Goal: Task Accomplishment & Management: Complete application form

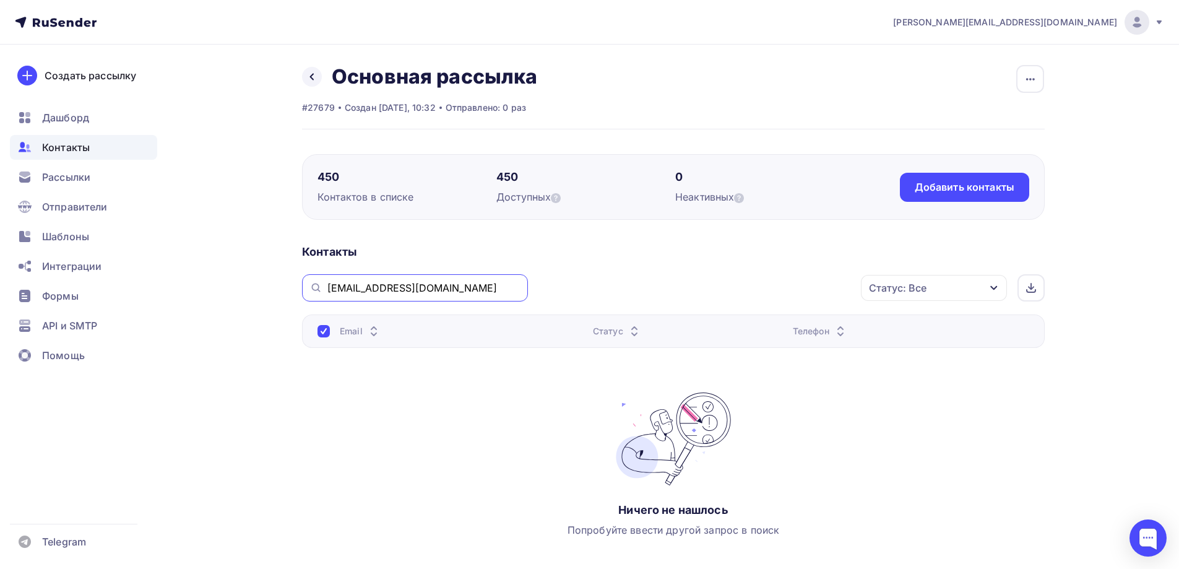
click at [396, 287] on input "[EMAIL_ADDRESS][DOMAIN_NAME]" at bounding box center [423, 288] width 193 height 14
click at [995, 184] on div "Добавить контакты" at bounding box center [965, 187] width 100 height 14
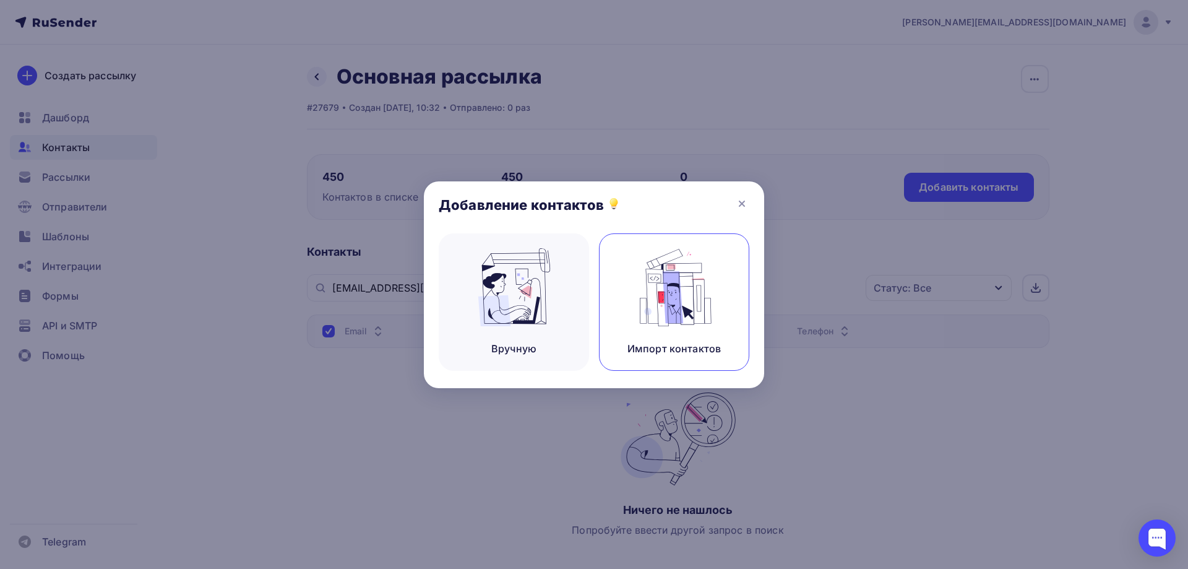
click at [698, 314] on img at bounding box center [674, 287] width 83 height 78
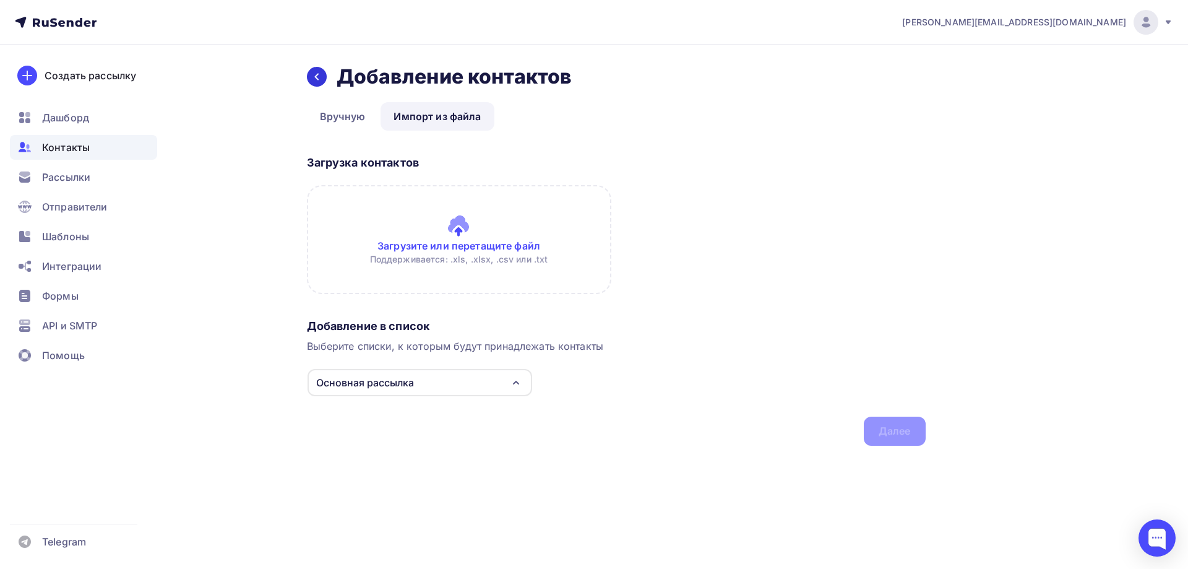
click at [310, 77] on div at bounding box center [317, 77] width 20 height 20
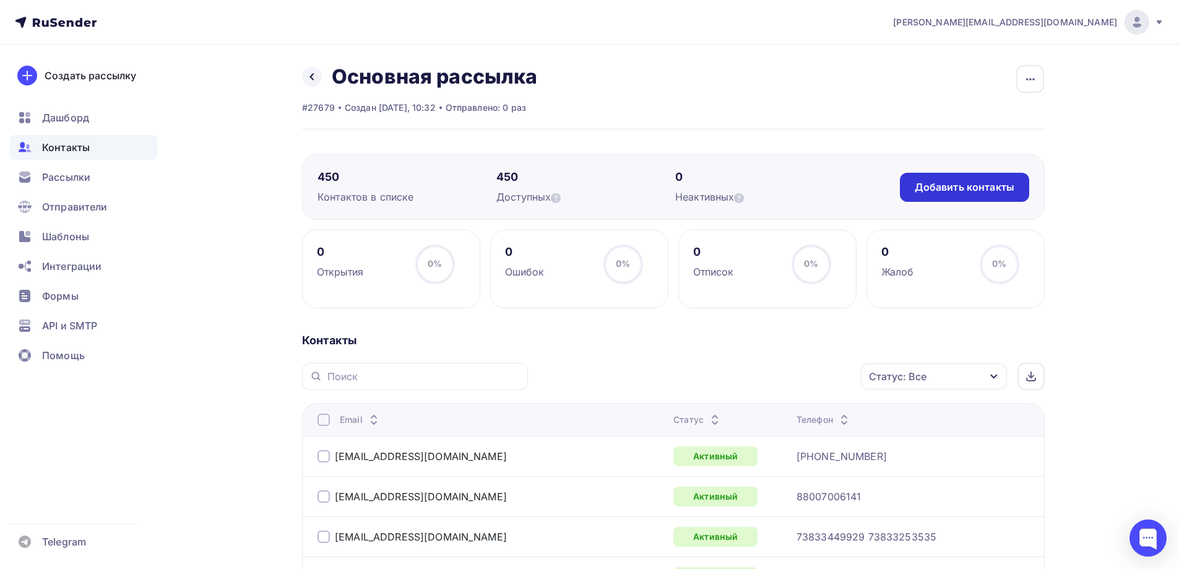
click at [949, 191] on div "Добавить контакты" at bounding box center [965, 187] width 100 height 14
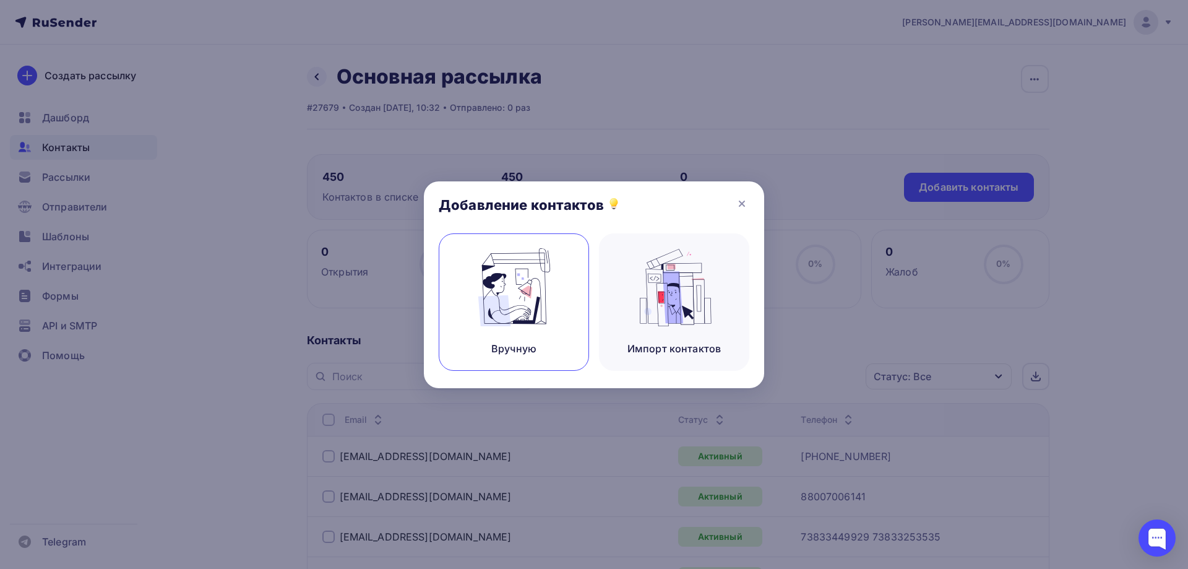
click at [508, 304] on img at bounding box center [514, 287] width 83 height 78
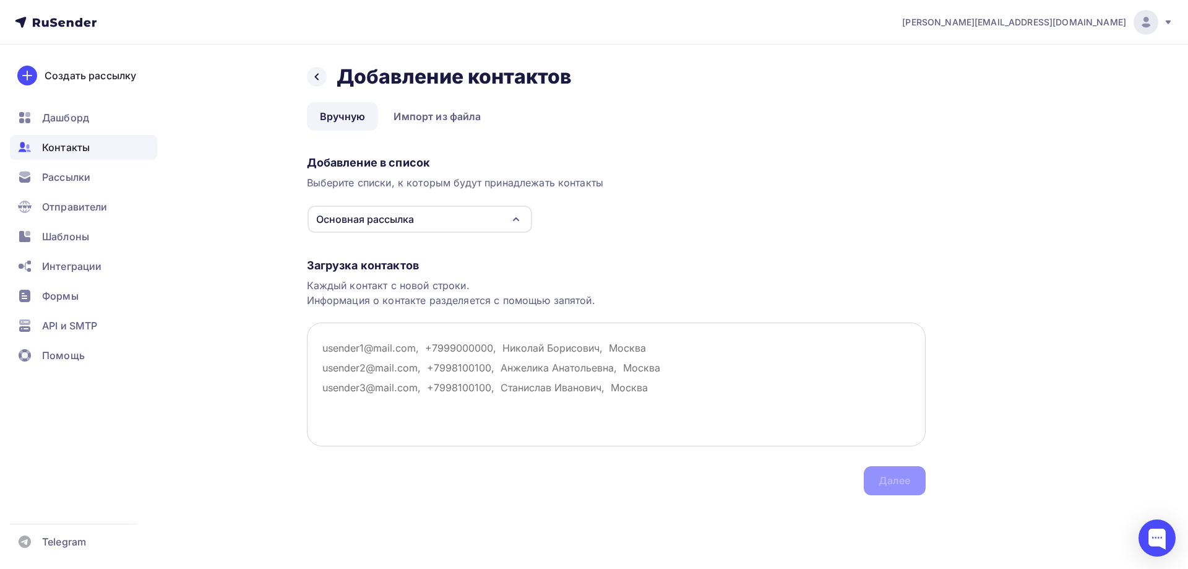
click at [334, 405] on textarea at bounding box center [616, 384] width 619 height 124
paste textarea "[EMAIL_ADDRESS][DOMAIN_NAME] [PERSON_NAME]"
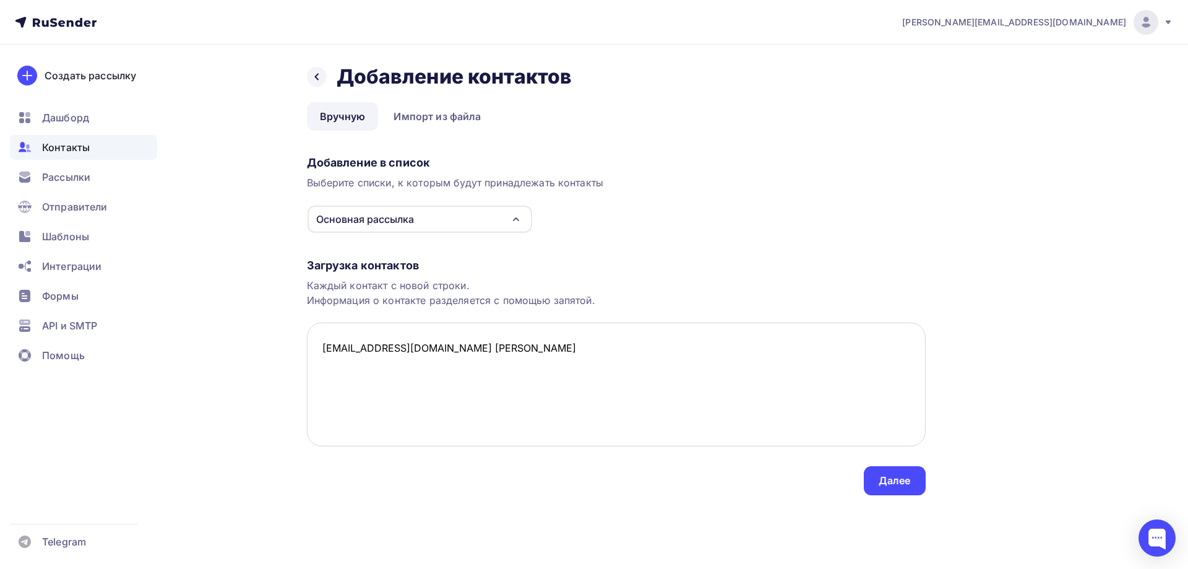
click at [407, 352] on textarea "[EMAIL_ADDRESS][DOMAIN_NAME] [PERSON_NAME]" at bounding box center [616, 384] width 619 height 124
click at [328, 366] on textarea "[EMAIL_ADDRESS][DOMAIN_NAME], [PERSON_NAME]" at bounding box center [616, 384] width 619 height 124
click at [476, 352] on textarea "[EMAIL_ADDRESS][DOMAIN_NAME], [PERSON_NAME]" at bounding box center [616, 384] width 619 height 124
paste textarea "[EMAIL_ADDRESS][DOMAIN_NAME]"
click at [332, 389] on textarea "[EMAIL_ADDRESS][DOMAIN_NAME], [PERSON_NAME] [EMAIL_ADDRESS][DOMAIN_NAME]" at bounding box center [616, 384] width 619 height 124
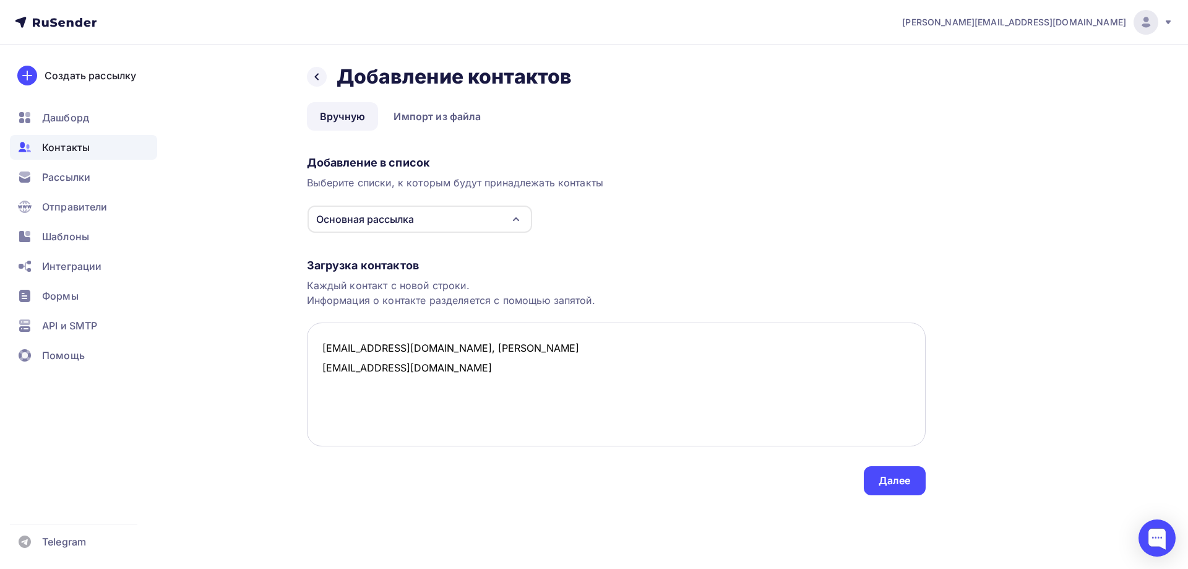
click at [431, 376] on textarea "[EMAIL_ADDRESS][DOMAIN_NAME], [PERSON_NAME] [EMAIL_ADDRESS][DOMAIN_NAME]" at bounding box center [616, 384] width 619 height 124
paste textarea "[EMAIL_ADDRESS][DOMAIN_NAME]"
click at [507, 348] on textarea "[EMAIL_ADDRESS][DOMAIN_NAME], [PERSON_NAME] [EMAIL_ADDRESS][DOMAIN_NAME] [EMAIL…" at bounding box center [616, 384] width 619 height 124
drag, startPoint x: 442, startPoint y: 348, endPoint x: 511, endPoint y: 347, distance: 69.3
click at [511, 347] on textarea "[EMAIL_ADDRESS][DOMAIN_NAME], [PERSON_NAME]-Мастер [EMAIL_ADDRESS][DOMAIN_NAME]…" at bounding box center [616, 384] width 619 height 124
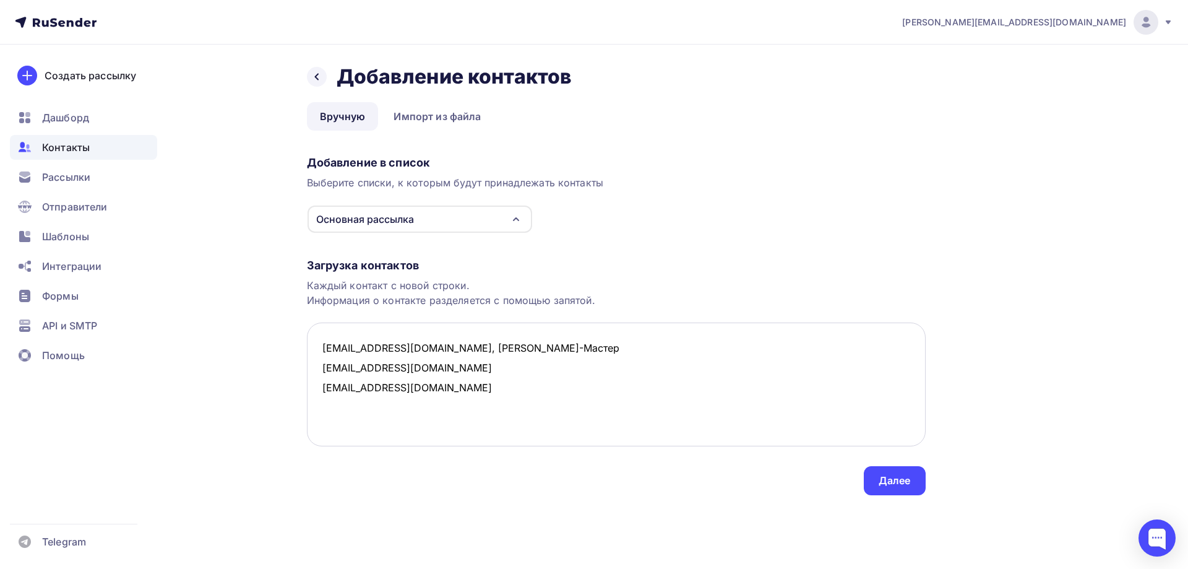
click at [511, 347] on textarea "[EMAIL_ADDRESS][DOMAIN_NAME], [PERSON_NAME]-Мастер [EMAIL_ADDRESS][DOMAIN_NAME]…" at bounding box center [616, 384] width 619 height 124
drag, startPoint x: 456, startPoint y: 348, endPoint x: 521, endPoint y: 350, distance: 65.6
click at [521, 350] on textarea "[EMAIL_ADDRESS][DOMAIN_NAME], [PERSON_NAME]-Мастер [EMAIL_ADDRESS][DOMAIN_NAME]…" at bounding box center [616, 384] width 619 height 124
click at [414, 365] on textarea "[EMAIL_ADDRESS][DOMAIN_NAME], [PERSON_NAME]-Мастер [EMAIL_ADDRESS][DOMAIN_NAME]…" at bounding box center [616, 384] width 619 height 124
click at [421, 368] on textarea "[EMAIL_ADDRESS][DOMAIN_NAME], [PERSON_NAME]-Мастер [EMAIL_ADDRESS][DOMAIN_NAME]…" at bounding box center [616, 384] width 619 height 124
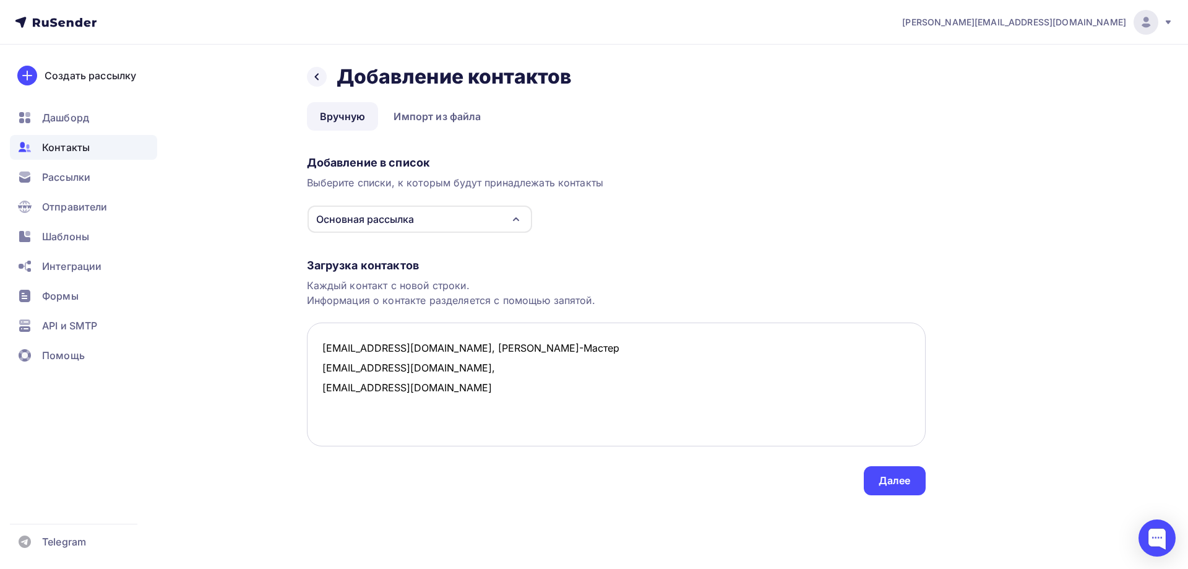
paste textarea "Кран-Мастер"
click at [431, 392] on textarea "[EMAIL_ADDRESS][DOMAIN_NAME], [PERSON_NAME]-Мастер [EMAIL_ADDRESS][DOMAIN_NAME]…" at bounding box center [616, 384] width 619 height 124
paste textarea "Кран-Мастер"
click at [348, 406] on textarea "[EMAIL_ADDRESS][DOMAIN_NAME], [PERSON_NAME]-Мастер [EMAIL_ADDRESS][DOMAIN_NAME]…" at bounding box center [616, 384] width 619 height 124
click at [516, 394] on textarea "[EMAIL_ADDRESS][DOMAIN_NAME], [PERSON_NAME]-Мастер [EMAIL_ADDRESS][DOMAIN_NAME]…" at bounding box center [616, 384] width 619 height 124
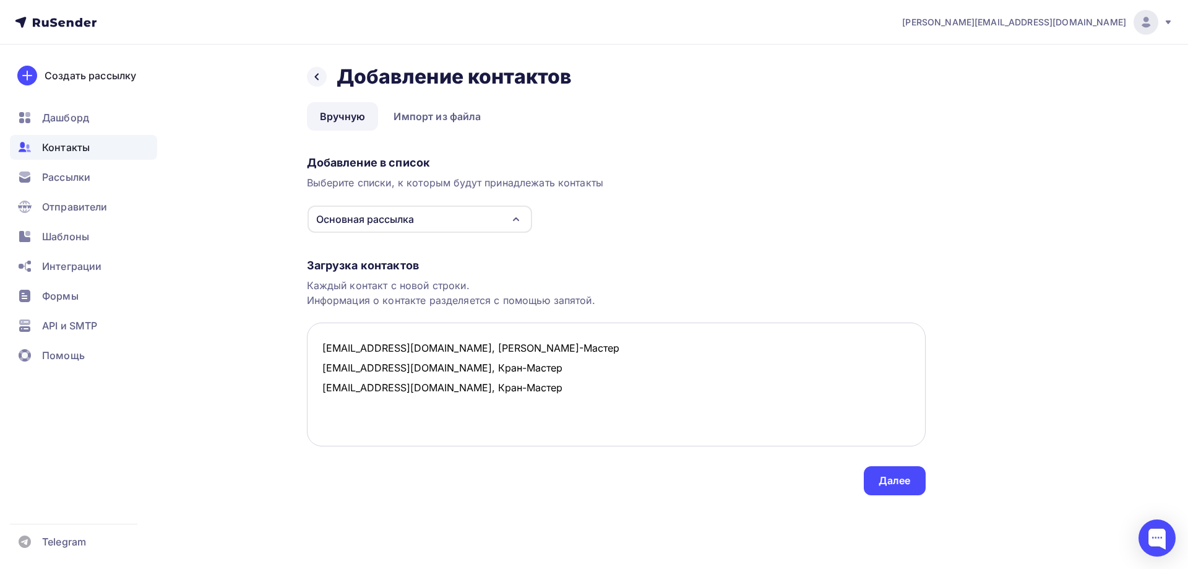
click at [463, 408] on textarea "[EMAIL_ADDRESS][DOMAIN_NAME], [PERSON_NAME]-Мастер [EMAIL_ADDRESS][DOMAIN_NAME]…" at bounding box center [616, 384] width 619 height 124
paste textarea "ООО «К ЭЛЕКТРОГИДРОМАШ», г. [GEOGRAPHIC_DATA]"
click at [331, 411] on textarea "[EMAIL_ADDRESS][DOMAIN_NAME], [PERSON_NAME]-Мастер [EMAIL_ADDRESS][DOMAIN_NAME]…" at bounding box center [616, 384] width 619 height 124
click at [324, 410] on textarea "[EMAIL_ADDRESS][DOMAIN_NAME], [PERSON_NAME]-Мастер [EMAIL_ADDRESS][DOMAIN_NAME]…" at bounding box center [616, 384] width 619 height 124
paste textarea "[EMAIL_ADDRESS][DOMAIN_NAME]"
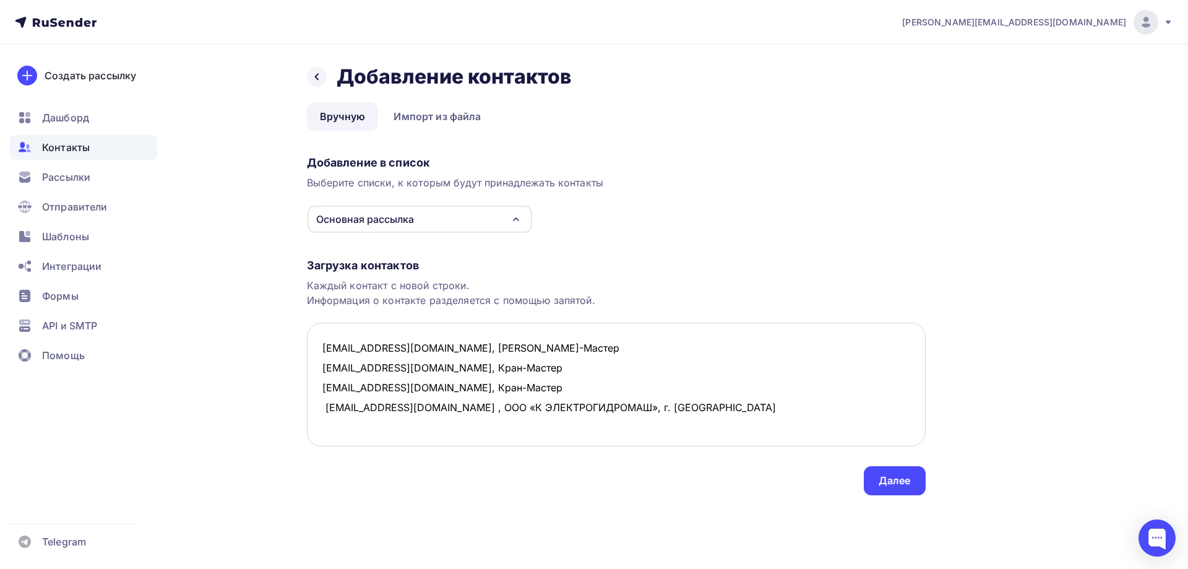
click at [615, 410] on textarea "[EMAIL_ADDRESS][DOMAIN_NAME], [PERSON_NAME]-Мастер [EMAIL_ADDRESS][DOMAIN_NAME]…" at bounding box center [616, 384] width 619 height 124
click at [335, 391] on textarea "[EMAIL_ADDRESS][DOMAIN_NAME], [PERSON_NAME]-Мастер [EMAIL_ADDRESS][DOMAIN_NAME]…" at bounding box center [616, 384] width 619 height 124
paste textarea "[EMAIL_ADDRESS][DOMAIN_NAME]"
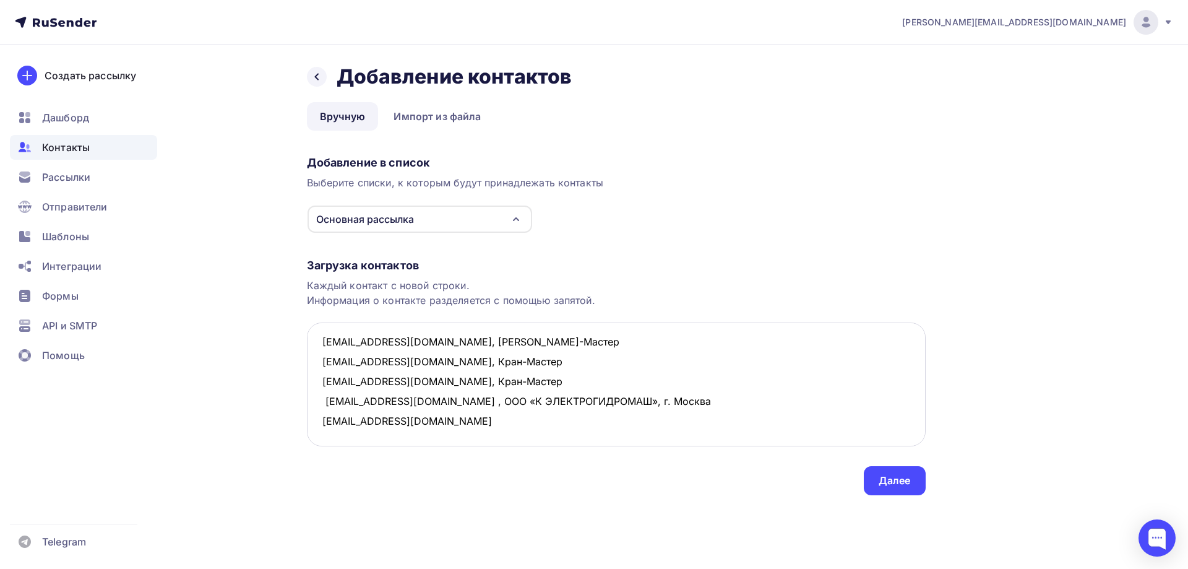
click at [342, 420] on textarea "[EMAIL_ADDRESS][DOMAIN_NAME], [PERSON_NAME]-Мастер [EMAIL_ADDRESS][DOMAIN_NAME]…" at bounding box center [616, 384] width 619 height 124
paste textarea "[EMAIL_ADDRESS][DOMAIN_NAME]"
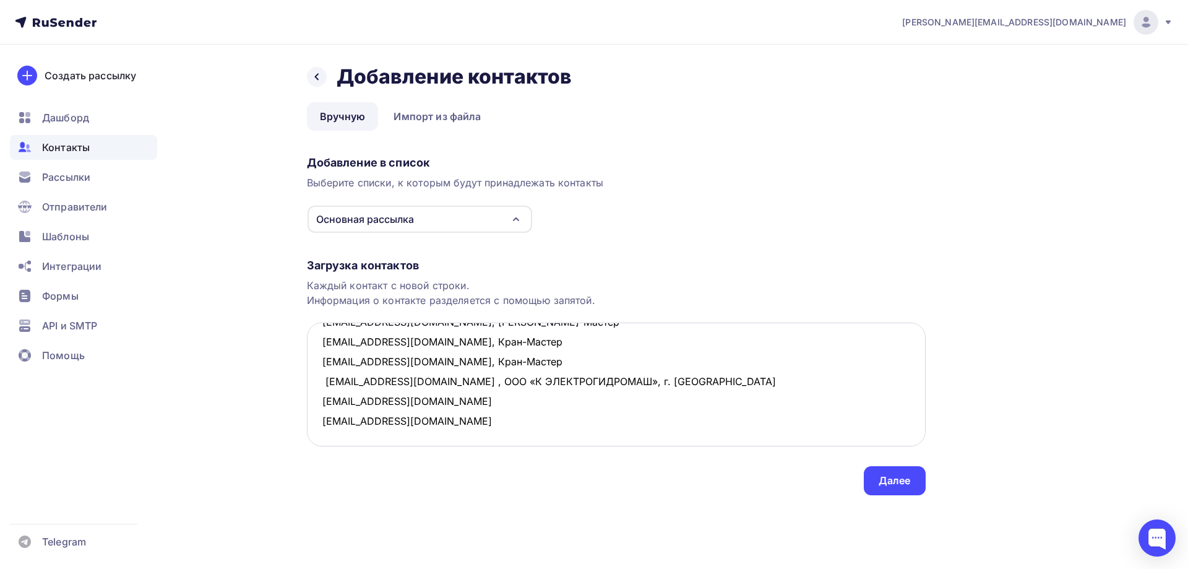
click at [326, 427] on textarea "[EMAIL_ADDRESS][DOMAIN_NAME], [PERSON_NAME]-Мастер [EMAIL_ADDRESS][DOMAIN_NAME]…" at bounding box center [616, 384] width 619 height 124
click at [430, 418] on textarea "[EMAIL_ADDRESS][DOMAIN_NAME], [PERSON_NAME]-Мастер [EMAIL_ADDRESS][DOMAIN_NAME]…" at bounding box center [616, 384] width 619 height 124
paste textarea "[EMAIL_ADDRESS][DOMAIN_NAME]"
drag, startPoint x: 400, startPoint y: 381, endPoint x: 611, endPoint y: 376, distance: 211.1
click at [611, 376] on textarea "[EMAIL_ADDRESS][DOMAIN_NAME], [PERSON_NAME]-Мастер [EMAIL_ADDRESS][DOMAIN_NAME]…" at bounding box center [616, 384] width 619 height 124
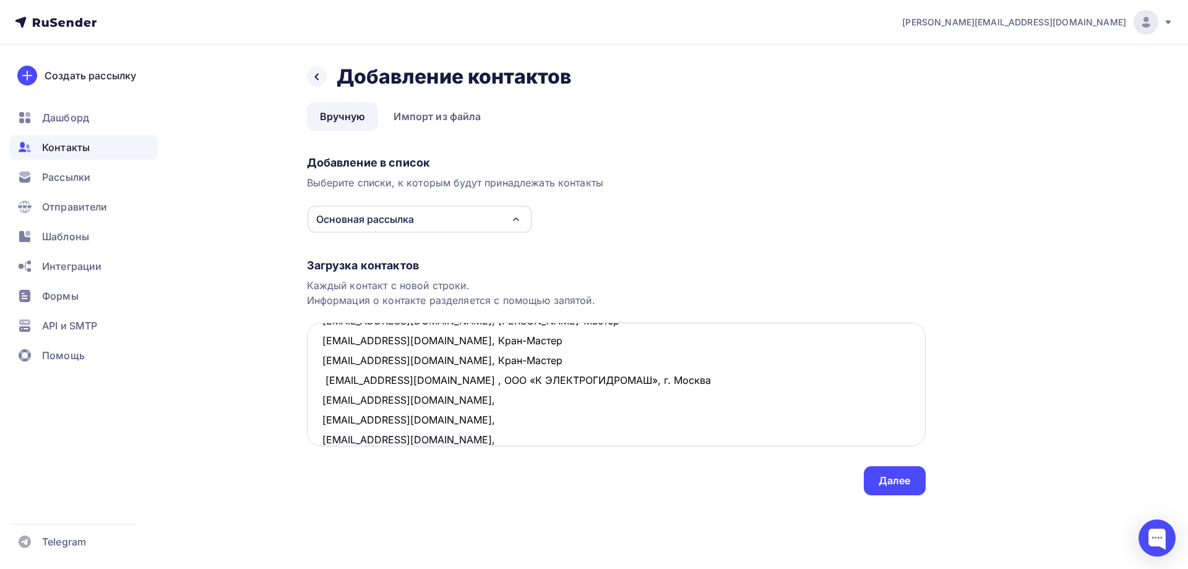
click at [555, 384] on textarea "[EMAIL_ADDRESS][DOMAIN_NAME], [PERSON_NAME]-Мастер [EMAIL_ADDRESS][DOMAIN_NAME]…" at bounding box center [616, 384] width 619 height 124
drag, startPoint x: 602, startPoint y: 381, endPoint x: 399, endPoint y: 386, distance: 203.1
click at [399, 386] on textarea "[EMAIL_ADDRESS][DOMAIN_NAME], [PERSON_NAME]-Мастер [EMAIL_ADDRESS][DOMAIN_NAME]…" at bounding box center [616, 384] width 619 height 124
click at [396, 399] on textarea "[EMAIL_ADDRESS][DOMAIN_NAME], [PERSON_NAME]-Мастер [EMAIL_ADDRESS][DOMAIN_NAME]…" at bounding box center [616, 384] width 619 height 124
click at [392, 379] on textarea "[EMAIL_ADDRESS][DOMAIN_NAME], [PERSON_NAME]-Мастер [EMAIL_ADDRESS][DOMAIN_NAME]…" at bounding box center [616, 384] width 619 height 124
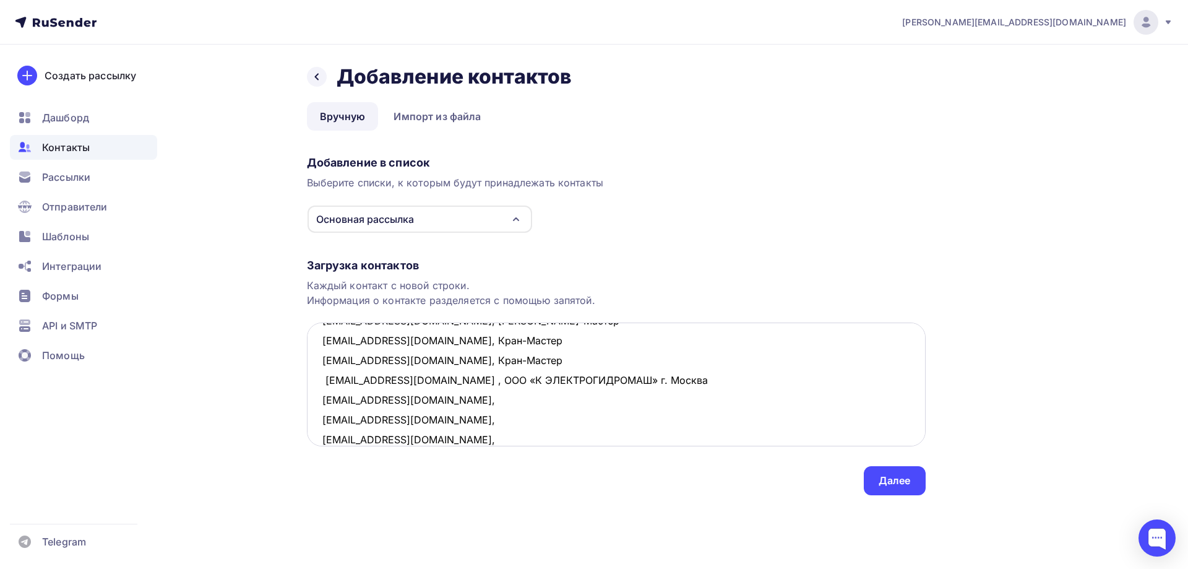
click at [400, 383] on textarea "[EMAIL_ADDRESS][DOMAIN_NAME], [PERSON_NAME]-Мастер [EMAIL_ADDRESS][DOMAIN_NAME]…" at bounding box center [616, 384] width 619 height 124
click at [394, 382] on textarea "[EMAIL_ADDRESS][DOMAIN_NAME], [PERSON_NAME]-Мастер [EMAIL_ADDRESS][DOMAIN_NAME]…" at bounding box center [616, 384] width 619 height 124
click at [392, 381] on textarea "[EMAIL_ADDRESS][DOMAIN_NAME], [PERSON_NAME]-Мастер [EMAIL_ADDRESS][DOMAIN_NAME]…" at bounding box center [616, 384] width 619 height 124
click at [390, 402] on textarea "[EMAIL_ADDRESS][DOMAIN_NAME], [PERSON_NAME]-Мастер [EMAIL_ADDRESS][DOMAIN_NAME]…" at bounding box center [616, 384] width 619 height 124
paste textarea "ООО «К ЭЛЕКТРОГИДРОМАШ» г. [GEOGRAPHIC_DATA]"
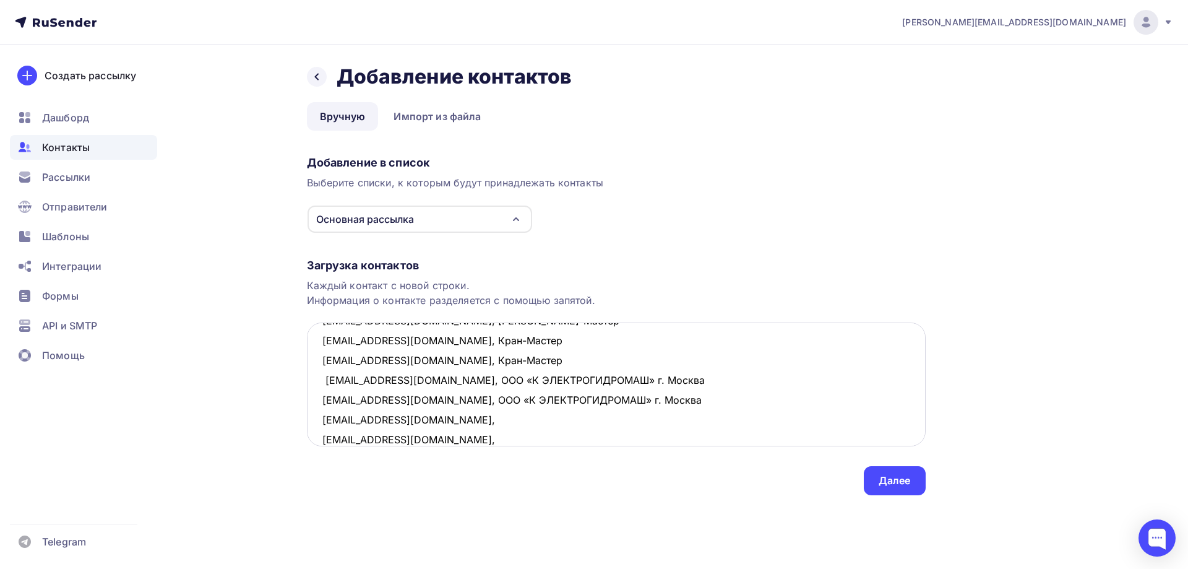
drag, startPoint x: 553, startPoint y: 403, endPoint x: 587, endPoint y: 403, distance: 34.7
click at [587, 403] on textarea "[EMAIL_ADDRESS][DOMAIN_NAME], [PERSON_NAME]-Мастер [EMAIL_ADDRESS][DOMAIN_NAME]…" at bounding box center [616, 384] width 619 height 124
click at [571, 402] on textarea "[EMAIL_ADDRESS][DOMAIN_NAME], [PERSON_NAME]-Мастер [EMAIL_ADDRESS][DOMAIN_NAME]…" at bounding box center [616, 384] width 619 height 124
click at [429, 419] on textarea "[EMAIL_ADDRESS][DOMAIN_NAME], [PERSON_NAME]-Мастер [EMAIL_ADDRESS][DOMAIN_NAME]…" at bounding box center [616, 384] width 619 height 124
paste textarea "ООО «К ЭЛЕКТРОГИДРОМАШ» г. [GEOGRAPHIC_DATA]"
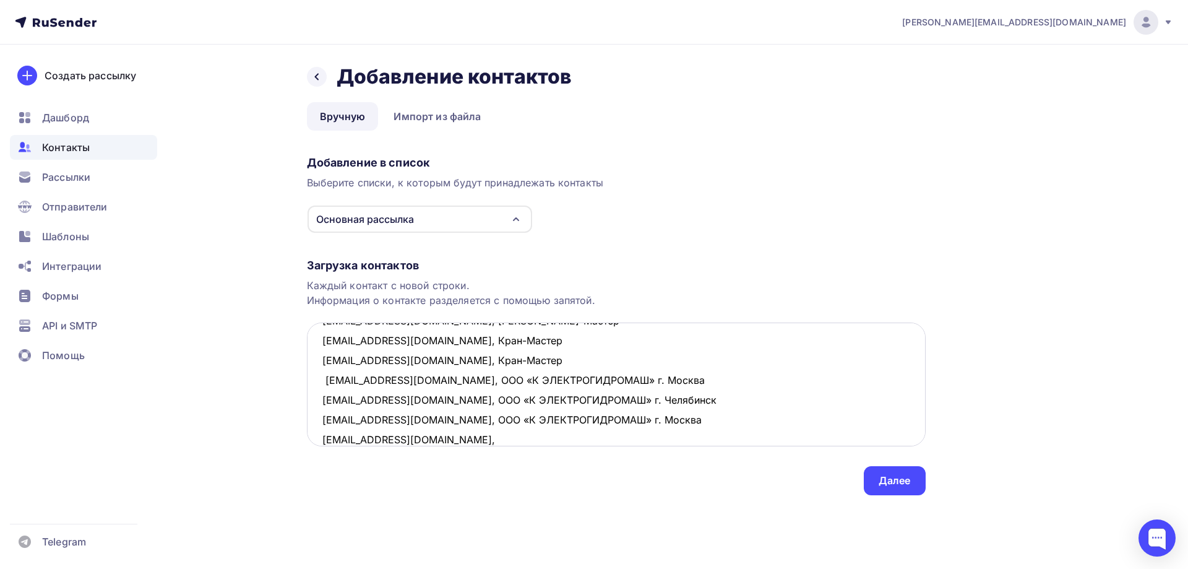
drag, startPoint x: 582, startPoint y: 420, endPoint x: 620, endPoint y: 418, distance: 37.2
click at [620, 418] on textarea "[EMAIL_ADDRESS][DOMAIN_NAME], [PERSON_NAME]-Мастер [EMAIL_ADDRESS][DOMAIN_NAME]…" at bounding box center [616, 384] width 619 height 124
click at [449, 438] on textarea "[EMAIL_ADDRESS][DOMAIN_NAME], [PERSON_NAME]-Мастер [EMAIL_ADDRESS][DOMAIN_NAME]…" at bounding box center [616, 384] width 619 height 124
paste textarea "ООО «К ЭЛЕКТРОГИДРОМАШ» г. [GEOGRAPHIC_DATA]"
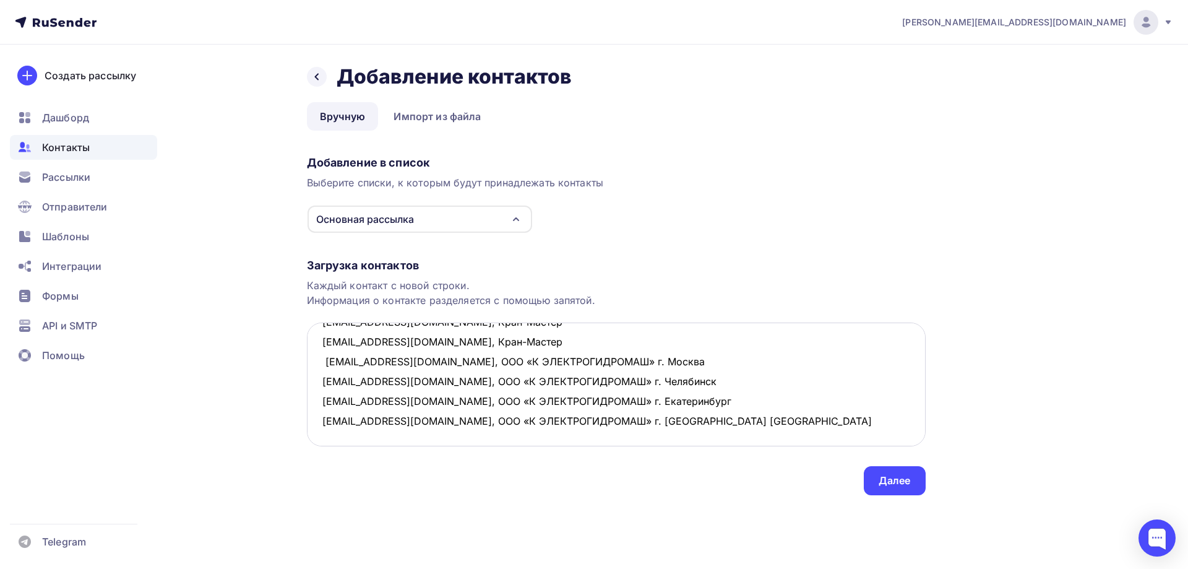
scroll to position [66, 0]
drag, startPoint x: 584, startPoint y: 438, endPoint x: 617, endPoint y: 402, distance: 48.6
click at [617, 402] on textarea "[EMAIL_ADDRESS][DOMAIN_NAME], [PERSON_NAME]-Мастер [EMAIL_ADDRESS][DOMAIN_NAME]…" at bounding box center [616, 384] width 619 height 124
type textarea "[EMAIL_ADDRESS][DOMAIN_NAME], [PERSON_NAME]-Мастер [EMAIL_ADDRESS][DOMAIN_NAME]…"
click at [910, 480] on div "Далее" at bounding box center [895, 480] width 32 height 14
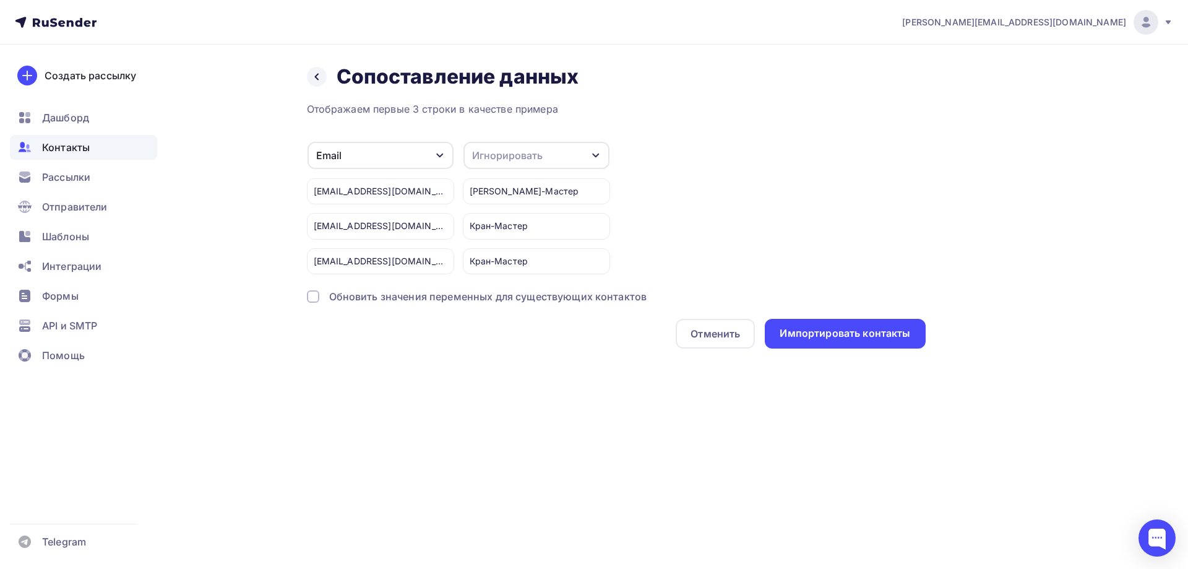
click at [566, 146] on div "Игнорировать" at bounding box center [537, 155] width 146 height 27
click at [504, 221] on div "Имя" at bounding box center [514, 220] width 72 height 15
click at [840, 338] on div "Импортировать контакты" at bounding box center [845, 333] width 131 height 14
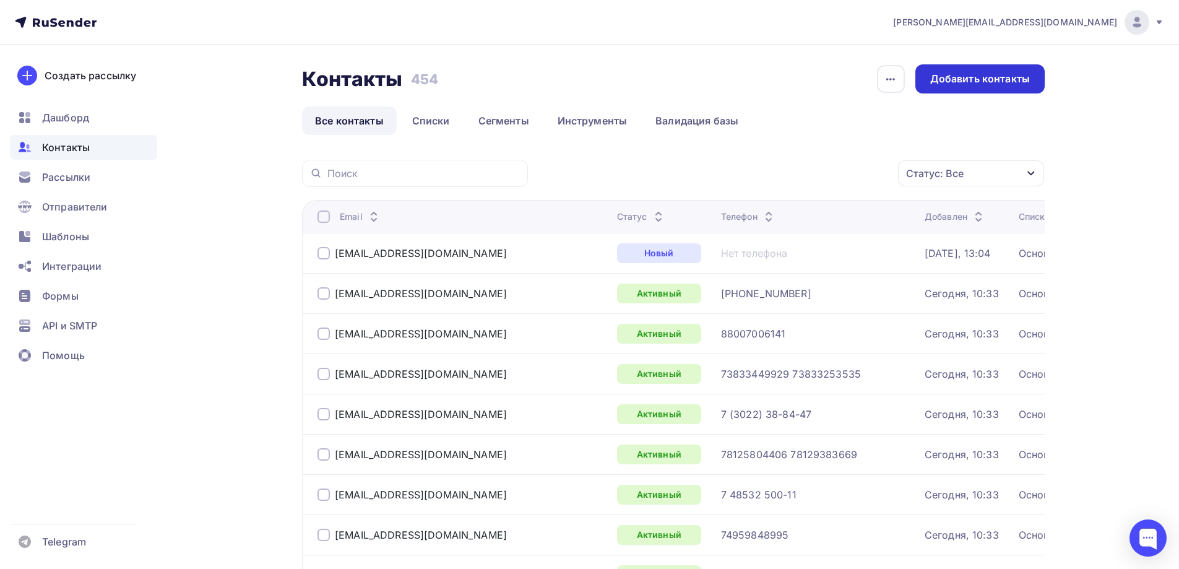
click at [978, 85] on div "Добавить контакты" at bounding box center [980, 79] width 100 height 14
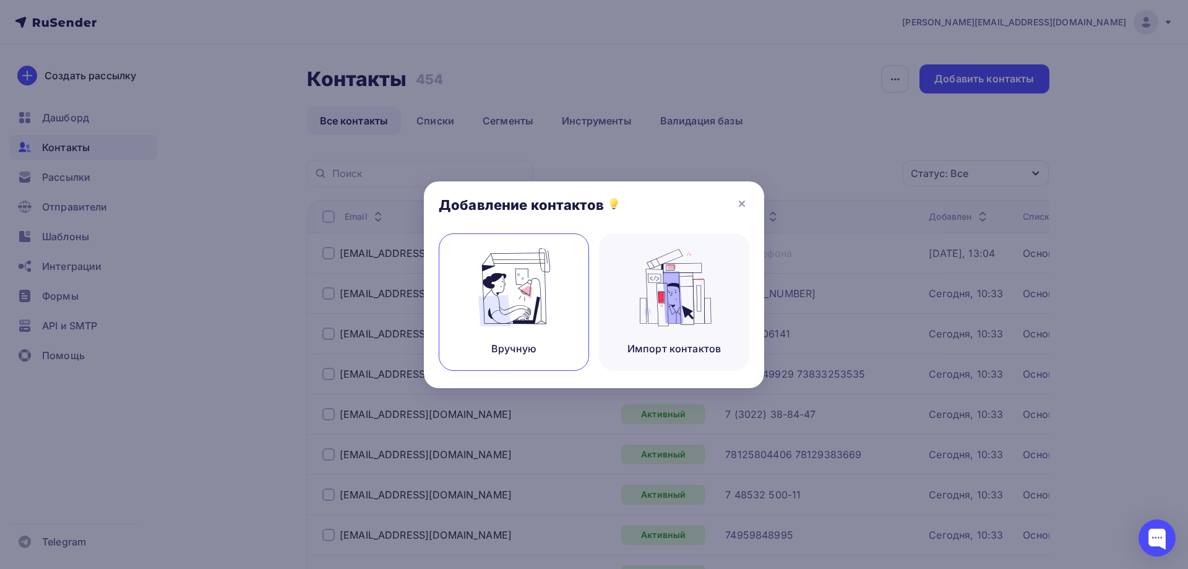
click at [527, 302] on img at bounding box center [514, 287] width 83 height 78
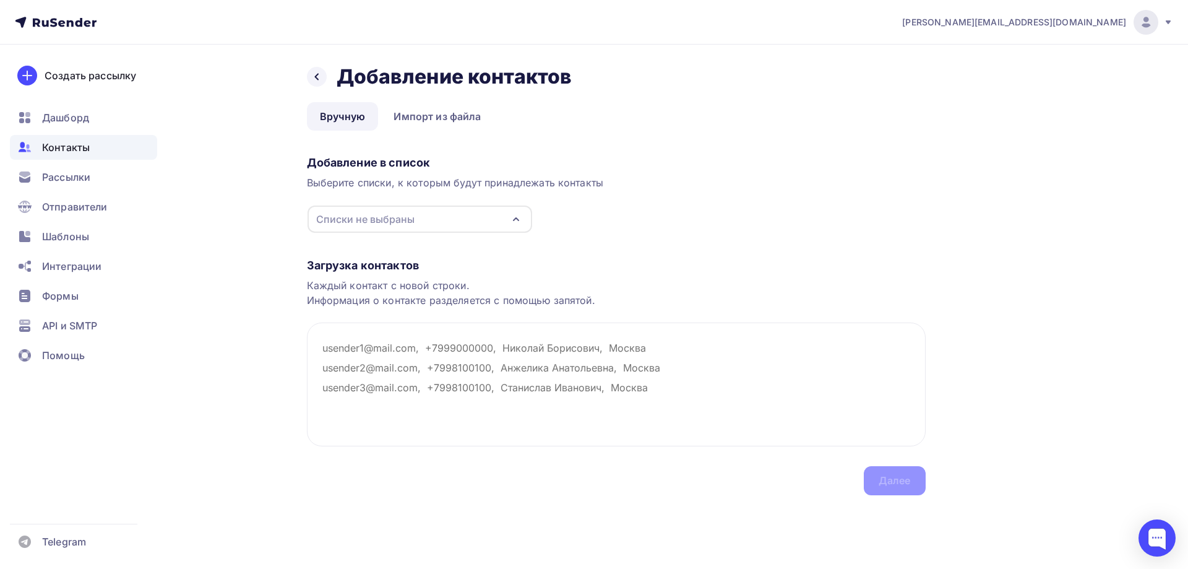
click at [444, 222] on div "Списки не выбраны" at bounding box center [420, 218] width 225 height 27
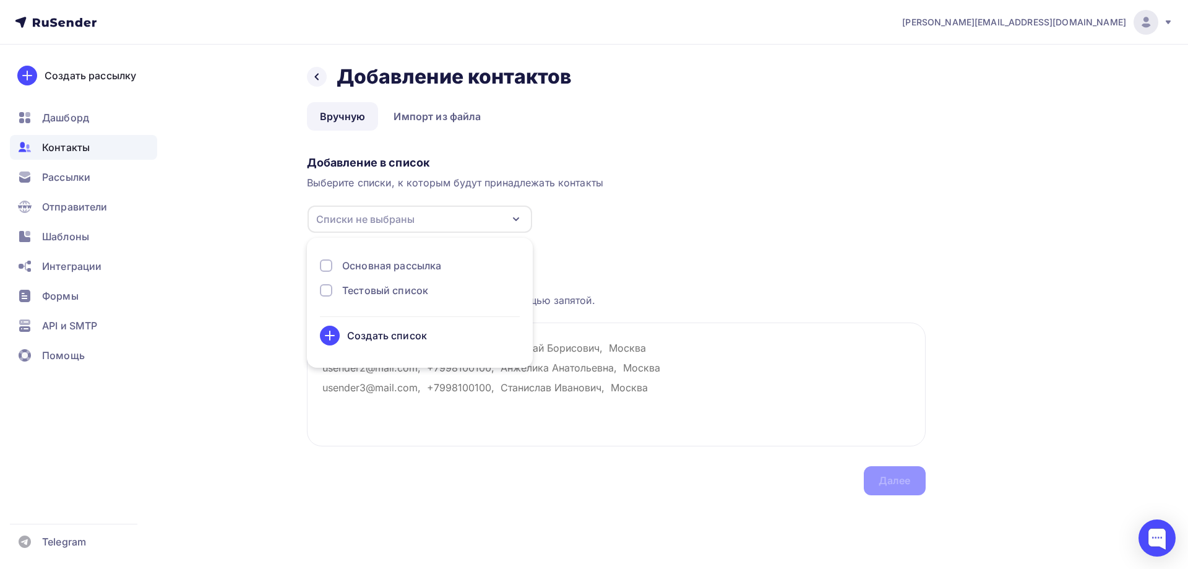
click at [400, 264] on div "Основная рассылка" at bounding box center [391, 265] width 99 height 15
click at [608, 257] on div "Загрузка контактов Каждый контакт с новой строки. Информация о контакте разделя…" at bounding box center [616, 364] width 619 height 262
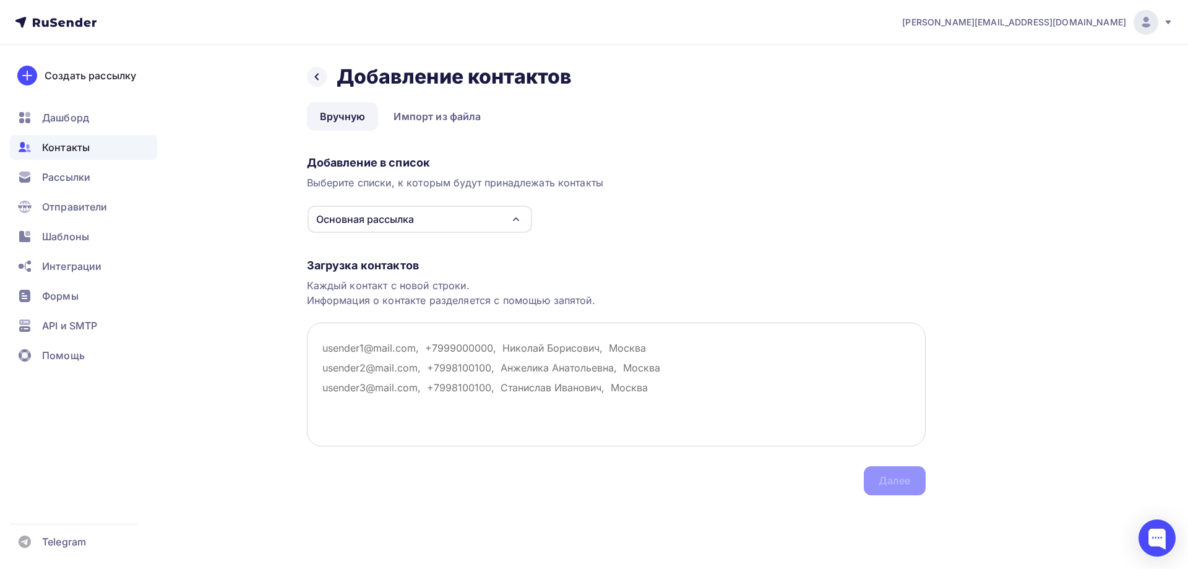
click at [338, 340] on textarea at bounding box center [616, 384] width 619 height 124
paste textarea "[EMAIL_ADDRESS][DOMAIN_NAME]"
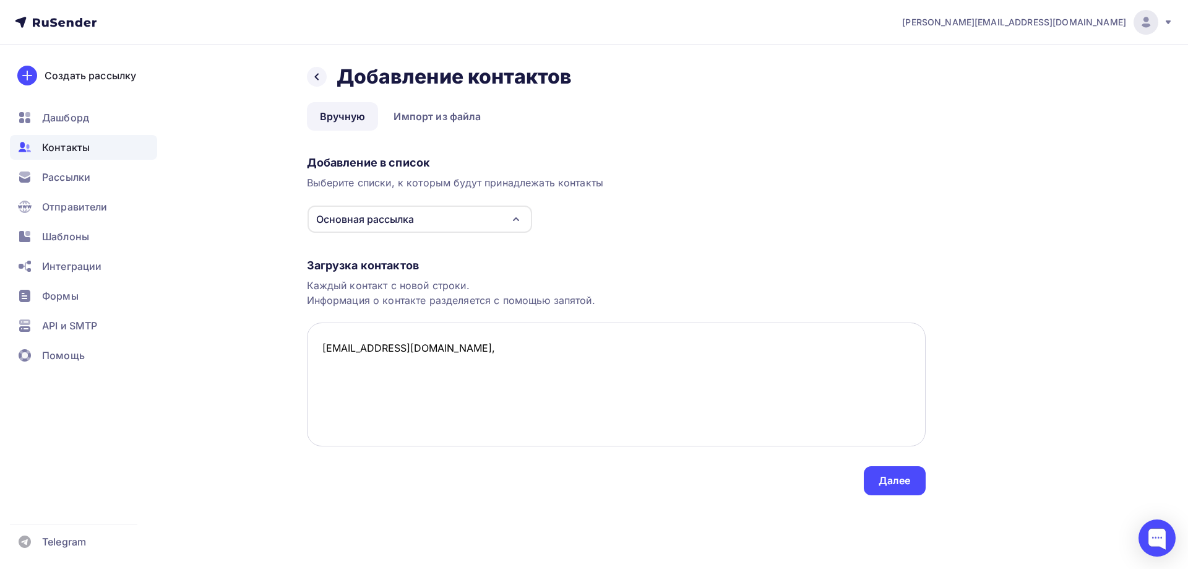
click at [475, 351] on textarea "[EMAIL_ADDRESS][DOMAIN_NAME]," at bounding box center [616, 384] width 619 height 124
paste textarea "ООО «СНПК «ЭКСПРОМ», г. [GEOGRAPHIC_DATA]"
click at [673, 344] on textarea "[EMAIL_ADDRESS][DOMAIN_NAME], ООО «СНПК «ЭКСПРОМ», г. [GEOGRAPHIC_DATA]" at bounding box center [616, 384] width 619 height 124
click at [561, 348] on textarea "[EMAIL_ADDRESS][DOMAIN_NAME], ООО «СНПК «ЭКСПРОМ», г. [GEOGRAPHIC_DATA]" at bounding box center [616, 384] width 619 height 124
click at [652, 351] on textarea "[EMAIL_ADDRESS][DOMAIN_NAME], ООО «СНПК «ЭКСПРОМ», г. [GEOGRAPHIC_DATA]" at bounding box center [616, 384] width 619 height 124
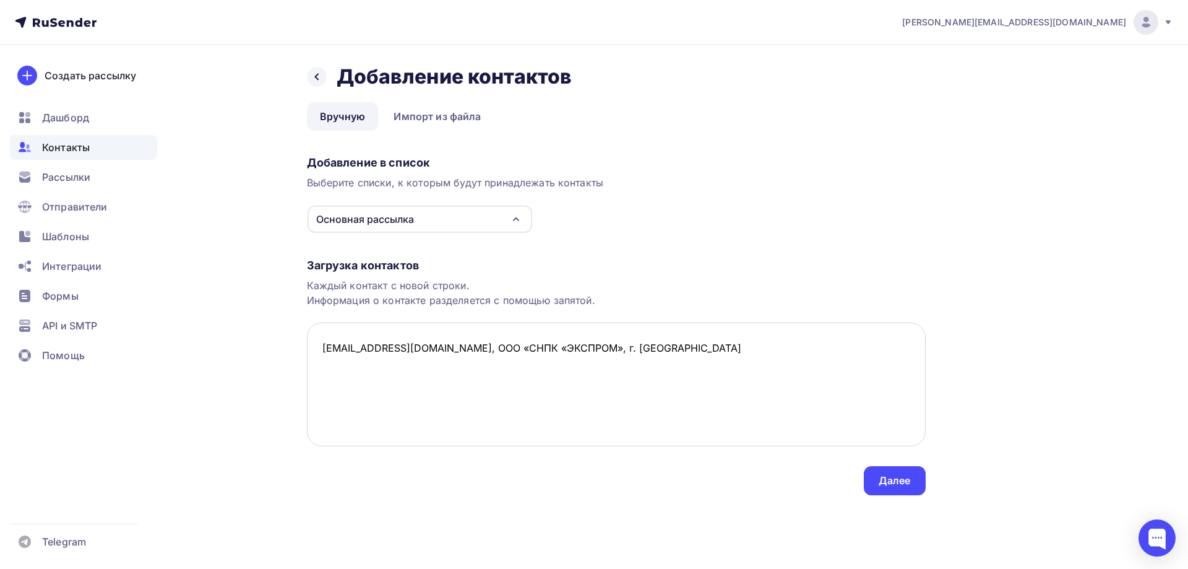
paste textarea "ООО «ЭЛНИГО», г. [GEOGRAPHIC_DATA]"
click at [321, 368] on textarea "[EMAIL_ADDRESS][DOMAIN_NAME], ООО «СНПК «ЭКСПРОМ», г. [GEOGRAPHIC_DATA] , ООО «…" at bounding box center [616, 384] width 619 height 124
paste textarea "[EMAIL_ADDRESS][DOMAIN_NAME]"
click at [331, 383] on textarea "[EMAIL_ADDRESS][DOMAIN_NAME], ООО «СНПК «ЭКСПРОМ», г. Екатеринбург [EMAIL_ADDRE…" at bounding box center [616, 384] width 619 height 124
click at [569, 373] on textarea "[EMAIL_ADDRESS][DOMAIN_NAME], ООО «СНПК «ЭКСПРОМ», г. Екатеринбург [EMAIL_ADDRE…" at bounding box center [616, 384] width 619 height 124
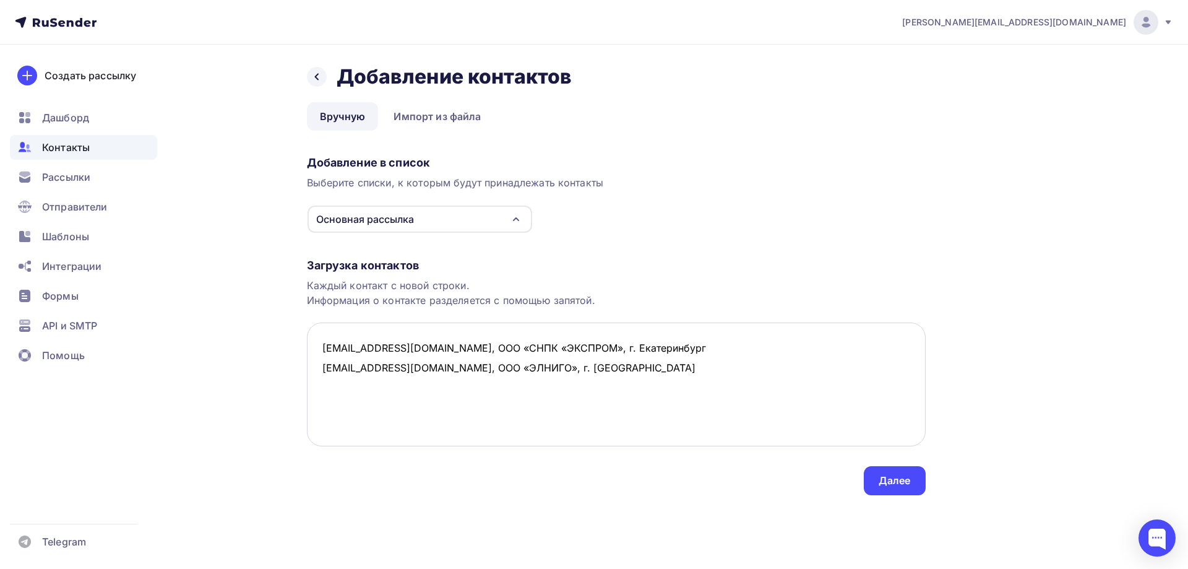
paste textarea "[EMAIL_ADDRESS][DOMAIN_NAME]"
drag, startPoint x: 402, startPoint y: 367, endPoint x: 545, endPoint y: 367, distance: 142.4
click at [545, 367] on textarea "[EMAIL_ADDRESS][DOMAIN_NAME], ООО «СНПК «ЭКСПРОМ», г. Екатеринбург [EMAIL_ADDRE…" at bounding box center [616, 384] width 619 height 124
click at [420, 393] on textarea "[EMAIL_ADDRESS][DOMAIN_NAME], ООО «СНПК «ЭКСПРОМ», г. Екатеринбург [EMAIL_ADDRE…" at bounding box center [616, 384] width 619 height 124
paste textarea "ООО «ЭЛНИГО», г. [GEOGRAPHIC_DATA]"
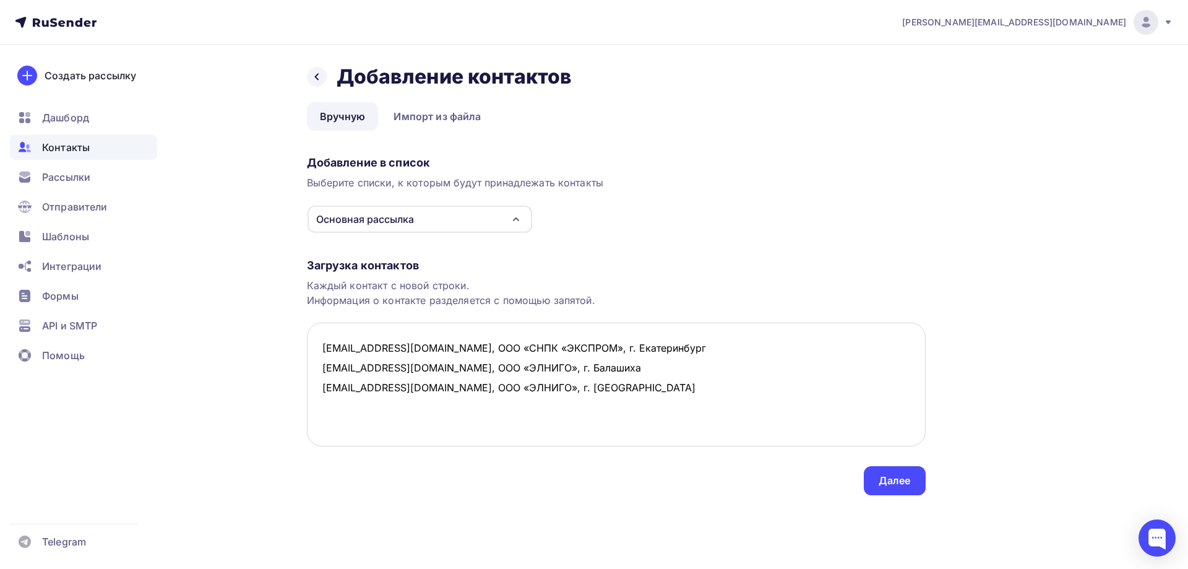
click at [446, 427] on textarea "[EMAIL_ADDRESS][DOMAIN_NAME], ООО «СНПК «ЭКСПРОМ», г. Екатеринбург [EMAIL_ADDRE…" at bounding box center [616, 384] width 619 height 124
paste textarea "ООО ПК «ПРОМТЕХМАШ», г. [GEOGRAPHIC_DATA]"
click at [322, 408] on textarea "[EMAIL_ADDRESS][DOMAIN_NAME], ООО «СНПК «ЭКСПРОМ», г. Екатеринбург [EMAIL_ADDRE…" at bounding box center [616, 384] width 619 height 124
paste textarea "[EMAIL_ADDRESS][DOMAIN_NAME]"
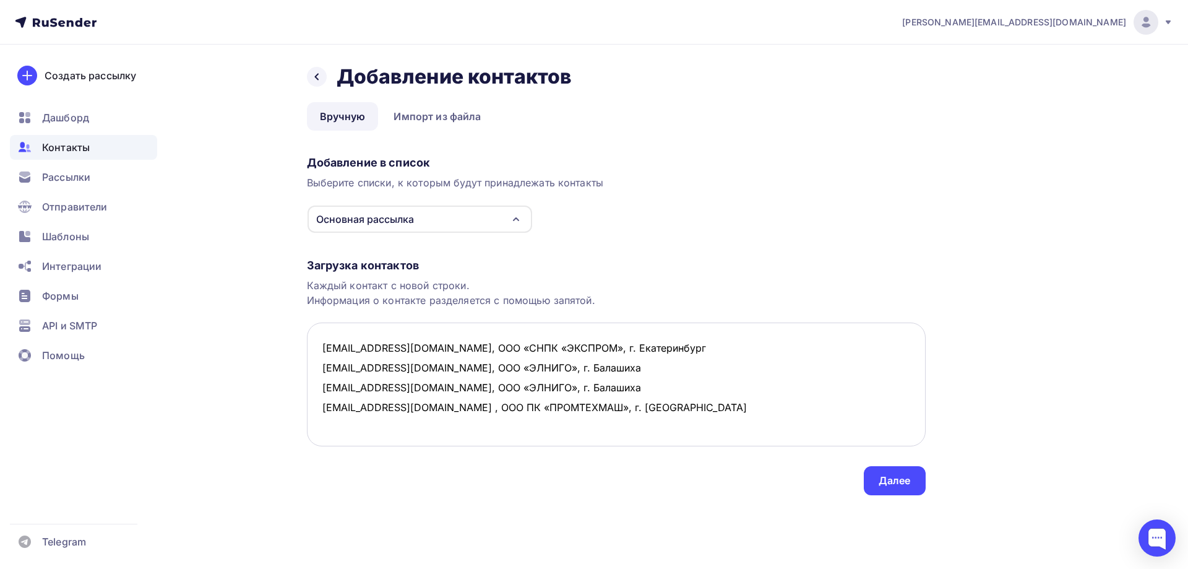
click at [659, 408] on textarea "[EMAIL_ADDRESS][DOMAIN_NAME], ООО «СНПК «ЭКСПРОМ», г. Екатеринбург [EMAIL_ADDRE…" at bounding box center [616, 384] width 619 height 124
click at [328, 412] on textarea "[EMAIL_ADDRESS][DOMAIN_NAME], ООО «СНПК «ЭКСПРОМ», г. Екатеринбург [EMAIL_ADDRE…" at bounding box center [616, 384] width 619 height 124
paste textarea "[EMAIL_ADDRESS][DOMAIN_NAME]"
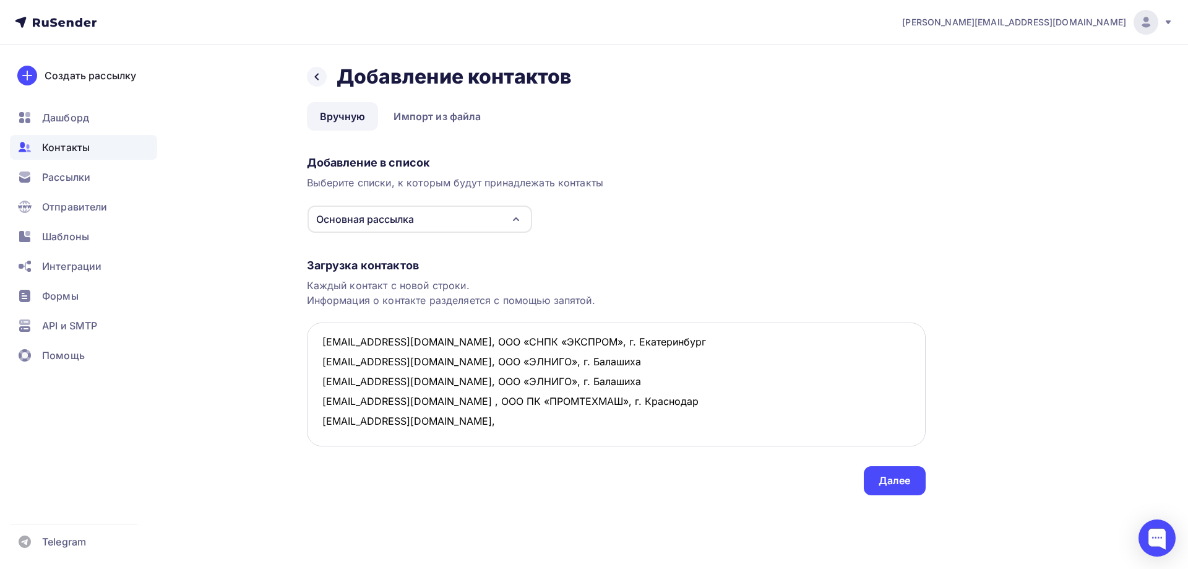
click at [324, 433] on textarea "[EMAIL_ADDRESS][DOMAIN_NAME], ООО «СНПК «ЭКСПРОМ», г. Екатеринбург [EMAIL_ADDRE…" at bounding box center [616, 384] width 619 height 124
paste textarea "[EMAIL_ADDRESS][DOMAIN_NAME]"
drag, startPoint x: 459, startPoint y: 399, endPoint x: 656, endPoint y: 395, distance: 196.9
click at [656, 395] on textarea "[EMAIL_ADDRESS][DOMAIN_NAME], ООО «СНПК «ЭКСПРОМ», г. Екатеринбург [EMAIL_ADDRE…" at bounding box center [616, 384] width 619 height 124
click at [434, 423] on textarea "[EMAIL_ADDRESS][DOMAIN_NAME], ООО «СНПК «ЭКСПРОМ», г. Екатеринбург [EMAIL_ADDRE…" at bounding box center [616, 384] width 619 height 124
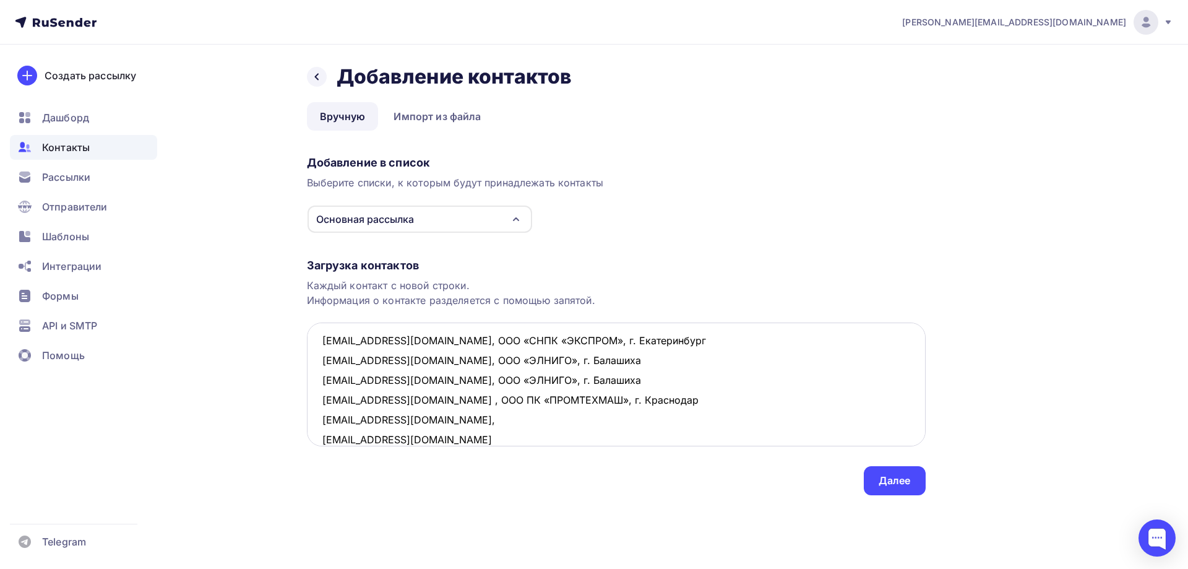
paste textarea "ООО ПК «ПРОМТЕХМАШ», г. [GEOGRAPHIC_DATA]"
click at [425, 439] on textarea "[EMAIL_ADDRESS][DOMAIN_NAME], ООО «СНПК «ЭКСПРОМ», г. Екатеринбург [EMAIL_ADDRE…" at bounding box center [616, 384] width 619 height 124
paste textarea "ООО ПК «ПРОМТЕХМАШ», г. [GEOGRAPHIC_DATA]"
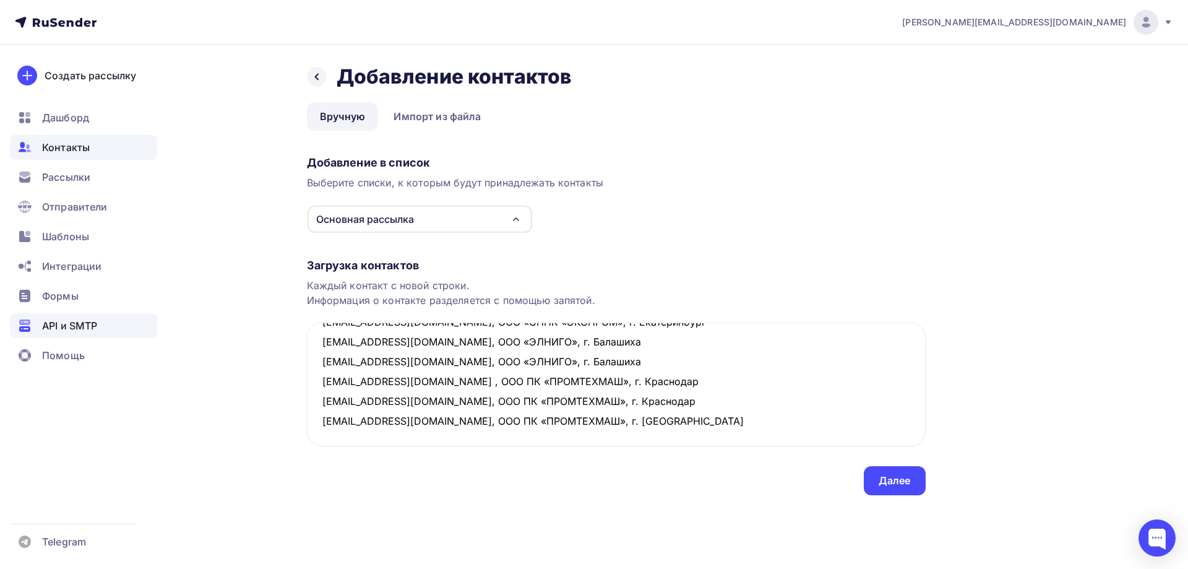
type textarea "[EMAIL_ADDRESS][DOMAIN_NAME], ООО «СНПК «ЭКСПРОМ», г. Екатеринбург [EMAIL_ADDRE…"
click at [920, 480] on div "Далее" at bounding box center [895, 480] width 62 height 29
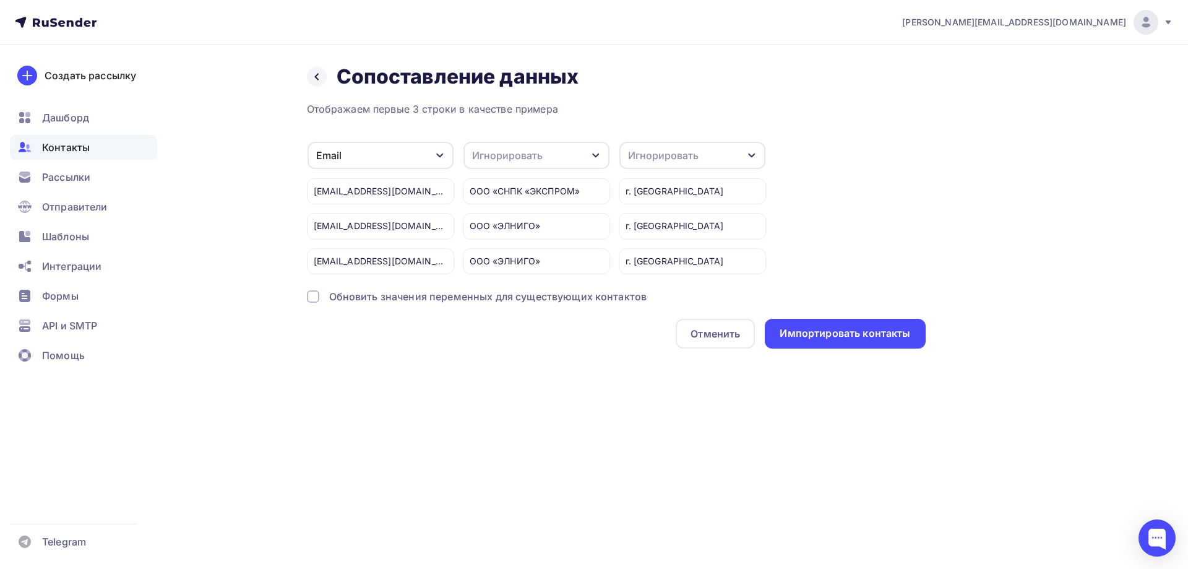
click at [741, 149] on div "Игнорировать" at bounding box center [693, 155] width 146 height 27
click at [576, 161] on div "Игнорировать" at bounding box center [537, 155] width 146 height 27
click at [504, 221] on div "Имя" at bounding box center [514, 220] width 72 height 15
click at [415, 160] on div "Email" at bounding box center [381, 155] width 146 height 27
click at [683, 149] on div "Игнорировать" at bounding box center [663, 155] width 71 height 15
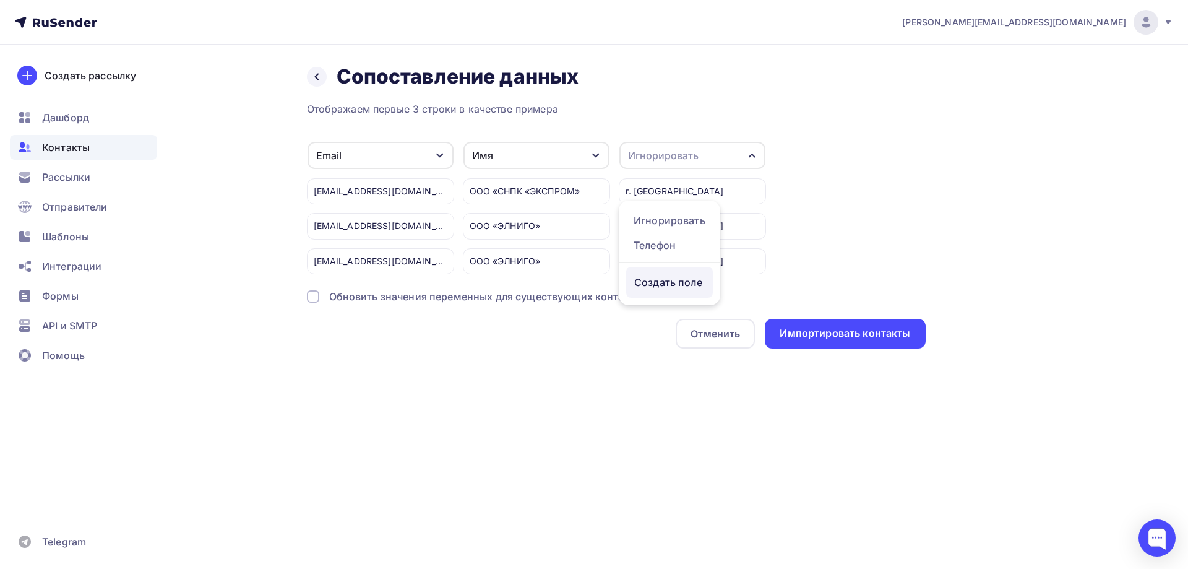
click at [671, 295] on div "Создать поле" at bounding box center [669, 282] width 87 height 31
type input "Город"
click at [865, 139] on div "Отображаем первые 3 строки в качестве примера Email Игнорировать Телефон Создат…" at bounding box center [616, 225] width 619 height 247
click at [313, 80] on icon at bounding box center [317, 77] width 10 height 10
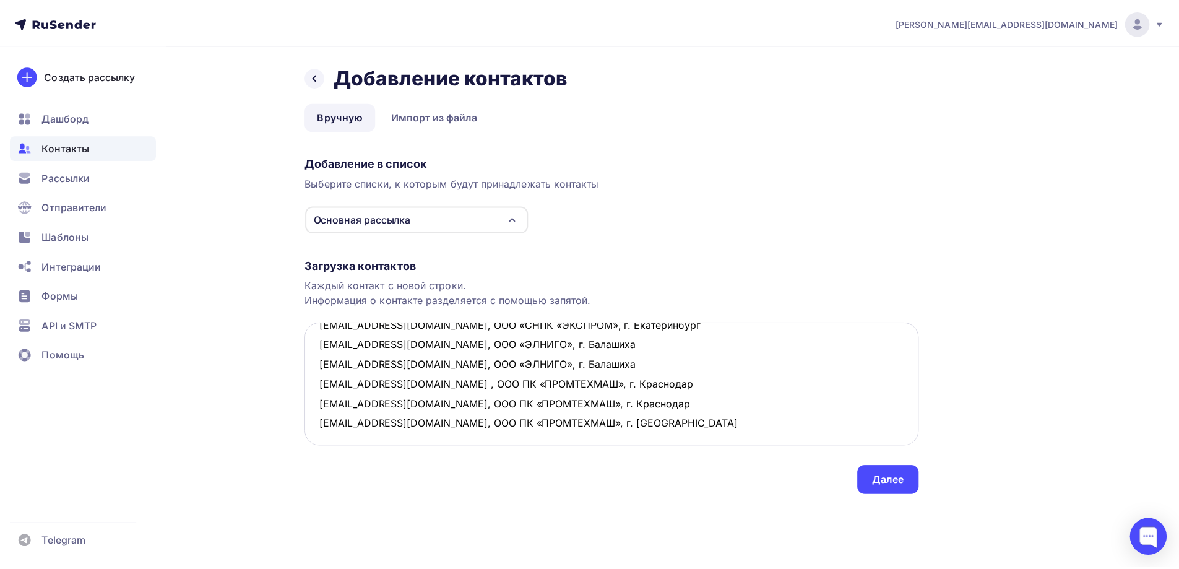
scroll to position [46, 0]
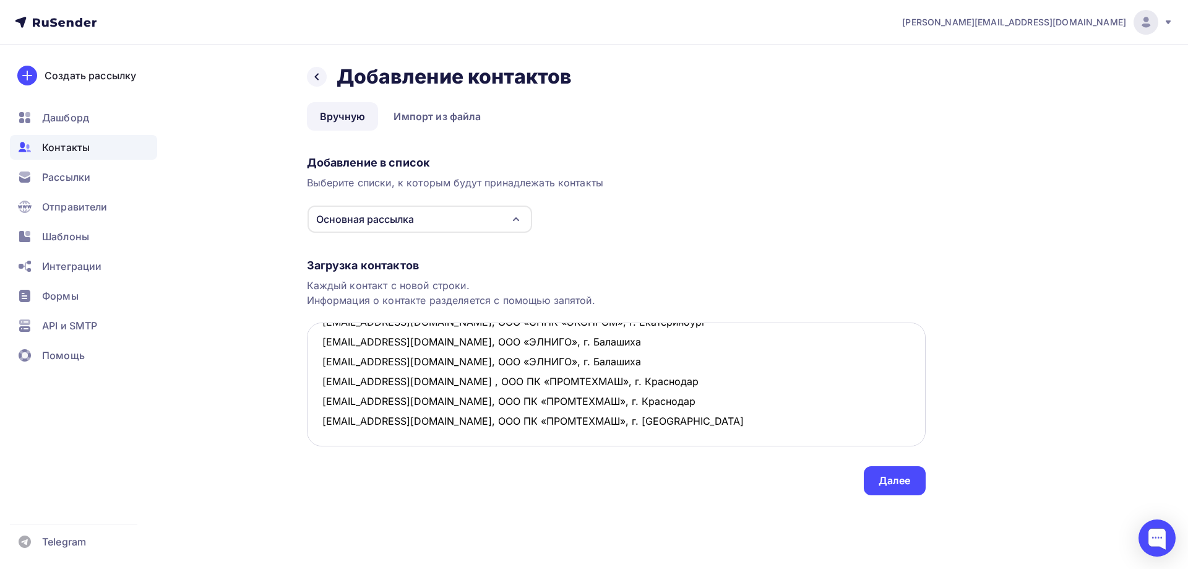
click at [449, 362] on textarea "[EMAIL_ADDRESS][DOMAIN_NAME], ООО «СНПК «ЭКСПРОМ», г. Екатеринбург [EMAIL_ADDRE…" at bounding box center [616, 384] width 619 height 124
type textarea "[EMAIL_ADDRESS][DOMAIN_NAME], ООО «СНПК «ЭКСПРОМ», г. Екатеринбург [EMAIL_ADDRE…"
click at [891, 490] on div "Далее" at bounding box center [895, 480] width 62 height 29
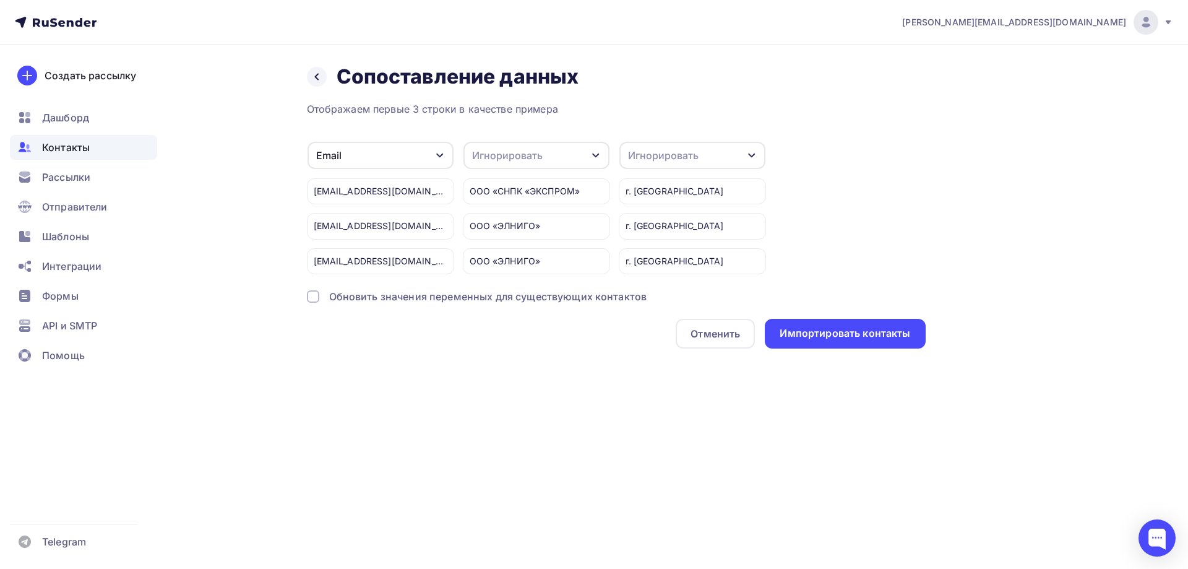
click at [706, 162] on div "Игнорировать" at bounding box center [693, 155] width 146 height 27
click at [678, 292] on div "Создать поле" at bounding box center [669, 282] width 87 height 31
click at [670, 272] on input "text" at bounding box center [702, 270] width 152 height 26
type input "Город"
click at [519, 153] on div "Игнорировать" at bounding box center [507, 155] width 71 height 15
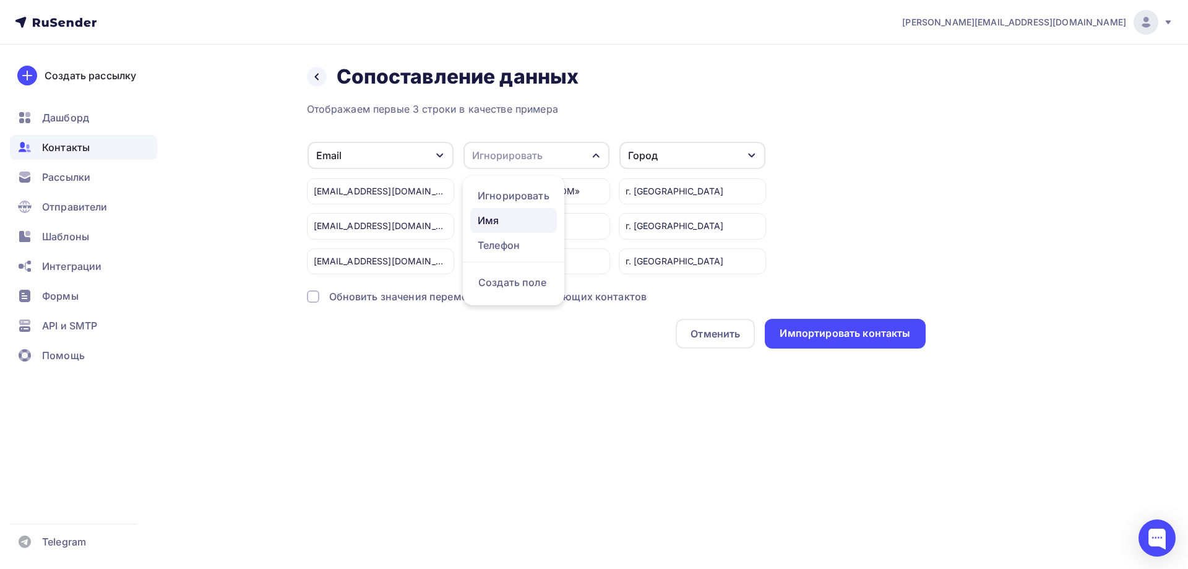
click at [501, 222] on div "Имя" at bounding box center [514, 220] width 72 height 15
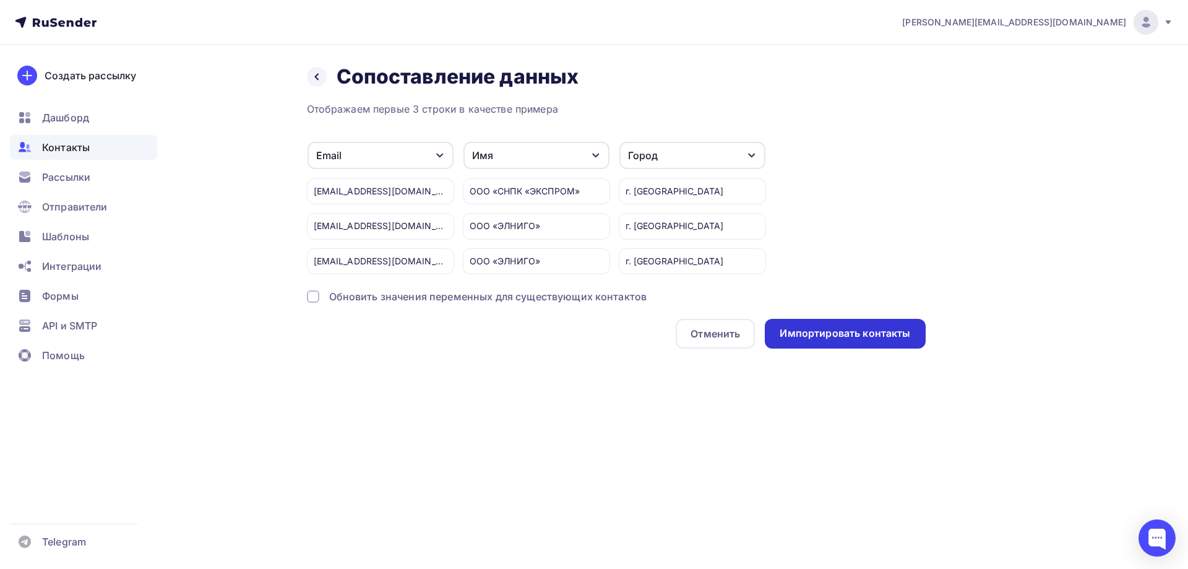
click at [860, 335] on div "Импортировать контакты" at bounding box center [845, 333] width 131 height 14
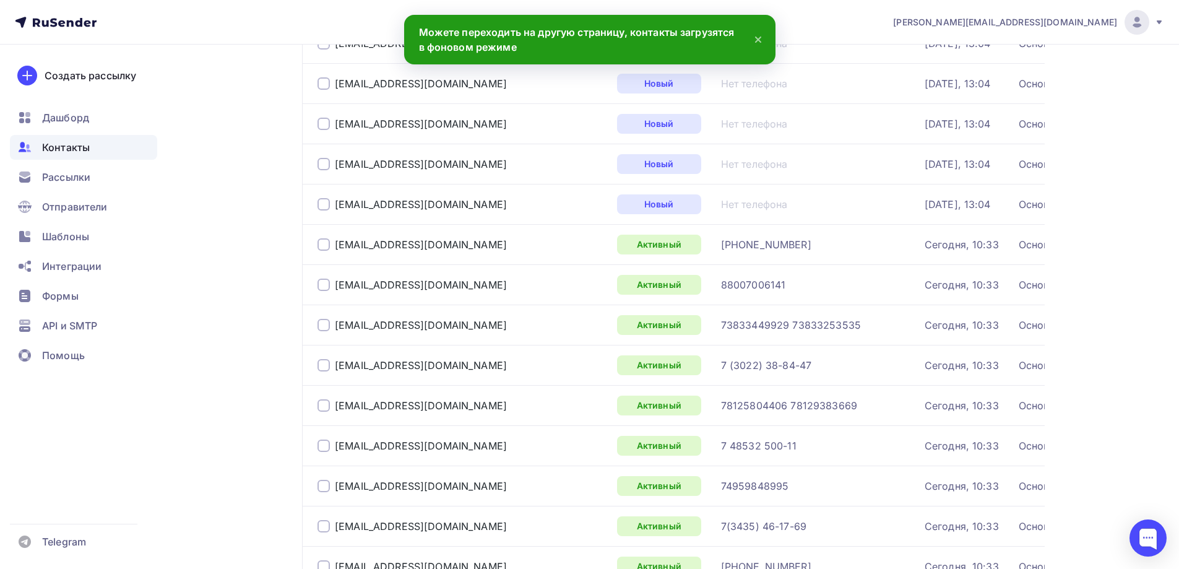
scroll to position [495, 0]
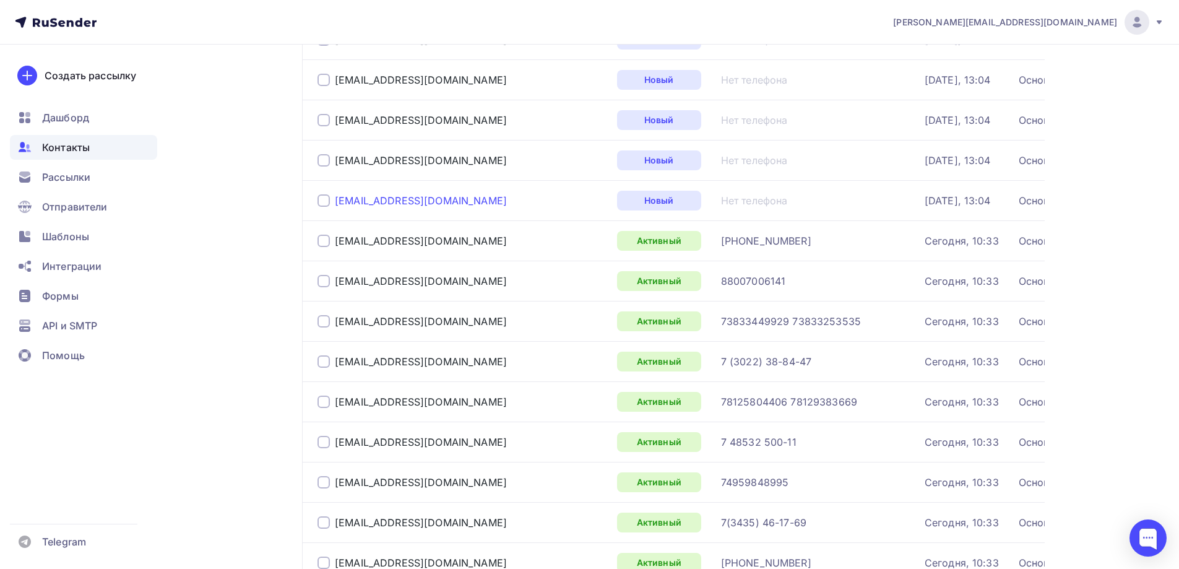
click at [404, 199] on div "[EMAIL_ADDRESS][DOMAIN_NAME]" at bounding box center [421, 200] width 172 height 12
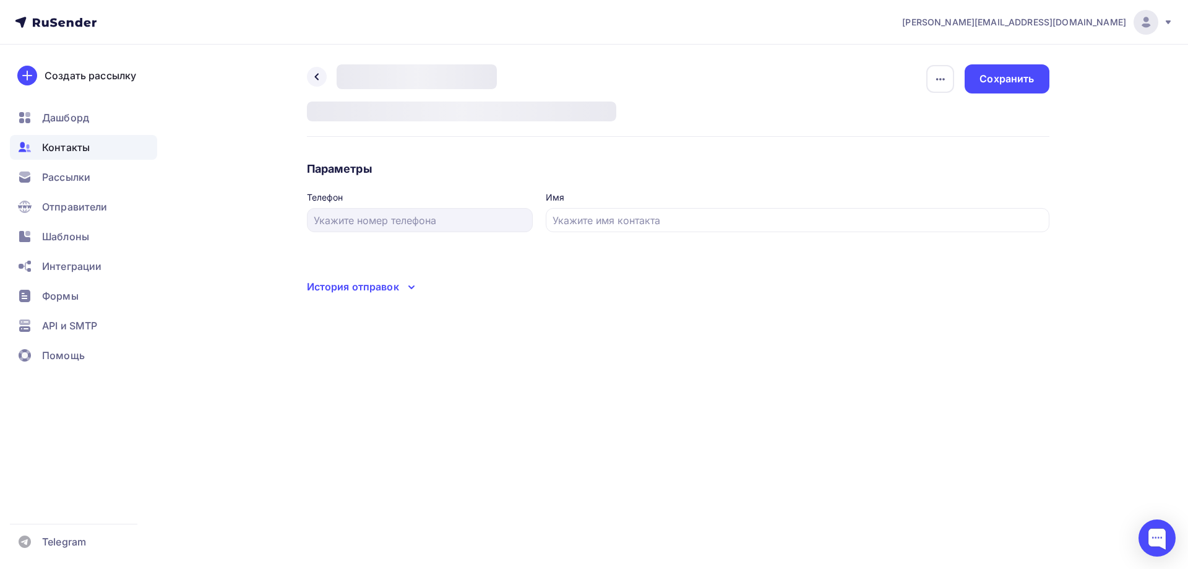
type input "[PERSON_NAME]-Мастер"
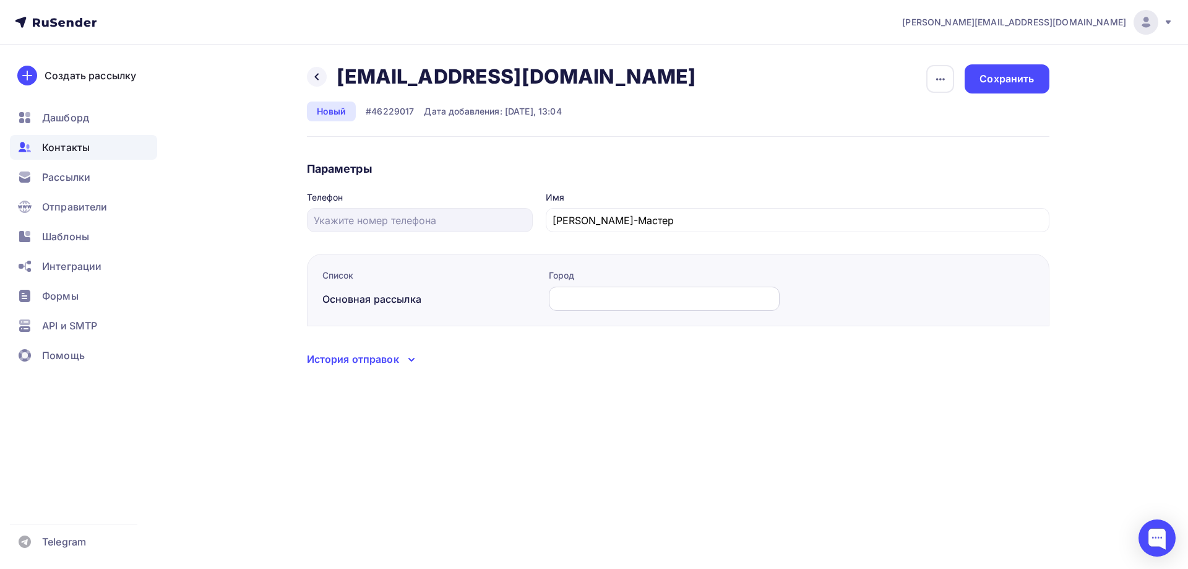
click at [677, 297] on input "text" at bounding box center [664, 299] width 217 height 15
type input "Челябинск"
click at [1012, 80] on div "Сохранить" at bounding box center [1007, 79] width 54 height 14
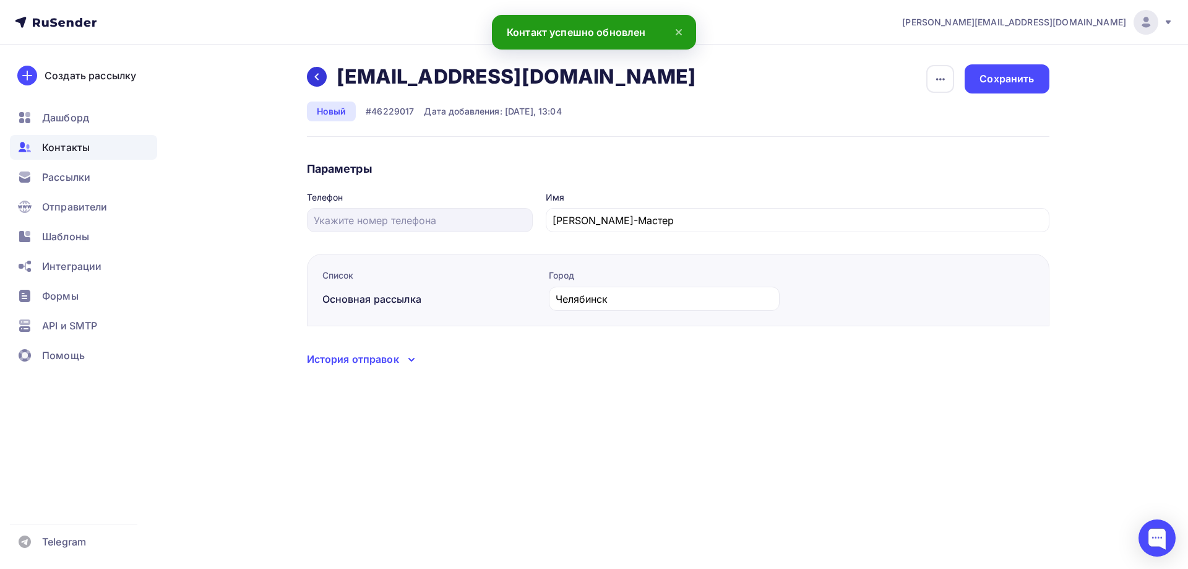
click at [316, 76] on icon at bounding box center [316, 77] width 4 height 7
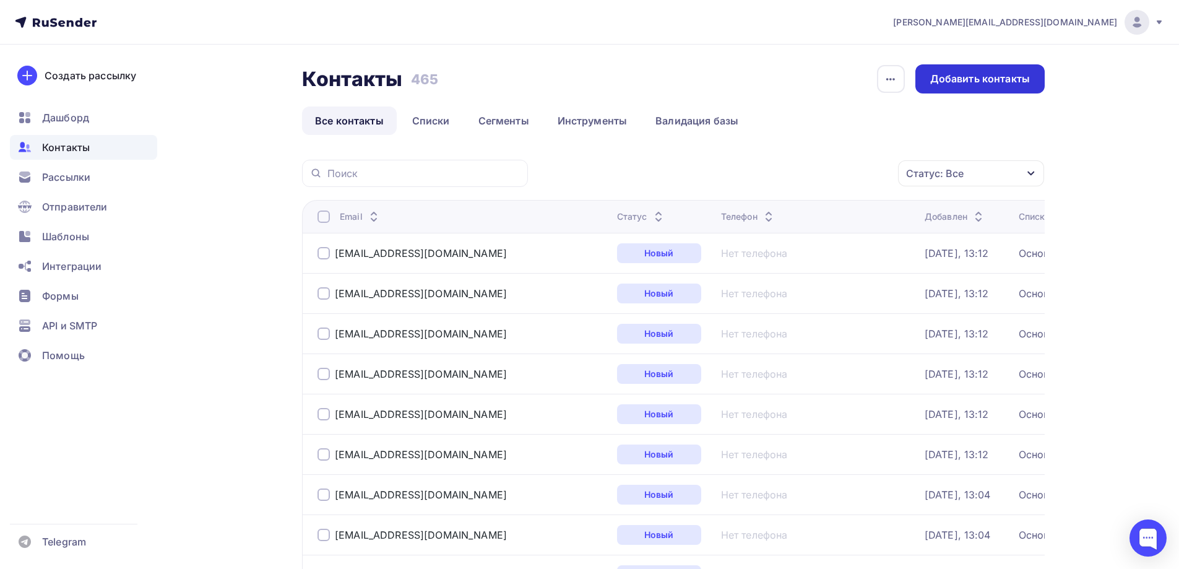
click at [941, 80] on div "Добавить контакты" at bounding box center [980, 79] width 100 height 14
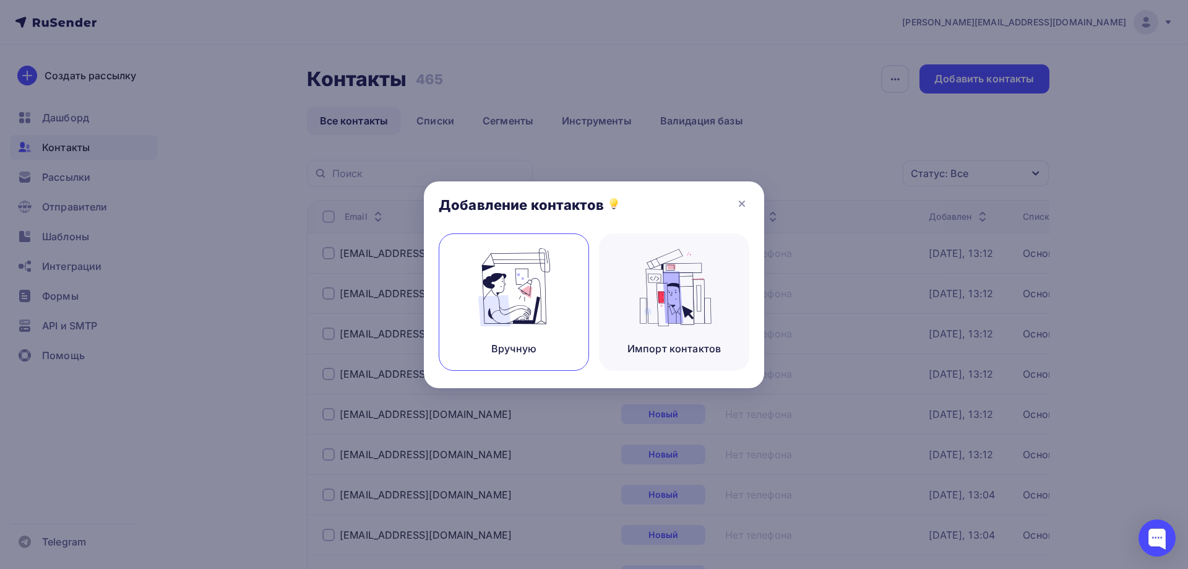
click at [529, 265] on img at bounding box center [514, 287] width 83 height 78
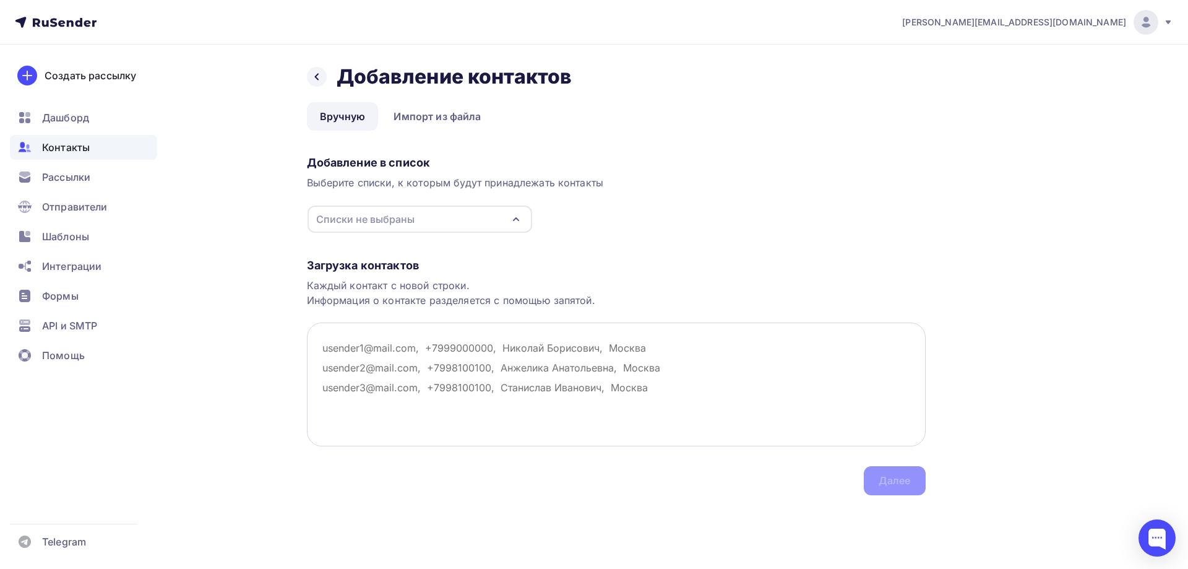
click at [409, 340] on textarea at bounding box center [616, 384] width 619 height 124
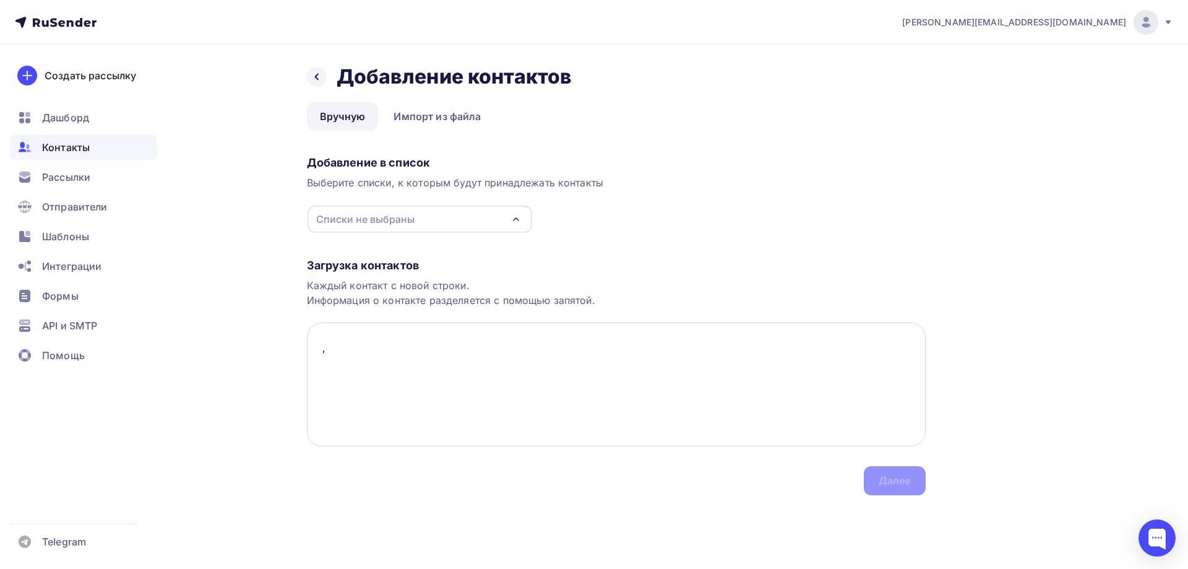
paste textarea "ООО «ПРОМЫШЛЕННАЯ ГИДРАВЛИКА», г. [GEOGRAPHIC_DATA]"
click at [503, 220] on div "Списки не выбраны" at bounding box center [420, 218] width 225 height 27
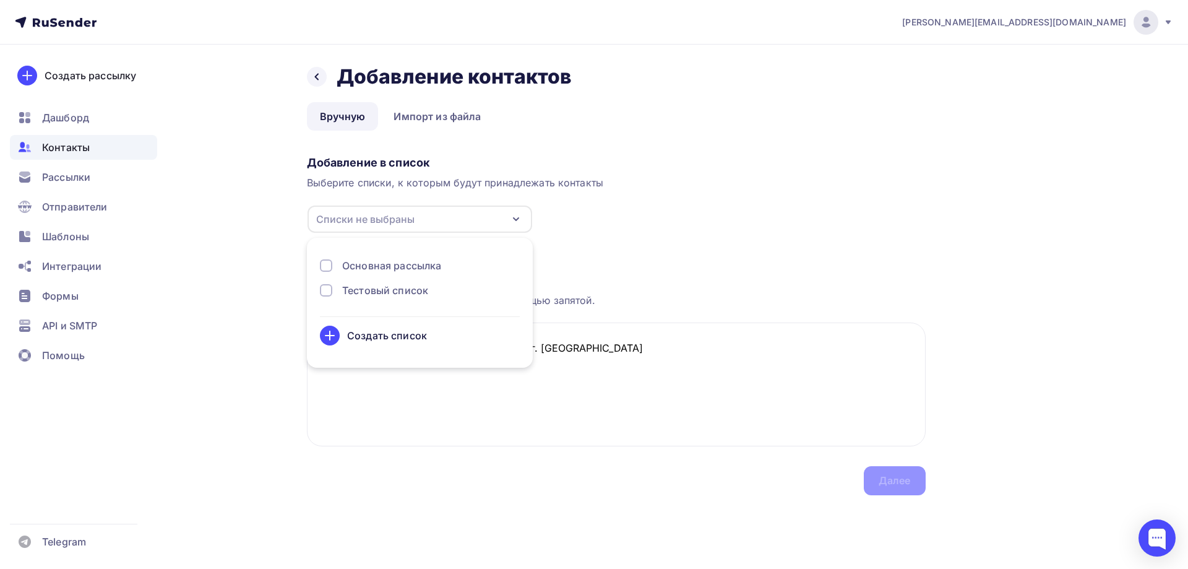
click at [393, 292] on div "Тестовый список" at bounding box center [385, 290] width 86 height 15
click at [397, 266] on div "Основная рассылка" at bounding box center [391, 265] width 99 height 15
click at [399, 285] on div "Тестовый список" at bounding box center [385, 290] width 86 height 15
click at [648, 247] on div "Загрузка контактов Каждый контакт с новой строки. Информация о контакте разделя…" at bounding box center [616, 364] width 619 height 262
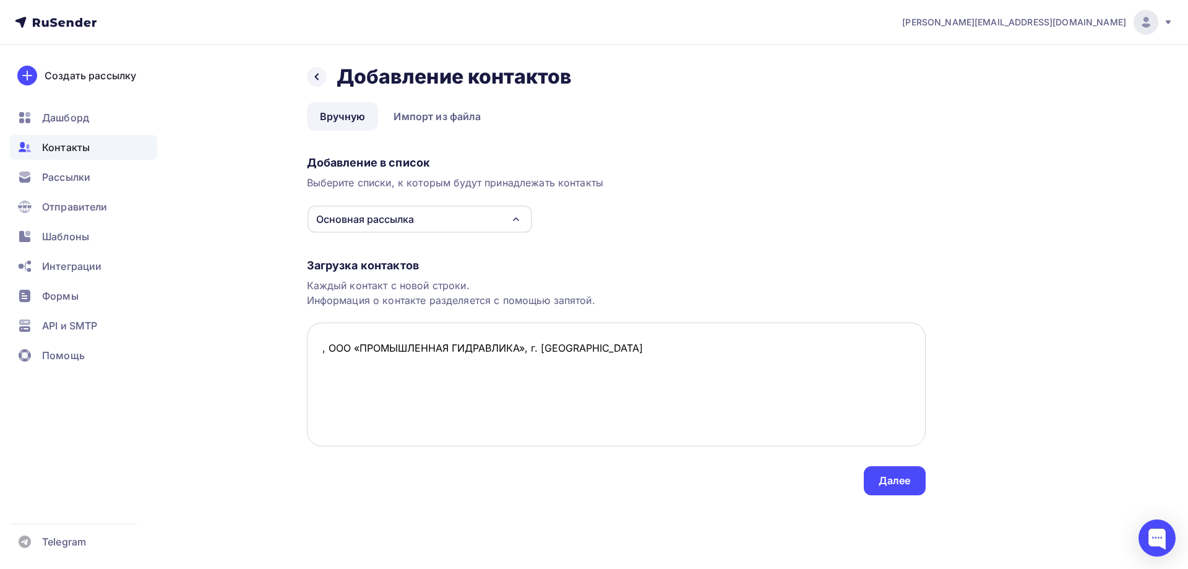
click at [320, 349] on textarea ", ООО «ПРОМЫШЛЕННАЯ ГИДРАВЛИКА», г. [GEOGRAPHIC_DATA]" at bounding box center [616, 384] width 619 height 124
paste textarea "[EMAIL_ADDRESS][DOMAIN_NAME]"
click at [750, 359] on textarea "[EMAIL_ADDRESS][DOMAIN_NAME], ООО «ПРОМЫШЛЕННАЯ ГИДРАВЛИКА», г. [GEOGRAPHIC_DAT…" at bounding box center [616, 384] width 619 height 124
click at [335, 373] on textarea "[EMAIL_ADDRESS][DOMAIN_NAME], ООО «ПРОМЫШЛЕННАЯ ГИДРАВЛИКА», г. [GEOGRAPHIC_DAT…" at bounding box center [616, 384] width 619 height 124
paste textarea "[EMAIL_ADDRESS][DOMAIN_NAME]"
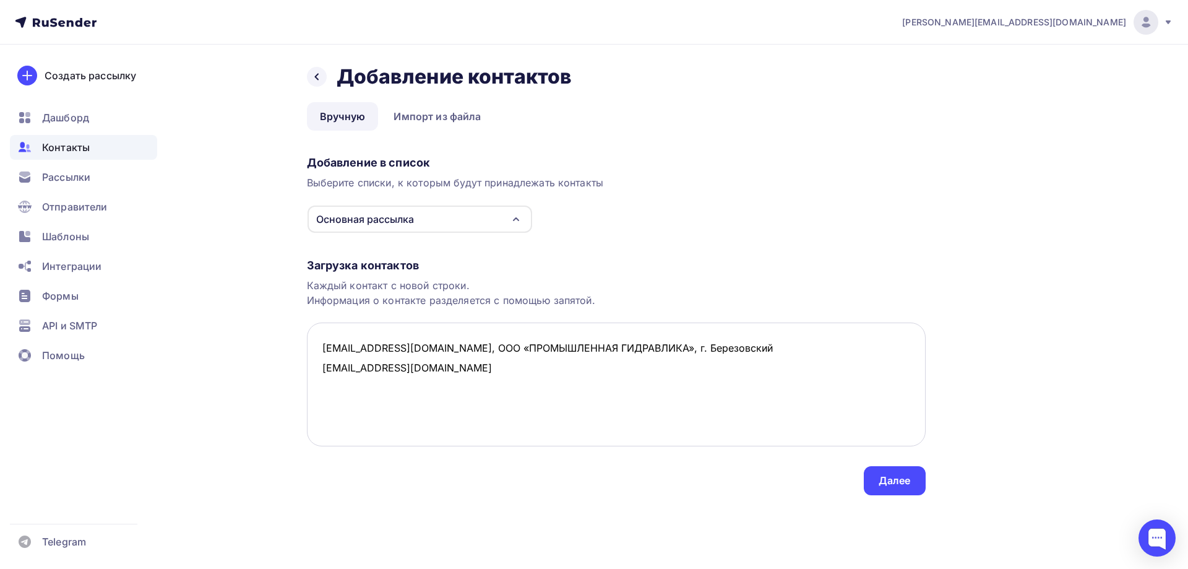
drag, startPoint x: 430, startPoint y: 348, endPoint x: 741, endPoint y: 346, distance: 311.3
click at [741, 346] on textarea "[EMAIL_ADDRESS][DOMAIN_NAME], ООО «ПРОМЫШЛЕННАЯ ГИДРАВЛИКА», г. Березовский [EM…" at bounding box center [616, 384] width 619 height 124
click at [434, 370] on textarea "[EMAIL_ADDRESS][DOMAIN_NAME], ООО «ПРОМЫШЛЕННАЯ ГИДРАВЛИКА», г. Березовский [EM…" at bounding box center [616, 384] width 619 height 124
paste textarea ", ООО «ПРОМЫШЛЕННАЯ ГИДРАВЛИКА», г. [GEOGRAPHIC_DATA]"
click at [714, 365] on textarea "[EMAIL_ADDRESS][DOMAIN_NAME], ООО «ПРОМЫШЛЕННАЯ ГИДРАВЛИКА», г. Березовский [EM…" at bounding box center [616, 384] width 619 height 124
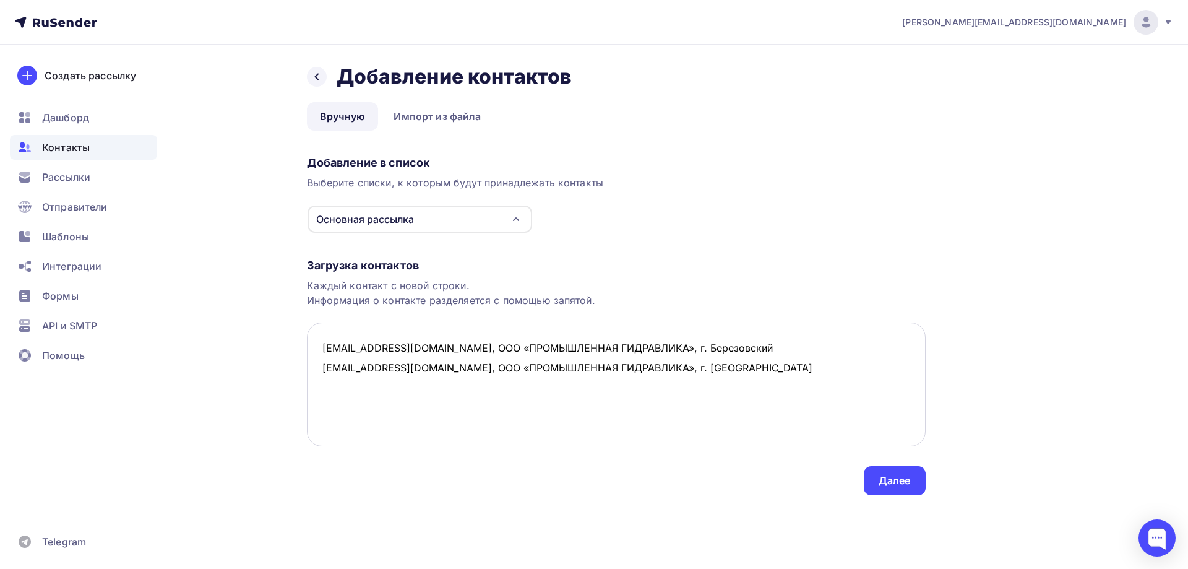
scroll to position [7, 0]
paste textarea "ООО «ОГМ-ГРУПП», г. Аксай"
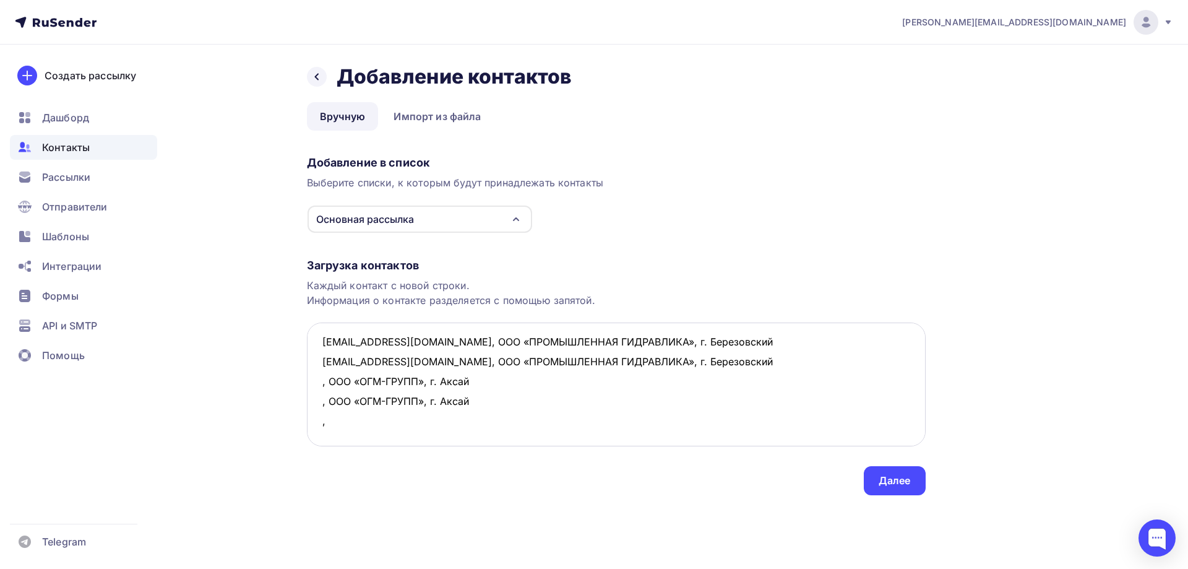
paste textarea "ООО «ОГМ-ГРУПП», г. Аксай"
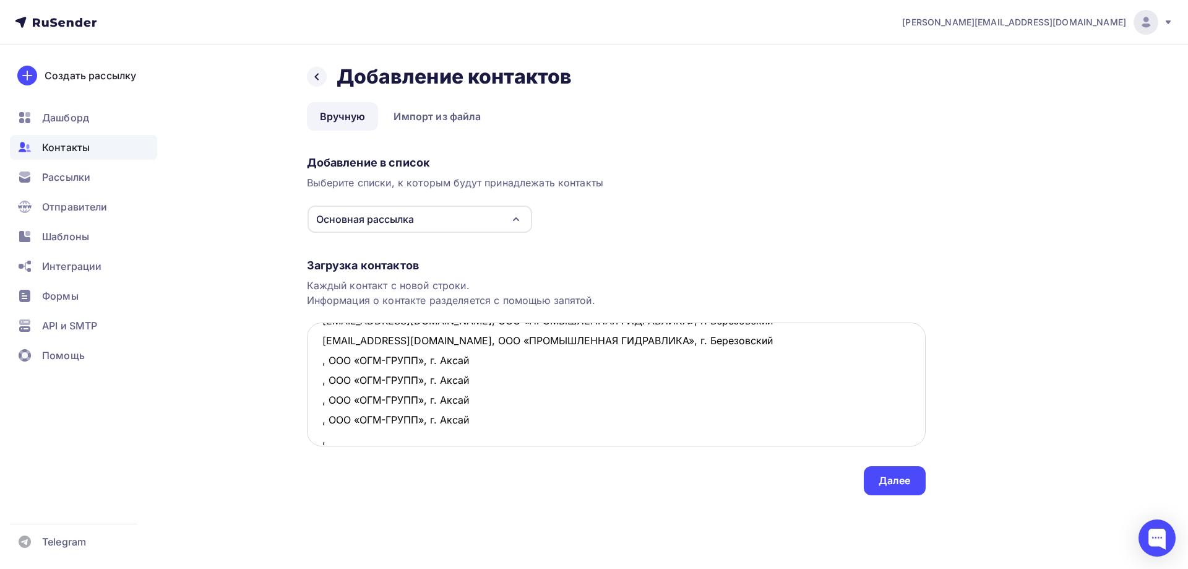
paste textarea "ООО «ОГМ-ГРУПП», г. Аксай"
click at [320, 342] on textarea "[EMAIL_ADDRESS][DOMAIN_NAME], ООО «ПРОМЫШЛЕННАЯ ГИДРАВЛИКА», г. Березовский [EM…" at bounding box center [616, 384] width 619 height 124
paste textarea "[EMAIL_ADDRESS][DOMAIN_NAME]"
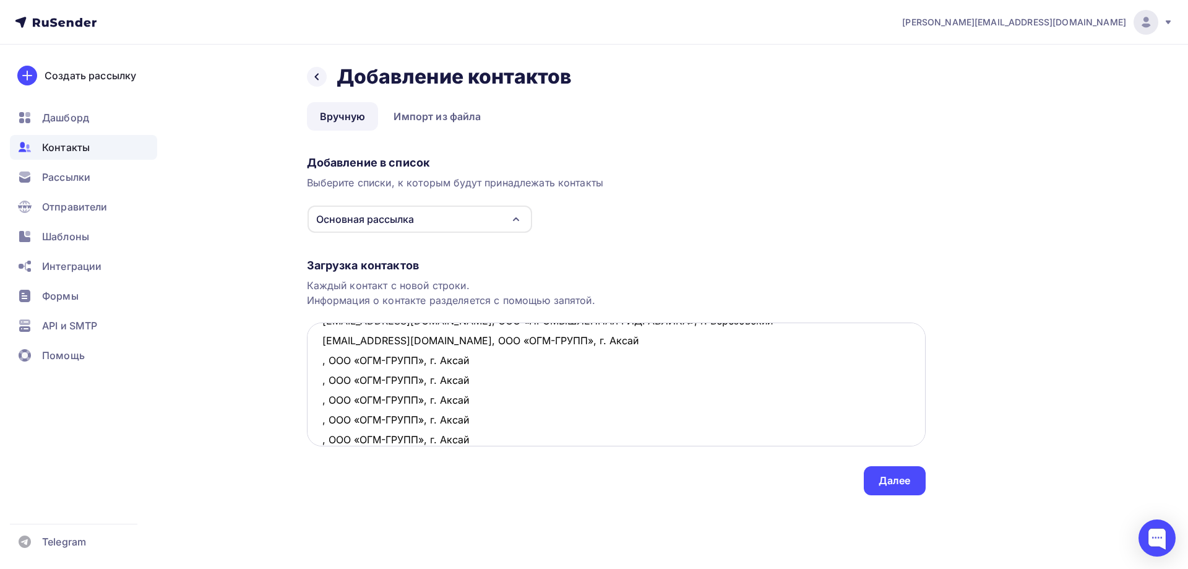
click at [319, 359] on textarea "[EMAIL_ADDRESS][DOMAIN_NAME], ООО «ПРОМЫШЛЕННАЯ ГИДРАВЛИКА», г. Березовский [EM…" at bounding box center [616, 384] width 619 height 124
paste textarea "[EMAIL_ADDRESS][DOMAIN_NAME]"
click at [321, 378] on textarea "[EMAIL_ADDRESS][DOMAIN_NAME], ООО «ПРОМЫШЛЕННАЯ ГИДРАВЛИКА», г. Березовский [EM…" at bounding box center [616, 384] width 619 height 124
paste textarea "[EMAIL_ADDRESS][DOMAIN_NAME]"
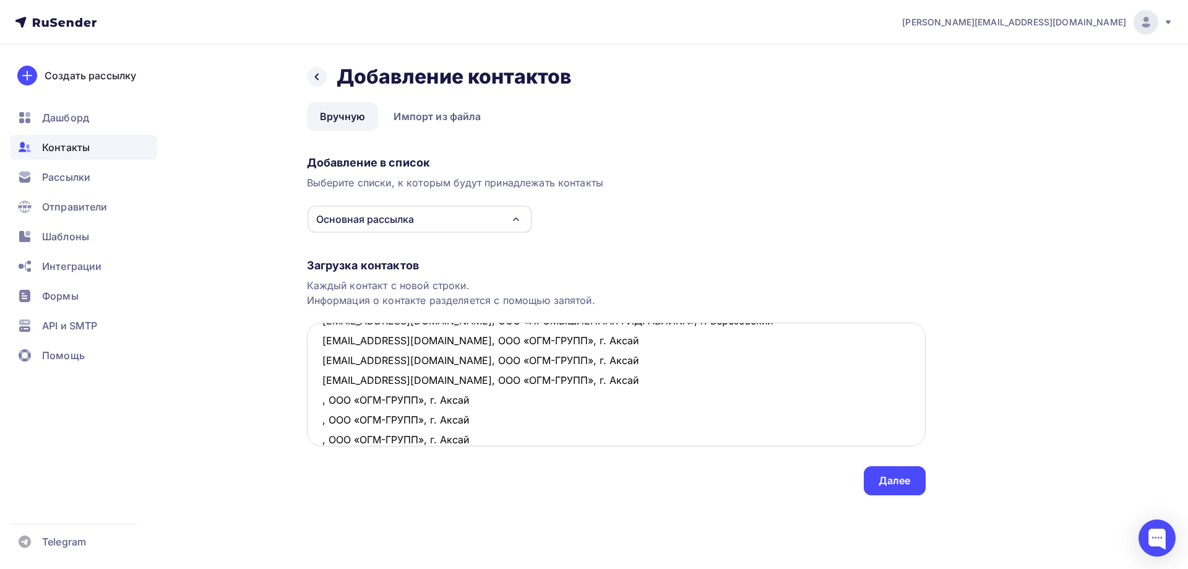
click at [321, 397] on textarea "[EMAIL_ADDRESS][DOMAIN_NAME], ООО «ПРОМЫШЛЕННАЯ ГИДРАВЛИКА», г. Березовский [EM…" at bounding box center [616, 384] width 619 height 124
paste textarea "[PERSON_NAME][EMAIL_ADDRESS][DOMAIN_NAME]"
click at [319, 418] on textarea "[EMAIL_ADDRESS][DOMAIN_NAME], ООО «ПРОМЫШЛЕННАЯ ГИДРАВЛИКА», г. Березовский [EM…" at bounding box center [616, 384] width 619 height 124
paste textarea "[EMAIL_ADDRESS][DOMAIN_NAME]"
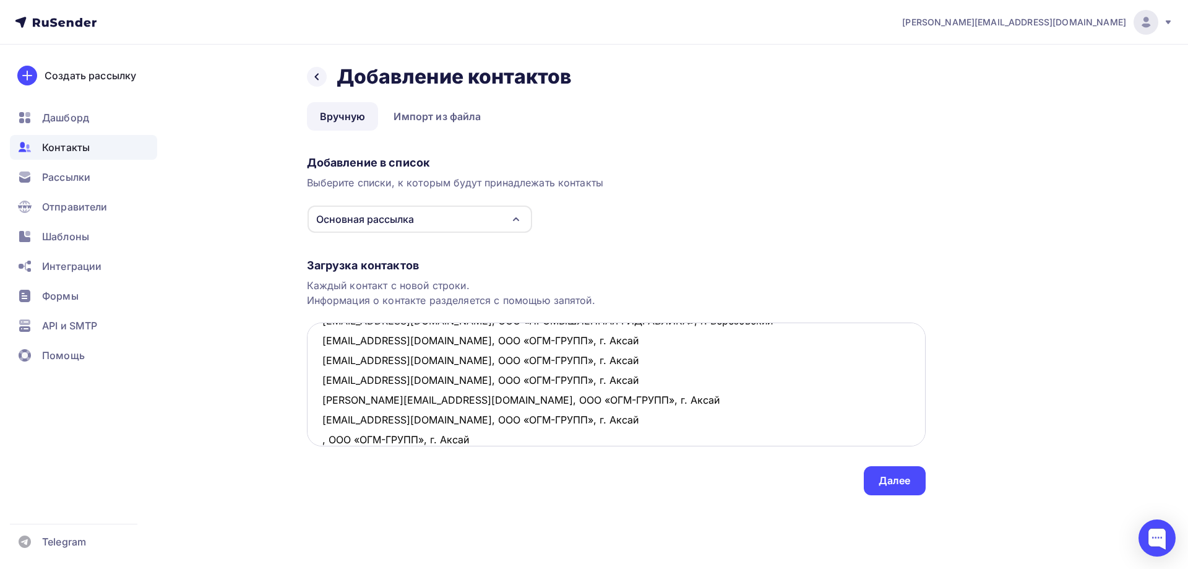
click at [319, 438] on textarea "[EMAIL_ADDRESS][DOMAIN_NAME], ООО «ПРОМЫШЛЕННАЯ ГИДРАВЛИКА», г. Березовский [EM…" at bounding box center [616, 384] width 619 height 124
paste textarea "[EMAIL_ADDRESS][DOMAIN_NAME]"
click at [631, 350] on textarea "[EMAIL_ADDRESS][DOMAIN_NAME], ООО «ПРОМЫШЛЕННАЯ ГИДРАВЛИКА», г. Березовский [EM…" at bounding box center [616, 384] width 619 height 124
click at [595, 344] on textarea "[EMAIL_ADDRESS][DOMAIN_NAME], ООО «ПРОМЫШЛЕННАЯ ГИДРАВЛИКА», г. Березовский [EM…" at bounding box center [616, 384] width 619 height 124
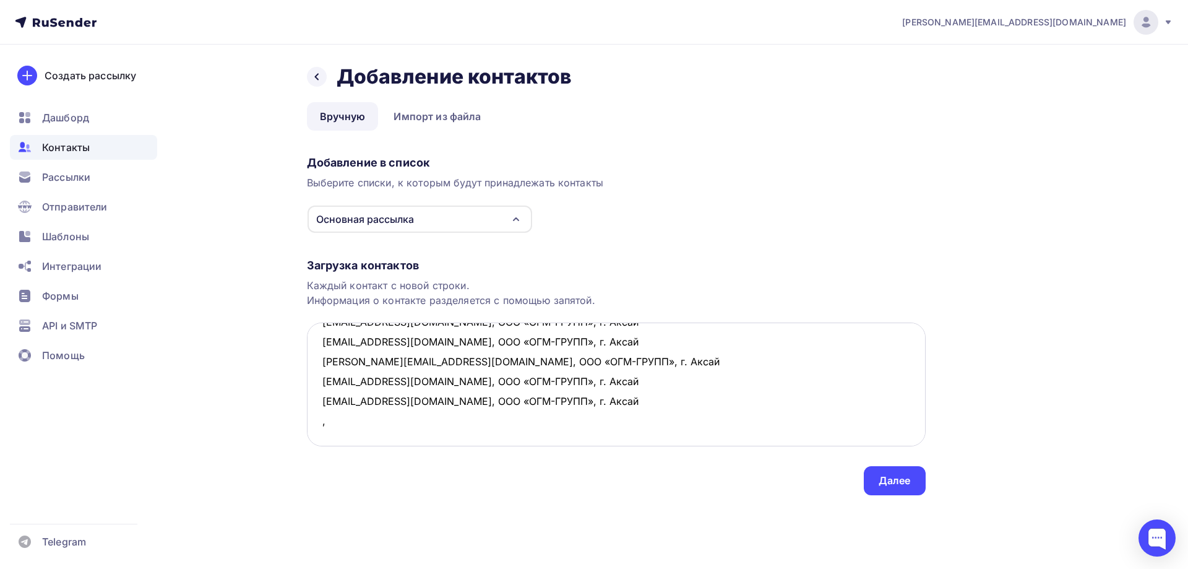
paste textarea "ООО «ТРЕЙД ТЕХНОЛОДЖИ», г. [GEOGRAPHIC_DATA]"
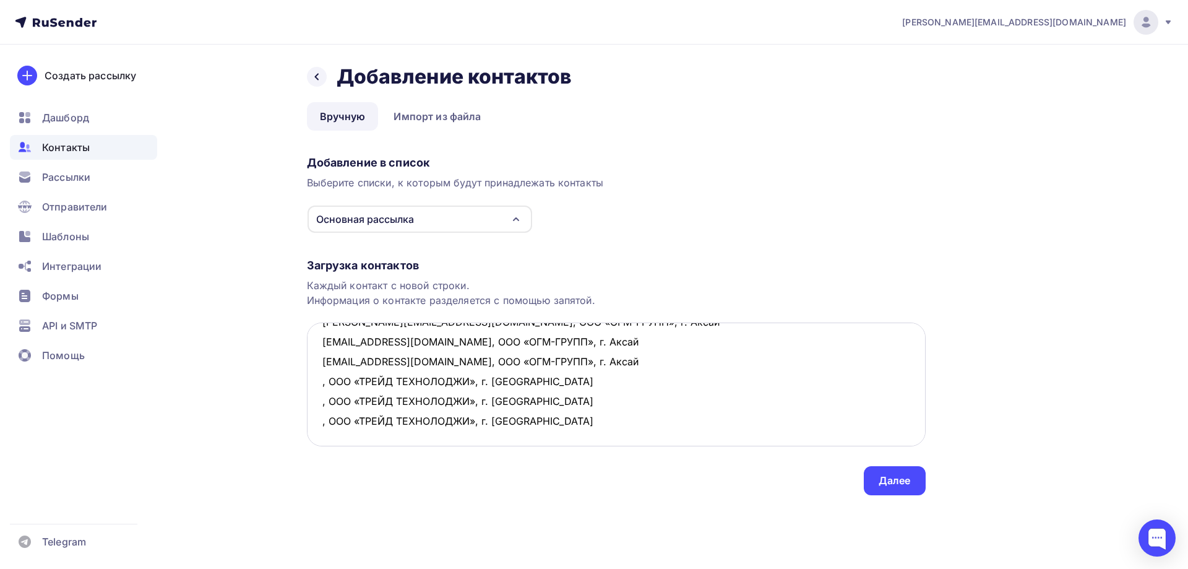
click at [318, 361] on textarea "[EMAIL_ADDRESS][DOMAIN_NAME], ООО «ПРОМЫШЛЕННАЯ ГИДРАВЛИКА», г. Березовский [EM…" at bounding box center [616, 384] width 619 height 124
paste textarea "[EMAIL_ADDRESS][DOMAIN_NAME]"
click at [321, 382] on textarea "[EMAIL_ADDRESS][DOMAIN_NAME], ООО «ПРОМЫШЛЕННАЯ ГИДРАВЛИКА», г. Березовский [EM…" at bounding box center [616, 384] width 619 height 124
paste textarea "[EMAIL_ADDRESS][DOMAIN_NAME]"
click at [322, 402] on textarea "[EMAIL_ADDRESS][DOMAIN_NAME], ООО «ПРОМЫШЛЕННАЯ ГИДРАВЛИКА», г. Березовский [EM…" at bounding box center [616, 384] width 619 height 124
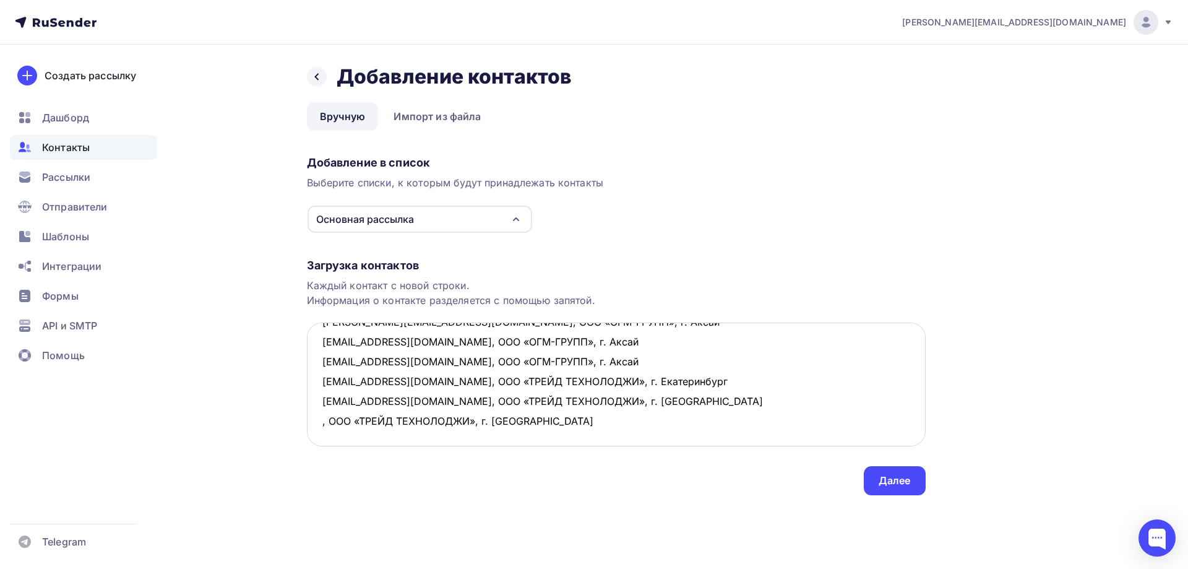
paste textarea "[EMAIL_ADDRESS][DOMAIN_NAME]"
type textarea "[EMAIL_ADDRESS][DOMAIN_NAME], ООО «ПРОМЫШЛЕННАЯ ГИДРАВЛИКА», г. Березовский [EM…"
click at [905, 477] on div "Далее" at bounding box center [895, 480] width 32 height 14
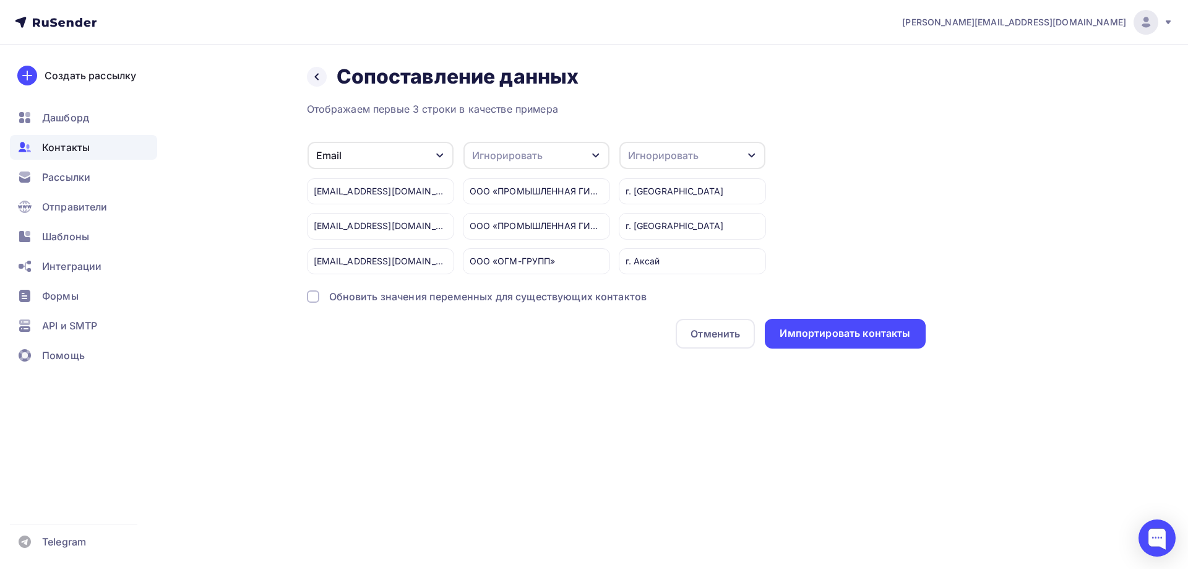
click at [715, 158] on div "Игнорировать" at bounding box center [693, 155] width 146 height 27
click at [665, 239] on div "Город" at bounding box center [670, 245] width 72 height 15
click at [545, 152] on div "Игнорировать" at bounding box center [537, 155] width 146 height 27
click at [502, 207] on div "Имя" at bounding box center [514, 211] width 72 height 15
click at [874, 334] on div "Импортировать контакты" at bounding box center [845, 333] width 131 height 14
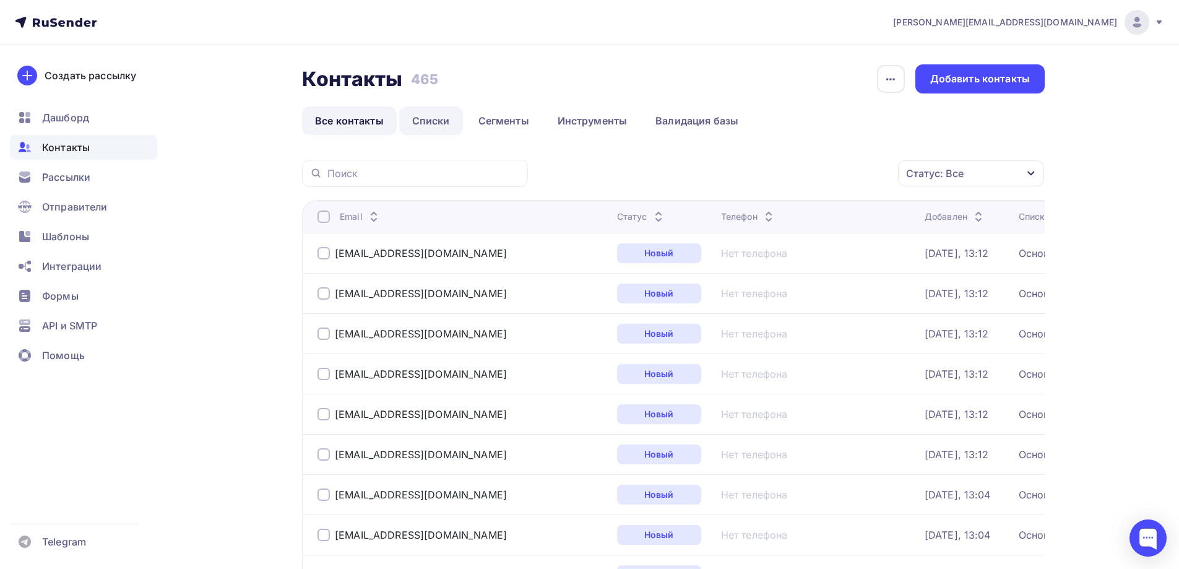
click at [421, 121] on link "Списки" at bounding box center [431, 120] width 64 height 28
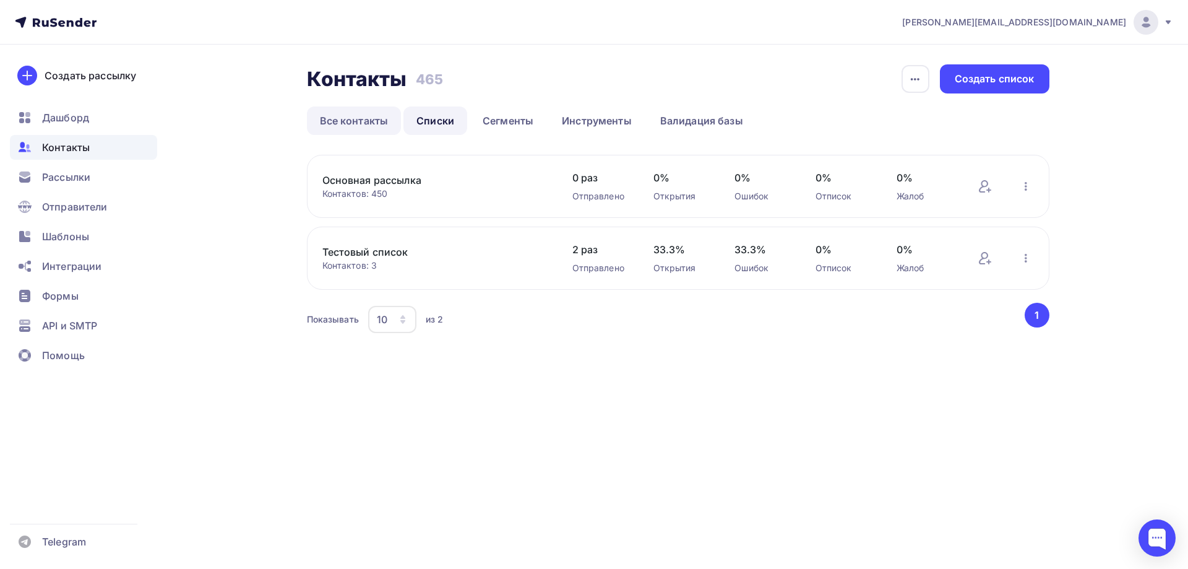
click at [364, 120] on link "Все контакты" at bounding box center [354, 120] width 95 height 28
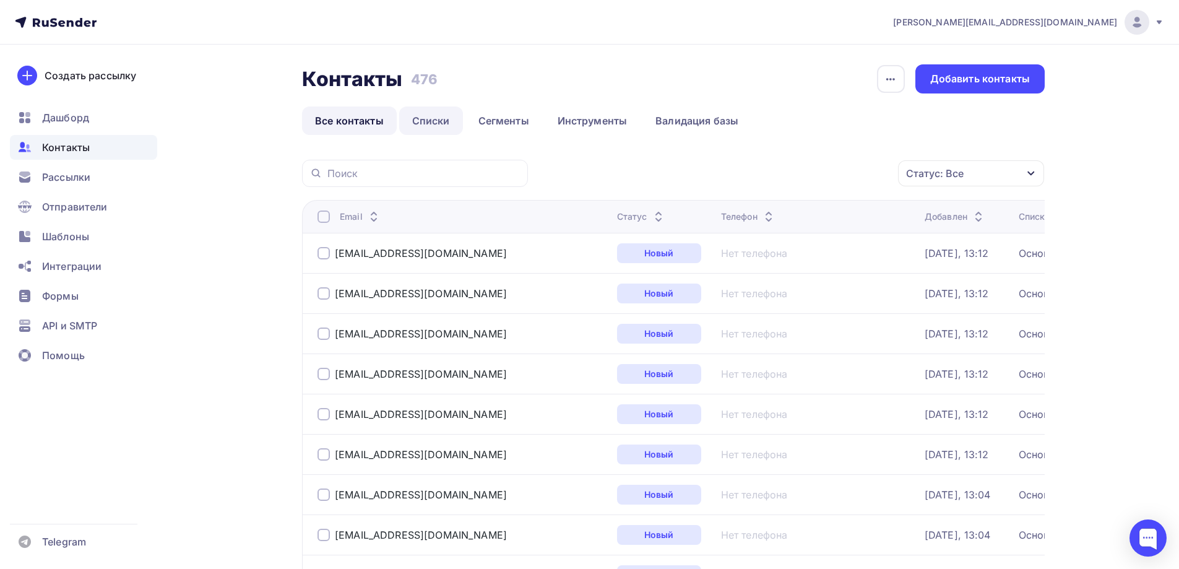
click at [426, 122] on link "Списки" at bounding box center [431, 120] width 64 height 28
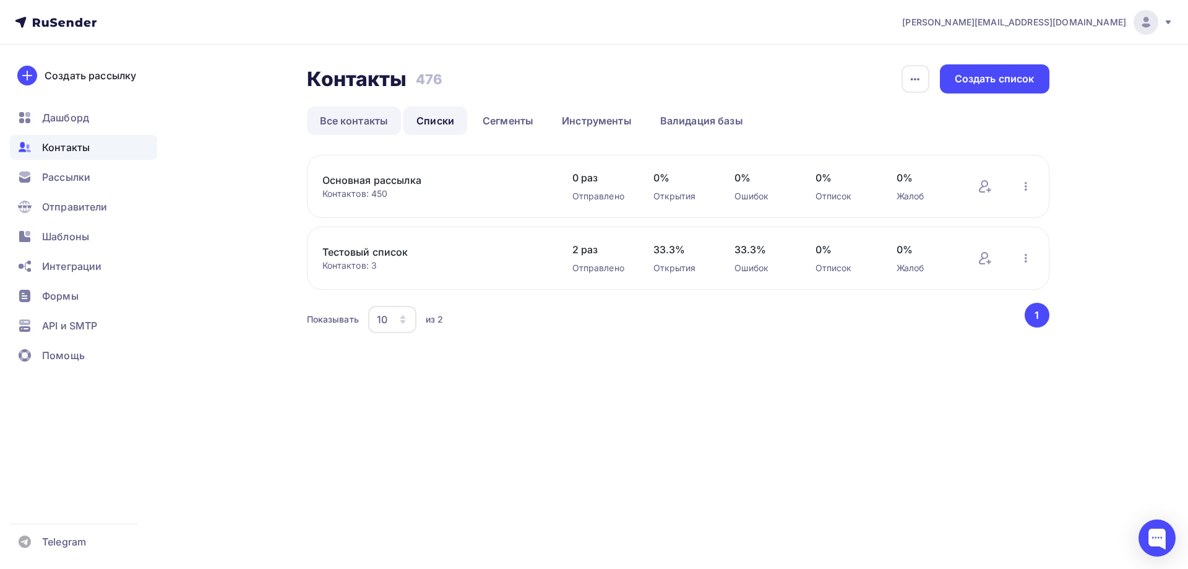
click at [389, 121] on link "Все контакты" at bounding box center [354, 120] width 95 height 28
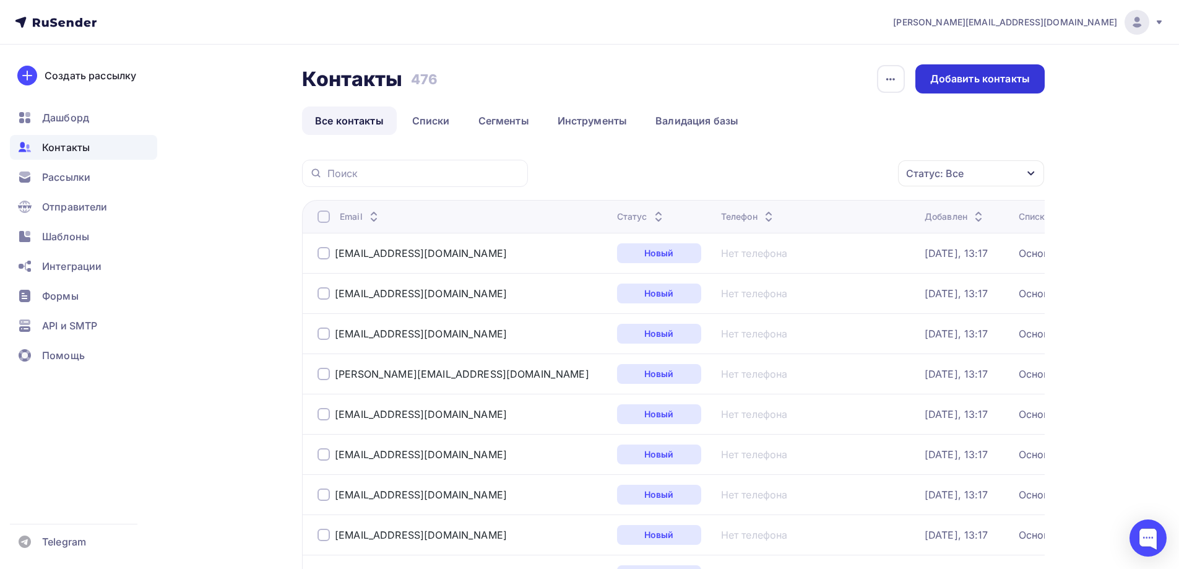
click at [989, 79] on div "Добавить контакты" at bounding box center [980, 79] width 100 height 14
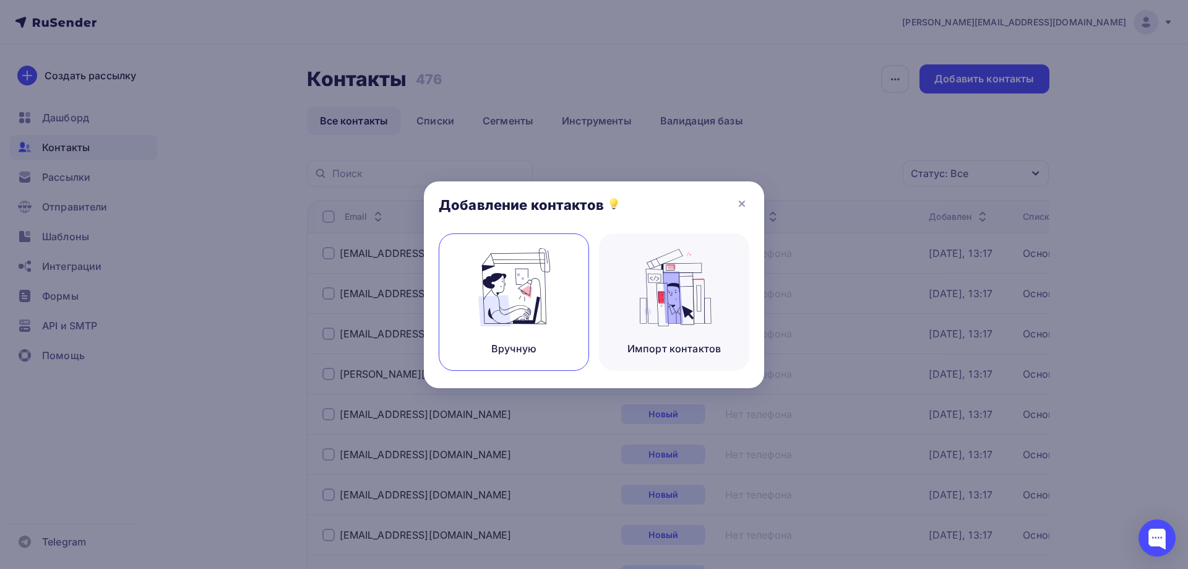
click at [509, 318] on img at bounding box center [514, 287] width 83 height 78
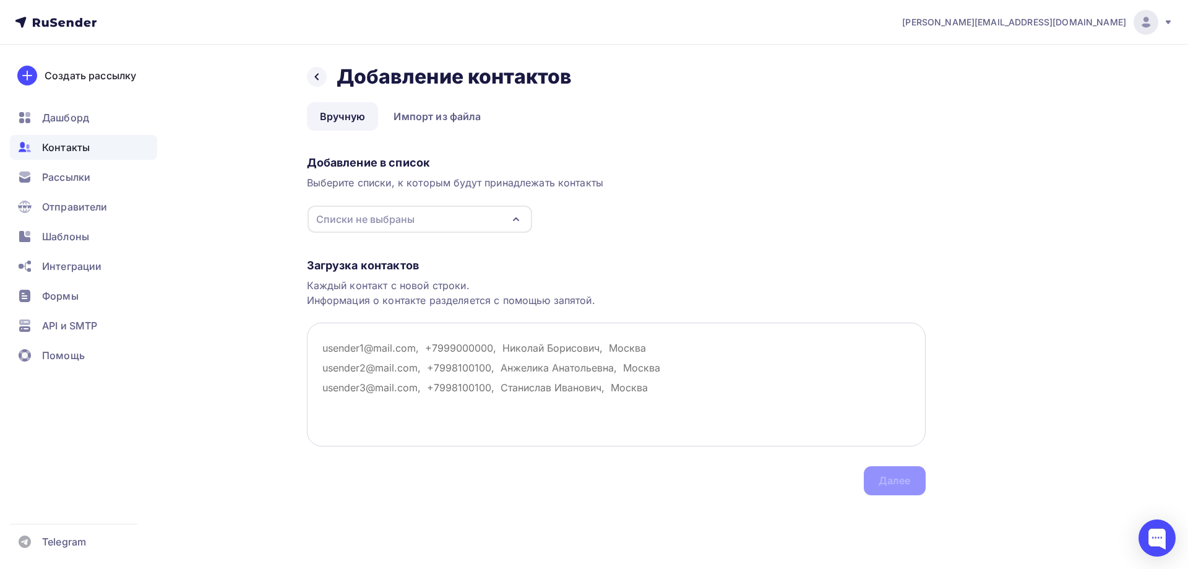
click at [429, 348] on textarea at bounding box center [616, 384] width 619 height 124
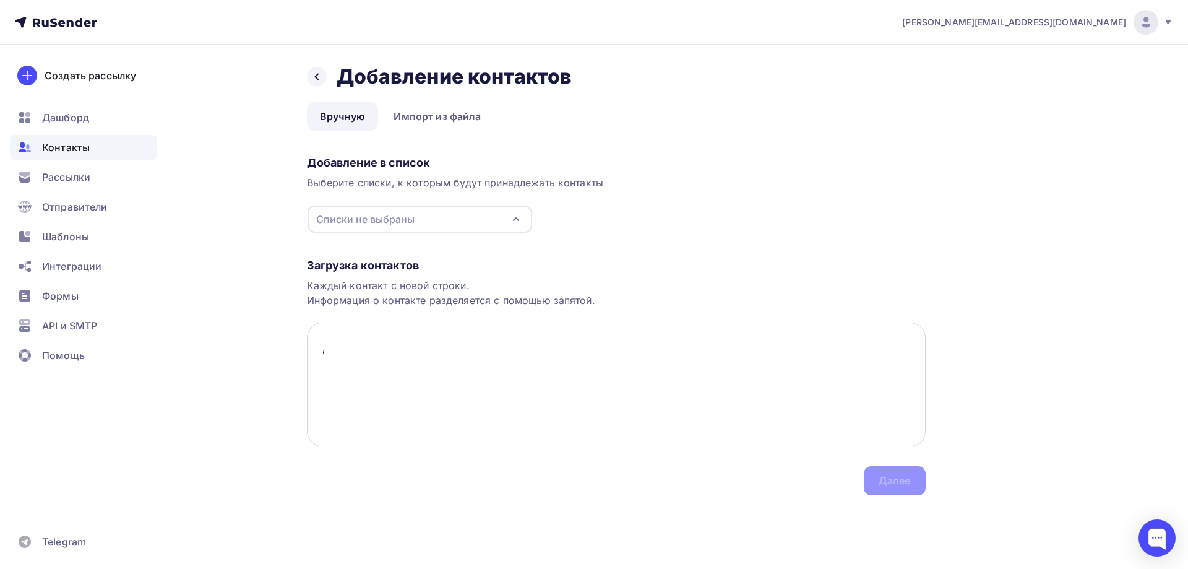
paste textarea "ООО «Машсервис», г. [GEOGRAPHIC_DATA]"
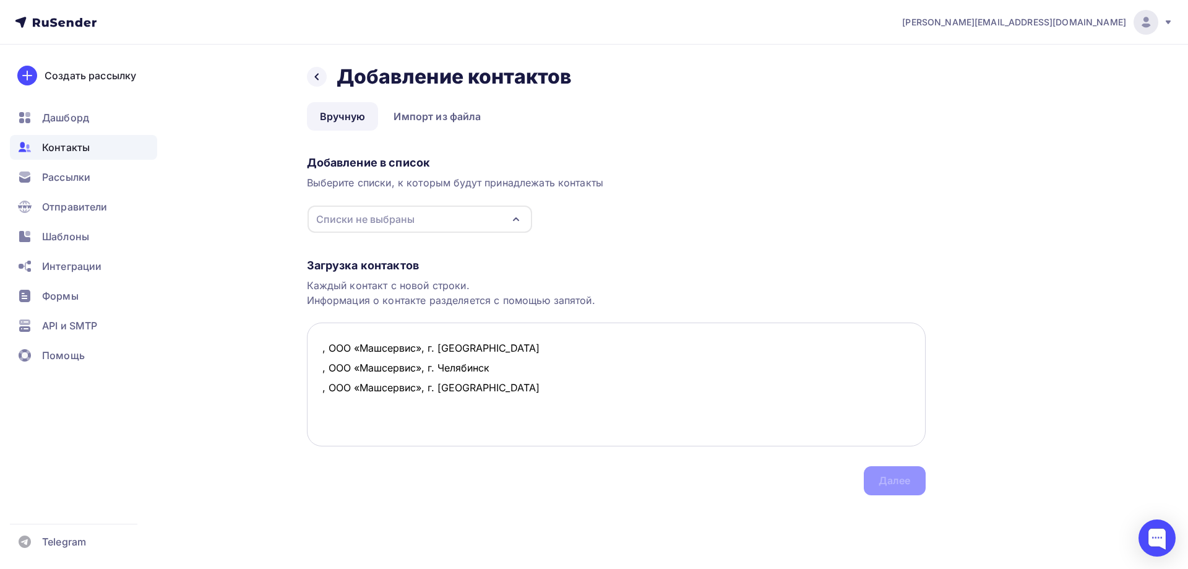
click at [321, 350] on textarea ", ООО «Машсервис», г. [GEOGRAPHIC_DATA] , ООО «Машсервис», г. Челябинск , ООО «…" at bounding box center [616, 384] width 619 height 124
paste textarea "[EMAIL_ADDRESS][DOMAIN_NAME]"
click at [324, 369] on textarea "[EMAIL_ADDRESS][DOMAIN_NAME], ООО «Машсервис», г. [GEOGRAPHIC_DATA] , ООО «Машс…" at bounding box center [616, 384] width 619 height 124
click at [319, 369] on textarea "[EMAIL_ADDRESS][DOMAIN_NAME], ООО «Машсервис», г. [GEOGRAPHIC_DATA] , ООО «Машс…" at bounding box center [616, 384] width 619 height 124
paste textarea "[EMAIL_ADDRESS][DOMAIN_NAME]"
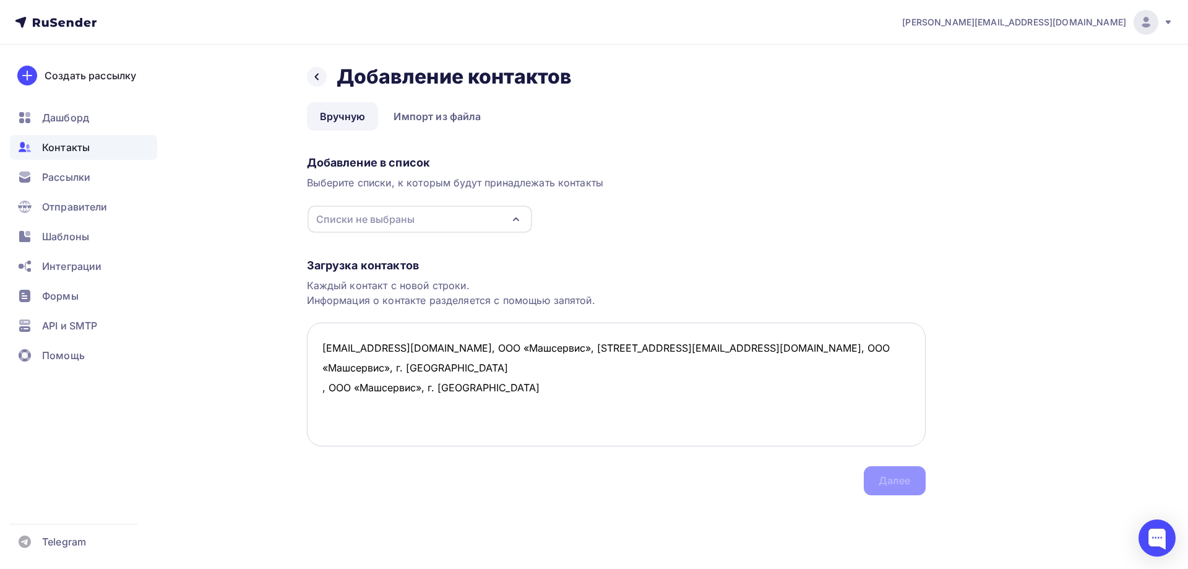
click at [323, 392] on textarea "[EMAIL_ADDRESS][DOMAIN_NAME], ООО «Машсервис», [STREET_ADDRESS][EMAIL_ADDRESS][…" at bounding box center [616, 384] width 619 height 124
paste textarea "[EMAIL_ADDRESS][DOMAIN_NAME]"
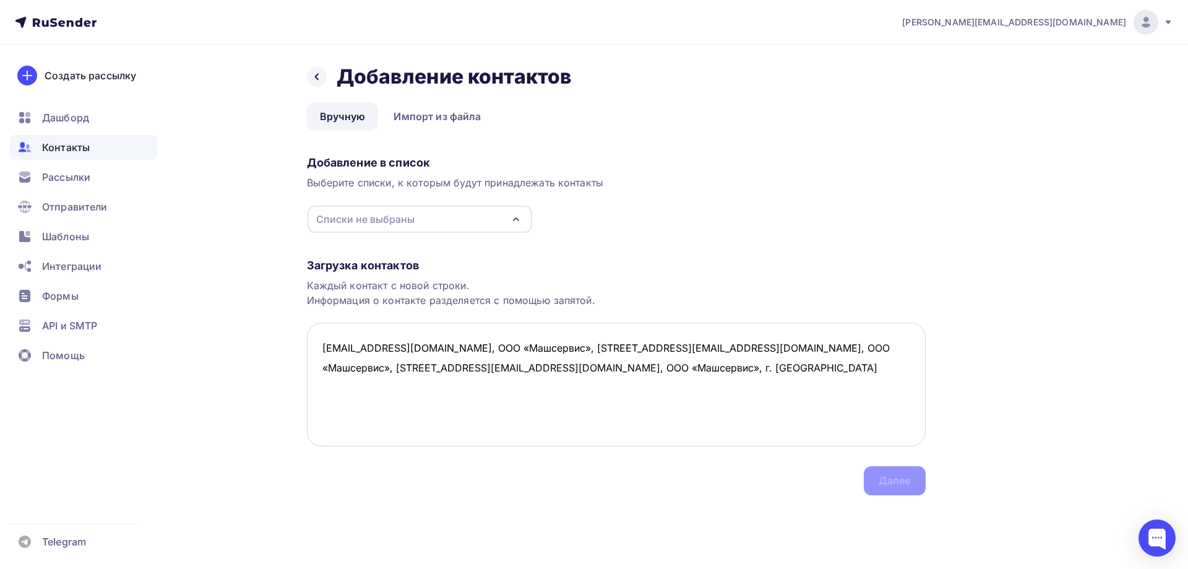
click at [571, 394] on textarea "[EMAIL_ADDRESS][DOMAIN_NAME], ООО «Машсервис», [STREET_ADDRESS][EMAIL_ADDRESS][…" at bounding box center [616, 384] width 619 height 124
click at [359, 400] on textarea "[EMAIL_ADDRESS][DOMAIN_NAME], ООО «Машсервис», [STREET_ADDRESS][EMAIL_ADDRESS][…" at bounding box center [616, 384] width 619 height 124
click at [342, 395] on textarea "[EMAIL_ADDRESS][DOMAIN_NAME], ООО «Машсервис», [STREET_ADDRESS][EMAIL_ADDRESS][…" at bounding box center [616, 384] width 619 height 124
paste textarea "ООО «Басбел», [GEOGRAPHIC_DATA]"
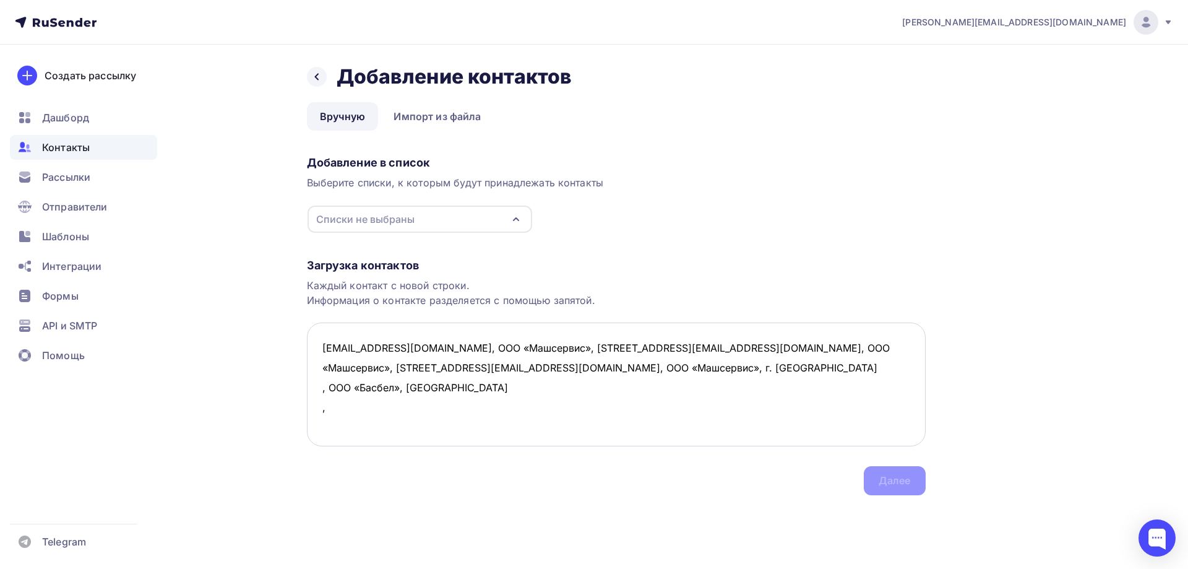
paste textarea "ООО «Басбел», [GEOGRAPHIC_DATA]"
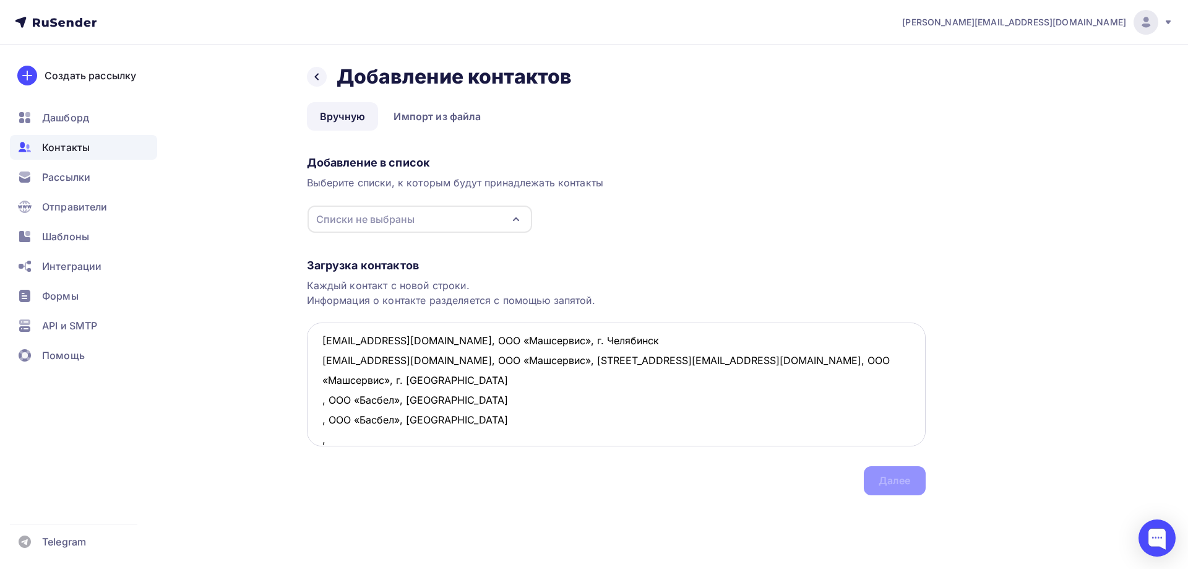
paste textarea "ООО «Басбел», [GEOGRAPHIC_DATA]"
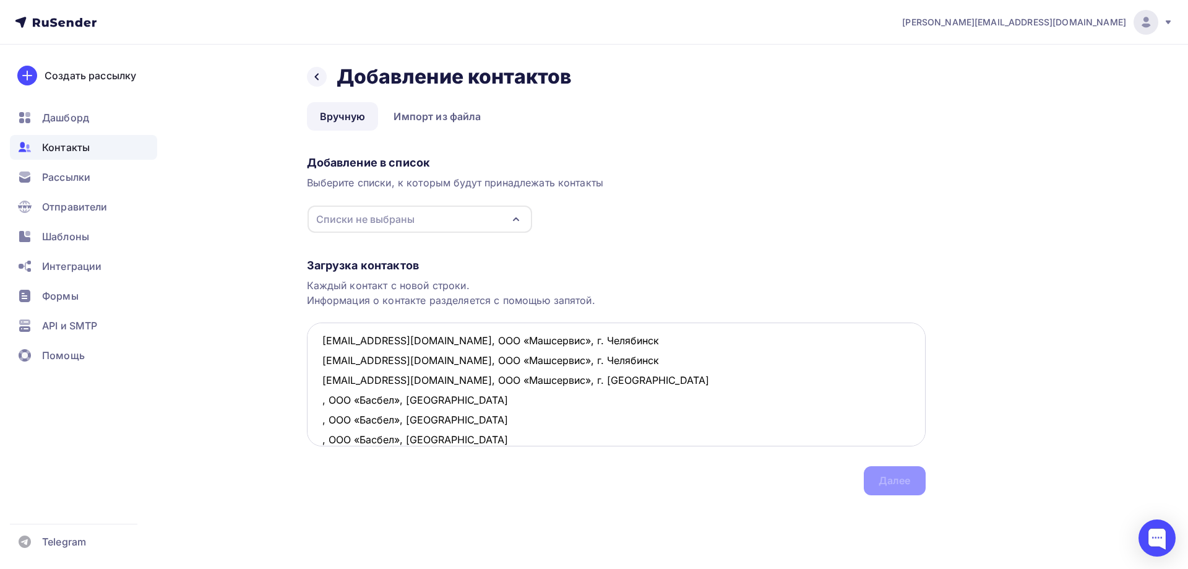
click at [321, 405] on textarea "[EMAIL_ADDRESS][DOMAIN_NAME], ООО «Машсервис», г. Челябинск [EMAIL_ADDRESS][DOM…" at bounding box center [616, 384] width 619 height 124
paste textarea "[EMAIL_ADDRESS][DOMAIN_NAME]"
click at [324, 419] on textarea "[EMAIL_ADDRESS][DOMAIN_NAME], ООО «Машсервис», г. Челябинск [EMAIL_ADDRESS][DOM…" at bounding box center [616, 384] width 619 height 124
click at [322, 419] on textarea "[EMAIL_ADDRESS][DOMAIN_NAME], ООО «Машсервис», г. Челябинск [EMAIL_ADDRESS][DOM…" at bounding box center [616, 384] width 619 height 124
paste textarea "[EMAIL_ADDRESS][DOMAIN_NAME]"
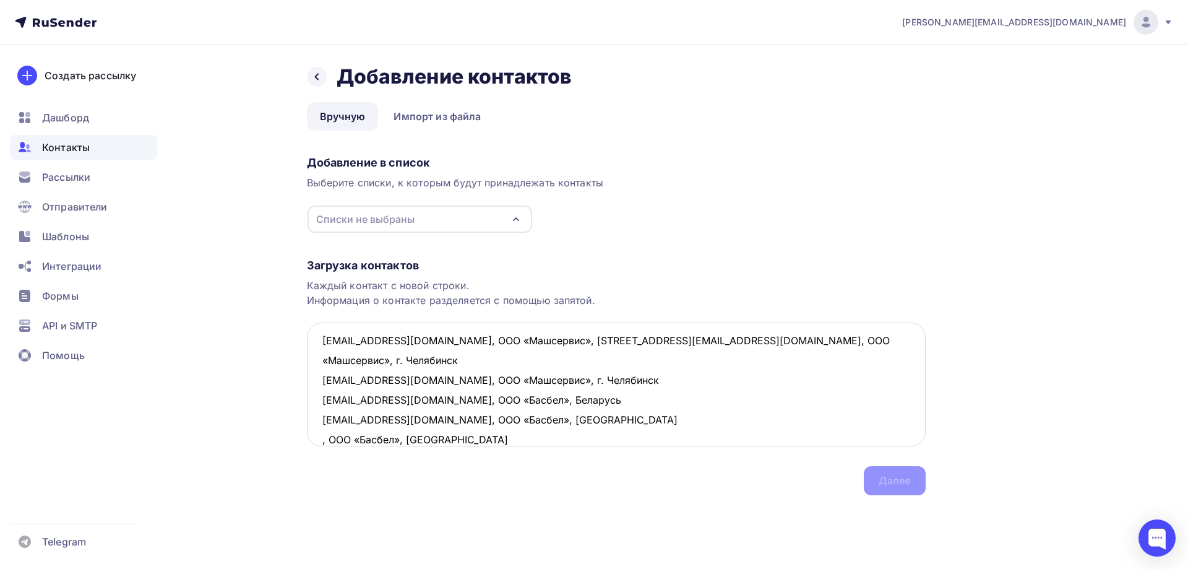
click at [320, 438] on textarea "[EMAIL_ADDRESS][DOMAIN_NAME], ООО «Машсервис», [STREET_ADDRESS][EMAIL_ADDRESS][…" at bounding box center [616, 384] width 619 height 124
paste textarea "[EMAIL_ADDRESS][DOMAIN_NAME]"
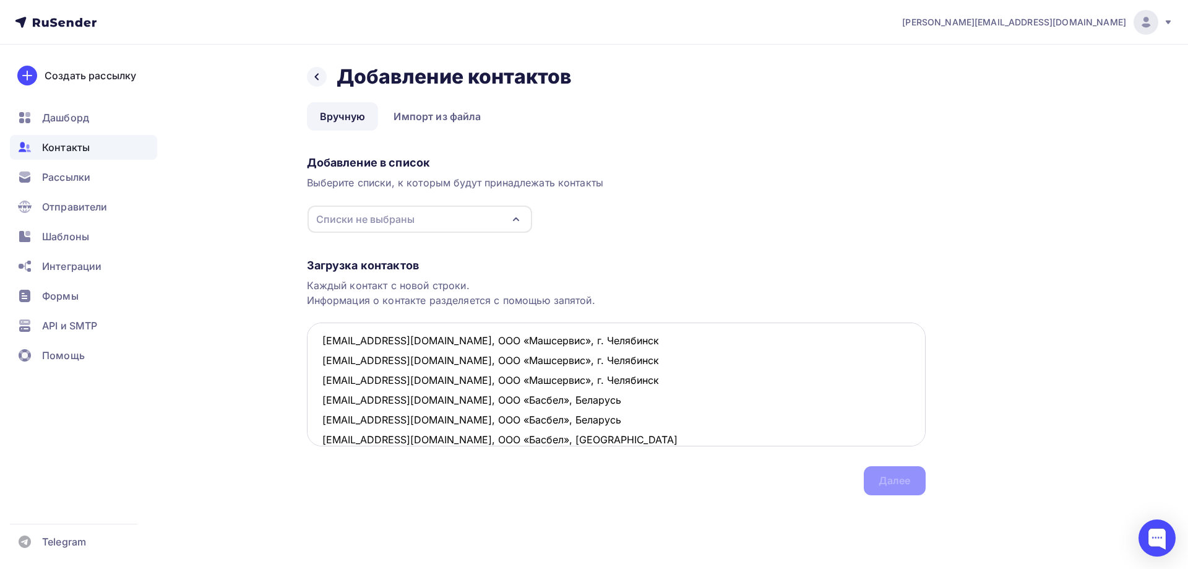
click at [551, 439] on textarea "[EMAIL_ADDRESS][DOMAIN_NAME], ООО «Машсервис», г. Челябинск [EMAIL_ADDRESS][DOM…" at bounding box center [616, 384] width 619 height 124
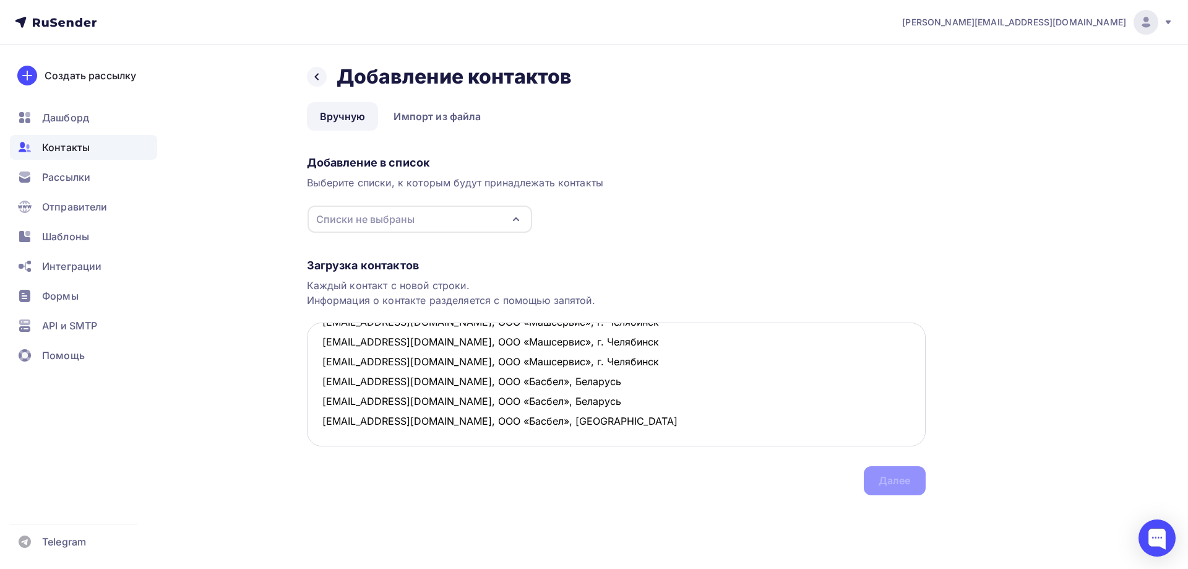
click at [332, 404] on textarea "[EMAIL_ADDRESS][DOMAIN_NAME], ООО «Машсервис», г. Челябинск [EMAIL_ADDRESS][DOM…" at bounding box center [616, 384] width 619 height 124
click at [318, 398] on textarea "[EMAIL_ADDRESS][DOMAIN_NAME], ООО «Машсервис», г. Челябинск [EMAIL_ADDRESS][DOM…" at bounding box center [616, 384] width 619 height 124
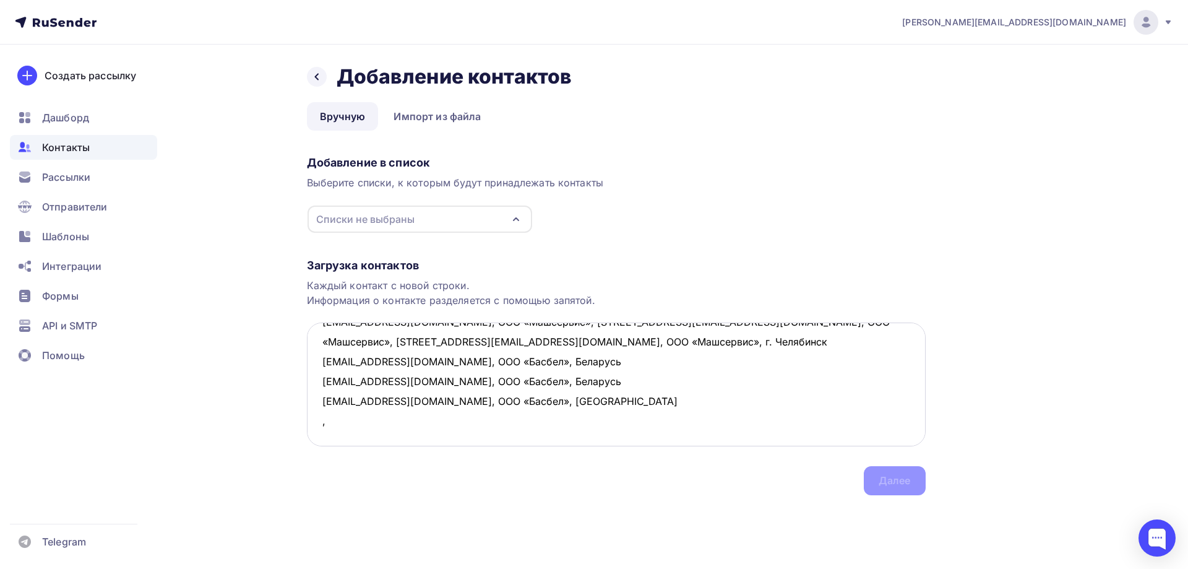
paste textarea "ООО НПП «ГИДРОПРИВОД», г. [GEOGRAPHIC_DATA]"
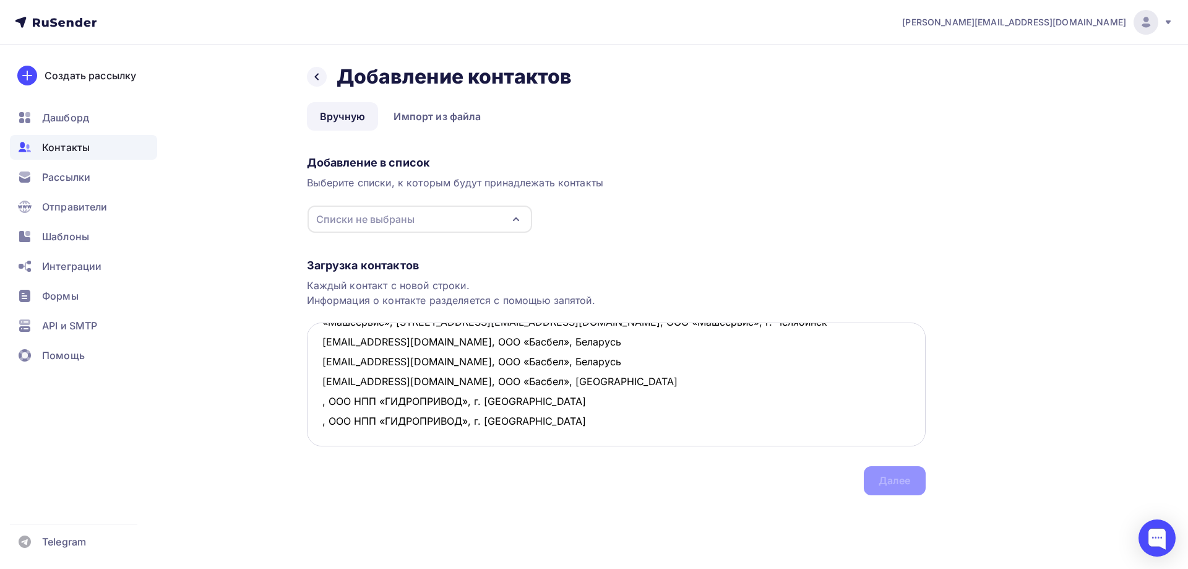
scroll to position [67, 0]
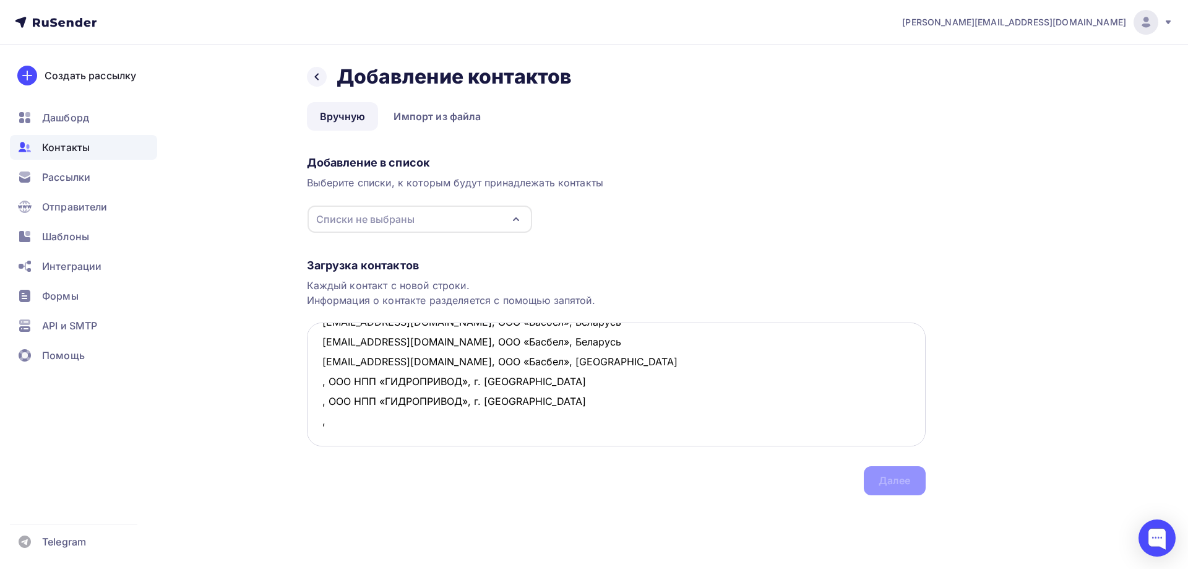
paste textarea "ООО НПП «ГИДРОПРИВОД», г. [GEOGRAPHIC_DATA]"
click at [321, 400] on textarea "[EMAIL_ADDRESS][DOMAIN_NAME], ООО «Машсервис», [STREET_ADDRESS][EMAIL_ADDRESS][…" at bounding box center [616, 384] width 619 height 124
paste textarea "[EMAIL_ADDRESS][DOMAIN_NAME]"
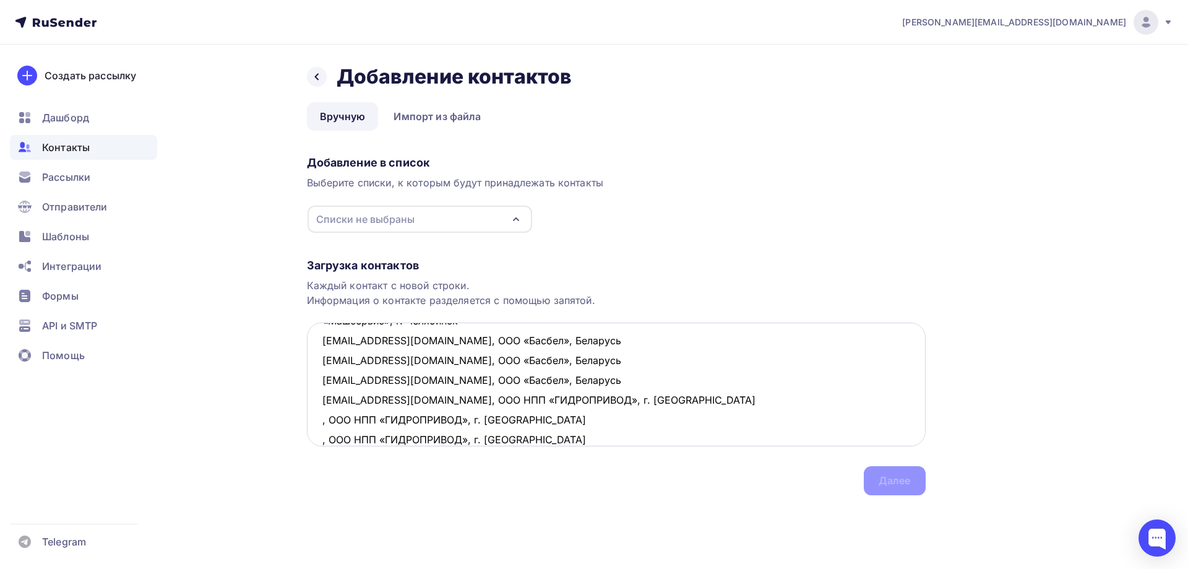
click at [319, 418] on textarea "[EMAIL_ADDRESS][DOMAIN_NAME], ООО «Машсервис», г. Челябинск [EMAIL_ADDRESS][DOM…" at bounding box center [616, 384] width 619 height 124
paste textarea "[EMAIL_ADDRESS][DOMAIN_NAME]"
click at [322, 439] on textarea "[EMAIL_ADDRESS][DOMAIN_NAME], ООО «Машсервис», г. Челябинск [EMAIL_ADDRESS][DOM…" at bounding box center [616, 384] width 619 height 124
paste textarea "[EMAIL_ADDRESS][DOMAIN_NAME]"
click at [321, 400] on textarea "[EMAIL_ADDRESS][DOMAIN_NAME], ООО «Машсервис», г. Челябинск [EMAIL_ADDRESS][DOM…" at bounding box center [616, 384] width 619 height 124
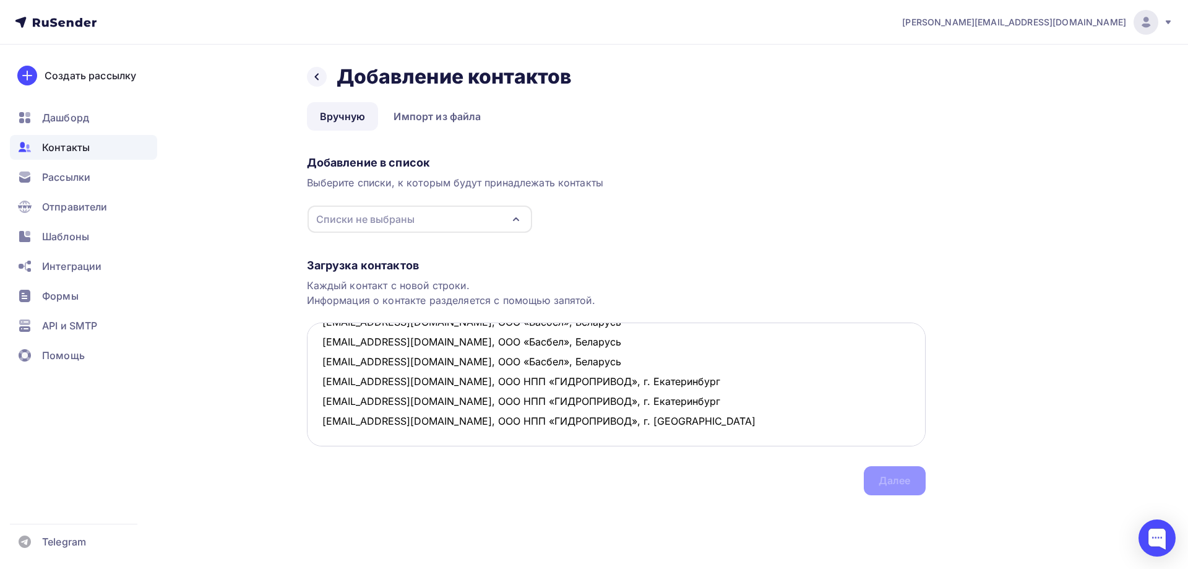
click at [778, 436] on textarea "[EMAIL_ADDRESS][DOMAIN_NAME], ООО «Машсервис», [STREET_ADDRESS][EMAIL_ADDRESS][…" at bounding box center [616, 384] width 619 height 124
click at [502, 420] on textarea "[EMAIL_ADDRESS][DOMAIN_NAME], ООО «Машсервис», [STREET_ADDRESS][EMAIL_ADDRESS][…" at bounding box center [616, 384] width 619 height 124
click at [506, 224] on div "Списки не выбраны" at bounding box center [420, 218] width 225 height 27
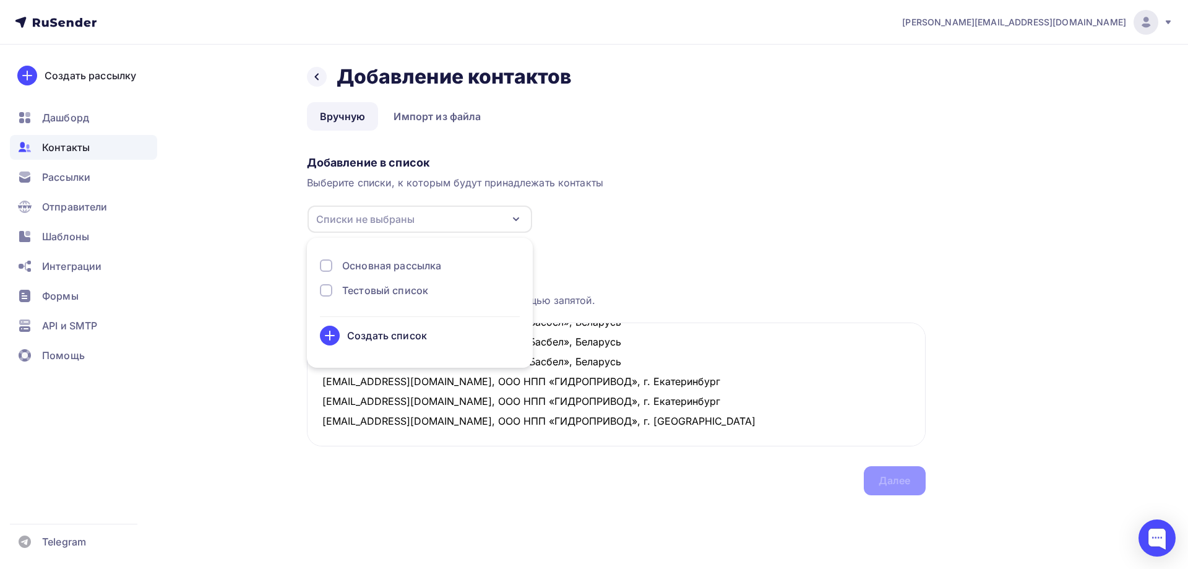
click at [391, 259] on div "Основная рассылка" at bounding box center [391, 265] width 99 height 15
click at [621, 256] on div "Загрузка контактов Каждый контакт с новой строки. Информация о контакте разделя…" at bounding box center [616, 364] width 619 height 262
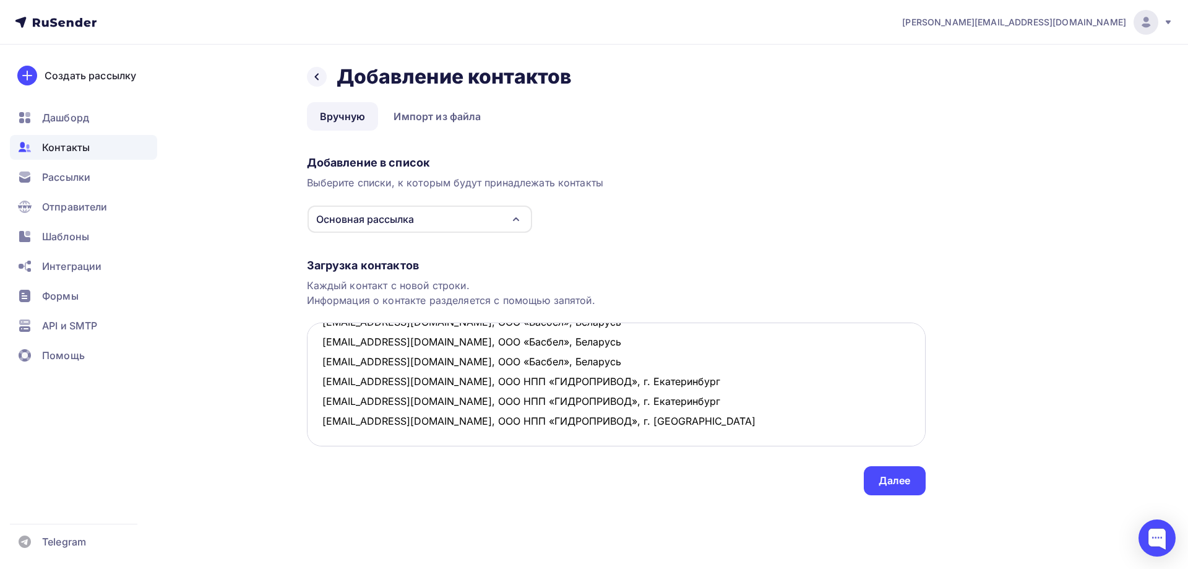
click at [371, 436] on textarea "[EMAIL_ADDRESS][DOMAIN_NAME], ООО «Машсервис», [STREET_ADDRESS][EMAIL_ADDRESS][…" at bounding box center [616, 384] width 619 height 124
click at [327, 418] on textarea "[EMAIL_ADDRESS][DOMAIN_NAME], ООО «Машсервис», [STREET_ADDRESS][EMAIL_ADDRESS][…" at bounding box center [616, 384] width 619 height 124
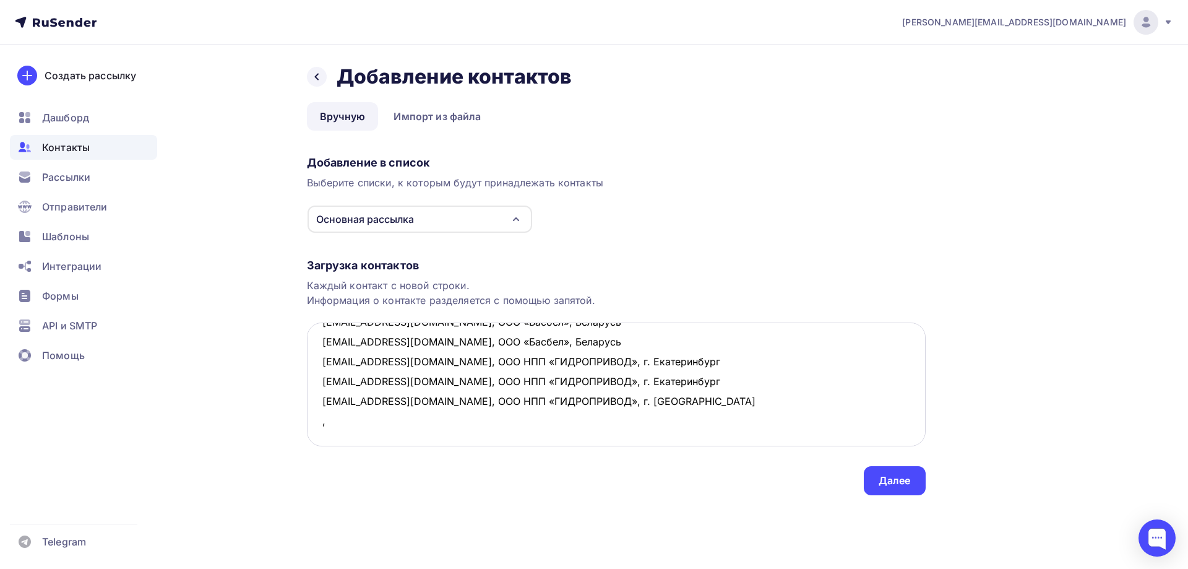
paste textarea "ООО «НПП МИРГИДРО», г. [GEOGRAPHIC_DATA]"
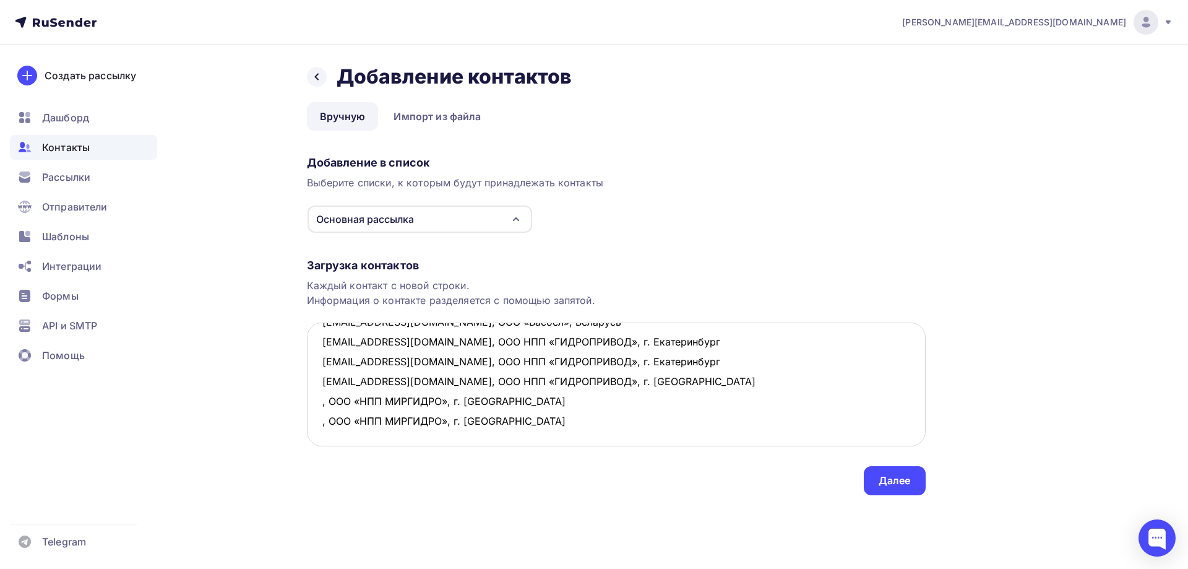
scroll to position [126, 0]
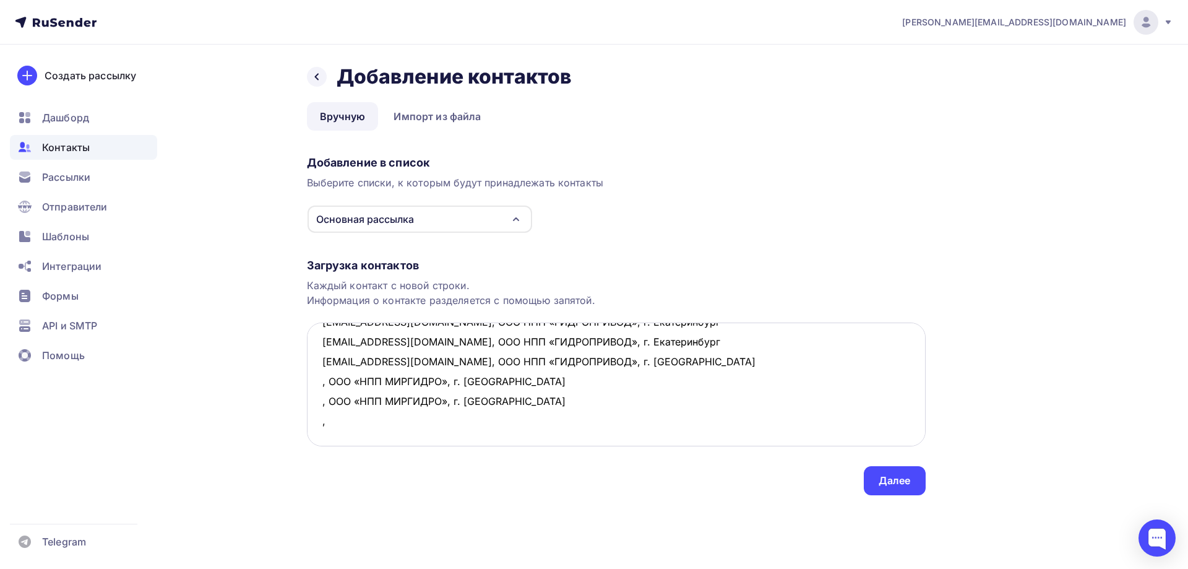
paste textarea "ООО «НПП МИРГИДРО», г. [GEOGRAPHIC_DATA]"
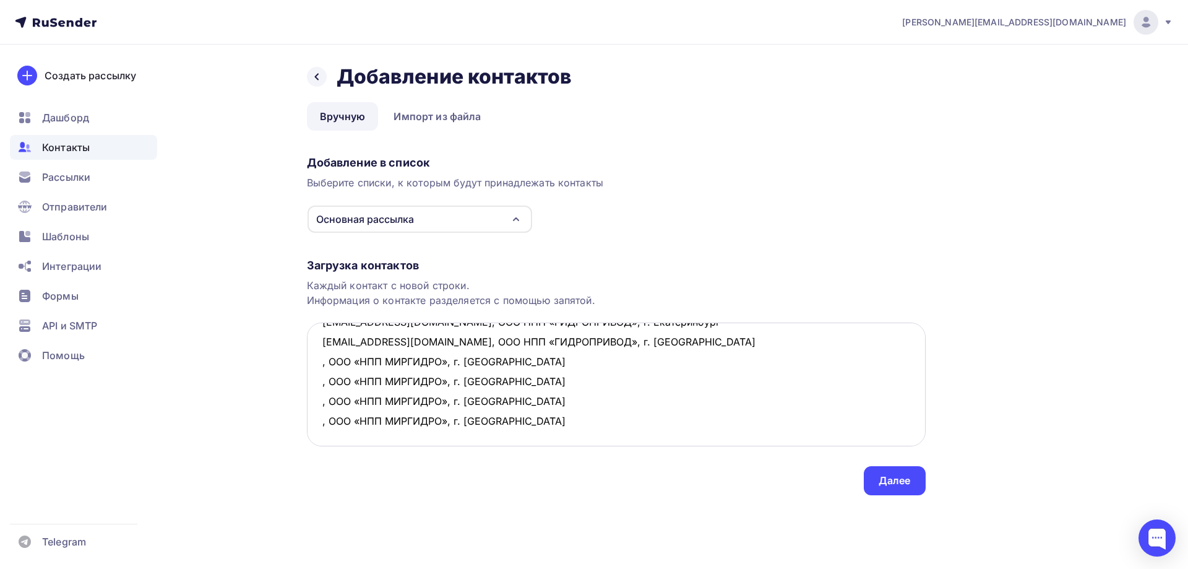
scroll to position [166, 0]
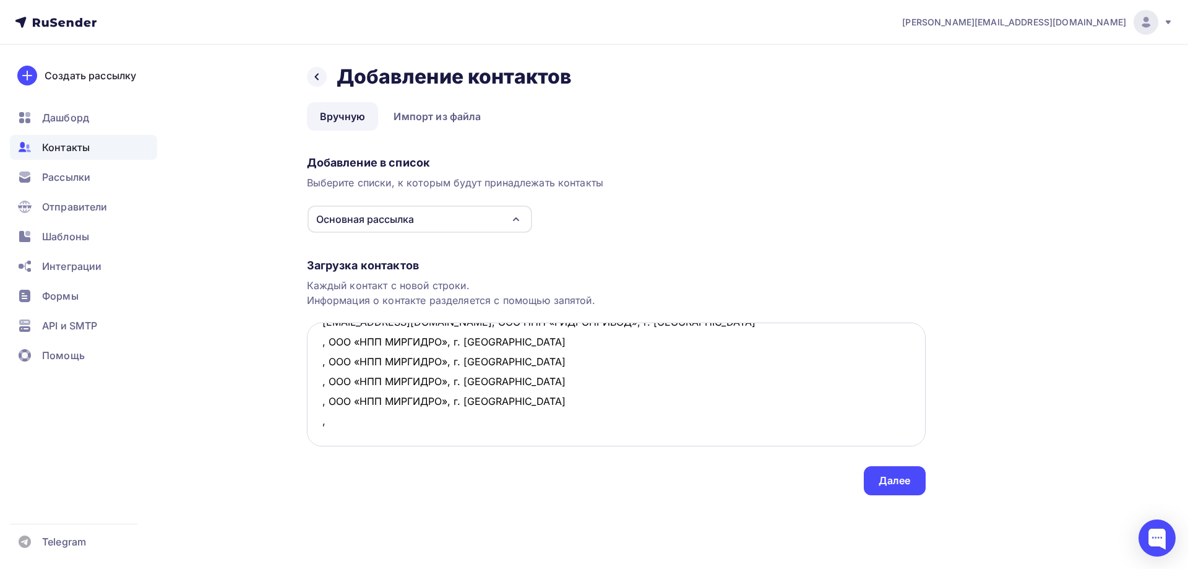
paste textarea "ООО «НПП МИРГИДРО», г. [GEOGRAPHIC_DATA]"
click at [318, 342] on textarea "[EMAIL_ADDRESS][DOMAIN_NAME], ООО «Машсервис», [STREET_ADDRESS][EMAIL_ADDRESS][…" at bounding box center [616, 384] width 619 height 124
paste textarea "[EMAIL_ADDRESS][DOMAIN_NAME]"
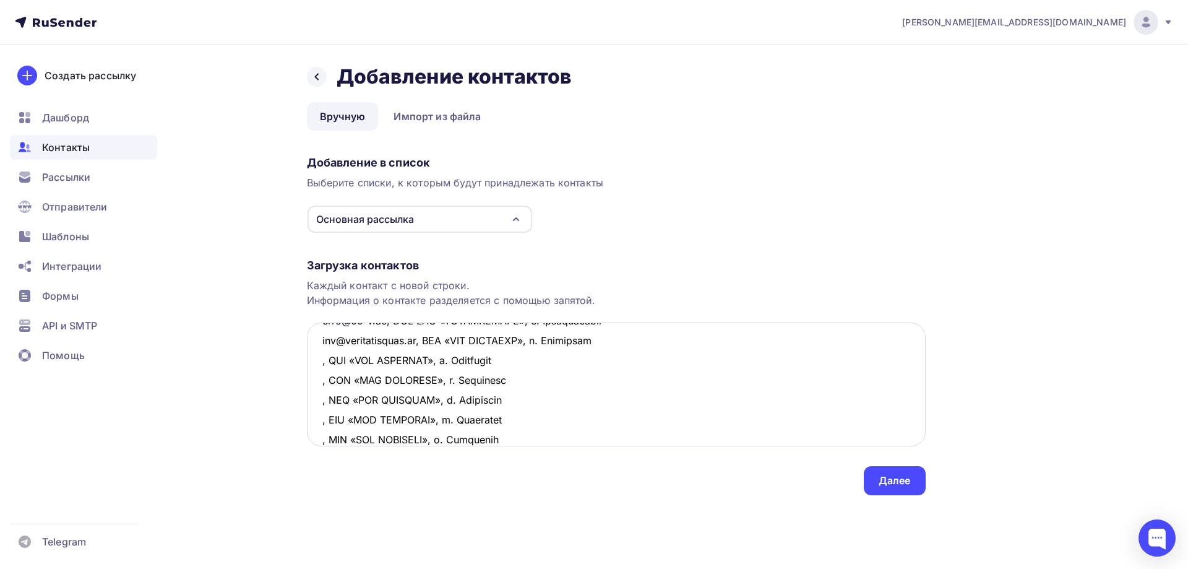
click at [324, 365] on textarea at bounding box center [616, 384] width 619 height 124
click at [318, 359] on textarea at bounding box center [616, 384] width 619 height 124
paste textarea "[EMAIL_ADDRESS][DOMAIN_NAME]"
click at [319, 382] on textarea at bounding box center [616, 384] width 619 height 124
paste textarea "1@[DOMAIN_NAME]"
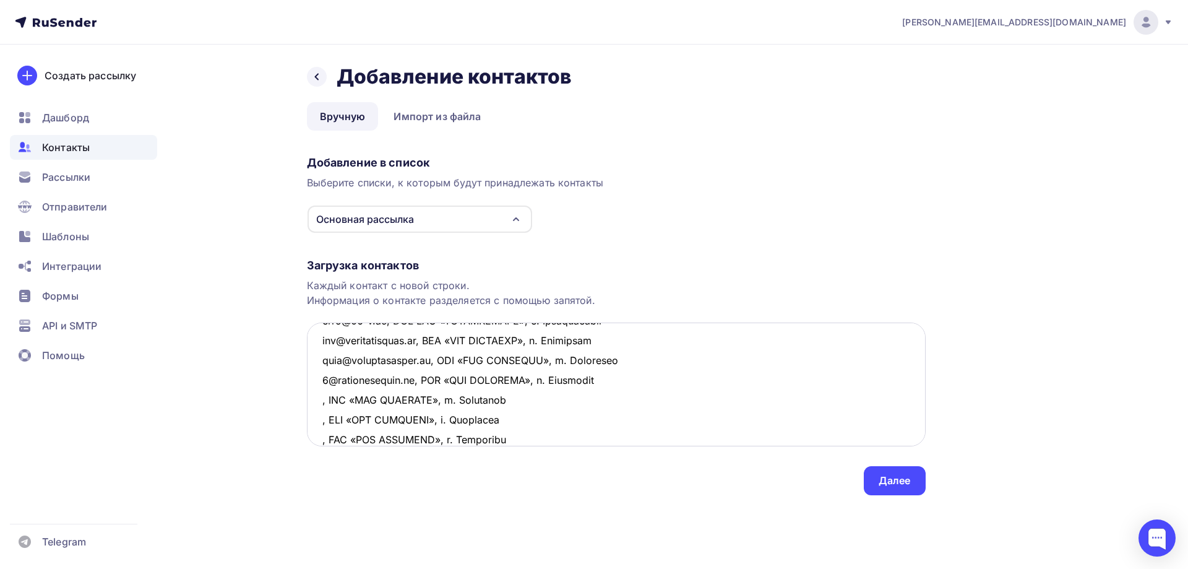
click at [322, 401] on textarea at bounding box center [616, 384] width 619 height 124
paste textarea "[EMAIL_ADDRESS][DOMAIN_NAME]"
click at [319, 423] on textarea at bounding box center [616, 384] width 619 height 124
paste textarea "[EMAIL_ADDRESS][DOMAIN_NAME]"
click at [321, 438] on textarea at bounding box center [616, 384] width 619 height 124
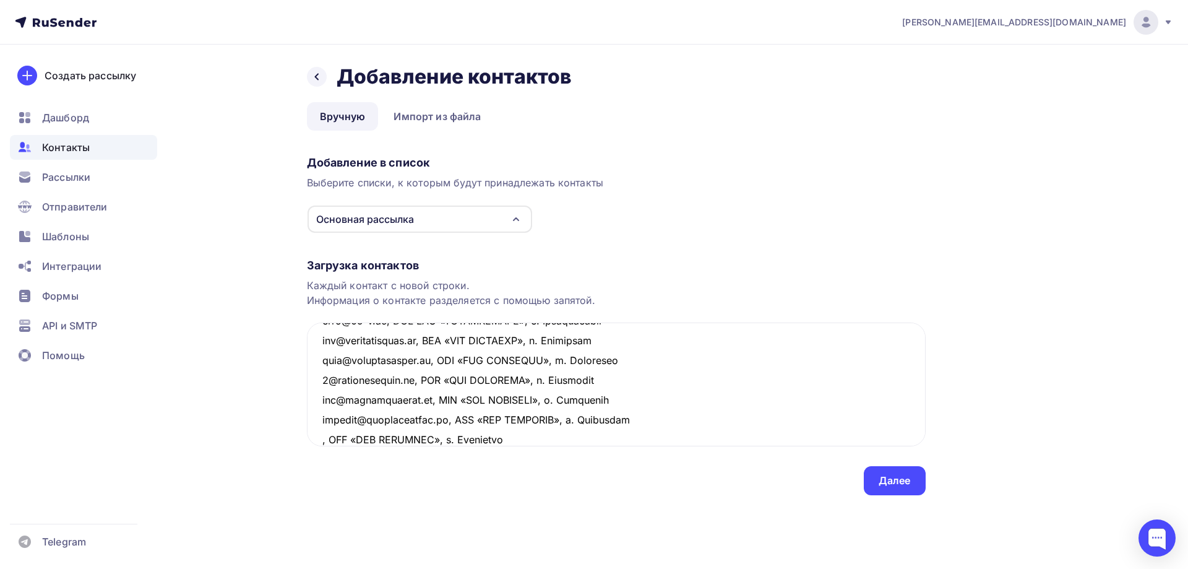
paste textarea "[EMAIL_ADDRESS][DOMAIN_NAME]"
type textarea "lore@ip-68.do, SIT «Ametconse», a. Elitseddo 775@ei-78.te, INC «Utlaboree», d. …"
click at [901, 483] on div "Далее" at bounding box center [895, 480] width 32 height 14
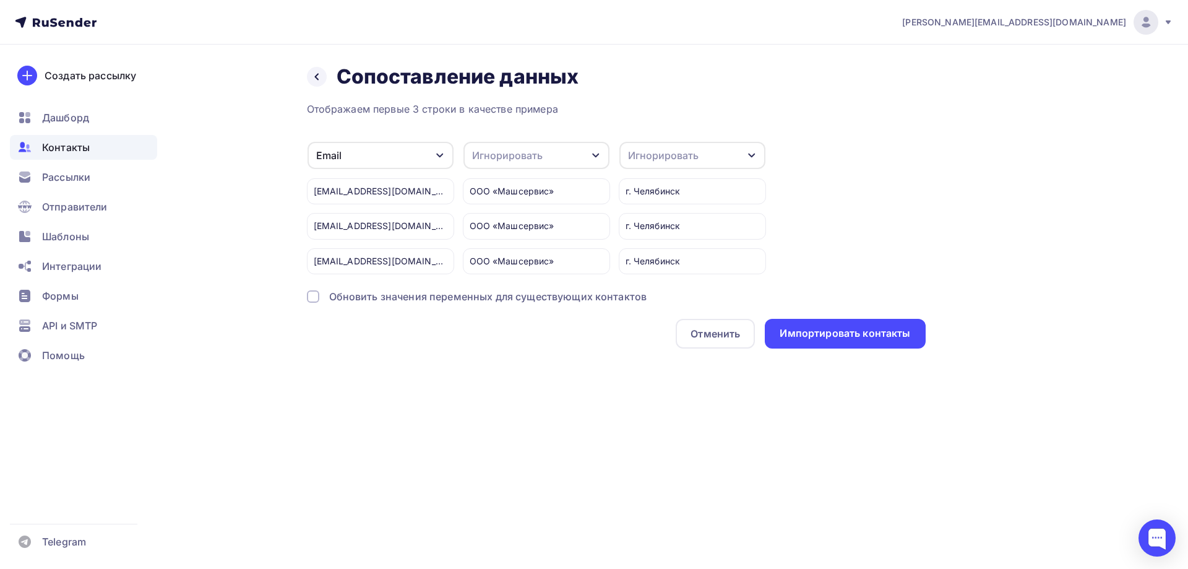
click at [694, 147] on div "Игнорировать" at bounding box center [693, 155] width 146 height 27
click at [673, 248] on div "Город" at bounding box center [670, 245] width 72 height 15
click at [557, 157] on div "Игнорировать" at bounding box center [537, 155] width 146 height 27
click at [506, 209] on div "Имя" at bounding box center [514, 211] width 72 height 15
click at [845, 332] on div "Импортировать контакты" at bounding box center [845, 333] width 131 height 14
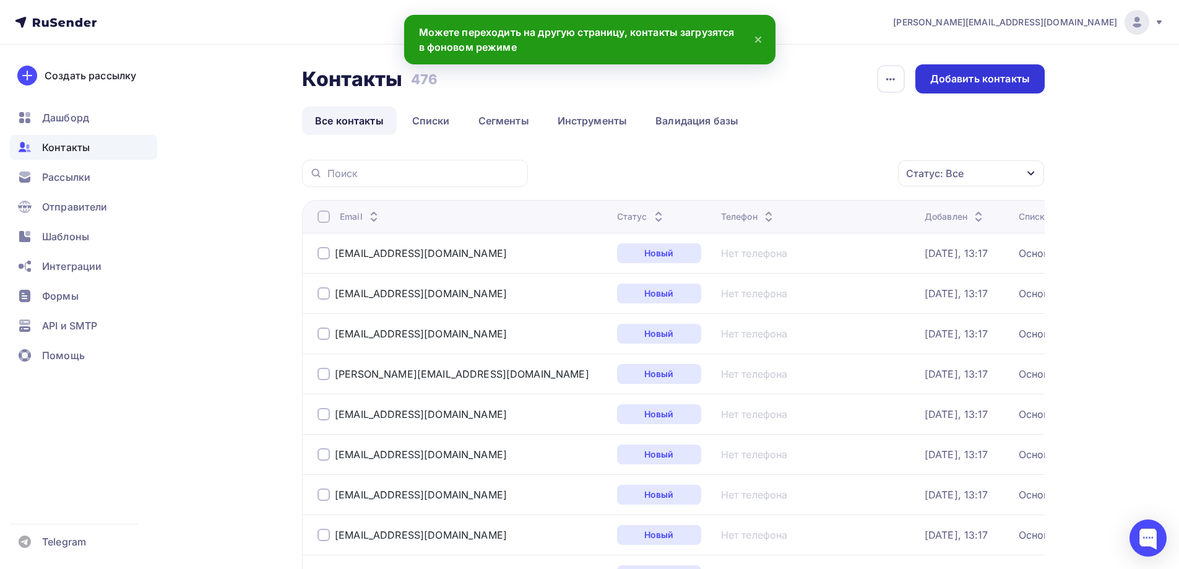
click at [950, 77] on div "Добавить контакты" at bounding box center [980, 79] width 100 height 14
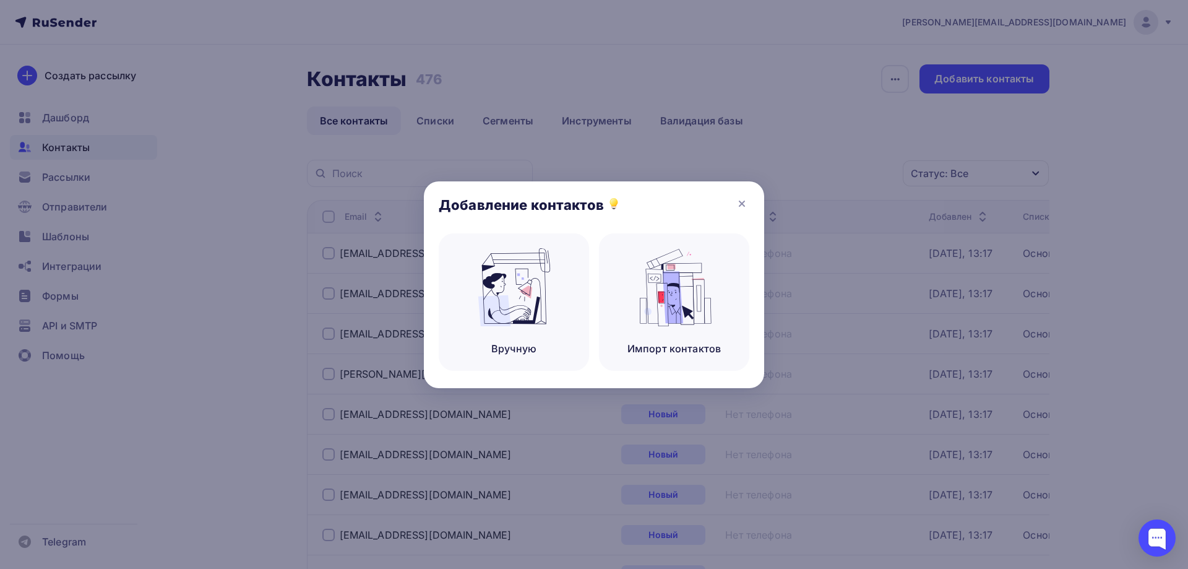
click at [412, 341] on div at bounding box center [594, 284] width 1188 height 569
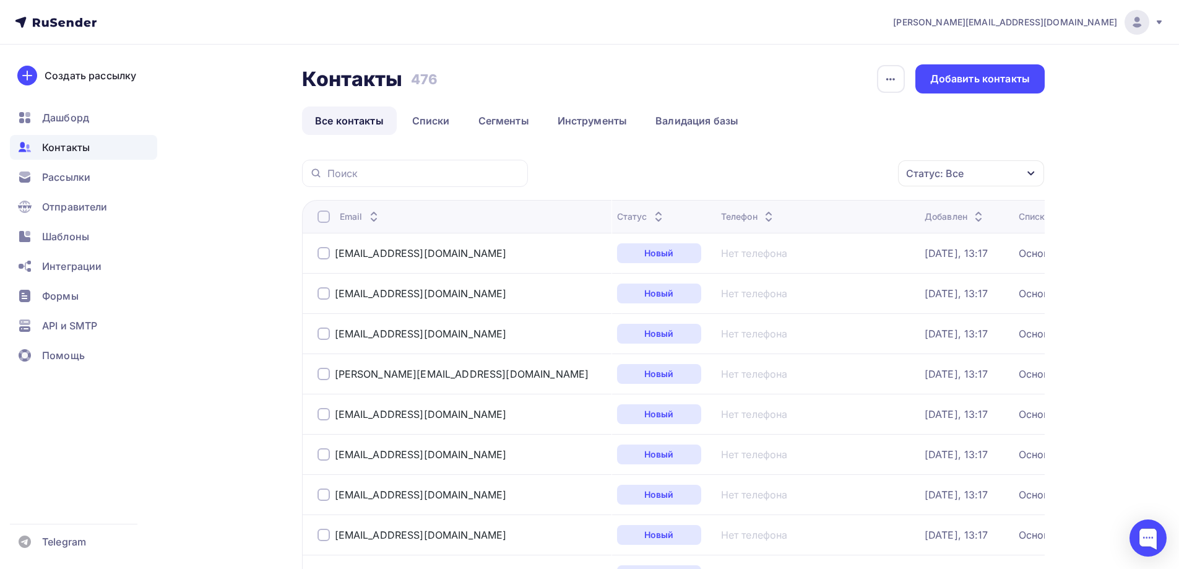
click at [498, 312] on img at bounding box center [509, 287] width 83 height 78
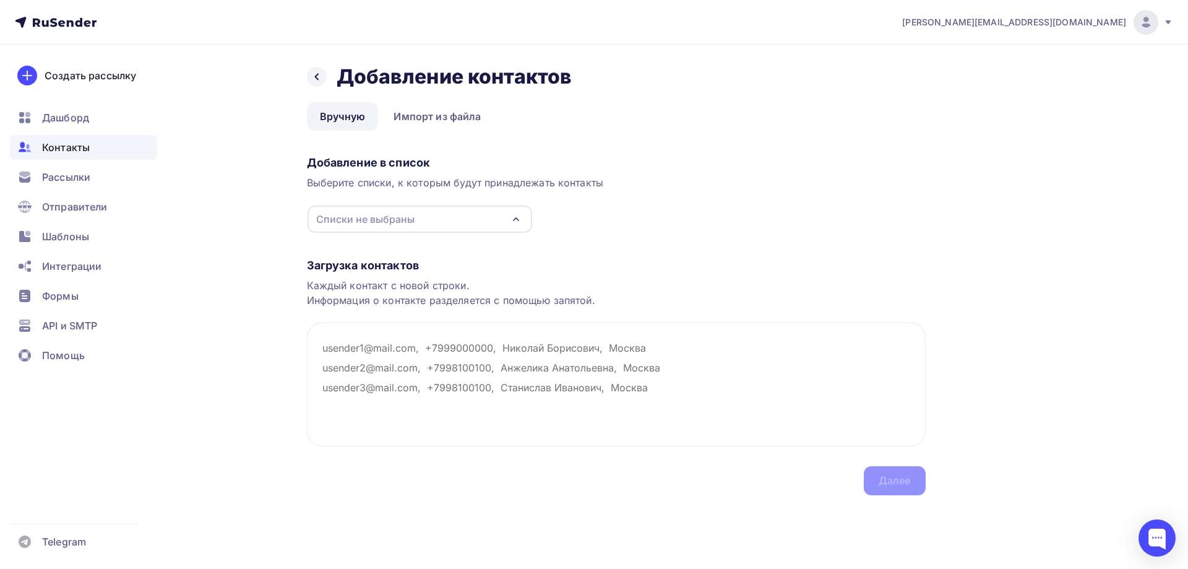
click at [444, 212] on div "Списки не выбраны" at bounding box center [420, 218] width 225 height 27
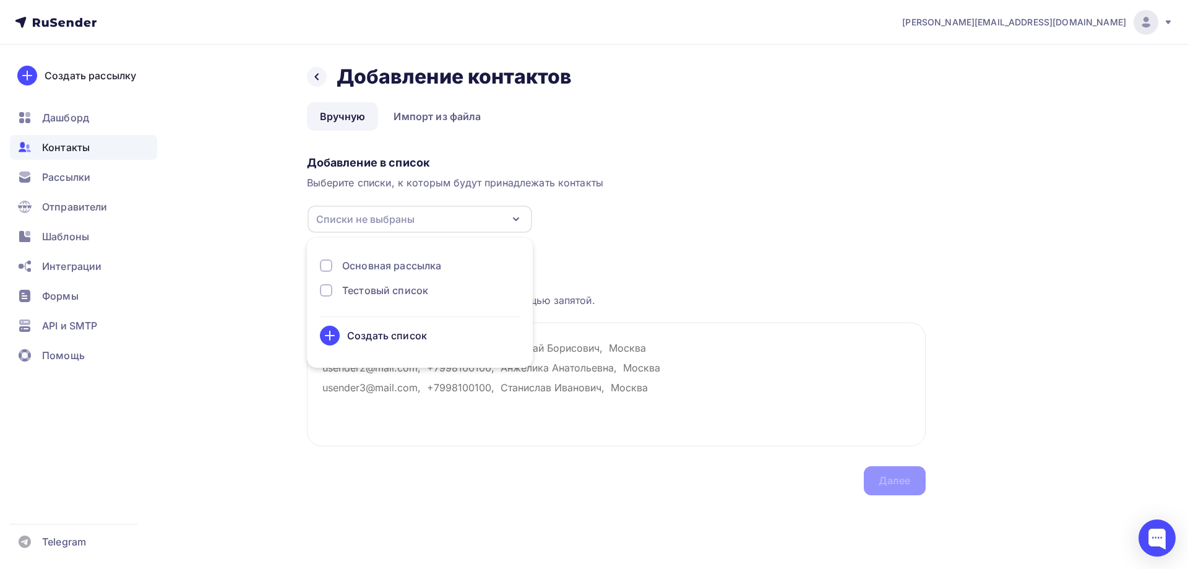
click at [364, 263] on div "Основная рассылка" at bounding box center [391, 265] width 99 height 15
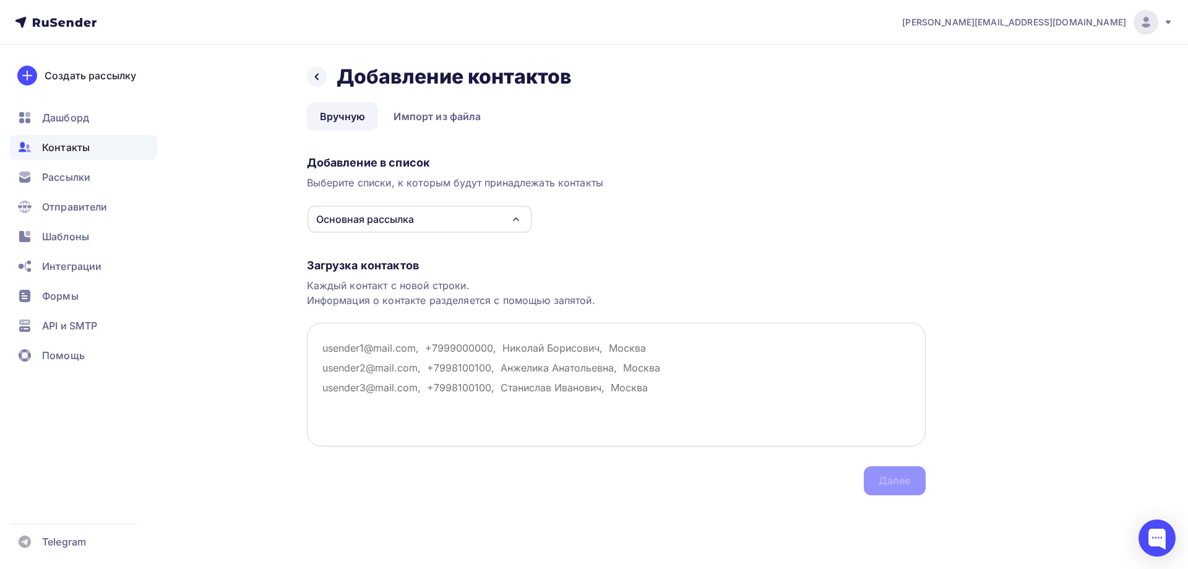
click at [629, 347] on textarea at bounding box center [616, 384] width 619 height 124
click at [329, 352] on textarea at bounding box center [616, 384] width 619 height 124
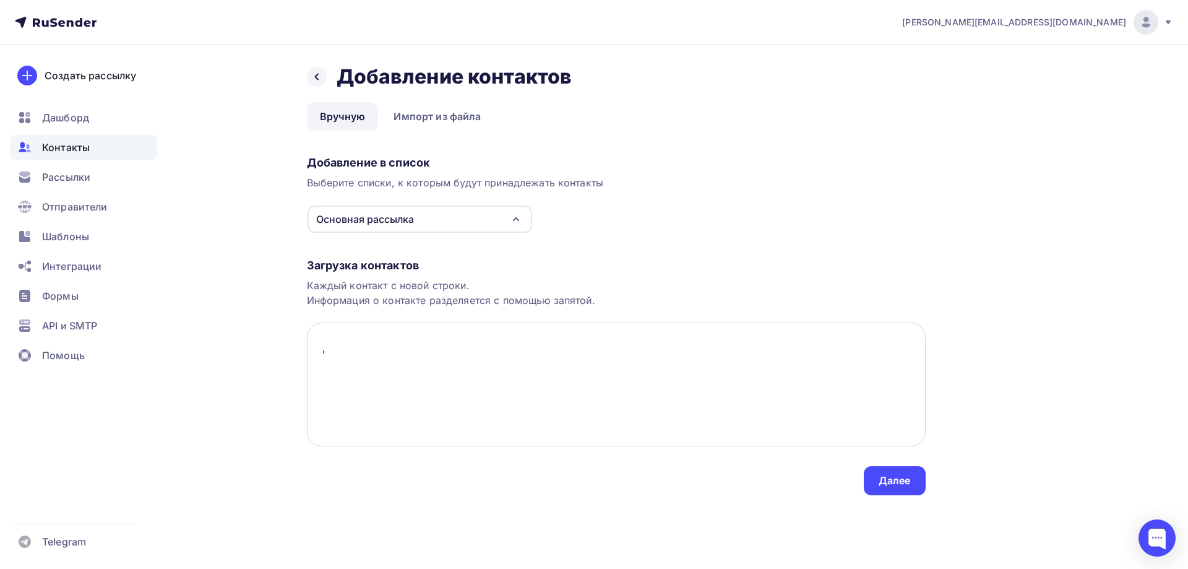
paste textarea "ООО «ГИДРОГРАД», г. [GEOGRAPHIC_DATA]"
click at [321, 351] on textarea ", ООО «ГИДРОГРАД», г. Ейск , ООО «ГИДРОГРАД», г. Ейск , ООО «ГИДРОГРАД», г. [GE…" at bounding box center [616, 384] width 619 height 124
paste textarea "[DOMAIN_NAME][EMAIL_ADDRESS][DOMAIN_NAME]"
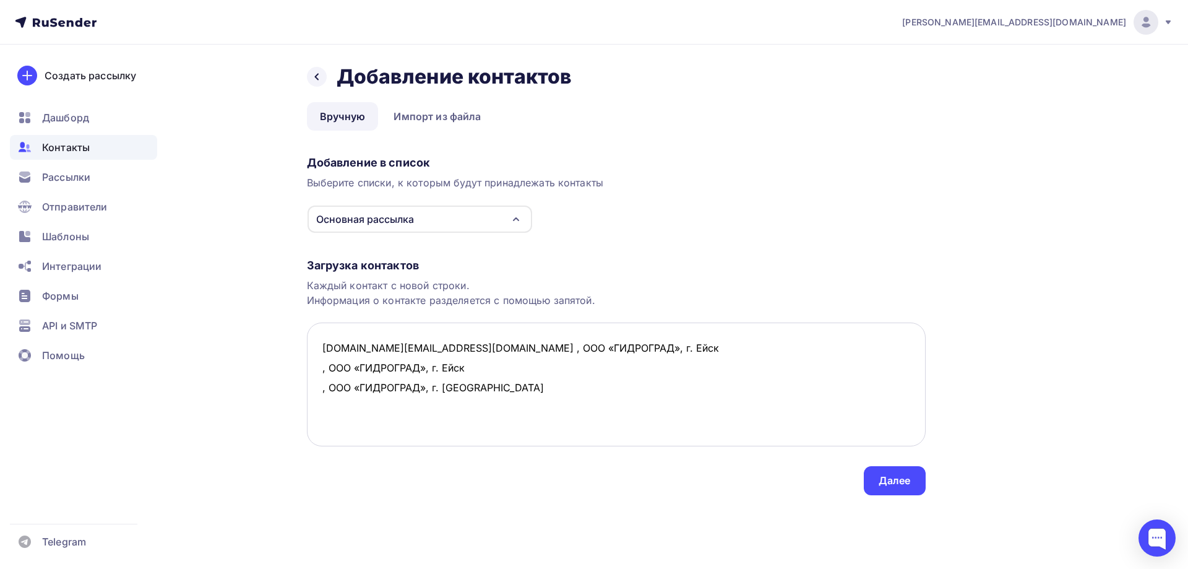
click at [322, 369] on textarea "[DOMAIN_NAME][EMAIL_ADDRESS][DOMAIN_NAME] , ООО «ГИДРОГРАД», г. Ейск , ООО «ГИД…" at bounding box center [616, 384] width 619 height 124
paste textarea "[EMAIL_ADDRESS][DOMAIN_NAME]"
click at [321, 387] on textarea "[DOMAIN_NAME][EMAIL_ADDRESS][DOMAIN_NAME] , ООО «ГИДРОГРАД», г. Ейск [EMAIL_ADD…" at bounding box center [616, 384] width 619 height 124
paste textarea "[EMAIL_ADDRESS][DOMAIN_NAME]"
click at [580, 395] on textarea "[DOMAIN_NAME][EMAIL_ADDRESS][DOMAIN_NAME] , ООО «ГИДРОГРАД», г. Ейск [EMAIL_ADD…" at bounding box center [616, 384] width 619 height 124
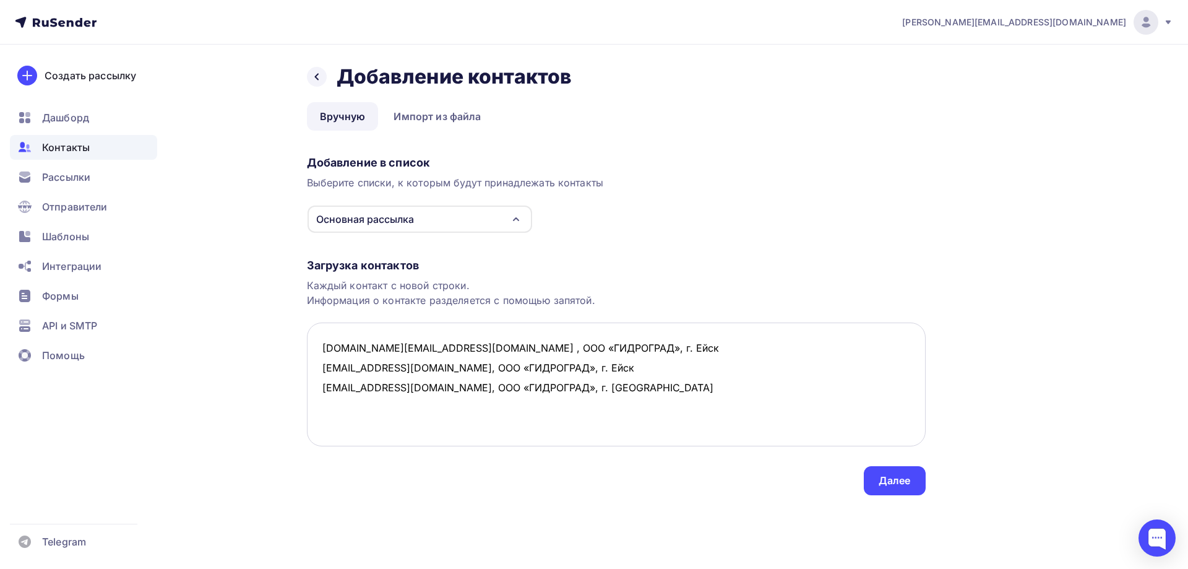
drag, startPoint x: 331, startPoint y: 402, endPoint x: 347, endPoint y: 408, distance: 17.8
click at [331, 402] on textarea "[DOMAIN_NAME][EMAIL_ADDRESS][DOMAIN_NAME] , ООО «ГИДРОГРАД», г. Ейск [EMAIL_ADD…" at bounding box center [616, 384] width 619 height 124
paste textarea "ПАО «ГИДРОПРЕСС», г. [GEOGRAPHIC_DATA]"
click at [321, 409] on textarea "[DOMAIN_NAME][EMAIL_ADDRESS][DOMAIN_NAME] , ООО «ГИДРОГРАД», г. Ейск [EMAIL_ADD…" at bounding box center [616, 384] width 619 height 124
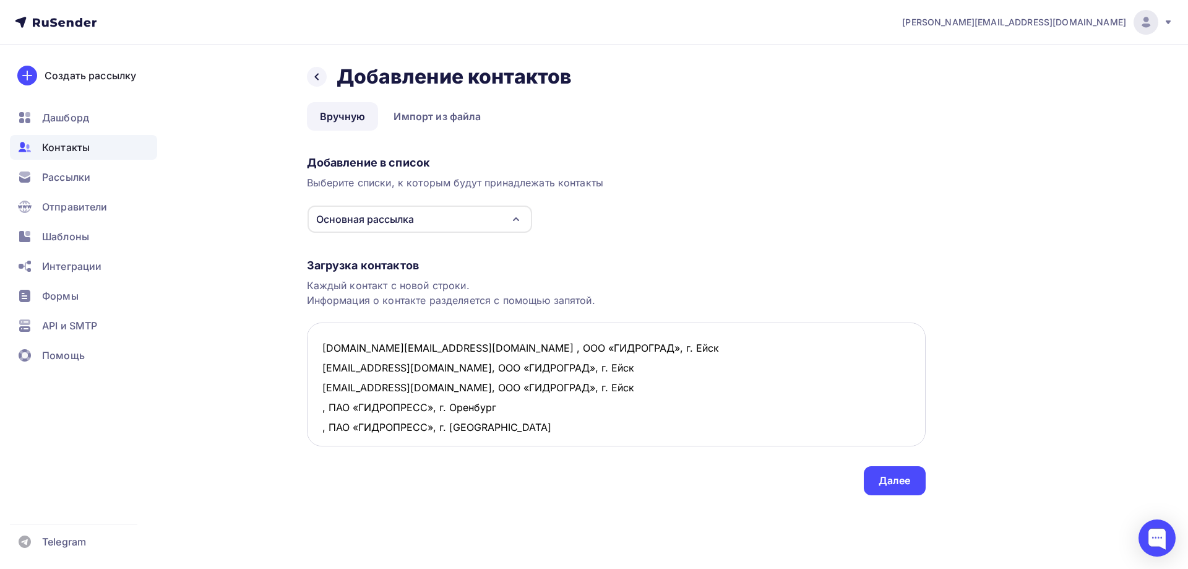
paste textarea "[EMAIL_ADDRESS][DOMAIN_NAME]"
click at [320, 431] on textarea "[DOMAIN_NAME][EMAIL_ADDRESS][DOMAIN_NAME] , ООО «ГИДРОГРАД», г. Ейск [EMAIL_ADD…" at bounding box center [616, 384] width 619 height 124
paste textarea "[EMAIL_ADDRESS][DOMAIN_NAME]"
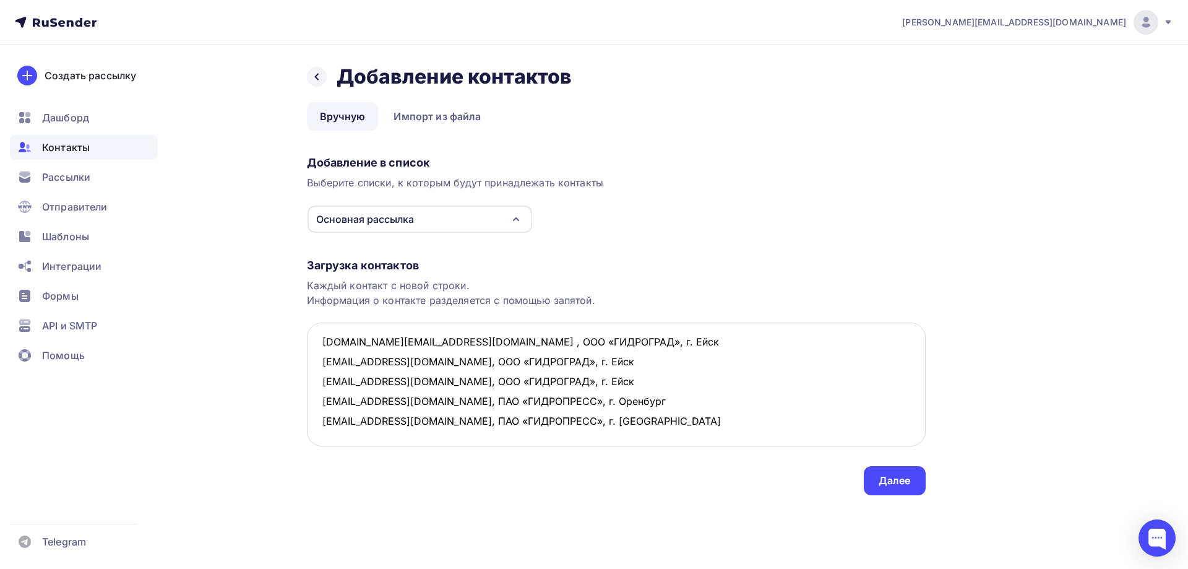
scroll to position [26, 0]
click at [628, 436] on textarea "[DOMAIN_NAME][EMAIL_ADDRESS][DOMAIN_NAME] , ООО «ГИДРОГРАД», г. Ейск [EMAIL_ADD…" at bounding box center [616, 384] width 619 height 124
click at [698, 404] on textarea "[DOMAIN_NAME][EMAIL_ADDRESS][DOMAIN_NAME] , ООО «ГИДРОГРАД», г. Ейск [EMAIL_ADD…" at bounding box center [616, 384] width 619 height 124
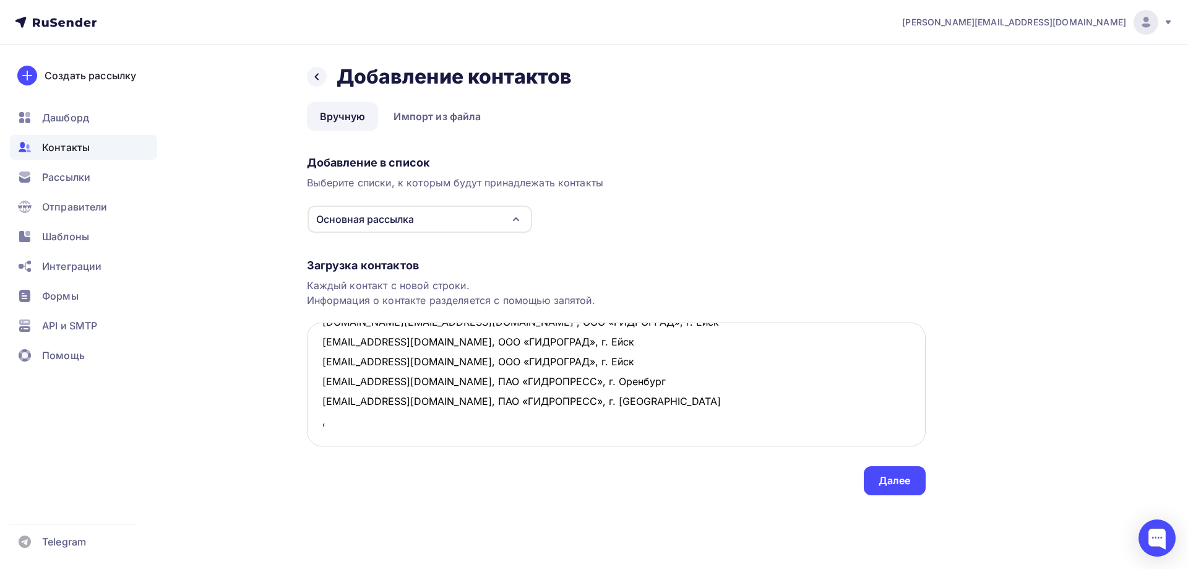
paste textarea "Южно-Уральский механический завод ООО ЮМЗ г. Кувандык"
drag, startPoint x: 661, startPoint y: 400, endPoint x: 275, endPoint y: 394, distance: 385.6
click at [275, 394] on div "Назад Добавление контактов Добавление контактов Вручную Импорт из файла Вручную…" at bounding box center [594, 295] width 1014 height 500
click at [324, 426] on textarea "[DOMAIN_NAME][EMAIL_ADDRESS][DOMAIN_NAME] , ООО «ГИДРОГРАД», г. Ейск [EMAIL_ADD…" at bounding box center [616, 384] width 619 height 124
paste textarea ", Южно-Уральский механический завод ООО ЮМЗ, г. Кувандык"
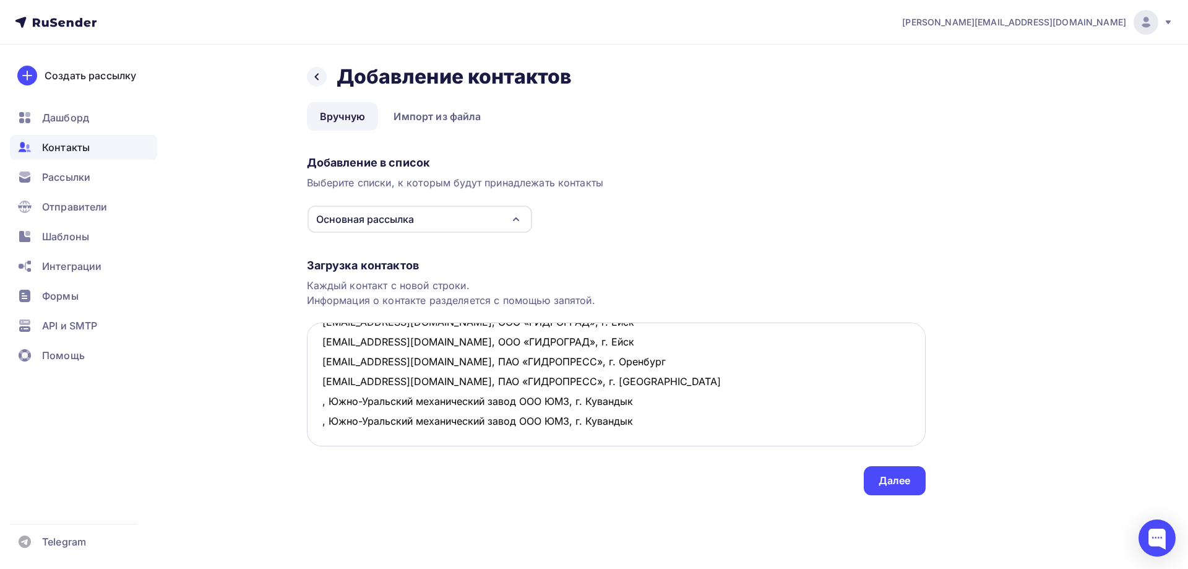
click at [325, 434] on textarea "[DOMAIN_NAME][EMAIL_ADDRESS][DOMAIN_NAME] , ООО «ГИДРОГРАД», г. Ейск [EMAIL_ADD…" at bounding box center [616, 384] width 619 height 124
paste textarea ", Южно-Уральский механический завод ООО ЮМЗ, г. Кувандык"
click at [322, 404] on textarea "[DOMAIN_NAME][EMAIL_ADDRESS][DOMAIN_NAME] , ООО «ГИДРОГРАД», г. Ейск [EMAIL_ADD…" at bounding box center [616, 384] width 619 height 124
paste textarea "[EMAIL_ADDRESS][DOMAIN_NAME]"
click at [321, 421] on textarea "[DOMAIN_NAME][EMAIL_ADDRESS][DOMAIN_NAME] , ООО «ГИДРОГРАД», г. Ейск [EMAIL_ADD…" at bounding box center [616, 384] width 619 height 124
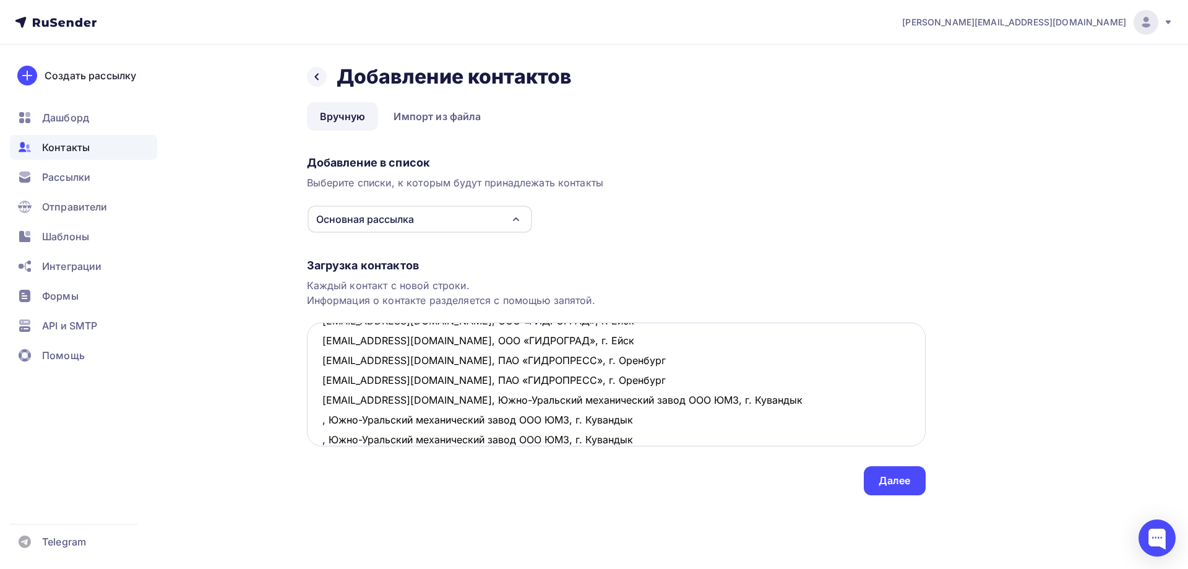
paste textarea "[EMAIL_ADDRESS][DOMAIN_NAME]"
click at [318, 438] on textarea "[DOMAIN_NAME][EMAIL_ADDRESS][DOMAIN_NAME] , ООО «ГИДРОГРАД», г. Ейск [EMAIL_ADD…" at bounding box center [616, 384] width 619 height 124
paste textarea "[EMAIL_ADDRESS][DOMAIN_NAME]"
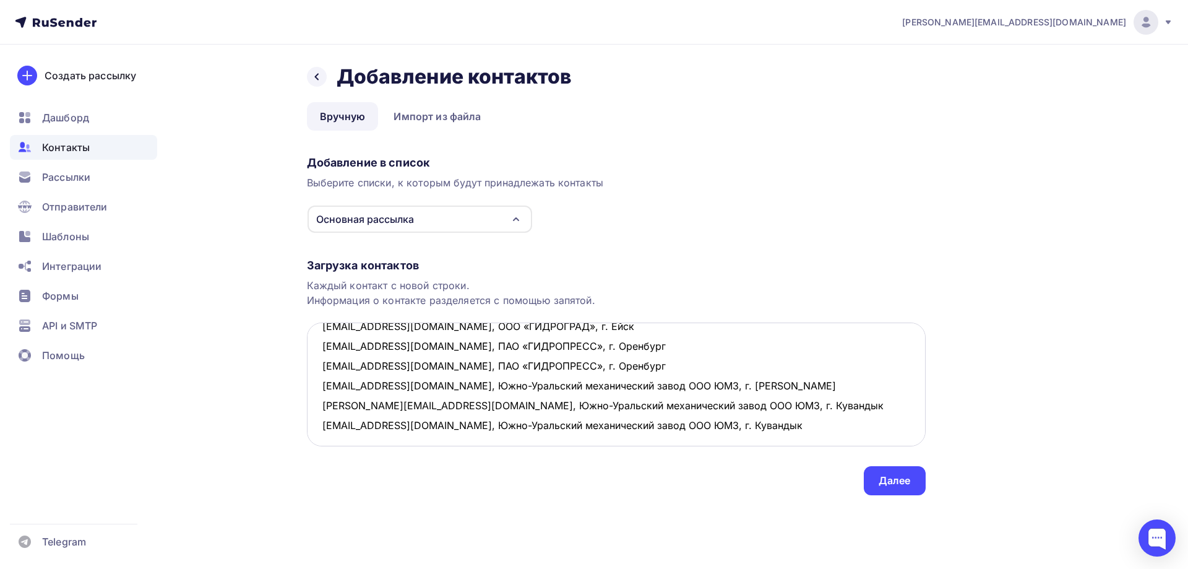
scroll to position [85, 0]
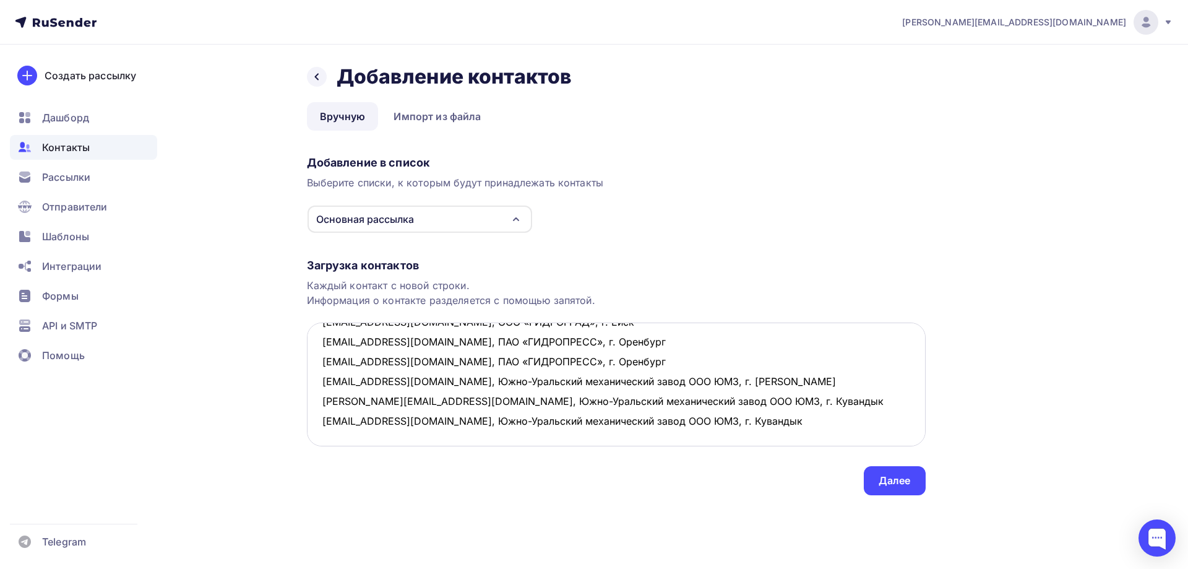
click at [569, 425] on textarea "[DOMAIN_NAME][EMAIL_ADDRESS][DOMAIN_NAME] , ООО «ГИДРОГРАД», г. Ейск [EMAIL_ADD…" at bounding box center [616, 384] width 619 height 124
click at [326, 428] on textarea "[DOMAIN_NAME][EMAIL_ADDRESS][DOMAIN_NAME] , ООО «ГИДРОГРАД», г. Ейск [EMAIL_ADD…" at bounding box center [616, 384] width 619 height 124
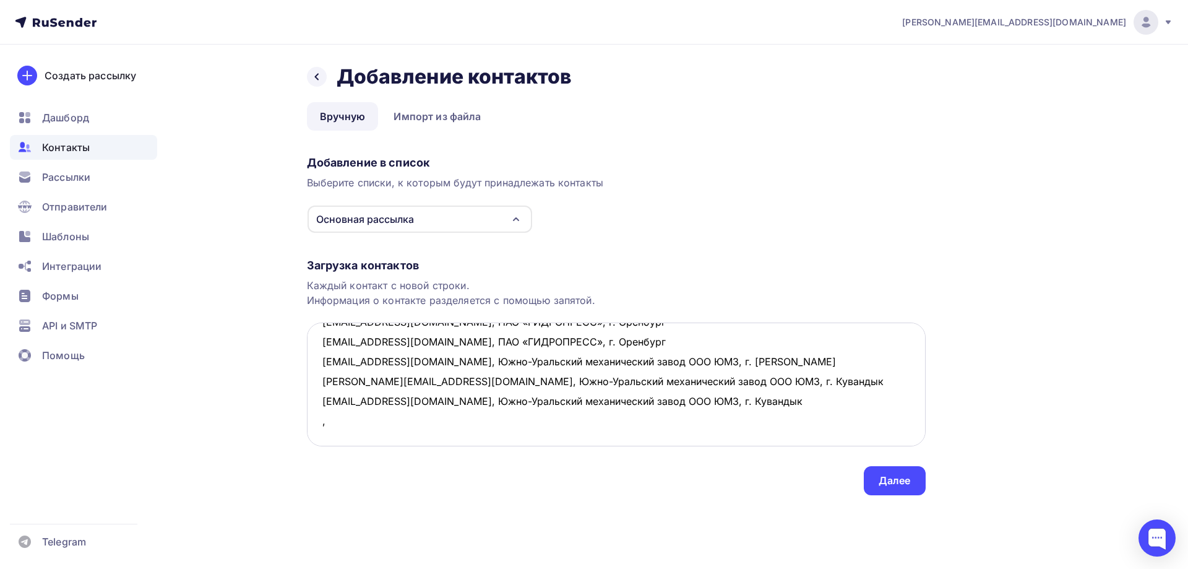
paste textarea "ПАО «Кувандыкский завод кузнечно-прессового оборудования «Долина», г. Кувандык"
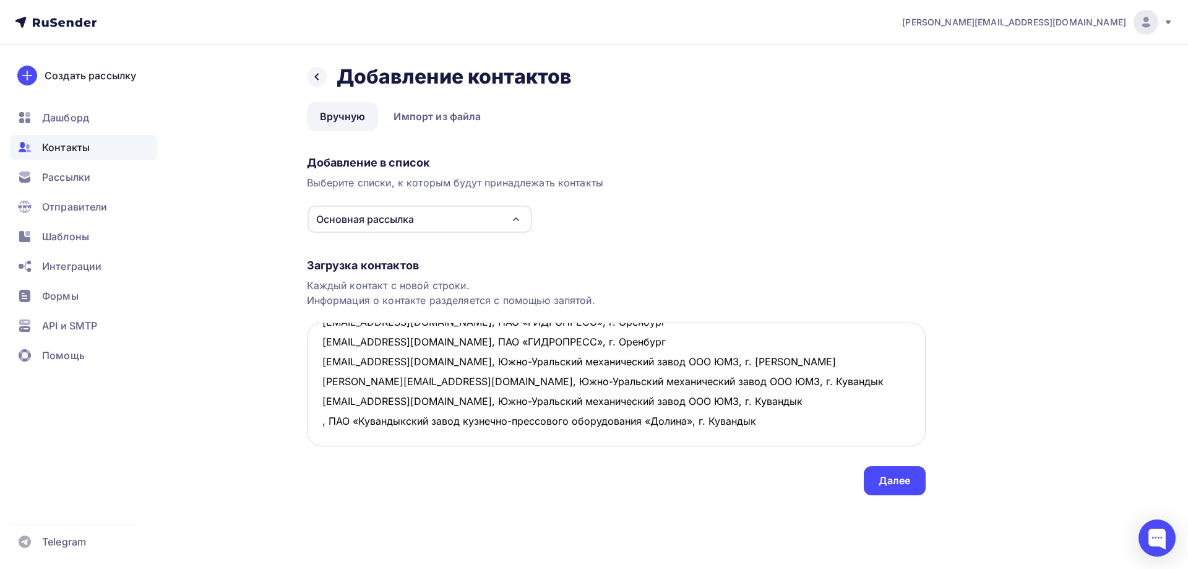
scroll to position [87, 0]
paste textarea "ПАО «Кувандыкский завод кузнечно-прессового оборудования «Долина», г. Кувандык"
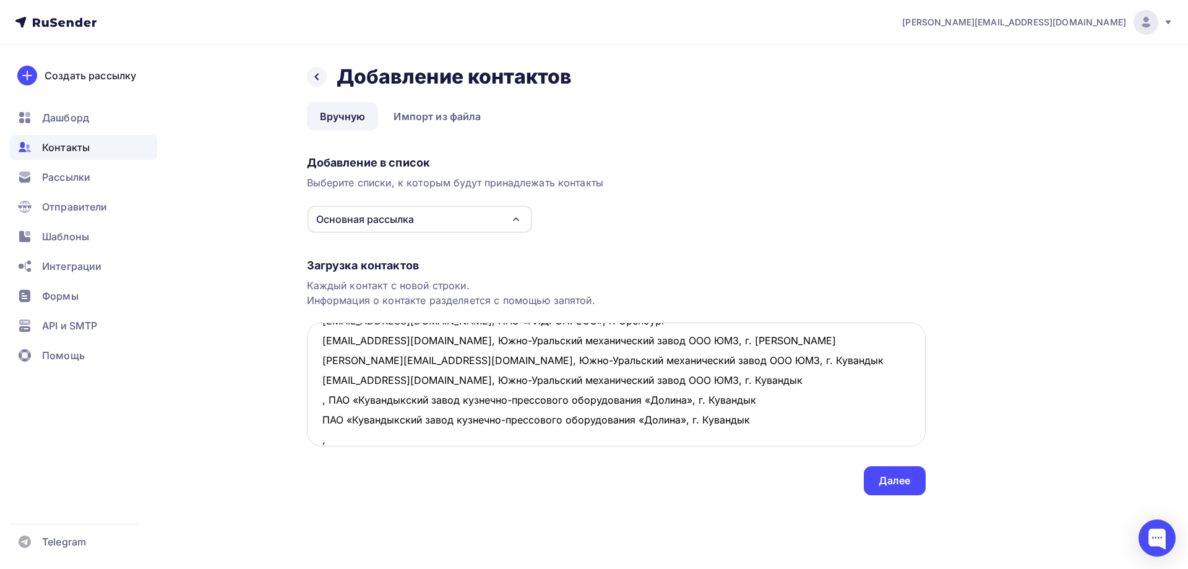
paste textarea "ПАО «Кувандыкский завод кузнечно-прессового оборудования «Долина», г. Кувандык"
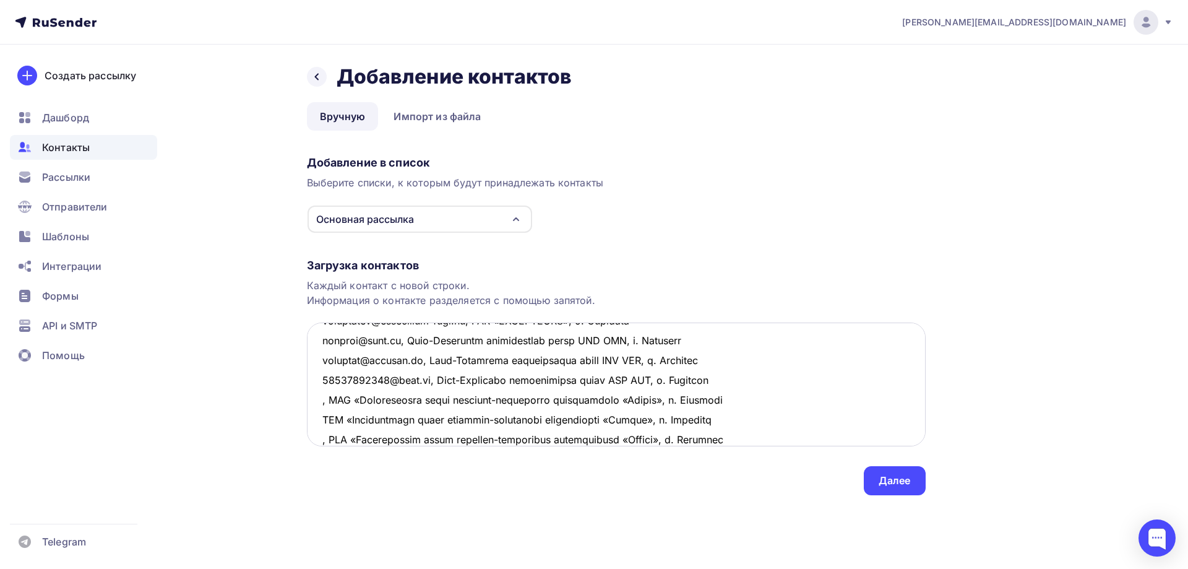
click at [321, 402] on textarea at bounding box center [616, 384] width 619 height 124
paste textarea "[EMAIL_ADDRESS][DOMAIN_NAME]"
click at [322, 422] on textarea at bounding box center [616, 384] width 619 height 124
drag, startPoint x: 405, startPoint y: 400, endPoint x: 324, endPoint y: 399, distance: 81.1
click at [324, 399] on textarea at bounding box center [616, 384] width 619 height 124
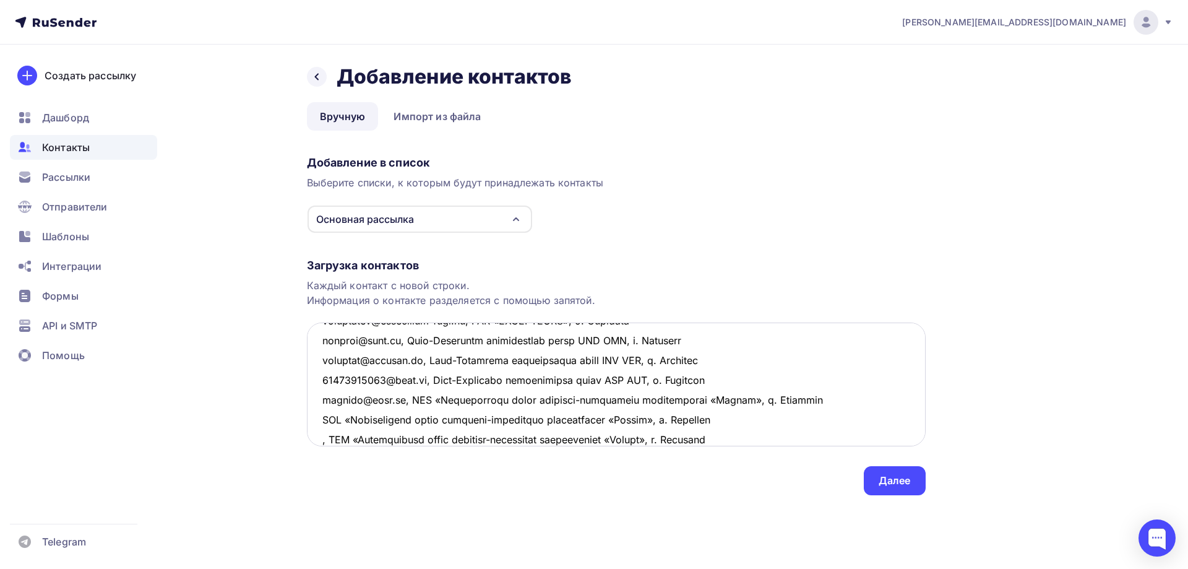
paste textarea "[EMAIL_ADDRESS][DOMAIN_NAME]"
click at [320, 417] on textarea at bounding box center [616, 384] width 619 height 124
paste textarea "[EMAIL_ADDRESS][DOMAIN_NAME]"
click at [323, 440] on textarea at bounding box center [616, 384] width 619 height 124
paste textarea "[EMAIL_ADDRESS][DOMAIN_NAME]"
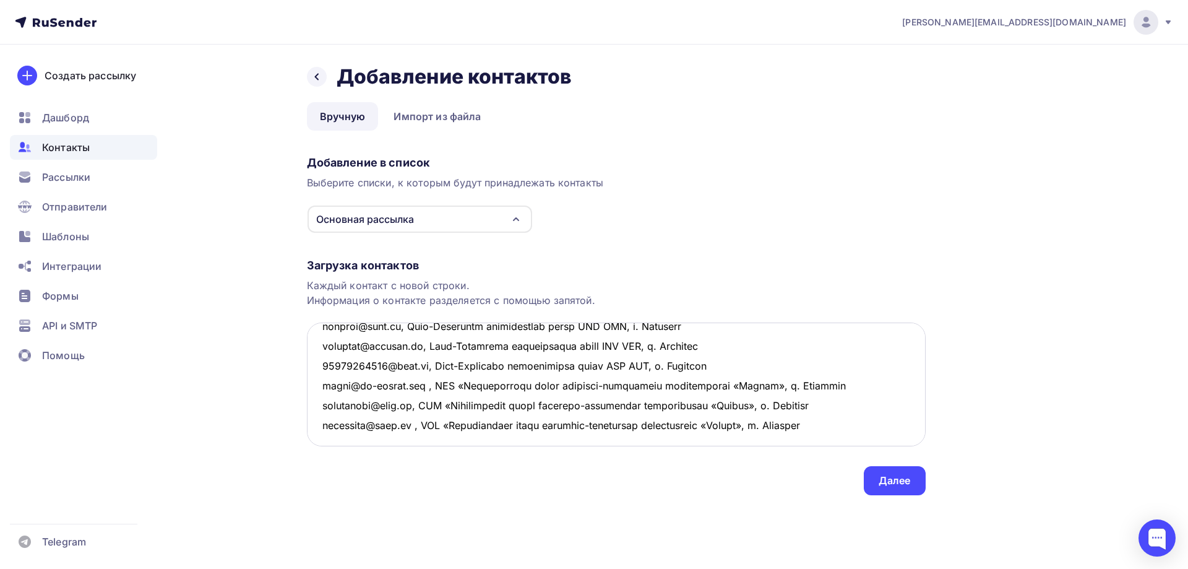
scroll to position [125, 0]
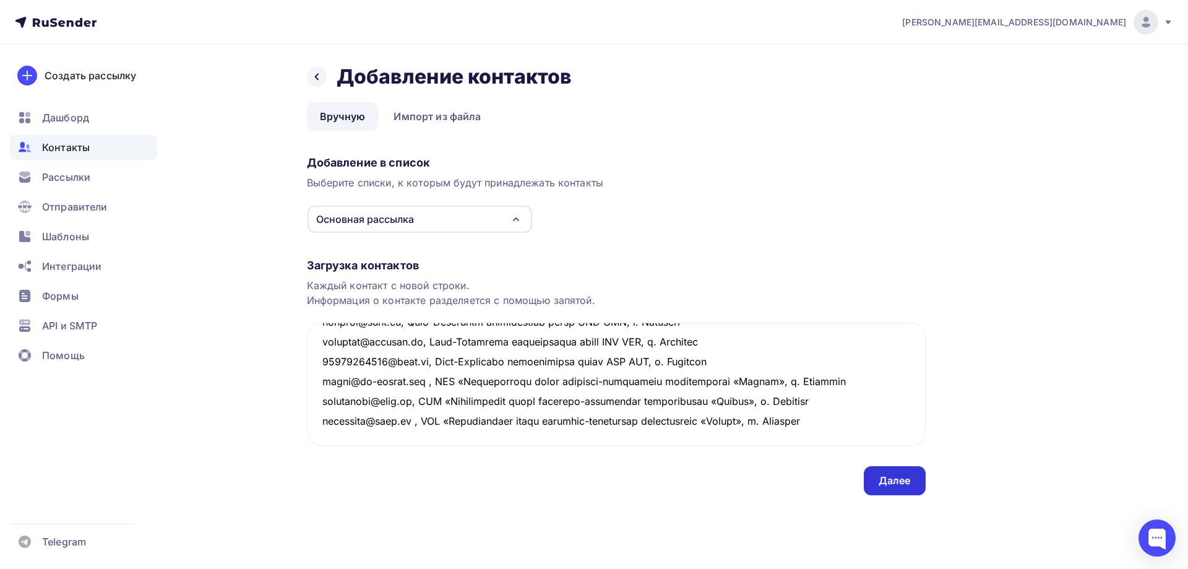
type textarea "lor.ip@dolo.si , AME «CONSECTET», a. Elit seddoei_tem@inci.ut, LAB «ETDOLOREM»,…"
click at [883, 480] on div "Далее" at bounding box center [895, 480] width 32 height 14
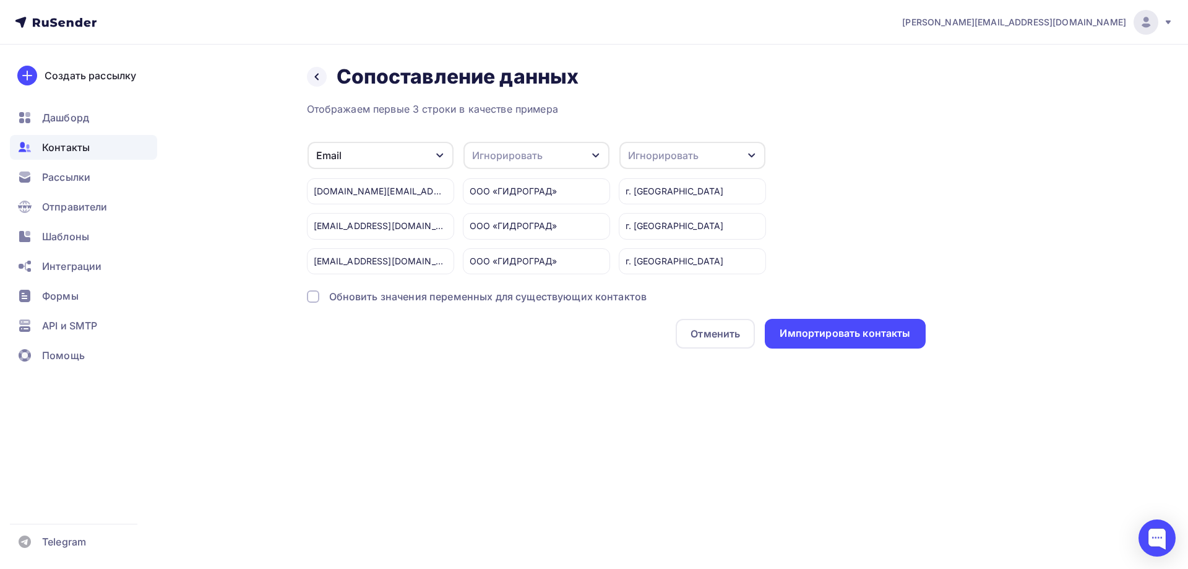
click at [665, 152] on div "Игнорировать" at bounding box center [663, 155] width 71 height 15
click at [660, 238] on div "Город" at bounding box center [670, 245] width 72 height 15
click at [563, 157] on div "Игнорировать" at bounding box center [537, 155] width 146 height 27
click at [520, 206] on div "Имя" at bounding box center [514, 211] width 72 height 15
click at [850, 329] on div "Импортировать контакты" at bounding box center [845, 333] width 131 height 14
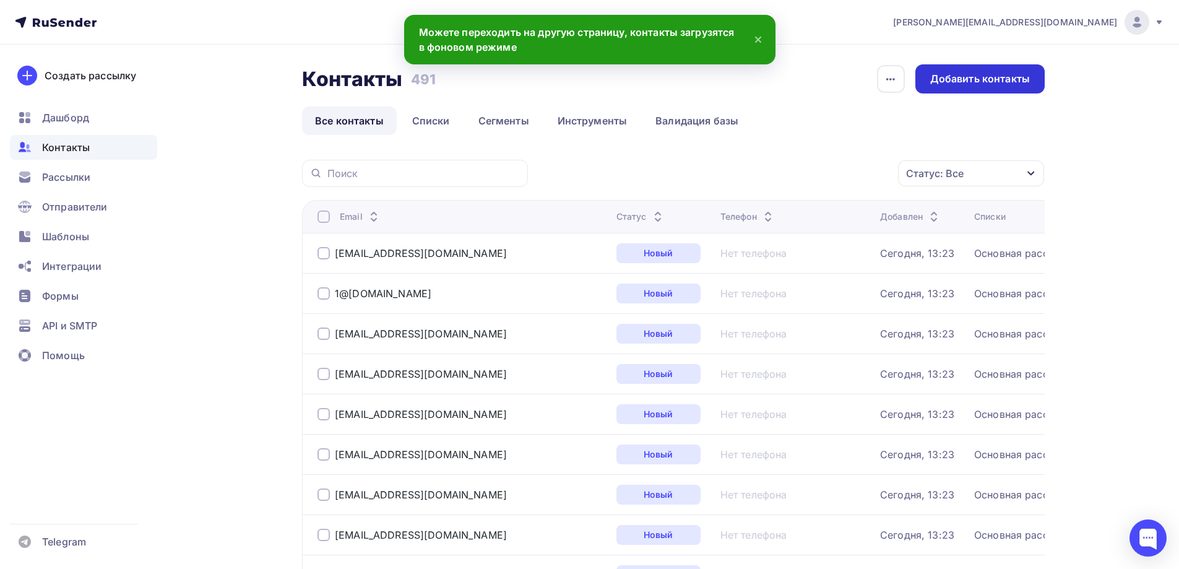
click at [935, 80] on div "Добавить контакты" at bounding box center [980, 79] width 100 height 14
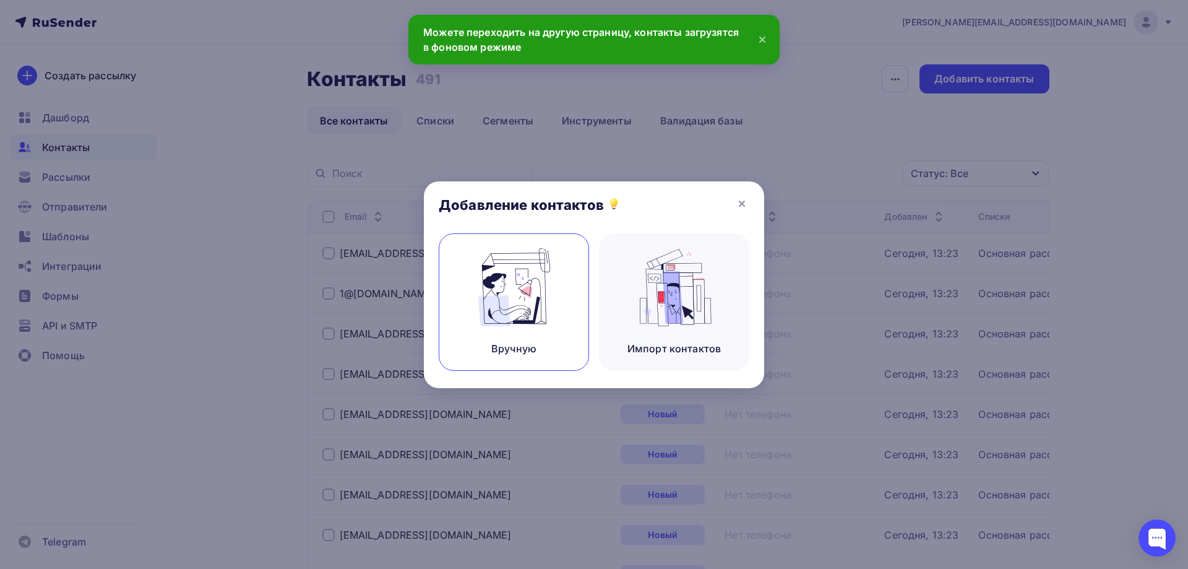
click at [502, 280] on img at bounding box center [514, 287] width 83 height 78
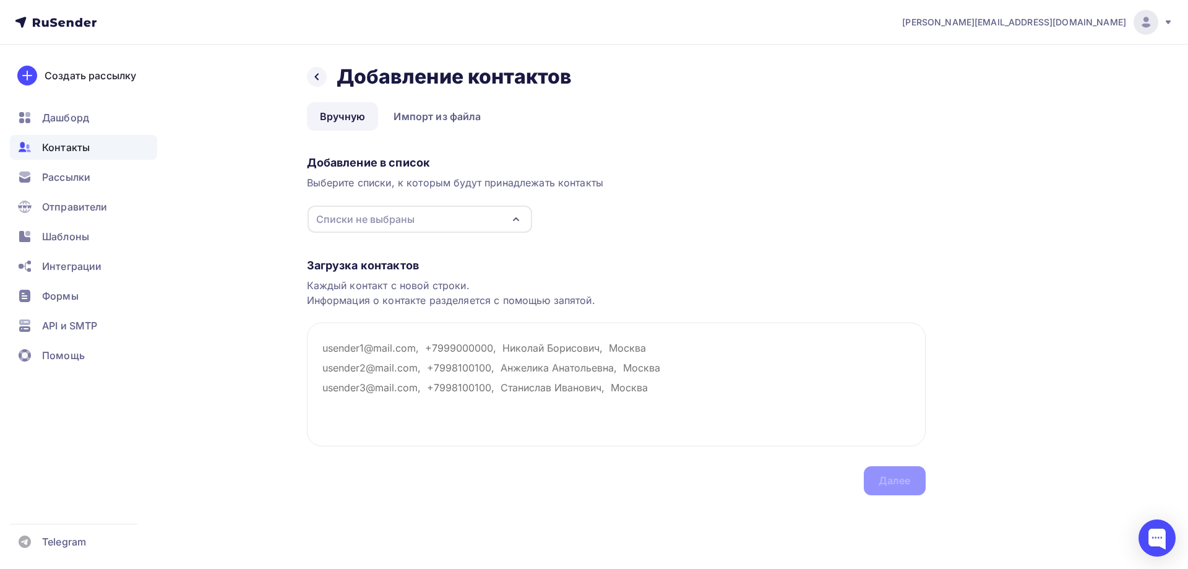
click at [457, 222] on div "Списки не выбраны" at bounding box center [420, 218] width 225 height 27
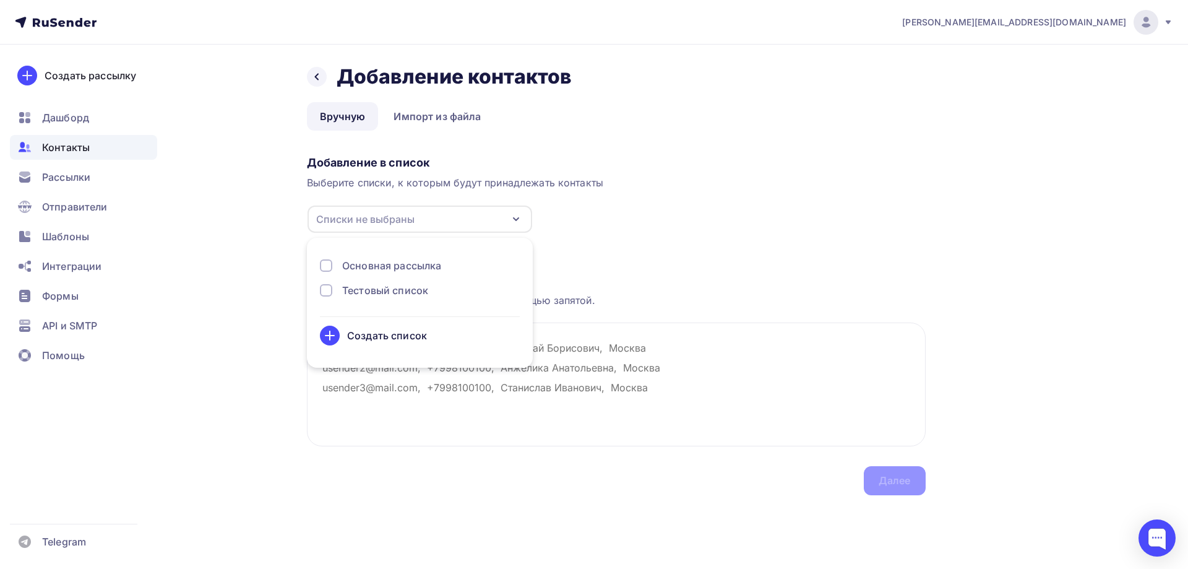
click at [378, 266] on div "Основная рассылка" at bounding box center [391, 265] width 99 height 15
click at [619, 314] on div "Загрузка контактов Каждый контакт с новой строки. Информация о контакте разделя…" at bounding box center [616, 364] width 619 height 262
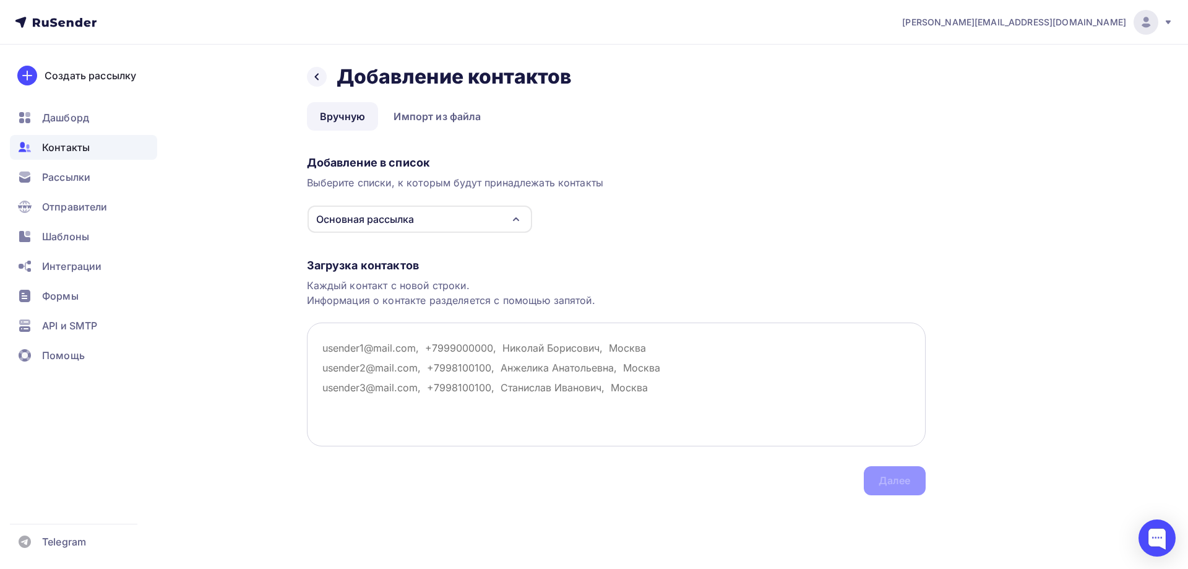
click at [352, 350] on textarea at bounding box center [616, 384] width 619 height 124
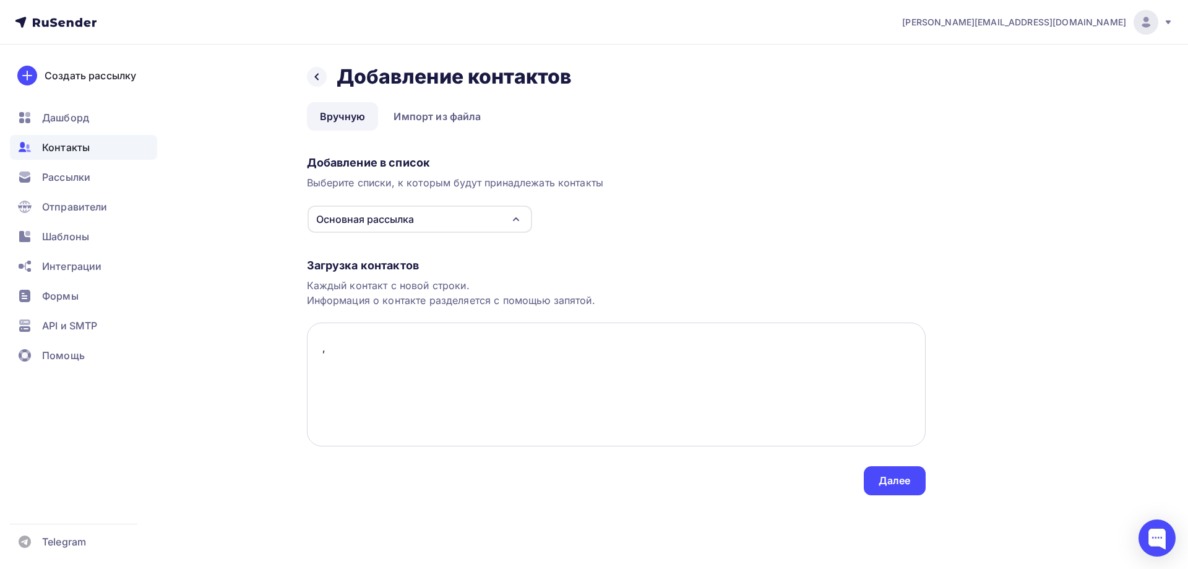
paste
click at [319, 348] on textarea ", ТОО «KAZSTANEX», г. [GEOGRAPHIC_DATA]" at bounding box center [616, 384] width 619 height 124
click at [594, 352] on textarea "[EMAIL_ADDRESS][DOMAIN_NAME], ТОО «KAZSTANEX», г. [GEOGRAPHIC_DATA]" at bounding box center [616, 384] width 619 height 124
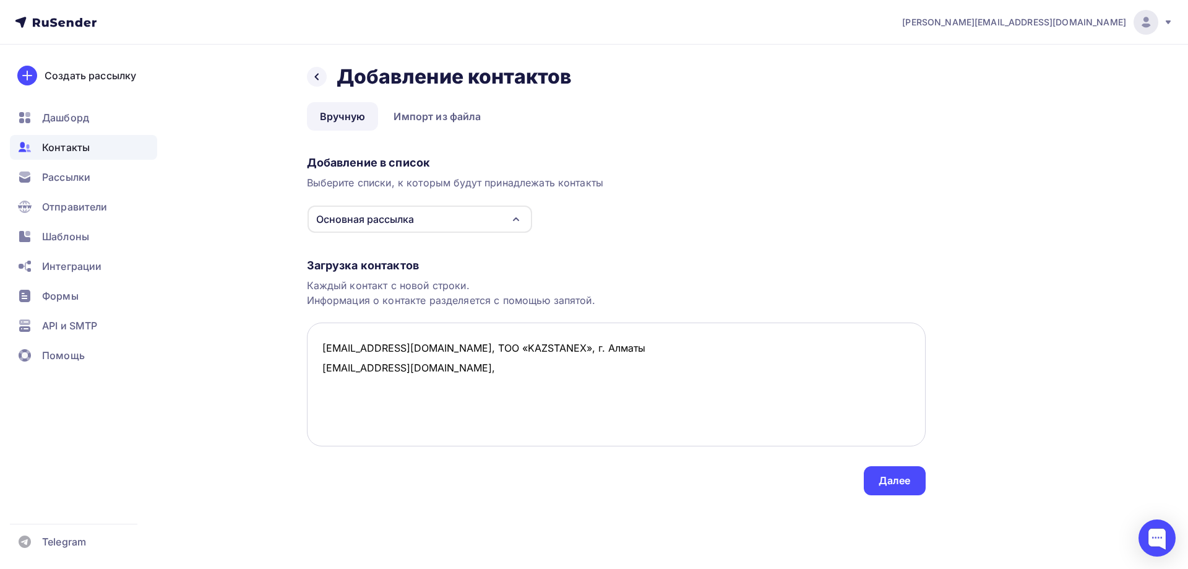
drag, startPoint x: 428, startPoint y: 345, endPoint x: 582, endPoint y: 348, distance: 153.5
click at [582, 348] on textarea "[EMAIL_ADDRESS][DOMAIN_NAME], ТОО «KAZSTANEX», г. Алматы [EMAIL_ADDRESS][DOMAIN…" at bounding box center [616, 384] width 619 height 124
click at [427, 370] on textarea "[EMAIL_ADDRESS][DOMAIN_NAME], ТОО «KAZSTANEX», г. Алматы [EMAIL_ADDRESS][DOMAIN…" at bounding box center [616, 384] width 619 height 124
drag, startPoint x: 512, startPoint y: 368, endPoint x: 582, endPoint y: 370, distance: 70.6
click at [582, 370] on textarea "[EMAIL_ADDRESS][DOMAIN_NAME], ТОО «KAZSTANEX», г. Алматы [EMAIL_ADDRESS][DOMAIN…" at bounding box center [616, 384] width 619 height 124
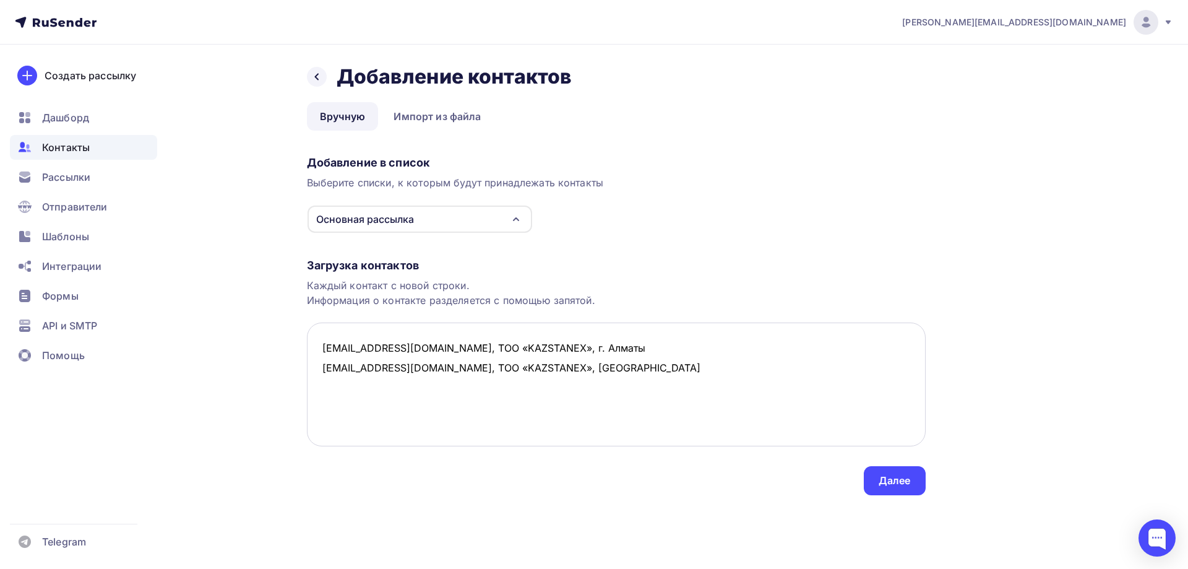
click at [575, 361] on textarea "[EMAIL_ADDRESS][DOMAIN_NAME], ТОО «KAZSTANEX», г. Алматы [EMAIL_ADDRESS][DOMAIN…" at bounding box center [616, 384] width 619 height 124
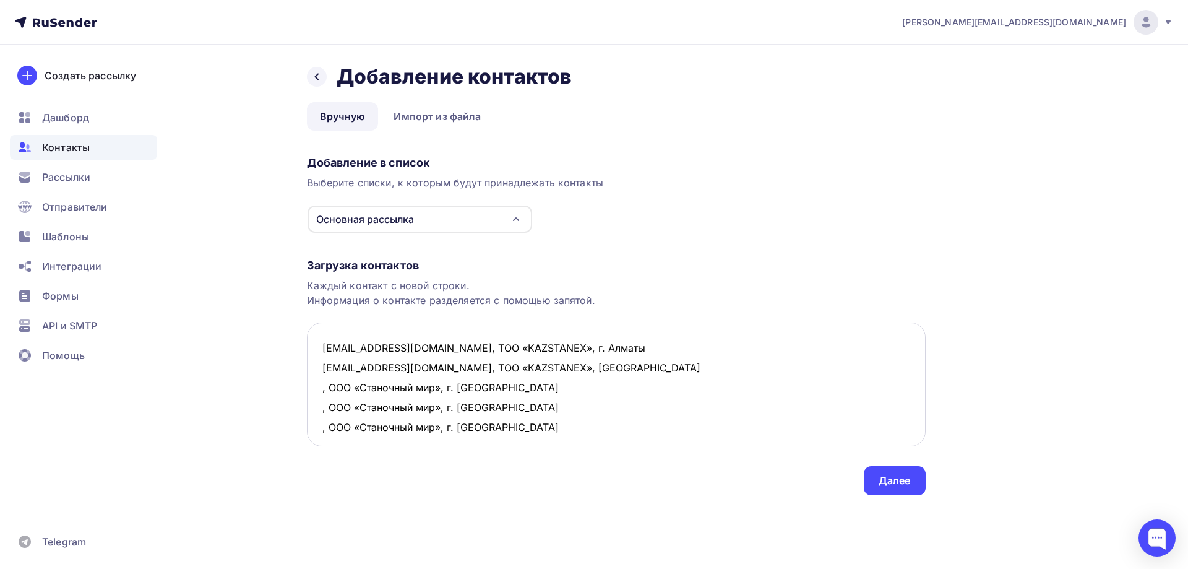
click at [322, 390] on textarea "[EMAIL_ADDRESS][DOMAIN_NAME], ТОО «KAZSTANEX», г. Алматы [EMAIL_ADDRESS][DOMAIN…" at bounding box center [616, 384] width 619 height 124
click at [318, 407] on textarea "[EMAIL_ADDRESS][DOMAIN_NAME], ТОО «KAZSTANEX», г. Алматы [EMAIL_ADDRESS][DOMAIN…" at bounding box center [616, 384] width 619 height 124
click at [320, 429] on textarea "[EMAIL_ADDRESS][DOMAIN_NAME], ТОО «KAZSTANEX», г. Алматы [EMAIL_ADDRESS][DOMAIN…" at bounding box center [616, 384] width 619 height 124
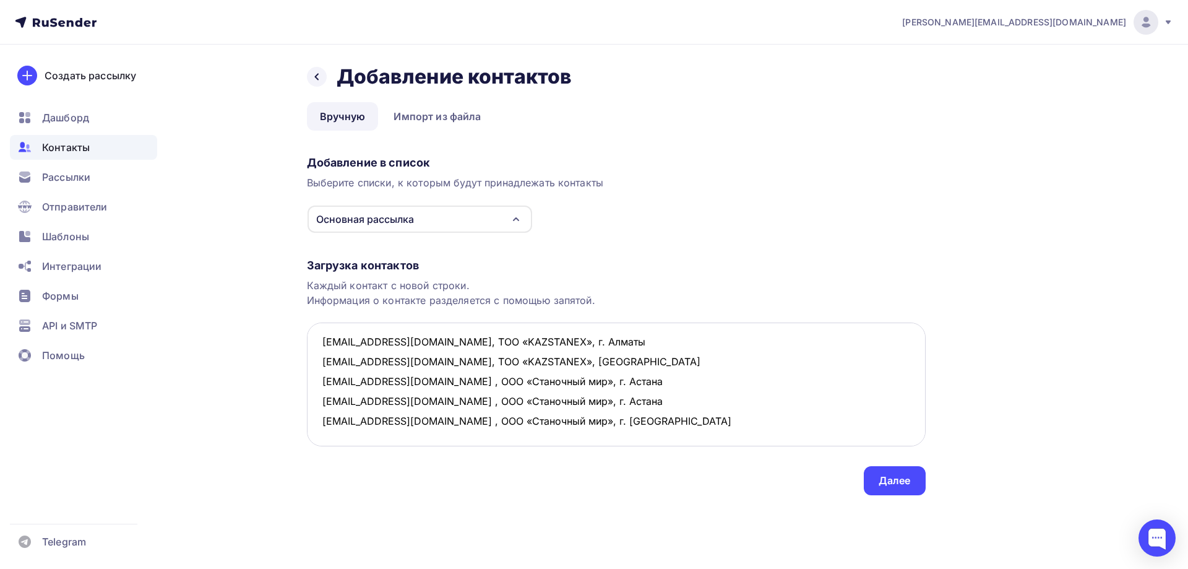
scroll to position [26, 0]
click at [355, 429] on textarea "[EMAIL_ADDRESS][DOMAIN_NAME], ТОО «KAZSTANEX», г. Алматы [EMAIL_ADDRESS][DOMAIN…" at bounding box center [616, 384] width 619 height 124
click at [344, 422] on textarea "[EMAIL_ADDRESS][DOMAIN_NAME], ТОО «KAZSTANEX», г. Алматы [EMAIL_ADDRESS][DOMAIN…" at bounding box center [616, 384] width 619 height 124
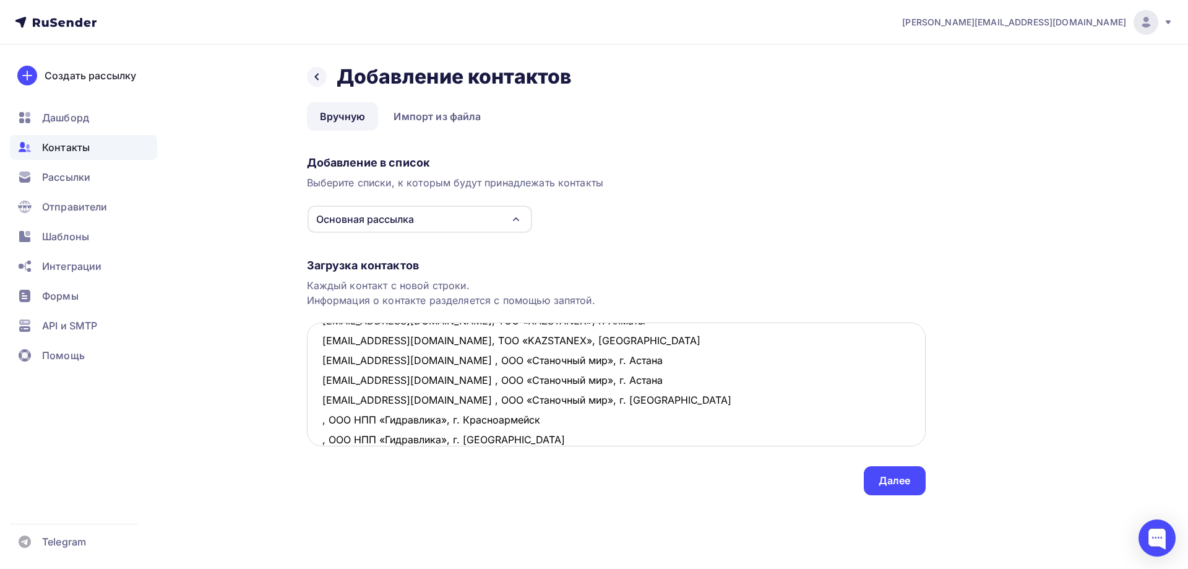
scroll to position [47, 0]
click at [320, 397] on textarea "[EMAIL_ADDRESS][DOMAIN_NAME], ТОО «KAZSTANEX», г. Алматы [EMAIL_ADDRESS][DOMAIN…" at bounding box center [616, 384] width 619 height 124
click at [317, 420] on textarea "[EMAIL_ADDRESS][DOMAIN_NAME], ТОО «KAZSTANEX», г. Алматы [EMAIL_ADDRESS][DOMAIN…" at bounding box center [616, 384] width 619 height 124
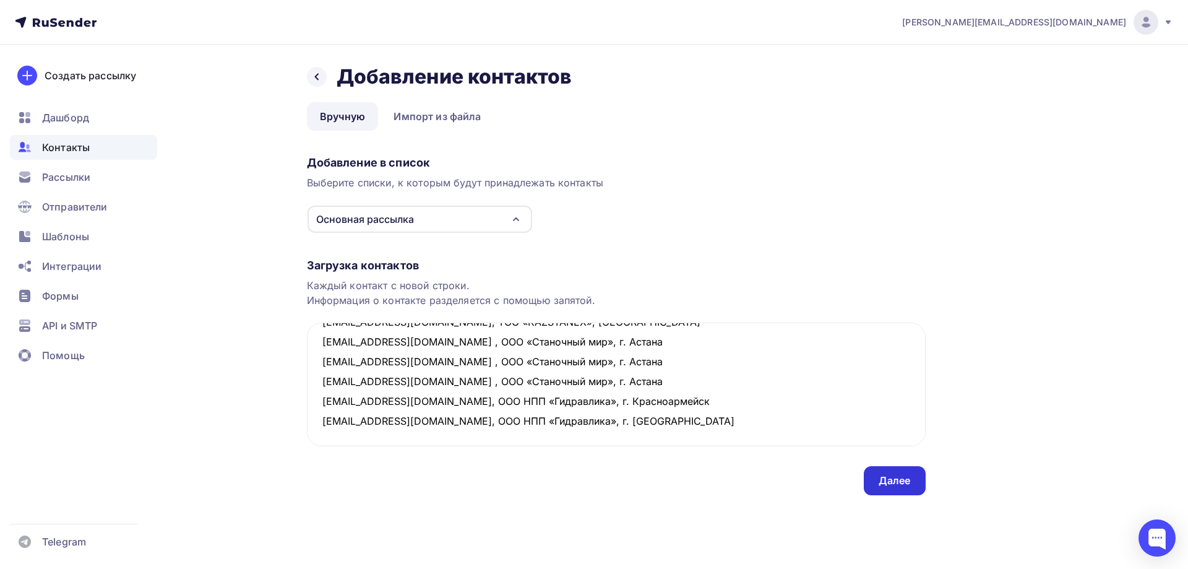
type textarea "[EMAIL_ADDRESS][DOMAIN_NAME], ТОО «KAZSTANEX», г. Алматы [EMAIL_ADDRESS][DOMAIN…"
click at [910, 476] on div "Далее" at bounding box center [895, 480] width 32 height 14
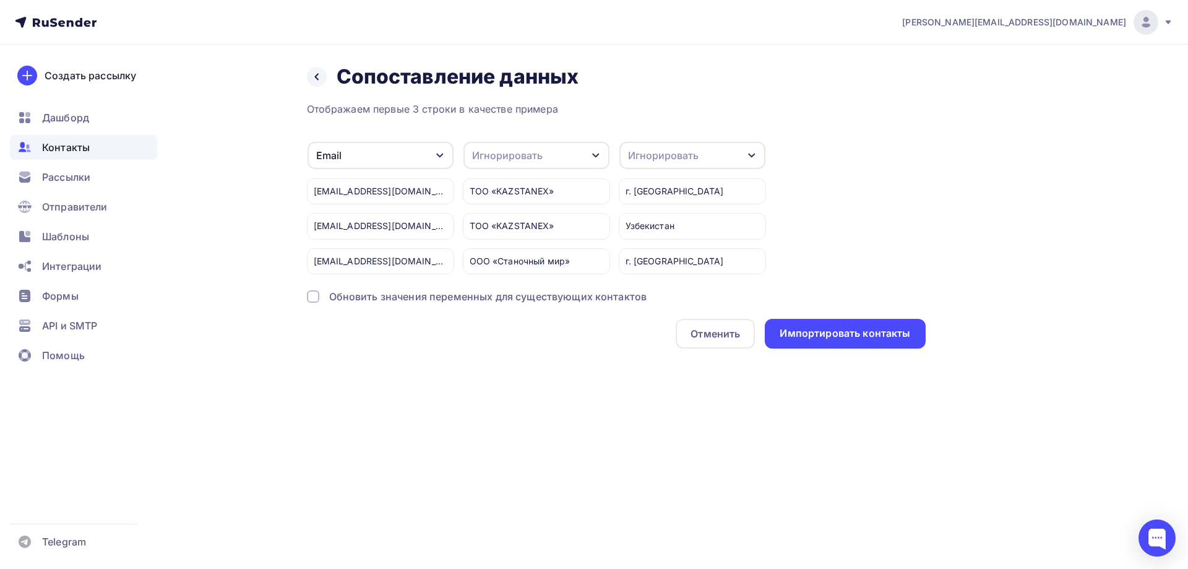
click at [644, 152] on div "Игнорировать" at bounding box center [663, 155] width 71 height 15
click at [665, 240] on div "Город" at bounding box center [670, 245] width 72 height 15
click at [551, 157] on div "Игнорировать" at bounding box center [537, 155] width 146 height 27
click at [498, 207] on div "Имя" at bounding box center [514, 211] width 72 height 15
click at [904, 338] on div "Импортировать контакты" at bounding box center [845, 333] width 131 height 14
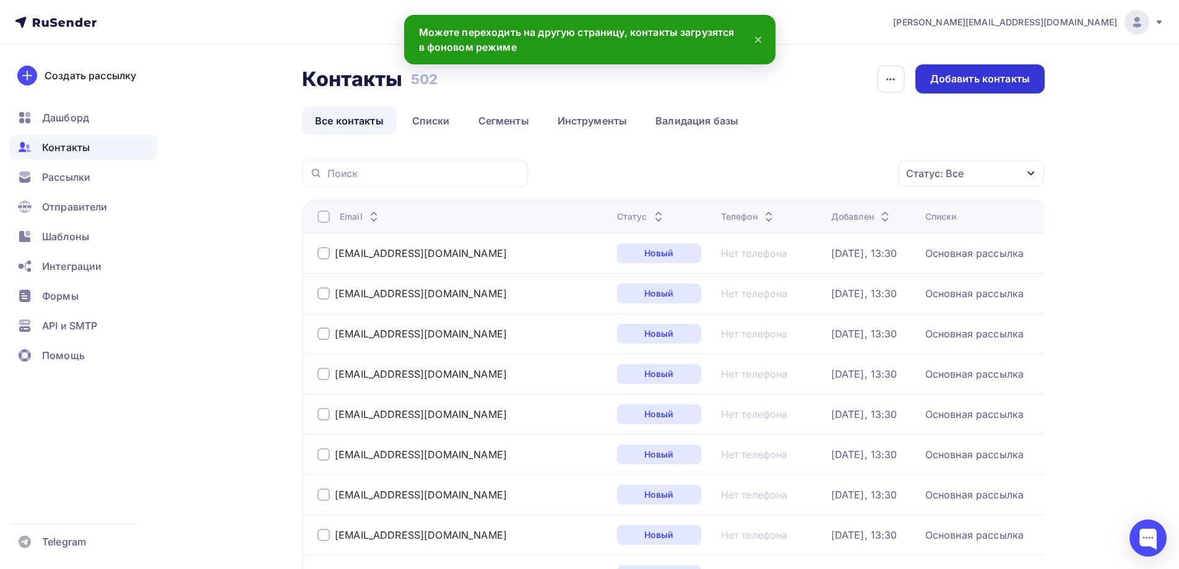
click at [978, 81] on div "Добавить контакты" at bounding box center [980, 79] width 100 height 14
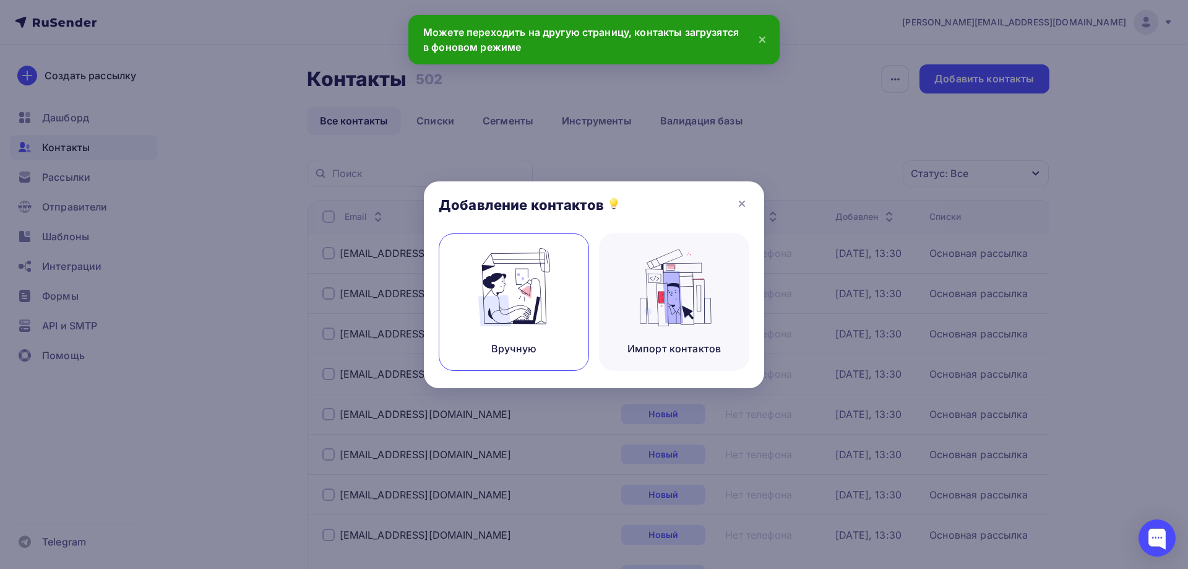
click at [532, 289] on img at bounding box center [514, 287] width 83 height 78
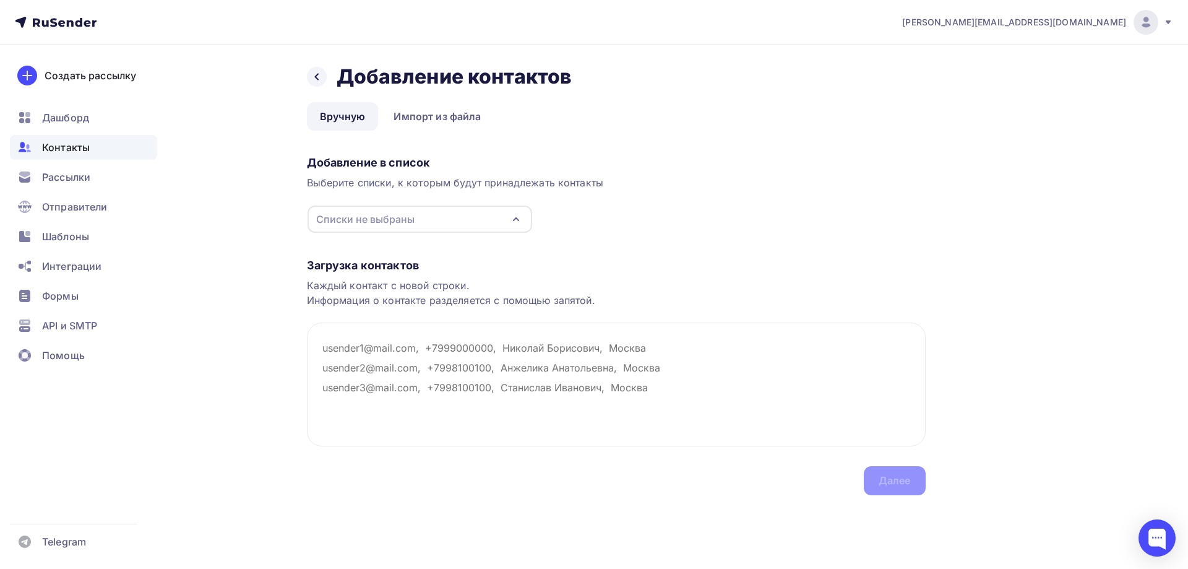
click at [406, 223] on div "Списки не выбраны" at bounding box center [365, 219] width 98 height 15
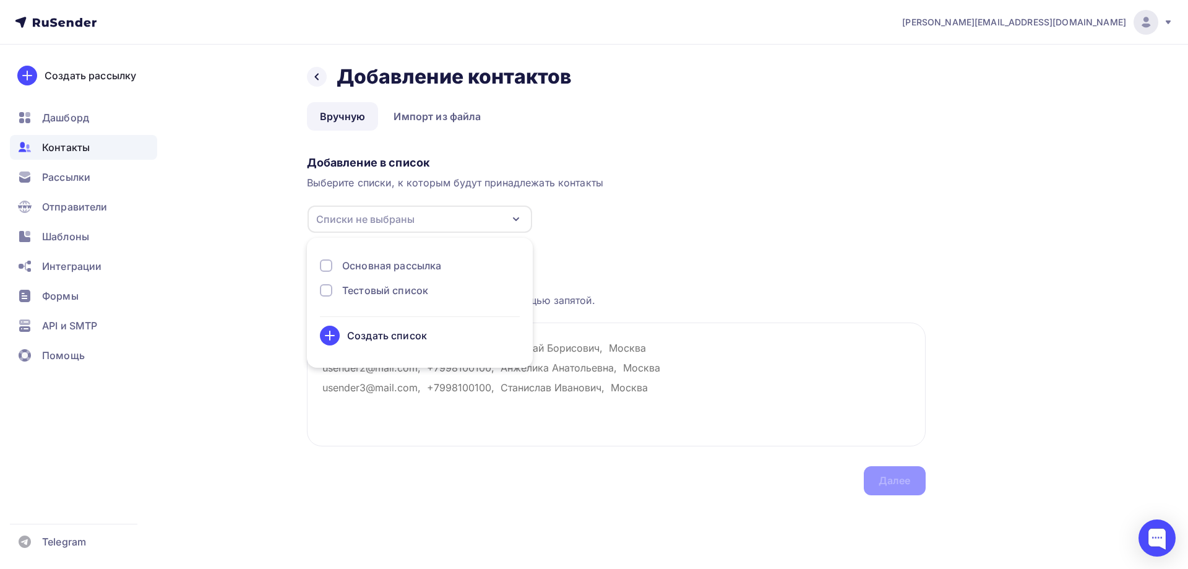
click at [395, 260] on div "Основная рассылка" at bounding box center [391, 265] width 99 height 15
click at [629, 256] on div "Загрузка контактов Каждый контакт с новой строки. Информация о контакте разделя…" at bounding box center [616, 364] width 619 height 262
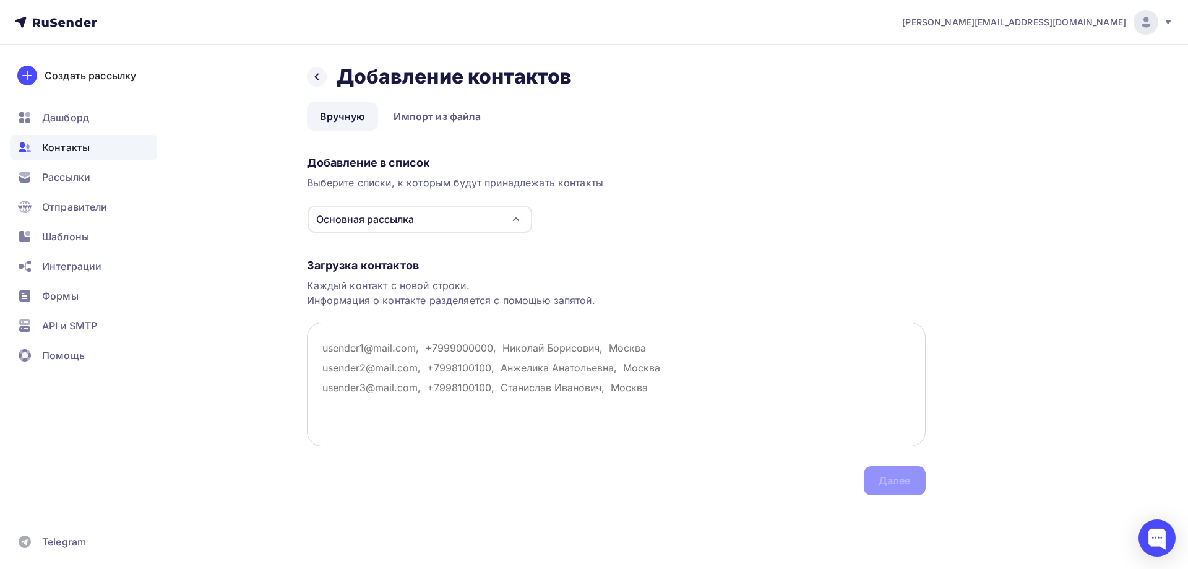
click at [333, 352] on textarea at bounding box center [616, 384] width 619 height 124
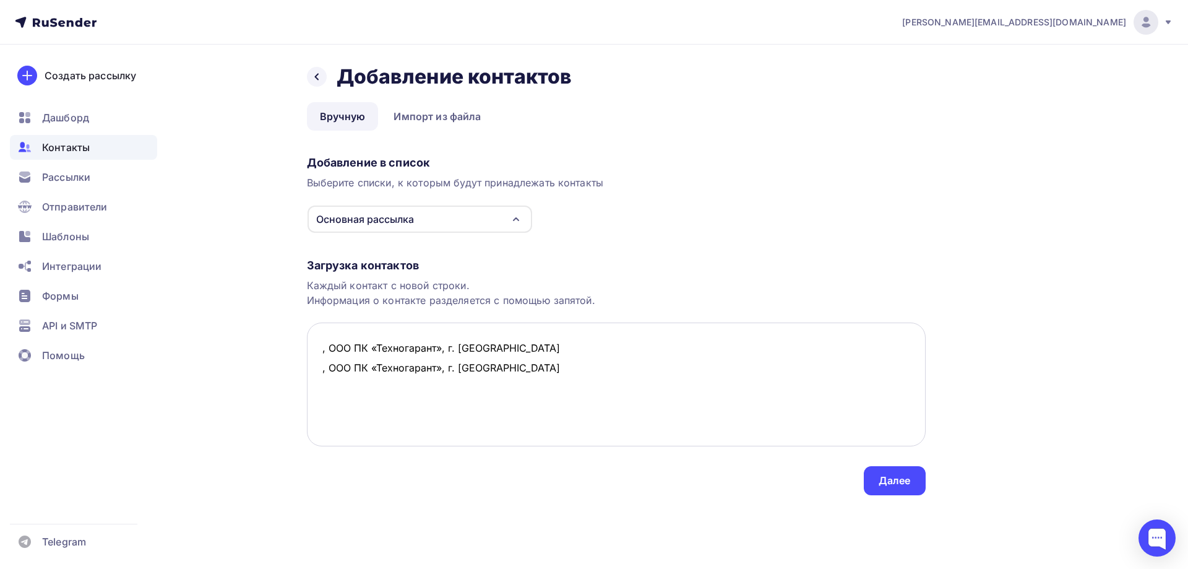
click at [318, 350] on textarea ", ООО ПК «Техногарант», г. [GEOGRAPHIC_DATA] , ООО ПК «Техногарант», г. [GEOGRA…" at bounding box center [616, 384] width 619 height 124
click at [319, 371] on textarea "[EMAIL_ADDRESS][DOMAIN_NAME], ООО ПК «Техногарант», г. [GEOGRAPHIC_DATA] , ООО …" at bounding box center [616, 384] width 619 height 124
click at [691, 372] on textarea "[EMAIL_ADDRESS][DOMAIN_NAME], ООО ПК «Техногарант», г. Липецк [EMAIL_ADDRESS][D…" at bounding box center [616, 384] width 619 height 124
click at [331, 385] on textarea "[EMAIL_ADDRESS][DOMAIN_NAME], ООО ПК «Техногарант», г. Липецк [EMAIL_ADDRESS][D…" at bounding box center [616, 384] width 619 height 124
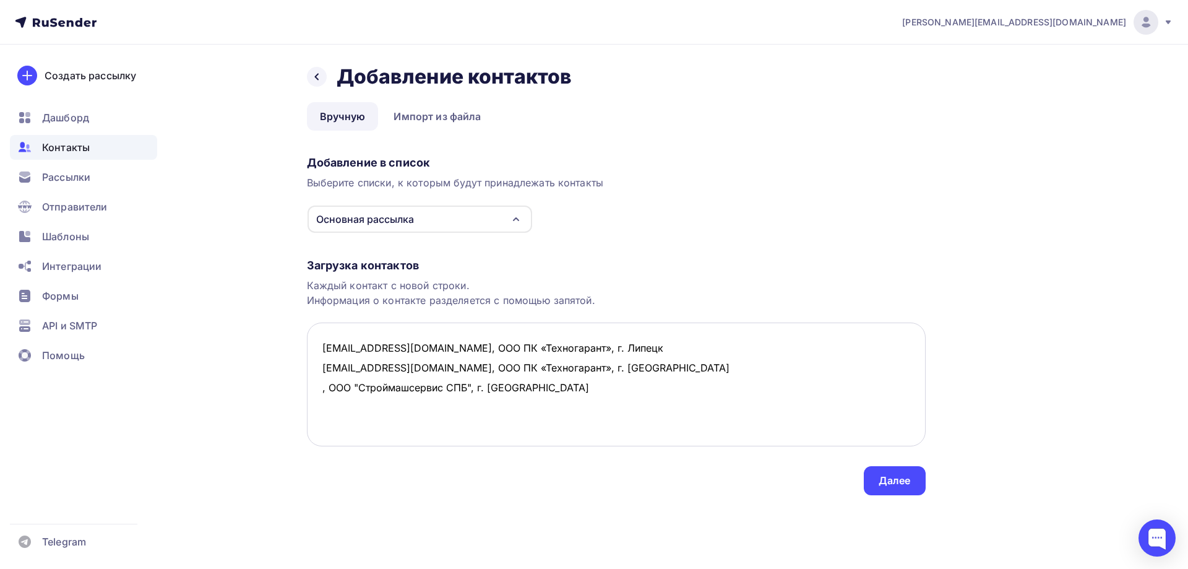
drag, startPoint x: 318, startPoint y: 387, endPoint x: 620, endPoint y: 410, distance: 303.5
click at [620, 410] on textarea "[EMAIL_ADDRESS][DOMAIN_NAME], ООО ПК «Техногарант», г. Липецк [EMAIL_ADDRESS][D…" at bounding box center [616, 384] width 619 height 124
click at [329, 413] on textarea "[EMAIL_ADDRESS][DOMAIN_NAME], ООО ПК «Техногарант», г. Липецк [EMAIL_ADDRESS][D…" at bounding box center [616, 384] width 619 height 124
click at [612, 405] on textarea "[EMAIL_ADDRESS][DOMAIN_NAME], ООО ПК «Техногарант», г. Липецк [EMAIL_ADDRESS][D…" at bounding box center [616, 384] width 619 height 124
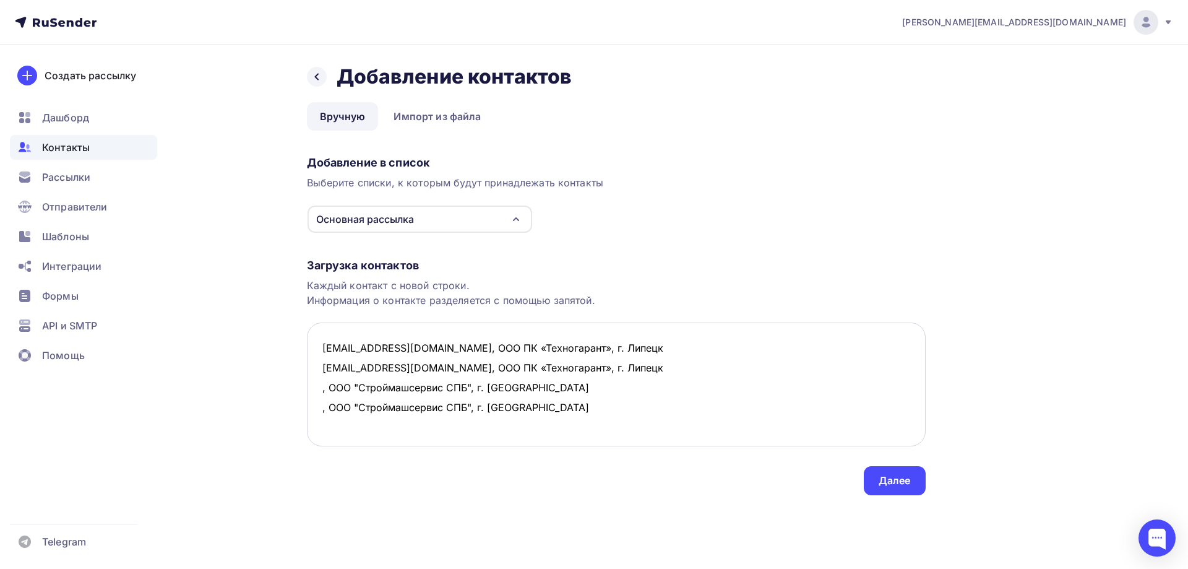
click at [322, 390] on textarea "[EMAIL_ADDRESS][DOMAIN_NAME], ООО ПК «Техногарант», г. Липецк [EMAIL_ADDRESS][D…" at bounding box center [616, 384] width 619 height 124
click at [319, 409] on textarea "[EMAIL_ADDRESS][DOMAIN_NAME], ООО ПК «Техногарант», г. Липецк [EMAIL_ADDRESS][D…" at bounding box center [616, 384] width 619 height 124
click at [566, 444] on textarea "[EMAIL_ADDRESS][DOMAIN_NAME], ООО ПК «Техногарант», г. Липецк [EMAIL_ADDRESS][D…" at bounding box center [616, 384] width 619 height 124
click at [673, 408] on textarea "[EMAIL_ADDRESS][DOMAIN_NAME], ООО ПК «Техногарант», г. Липецк [EMAIL_ADDRESS][D…" at bounding box center [616, 384] width 619 height 124
click at [339, 420] on textarea "[EMAIL_ADDRESS][DOMAIN_NAME], ООО ПК «Техногарант», г. Липецк [EMAIL_ADDRESS][D…" at bounding box center [616, 384] width 619 height 124
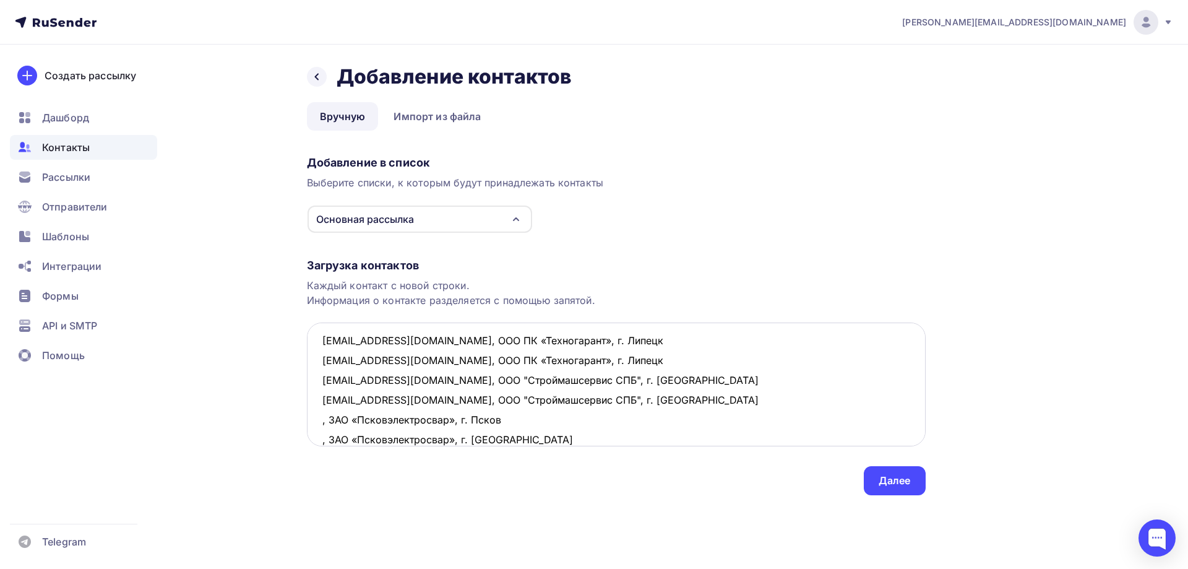
scroll to position [27, 0]
click at [320, 405] on textarea "[EMAIL_ADDRESS][DOMAIN_NAME], ООО ПК «Техногарант», г. Липецк [EMAIL_ADDRESS][D…" at bounding box center [616, 384] width 619 height 124
click at [322, 422] on textarea "[EMAIL_ADDRESS][DOMAIN_NAME], ООО ПК «Техногарант», г. Липецк [EMAIL_ADDRESS][D…" at bounding box center [616, 384] width 619 height 124
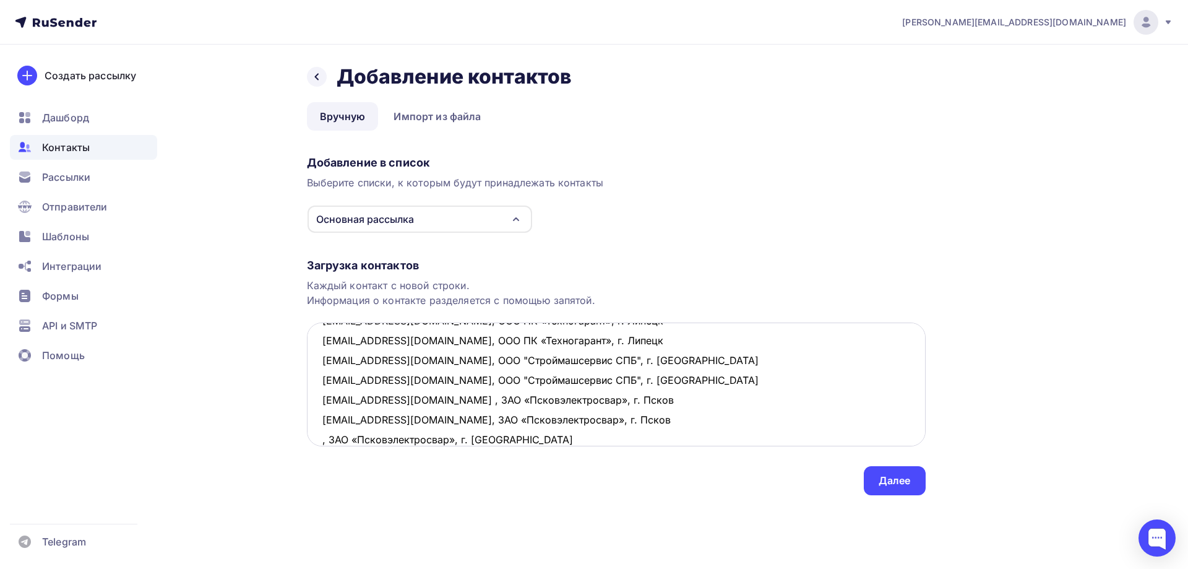
click at [318, 442] on textarea "[EMAIL_ADDRESS][DOMAIN_NAME], ООО ПК «Техногарант», г. Липецк [EMAIL_ADDRESS][D…" at bounding box center [616, 384] width 619 height 124
click at [609, 437] on textarea "[EMAIL_ADDRESS][DOMAIN_NAME], ООО ПК «Техногарант», г. Липецк [EMAIL_ADDRESS][D…" at bounding box center [616, 384] width 619 height 124
click at [337, 439] on textarea "[EMAIL_ADDRESS][DOMAIN_NAME], ООО ПК «Техногарант», г. Липецк [EMAIL_ADDRESS][D…" at bounding box center [616, 384] width 619 height 124
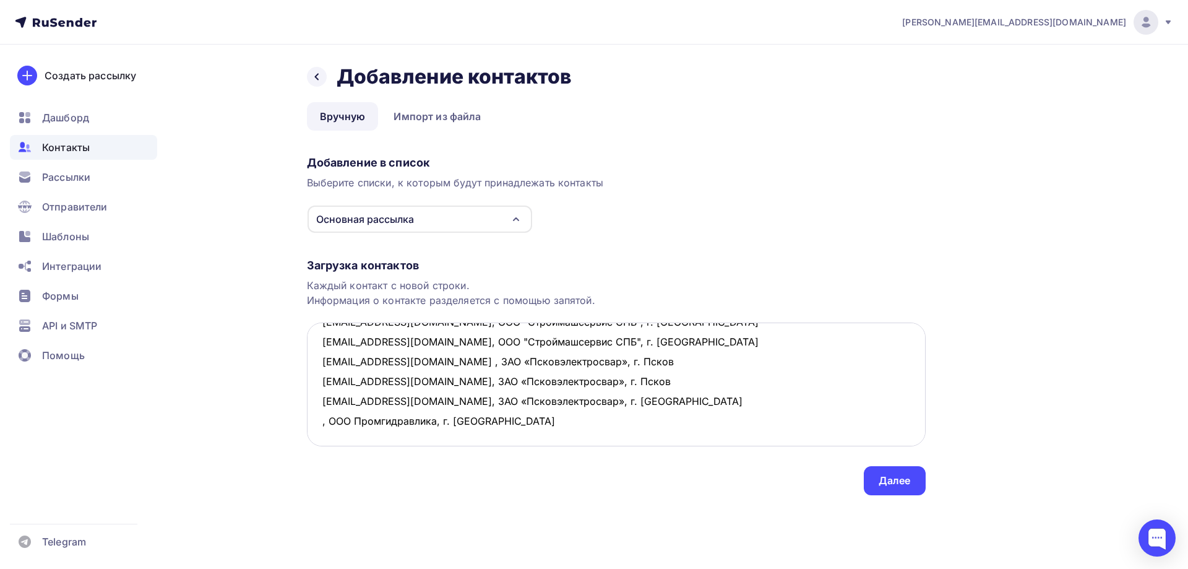
scroll to position [66, 0]
drag, startPoint x: 548, startPoint y: 425, endPoint x: 311, endPoint y: 427, distance: 237.1
click at [311, 427] on textarea "[EMAIL_ADDRESS][DOMAIN_NAME], ООО ПК «Техногарант», г. Липецк [EMAIL_ADDRESS][D…" at bounding box center [616, 384] width 619 height 124
click at [319, 436] on textarea "[EMAIL_ADDRESS][DOMAIN_NAME], ООО ПК «Техногарант», г. Липецк [EMAIL_ADDRESS][D…" at bounding box center [616, 384] width 619 height 124
click at [322, 436] on textarea "[EMAIL_ADDRESS][DOMAIN_NAME], ООО ПК «Техногарант», г. Липецк [EMAIL_ADDRESS][D…" at bounding box center [616, 384] width 619 height 124
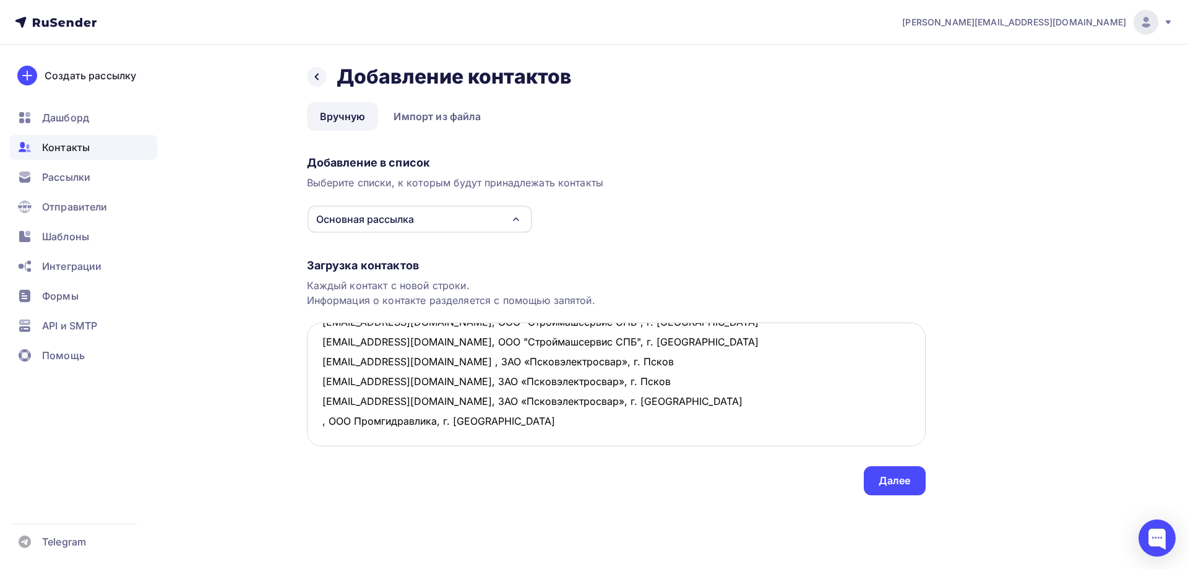
click at [571, 423] on textarea "[EMAIL_ADDRESS][DOMAIN_NAME], ООО ПК «Техногарант», г. Липецк [EMAIL_ADDRESS][D…" at bounding box center [616, 384] width 619 height 124
click at [322, 402] on textarea "[EMAIL_ADDRESS][DOMAIN_NAME], ООО ПК «Техногарант», г. Липецк [EMAIL_ADDRESS][D…" at bounding box center [616, 384] width 619 height 124
click at [322, 418] on textarea "[EMAIL_ADDRESS][DOMAIN_NAME], ООО ПК «Техногарант», г. Липецк [EMAIL_ADDRESS][D…" at bounding box center [616, 384] width 619 height 124
click at [322, 420] on textarea "[EMAIL_ADDRESS][DOMAIN_NAME], ООО ПК «Техногарант», г. Липецк [EMAIL_ADDRESS][D…" at bounding box center [616, 384] width 619 height 124
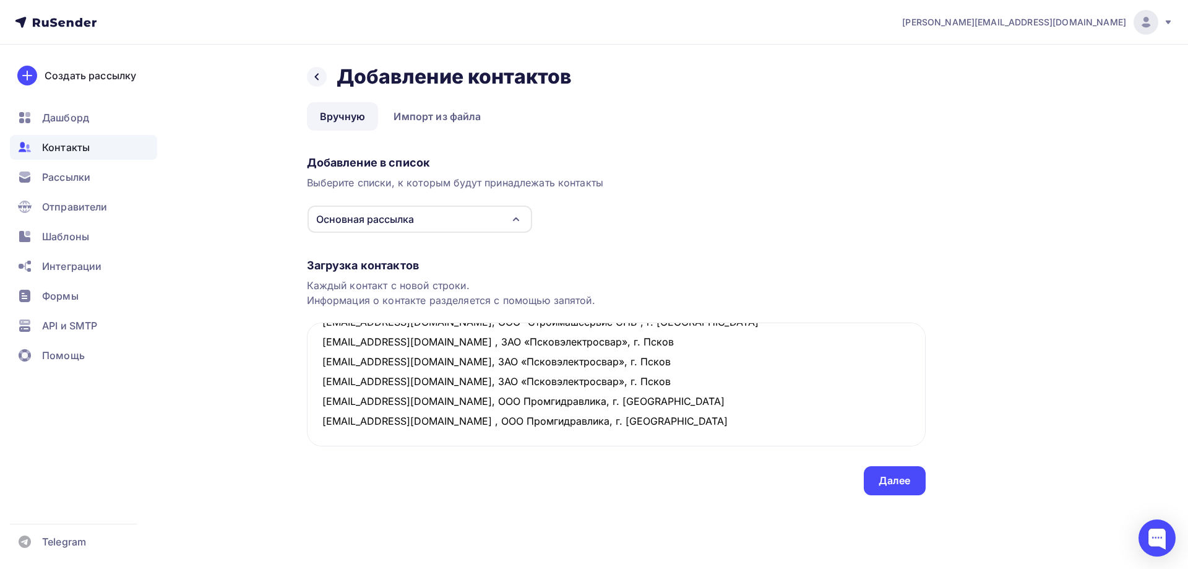
type textarea "[EMAIL_ADDRESS][DOMAIN_NAME], ООО ПК «Техногарант», г. Липецк [EMAIL_ADDRESS][D…"
click at [875, 472] on div "Далее" at bounding box center [895, 480] width 62 height 29
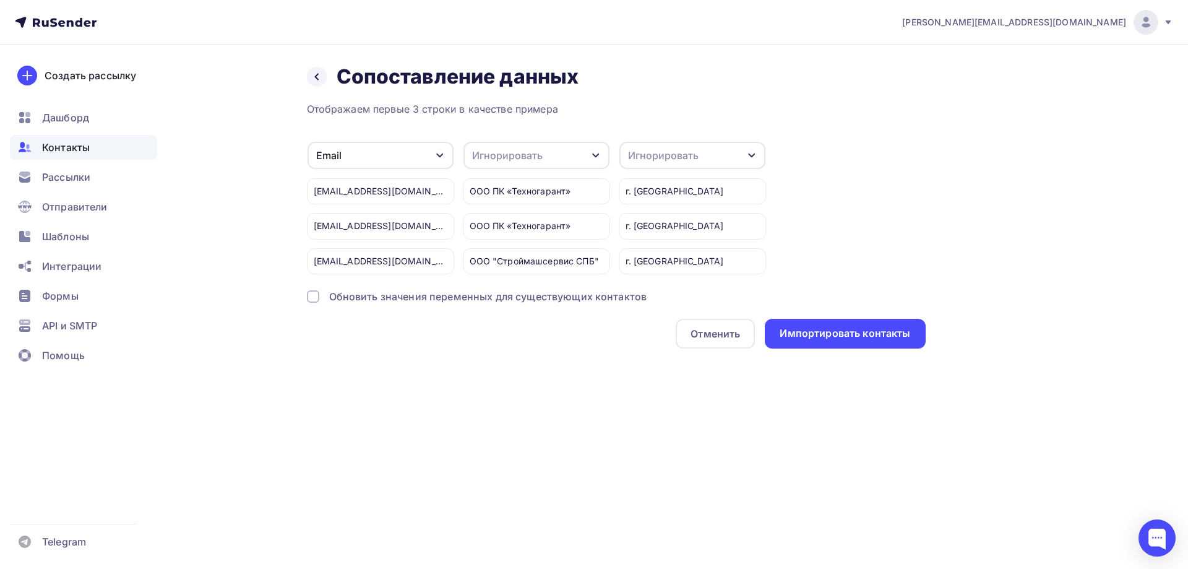
click at [719, 154] on div "Игнорировать" at bounding box center [693, 155] width 146 height 27
click at [663, 243] on div "Город" at bounding box center [670, 245] width 72 height 15
drag, startPoint x: 569, startPoint y: 148, endPoint x: 563, endPoint y: 152, distance: 7.1
click at [569, 148] on div "Игнорировать" at bounding box center [537, 155] width 146 height 27
click at [497, 209] on div "Имя" at bounding box center [514, 211] width 72 height 15
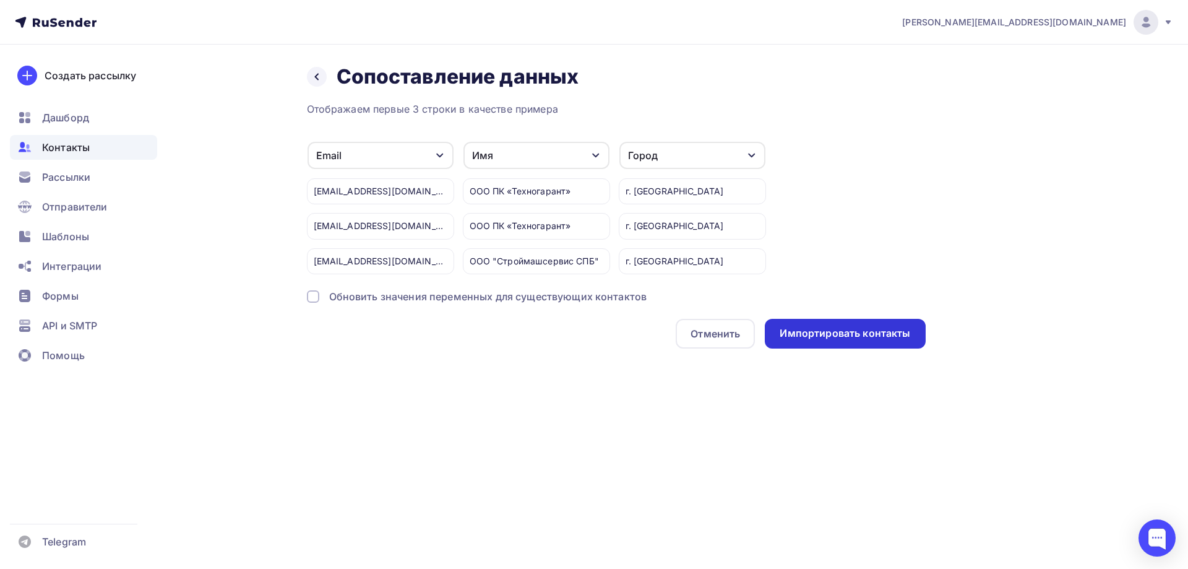
click at [865, 334] on div "Импортировать контакты" at bounding box center [845, 333] width 131 height 14
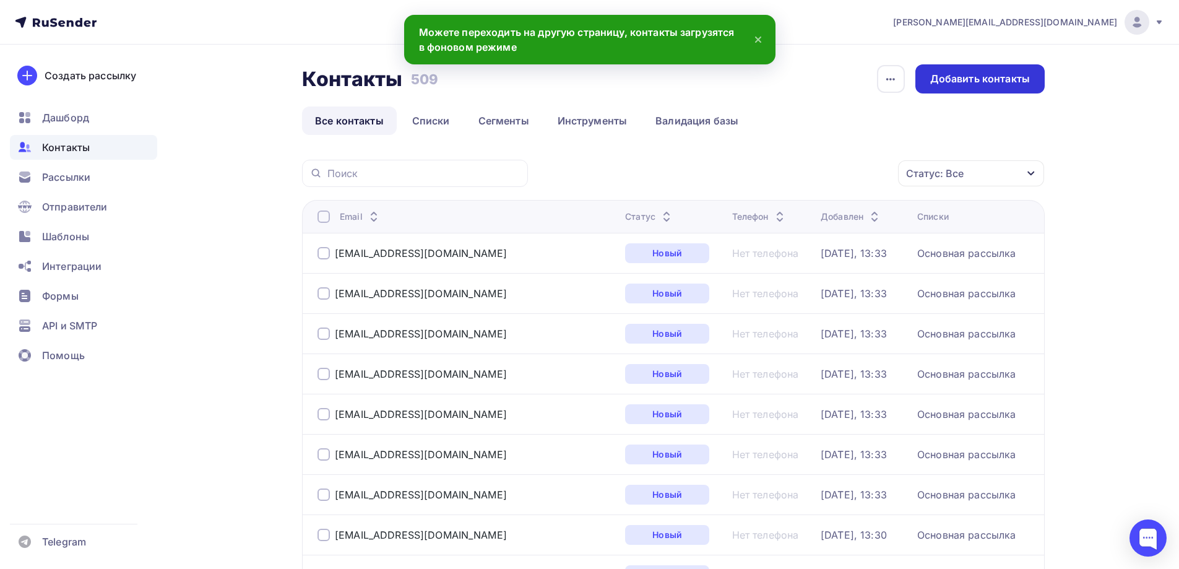
click at [969, 80] on div "Добавить контакты" at bounding box center [980, 79] width 100 height 14
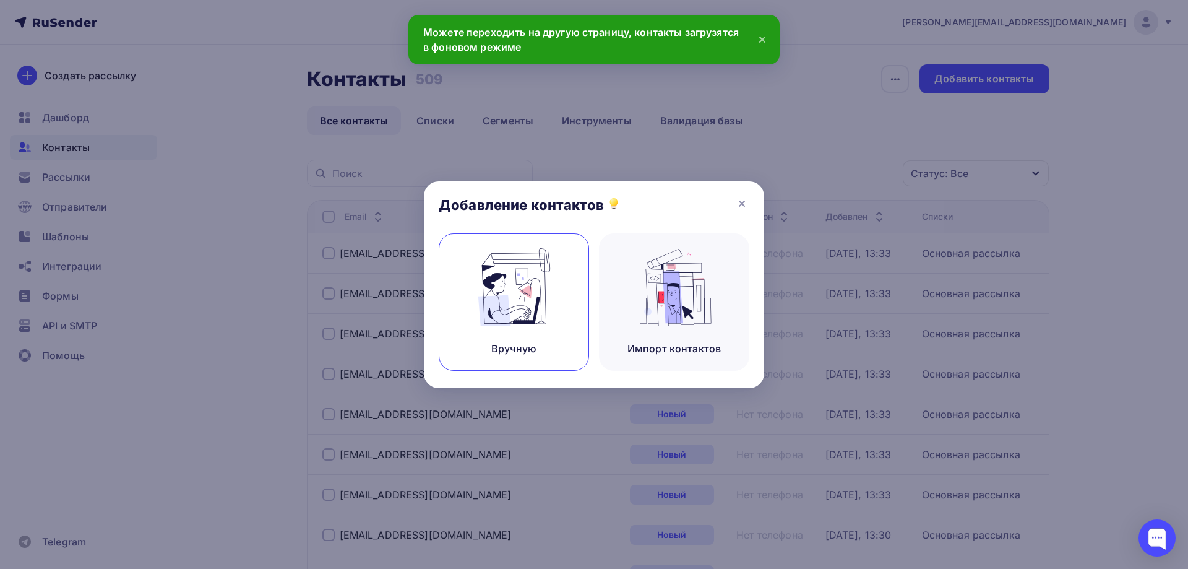
click at [543, 280] on img at bounding box center [514, 287] width 83 height 78
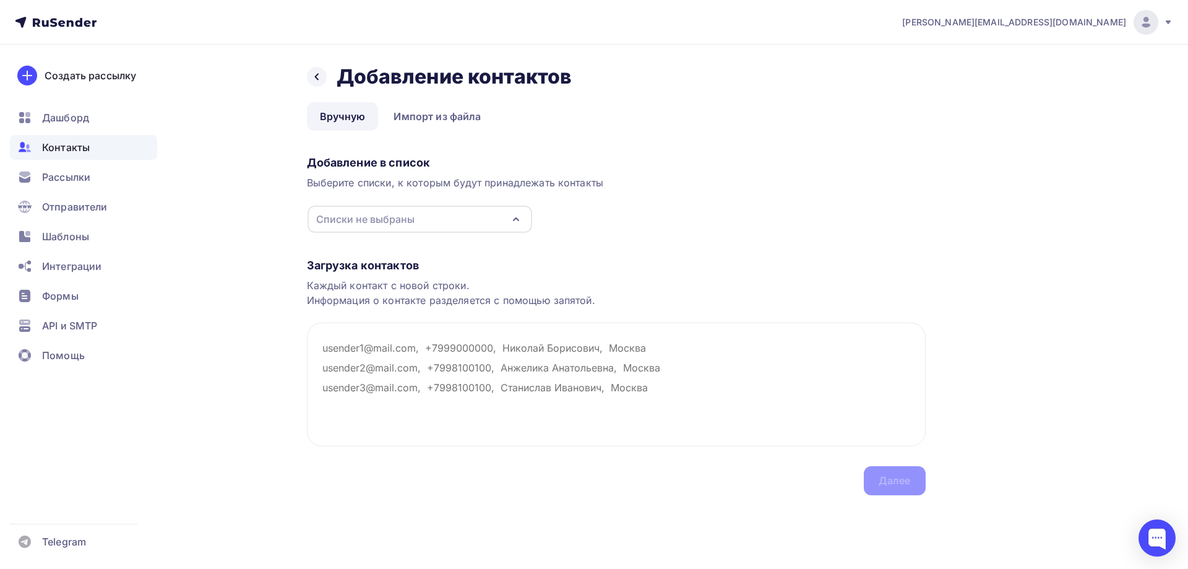
click at [415, 217] on div "Списки не выбраны" at bounding box center [420, 218] width 225 height 27
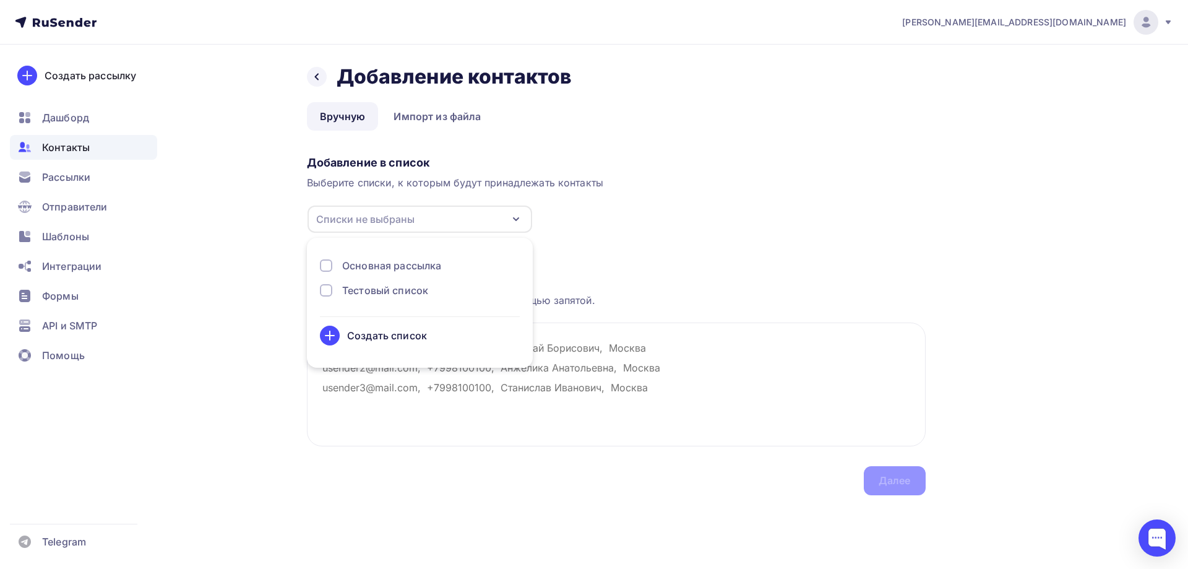
click at [366, 266] on div "Основная рассылка" at bounding box center [391, 265] width 99 height 15
click at [400, 407] on textarea at bounding box center [616, 384] width 619 height 124
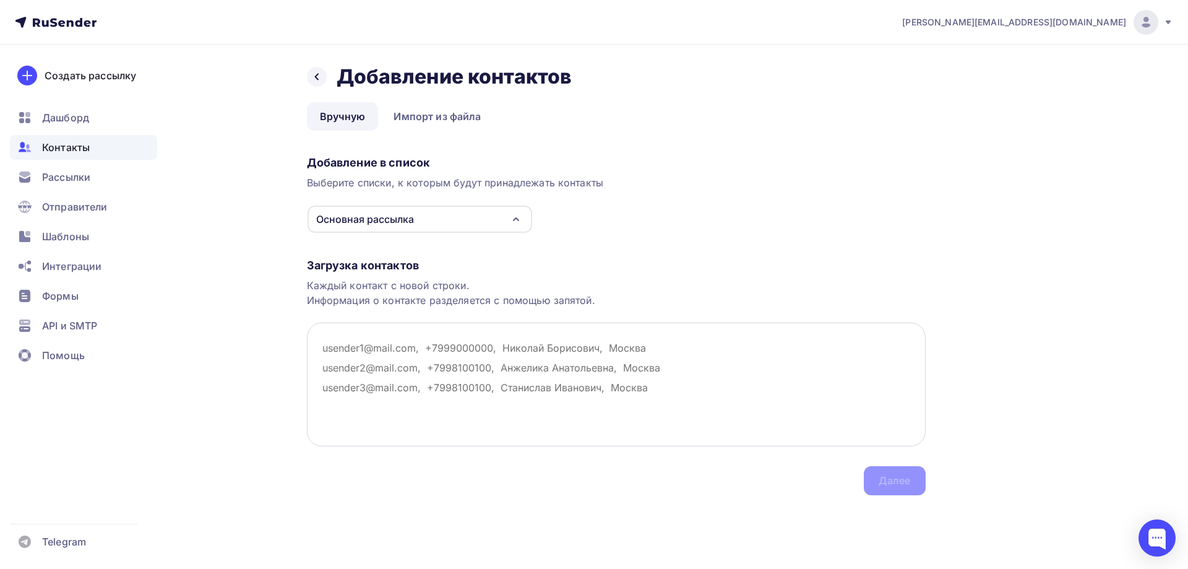
click at [348, 348] on textarea at bounding box center [616, 384] width 619 height 124
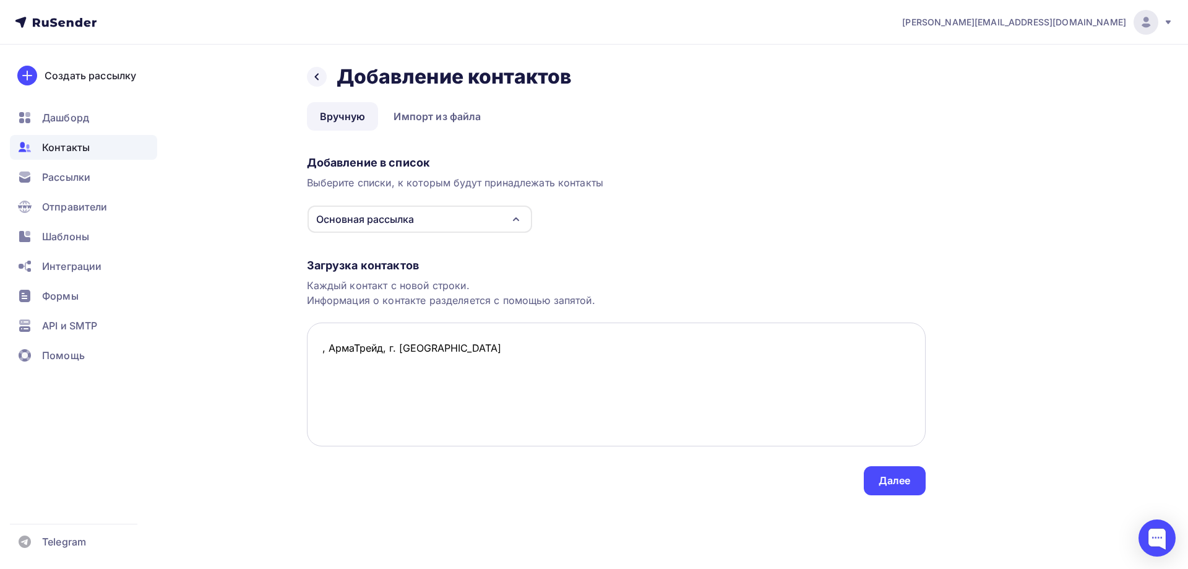
drag, startPoint x: 460, startPoint y: 345, endPoint x: 314, endPoint y: 349, distance: 145.5
click at [314, 349] on textarea ", АрмаТрейд, г. [GEOGRAPHIC_DATA]" at bounding box center [616, 384] width 619 height 124
click at [442, 351] on textarea ", АрмаТрейд, г. [GEOGRAPHIC_DATA]" at bounding box center [616, 384] width 619 height 124
click at [321, 353] on textarea ", АрмаТрейд, г. [GEOGRAPHIC_DATA] , [GEOGRAPHIC_DATA], г. [GEOGRAPHIC_DATA]" at bounding box center [616, 384] width 619 height 124
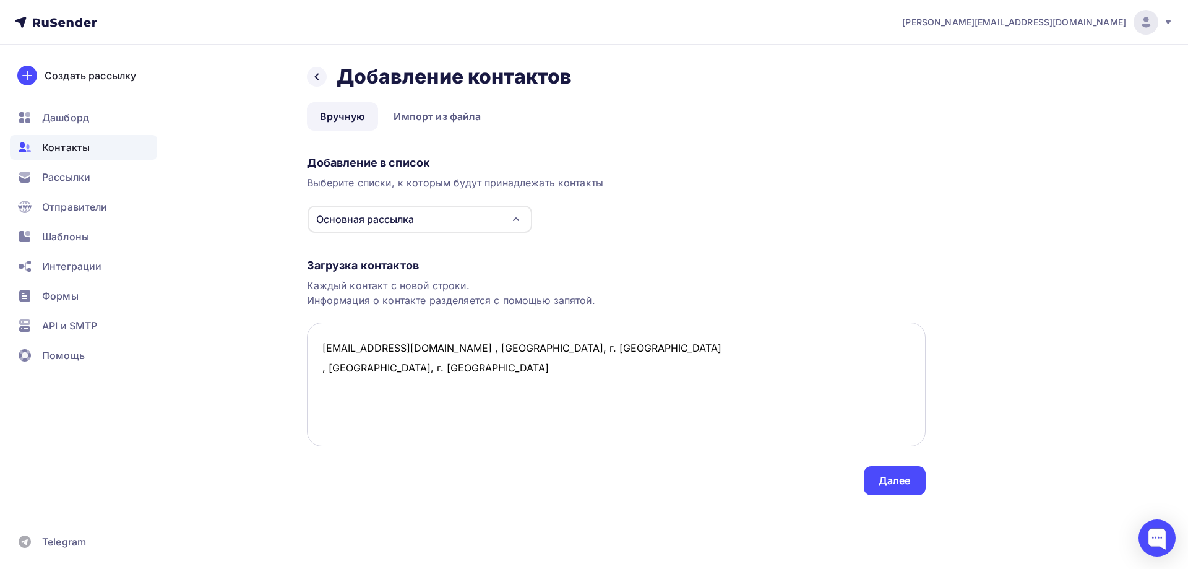
click at [318, 369] on textarea "[EMAIL_ADDRESS][DOMAIN_NAME] , [GEOGRAPHIC_DATA], г. [GEOGRAPHIC_DATA] , [GEOGR…" at bounding box center [616, 384] width 619 height 124
click at [536, 375] on textarea "[EMAIL_ADDRESS][DOMAIN_NAME] , [GEOGRAPHIC_DATA], г. [GEOGRAPHIC_DATA] [EMAIL_A…" at bounding box center [616, 384] width 619 height 124
click at [336, 387] on textarea "[EMAIL_ADDRESS][DOMAIN_NAME] , [GEOGRAPHIC_DATA], г. [GEOGRAPHIC_DATA] [EMAIL_A…" at bounding box center [616, 384] width 619 height 124
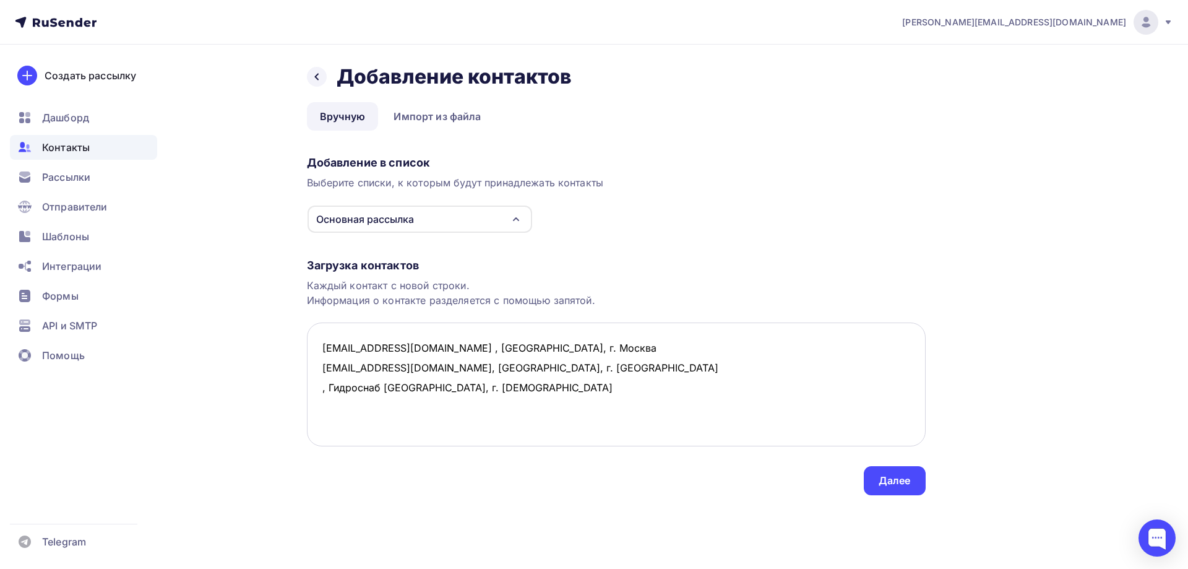
click at [417, 407] on textarea "[EMAIL_ADDRESS][DOMAIN_NAME] , [GEOGRAPHIC_DATA], г. Москва [EMAIL_ADDRESS][DOM…" at bounding box center [616, 384] width 619 height 124
drag, startPoint x: 420, startPoint y: 407, endPoint x: 322, endPoint y: 414, distance: 97.5
click at [322, 414] on textarea "[EMAIL_ADDRESS][DOMAIN_NAME] , [GEOGRAPHIC_DATA], г. Москва [EMAIL_ADDRESS][DOM…" at bounding box center [616, 384] width 619 height 124
drag, startPoint x: 455, startPoint y: 388, endPoint x: 318, endPoint y: 395, distance: 137.0
click at [318, 395] on textarea "[EMAIL_ADDRESS][DOMAIN_NAME] , [GEOGRAPHIC_DATA], г. Москва [EMAIL_ADDRESS][DOM…" at bounding box center [616, 384] width 619 height 124
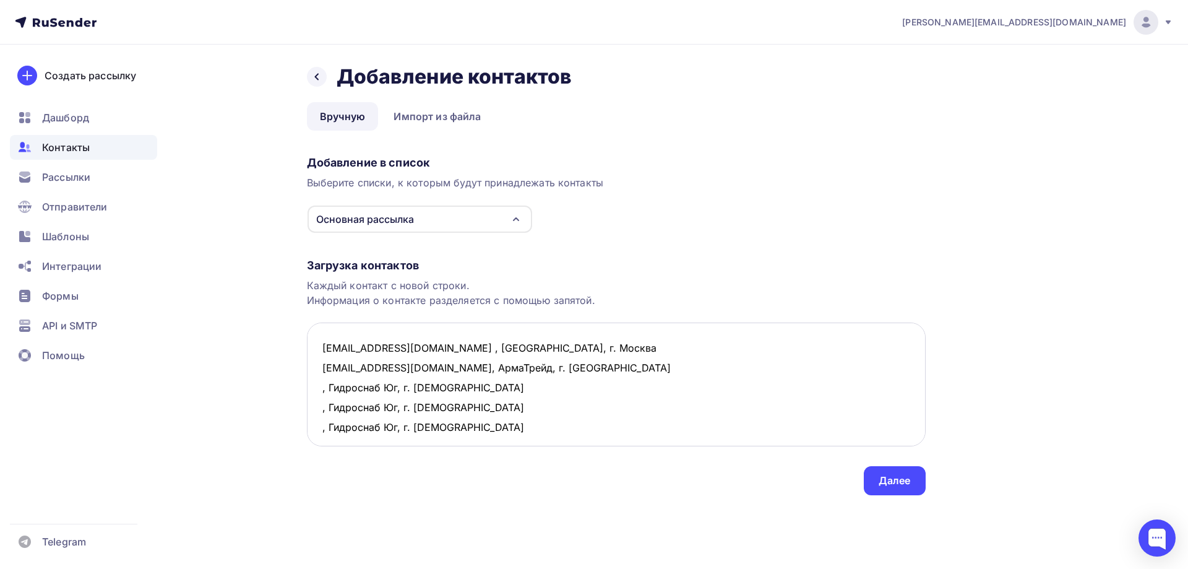
scroll to position [7, 0]
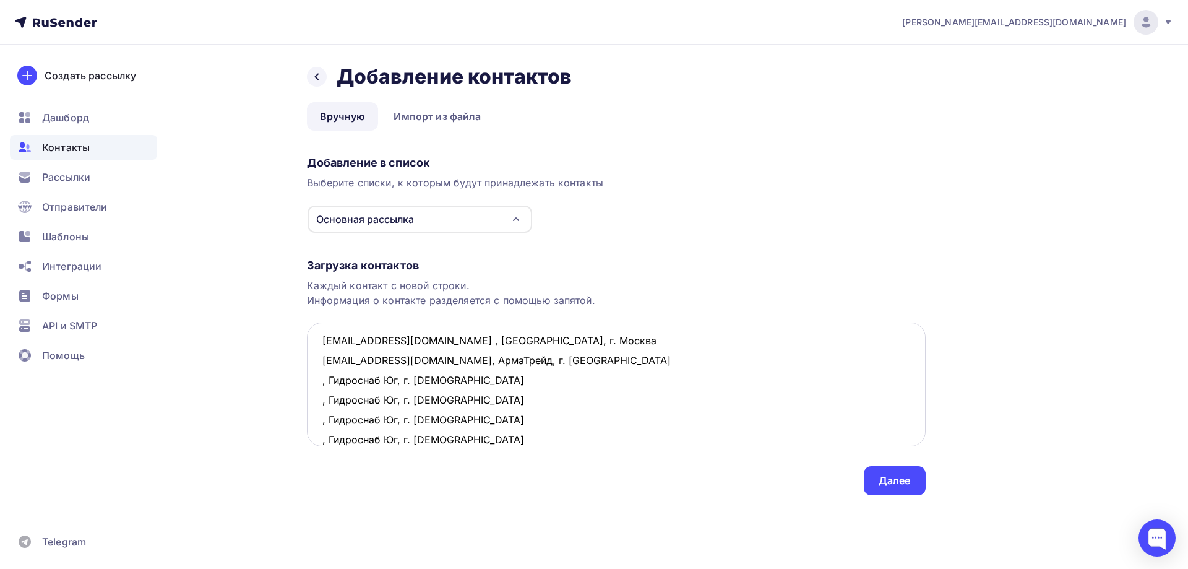
click at [314, 382] on textarea "[EMAIL_ADDRESS][DOMAIN_NAME] , [GEOGRAPHIC_DATA], г. Москва [EMAIL_ADDRESS][DOM…" at bounding box center [616, 384] width 619 height 124
click at [321, 404] on textarea "[EMAIL_ADDRESS][DOMAIN_NAME] , АрмаТрейд, г. Москва [EMAIL_ADDRESS][DOMAIN_NAME…" at bounding box center [616, 384] width 619 height 124
click at [321, 424] on textarea "[EMAIL_ADDRESS][DOMAIN_NAME] , АрмаТрейд, г. Москва [EMAIL_ADDRESS][DOMAIN_NAME…" at bounding box center [616, 384] width 619 height 124
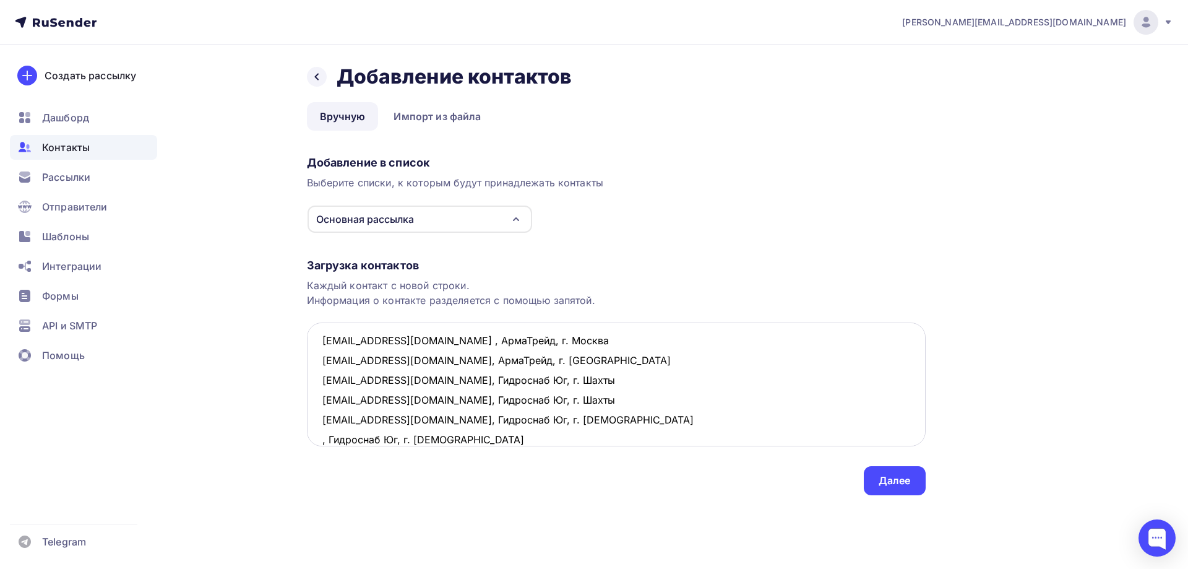
click at [322, 441] on textarea "[EMAIL_ADDRESS][DOMAIN_NAME] , АрмаТрейд, г. Москва [EMAIL_ADDRESS][DOMAIN_NAME…" at bounding box center [616, 384] width 619 height 124
click at [557, 430] on textarea "[EMAIL_ADDRESS][DOMAIN_NAME] , АрмаТрейд, г. Москва [EMAIL_ADDRESS][DOMAIN_NAME…" at bounding box center [616, 384] width 619 height 124
click at [334, 436] on textarea "[EMAIL_ADDRESS][DOMAIN_NAME] , АрмаТрейд, г. Москва [EMAIL_ADDRESS][DOMAIN_NAME…" at bounding box center [616, 384] width 619 height 124
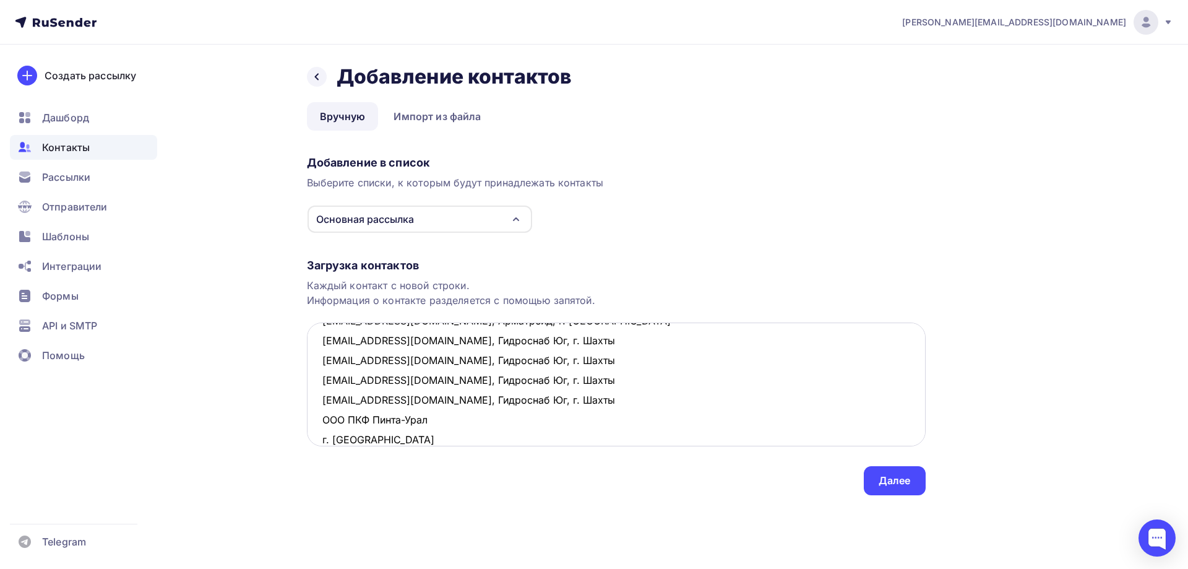
click at [436, 422] on textarea "[EMAIL_ADDRESS][DOMAIN_NAME] , АрмаТрейд, г. Москва [EMAIL_ADDRESS][DOMAIN_NAME…" at bounding box center [616, 384] width 619 height 124
click at [321, 419] on textarea "[EMAIL_ADDRESS][DOMAIN_NAME] , АрмаТрейд, г. Москва [EMAIL_ADDRESS][DOMAIN_NAME…" at bounding box center [616, 384] width 619 height 124
drag, startPoint x: 519, startPoint y: 417, endPoint x: 293, endPoint y: 412, distance: 226.6
click at [293, 412] on div "Назад Добавление контактов Добавление контактов Вручную Импорт из файла Вручную…" at bounding box center [594, 295] width 1014 height 500
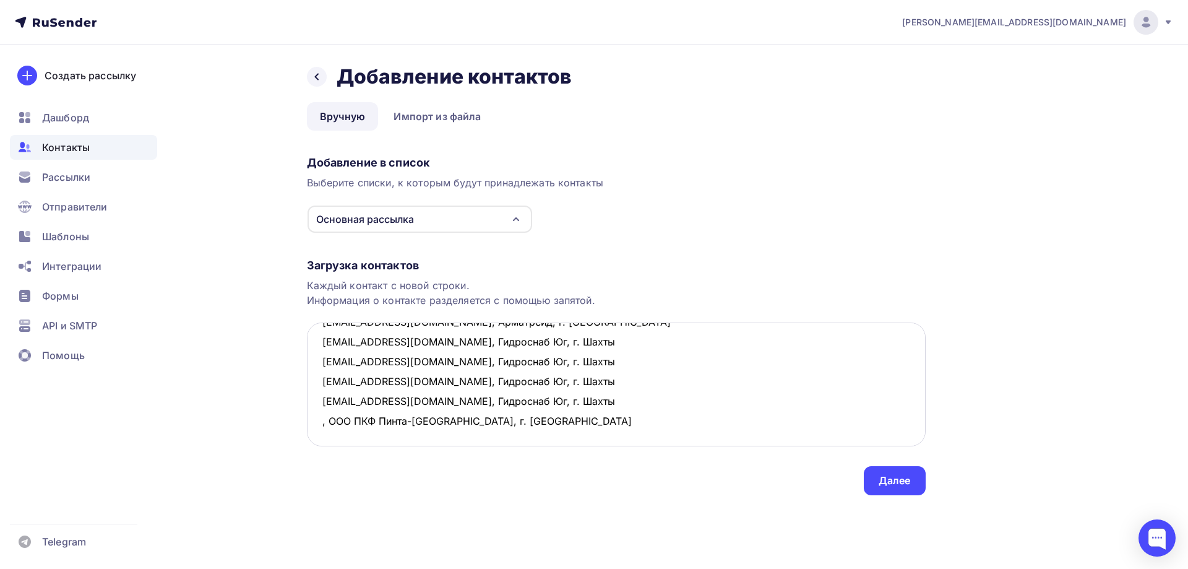
click at [530, 419] on textarea "[EMAIL_ADDRESS][DOMAIN_NAME] , АрмаТрейд, г. Москва [EMAIL_ADDRESS][DOMAIN_NAME…" at bounding box center [616, 384] width 619 height 124
drag, startPoint x: 521, startPoint y: 400, endPoint x: 298, endPoint y: 404, distance: 223.5
click at [298, 404] on div "Назад Добавление контактов Добавление контактов Вручную Импорт из файла Вручную…" at bounding box center [594, 295] width 1014 height 500
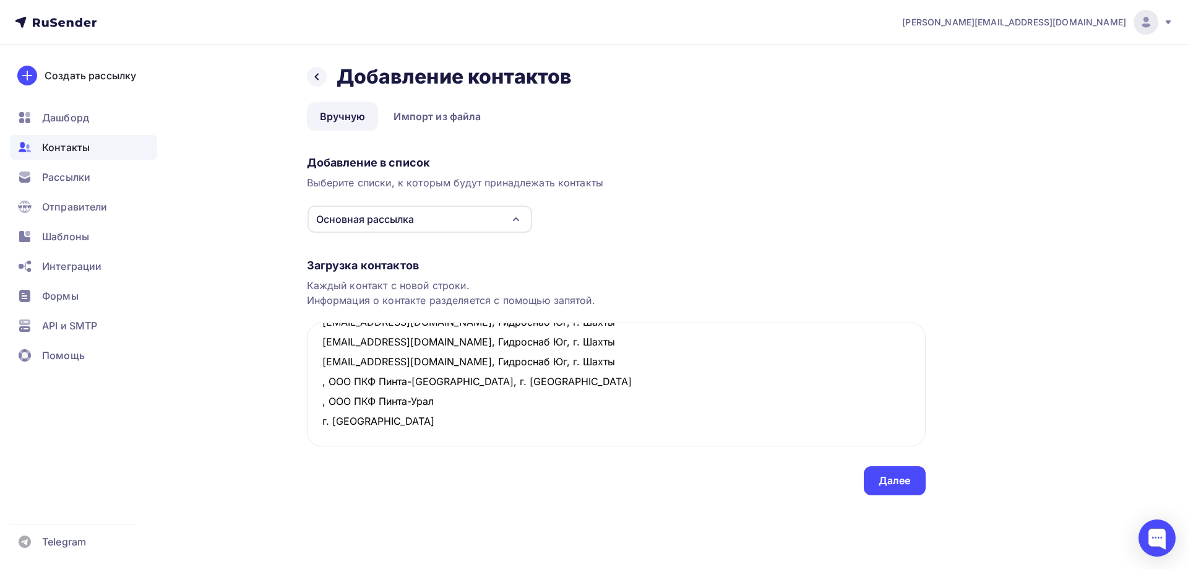
drag, startPoint x: 412, startPoint y: 443, endPoint x: 304, endPoint y: 407, distance: 113.7
click at [304, 407] on div "Назад Добавление контактов Добавление контактов Вручную Импорт из файла Вручную…" at bounding box center [594, 295] width 1014 height 500
click at [318, 400] on textarea "[EMAIL_ADDRESS][DOMAIN_NAME] , АрмаТрейд, г. Москва [EMAIL_ADDRESS][DOMAIN_NAME…" at bounding box center [616, 384] width 619 height 124
click at [316, 426] on textarea "[EMAIL_ADDRESS][DOMAIN_NAME] , АрмаТрейд, г. Москва [EMAIL_ADDRESS][DOMAIN_NAME…" at bounding box center [616, 384] width 619 height 124
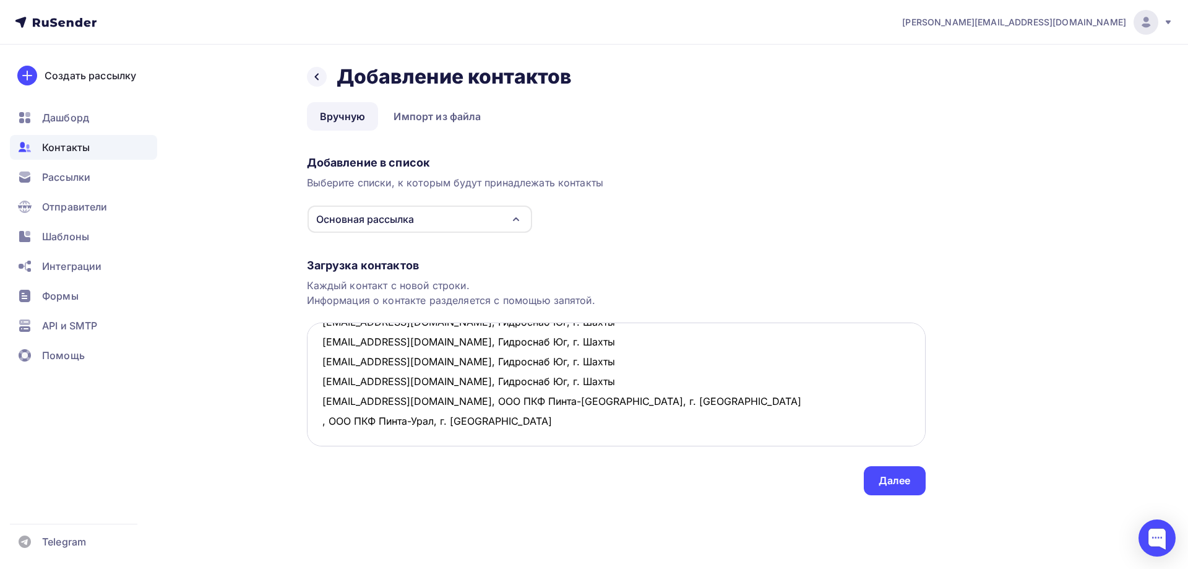
click at [318, 420] on textarea "[EMAIL_ADDRESS][DOMAIN_NAME] , АрмаТрейд, г. Москва [EMAIL_ADDRESS][DOMAIN_NAME…" at bounding box center [616, 384] width 619 height 124
drag, startPoint x: 632, startPoint y: 422, endPoint x: 282, endPoint y: 426, distance: 349.7
click at [282, 426] on div "Назад Добавление контактов Добавление контактов Вручную Импорт из файла Вручную…" at bounding box center [594, 295] width 1014 height 500
click at [665, 421] on textarea "[EMAIL_ADDRESS][DOMAIN_NAME] , АрмаТрейд, г. Москва [EMAIL_ADDRESS][DOMAIN_NAME…" at bounding box center [616, 384] width 619 height 124
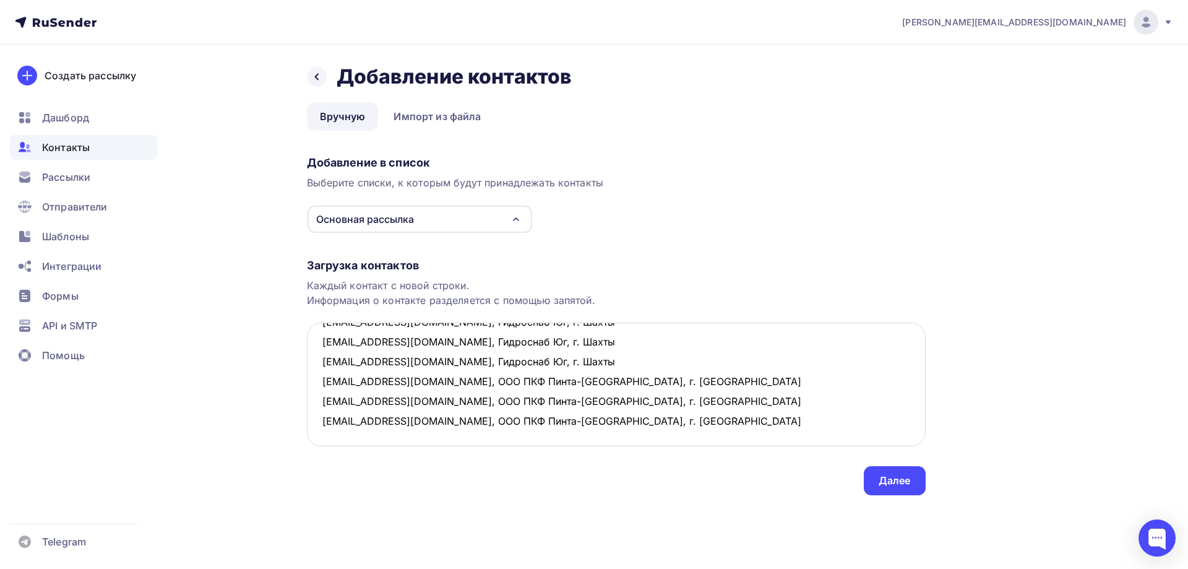
click at [389, 419] on textarea "[EMAIL_ADDRESS][DOMAIN_NAME] , АрмаТрейд, г. Москва [EMAIL_ADDRESS][DOMAIN_NAME…" at bounding box center [616, 384] width 619 height 124
click at [656, 423] on textarea "[EMAIL_ADDRESS][DOMAIN_NAME] , АрмаТрейд, г. Москва [EMAIL_ADDRESS][DOMAIN_NAME…" at bounding box center [616, 384] width 619 height 124
drag, startPoint x: 368, startPoint y: 436, endPoint x: 390, endPoint y: 430, distance: 23.0
click at [390, 430] on textarea "[EMAIL_ADDRESS][DOMAIN_NAME] , АрмаТрейд, г. Москва [EMAIL_ADDRESS][DOMAIN_NAME…" at bounding box center [616, 384] width 619 height 124
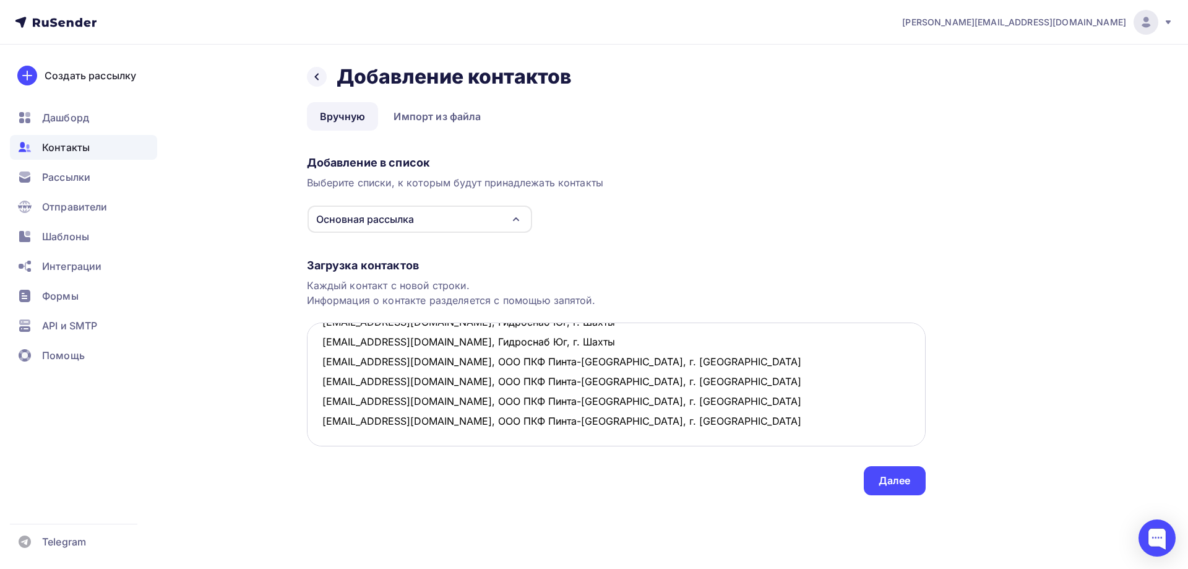
click at [650, 428] on textarea "[EMAIL_ADDRESS][DOMAIN_NAME] , АрмаТрейд, г. Москва [EMAIL_ADDRESS][DOMAIN_NAME…" at bounding box center [616, 384] width 619 height 124
drag, startPoint x: 386, startPoint y: 441, endPoint x: 392, endPoint y: 438, distance: 7.5
click at [392, 438] on textarea "[EMAIL_ADDRESS][DOMAIN_NAME] , АрмаТрейд, г. Москва [EMAIL_ADDRESS][DOMAIN_NAME…" at bounding box center [616, 384] width 619 height 124
click at [676, 423] on textarea "[EMAIL_ADDRESS][DOMAIN_NAME] , АрмаТрейд, г. Москва [EMAIL_ADDRESS][DOMAIN_NAME…" at bounding box center [616, 384] width 619 height 124
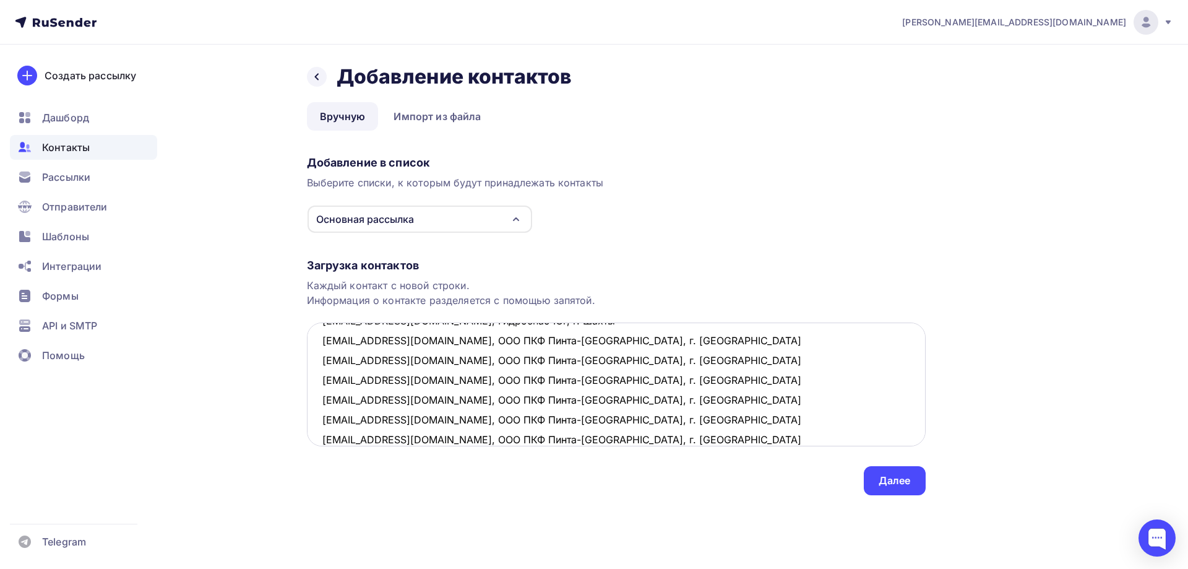
scroll to position [145, 0]
drag, startPoint x: 374, startPoint y: 436, endPoint x: 389, endPoint y: 438, distance: 14.4
click at [389, 438] on textarea "[EMAIL_ADDRESS][DOMAIN_NAME] , АрмаТрейд, г. Москва [EMAIL_ADDRESS][DOMAIN_NAME…" at bounding box center [616, 384] width 619 height 124
click at [620, 425] on textarea "[EMAIL_ADDRESS][DOMAIN_NAME] , АрмаТрейд, г. Москва [EMAIL_ADDRESS][DOMAIN_NAME…" at bounding box center [616, 384] width 619 height 124
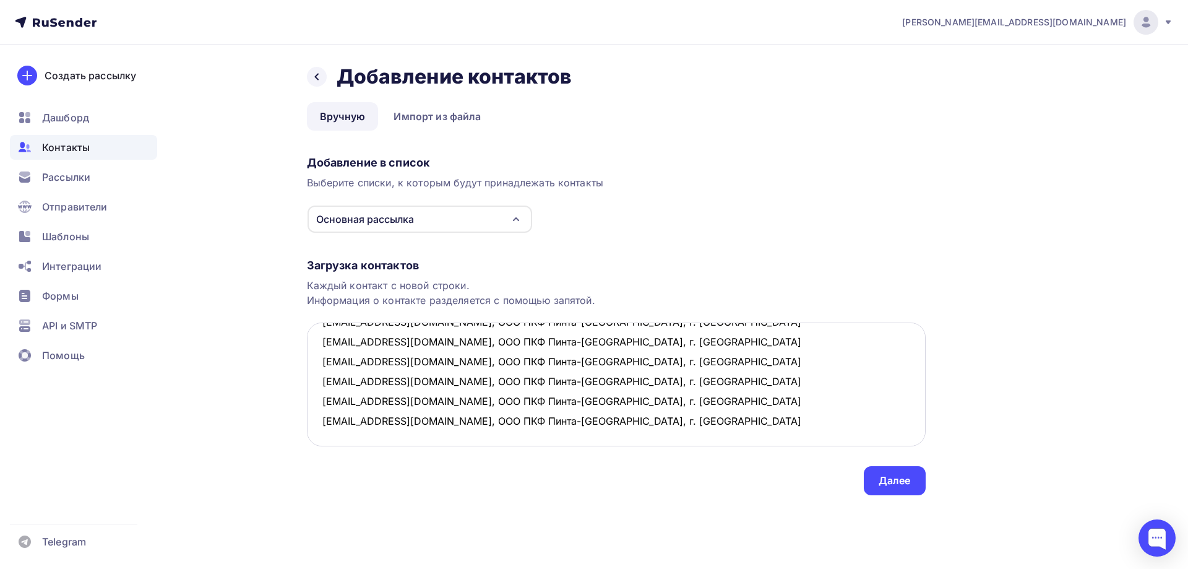
drag, startPoint x: 367, startPoint y: 379, endPoint x: 393, endPoint y: 384, distance: 26.4
click at [393, 384] on textarea "[EMAIL_ADDRESS][DOMAIN_NAME] , АрмаТрейд, г. Москва [EMAIL_ADDRESS][DOMAIN_NAME…" at bounding box center [616, 384] width 619 height 124
click at [629, 381] on textarea "[EMAIL_ADDRESS][DOMAIN_NAME] , АрмаТрейд, г. Москва [EMAIL_ADDRESS][DOMAIN_NAME…" at bounding box center [616, 384] width 619 height 124
drag, startPoint x: 371, startPoint y: 399, endPoint x: 388, endPoint y: 399, distance: 17.3
click at [388, 399] on textarea "[EMAIL_ADDRESS][DOMAIN_NAME] , АрмаТрейд, г. Москва [EMAIL_ADDRESS][DOMAIN_NAME…" at bounding box center [616, 384] width 619 height 124
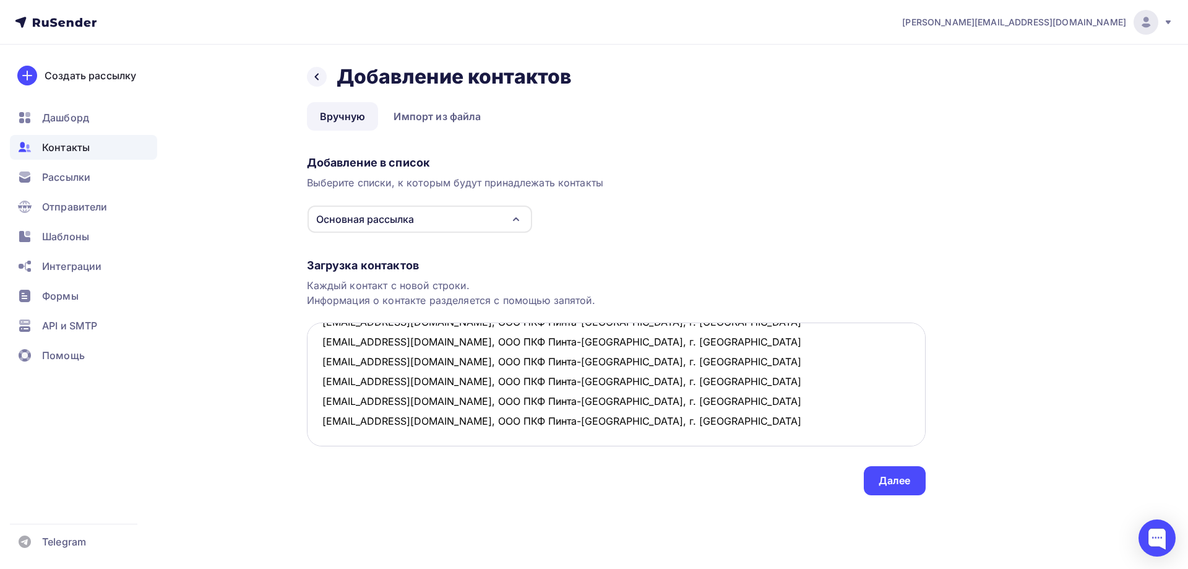
click at [655, 409] on textarea "[EMAIL_ADDRESS][DOMAIN_NAME] , АрмаТрейд, г. Москва [EMAIL_ADDRESS][DOMAIN_NAME…" at bounding box center [616, 384] width 619 height 124
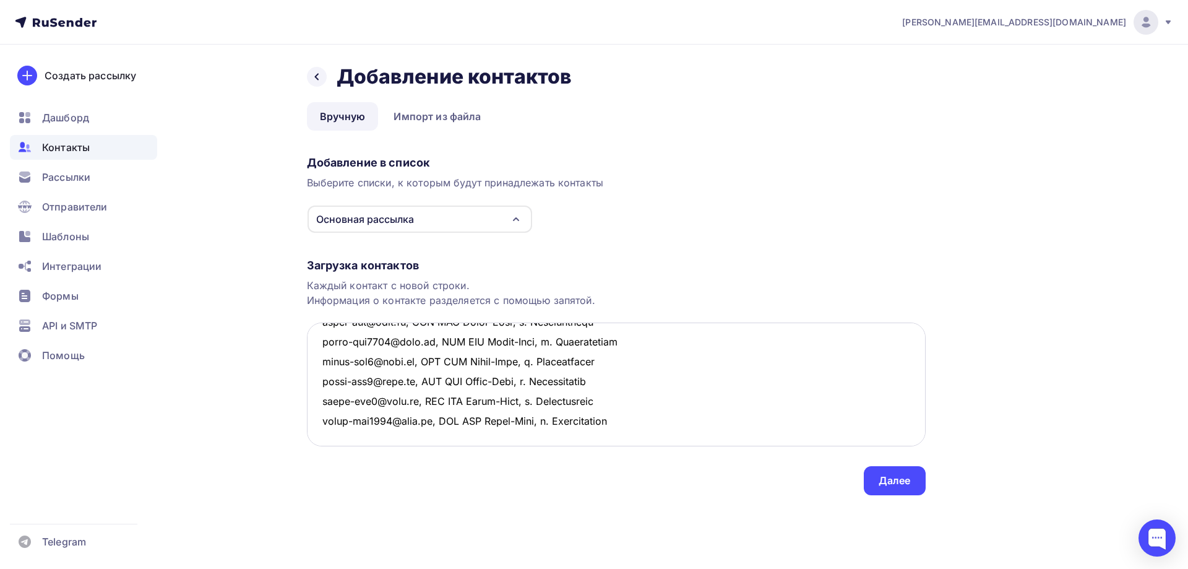
drag, startPoint x: 379, startPoint y: 420, endPoint x: 394, endPoint y: 420, distance: 14.2
click at [394, 420] on textarea at bounding box center [616, 384] width 619 height 124
click at [637, 417] on textarea at bounding box center [616, 384] width 619 height 124
click at [358, 374] on textarea at bounding box center [616, 384] width 619 height 124
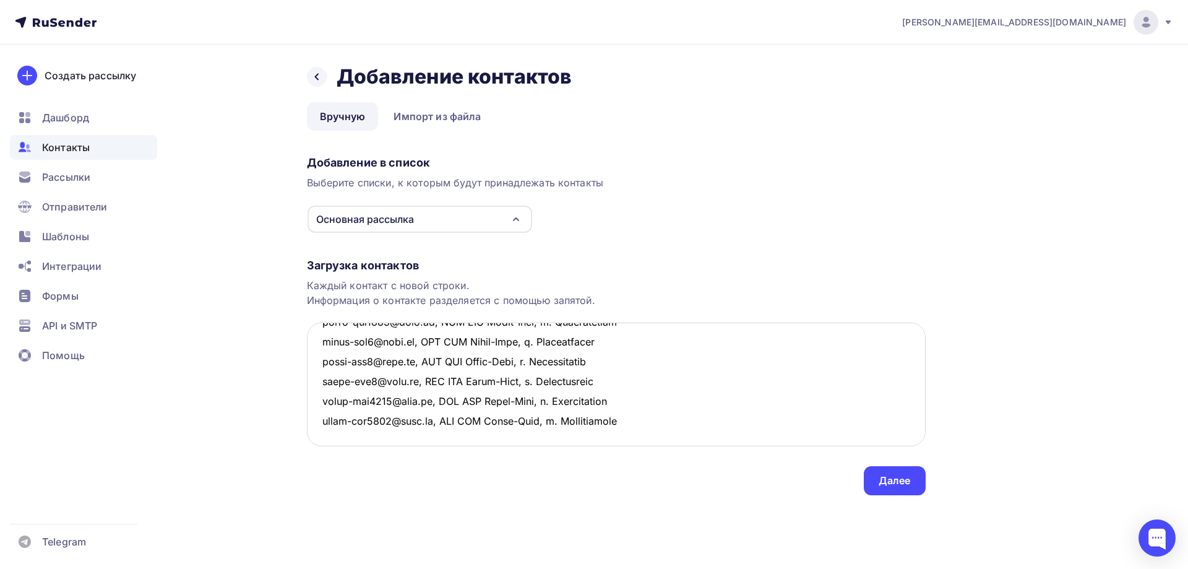
click at [388, 381] on textarea at bounding box center [616, 384] width 619 height 124
click at [641, 387] on textarea at bounding box center [616, 384] width 619 height 124
drag, startPoint x: 368, startPoint y: 400, endPoint x: 394, endPoint y: 400, distance: 26.6
click at [394, 400] on textarea at bounding box center [616, 384] width 619 height 124
type textarea "loremi@dolo.si , AmetConse, a. Elitse doei@temp.in, UtlaBoree, d. Magnaa enim@a…"
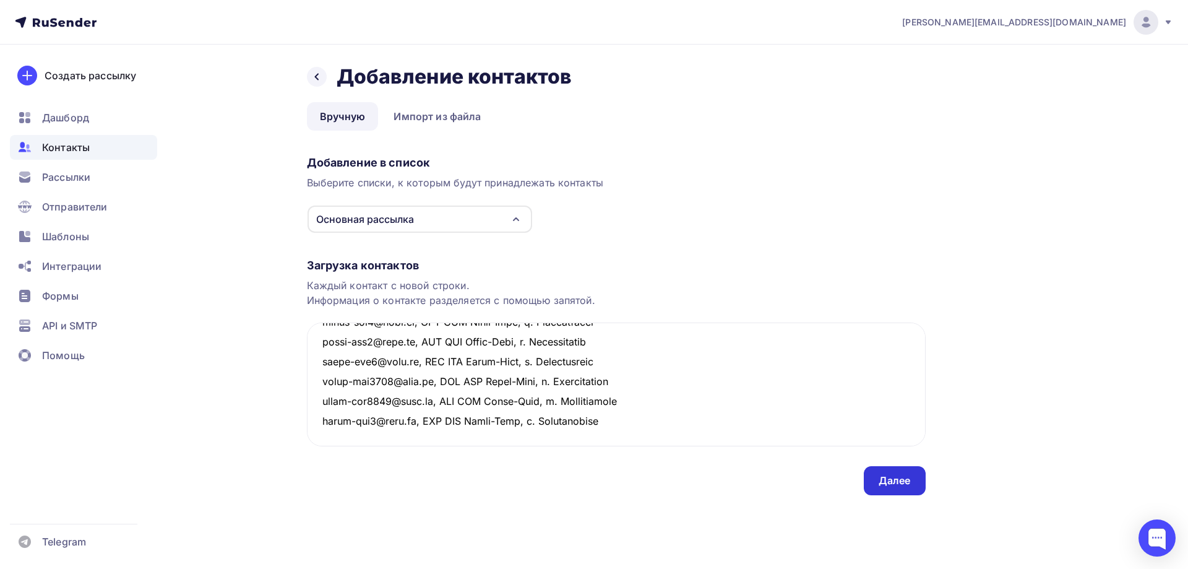
click at [872, 478] on div "Далее" at bounding box center [895, 480] width 62 height 29
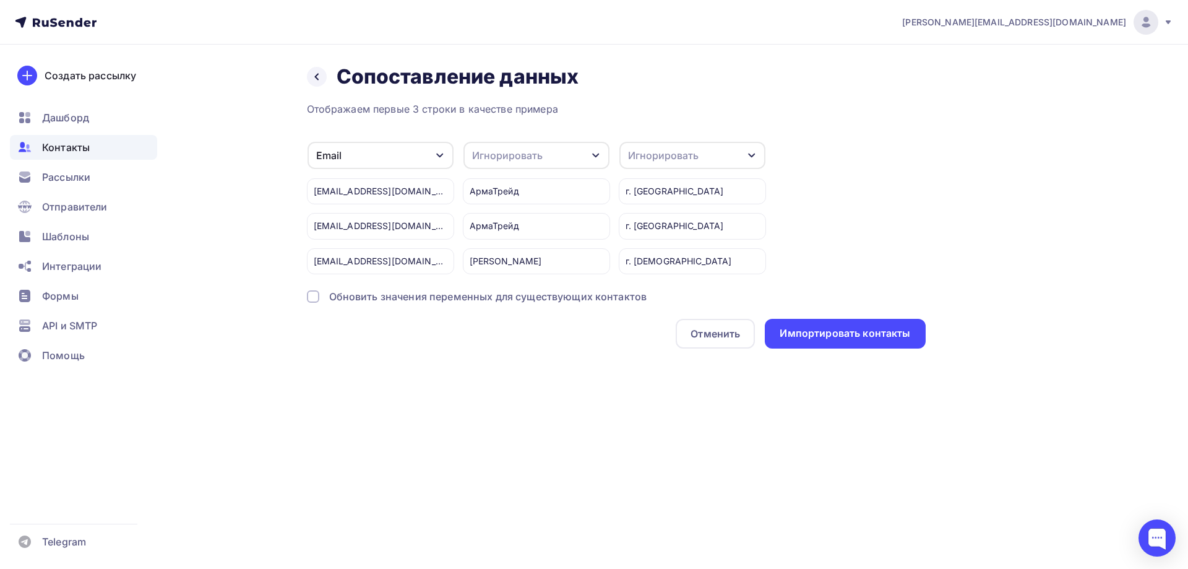
click at [568, 149] on div "Игнорировать" at bounding box center [537, 155] width 146 height 27
click at [509, 188] on div "Имя" at bounding box center [514, 186] width 72 height 15
click at [678, 150] on div "Игнорировать" at bounding box center [663, 155] width 71 height 15
click at [654, 238] on div "Город" at bounding box center [670, 245] width 72 height 15
click at [787, 329] on div "Импортировать контакты" at bounding box center [845, 333] width 131 height 14
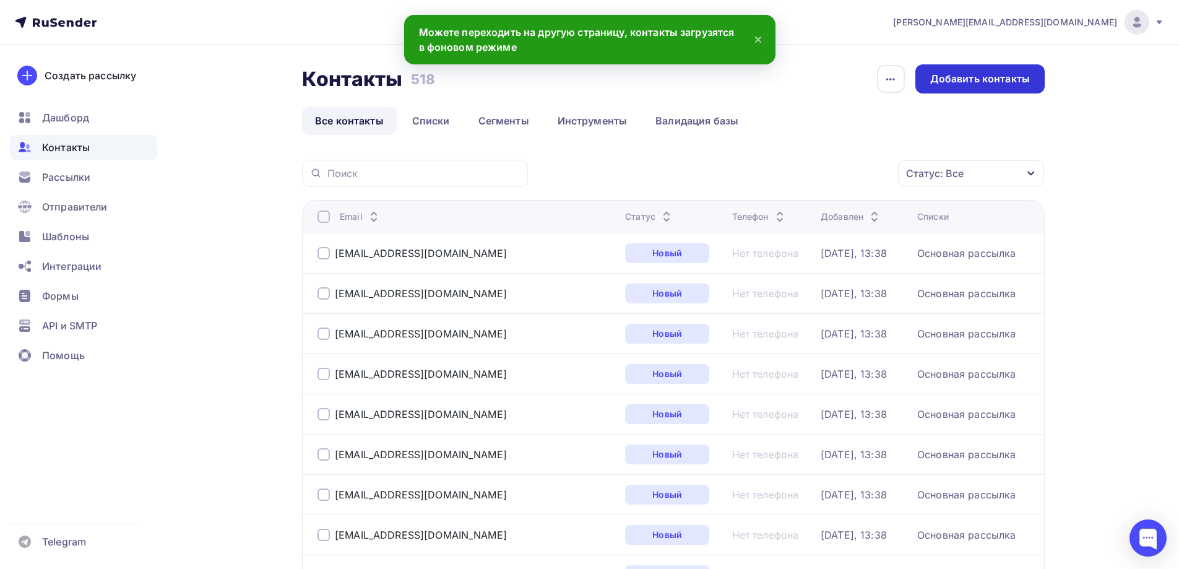
click at [949, 82] on div "Добавить контакты" at bounding box center [980, 79] width 100 height 14
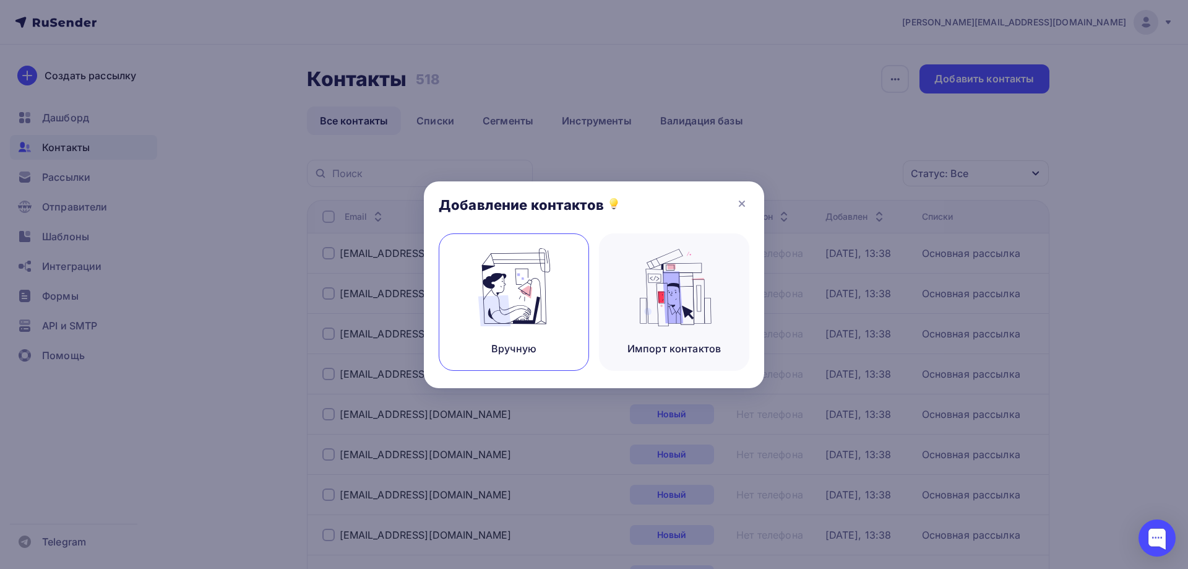
click at [543, 301] on img at bounding box center [514, 287] width 83 height 78
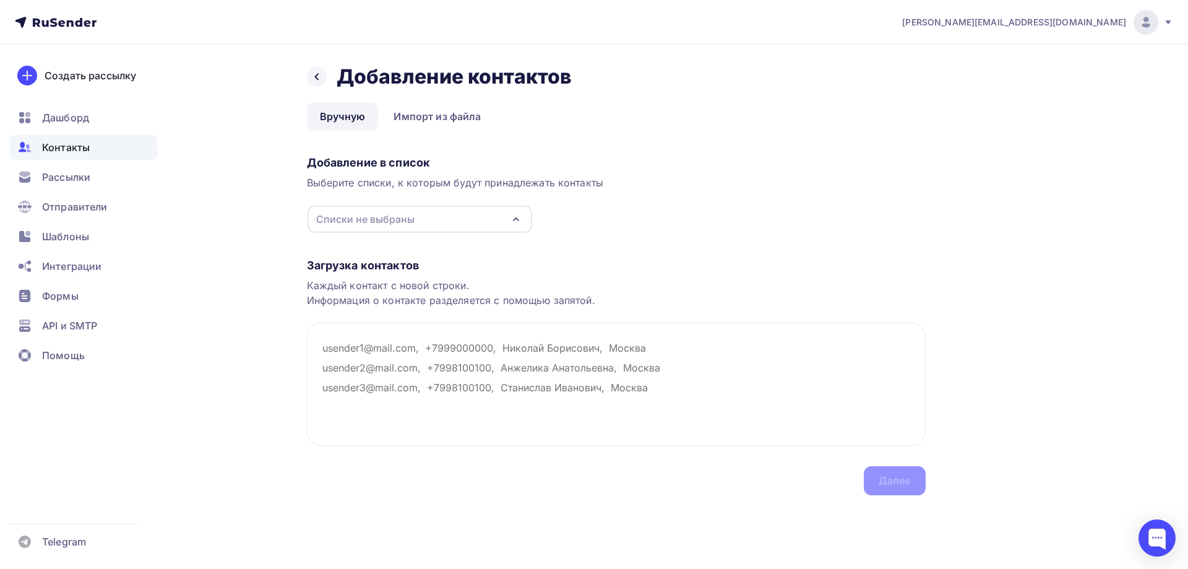
click at [446, 228] on div "Списки не выбраны" at bounding box center [420, 218] width 225 height 27
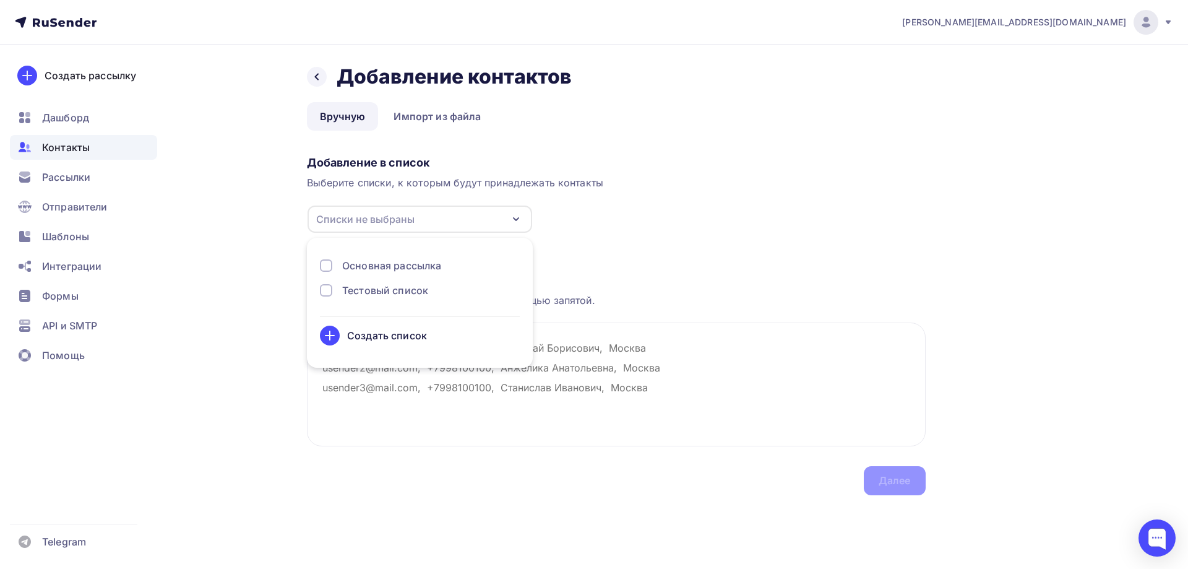
click at [336, 267] on div "Основная рассылка" at bounding box center [420, 265] width 200 height 15
click at [649, 252] on div "Загрузка контактов Каждый контакт с новой строки. Информация о контакте разделя…" at bounding box center [616, 364] width 619 height 262
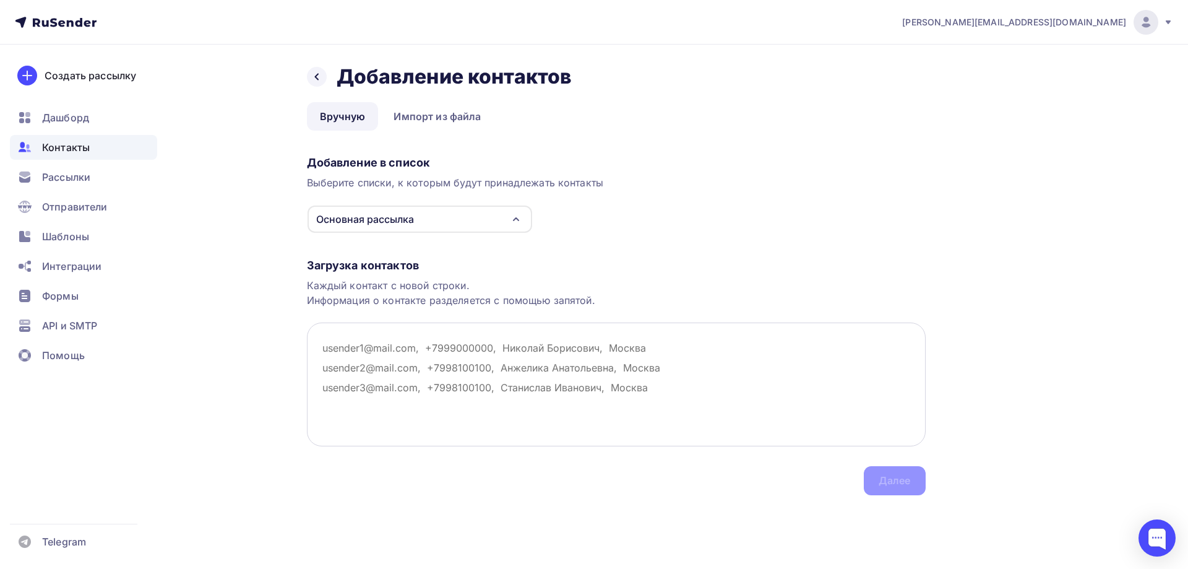
click at [324, 352] on textarea at bounding box center [616, 384] width 619 height 124
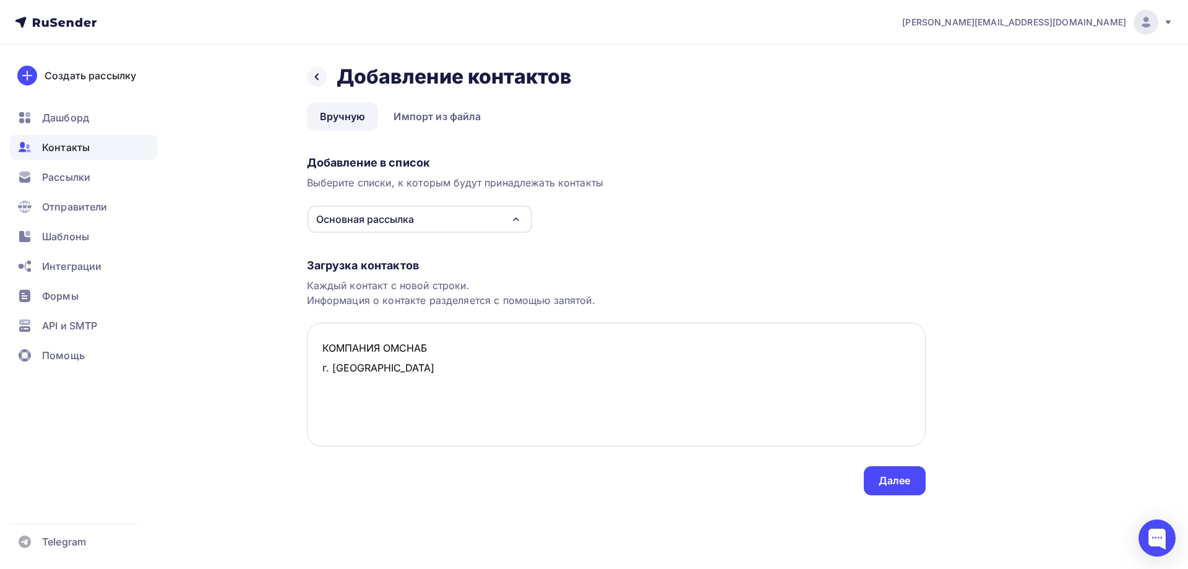
click at [322, 347] on textarea "КОМПАНИЯ ОМСНАБ г. [GEOGRAPHIC_DATA]" at bounding box center [616, 384] width 619 height 124
click at [446, 343] on textarea ", КОМПАНИЯ ОМСНАБ г. [GEOGRAPHIC_DATA]" at bounding box center [616, 384] width 619 height 124
drag, startPoint x: 503, startPoint y: 342, endPoint x: 309, endPoint y: 353, distance: 194.0
click at [309, 353] on textarea ", КОМПАНИЯ ОМСНАБ, г. [GEOGRAPHIC_DATA]" at bounding box center [616, 384] width 619 height 124
click at [537, 336] on textarea ", КОМПАНИЯ ОМСНАБ, г. [GEOGRAPHIC_DATA]" at bounding box center [616, 384] width 619 height 124
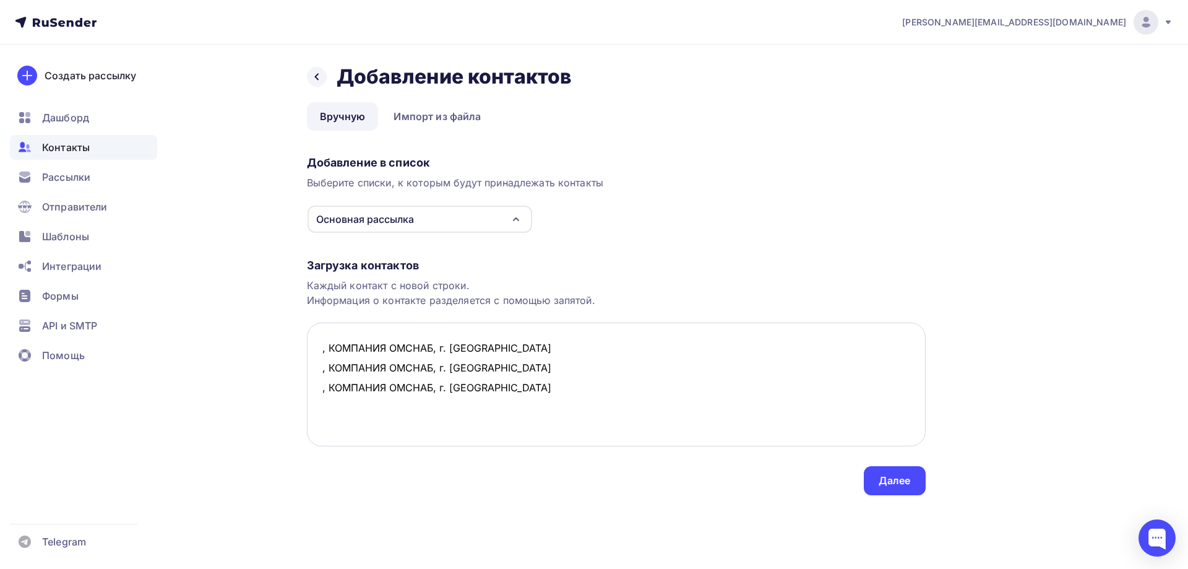
click at [317, 345] on textarea ", КОМПАНИЯ ОМСНАБ, г. [GEOGRAPHIC_DATA] , КОМПАНИЯ ОМСНАБ, г. [GEOGRAPHIC_DATA]…" at bounding box center [616, 384] width 619 height 124
click at [320, 373] on textarea "[EMAIL_ADDRESS][DOMAIN_NAME] , КОМПАНИЯ ОМСНАБ, г. [GEOGRAPHIC_DATA] , КОМПАНИЯ…" at bounding box center [616, 384] width 619 height 124
click at [317, 394] on textarea "[EMAIL_ADDRESS][DOMAIN_NAME] , КОМПАНИЯ ОМСНАБ, г. Омск [EMAIL_ADDRESS][DOMAIN_…" at bounding box center [616, 384] width 619 height 124
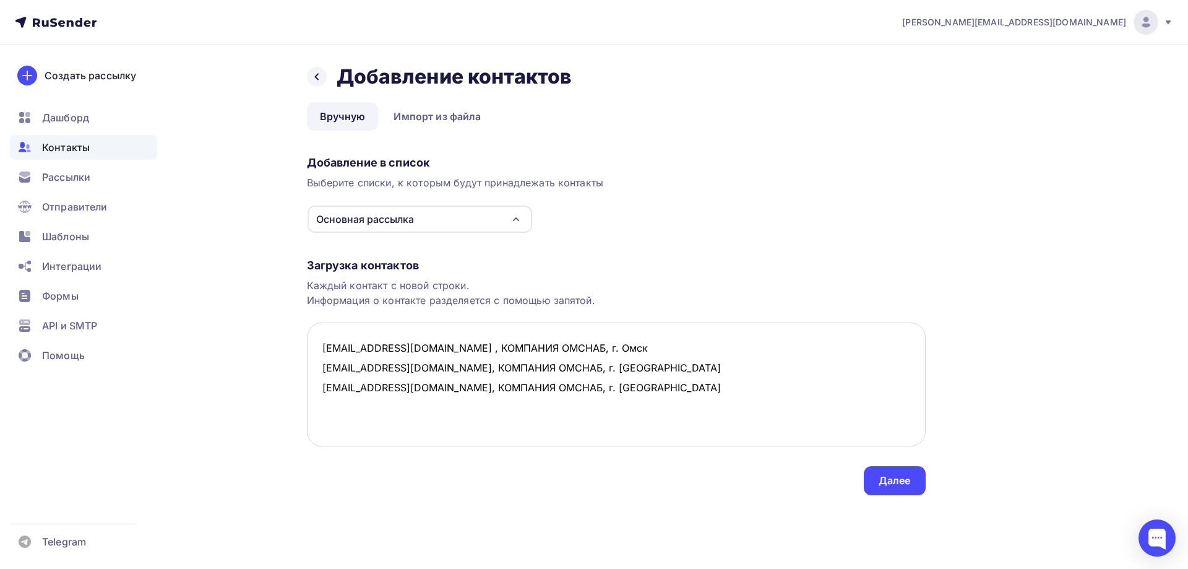
click at [612, 391] on textarea "[EMAIL_ADDRESS][DOMAIN_NAME] , КОМПАНИЯ ОМСНАБ, г. Омск [EMAIL_ADDRESS][DOMAIN_…" at bounding box center [616, 384] width 619 height 124
click at [321, 372] on textarea "[EMAIL_ADDRESS][DOMAIN_NAME] , КОМПАНИЯ ОМСНАБ, г. Омск [EMAIL_ADDRESS][DOMAIN_…" at bounding box center [616, 384] width 619 height 124
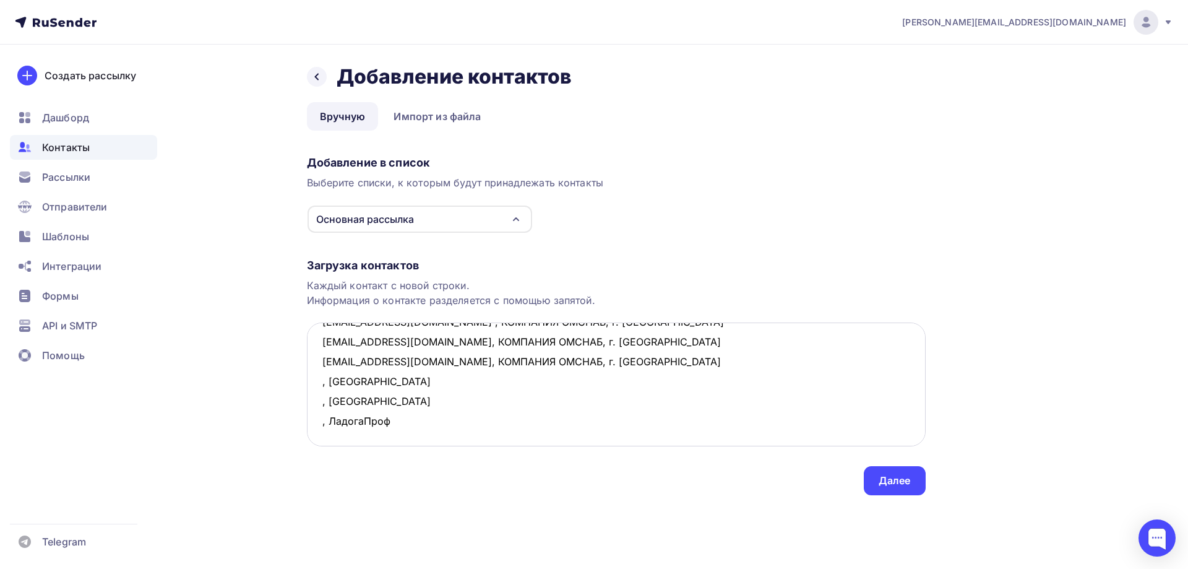
click at [322, 384] on textarea "[EMAIL_ADDRESS][DOMAIN_NAME] , КОМПАНИЯ ОМСНАБ, г. [GEOGRAPHIC_DATA] [EMAIL_ADD…" at bounding box center [616, 384] width 619 height 124
click at [321, 402] on textarea "[EMAIL_ADDRESS][DOMAIN_NAME] , КОМПАНИЯ ОМСНАБ, г. Омск [EMAIL_ADDRESS][DOMAIN_…" at bounding box center [616, 384] width 619 height 124
click at [319, 419] on textarea "[EMAIL_ADDRESS][DOMAIN_NAME] , КОМПАНИЯ ОМСНАБ, г. Омск [EMAIL_ADDRESS][DOMAIN_…" at bounding box center [616, 384] width 619 height 124
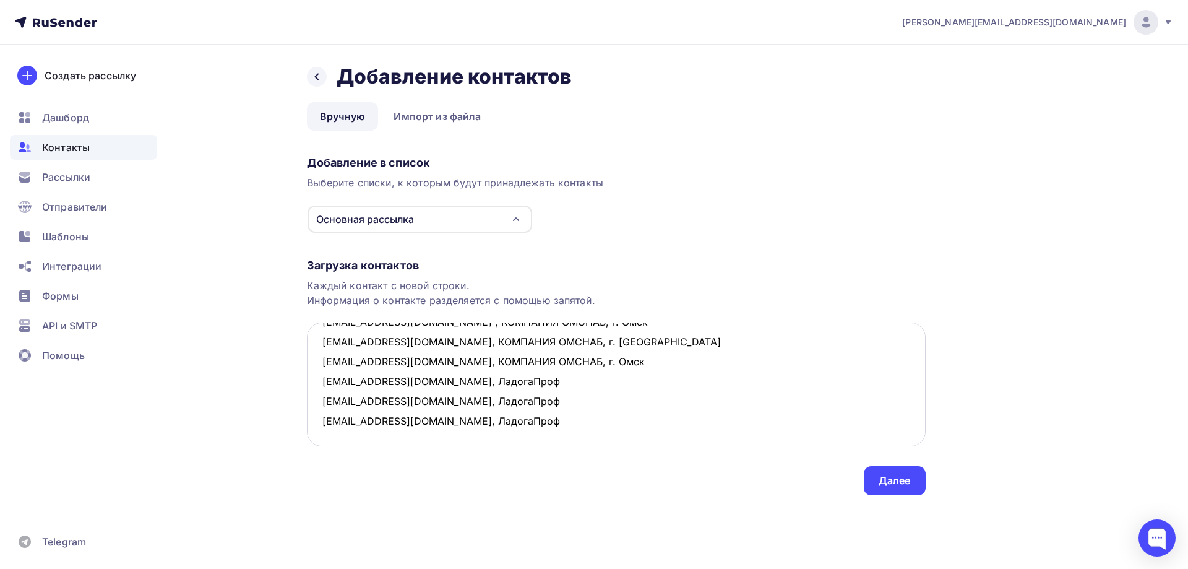
click at [502, 411] on textarea "[EMAIL_ADDRESS][DOMAIN_NAME] , КОМПАНИЯ ОМСНАБ, г. Омск [EMAIL_ADDRESS][DOMAIN_…" at bounding box center [616, 384] width 619 height 124
click at [331, 433] on textarea "[EMAIL_ADDRESS][DOMAIN_NAME] , КОМПАНИЯ ОМСНАБ, г. Омск [EMAIL_ADDRESS][DOMAIN_…" at bounding box center [616, 384] width 619 height 124
drag, startPoint x: 505, startPoint y: 419, endPoint x: 292, endPoint y: 423, distance: 213.6
click at [292, 423] on div "Назад Добавление контактов Добавление контактов Вручную Импорт из файла Вручную…" at bounding box center [594, 295] width 1014 height 500
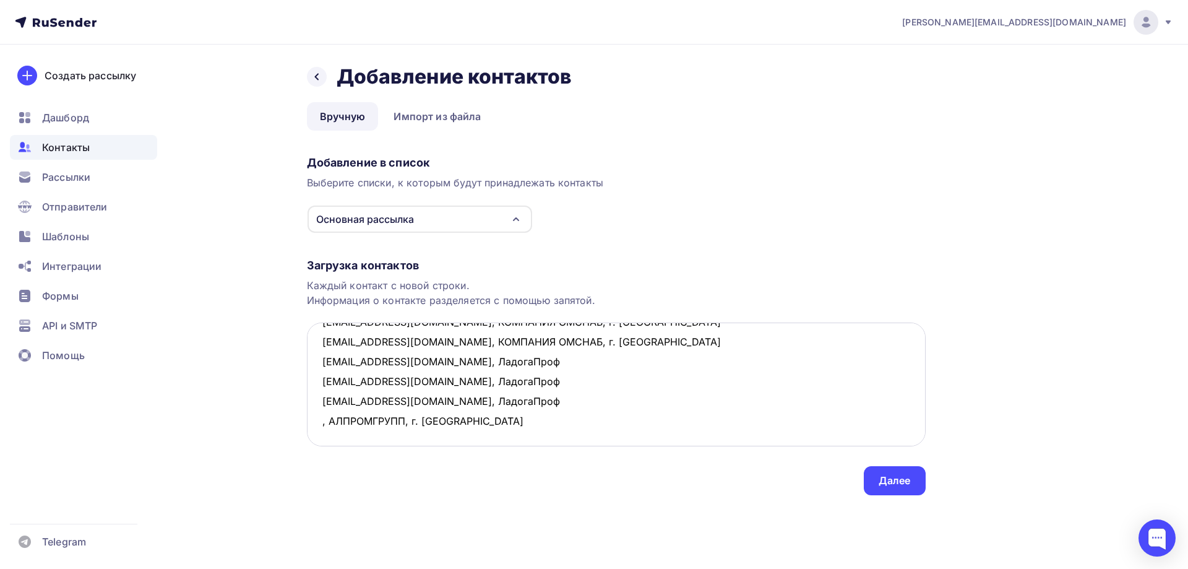
click at [376, 434] on textarea "[EMAIL_ADDRESS][DOMAIN_NAME] , КОМПАНИЯ ОМСНАБ, г. [GEOGRAPHIC_DATA] [EMAIL_ADD…" at bounding box center [616, 384] width 619 height 124
click at [318, 402] on textarea "[EMAIL_ADDRESS][DOMAIN_NAME] , КОМПАНИЯ ОМСНАБ, г. [GEOGRAPHIC_DATA] [EMAIL_ADD…" at bounding box center [616, 384] width 619 height 124
click at [322, 420] on textarea "[EMAIL_ADDRESS][DOMAIN_NAME] , КОМПАНИЯ ОМСНАБ, г. [GEOGRAPHIC_DATA] [EMAIL_ADD…" at bounding box center [616, 384] width 619 height 124
click at [667, 415] on textarea "[EMAIL_ADDRESS][DOMAIN_NAME] , КОМПАНИЯ ОМСНАБ, г. Омск [EMAIL_ADDRESS][DOMAIN_…" at bounding box center [616, 384] width 619 height 124
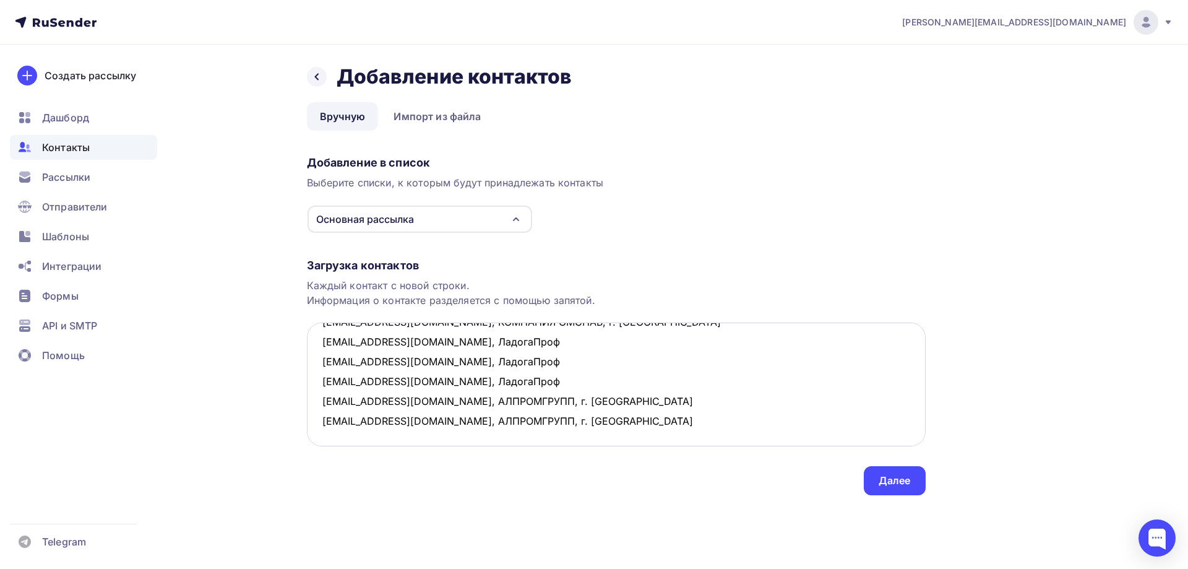
click at [352, 433] on textarea "[EMAIL_ADDRESS][DOMAIN_NAME] , КОМПАНИЯ ОМСНАБ, г. Омск [EMAIL_ADDRESS][DOMAIN_…" at bounding box center [616, 384] width 619 height 124
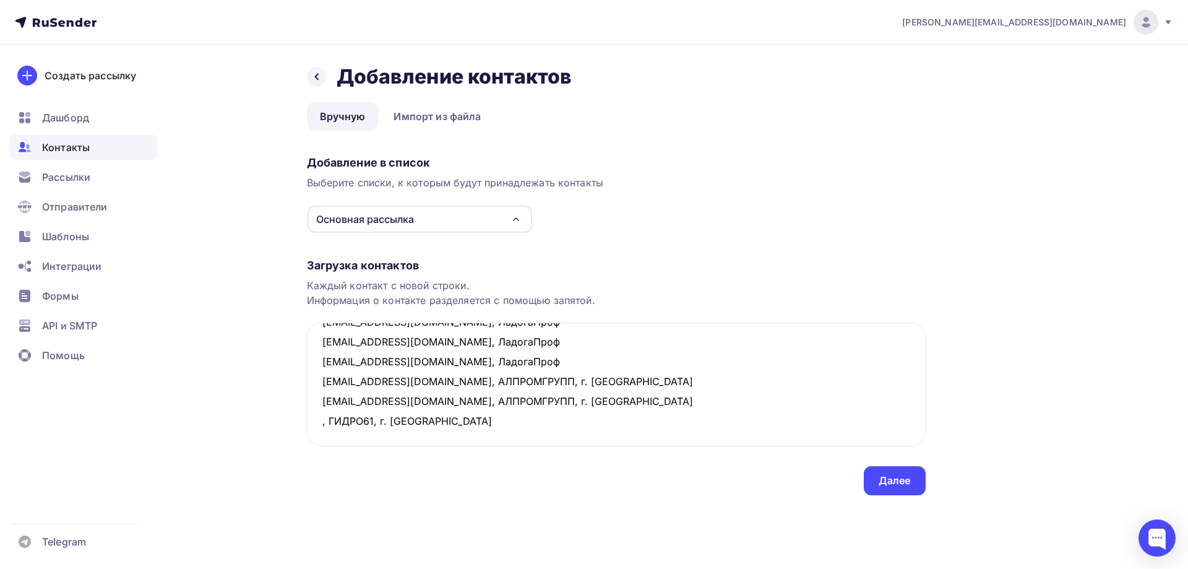
drag, startPoint x: 472, startPoint y: 420, endPoint x: 290, endPoint y: 416, distance: 182.6
click at [290, 416] on div "Назад Добавление контактов Добавление контактов Вручную Импорт из файла Вручную…" at bounding box center [594, 295] width 1014 height 500
click at [525, 426] on textarea "[EMAIL_ADDRESS][DOMAIN_NAME] , КОМПАНИЯ ОМСНАБ, г. Омск [EMAIL_ADDRESS][DOMAIN_…" at bounding box center [616, 384] width 619 height 124
click at [322, 420] on textarea "[EMAIL_ADDRESS][DOMAIN_NAME] , КОМПАНИЯ ОМСНАБ, г. Омск [EMAIL_ADDRESS][DOMAIN_…" at bounding box center [616, 384] width 619 height 124
click at [316, 439] on textarea "[EMAIL_ADDRESS][DOMAIN_NAME] , КОМПАНИЯ ОМСНАБ, г. Омск [EMAIL_ADDRESS][DOMAIN_…" at bounding box center [616, 384] width 619 height 124
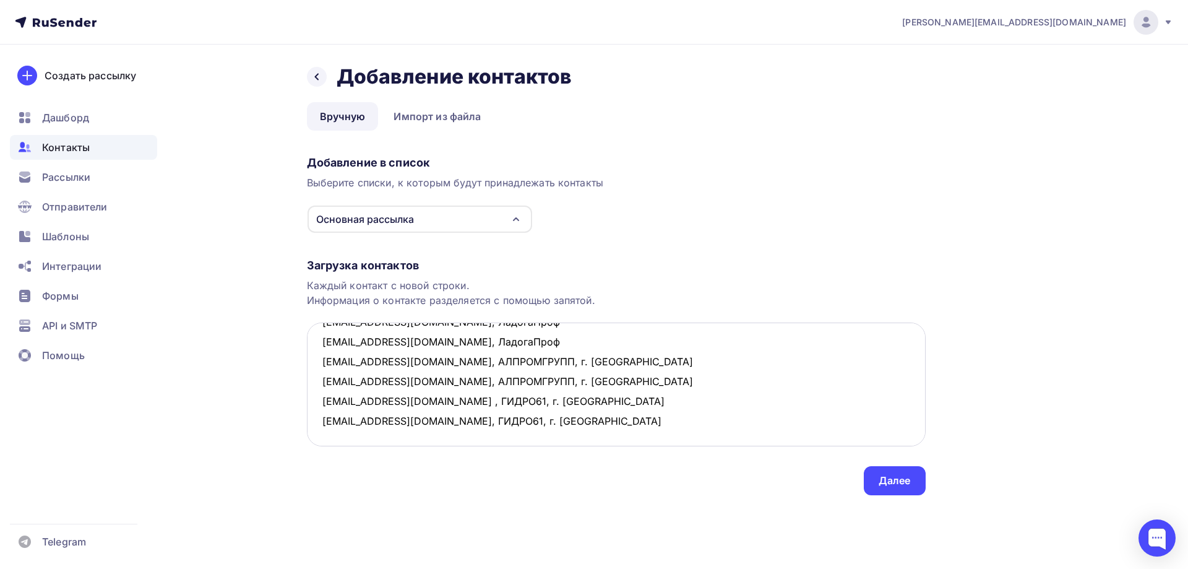
scroll to position [125, 0]
click at [558, 418] on textarea "[EMAIL_ADDRESS][DOMAIN_NAME] , КОМПАНИЯ ОМСНАБ, г. Омск [EMAIL_ADDRESS][DOMAIN_…" at bounding box center [616, 384] width 619 height 124
click at [365, 425] on textarea "[EMAIL_ADDRESS][DOMAIN_NAME] , КОМПАНИЯ ОМСНАБ, г. Омск [EMAIL_ADDRESS][DOMAIN_…" at bounding box center [616, 384] width 619 height 124
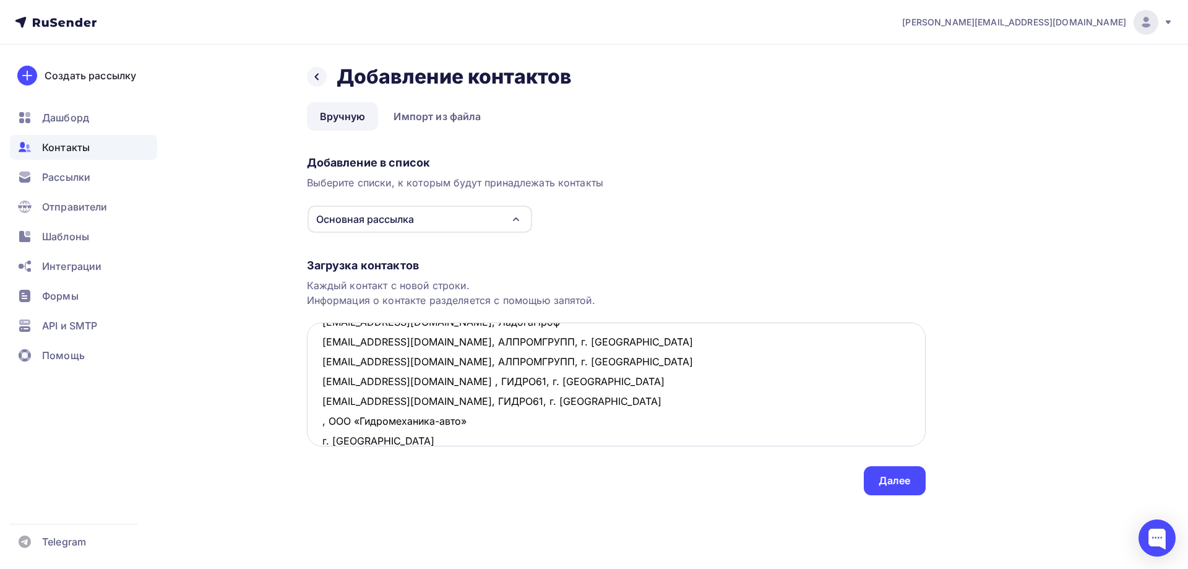
scroll to position [126, 0]
click at [474, 423] on textarea "[EMAIL_ADDRESS][DOMAIN_NAME] , КОМПАНИЯ ОМСНАБ, г. Омск [EMAIL_ADDRESS][DOMAIN_…" at bounding box center [616, 384] width 619 height 124
drag, startPoint x: 556, startPoint y: 428, endPoint x: 297, endPoint y: 429, distance: 258.7
click at [297, 429] on div "Назад Добавление контактов Добавление контактов Вручную Импорт из файла Вручную…" at bounding box center [594, 295] width 1014 height 500
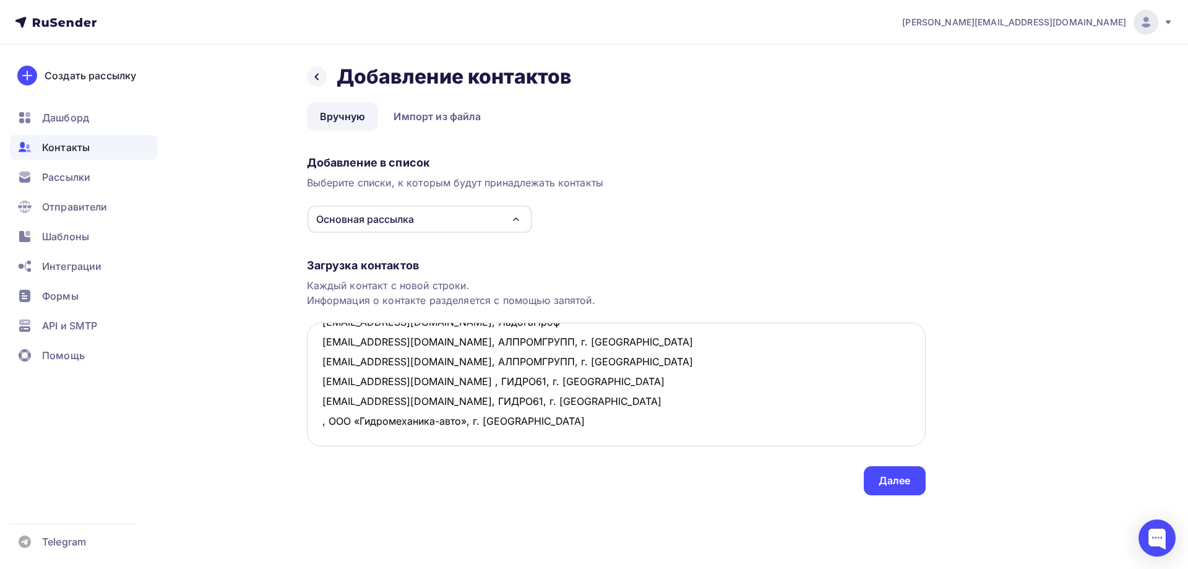
click at [532, 433] on textarea "[EMAIL_ADDRESS][DOMAIN_NAME] , КОМПАНИЯ ОМСНАБ, г. Омск [EMAIL_ADDRESS][DOMAIN_…" at bounding box center [616, 384] width 619 height 124
click at [321, 420] on textarea "[EMAIL_ADDRESS][DOMAIN_NAME] , КОМПАНИЯ ОМСНАБ, г. Омск [EMAIL_ADDRESS][DOMAIN_…" at bounding box center [616, 384] width 619 height 124
click at [323, 442] on textarea "[EMAIL_ADDRESS][DOMAIN_NAME] , КОМПАНИЯ ОМСНАБ, г. Омск [EMAIL_ADDRESS][DOMAIN_…" at bounding box center [616, 384] width 619 height 124
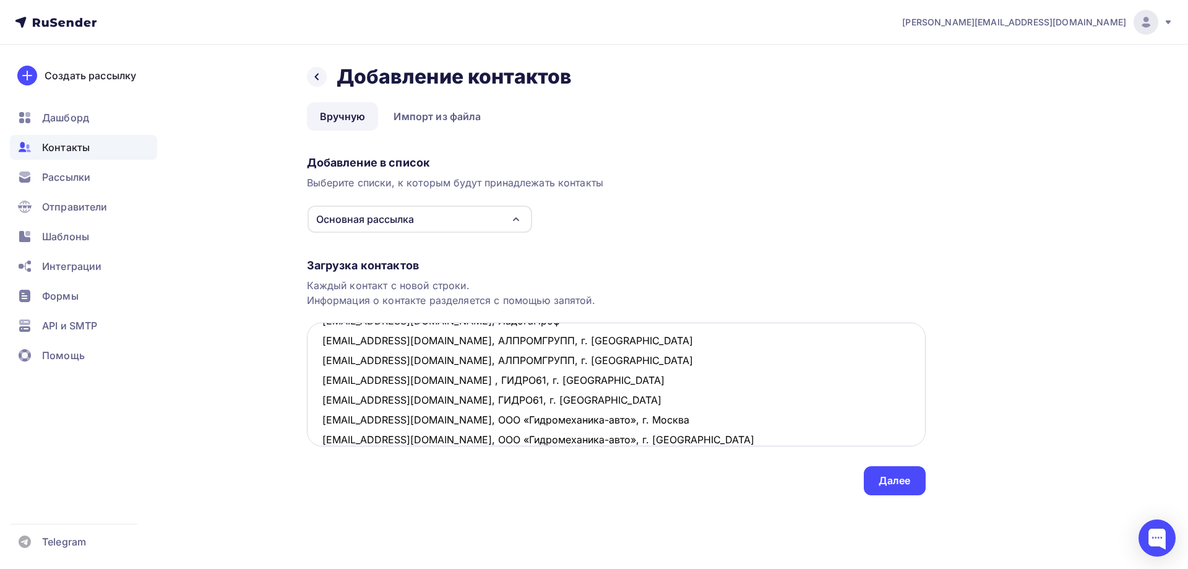
click at [651, 431] on textarea "[EMAIL_ADDRESS][DOMAIN_NAME] , КОМПАНИЯ ОМСНАБ, г. Омск [EMAIL_ADDRESS][DOMAIN_…" at bounding box center [616, 384] width 619 height 124
type textarea "[EMAIL_ADDRESS][DOMAIN_NAME] , КОМПАНИЯ ОМСНАБ, г. Омск [EMAIL_ADDRESS][DOMAIN_…"
click at [910, 479] on div "Далее" at bounding box center [895, 480] width 32 height 14
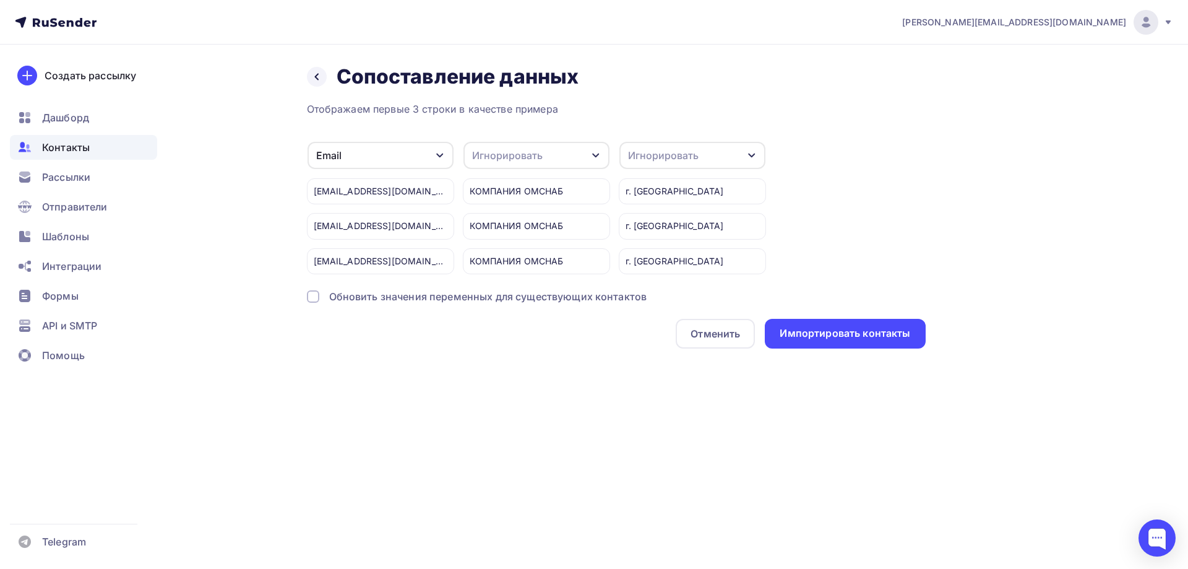
click at [663, 152] on div "Игнорировать" at bounding box center [663, 155] width 71 height 15
click at [662, 242] on div "Город" at bounding box center [670, 245] width 72 height 15
click at [575, 145] on div "Игнорировать" at bounding box center [537, 155] width 146 height 27
click at [517, 207] on div "Имя" at bounding box center [514, 211] width 72 height 15
click at [847, 333] on div "Импортировать контакты" at bounding box center [845, 333] width 131 height 14
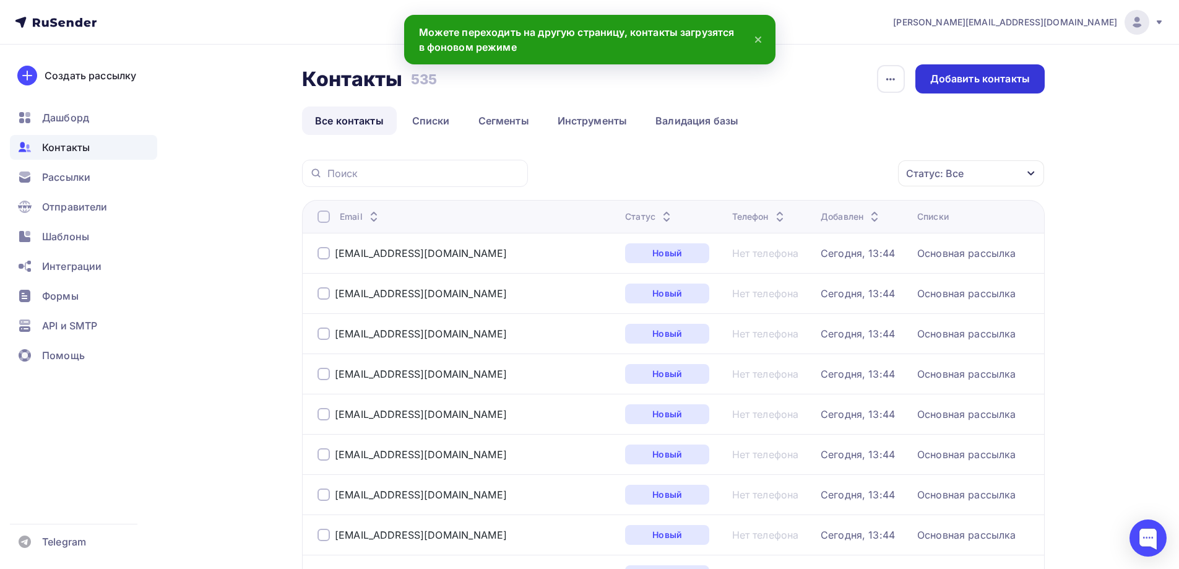
click at [958, 80] on div "Добавить контакты" at bounding box center [980, 79] width 100 height 14
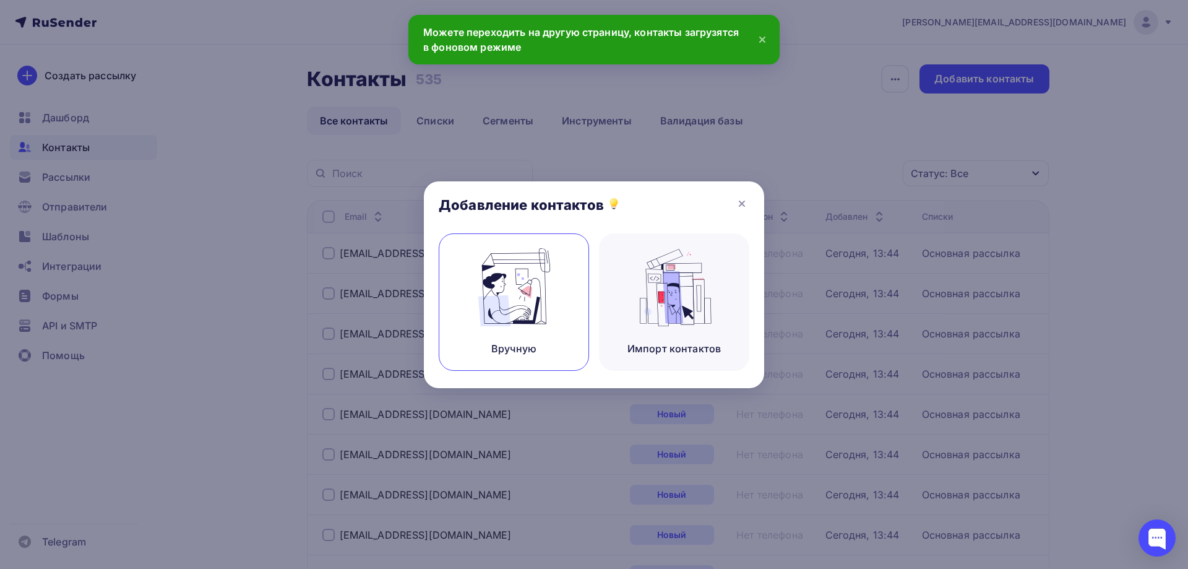
click at [508, 277] on img at bounding box center [514, 287] width 83 height 78
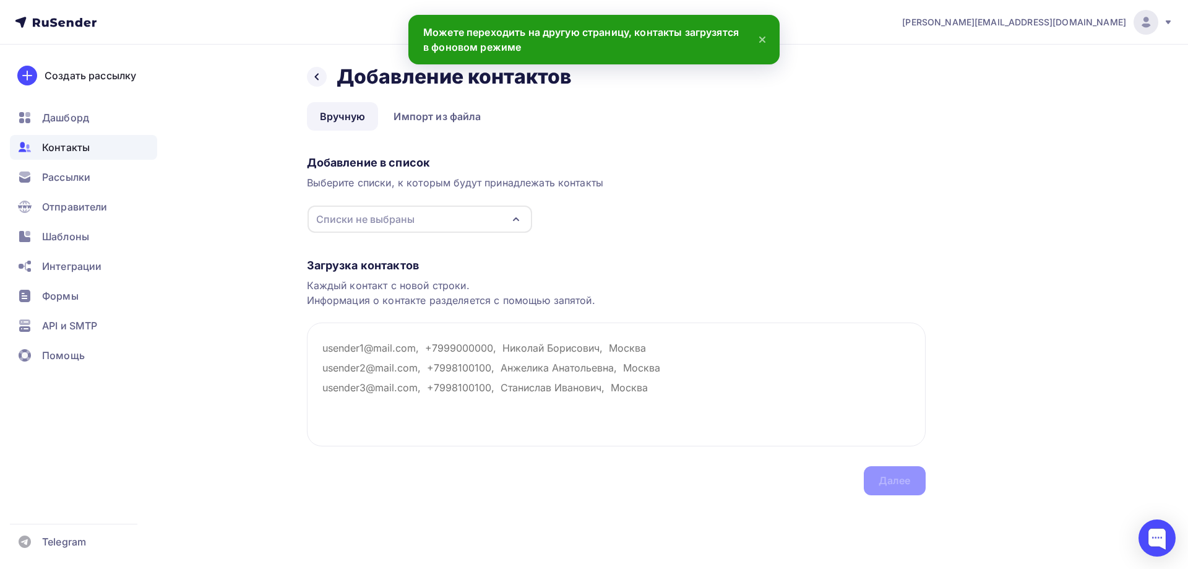
click at [389, 218] on div "Списки не выбраны" at bounding box center [365, 219] width 98 height 15
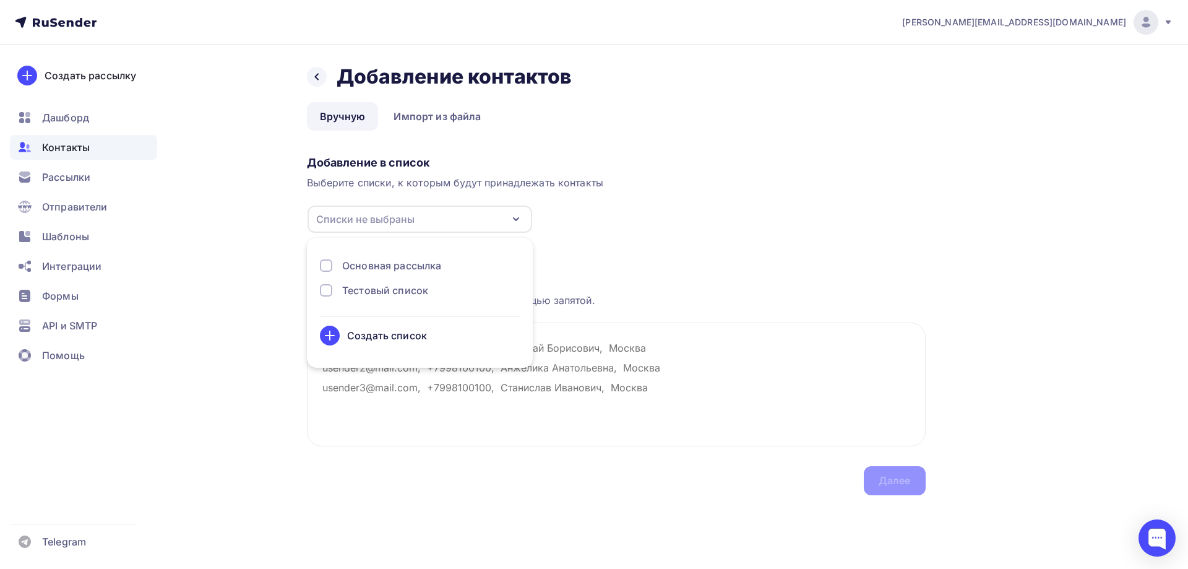
click at [356, 262] on div "Основная рассылка" at bounding box center [391, 265] width 99 height 15
click at [479, 397] on textarea at bounding box center [616, 384] width 619 height 124
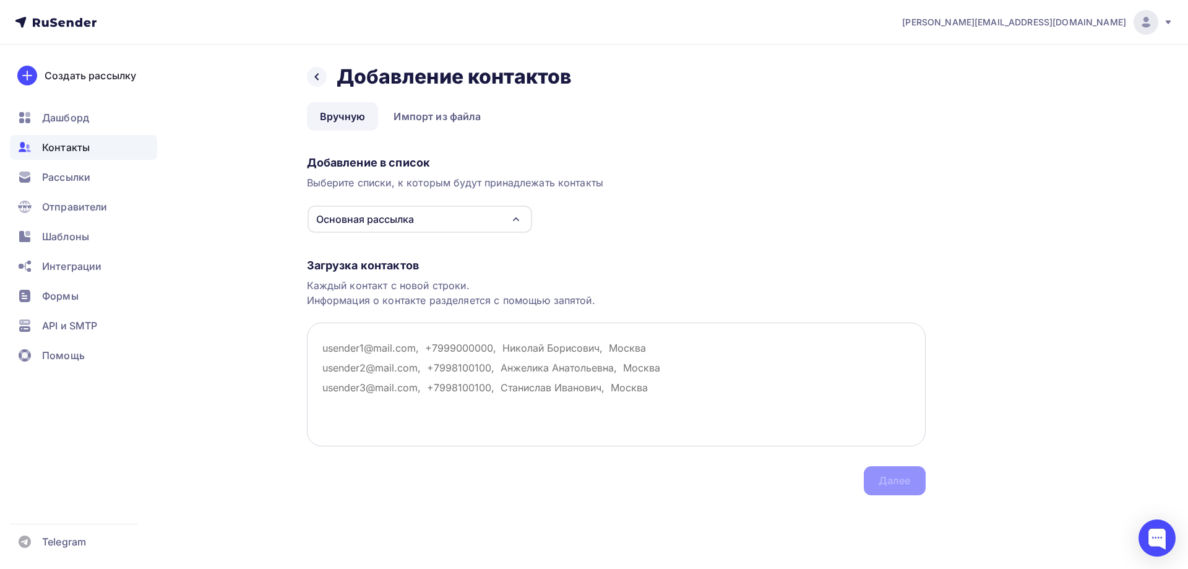
click at [323, 351] on textarea at bounding box center [616, 384] width 619 height 124
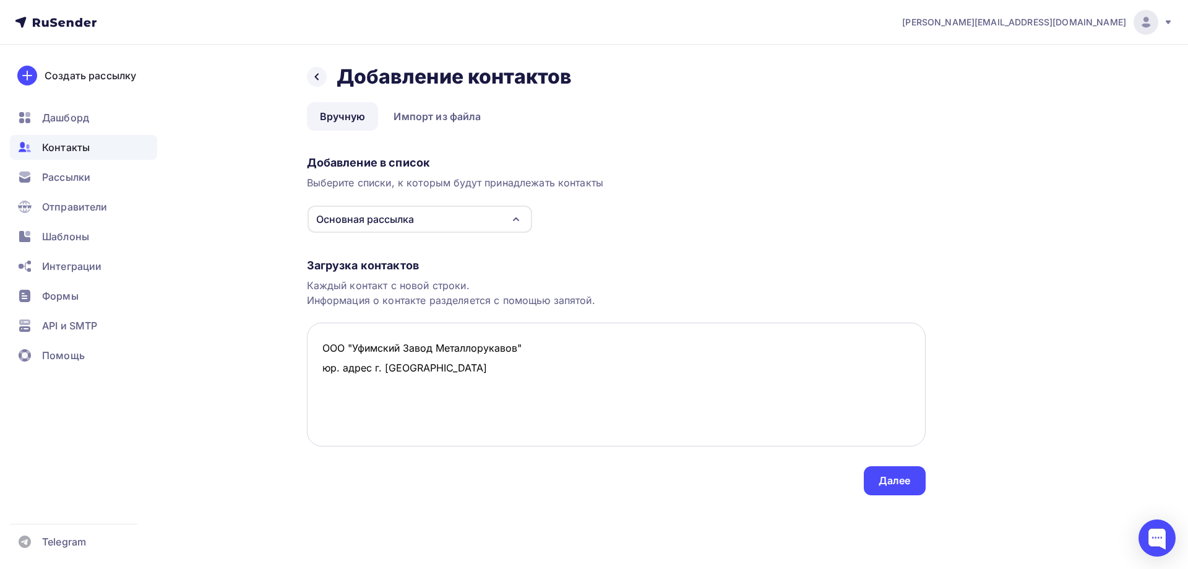
click at [324, 351] on textarea "ООО "Уфимский Завод Металлорукавов" юр. адрес г. [GEOGRAPHIC_DATA]" at bounding box center [616, 384] width 619 height 124
click at [543, 351] on textarea ", ООО "Уфимский Завод Металлорукавов" юр. адрес г. [GEOGRAPHIC_DATA]" at bounding box center [616, 384] width 619 height 124
drag, startPoint x: 534, startPoint y: 344, endPoint x: 581, endPoint y: 349, distance: 47.3
click at [581, 349] on textarea ", ООО "Уфимский Завод Металлорукавов", юр. адрес г. [GEOGRAPHIC_DATA]" at bounding box center [616, 384] width 619 height 124
click at [318, 347] on textarea ", ООО "Уфимский Завод Металлорукавов", г. [GEOGRAPHIC_DATA]" at bounding box center [616, 384] width 619 height 124
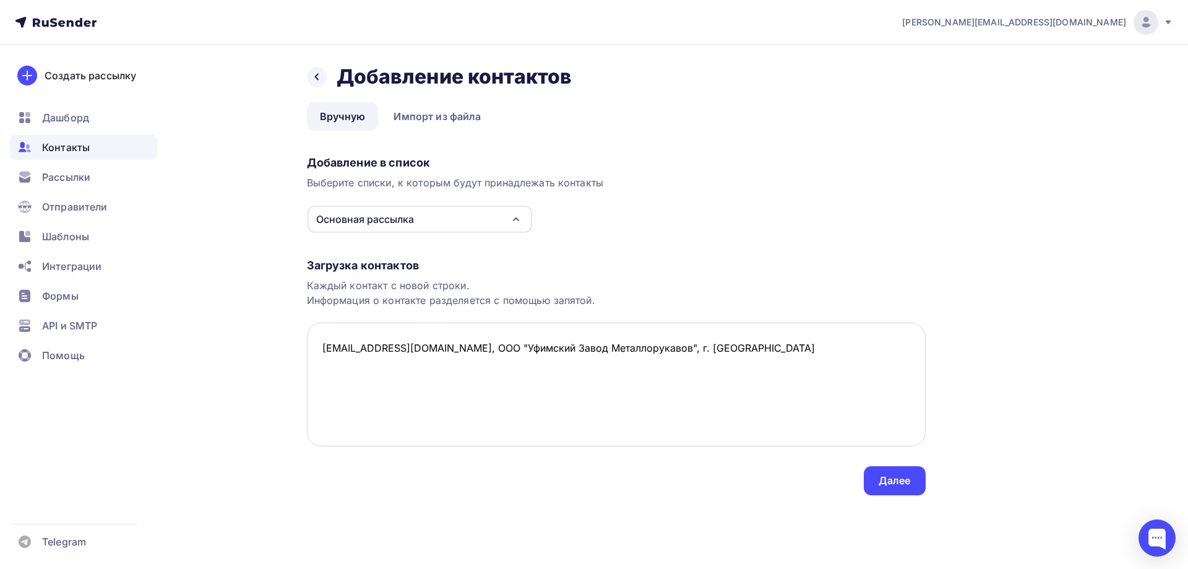
click at [684, 345] on textarea "[EMAIL_ADDRESS][DOMAIN_NAME], ООО "Уфимский Завод Металлорукавов", г. [GEOGRAPH…" at bounding box center [616, 384] width 619 height 124
drag, startPoint x: 430, startPoint y: 366, endPoint x: 306, endPoint y: 373, distance: 124.0
click at [307, 373] on textarea "[EMAIL_ADDRESS][DOMAIN_NAME], ООО "Уфимский Завод Металлорукавов", г. [GEOGRAPH…" at bounding box center [616, 384] width 619 height 124
drag, startPoint x: 415, startPoint y: 347, endPoint x: 693, endPoint y: 350, distance: 277.3
click at [693, 350] on textarea "[EMAIL_ADDRESS][DOMAIN_NAME], ООО "Уфимский Завод Металлорукавов", г. [GEOGRAPH…" at bounding box center [616, 384] width 619 height 124
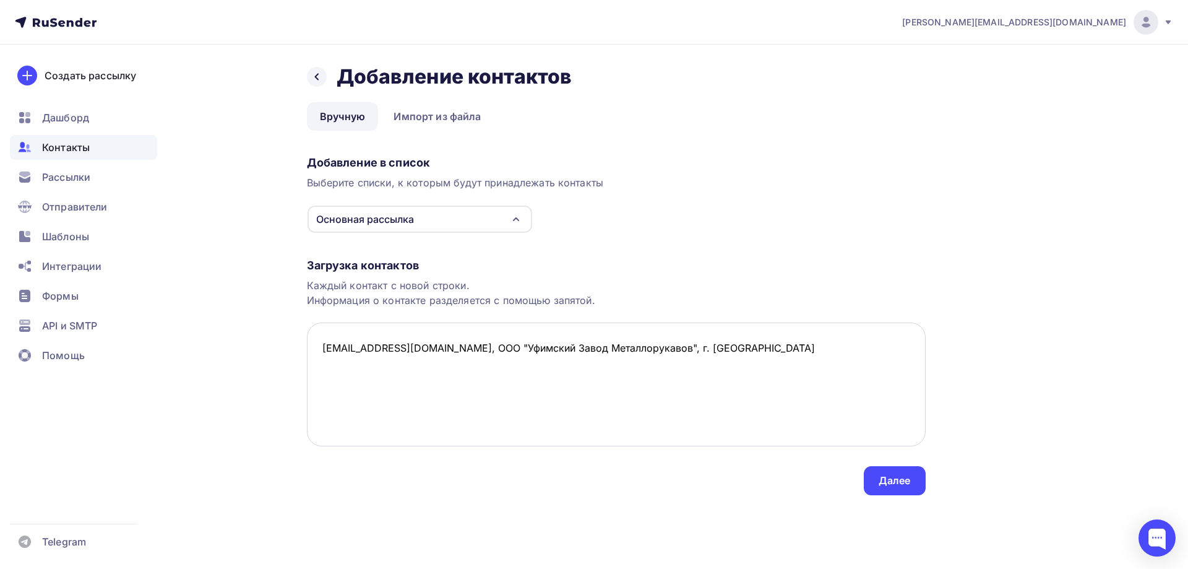
click at [329, 371] on textarea "[EMAIL_ADDRESS][DOMAIN_NAME], ООО "Уфимский Завод Металлорукавов", г. [GEOGRAPH…" at bounding box center [616, 384] width 619 height 124
click at [321, 370] on textarea "[EMAIL_ADDRESS][DOMAIN_NAME], ООО "Уфимский Завод Металлорукавов", г. [GEOGRAPH…" at bounding box center [616, 384] width 619 height 124
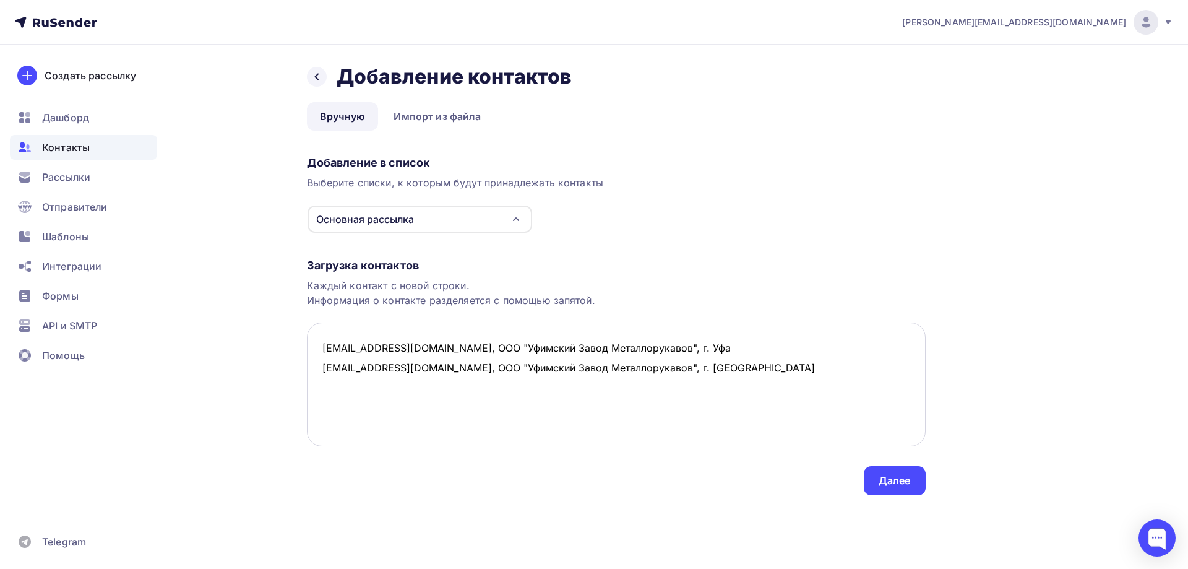
drag, startPoint x: 602, startPoint y: 366, endPoint x: 632, endPoint y: 365, distance: 30.3
click at [607, 366] on textarea "[EMAIL_ADDRESS][DOMAIN_NAME], ООО "Уфимский Завод Металлорукавов", г. Уфа [EMAI…" at bounding box center [616, 384] width 619 height 124
click at [634, 365] on textarea "[EMAIL_ADDRESS][DOMAIN_NAME], ООО "Уфимский Завод Металлорукавов", г. Уфа [EMAI…" at bounding box center [616, 384] width 619 height 124
click at [334, 395] on textarea "[EMAIL_ADDRESS][DOMAIN_NAME], ООО "Уфимский Завод Металлорукавов", г. Уфа [EMAI…" at bounding box center [616, 384] width 619 height 124
drag, startPoint x: 553, startPoint y: 391, endPoint x: 311, endPoint y: 395, distance: 241.4
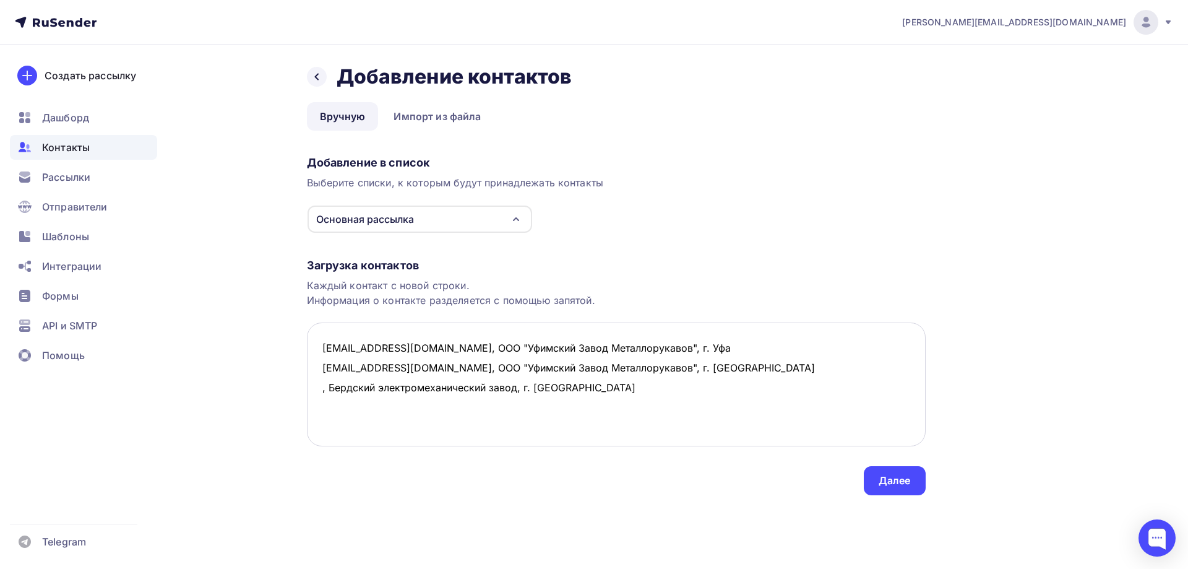
click at [311, 395] on textarea "[EMAIL_ADDRESS][DOMAIN_NAME], ООО "Уфимский Завод Металлорукавов", г. Уфа [EMAI…" at bounding box center [616, 384] width 619 height 124
click at [570, 386] on textarea "[EMAIL_ADDRESS][DOMAIN_NAME], ООО "Уфимский Завод Металлорукавов", г. Уфа [EMAI…" at bounding box center [616, 384] width 619 height 124
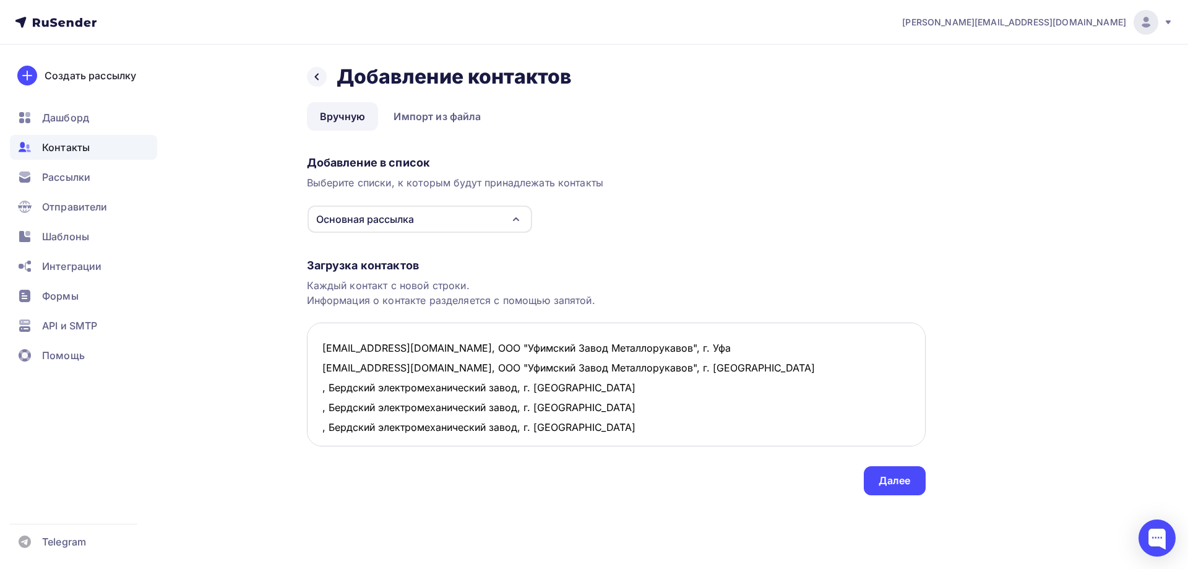
click at [318, 386] on textarea "[EMAIL_ADDRESS][DOMAIN_NAME], ООО "Уфимский Завод Металлорукавов", г. Уфа [EMAI…" at bounding box center [616, 384] width 619 height 124
click at [321, 409] on textarea "[EMAIL_ADDRESS][DOMAIN_NAME], ООО "Уфимский Завод Металлорукавов", г. Уфа [EMAI…" at bounding box center [616, 384] width 619 height 124
click at [315, 430] on textarea "[EMAIL_ADDRESS][DOMAIN_NAME], ООО "Уфимский Завод Металлорукавов", г. Уфа [EMAI…" at bounding box center [616, 384] width 619 height 124
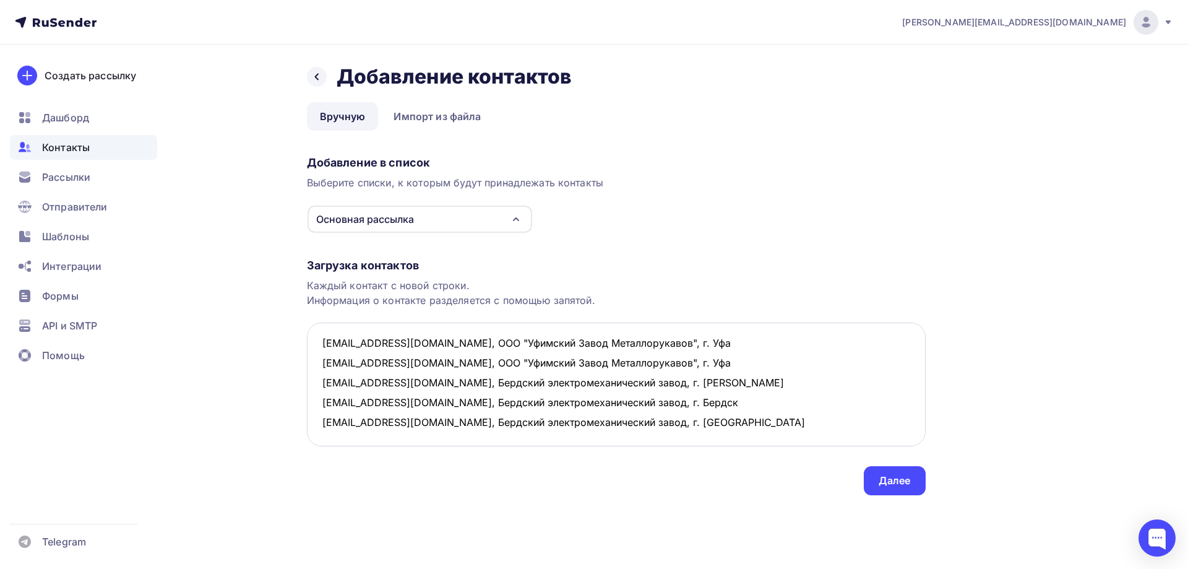
scroll to position [6, 0]
click at [649, 418] on textarea "[EMAIL_ADDRESS][DOMAIN_NAME], ООО "Уфимский Завод Металлорукавов", г. Уфа [EMAI…" at bounding box center [616, 384] width 619 height 124
click at [355, 385] on textarea "[EMAIL_ADDRESS][DOMAIN_NAME], ООО "Уфимский Завод Металлорукавов", г. Уфа [EMAI…" at bounding box center [616, 384] width 619 height 124
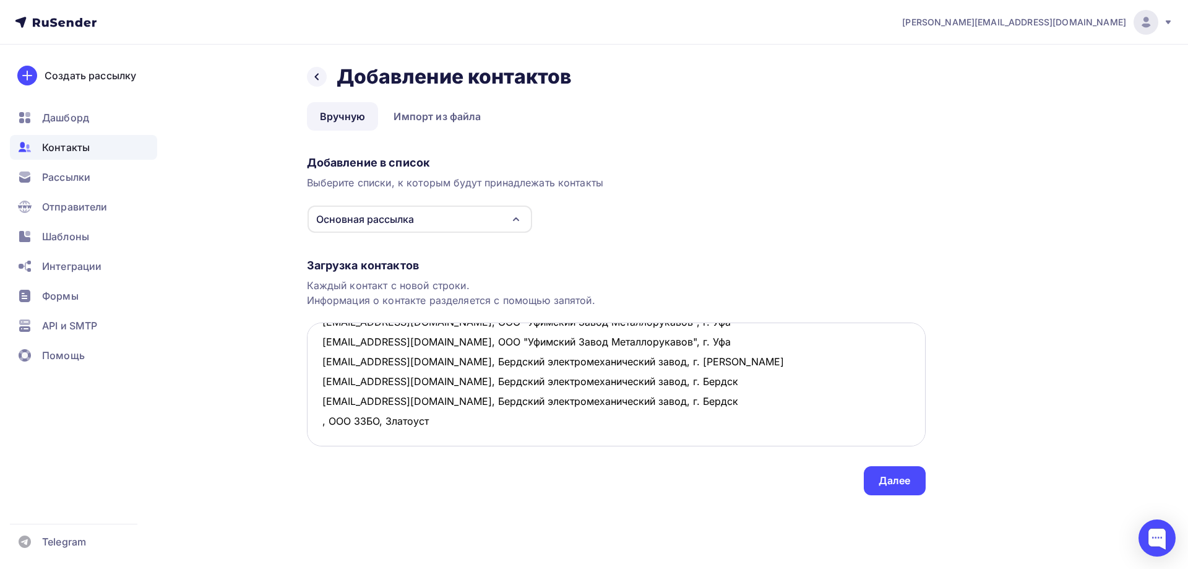
drag, startPoint x: 321, startPoint y: 379, endPoint x: 478, endPoint y: 379, distance: 156.6
click at [478, 379] on textarea "[EMAIL_ADDRESS][DOMAIN_NAME], ООО "Уфимский Завод Металлорукавов", г. Уфа [EMAI…" at bounding box center [616, 384] width 619 height 124
click at [478, 377] on textarea "[EMAIL_ADDRESS][DOMAIN_NAME], ООО "Уфимский Завод Металлорукавов", г. Уфа [EMAI…" at bounding box center [616, 384] width 619 height 124
click at [324, 381] on textarea "[EMAIL_ADDRESS][DOMAIN_NAME], ООО "Уфимский Завод Металлорукавов", г. Уфа [EMAI…" at bounding box center [616, 384] width 619 height 124
click at [319, 381] on textarea "[EMAIL_ADDRESS][DOMAIN_NAME], ООО "Уфимский Завод Металлорукавов", г. Уфа [EMAI…" at bounding box center [616, 384] width 619 height 124
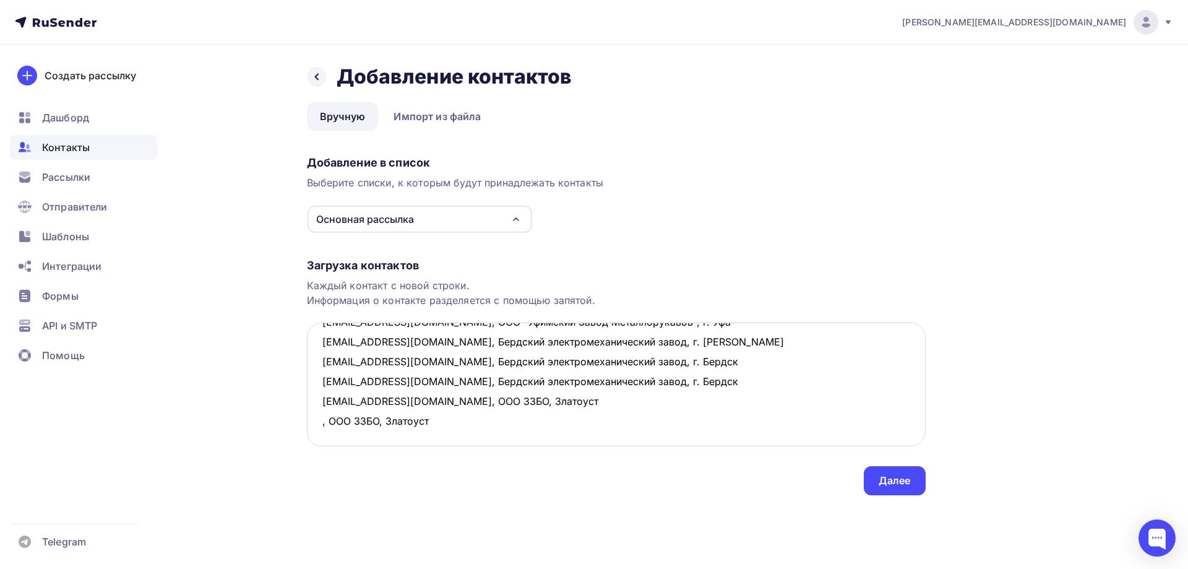
click at [315, 400] on textarea "[EMAIL_ADDRESS][DOMAIN_NAME], ООО "Уфимский Завод Металлорукавов", г. Уфа [EMAI…" at bounding box center [616, 384] width 619 height 124
click at [457, 418] on textarea "[EMAIL_ADDRESS][DOMAIN_NAME], ООО "Уфимский Завод Металлорукавов", г. Уфа [EMAI…" at bounding box center [616, 384] width 619 height 124
click at [319, 420] on textarea "[EMAIL_ADDRESS][DOMAIN_NAME], ООО "Уфимский Завод Металлорукавов", г. Уфа [EMAI…" at bounding box center [616, 384] width 619 height 124
click at [475, 417] on textarea "[EMAIL_ADDRESS][DOMAIN_NAME], ООО "Уфимский Завод Металлорукавов", г. Уфа [EMAI…" at bounding box center [616, 384] width 619 height 124
drag, startPoint x: 482, startPoint y: 421, endPoint x: 301, endPoint y: 426, distance: 180.8
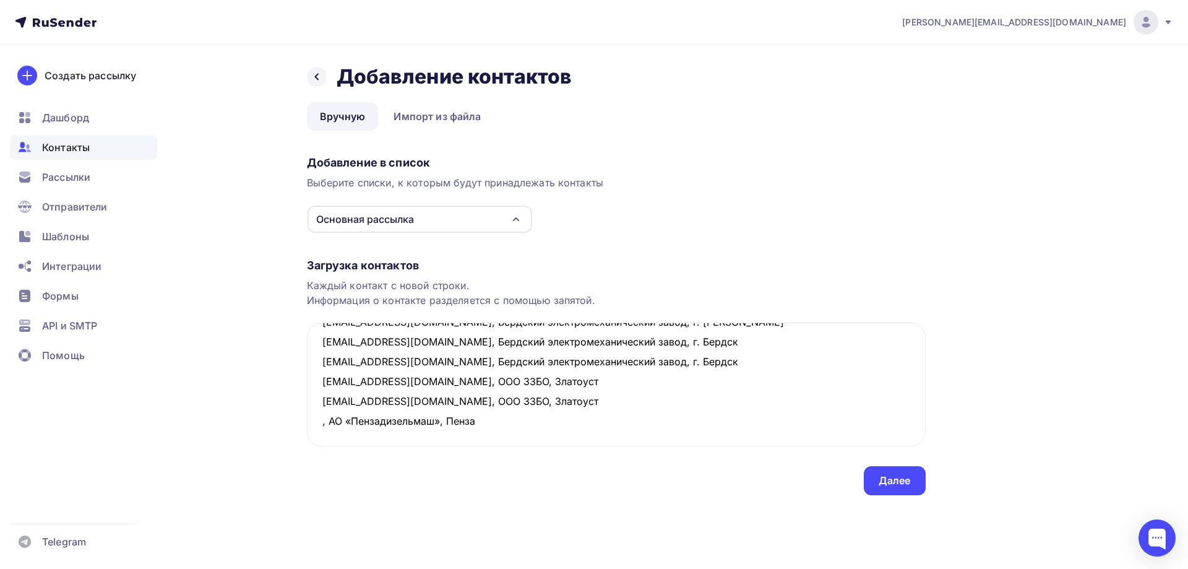
click at [301, 426] on div "Назад Добавление контактов Добавление контактов Вручную Импорт из файла Вручную…" at bounding box center [594, 295] width 1014 height 500
click at [335, 434] on textarea "[EMAIL_ADDRESS][DOMAIN_NAME], ООО "Уфимский Завод Металлорукавов", г. Уфа [EMAI…" at bounding box center [616, 384] width 619 height 124
click at [318, 423] on textarea "[EMAIL_ADDRESS][DOMAIN_NAME], ООО "Уфимский Завод Металлорукавов", г. Уфа [EMAI…" at bounding box center [616, 384] width 619 height 124
click at [322, 439] on textarea "[EMAIL_ADDRESS][DOMAIN_NAME], ООО "Уфимский Завод Металлорукавов", г. Уфа [EMAI…" at bounding box center [616, 384] width 619 height 124
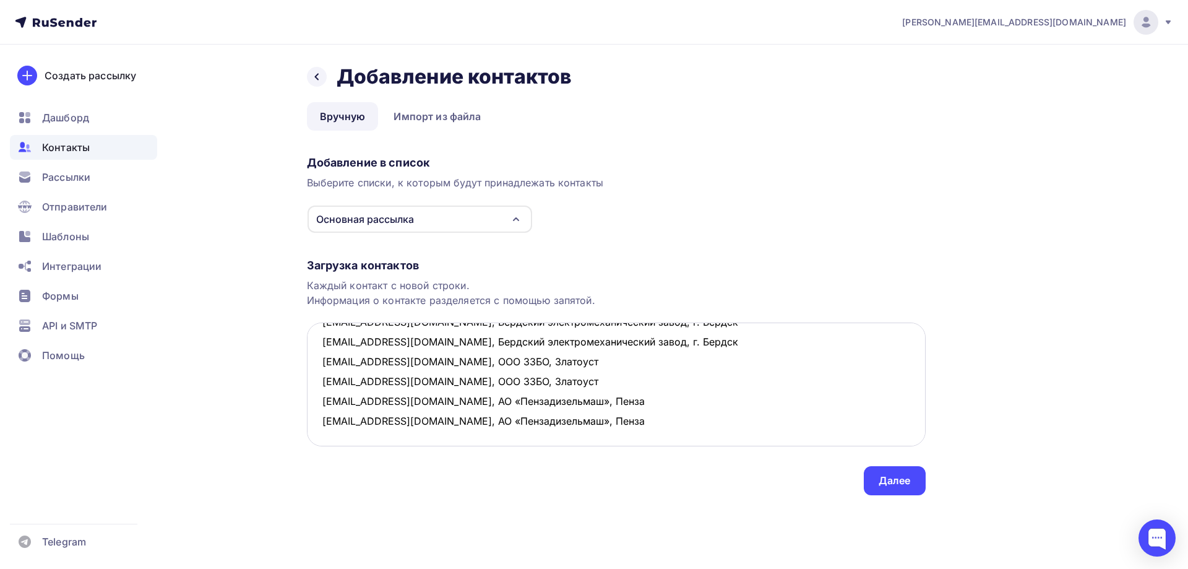
click at [332, 405] on textarea "[EMAIL_ADDRESS][DOMAIN_NAME], ООО "Уфимский Завод Металлорукавов", г. Уфа [EMAI…" at bounding box center [616, 384] width 619 height 124
click at [342, 394] on textarea "[EMAIL_ADDRESS][DOMAIN_NAME], ООО "Уфимский Завод Металлорукавов", г. Уфа [EMAI…" at bounding box center [616, 384] width 619 height 124
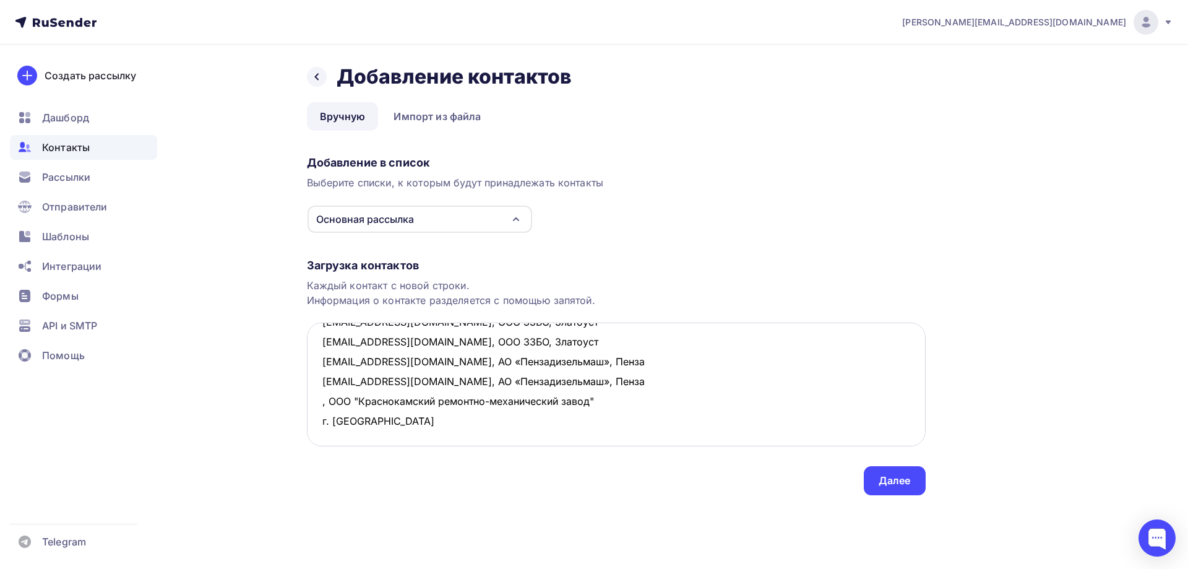
click at [597, 399] on textarea "[EMAIL_ADDRESS][DOMAIN_NAME], ООО "Уфимский Завод Металлорукавов", г. Уфа [EMAI…" at bounding box center [616, 384] width 619 height 124
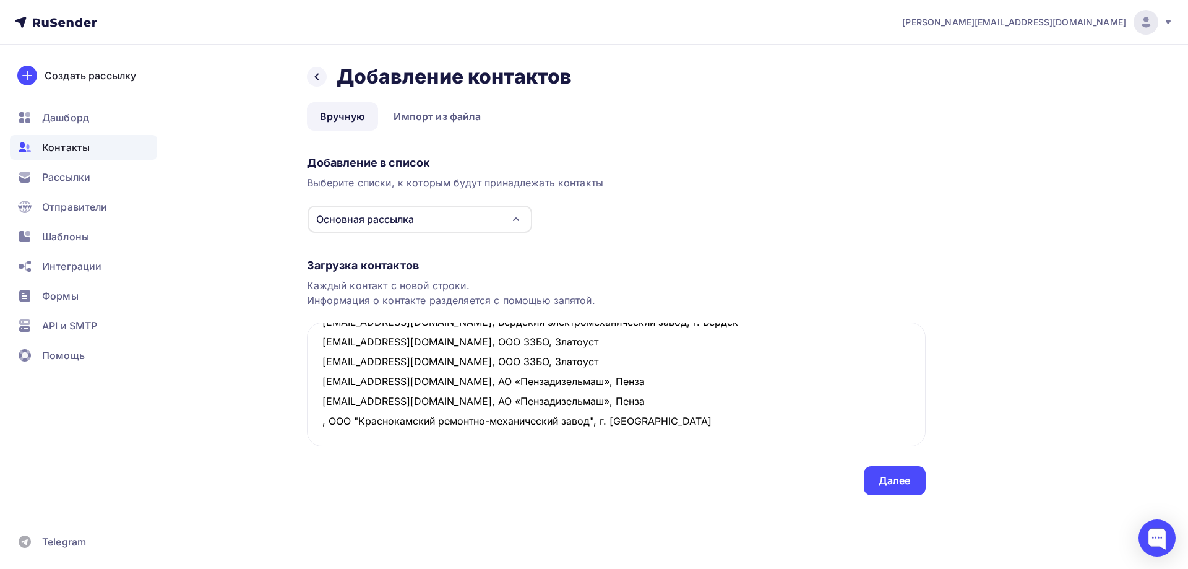
drag, startPoint x: 668, startPoint y: 407, endPoint x: 305, endPoint y: 407, distance: 363.3
click at [305, 407] on div "Назад Добавление контактов Добавление контактов Вручную Импорт из файла Вручную…" at bounding box center [594, 295] width 1014 height 500
click at [327, 422] on textarea "[EMAIL_ADDRESS][DOMAIN_NAME], ООО "Уфимский Завод Металлорукавов", г. Уфа [EMAI…" at bounding box center [616, 384] width 619 height 124
click at [335, 434] on textarea "[EMAIL_ADDRESS][DOMAIN_NAME], ООО "Уфимский Завод Металлорукавов", г. Уфа [EMAI…" at bounding box center [616, 384] width 619 height 124
drag, startPoint x: 699, startPoint y: 413, endPoint x: 701, endPoint y: 426, distance: 12.4
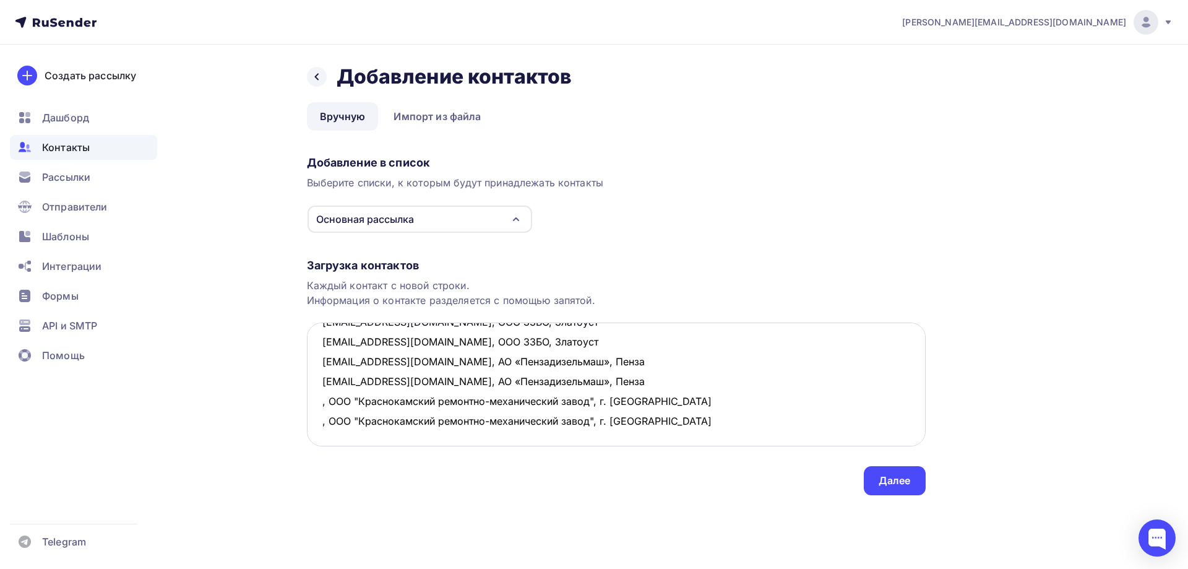
click at [700, 417] on textarea "[EMAIL_ADDRESS][DOMAIN_NAME], ООО "Уфимский Завод Металлорукавов", г. Уфа [EMAI…" at bounding box center [616, 384] width 619 height 124
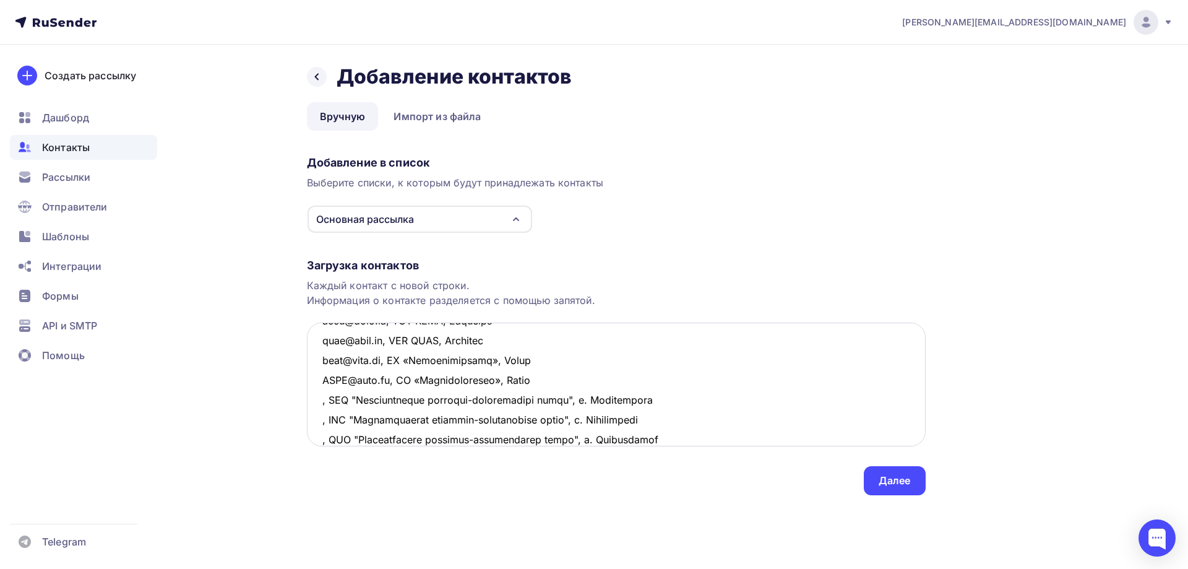
scroll to position [146, 0]
click at [318, 381] on textarea at bounding box center [616, 384] width 619 height 124
click at [322, 400] on textarea at bounding box center [616, 384] width 619 height 124
click at [314, 420] on textarea at bounding box center [616, 384] width 619 height 124
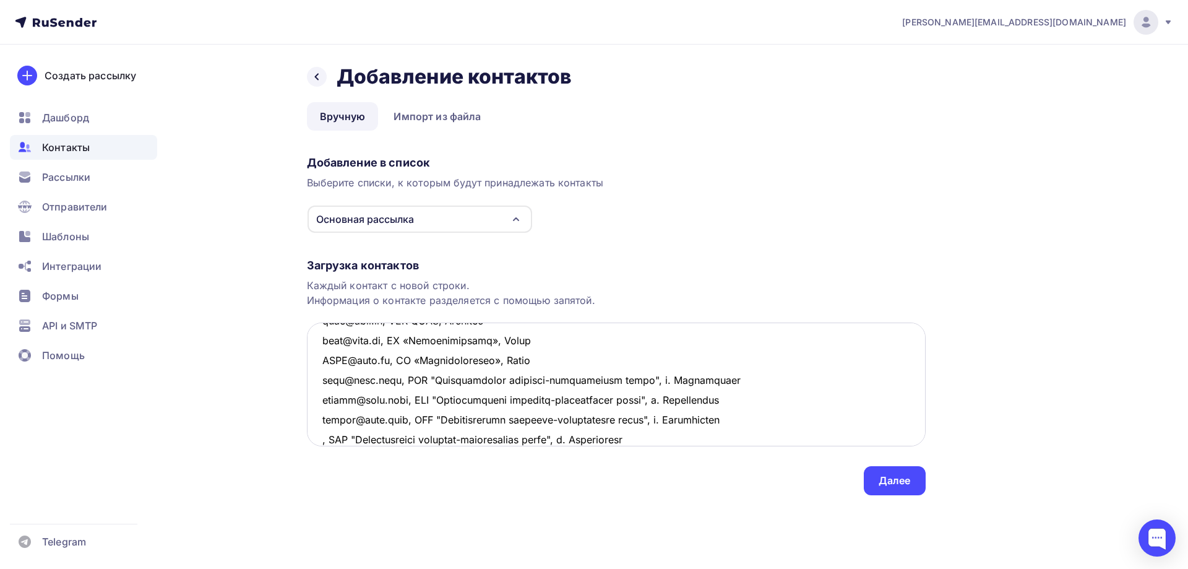
click at [319, 439] on textarea at bounding box center [616, 384] width 619 height 124
click at [795, 434] on textarea at bounding box center [616, 384] width 619 height 124
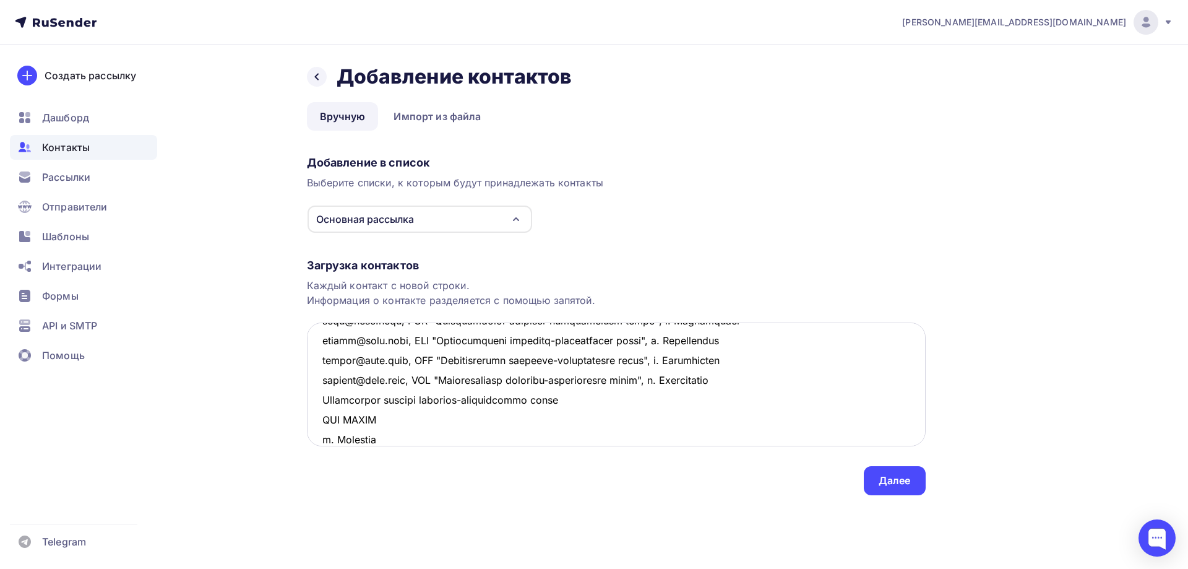
click at [322, 400] on textarea at bounding box center [616, 384] width 619 height 124
click at [605, 399] on textarea at bounding box center [616, 384] width 619 height 124
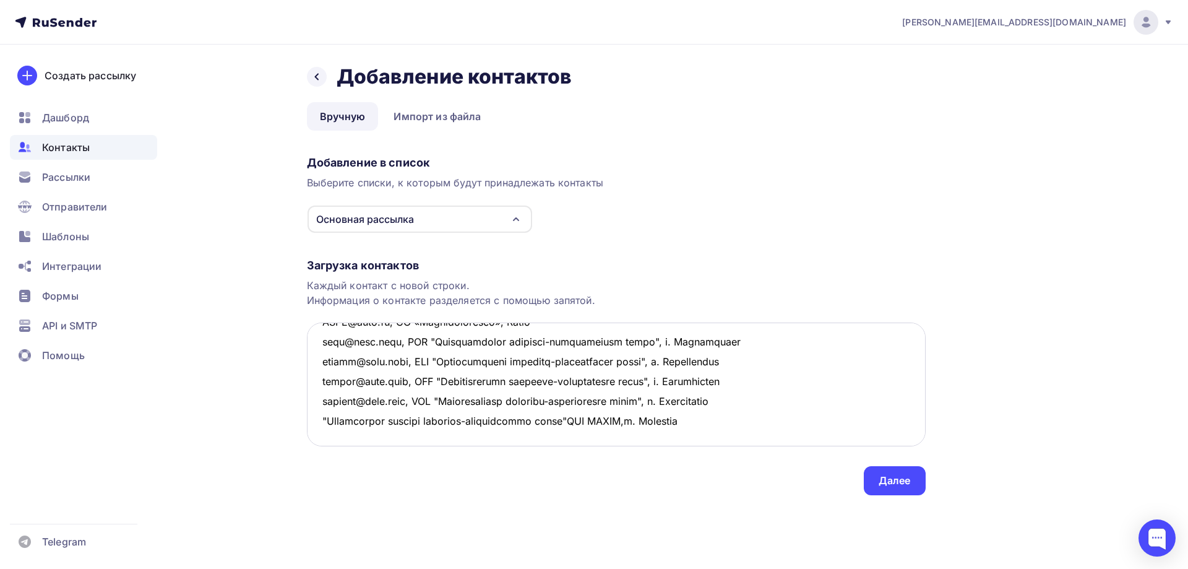
scroll to position [184, 0]
click at [322, 419] on textarea at bounding box center [616, 384] width 619 height 124
drag, startPoint x: 733, startPoint y: 426, endPoint x: 310, endPoint y: 421, distance: 423.4
click at [310, 421] on textarea at bounding box center [616, 384] width 619 height 124
click at [748, 433] on textarea at bounding box center [616, 384] width 619 height 124
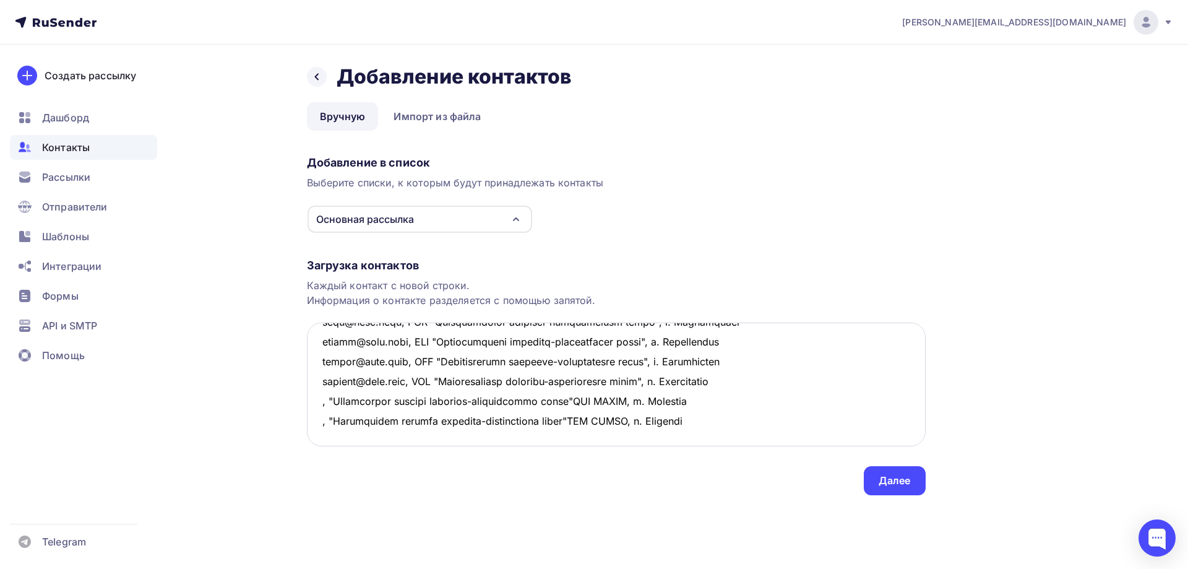
scroll to position [205, 0]
click at [321, 404] on textarea at bounding box center [616, 384] width 619 height 124
click at [316, 419] on textarea at bounding box center [616, 384] width 619 height 124
drag, startPoint x: 747, startPoint y: 441, endPoint x: 220, endPoint y: 436, distance: 526.7
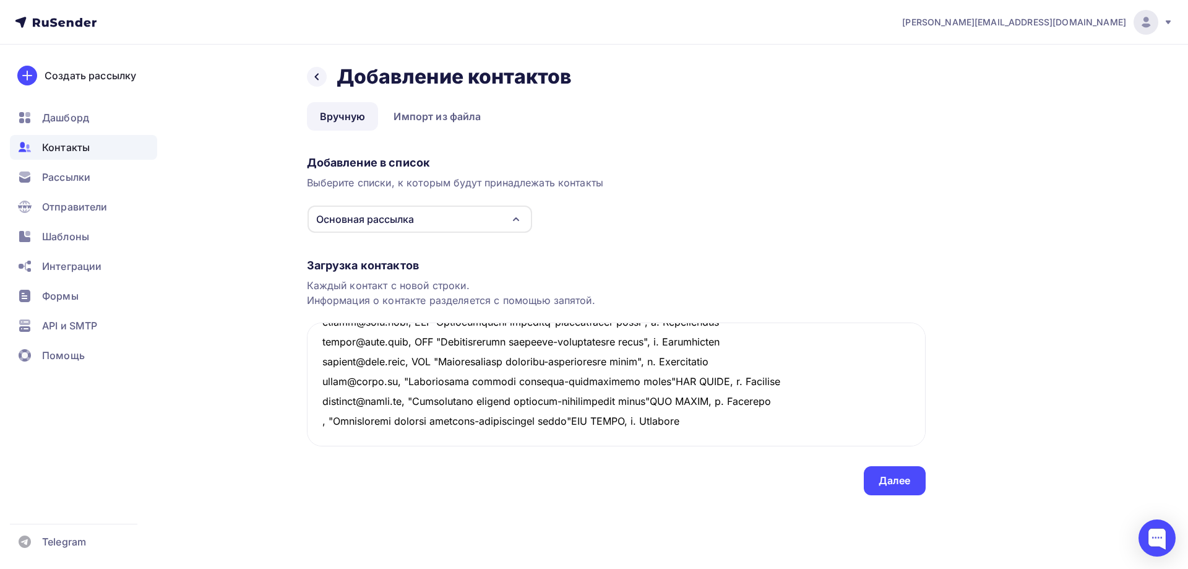
click at [220, 436] on div "Назад Добавление контактов Добавление контактов Вручную Импорт из файла Вручную…" at bounding box center [594, 295] width 1014 height 500
drag, startPoint x: 374, startPoint y: 402, endPoint x: 417, endPoint y: 403, distance: 42.1
click at [417, 403] on textarea at bounding box center [616, 384] width 619 height 124
click at [866, 407] on textarea at bounding box center [616, 384] width 619 height 124
type textarea "lore@ipsumdolor.si, AME "Consecte Adipi Elitseddoeiusm", t. Inc utla@etdo.ma, A…"
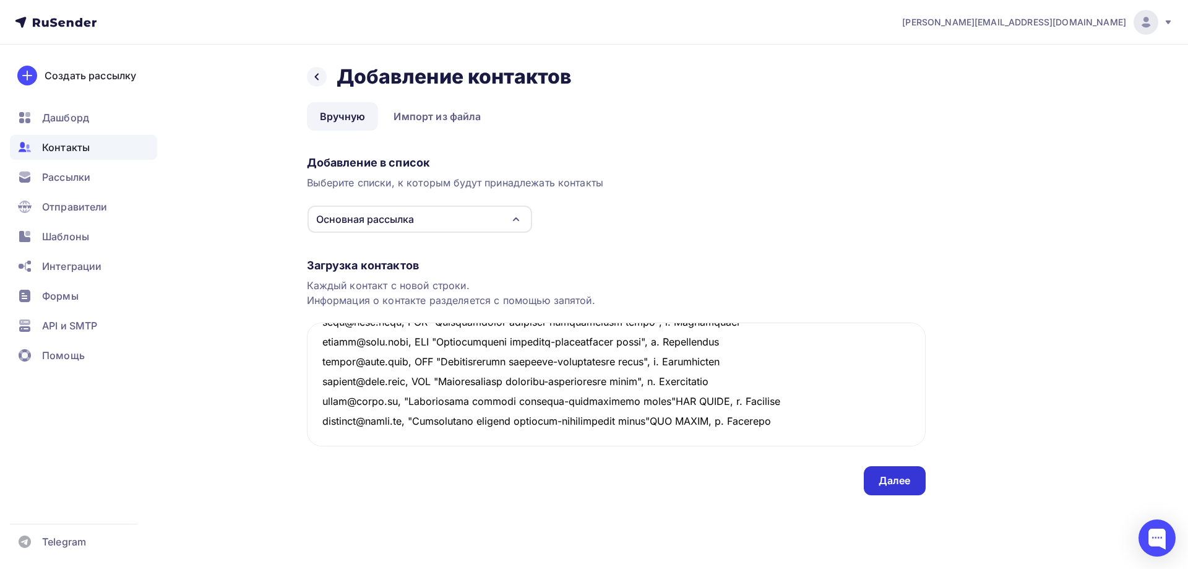
click at [904, 480] on div "Далее" at bounding box center [895, 480] width 32 height 14
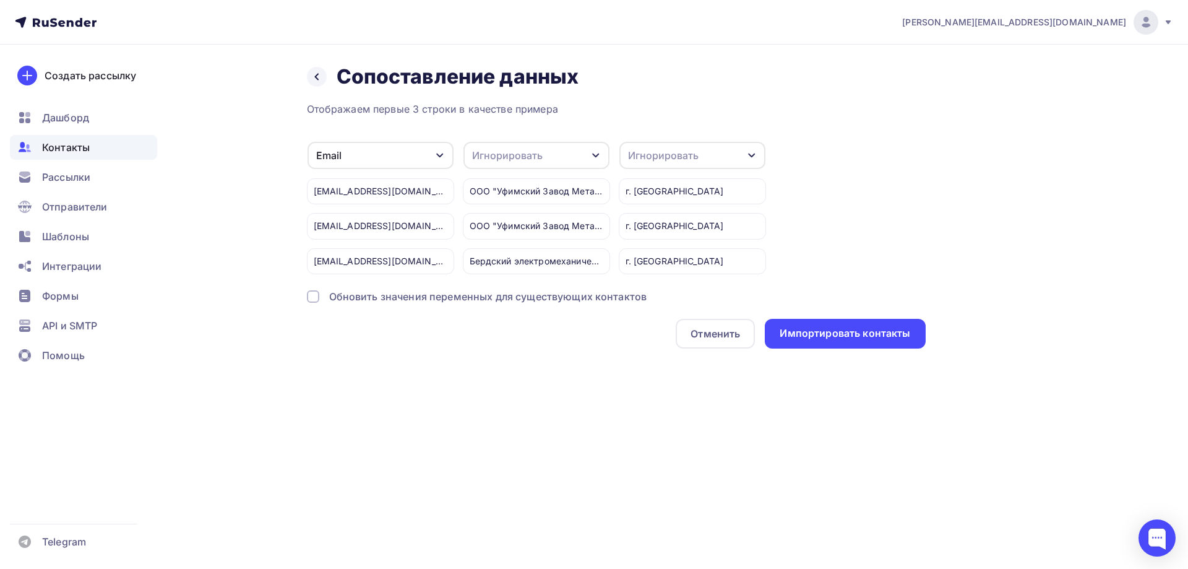
click at [717, 155] on div "Игнорировать" at bounding box center [693, 155] width 146 height 27
click at [662, 245] on div "Город" at bounding box center [670, 245] width 72 height 15
click at [560, 152] on div "Игнорировать" at bounding box center [537, 155] width 146 height 27
click at [495, 212] on div "Имя" at bounding box center [514, 211] width 72 height 15
click at [844, 339] on div "Импортировать контакты" at bounding box center [845, 333] width 131 height 14
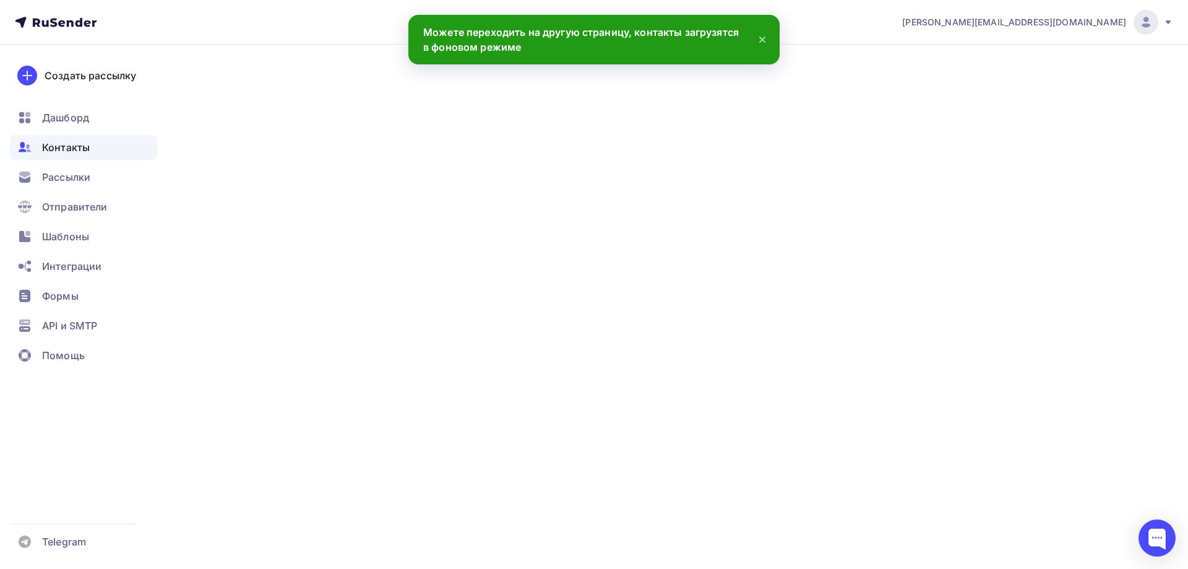
scroll to position [244, 0]
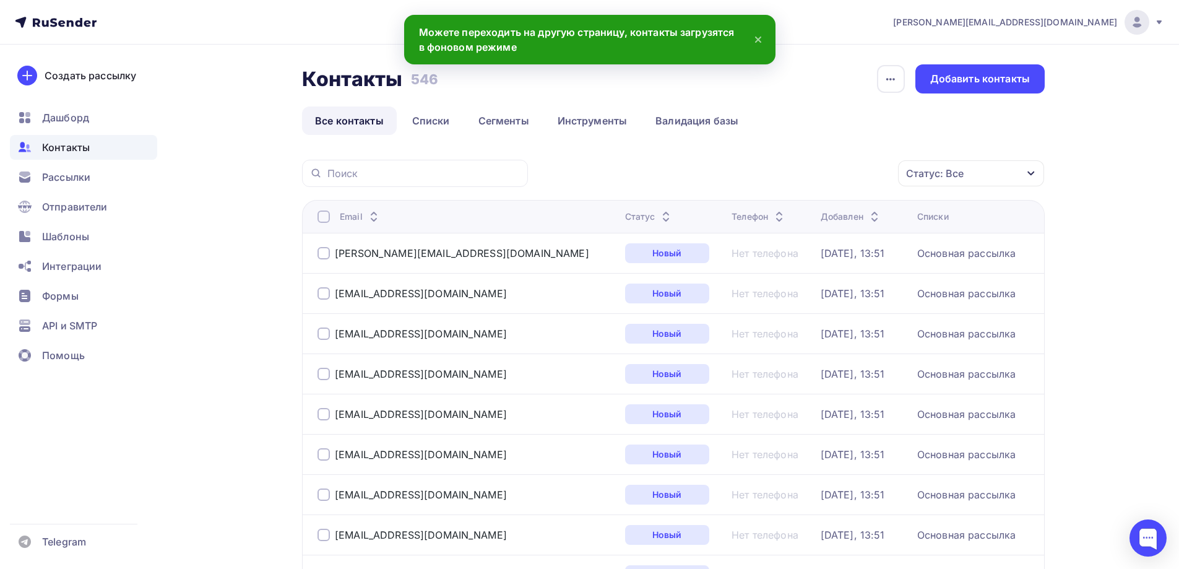
click at [361, 182] on div at bounding box center [415, 173] width 226 height 27
click at [350, 166] on input "text" at bounding box center [423, 173] width 193 height 14
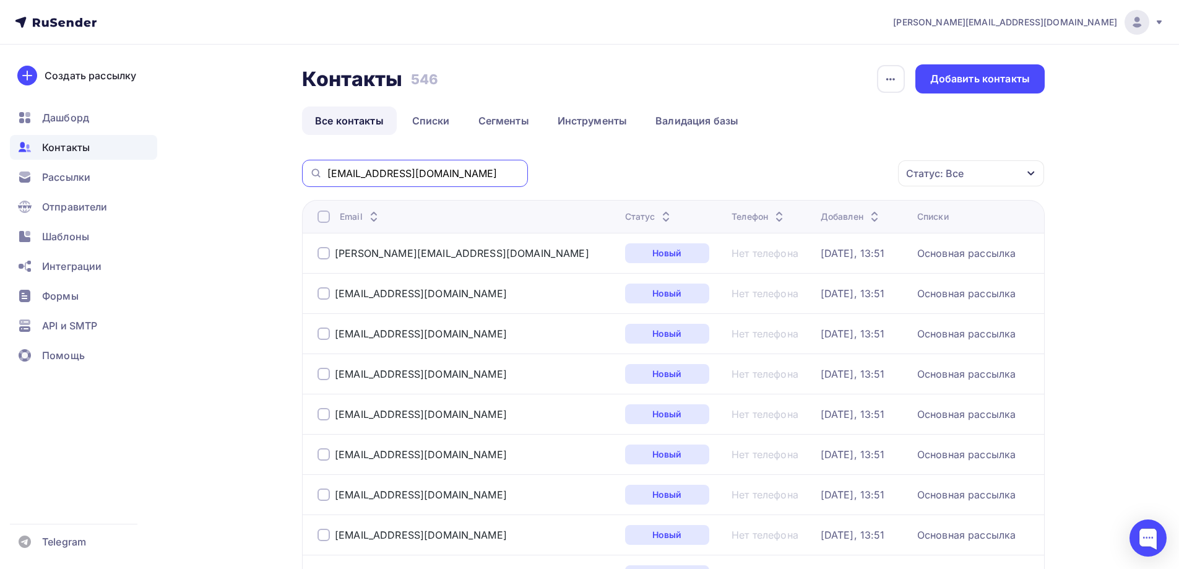
type input "[EMAIL_ADDRESS][DOMAIN_NAME]"
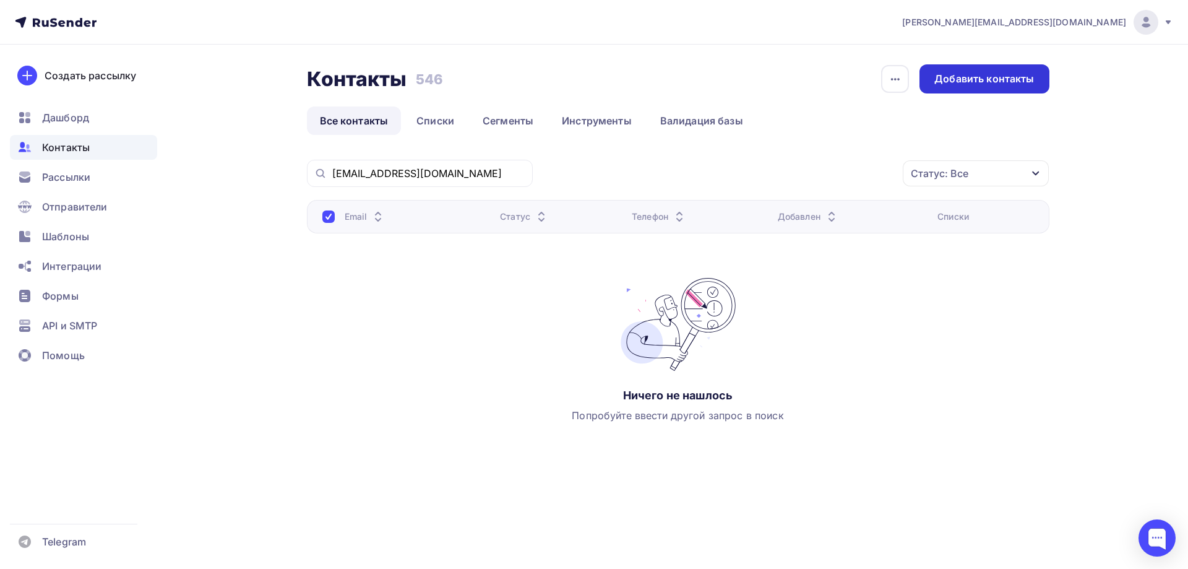
click at [961, 73] on div "Добавить контакты" at bounding box center [985, 79] width 100 height 14
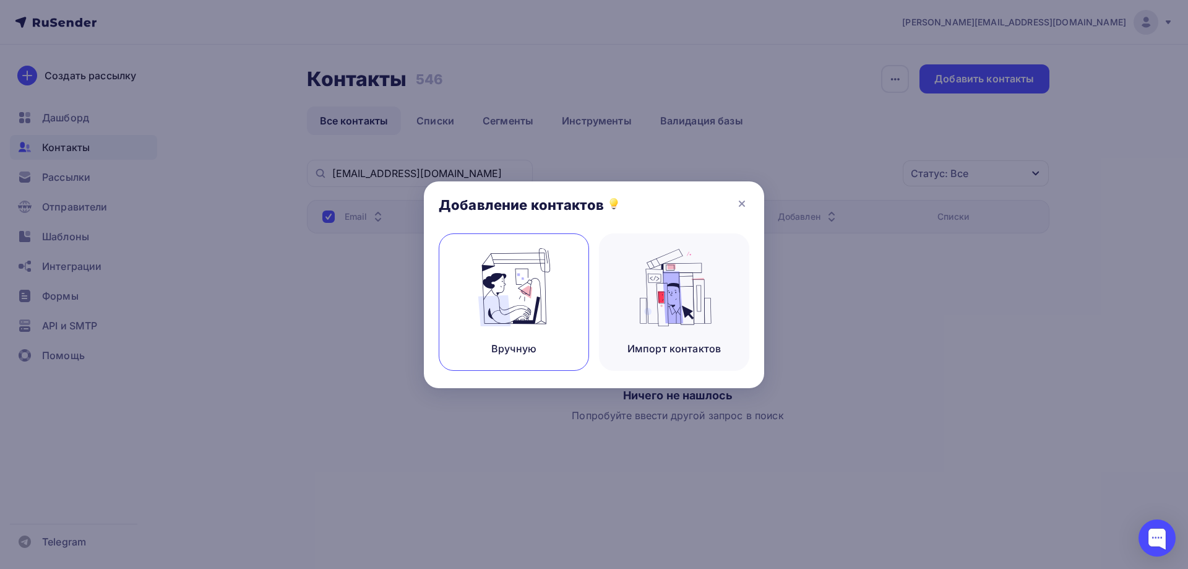
click at [556, 295] on div "Вручную" at bounding box center [514, 301] width 150 height 137
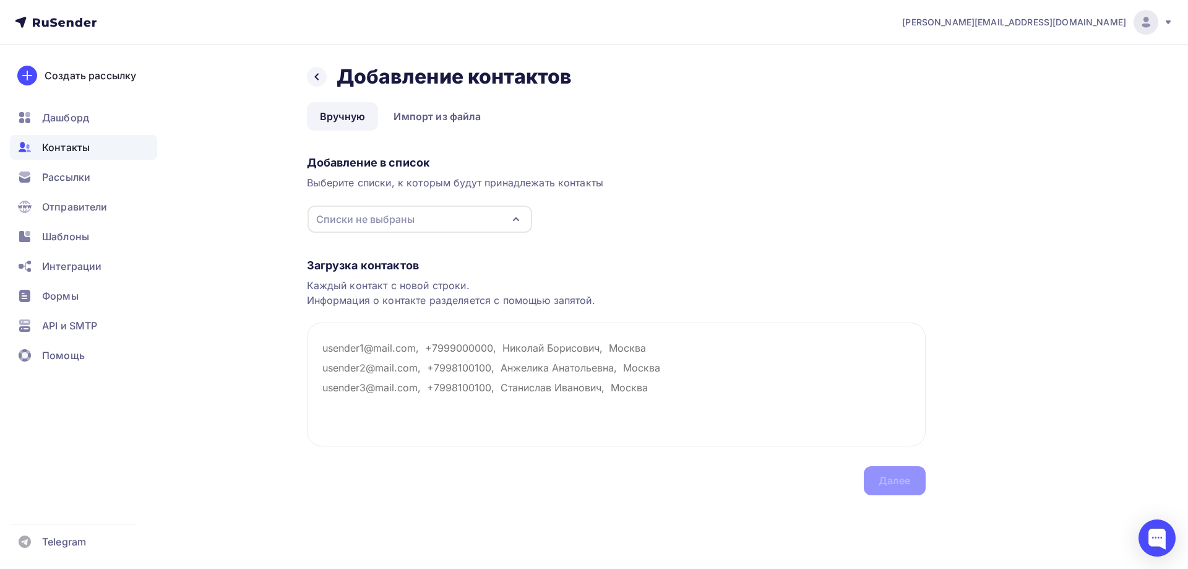
click at [366, 222] on div "Списки не выбраны" at bounding box center [365, 219] width 98 height 15
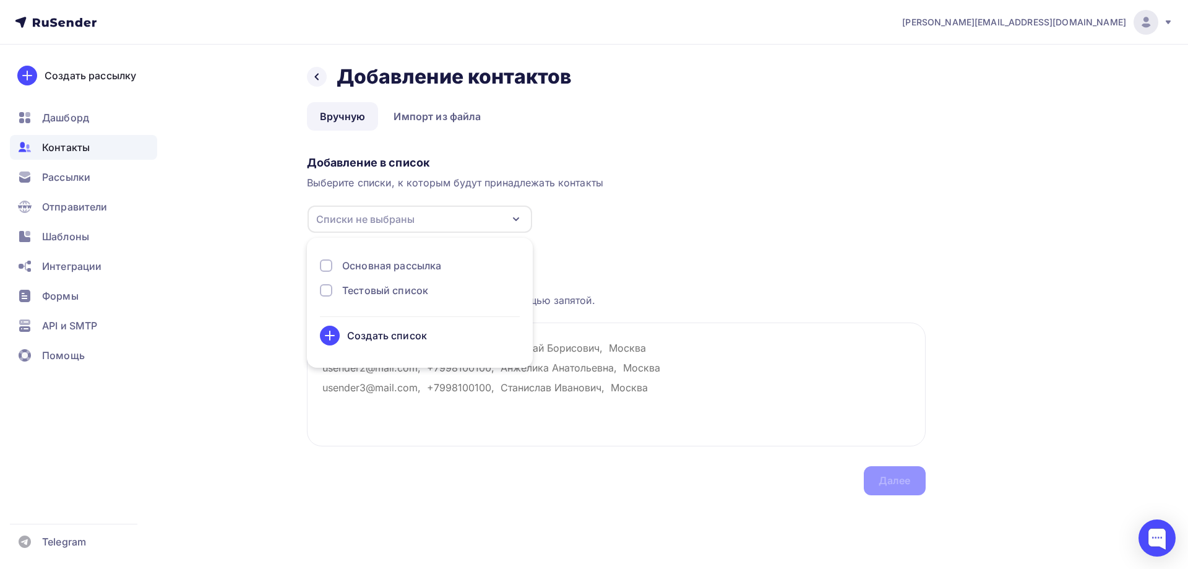
click at [360, 261] on div "Основная рассылка" at bounding box center [391, 265] width 99 height 15
click at [643, 267] on div "Загрузка контактов" at bounding box center [616, 265] width 619 height 15
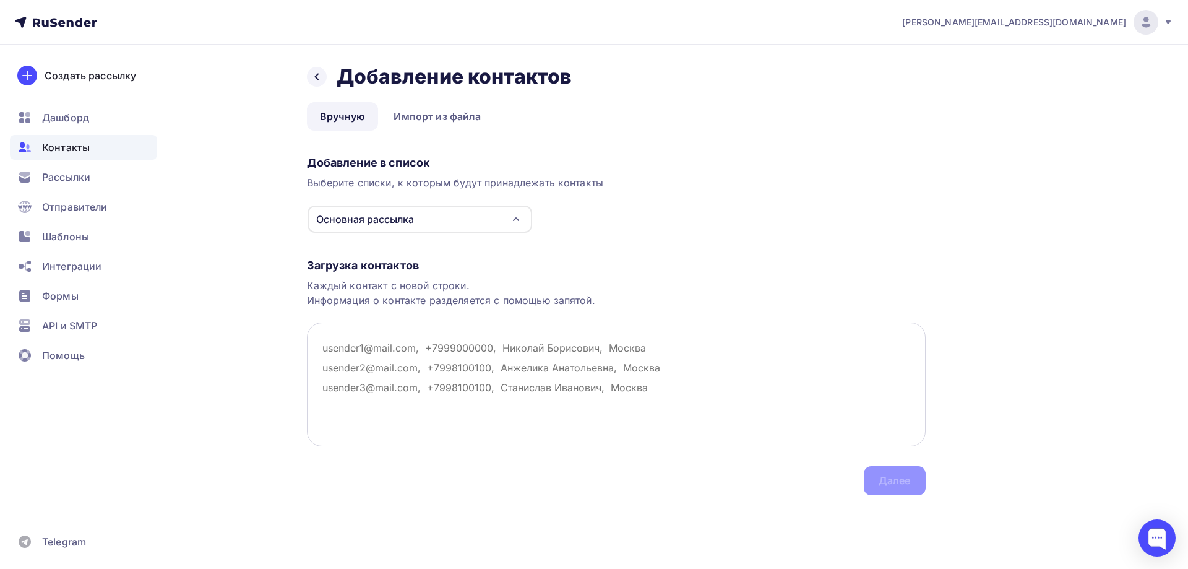
click at [321, 347] on textarea at bounding box center [616, 384] width 619 height 124
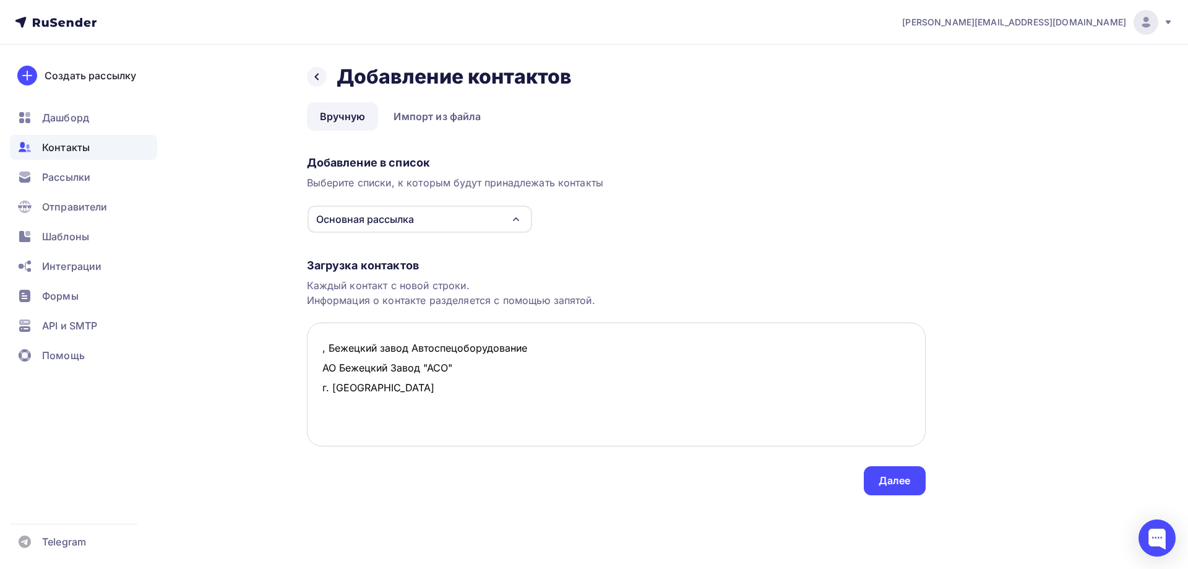
click at [334, 349] on textarea ", Бежецкий завод Автоспецоборудование АО Бежецкий Завод "АСО" г. [GEOGRAPHIC_DA…" at bounding box center [616, 384] width 619 height 124
click at [331, 348] on textarea ", Бежецкий завод Автоспецоборудование АО Бежецкий Завод "АСО" г. [GEOGRAPHIC_DA…" at bounding box center [616, 384] width 619 height 124
click at [329, 347] on textarea ", Бежецкий завод Автоспецоборудование АО Бежецкий Завод "АСО" г. [GEOGRAPHIC_DA…" at bounding box center [616, 384] width 619 height 124
click at [534, 345] on textarea ", "Бежецкий завод Автоспецоборудование АО Бежецкий Завод "АСО" г. [GEOGRAPHIC_D…" at bounding box center [616, 384] width 619 height 124
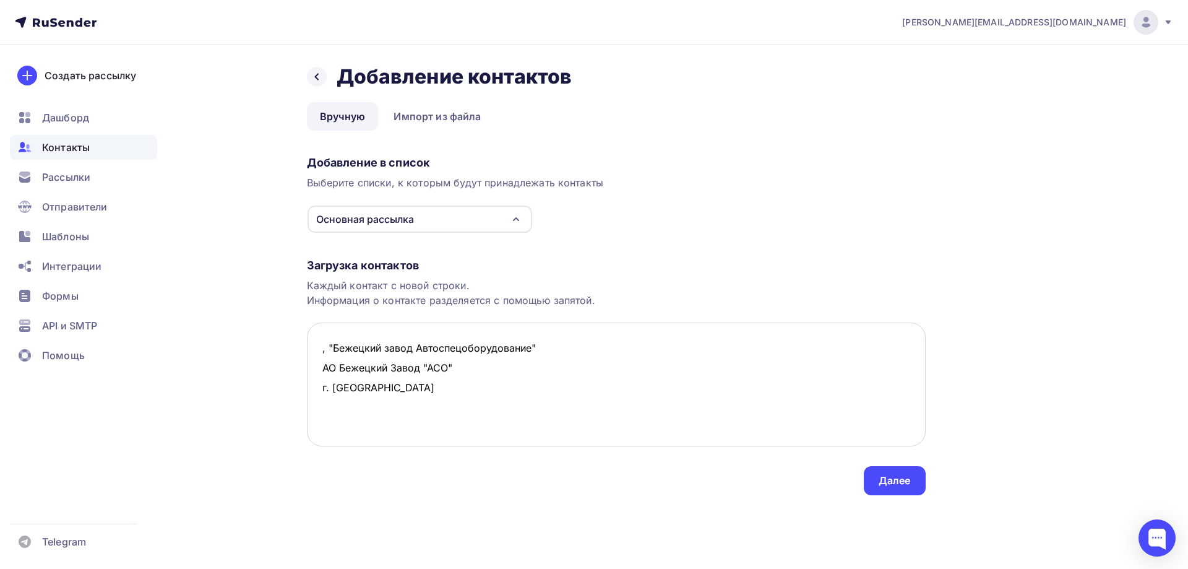
click at [542, 348] on textarea ", "Бежецкий завод Автоспецоборудование" АО Бежецкий Завод "АСО" г. [GEOGRAPHIC_…" at bounding box center [616, 384] width 619 height 124
click at [671, 340] on textarea ", "Бежецкий завод Автоспецоборудование" АО Бежецкий Завод "АСО" г. [GEOGRAPHIC_…" at bounding box center [616, 384] width 619 height 124
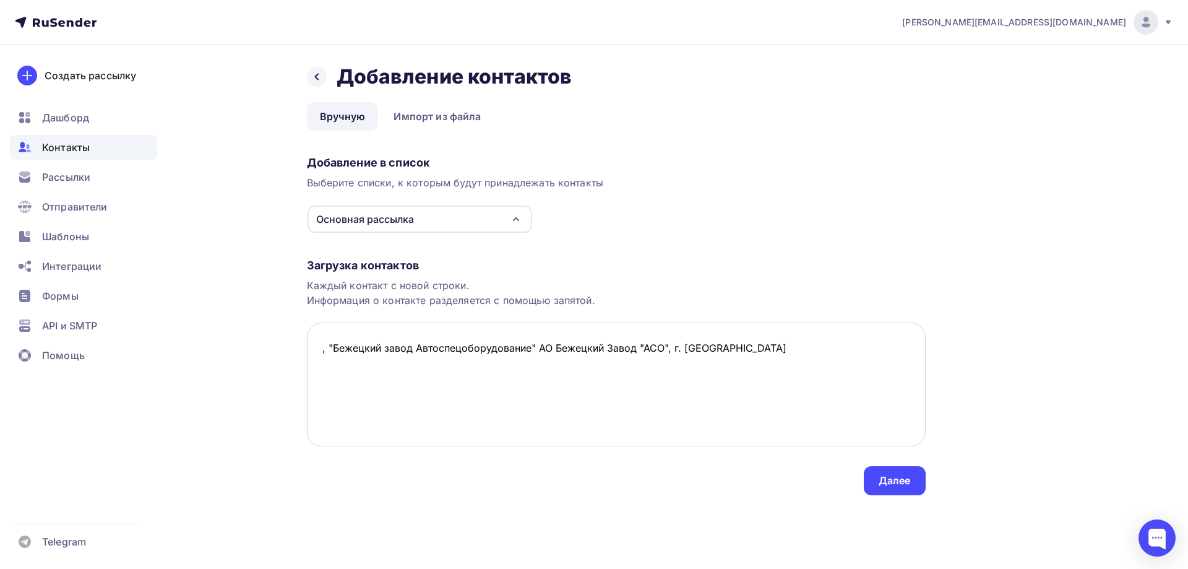
click at [321, 349] on textarea ", "Бежецкий завод Автоспецоборудование" АО Бежецкий Завод "АСО", г. [GEOGRAPHIC…" at bounding box center [616, 384] width 619 height 124
click at [852, 349] on textarea "[EMAIL_ADDRESS][DOMAIN_NAME], "Бежецкий завод Автоспецоборудование" АО Бежецкий…" at bounding box center [616, 384] width 619 height 124
click at [336, 365] on textarea "[EMAIL_ADDRESS][DOMAIN_NAME], "Бежецкий завод Автоспецоборудование" АО Бежецкий…" at bounding box center [616, 384] width 619 height 124
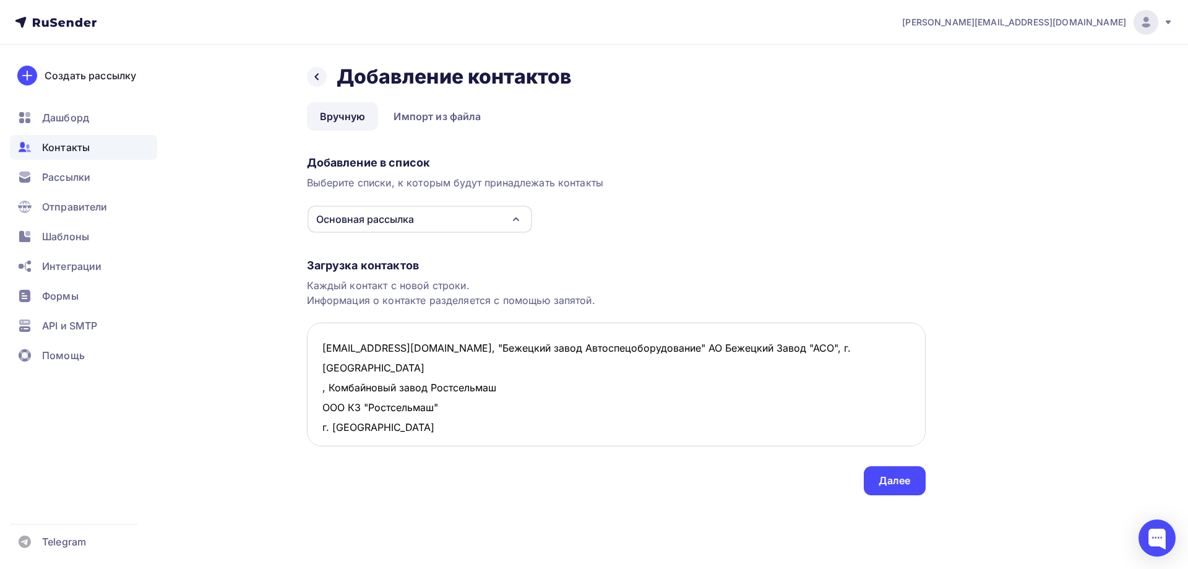
click at [329, 365] on textarea "[EMAIL_ADDRESS][DOMAIN_NAME], "Бежецкий завод Автоспецоборудование" АО Бежецкий…" at bounding box center [616, 384] width 619 height 124
click at [506, 370] on textarea "[EMAIL_ADDRESS][DOMAIN_NAME], "Бежецкий завод Автоспецоборудование" АО Бежецкий…" at bounding box center [616, 384] width 619 height 124
click at [631, 365] on textarea "[EMAIL_ADDRESS][DOMAIN_NAME], "Бежецкий завод Автоспецоборудование" АО Бежецкий…" at bounding box center [616, 384] width 619 height 124
drag, startPoint x: 748, startPoint y: 374, endPoint x: 257, endPoint y: 371, distance: 490.8
click at [257, 371] on div "Назад Добавление контактов Добавление контактов Вручную Импорт из файла Вручную…" at bounding box center [594, 295] width 1014 height 500
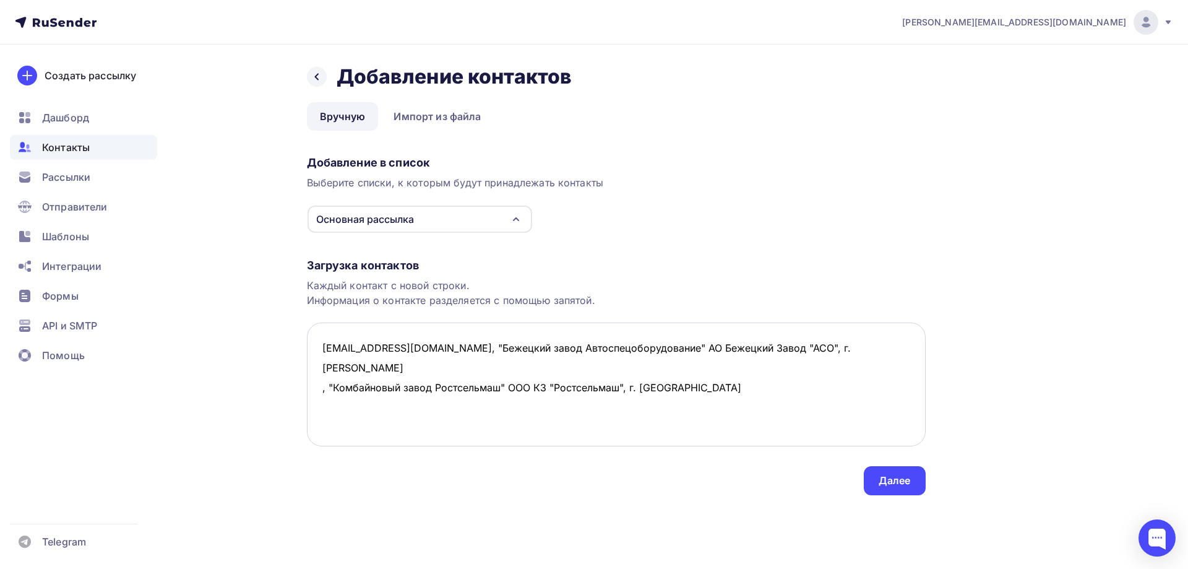
click at [651, 395] on textarea "[EMAIL_ADDRESS][DOMAIN_NAME], "Бежецкий завод Автоспецоборудование" АО Бежецкий…" at bounding box center [616, 384] width 619 height 124
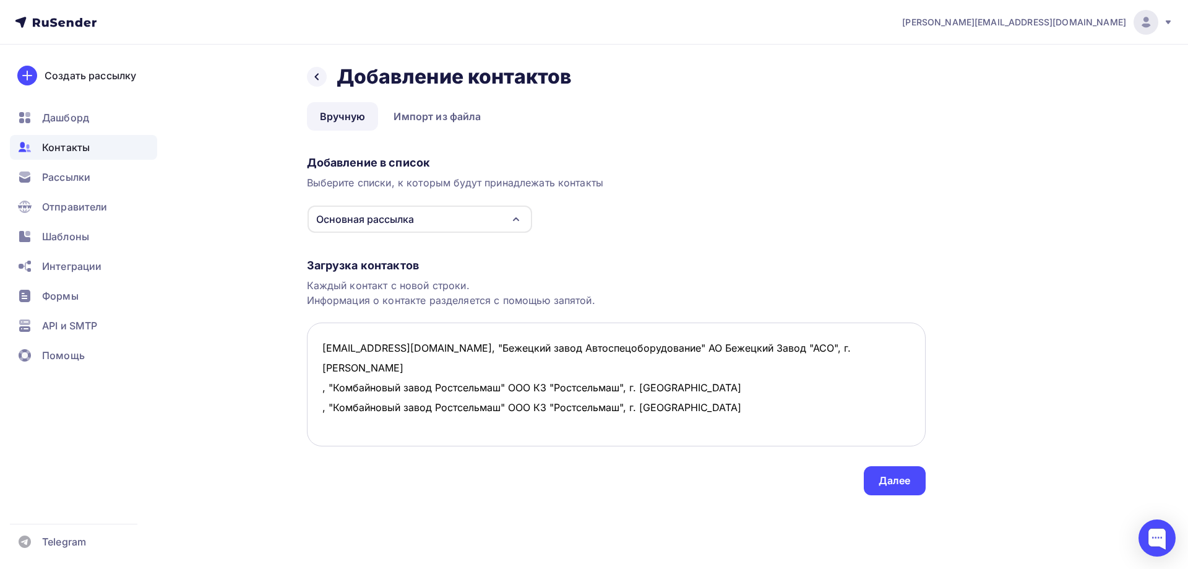
click at [321, 370] on textarea "[EMAIL_ADDRESS][DOMAIN_NAME], "Бежецкий завод Автоспецоборудование" АО Бежецкий…" at bounding box center [616, 384] width 619 height 124
click at [322, 371] on textarea "[EMAIL_ADDRESS][DOMAIN_NAME], "Бежецкий завод Автоспецоборудование" АО Бежецкий…" at bounding box center [616, 384] width 619 height 124
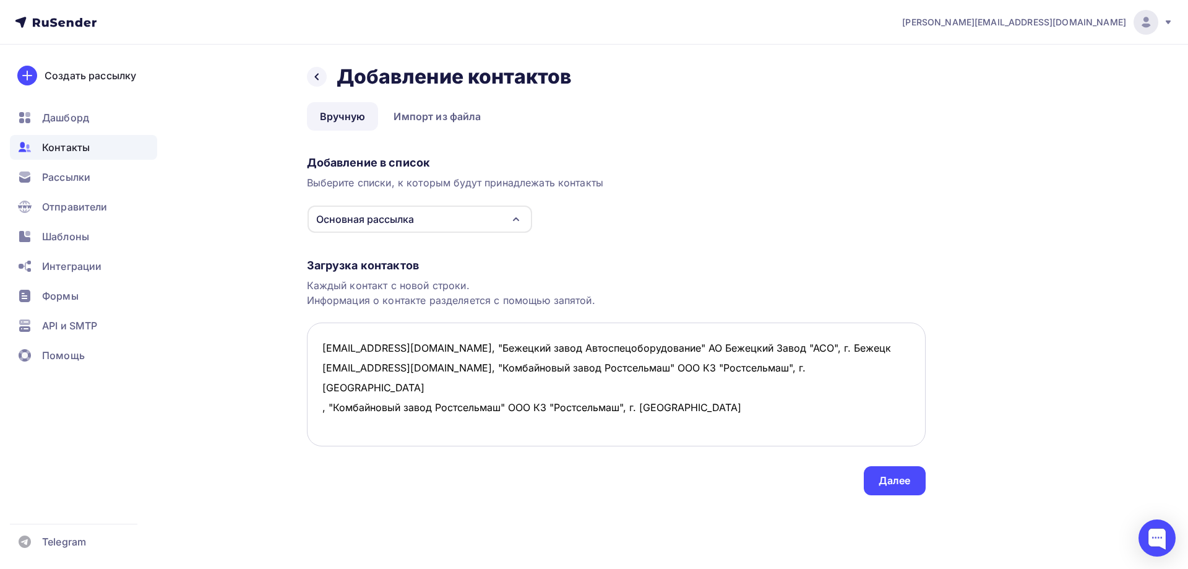
click at [319, 389] on textarea "[EMAIL_ADDRESS][DOMAIN_NAME], "Бежецкий завод Автоспецоборудование" АО Бежецкий…" at bounding box center [616, 384] width 619 height 124
click at [523, 402] on textarea "[EMAIL_ADDRESS][DOMAIN_NAME], "Бежецкий завод Автоспецоборудование" АО Бежецкий…" at bounding box center [616, 384] width 619 height 124
click at [334, 404] on textarea "[EMAIL_ADDRESS][DOMAIN_NAME], "Бежецкий завод Автоспецоборудование" АО Бежецкий…" at bounding box center [616, 384] width 619 height 124
drag, startPoint x: 528, startPoint y: 412, endPoint x: 311, endPoint y: 415, distance: 216.6
click at [311, 415] on textarea "[EMAIL_ADDRESS][DOMAIN_NAME], "Бежецкий завод Автоспецоборудование" АО Бежецкий…" at bounding box center [616, 384] width 619 height 124
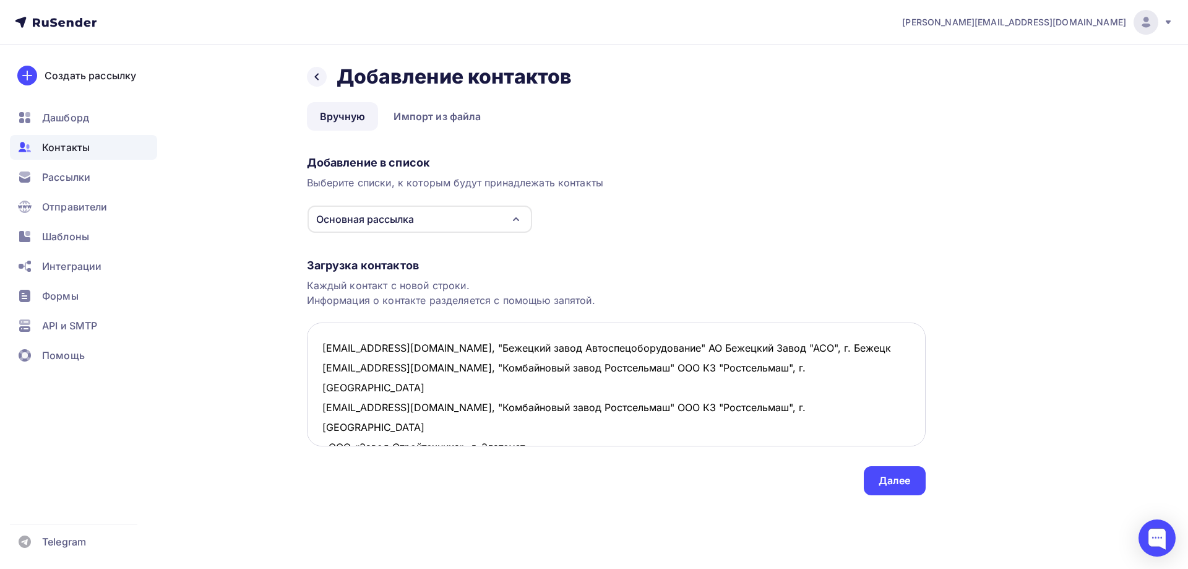
click at [394, 431] on textarea "[EMAIL_ADDRESS][DOMAIN_NAME], "Бежецкий завод Автоспецоборудование" АО Бежецкий…" at bounding box center [616, 384] width 619 height 124
click at [316, 408] on textarea "[EMAIL_ADDRESS][DOMAIN_NAME], "Бежецкий завод Автоспецоборудование" АО Бежецкий…" at bounding box center [616, 384] width 619 height 124
click at [316, 422] on textarea "[EMAIL_ADDRESS][DOMAIN_NAME], "Бежецкий завод Автоспецоборудование" АО Бежецкий…" at bounding box center [616, 384] width 619 height 124
click at [639, 415] on textarea "[EMAIL_ADDRESS][DOMAIN_NAME], "Бежецкий завод Автоспецоборудование" АО Бежецкий…" at bounding box center [616, 384] width 619 height 124
click at [636, 426] on textarea "[EMAIL_ADDRESS][DOMAIN_NAME], "Бежецкий завод Автоспецоборудование" АО Бежецкий…" at bounding box center [616, 384] width 619 height 124
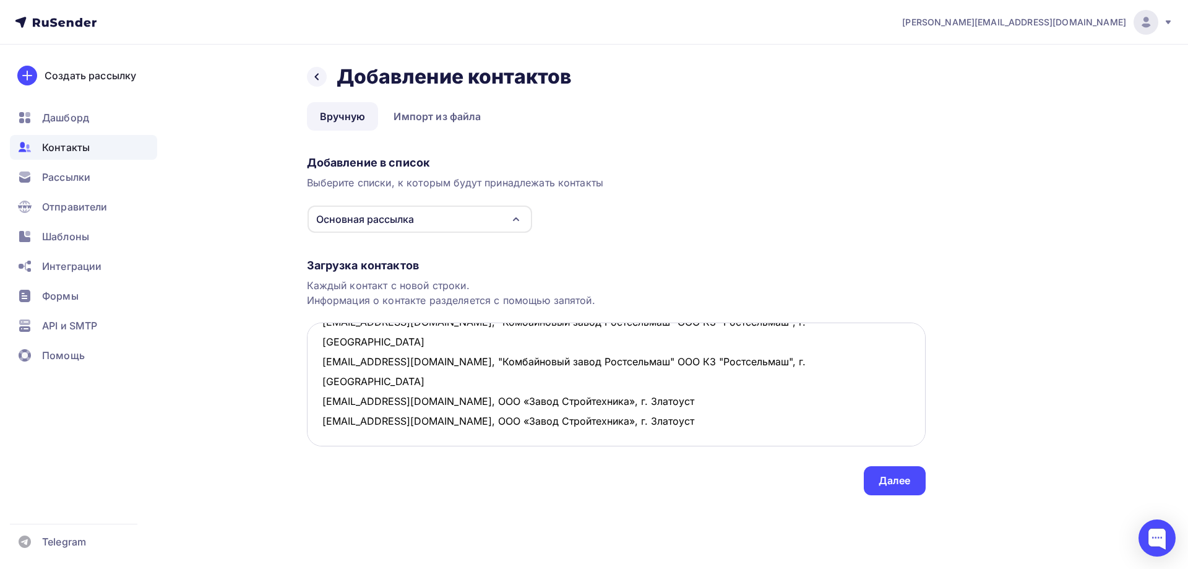
scroll to position [67, 0]
click at [335, 370] on textarea "[EMAIL_ADDRESS][DOMAIN_NAME], "Бежецкий завод Автоспецоборудование" АО Бежецкий…" at bounding box center [616, 384] width 619 height 124
click at [328, 386] on textarea "[EMAIL_ADDRESS][DOMAIN_NAME], "Бежецкий завод Автоспецоборудование" АО Бежецкий…" at bounding box center [616, 384] width 619 height 124
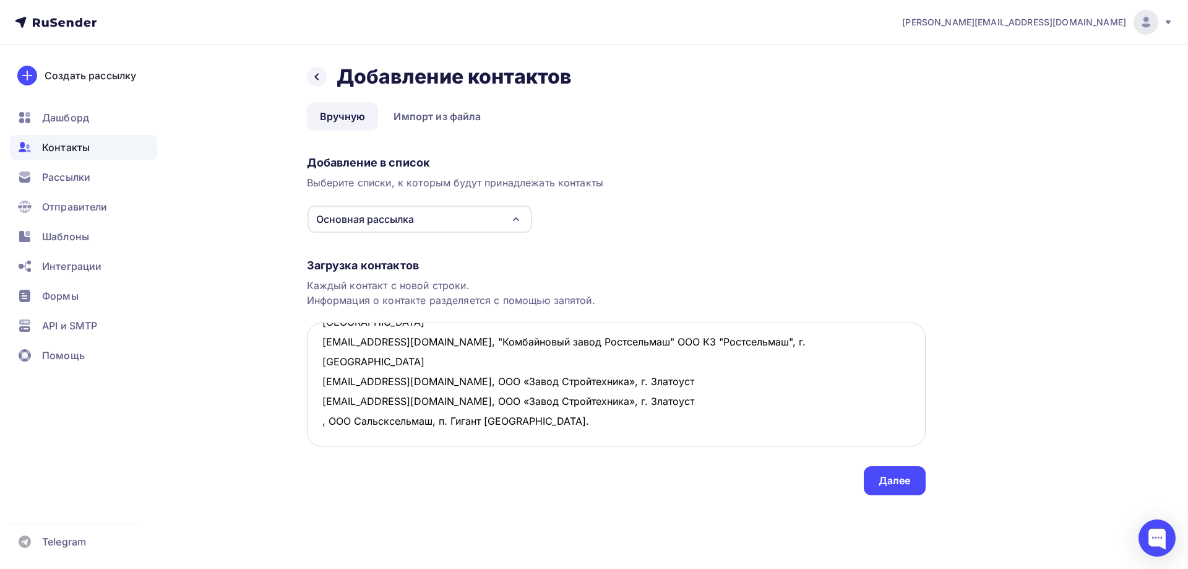
drag, startPoint x: 586, startPoint y: 381, endPoint x: 307, endPoint y: 376, distance: 279.2
click at [307, 376] on textarea "[EMAIL_ADDRESS][DOMAIN_NAME], "Бежецкий завод Автоспецоборудование" АО Бежецкий…" at bounding box center [616, 384] width 619 height 124
click at [327, 405] on textarea "[EMAIL_ADDRESS][DOMAIN_NAME], "Бежецкий завод Автоспецоборудование" АО Бежецкий…" at bounding box center [616, 384] width 619 height 124
click at [314, 382] on textarea "[EMAIL_ADDRESS][DOMAIN_NAME], "Бежецкий завод Автоспецоборудование" АО Бежецкий…" at bounding box center [616, 384] width 619 height 124
click at [316, 402] on textarea "[EMAIL_ADDRESS][DOMAIN_NAME], "Бежецкий завод Автоспецоборудование" АО Бежецкий…" at bounding box center [616, 384] width 619 height 124
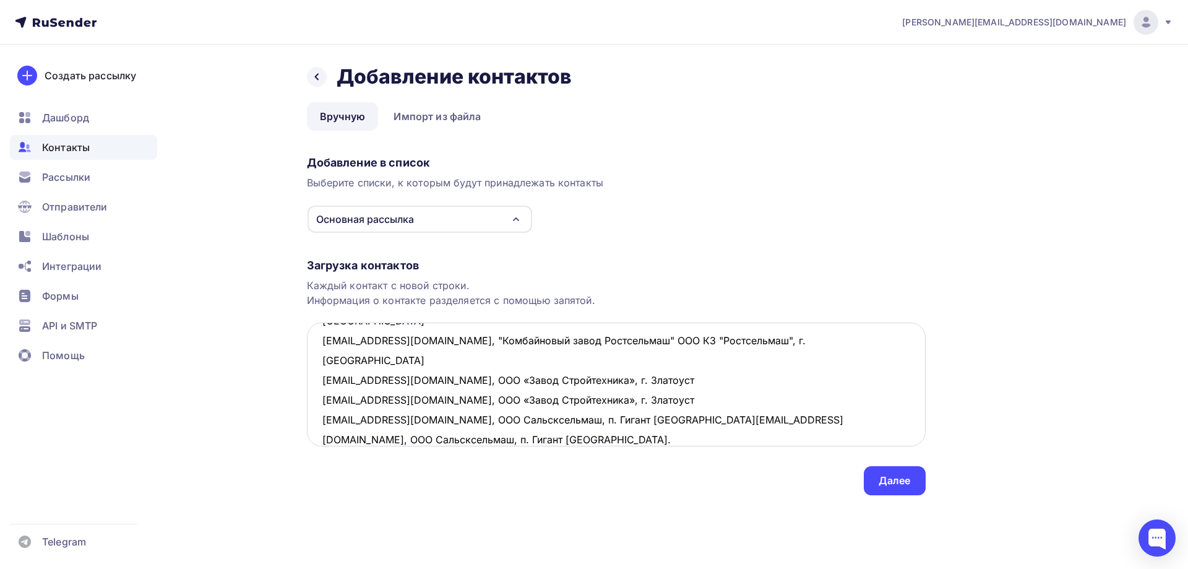
click at [345, 415] on textarea "[EMAIL_ADDRESS][DOMAIN_NAME], "Бежецкий завод Автоспецоборудование" АО Бежецкий…" at bounding box center [616, 384] width 619 height 124
click at [548, 420] on textarea "[EMAIL_ADDRESS][DOMAIN_NAME], "Бежецкий завод Автоспецоборудование" АО Бежецкий…" at bounding box center [616, 384] width 619 height 124
drag, startPoint x: 617, startPoint y: 424, endPoint x: 313, endPoint y: 421, distance: 303.9
click at [313, 421] on textarea "[EMAIL_ADDRESS][DOMAIN_NAME], "Бежецкий завод Автоспецоборудование" АО Бежецкий…" at bounding box center [616, 384] width 619 height 124
click at [329, 430] on textarea "[EMAIL_ADDRESS][DOMAIN_NAME], "Бежецкий завод Автоспецоборудование" АО Бежецкий…" at bounding box center [616, 384] width 619 height 124
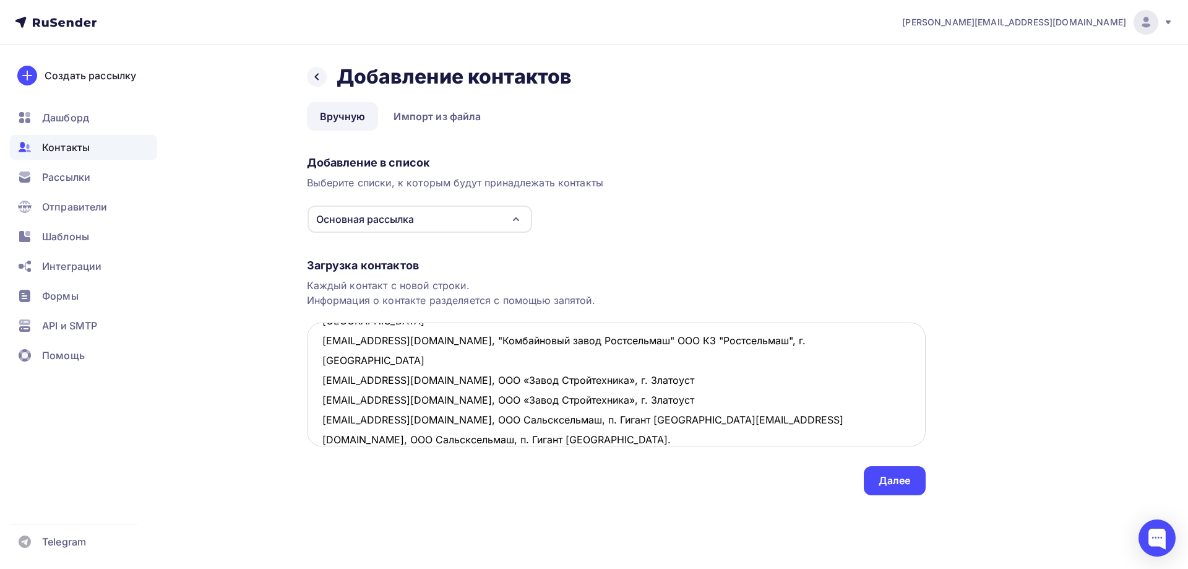
click at [319, 420] on textarea "[EMAIL_ADDRESS][DOMAIN_NAME], "Бежецкий завод Автоспецоборудование" АО Бежецкий…" at bounding box center [616, 384] width 619 height 124
click at [321, 439] on textarea at bounding box center [616, 384] width 619 height 124
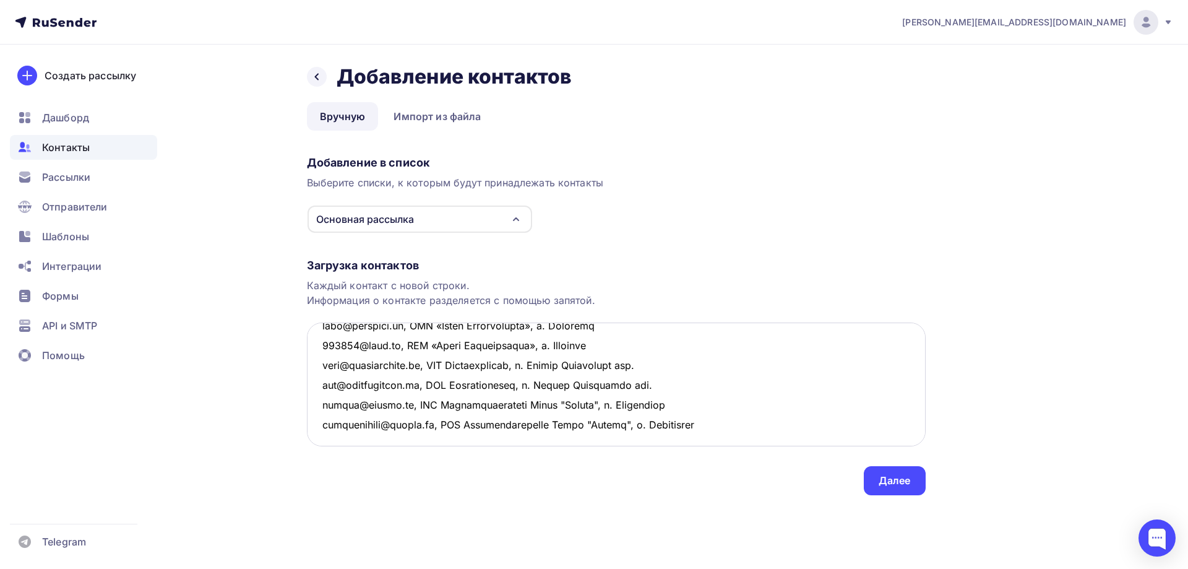
scroll to position [85, 0]
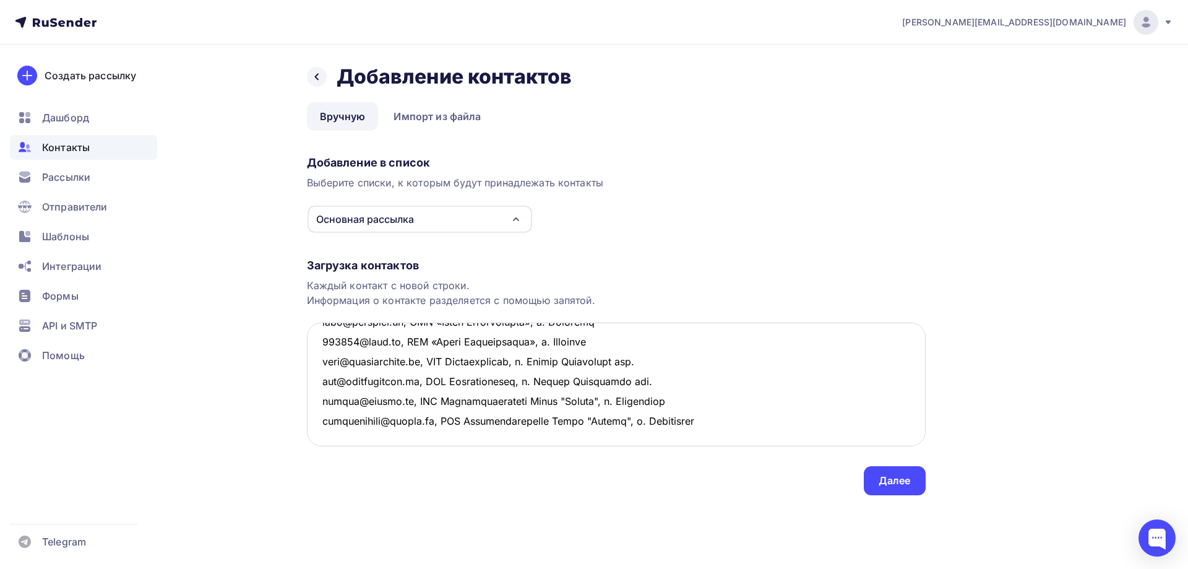
click at [761, 426] on textarea at bounding box center [616, 384] width 619 height 124
click at [353, 376] on textarea at bounding box center [616, 384] width 619 height 124
click at [358, 373] on textarea at bounding box center [616, 384] width 619 height 124
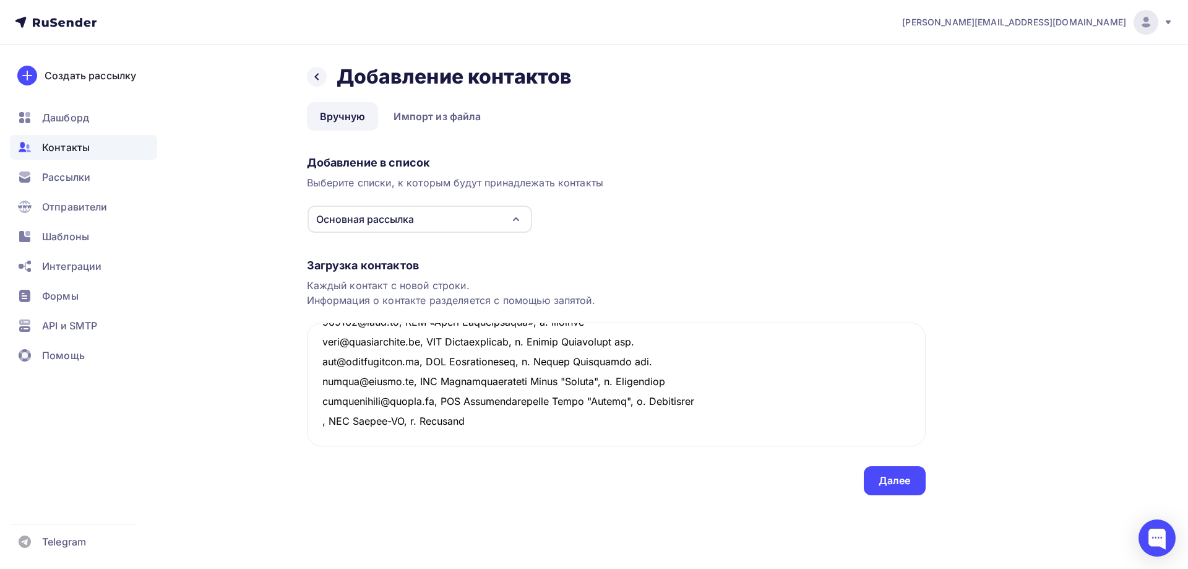
drag, startPoint x: 484, startPoint y: 385, endPoint x: 295, endPoint y: 379, distance: 188.9
click at [295, 379] on div "Назад Добавление контактов Добавление контактов Вручную Импорт из файла Вручную…" at bounding box center [594, 295] width 1014 height 500
click at [495, 384] on textarea at bounding box center [616, 384] width 619 height 124
click at [321, 383] on textarea at bounding box center [616, 384] width 619 height 124
click at [321, 400] on textarea at bounding box center [616, 384] width 619 height 124
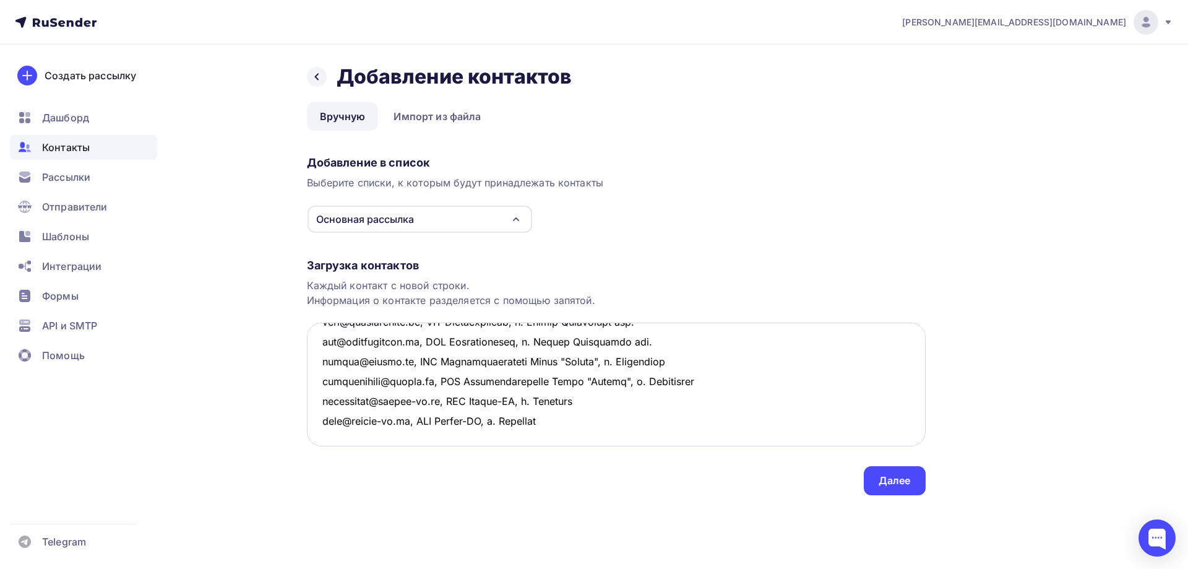
click at [327, 419] on textarea at bounding box center [616, 384] width 619 height 124
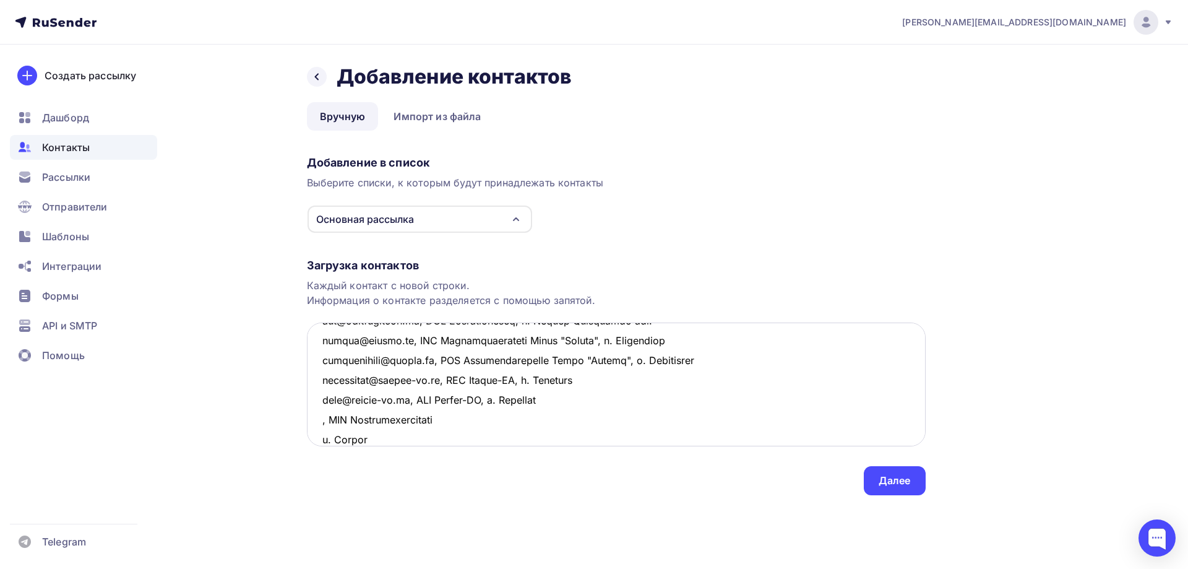
click at [446, 420] on textarea at bounding box center [616, 384] width 619 height 124
click at [456, 421] on textarea at bounding box center [616, 384] width 619 height 124
click at [319, 420] on textarea at bounding box center [616, 384] width 619 height 124
click at [666, 418] on textarea at bounding box center [616, 384] width 619 height 124
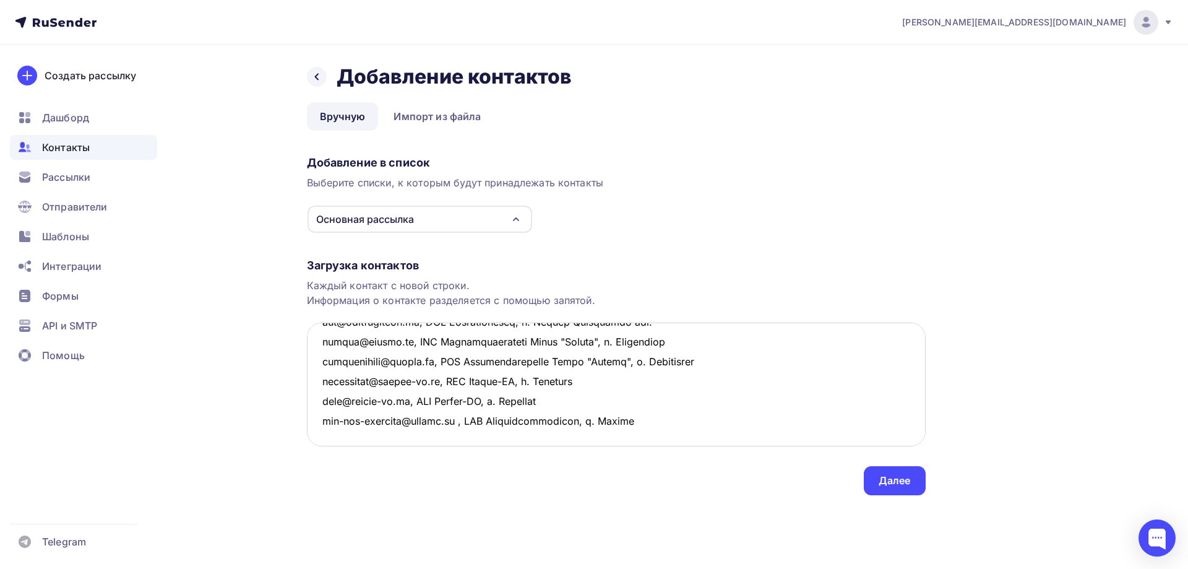
click at [375, 415] on textarea at bounding box center [616, 384] width 619 height 124
click at [324, 401] on textarea at bounding box center [616, 384] width 619 height 124
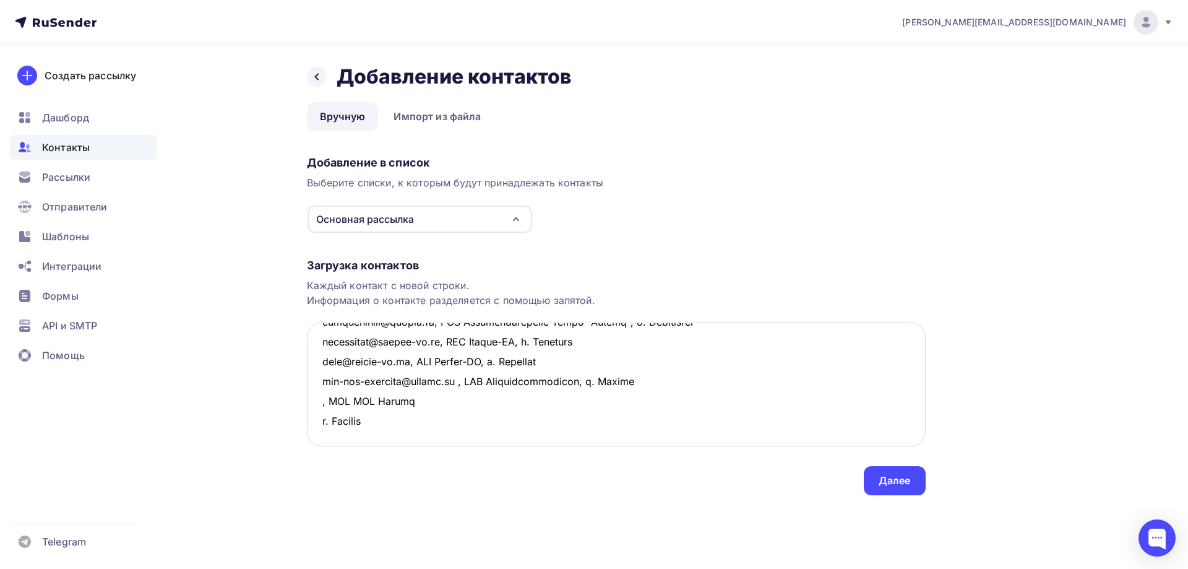
click at [421, 408] on textarea at bounding box center [616, 384] width 619 height 124
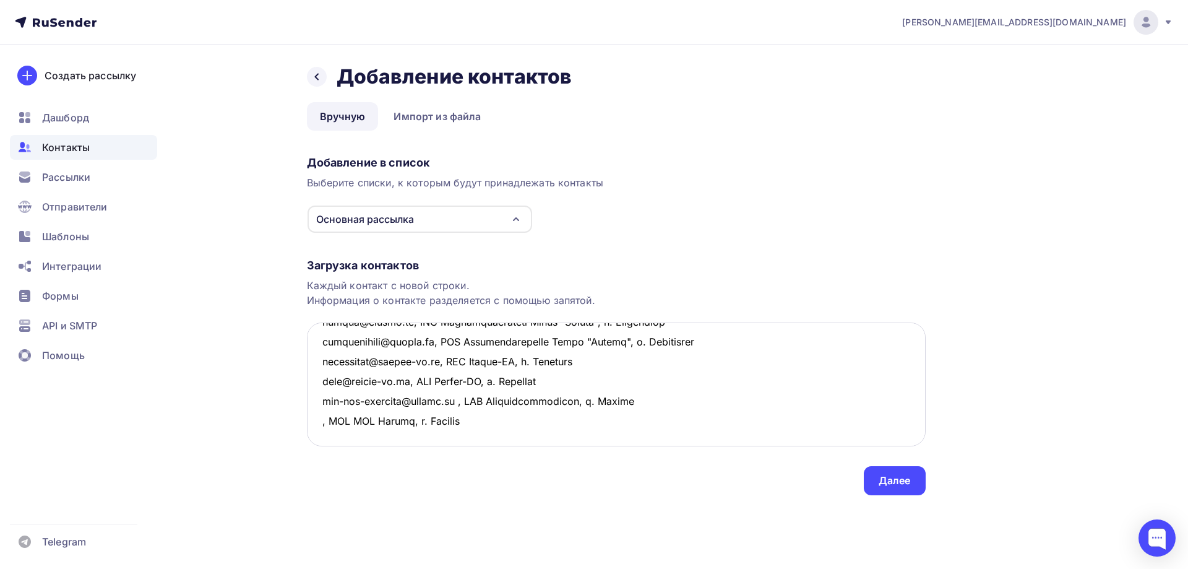
drag, startPoint x: 477, startPoint y: 409, endPoint x: 313, endPoint y: 401, distance: 163.6
click at [313, 401] on textarea at bounding box center [616, 384] width 619 height 124
click at [348, 425] on textarea at bounding box center [616, 384] width 619 height 124
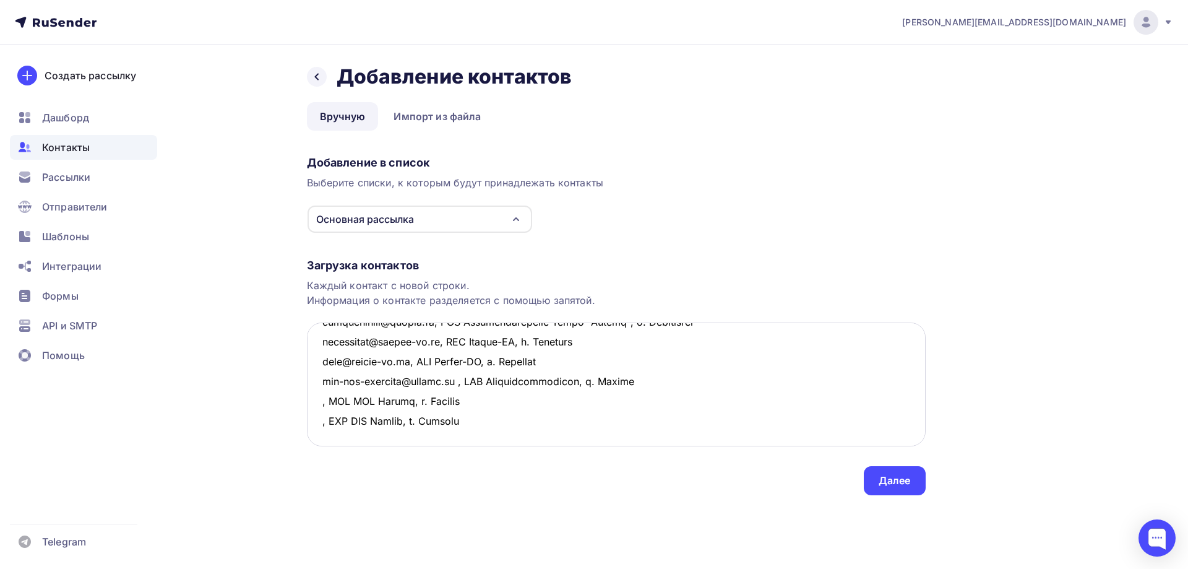
click at [348, 436] on textarea at bounding box center [616, 384] width 619 height 124
click at [486, 430] on textarea at bounding box center [616, 384] width 619 height 124
click at [320, 402] on textarea at bounding box center [616, 384] width 619 height 124
click at [317, 421] on textarea at bounding box center [616, 384] width 619 height 124
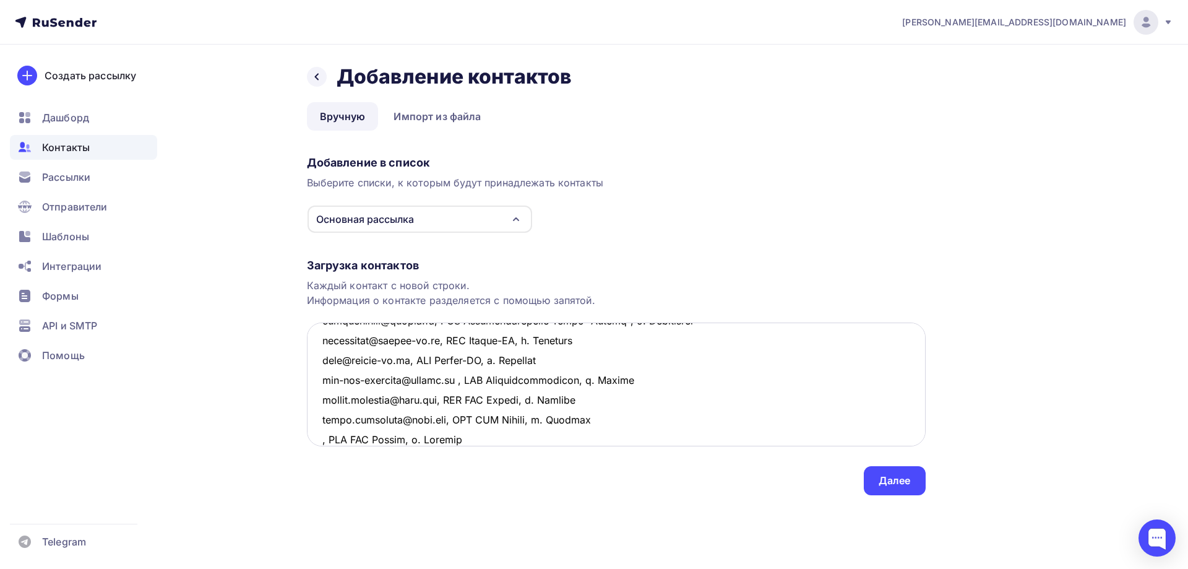
click at [322, 436] on textarea at bounding box center [616, 384] width 619 height 124
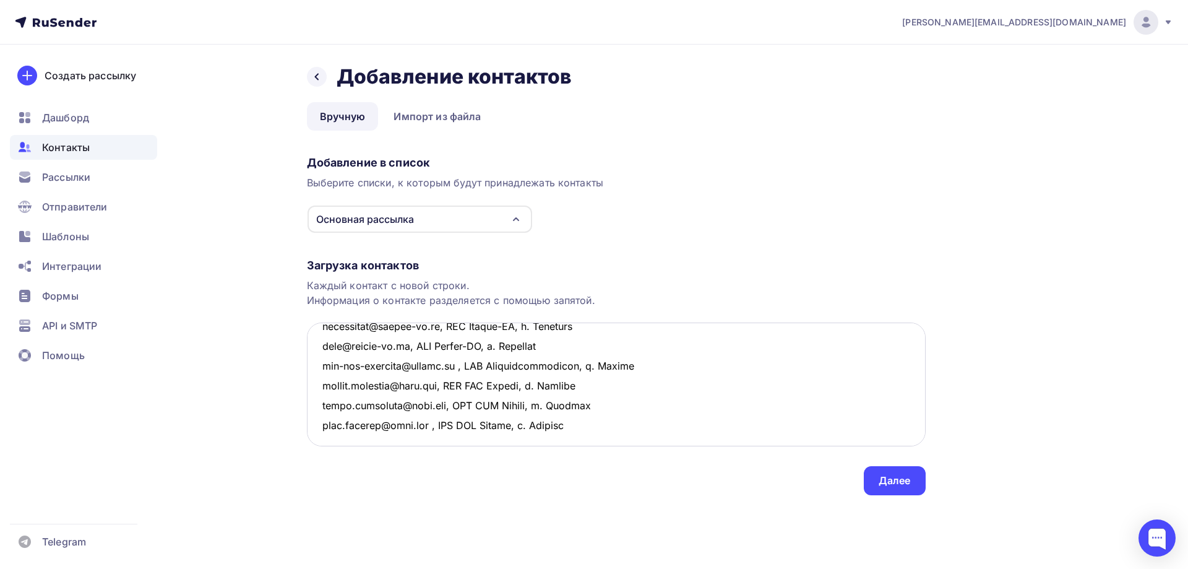
scroll to position [204, 0]
click at [602, 417] on textarea at bounding box center [616, 384] width 619 height 124
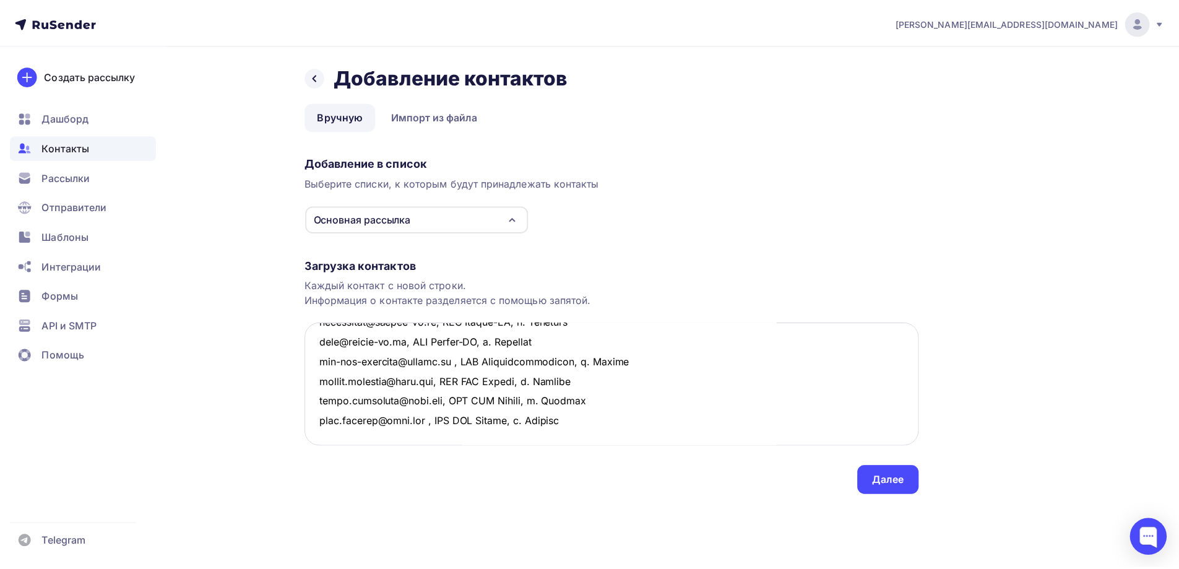
scroll to position [265, 0]
click at [412, 384] on textarea at bounding box center [616, 384] width 619 height 124
type textarea "lo@ipsumdo.si, "Ametcons adipi Elitseddoeiusmodtemp" IN Utlabore Etdol "MAG", a…"
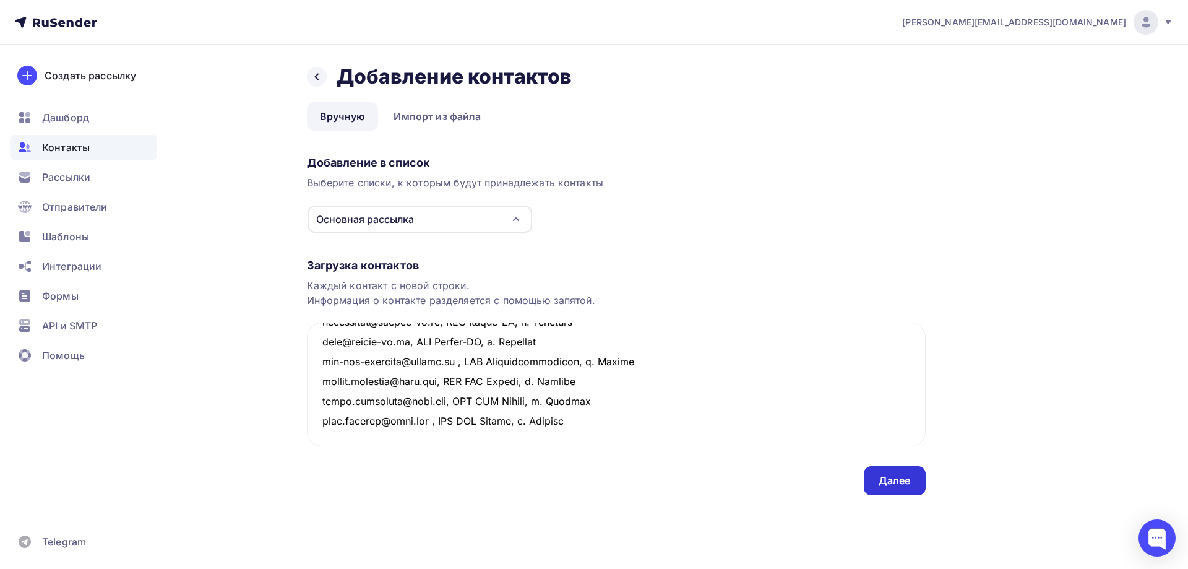
click at [896, 486] on div "Далее" at bounding box center [895, 480] width 32 height 14
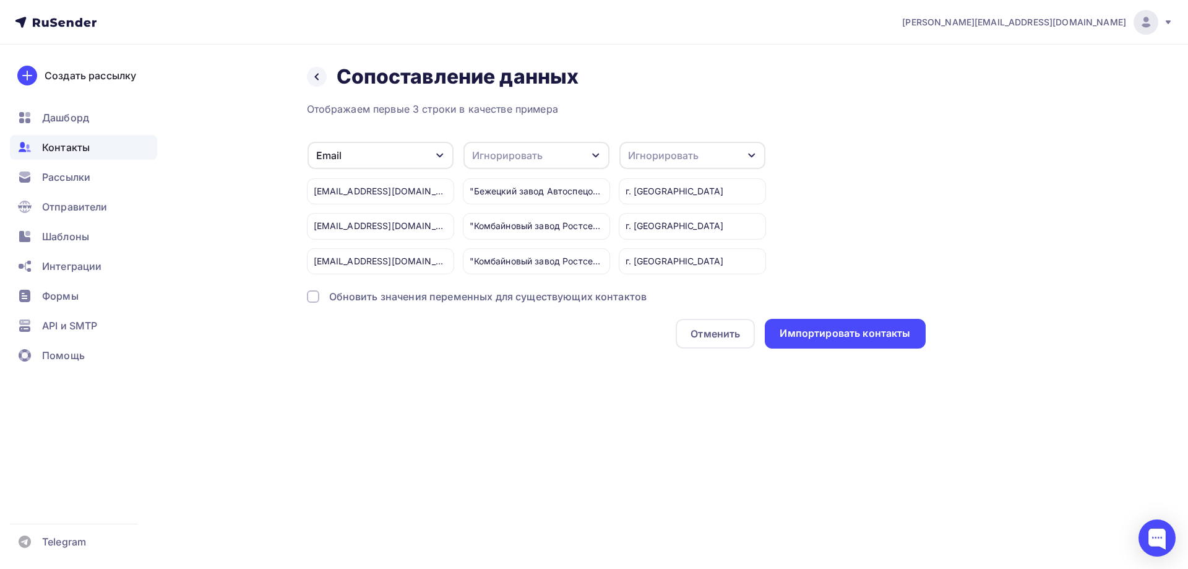
click at [724, 152] on div "Игнорировать" at bounding box center [693, 155] width 146 height 27
click at [667, 246] on div "Город" at bounding box center [670, 245] width 72 height 15
click at [576, 155] on div "Игнорировать" at bounding box center [537, 155] width 146 height 27
click at [493, 216] on div "Имя" at bounding box center [514, 211] width 72 height 15
click at [875, 338] on div "Импортировать контакты" at bounding box center [845, 333] width 131 height 14
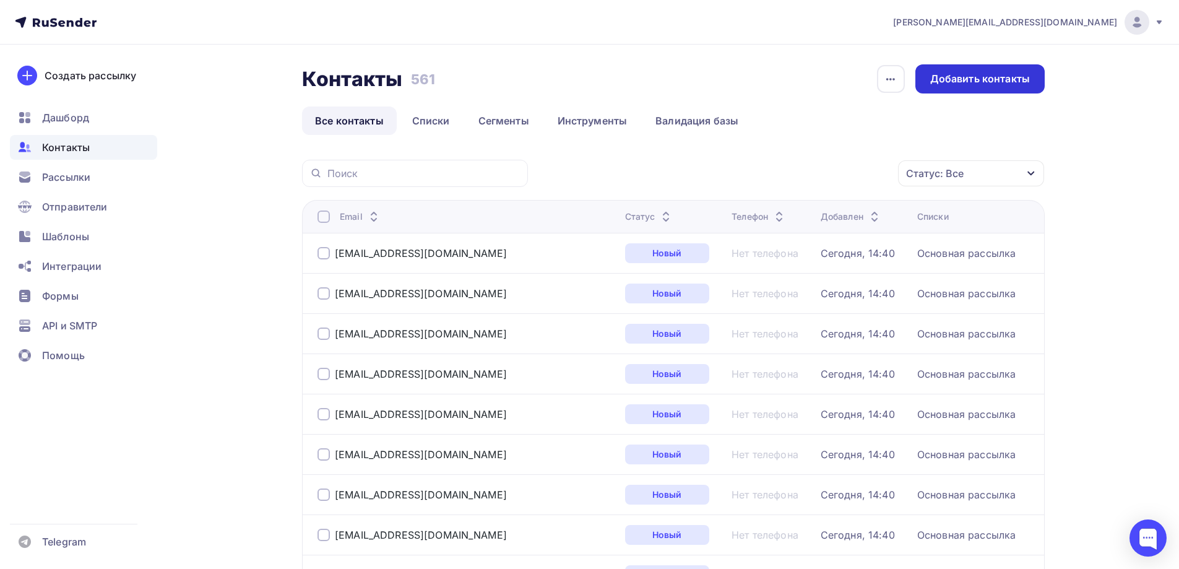
click at [957, 89] on div "Добавить контакты" at bounding box center [979, 78] width 129 height 29
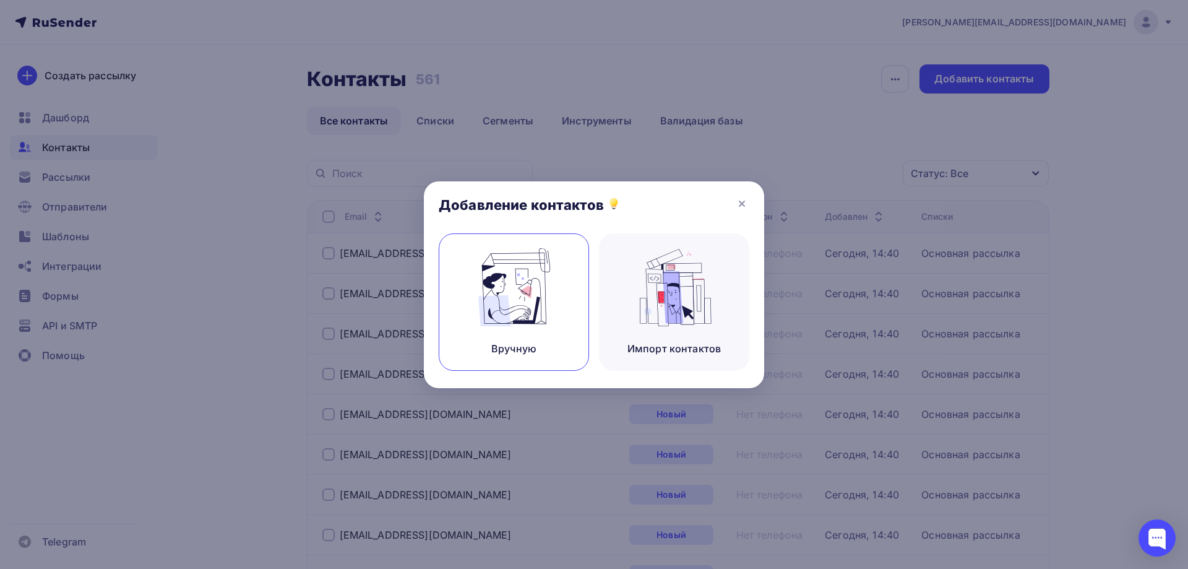
click at [499, 327] on div "Вручную" at bounding box center [514, 301] width 150 height 137
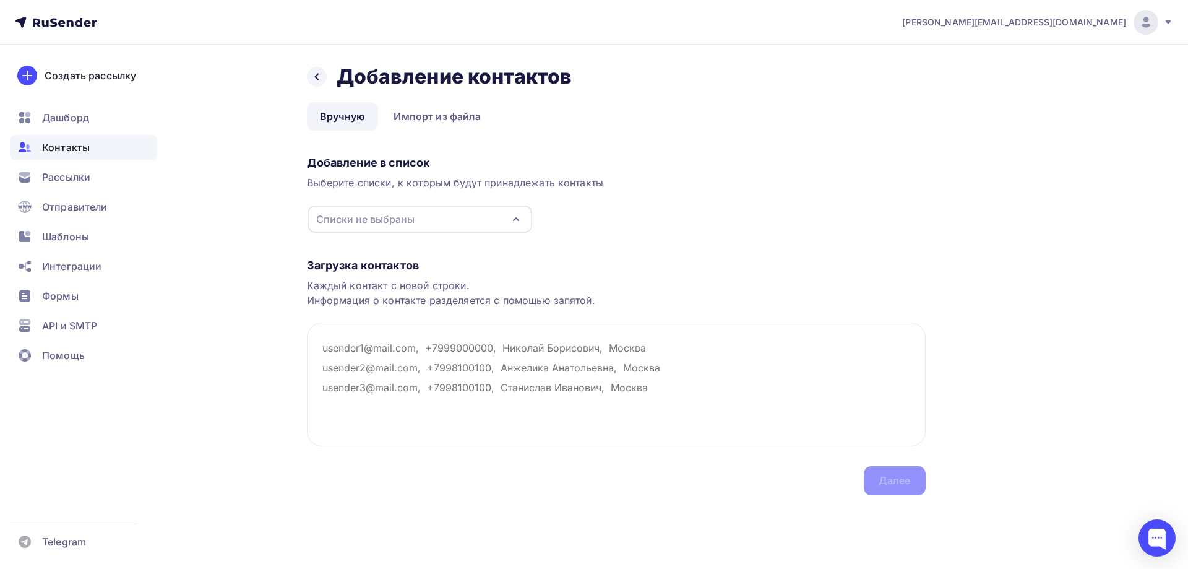
click at [345, 228] on div "Списки не выбраны" at bounding box center [420, 218] width 225 height 27
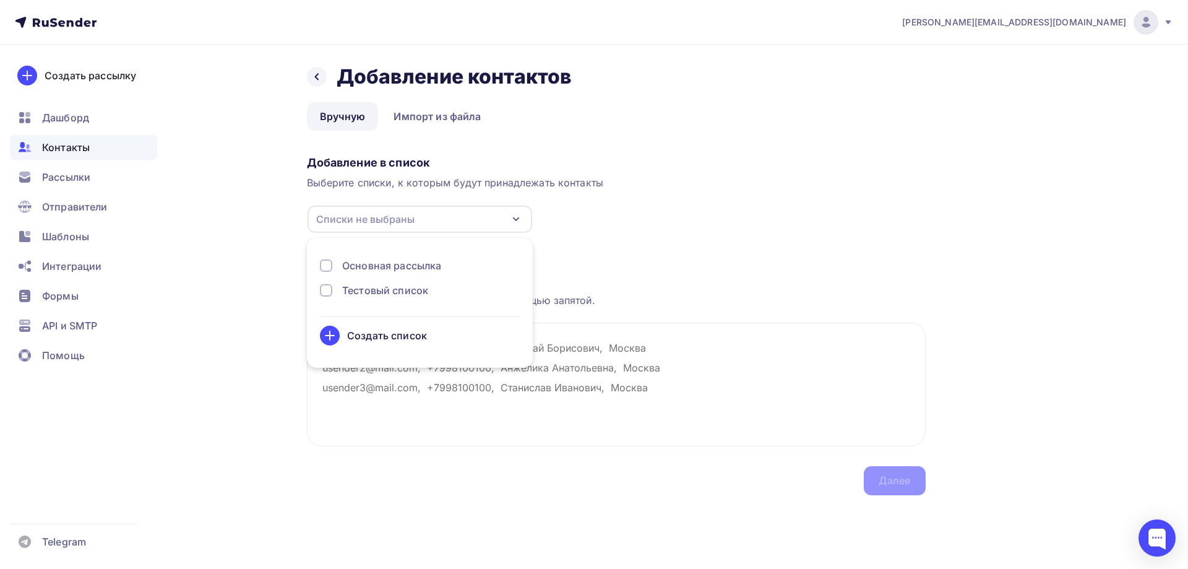
click at [353, 265] on div "Основная рассылка" at bounding box center [391, 265] width 99 height 15
click at [741, 272] on div "Загрузка контактов" at bounding box center [616, 265] width 619 height 15
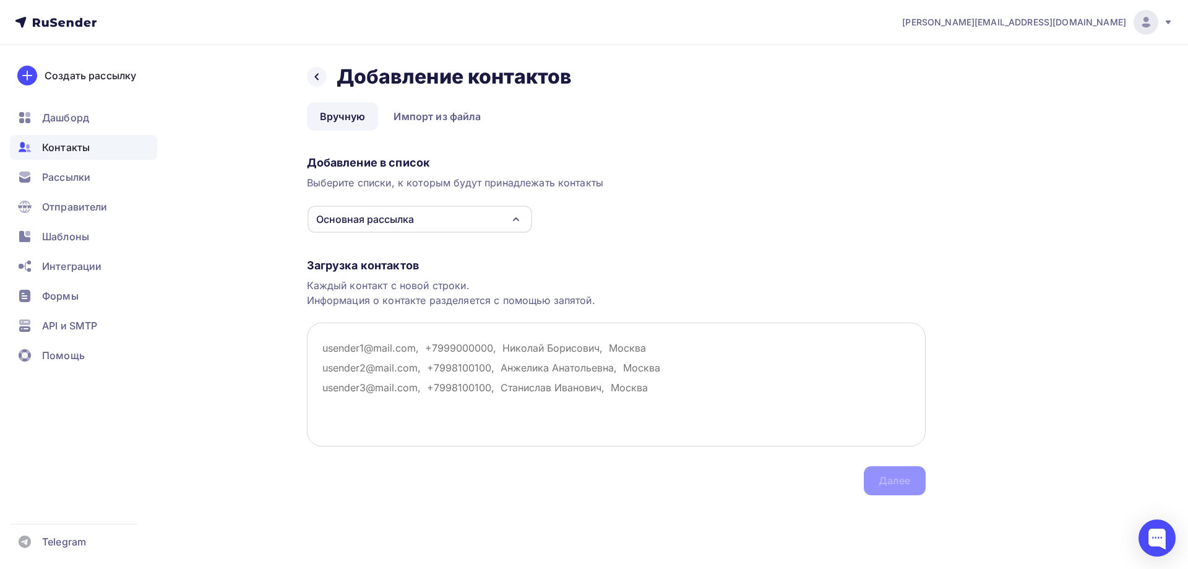
click at [352, 350] on textarea at bounding box center [616, 384] width 619 height 124
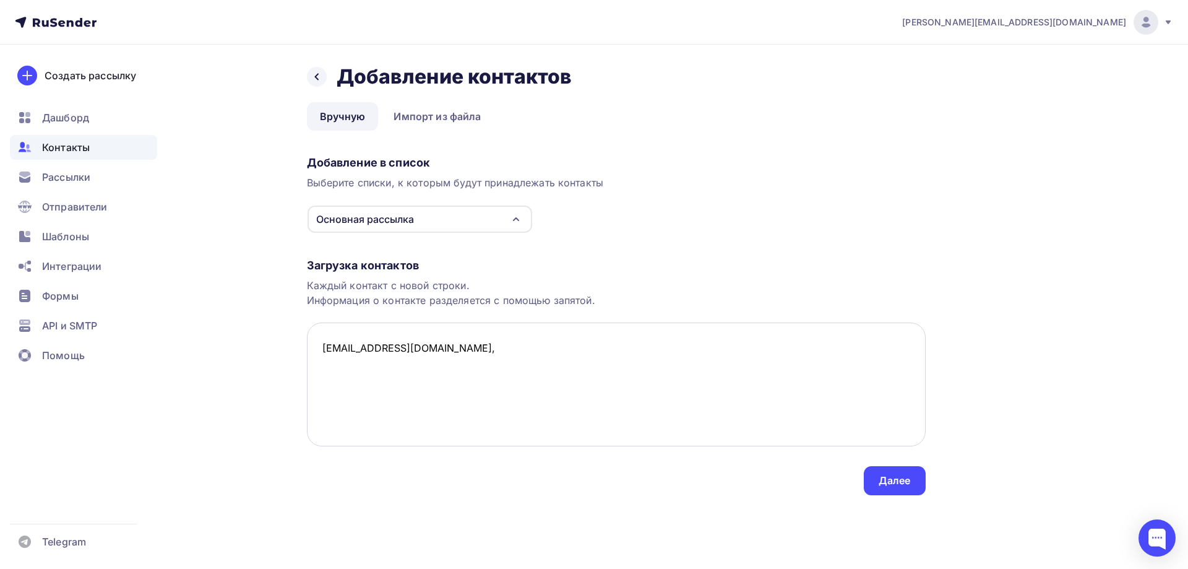
click at [452, 363] on textarea "[EMAIL_ADDRESS][DOMAIN_NAME]," at bounding box center [616, 384] width 619 height 124
click at [527, 344] on textarea "[EMAIL_ADDRESS][DOMAIN_NAME], ООО «ДРЕВМАШПЛИТ» г. [GEOGRAPHIC_DATA]" at bounding box center [616, 384] width 619 height 124
click at [405, 381] on textarea "[EMAIL_ADDRESS][DOMAIN_NAME], ООО «ДРЕВМАШПЛИТ», г. [GEOGRAPHIC_DATA]" at bounding box center [616, 384] width 619 height 124
click at [610, 354] on textarea "[EMAIL_ADDRESS][DOMAIN_NAME], ООО «ДРЕВМАШПЛИТ», г. [GEOGRAPHIC_DATA]" at bounding box center [616, 384] width 619 height 124
click at [335, 350] on textarea "[EMAIL_ADDRESS][DOMAIN_NAME], ООО «ДРЕВМАШПЛИТ», г. [GEOGRAPHIC_DATA]" at bounding box center [616, 384] width 619 height 124
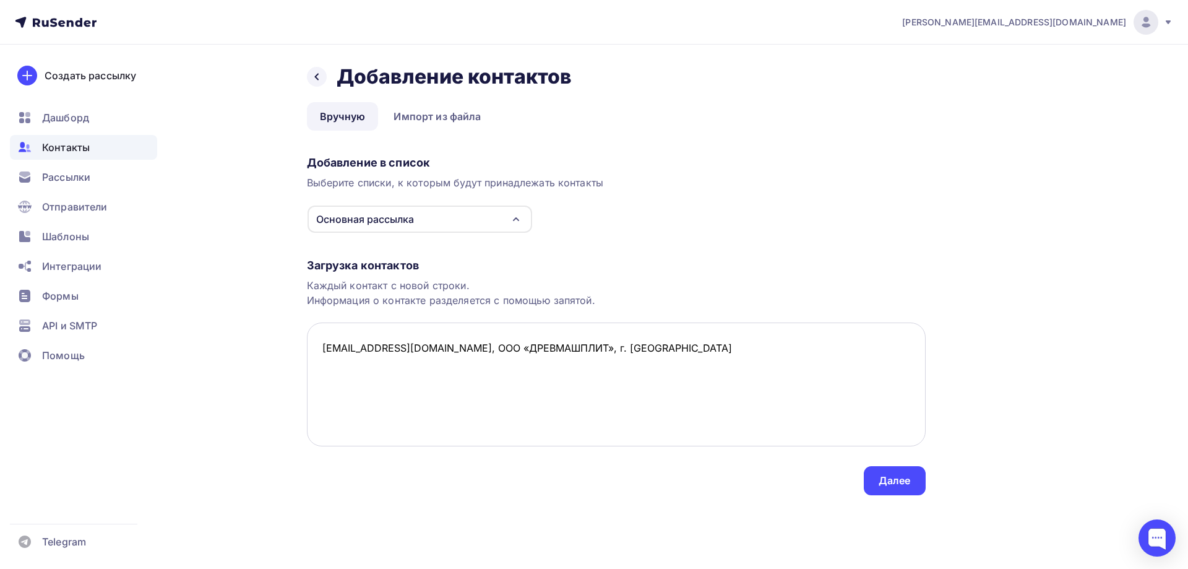
click at [340, 363] on textarea "[EMAIL_ADDRESS][DOMAIN_NAME], ООО «ДРЕВМАШПЛИТ», г. [GEOGRAPHIC_DATA]" at bounding box center [616, 384] width 619 height 124
click at [441, 375] on textarea "[EMAIL_ADDRESS][DOMAIN_NAME], ООО «ДРЕВМАШПЛИТ», г. Мытищи , ООО Промышленник г…" at bounding box center [616, 384] width 619 height 124
drag, startPoint x: 527, startPoint y: 367, endPoint x: 476, endPoint y: 363, distance: 51.5
click at [476, 363] on textarea "[EMAIL_ADDRESS][DOMAIN_NAME], ООО «ДРЕВМАШПЛИТ», г. Мытищи , ООО Промышленник, …" at bounding box center [616, 384] width 619 height 124
drag, startPoint x: 559, startPoint y: 362, endPoint x: 296, endPoint y: 371, distance: 262.6
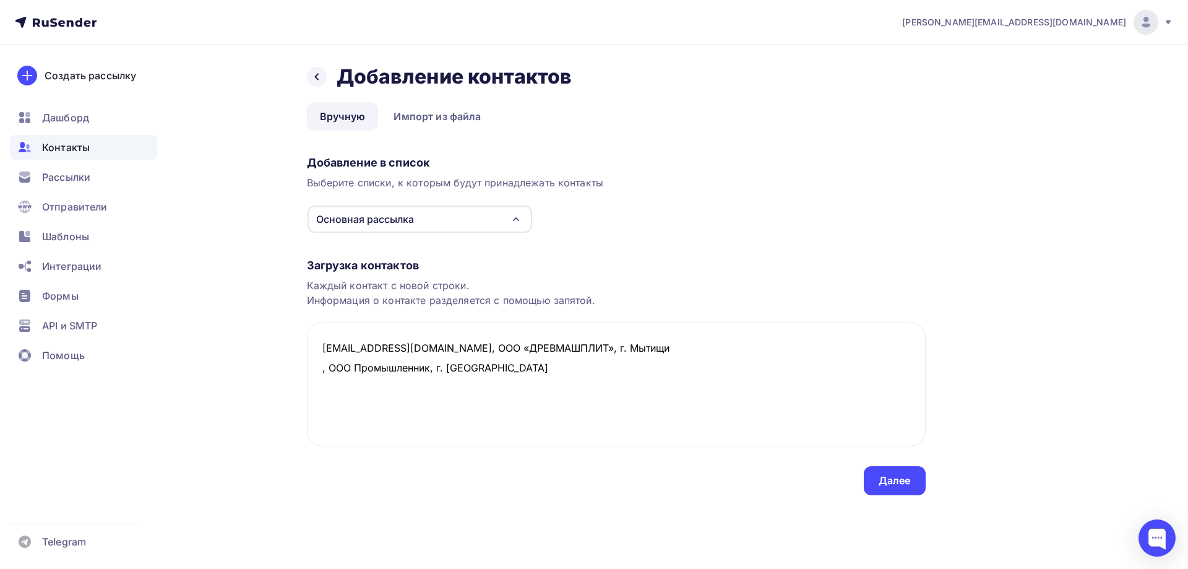
click at [296, 371] on div "Назад Добавление контактов Добавление контактов Вручную Импорт из файла Вручную…" at bounding box center [594, 295] width 1014 height 500
click at [329, 394] on textarea "[EMAIL_ADDRESS][DOMAIN_NAME], ООО «ДРЕВМАШПЛИТ», г. Мытищи , ООО Промышленник, …" at bounding box center [616, 384] width 619 height 124
click at [321, 368] on textarea "[EMAIL_ADDRESS][DOMAIN_NAME], ООО «ДРЕВМАШПЛИТ», г. Мытищи , ООО Промышленник, …" at bounding box center [616, 384] width 619 height 124
click at [316, 391] on textarea "[EMAIL_ADDRESS][DOMAIN_NAME], ООО «ДРЕВМАШПЛИТ», г. Мытищи [EMAIL_ADDRESS][DOMA…" at bounding box center [616, 384] width 619 height 124
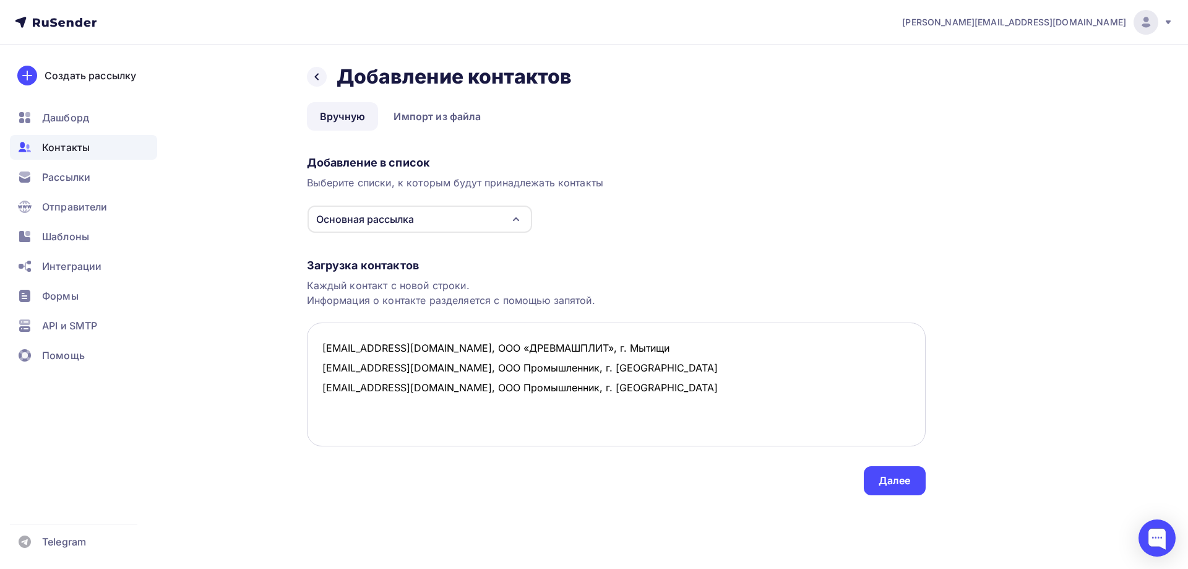
click at [579, 408] on textarea "[EMAIL_ADDRESS][DOMAIN_NAME], ООО «ДРЕВМАШПЛИТ», г. Мытищи [EMAIL_ADDRESS][DOMA…" at bounding box center [616, 384] width 619 height 124
click at [374, 410] on textarea "[EMAIL_ADDRESS][DOMAIN_NAME], ООО «ДРЕВМАШПЛИТ», г. Мытищи [EMAIL_ADDRESS][DOMA…" at bounding box center [616, 384] width 619 height 124
click at [433, 407] on textarea "[EMAIL_ADDRESS][DOMAIN_NAME], ООО «ДРЕВМАШПЛИТ», г. Мытищи [EMAIL_ADDRESS][DOMA…" at bounding box center [616, 384] width 619 height 124
drag, startPoint x: 469, startPoint y: 412, endPoint x: 311, endPoint y: 412, distance: 158.4
click at [311, 412] on textarea "[EMAIL_ADDRESS][DOMAIN_NAME], ООО «ДРЕВМАШПЛИТ», г. Мытищи [EMAIL_ADDRESS][DOMA…" at bounding box center [616, 384] width 619 height 124
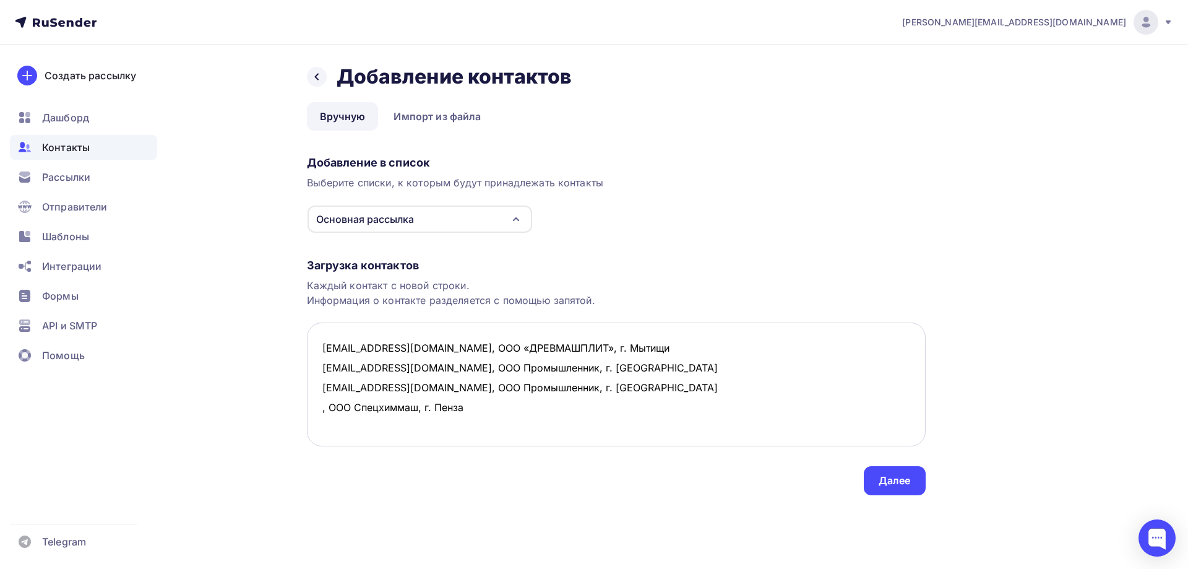
click at [344, 428] on textarea "[EMAIL_ADDRESS][DOMAIN_NAME], ООО «ДРЕВМАШПЛИТ», г. Мытищи [EMAIL_ADDRESS][DOMA…" at bounding box center [616, 384] width 619 height 124
click at [317, 408] on textarea "[EMAIL_ADDRESS][DOMAIN_NAME], ООО «ДРЕВМАШПЛИТ», г. Мытищи [EMAIL_ADDRESS][DOMA…" at bounding box center [616, 384] width 619 height 124
click at [321, 430] on textarea "[EMAIL_ADDRESS][DOMAIN_NAME], ООО «ДРЕВМАШПЛИТ», г. Мытищи [EMAIL_ADDRESS][DOMA…" at bounding box center [616, 384] width 619 height 124
click at [581, 433] on textarea "[EMAIL_ADDRESS][DOMAIN_NAME], ООО «ДРЕВМАШПЛИТ», г. Мытищи [EMAIL_ADDRESS][DOMA…" at bounding box center [616, 384] width 619 height 124
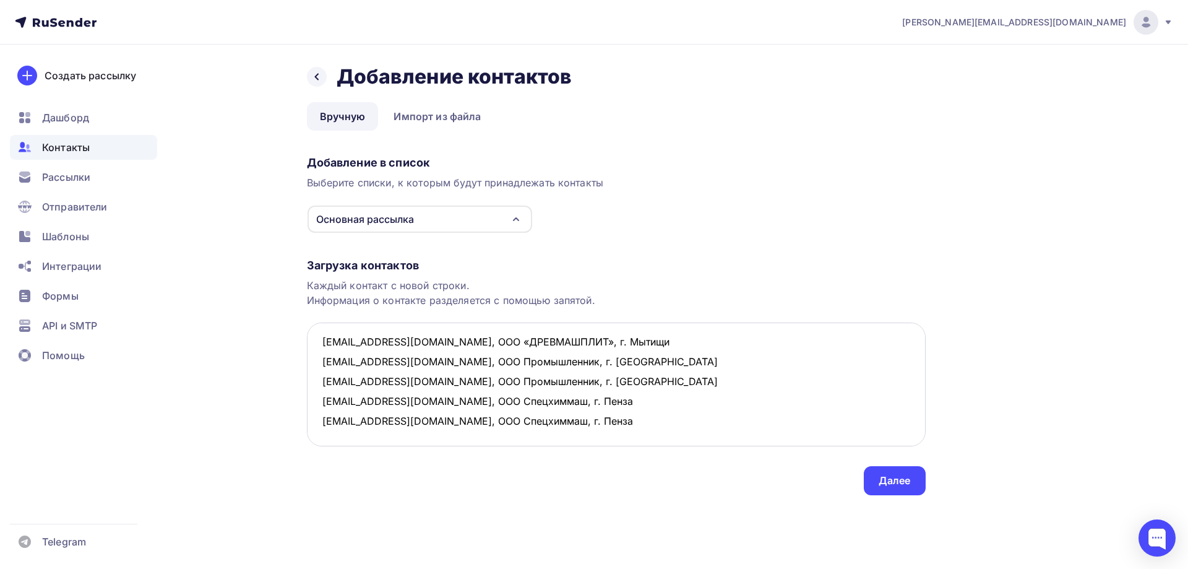
scroll to position [87, 0]
click at [338, 357] on textarea "[EMAIL_ADDRESS][DOMAIN_NAME], ООО «ДРЕВМАШПЛИТ», г. Мытищи [EMAIL_ADDRESS][DOMA…" at bounding box center [616, 384] width 619 height 124
click at [336, 362] on textarea "[EMAIL_ADDRESS][DOMAIN_NAME], ООО «ДРЕВМАШПЛИТ», г. Мытищи [EMAIL_ADDRESS][DOMA…" at bounding box center [616, 384] width 619 height 124
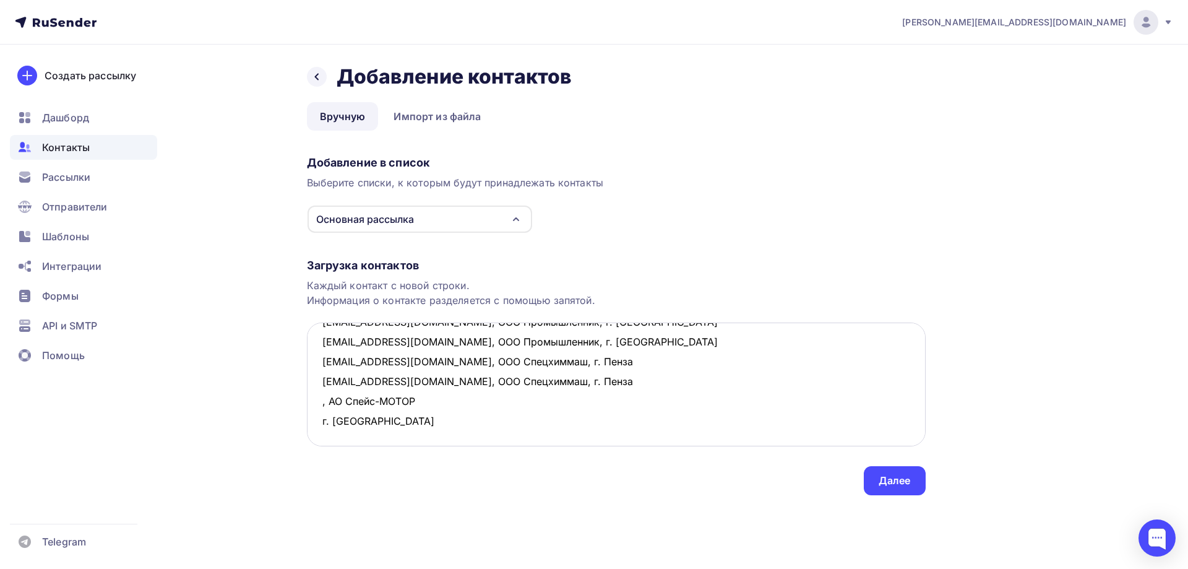
click at [419, 363] on textarea "[EMAIL_ADDRESS][DOMAIN_NAME], ООО «ДРЕВМАШПЛИТ», г. Мытищи [EMAIL_ADDRESS][DOMA…" at bounding box center [616, 384] width 619 height 124
drag, startPoint x: 517, startPoint y: 363, endPoint x: 305, endPoint y: 363, distance: 212.3
click at [305, 363] on div "Назад Добавление контактов Добавление контактов Вручную Импорт из файла Вручную…" at bounding box center [594, 295] width 1014 height 500
click at [342, 383] on textarea "[EMAIL_ADDRESS][DOMAIN_NAME], ООО «ДРЕВМАШПЛИТ», г. Мытищи [EMAIL_ADDRESS][DOMA…" at bounding box center [616, 384] width 619 height 124
click at [319, 361] on textarea "[EMAIL_ADDRESS][DOMAIN_NAME], ООО «ДРЕВМАШПЛИТ», г. Мытищи [EMAIL_ADDRESS][DOMA…" at bounding box center [616, 384] width 619 height 124
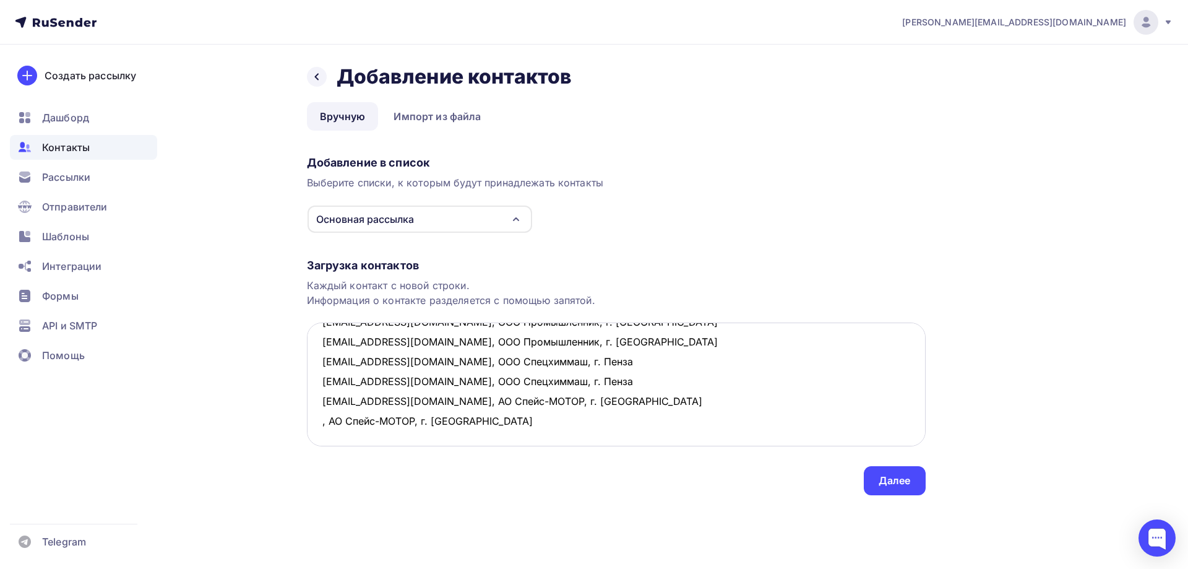
click at [321, 378] on textarea "[EMAIL_ADDRESS][DOMAIN_NAME], ООО «ДРЕВМАШПЛИТ», г. Мытищи [EMAIL_ADDRESS][DOMA…" at bounding box center [616, 384] width 619 height 124
click at [665, 385] on textarea "[EMAIL_ADDRESS][DOMAIN_NAME], ООО «ДРЕВМАШПЛИТ», г. Мытищи [EMAIL_ADDRESS][DOMA…" at bounding box center [616, 384] width 619 height 124
click at [636, 412] on textarea "[EMAIL_ADDRESS][DOMAIN_NAME], ООО «ДРЕВМАШПЛИТ», г. Мытищи [EMAIL_ADDRESS][DOMA…" at bounding box center [616, 384] width 619 height 124
click at [631, 397] on textarea "[EMAIL_ADDRESS][DOMAIN_NAME], ООО «ДРЕВМАШПЛИТ», г. Мытищи [EMAIL_ADDRESS][DOMA…" at bounding box center [616, 384] width 619 height 124
click at [371, 407] on textarea "[EMAIL_ADDRESS][DOMAIN_NAME], ООО «ДРЕВМАШПЛИТ», г. Мытищи [EMAIL_ADDRESS][DOMA…" at bounding box center [616, 384] width 619 height 124
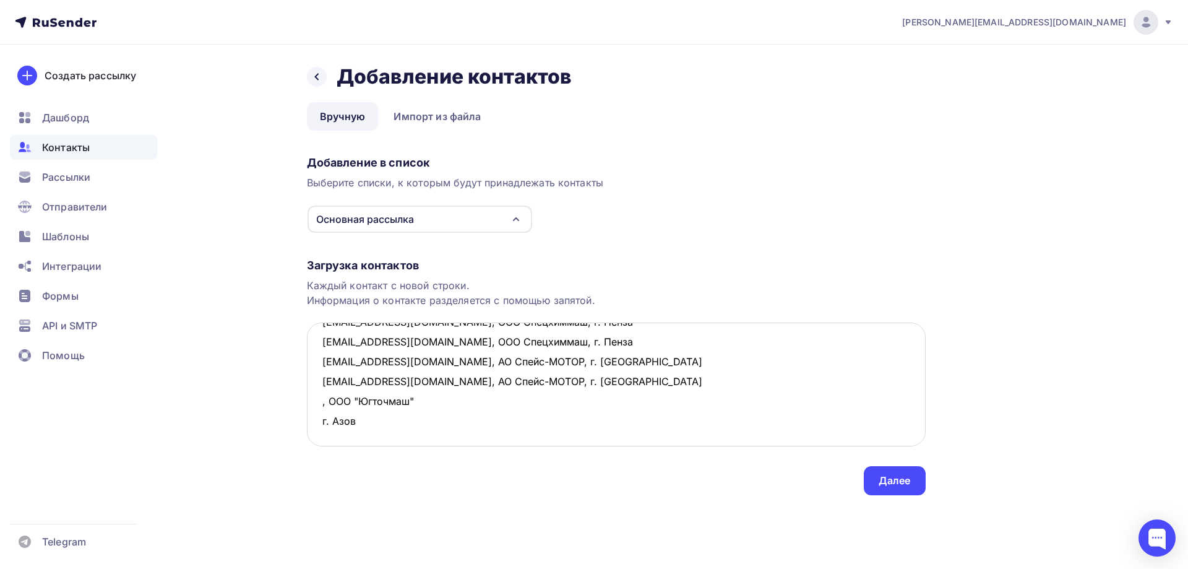
click at [430, 395] on textarea "[EMAIL_ADDRESS][DOMAIN_NAME], ООО «ДРЕВМАШПЛИТ», г. Мытищи [EMAIL_ADDRESS][DOMA…" at bounding box center [616, 384] width 619 height 124
drag, startPoint x: 455, startPoint y: 405, endPoint x: 305, endPoint y: 399, distance: 150.5
click at [305, 399] on div "Назад Добавление контактов Добавление контактов Вручную Импорт из файла Вручную…" at bounding box center [594, 295] width 1014 height 500
click at [391, 426] on textarea "[EMAIL_ADDRESS][DOMAIN_NAME], ООО «ДРЕВМАШПЛИТ», г. Мытищи [EMAIL_ADDRESS][DOMA…" at bounding box center [616, 384] width 619 height 124
click at [316, 399] on textarea "[EMAIL_ADDRESS][DOMAIN_NAME], ООО «ДРЕВМАШПЛИТ», г. Мытищи [EMAIL_ADDRESS][DOMA…" at bounding box center [616, 384] width 619 height 124
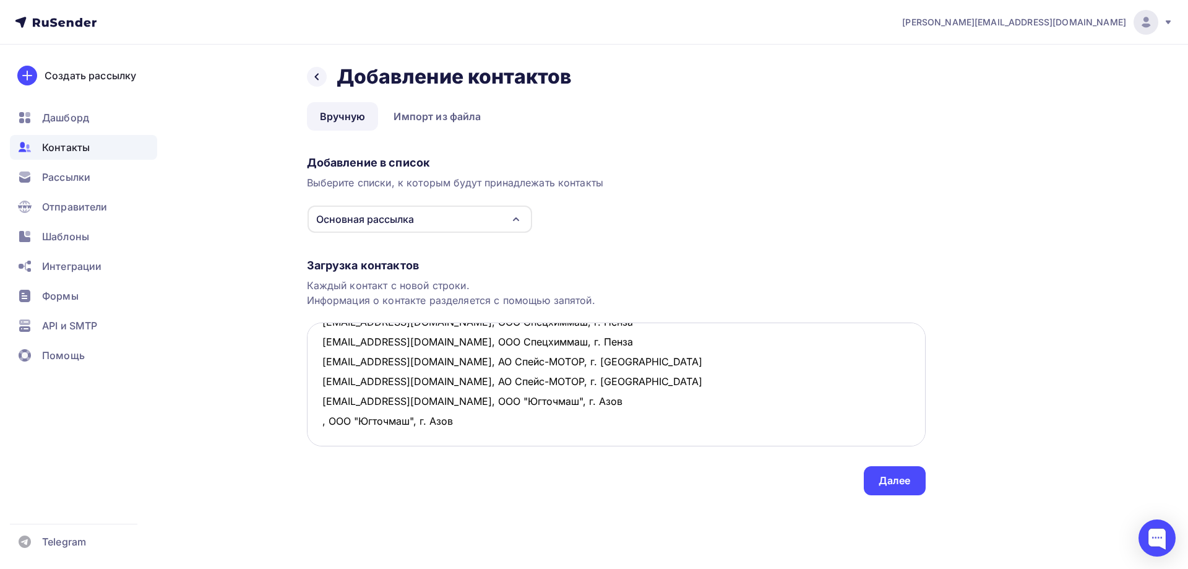
click at [319, 420] on textarea "[EMAIL_ADDRESS][DOMAIN_NAME], ООО «ДРЕВМАШПЛИТ», г. Мытищи [EMAIL_ADDRESS][DOMA…" at bounding box center [616, 384] width 619 height 124
click at [606, 422] on textarea "[EMAIL_ADDRESS][DOMAIN_NAME], ООО «ДРЕВМАШПЛИТ», г. Мытищи [EMAIL_ADDRESS][DOMA…" at bounding box center [616, 384] width 619 height 124
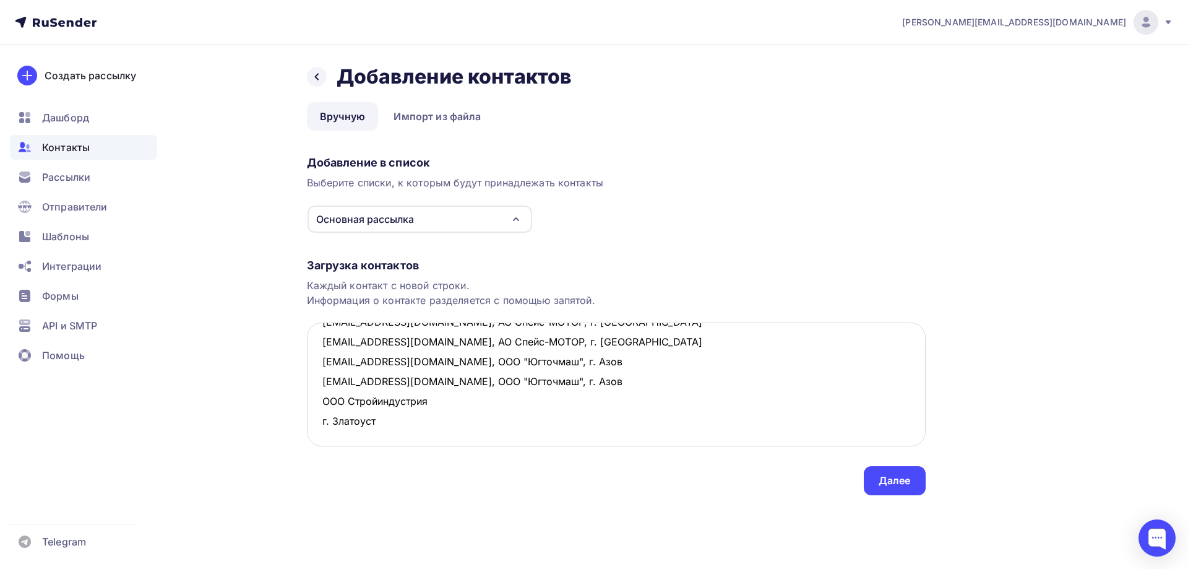
click at [321, 396] on textarea "[EMAIL_ADDRESS][DOMAIN_NAME], ООО «ДРЕВМАШПЛИТ», г. Мытищи [EMAIL_ADDRESS][DOMA…" at bounding box center [616, 384] width 619 height 124
click at [451, 407] on textarea "[EMAIL_ADDRESS][DOMAIN_NAME], ООО «ДРЕВМАШПЛИТ», г. Мытищи [EMAIL_ADDRESS][DOMA…" at bounding box center [616, 384] width 619 height 124
drag, startPoint x: 495, startPoint y: 402, endPoint x: 300, endPoint y: 397, distance: 194.4
click at [300, 397] on div "Назад Добавление контактов Добавление контактов Вручную Импорт из файла Вручную…" at bounding box center [594, 295] width 1014 height 500
click at [355, 417] on textarea "[EMAIL_ADDRESS][DOMAIN_NAME], ООО «ДРЕВМАШПЛИТ», г. Мытищи [EMAIL_ADDRESS][DOMA…" at bounding box center [616, 384] width 619 height 124
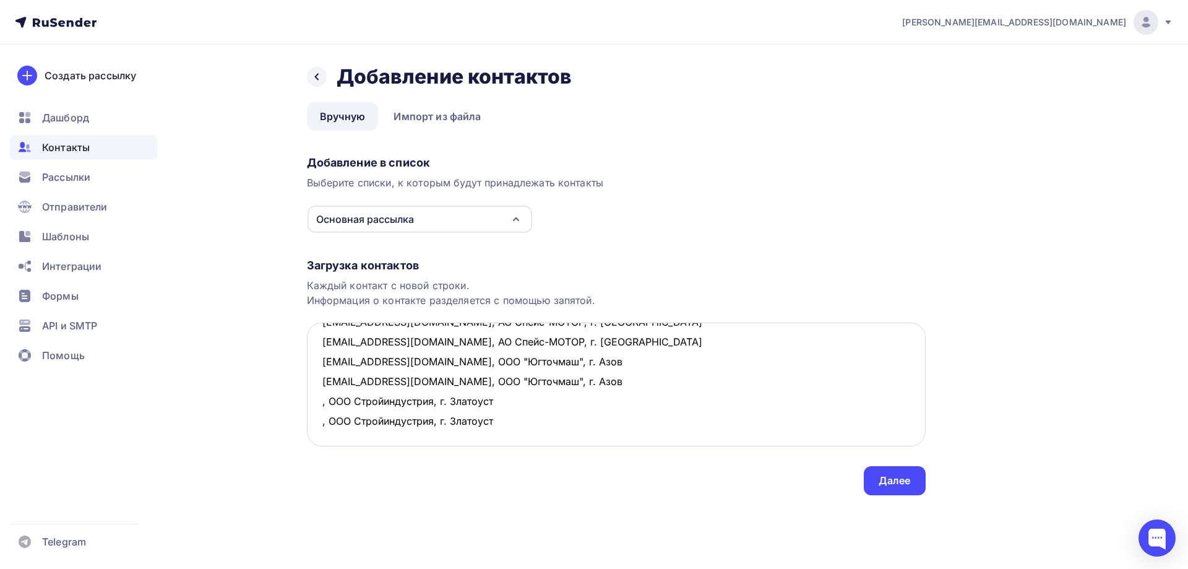
click at [334, 436] on textarea "[EMAIL_ADDRESS][DOMAIN_NAME], ООО «ДРЕВМАШПЛИТ», г. Мытищи [EMAIL_ADDRESS][DOMA…" at bounding box center [616, 384] width 619 height 124
click at [319, 400] on textarea "[EMAIL_ADDRESS][DOMAIN_NAME], ООО «ДРЕВМАШПЛИТ», г. Мытищи [EMAIL_ADDRESS][DOMA…" at bounding box center [616, 384] width 619 height 124
click at [318, 419] on textarea "[EMAIL_ADDRESS][DOMAIN_NAME], ООО «ДРЕВМАШПЛИТ», г. Мытищи [EMAIL_ADDRESS][DOMA…" at bounding box center [616, 384] width 619 height 124
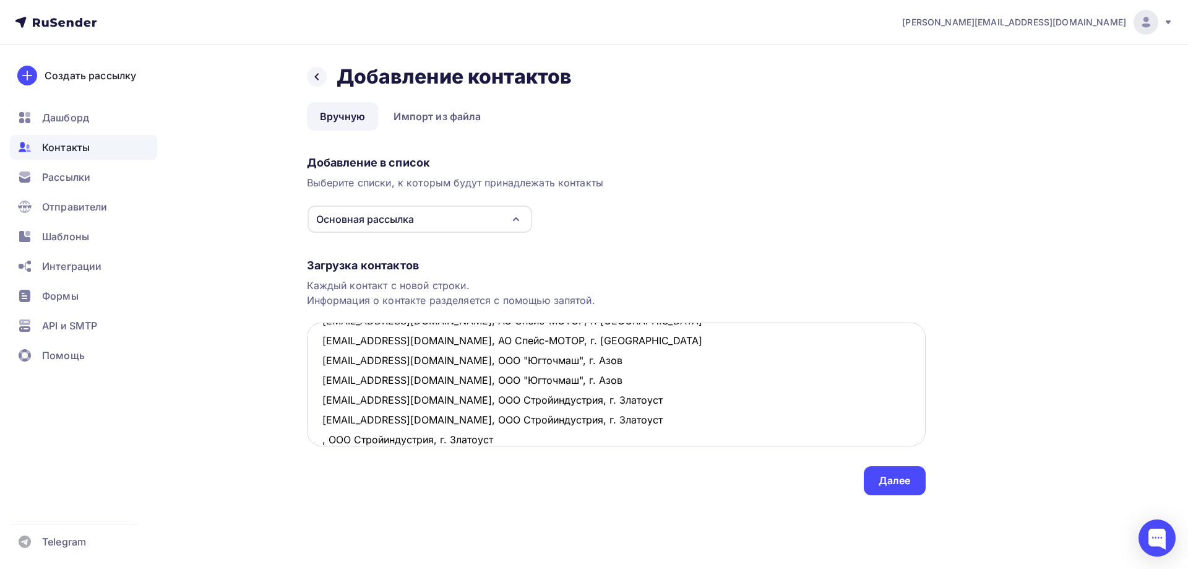
click at [318, 438] on textarea "[EMAIL_ADDRESS][DOMAIN_NAME], ООО «ДРЕВМАШПЛИТ», г. Мытищи [EMAIL_ADDRESS][DOMA…" at bounding box center [616, 384] width 619 height 124
click at [587, 435] on textarea "[EMAIL_ADDRESS][DOMAIN_NAME], ООО «ДРЕВМАШПЛИТ», г. Мытищи [EMAIL_ADDRESS][DOMA…" at bounding box center [616, 384] width 619 height 124
click at [460, 378] on textarea "[EMAIL_ADDRESS][DOMAIN_NAME], ООО «ДРЕВМАШПЛИТ», г. Мытищи [EMAIL_ADDRESS][DOMA…" at bounding box center [616, 384] width 619 height 124
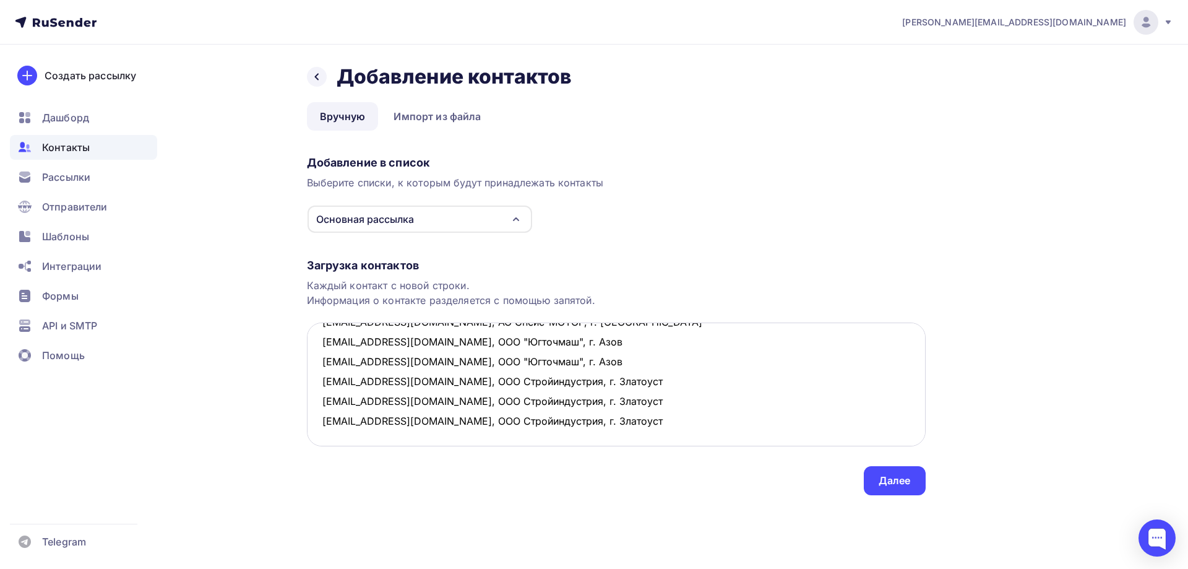
click at [444, 367] on textarea "[EMAIL_ADDRESS][DOMAIN_NAME], ООО «ДРЕВМАШПЛИТ», г. Мытищи [EMAIL_ADDRESS][DOMA…" at bounding box center [616, 384] width 619 height 124
click at [342, 352] on textarea "[EMAIL_ADDRESS][DOMAIN_NAME], ООО «ДРЕВМАШПЛИТ», г. Мытищи [EMAIL_ADDRESS][DOMA…" at bounding box center [616, 384] width 619 height 124
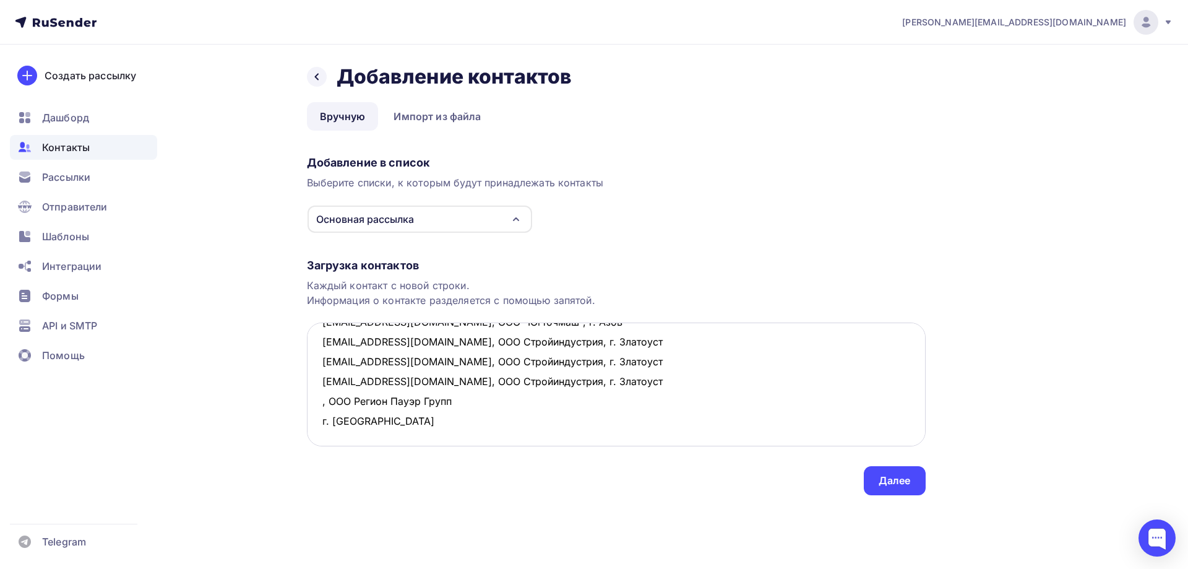
click at [457, 358] on textarea "[EMAIL_ADDRESS][DOMAIN_NAME], ООО «ДРЕВМАШПЛИТ», г. Мытищи [EMAIL_ADDRESS][DOMA…" at bounding box center [616, 384] width 619 height 124
drag, startPoint x: 607, startPoint y: 363, endPoint x: 303, endPoint y: 360, distance: 303.9
click at [303, 360] on div "Назад Добавление контактов Добавление контактов Вручную Импорт из файла Вручную…" at bounding box center [594, 295] width 1014 height 500
click at [322, 385] on textarea "[EMAIL_ADDRESS][DOMAIN_NAME], ООО «ДРЕВМАШПЛИТ», г. Мытищи [EMAIL_ADDRESS][DOMA…" at bounding box center [616, 384] width 619 height 124
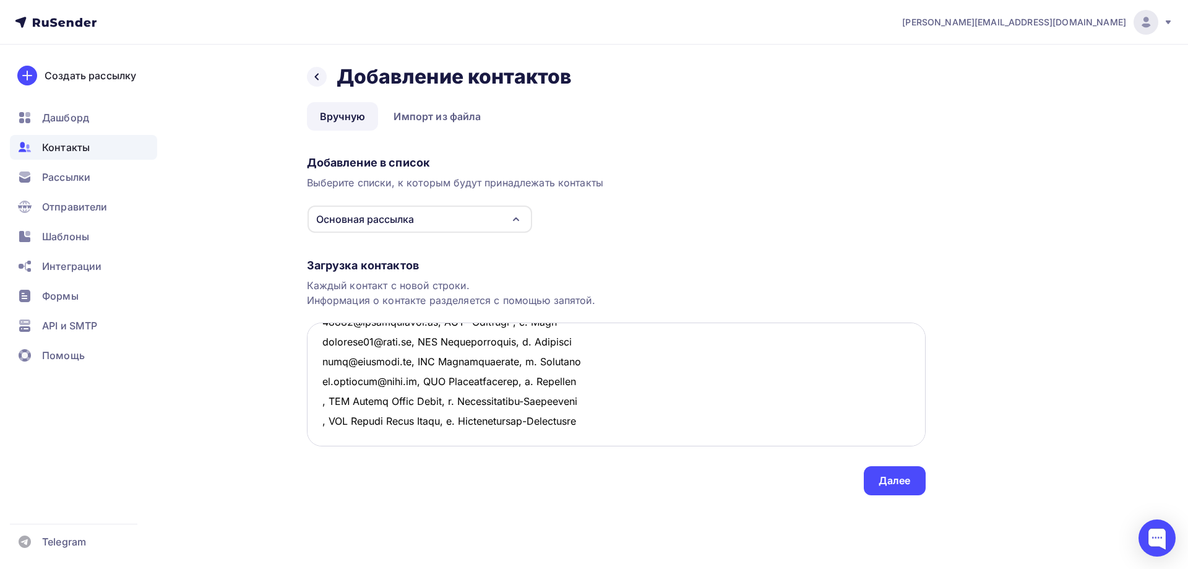
click at [332, 402] on textarea at bounding box center [616, 384] width 619 height 124
click at [334, 418] on textarea at bounding box center [616, 384] width 619 height 124
click at [319, 363] on textarea at bounding box center [616, 384] width 619 height 124
click at [319, 381] on textarea at bounding box center [616, 384] width 619 height 124
click at [317, 399] on textarea at bounding box center [616, 384] width 619 height 124
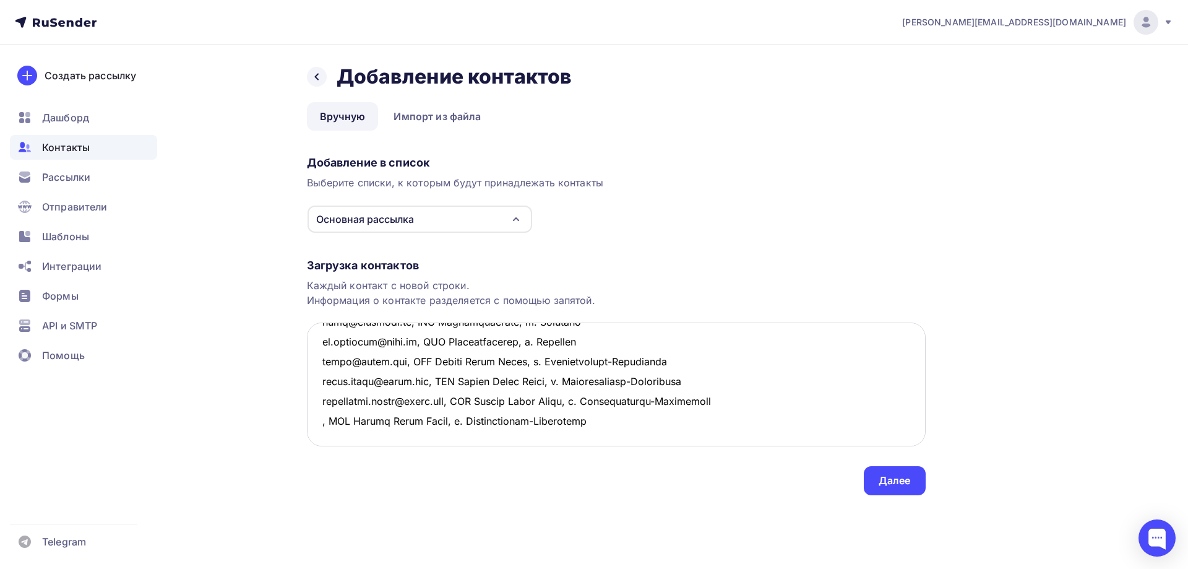
click at [321, 423] on textarea at bounding box center [616, 384] width 619 height 124
click at [766, 417] on textarea at bounding box center [616, 384] width 619 height 124
click at [332, 386] on textarea at bounding box center [616, 384] width 619 height 124
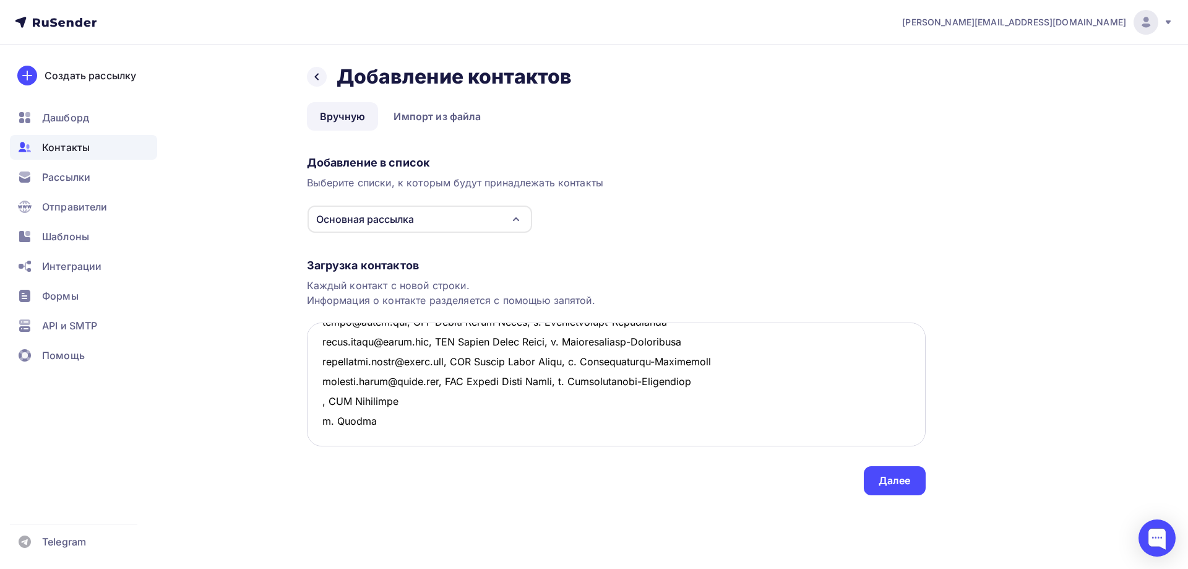
click at [417, 379] on textarea at bounding box center [616, 384] width 619 height 124
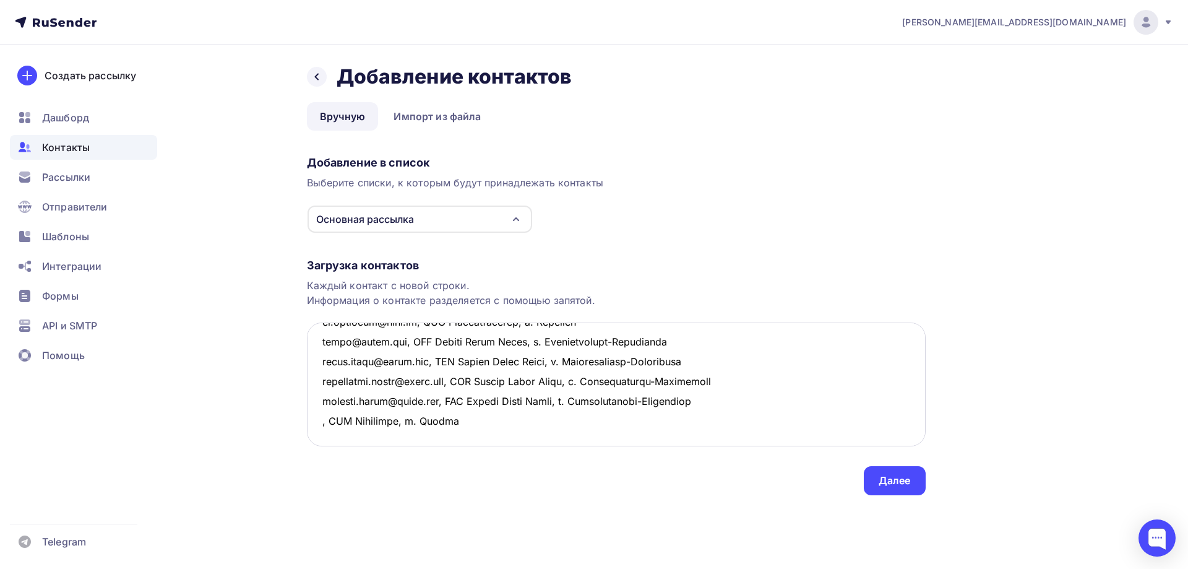
click at [319, 381] on textarea at bounding box center [616, 384] width 619 height 124
click at [516, 408] on textarea at bounding box center [616, 384] width 619 height 124
click at [346, 398] on textarea at bounding box center [616, 384] width 619 height 124
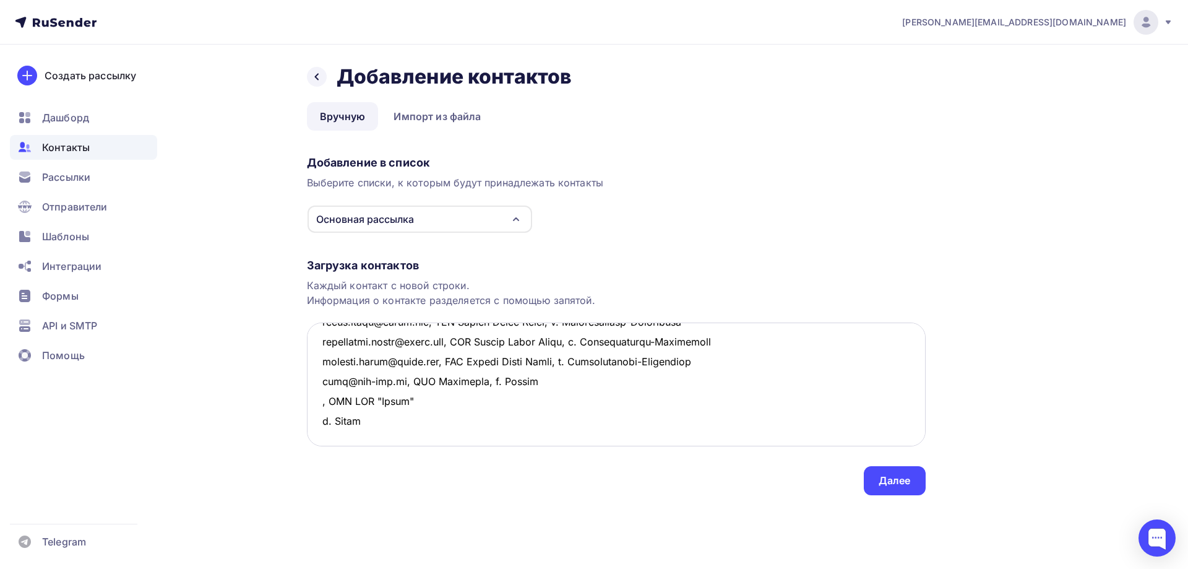
click at [416, 405] on textarea at bounding box center [616, 384] width 619 height 124
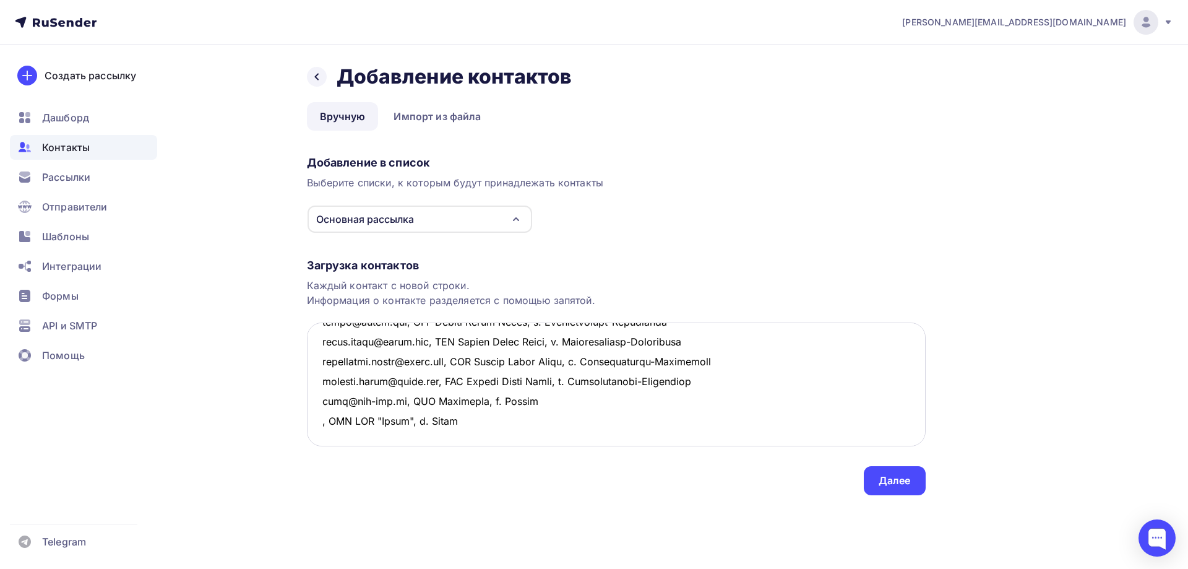
drag, startPoint x: 470, startPoint y: 399, endPoint x: 318, endPoint y: 401, distance: 152.9
click at [318, 401] on textarea at bounding box center [616, 384] width 619 height 124
click at [334, 428] on textarea at bounding box center [616, 384] width 619 height 124
click at [339, 431] on textarea at bounding box center [616, 384] width 619 height 124
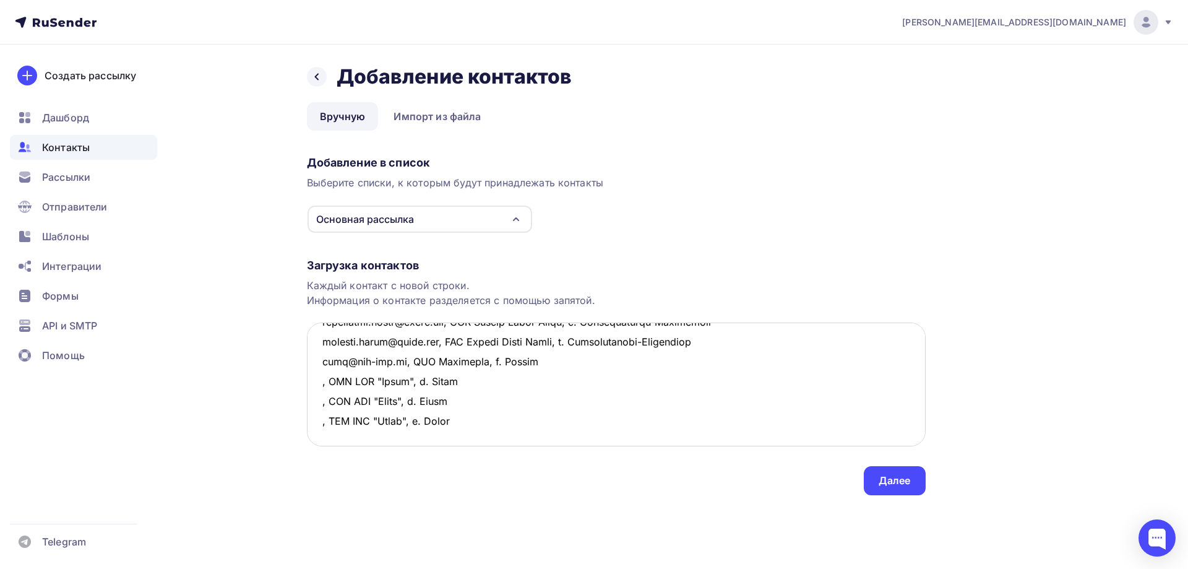
scroll to position [323, 0]
click at [362, 427] on textarea at bounding box center [616, 384] width 619 height 124
click at [322, 366] on textarea at bounding box center [616, 384] width 619 height 124
click at [322, 383] on textarea at bounding box center [616, 384] width 619 height 124
click at [324, 397] on textarea at bounding box center [616, 384] width 619 height 124
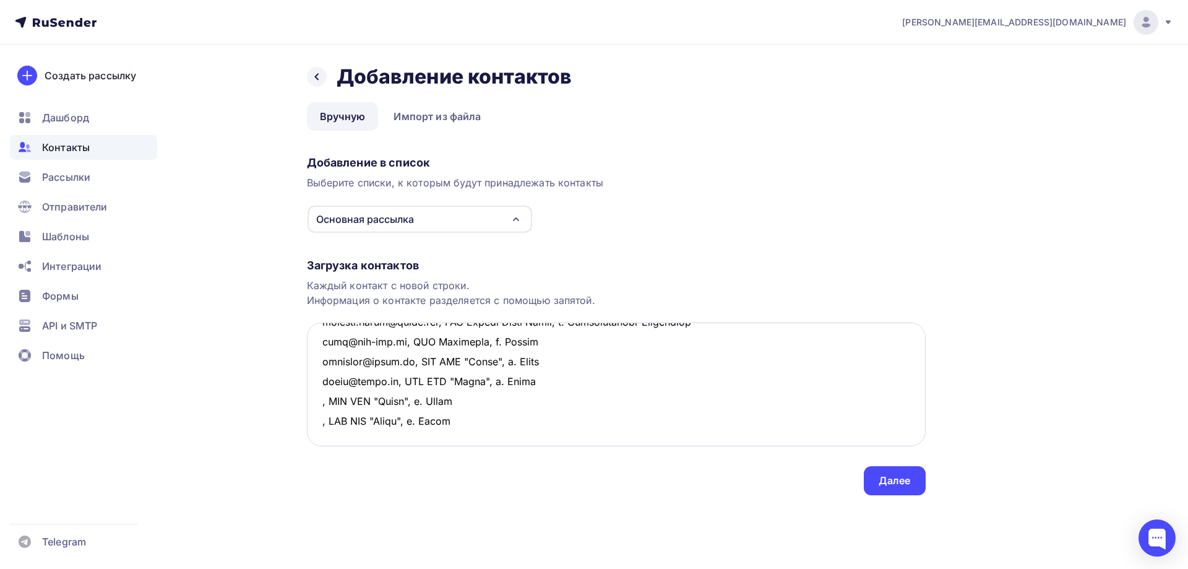
click at [324, 404] on textarea at bounding box center [616, 384] width 619 height 124
click at [317, 402] on textarea at bounding box center [616, 384] width 619 height 124
click at [319, 424] on textarea at bounding box center [616, 384] width 619 height 124
click at [650, 412] on textarea at bounding box center [616, 384] width 619 height 124
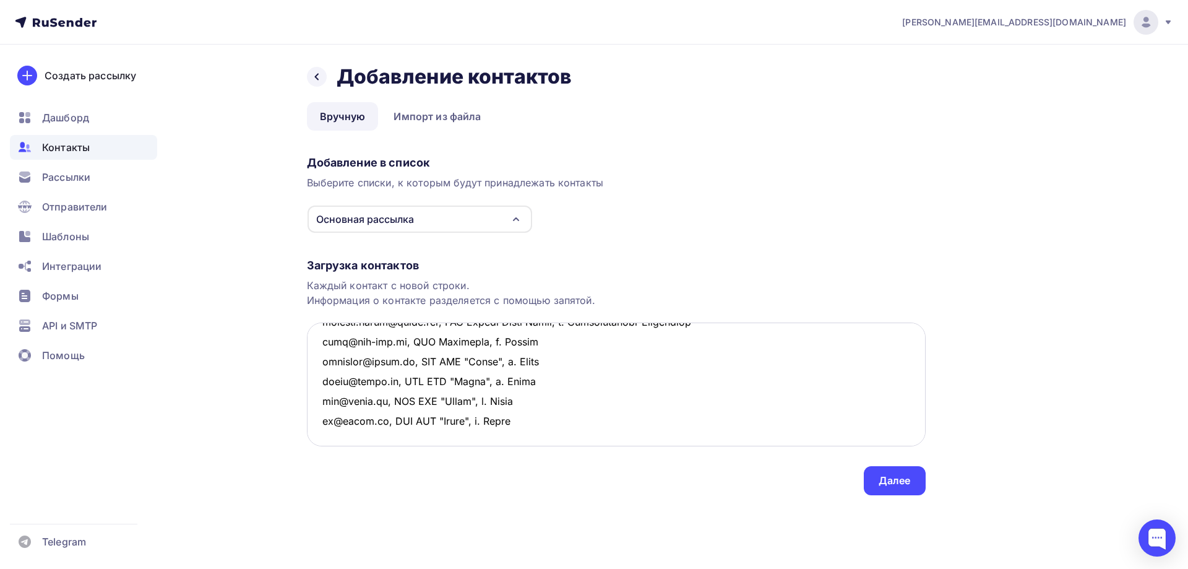
click at [356, 386] on textarea at bounding box center [616, 384] width 619 height 124
click at [433, 377] on textarea at bounding box center [616, 384] width 619 height 124
click at [323, 384] on textarea at bounding box center [616, 384] width 619 height 124
click at [638, 382] on textarea at bounding box center [616, 384] width 619 height 124
click at [319, 403] on textarea at bounding box center [616, 384] width 619 height 124
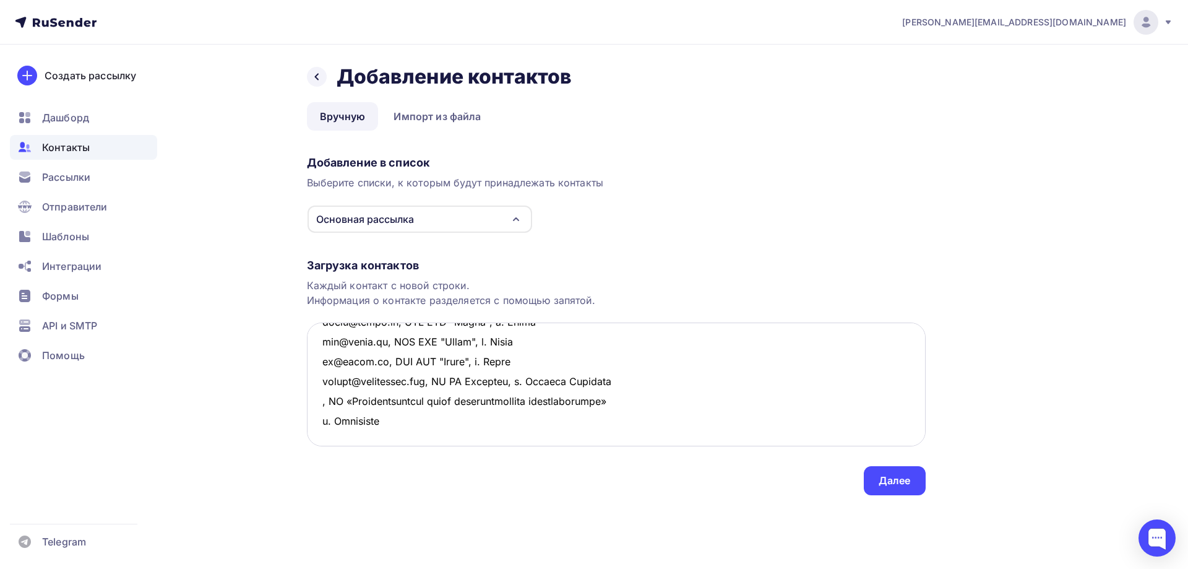
drag, startPoint x: 647, startPoint y: 417, endPoint x: 652, endPoint y: 406, distance: 12.2
click at [647, 417] on textarea at bounding box center [616, 384] width 619 height 124
click at [653, 404] on textarea at bounding box center [616, 384] width 619 height 124
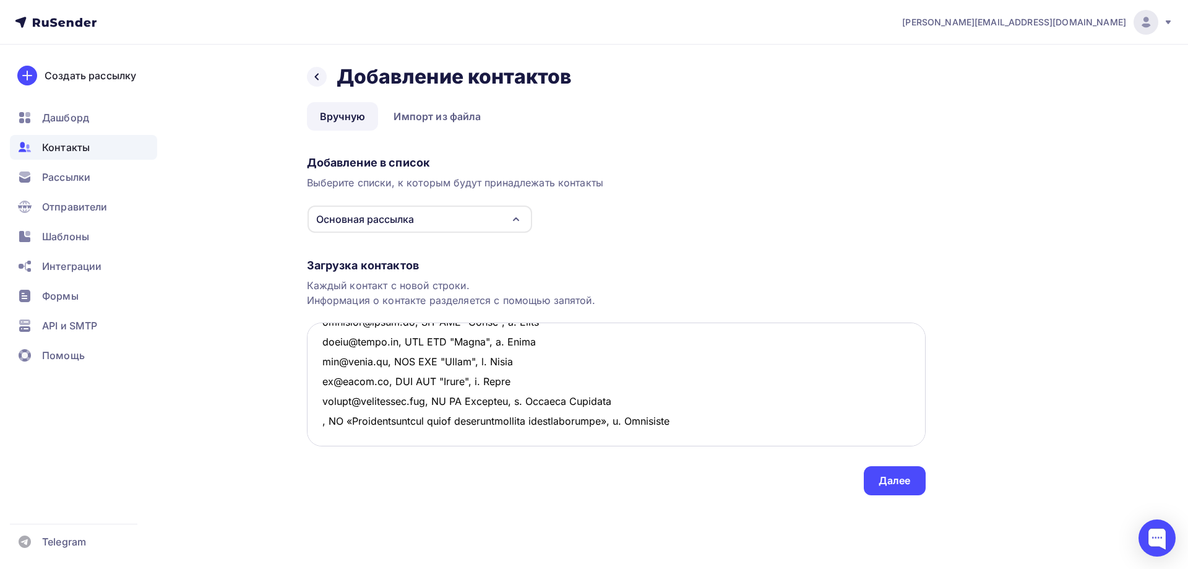
click at [320, 400] on textarea at bounding box center [616, 384] width 619 height 124
drag, startPoint x: 446, startPoint y: 402, endPoint x: 865, endPoint y: 411, distance: 419.7
click at [865, 411] on textarea at bounding box center [616, 384] width 619 height 124
click at [307, 426] on textarea at bounding box center [616, 384] width 619 height 124
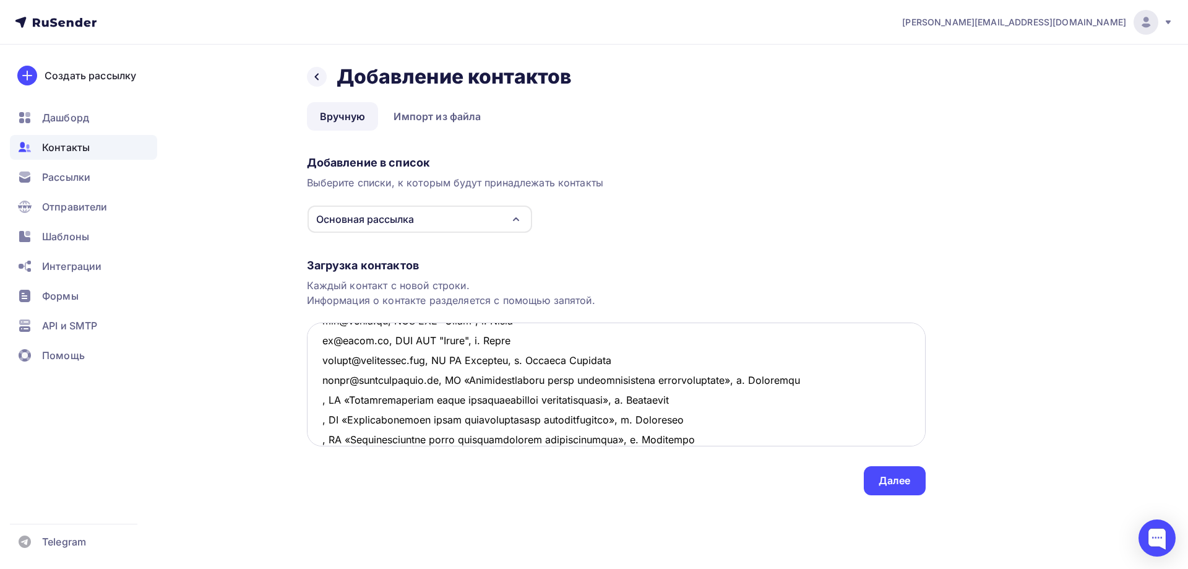
scroll to position [423, 0]
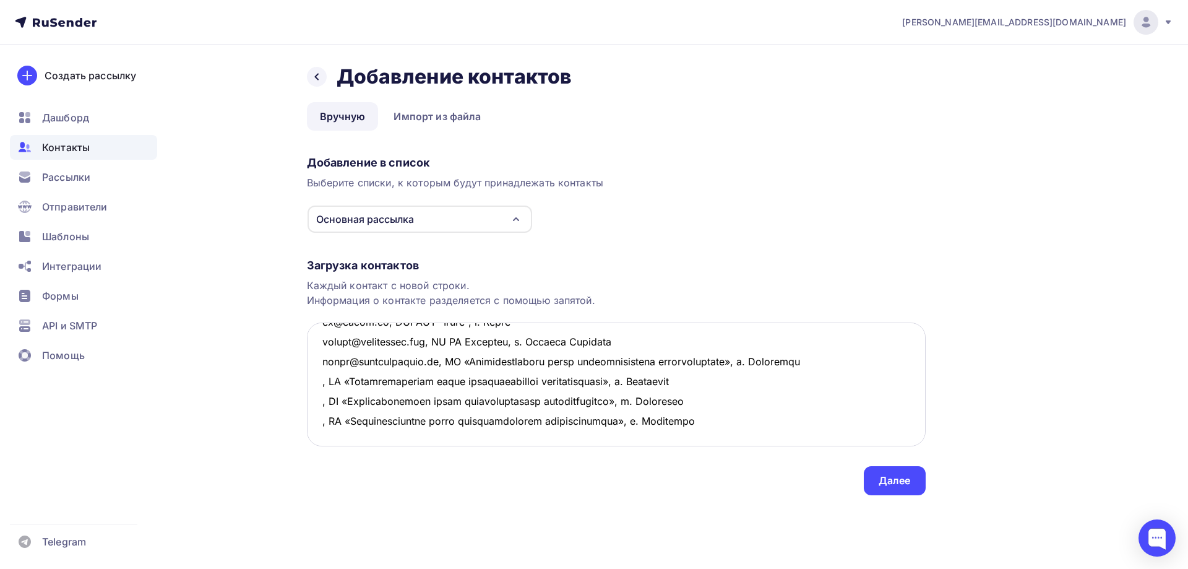
click at [340, 432] on textarea at bounding box center [616, 384] width 619 height 124
click at [323, 360] on textarea at bounding box center [616, 384] width 619 height 124
click at [315, 378] on textarea at bounding box center [616, 384] width 619 height 124
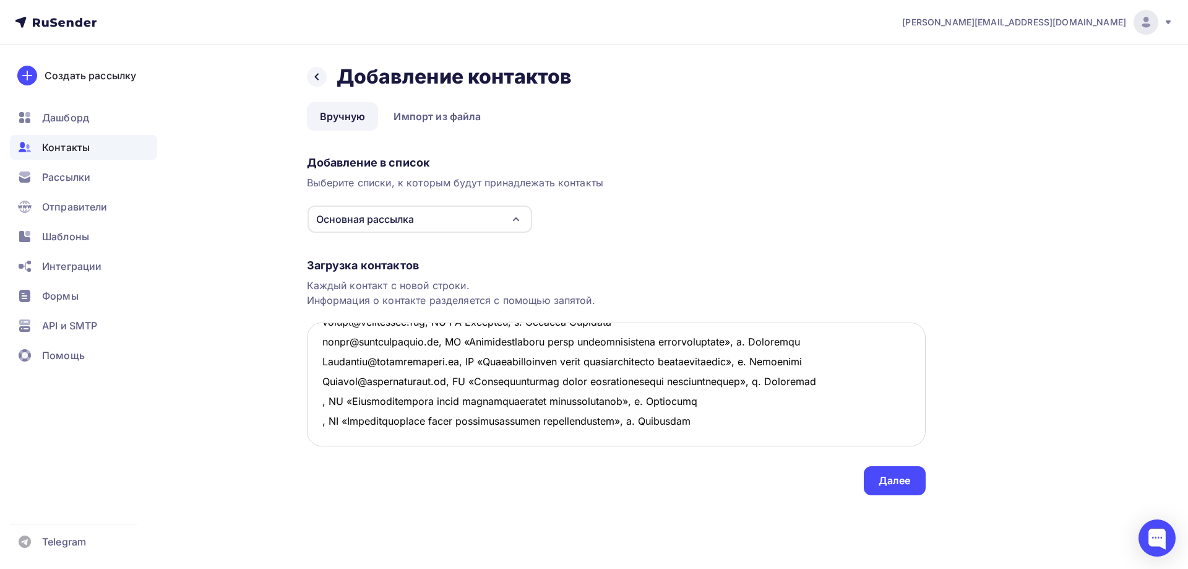
click at [316, 403] on textarea at bounding box center [616, 384] width 619 height 124
click at [321, 419] on textarea at bounding box center [616, 384] width 619 height 124
click at [878, 414] on textarea at bounding box center [616, 384] width 619 height 124
click at [318, 373] on textarea at bounding box center [616, 384] width 619 height 124
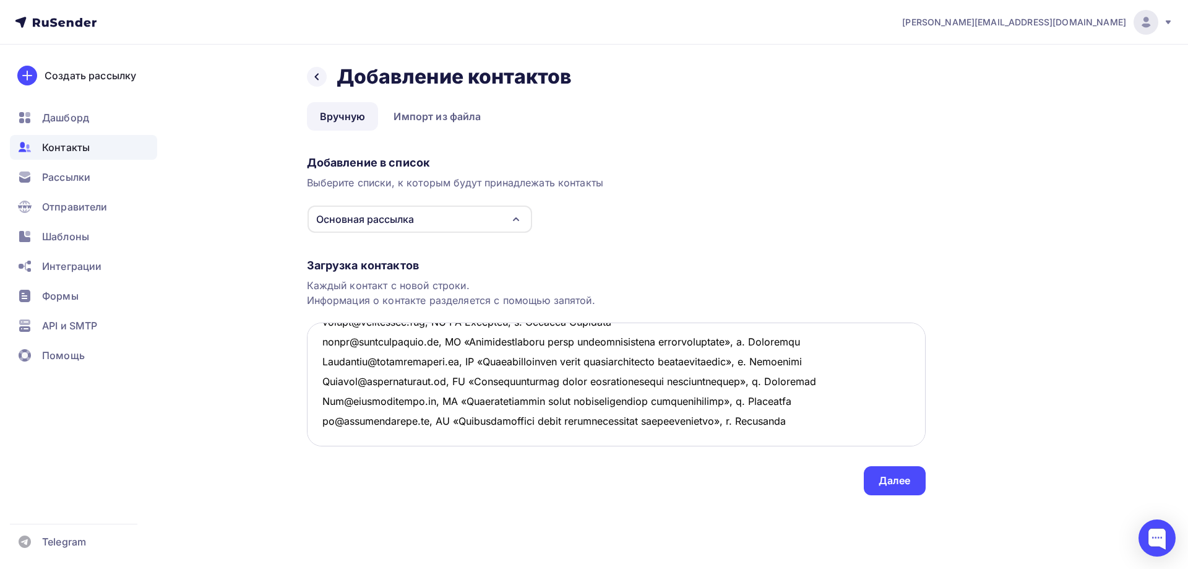
click at [321, 362] on textarea at bounding box center [616, 384] width 619 height 124
click at [375, 365] on textarea at bounding box center [616, 384] width 619 height 124
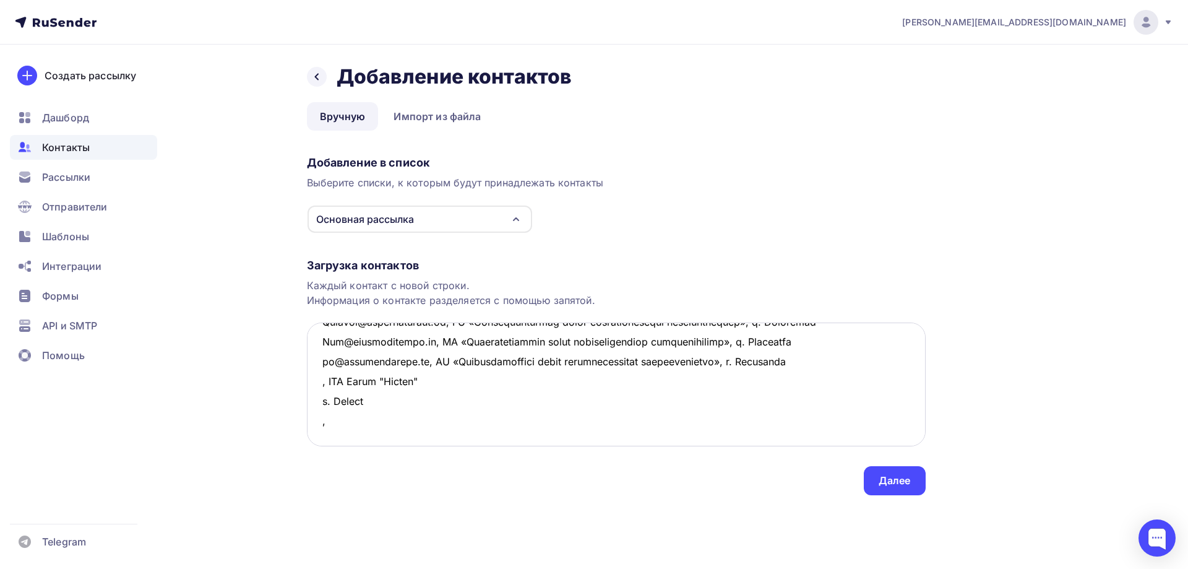
click at [434, 363] on textarea at bounding box center [616, 384] width 619 height 124
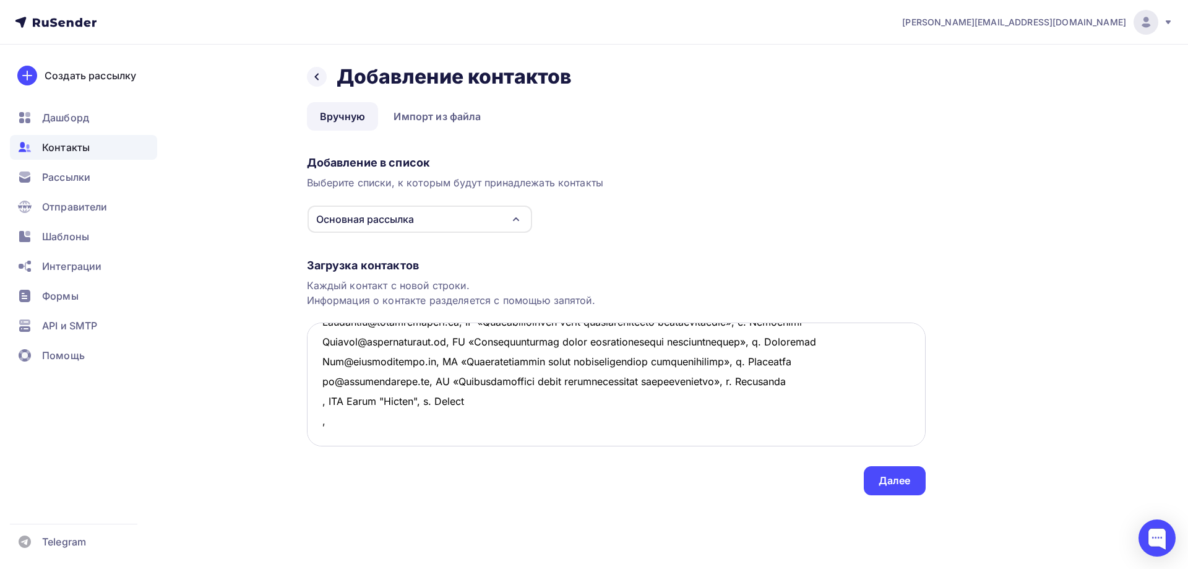
drag, startPoint x: 493, startPoint y: 360, endPoint x: 330, endPoint y: 361, distance: 162.8
click at [330, 361] on textarea at bounding box center [616, 384] width 619 height 124
click at [348, 385] on textarea at bounding box center [616, 384] width 619 height 124
click at [319, 361] on textarea at bounding box center [616, 384] width 619 height 124
click at [320, 379] on textarea at bounding box center [616, 384] width 619 height 124
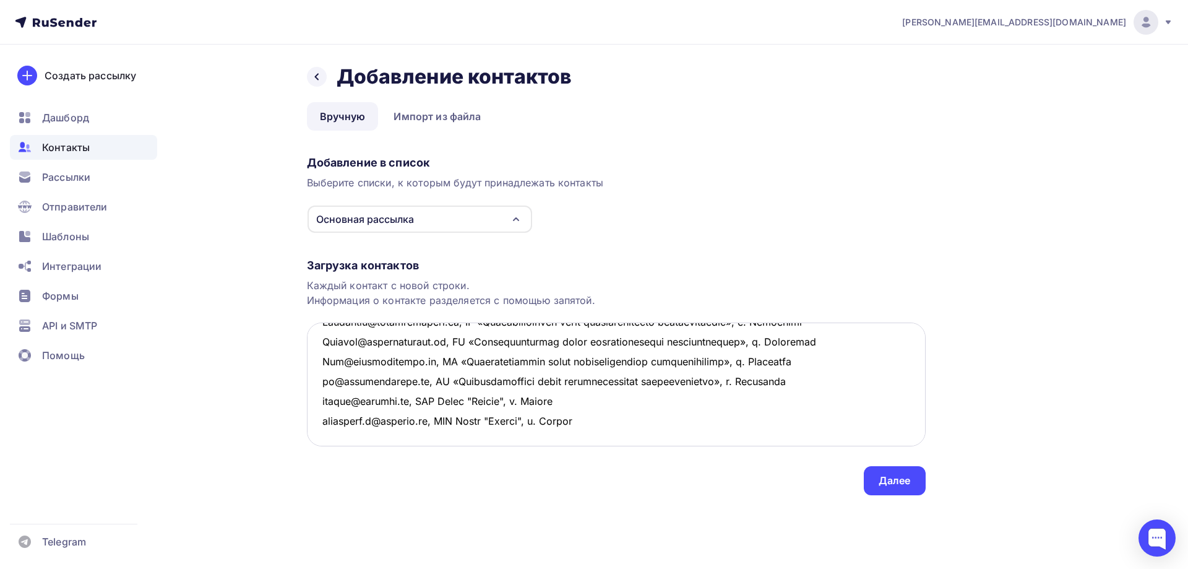
click at [386, 409] on textarea at bounding box center [616, 384] width 619 height 124
click at [345, 399] on textarea at bounding box center [616, 384] width 619 height 124
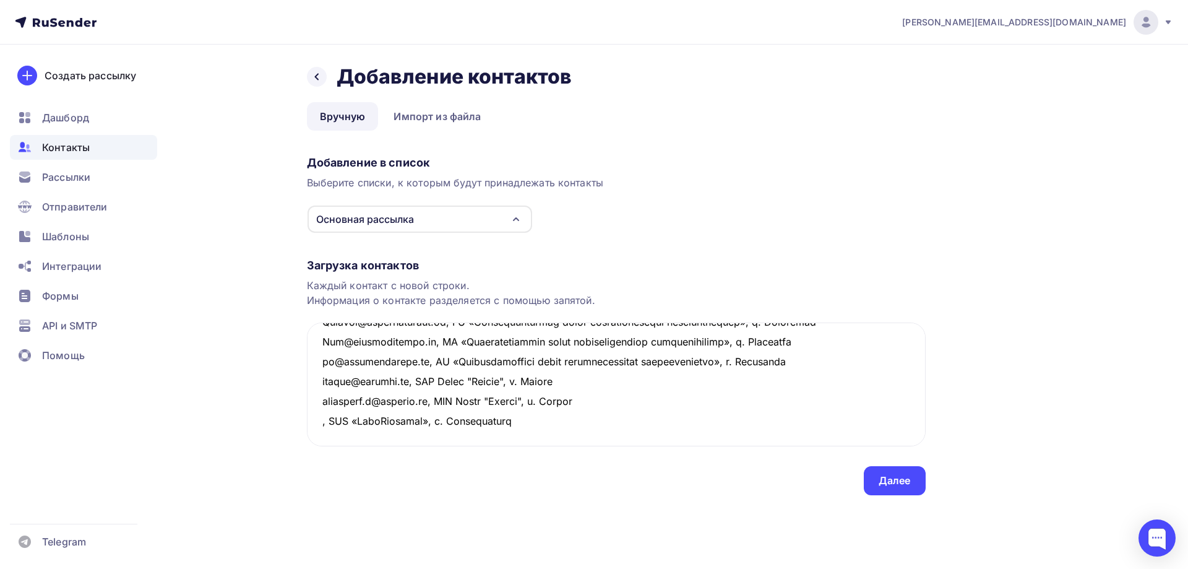
drag, startPoint x: 493, startPoint y: 399, endPoint x: 292, endPoint y: 400, distance: 201.2
click at [292, 400] on div "Назад Добавление контактов Добавление контактов Вручную Импорт из файла Вручную…" at bounding box center [594, 295] width 1014 height 500
click at [330, 419] on textarea at bounding box center [616, 384] width 619 height 124
click at [316, 396] on textarea at bounding box center [616, 384] width 619 height 124
click at [321, 418] on textarea at bounding box center [616, 384] width 619 height 124
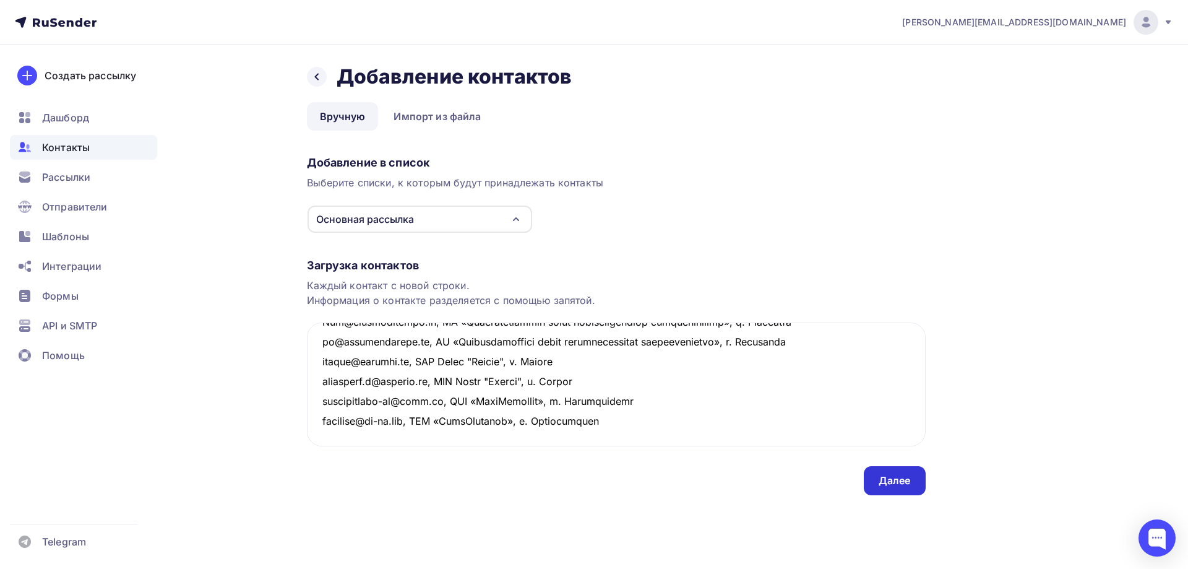
type textarea "lore@i-dolo.si, AME «CONSECTETUR», a. Elitse doeiusmodtemp@inci.ut, LAB Etdolor…"
click at [920, 484] on div "Далее" at bounding box center [895, 480] width 62 height 29
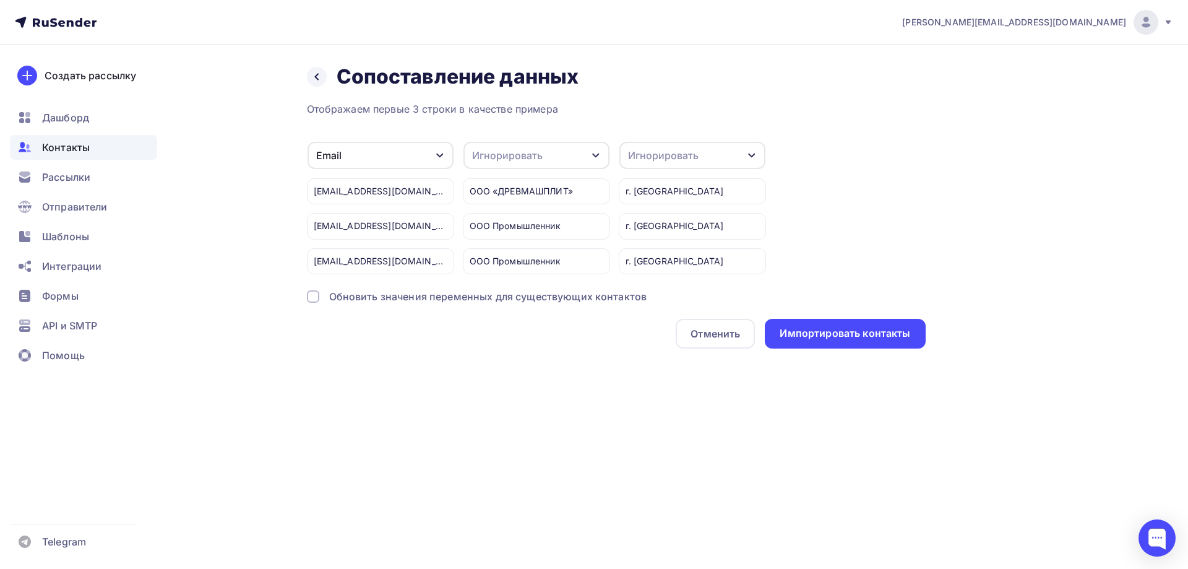
click at [667, 153] on div "Игнорировать" at bounding box center [663, 155] width 71 height 15
click at [660, 242] on div "Город" at bounding box center [670, 245] width 72 height 15
click at [572, 163] on div "Игнорировать" at bounding box center [537, 155] width 146 height 27
click at [508, 215] on div "Имя" at bounding box center [514, 211] width 72 height 15
click at [813, 341] on div "Импортировать контакты" at bounding box center [845, 334] width 160 height 30
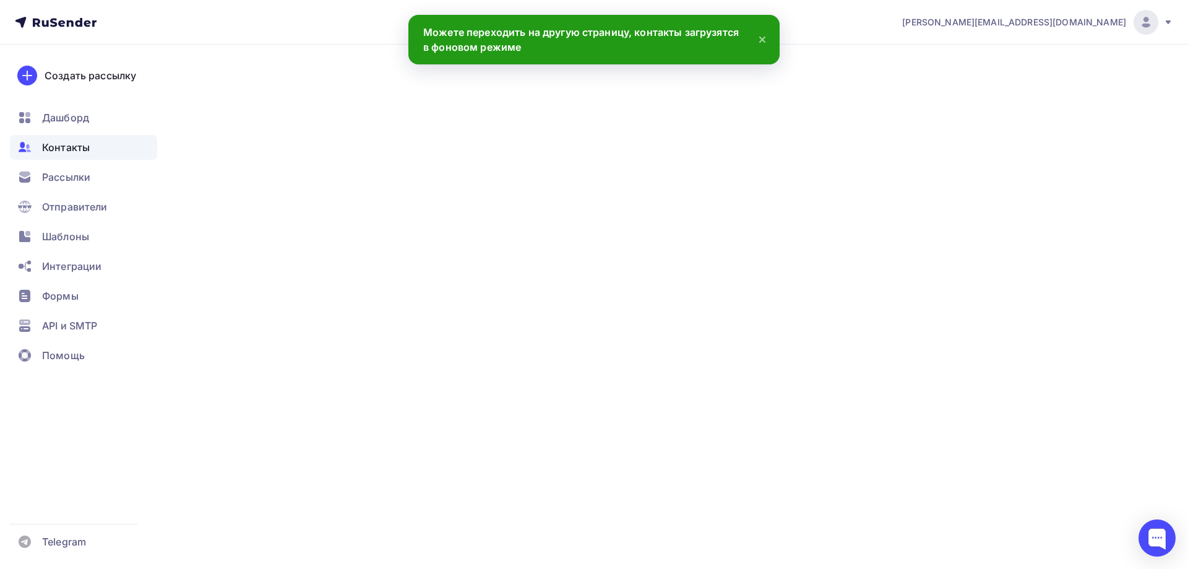
scroll to position [600, 0]
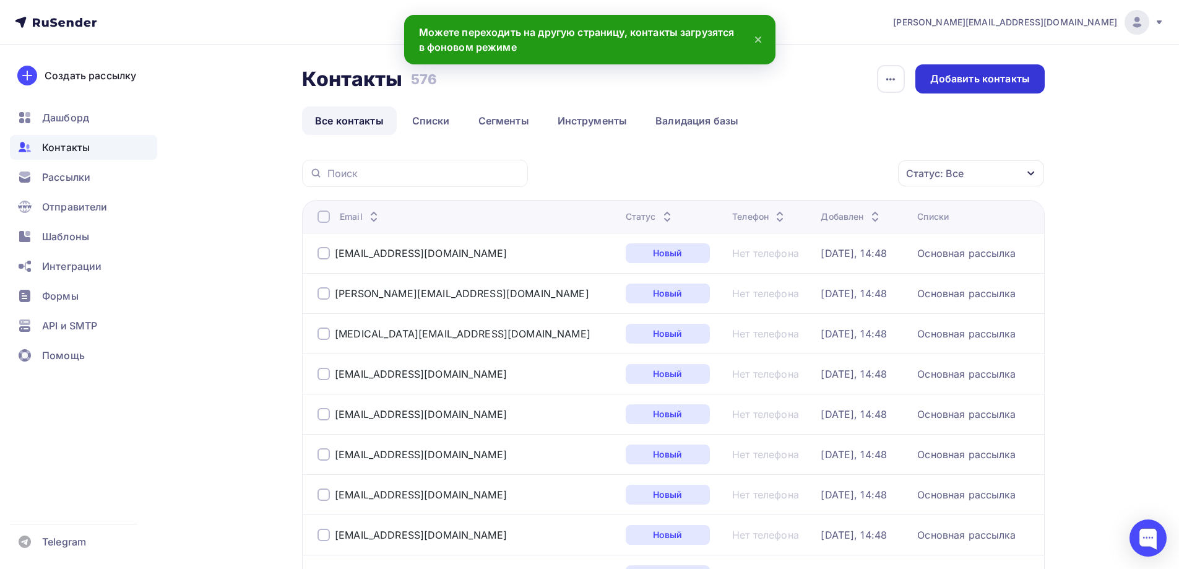
click at [969, 77] on div "Добавить контакты" at bounding box center [980, 79] width 100 height 14
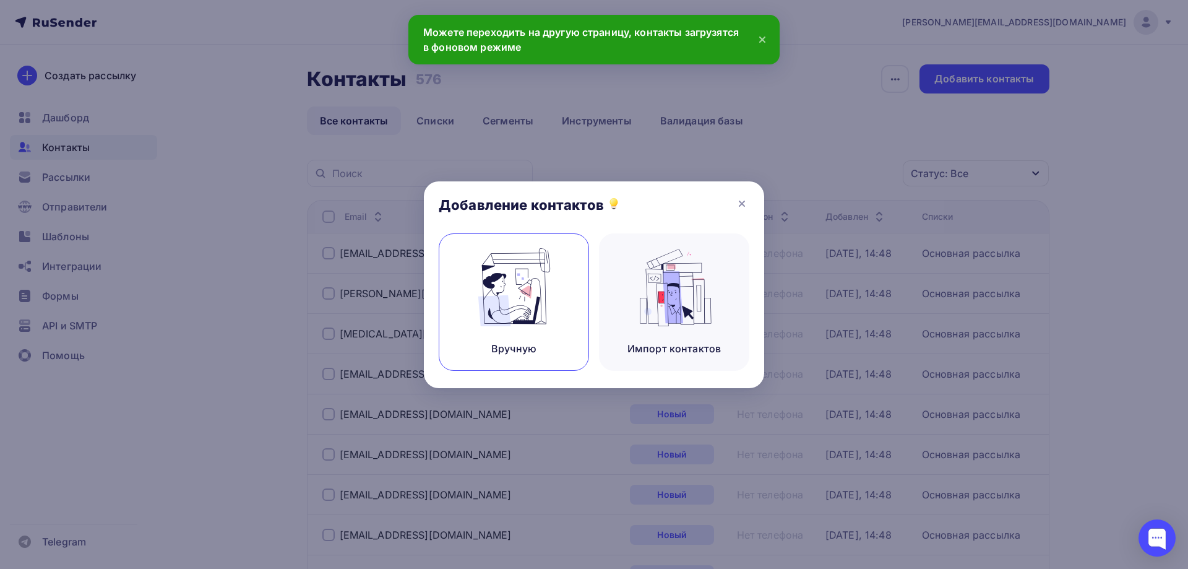
click at [558, 315] on div "Вручную" at bounding box center [514, 301] width 150 height 137
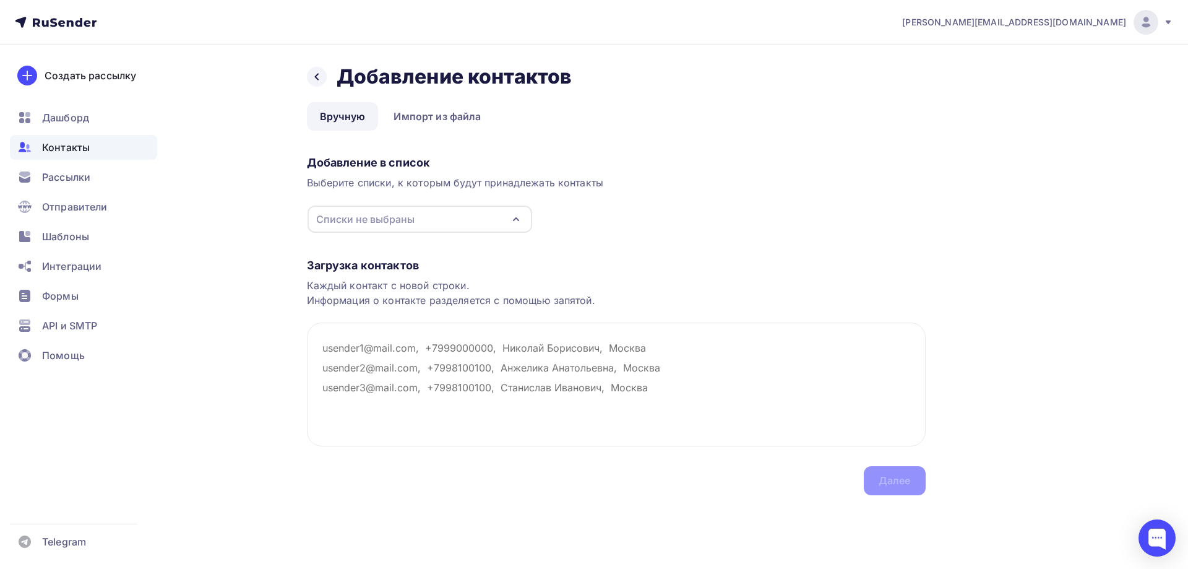
click at [376, 215] on div "Списки не выбраны" at bounding box center [365, 219] width 98 height 15
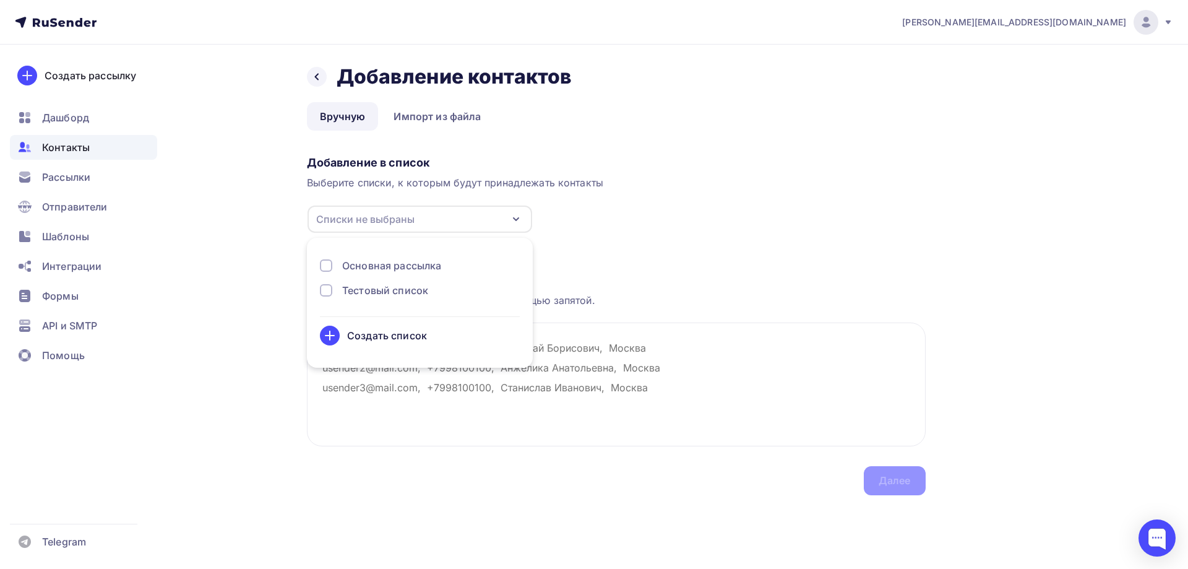
click at [347, 264] on div "Основная рассылка" at bounding box center [391, 265] width 99 height 15
click at [659, 231] on div "Добавление в список Выберите списки, к которым будут принадлежать контакты Осно…" at bounding box center [616, 191] width 619 height 83
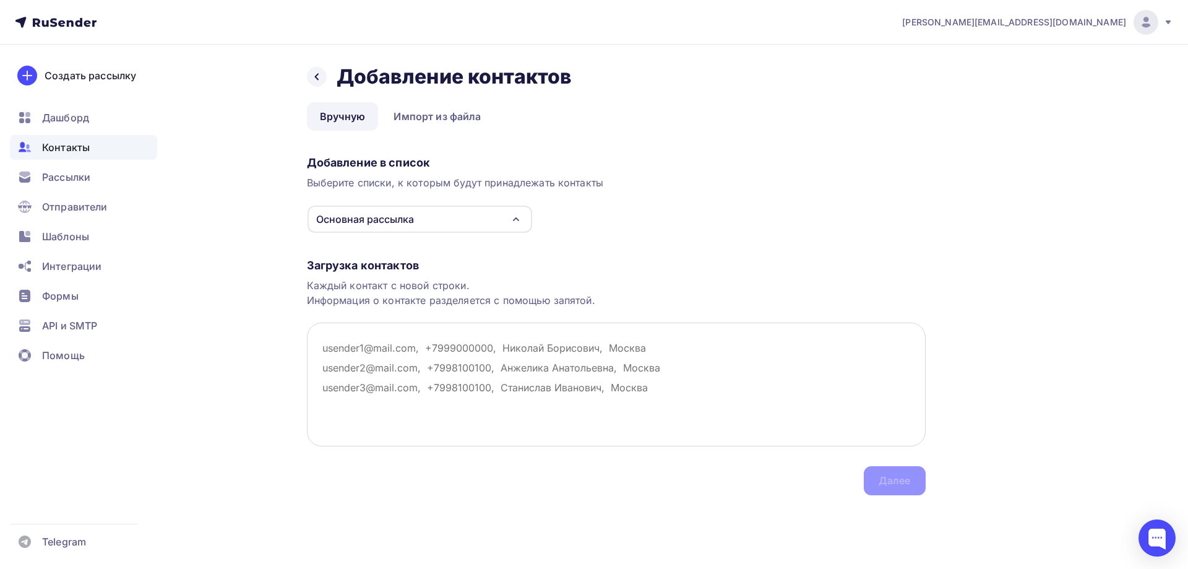
click at [351, 360] on textarea at bounding box center [616, 384] width 619 height 124
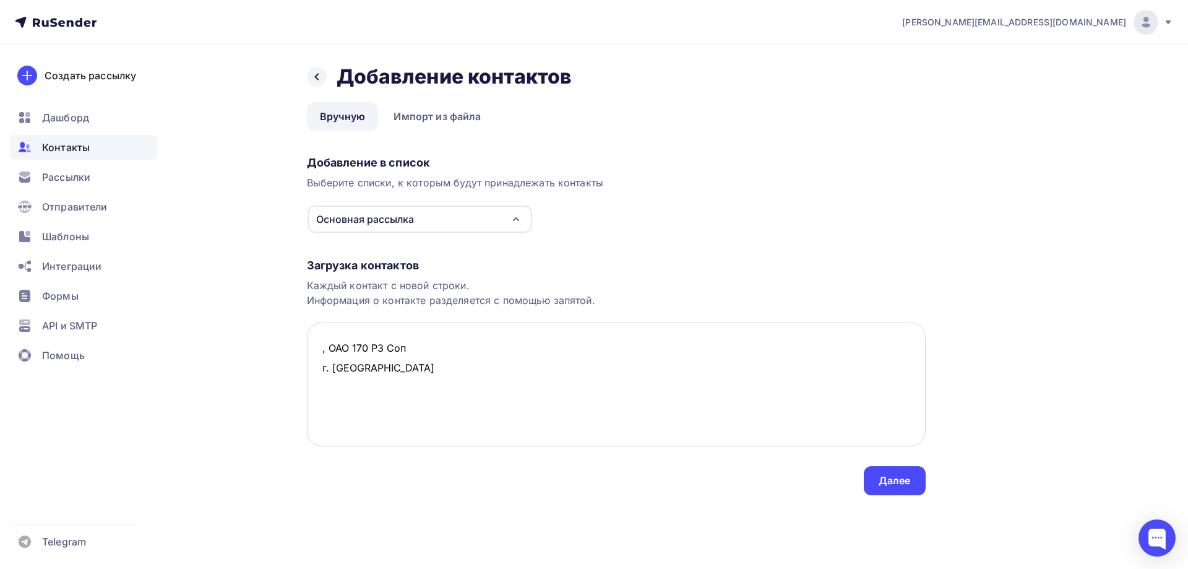
click at [418, 345] on textarea ", ОАО 170 РЗ Соп г. [GEOGRAPHIC_DATA]" at bounding box center [616, 384] width 619 height 124
drag, startPoint x: 532, startPoint y: 353, endPoint x: 316, endPoint y: 357, distance: 216.0
click at [316, 357] on textarea ", ОАО 170 РЗ Соп, г. [GEOGRAPHIC_DATA]" at bounding box center [616, 384] width 619 height 124
click at [342, 366] on textarea ", ОАО 170 РЗ Соп, г. [GEOGRAPHIC_DATA]" at bounding box center [616, 384] width 619 height 124
click at [342, 368] on textarea ", ОАО 170 РЗ Соп, г. [GEOGRAPHIC_DATA]" at bounding box center [616, 384] width 619 height 124
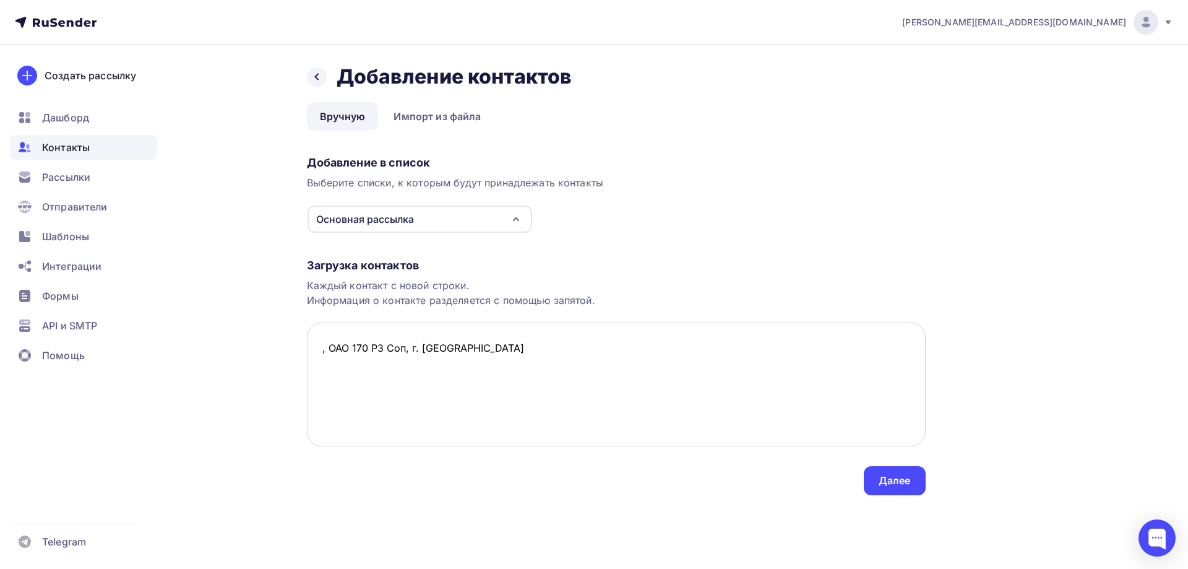
click at [540, 363] on textarea ", ОАО 170 РЗ Соп, г. [GEOGRAPHIC_DATA]" at bounding box center [616, 384] width 619 height 124
click at [319, 366] on textarea ", ОАО 170 РЗ Соп, г. [STREET_ADDRESS]. [GEOGRAPHIC_DATA]" at bounding box center [616, 384] width 619 height 124
click at [321, 347] on textarea ", ОАО 170 РЗ Соп, г. [GEOGRAPHIC_DATA][EMAIL_ADDRESS][DOMAIN_NAME], [STREET_ADD…" at bounding box center [616, 384] width 619 height 124
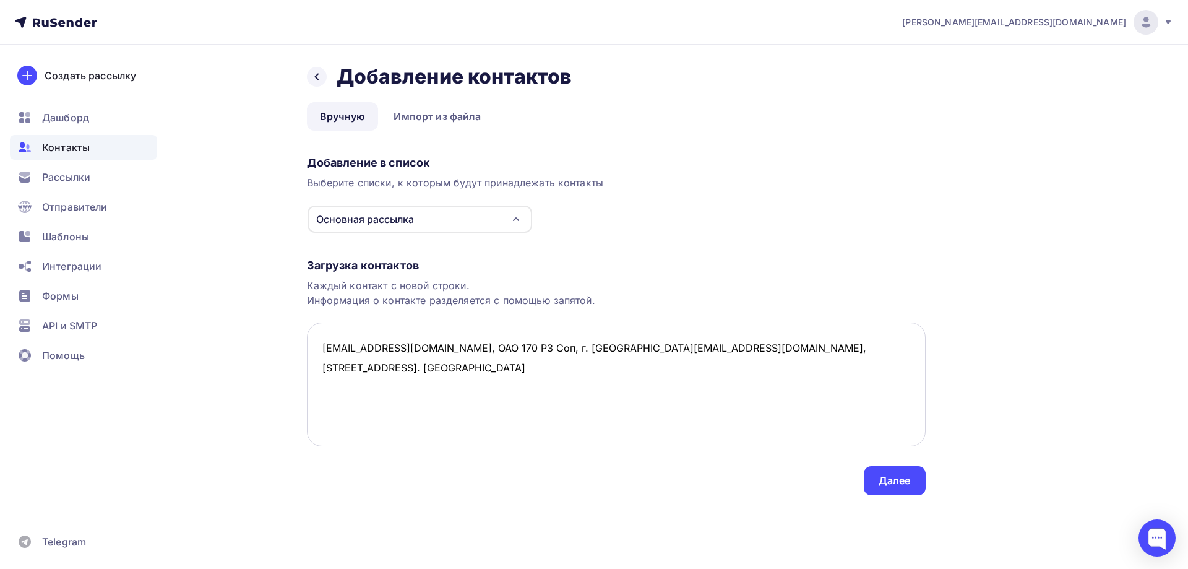
click at [667, 382] on textarea "[EMAIL_ADDRESS][DOMAIN_NAME], ОАО 170 РЗ Соп, г. [GEOGRAPHIC_DATA][EMAIL_ADDRES…" at bounding box center [616, 384] width 619 height 124
click at [582, 415] on textarea "[EMAIL_ADDRESS][DOMAIN_NAME], ОАО 170 РЗ Соп, г. [GEOGRAPHIC_DATA][EMAIL_ADDRES…" at bounding box center [616, 384] width 619 height 124
click at [677, 377] on textarea "[EMAIL_ADDRESS][DOMAIN_NAME], ОАО 170 РЗ Соп, г. [GEOGRAPHIC_DATA][EMAIL_ADDRES…" at bounding box center [616, 384] width 619 height 124
click at [340, 383] on textarea "[EMAIL_ADDRESS][DOMAIN_NAME], ОАО 170 РЗ Соп, г. [GEOGRAPHIC_DATA][EMAIL_ADDRES…" at bounding box center [616, 384] width 619 height 124
click at [441, 394] on textarea "[EMAIL_ADDRESS][DOMAIN_NAME], ОАО 170 РЗ Соп, г. [GEOGRAPHIC_DATA][EMAIL_ADDRES…" at bounding box center [616, 384] width 619 height 124
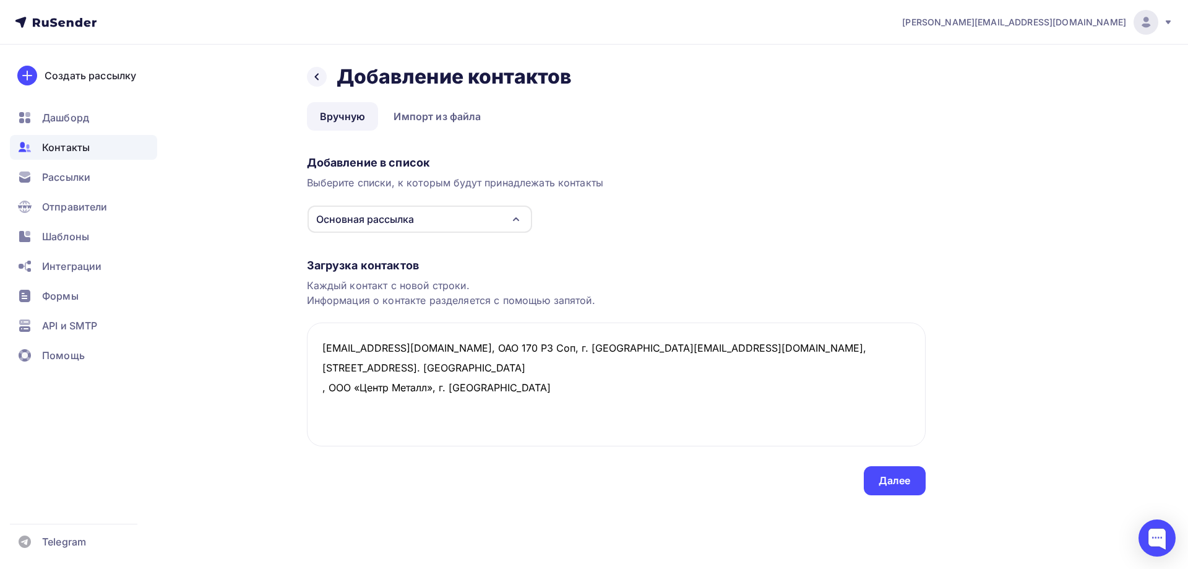
drag, startPoint x: 503, startPoint y: 394, endPoint x: 301, endPoint y: 383, distance: 201.4
click at [301, 383] on div "Назад Добавление контактов Добавление контактов Вручную Импорт из файла Вручную…" at bounding box center [594, 295] width 1014 height 500
click at [376, 414] on textarea "[EMAIL_ADDRESS][DOMAIN_NAME], ОАО 170 РЗ Соп, г. [GEOGRAPHIC_DATA][EMAIL_ADDRES…" at bounding box center [616, 384] width 619 height 124
click at [318, 391] on textarea "[EMAIL_ADDRESS][DOMAIN_NAME], ОАО 170 РЗ Соп, г. [GEOGRAPHIC_DATA][EMAIL_ADDRES…" at bounding box center [616, 384] width 619 height 124
click at [317, 408] on textarea "[EMAIL_ADDRESS][DOMAIN_NAME], ОАО 170 РЗ Соп, г. [GEOGRAPHIC_DATA][EMAIL_ADDRES…" at bounding box center [616, 384] width 619 height 124
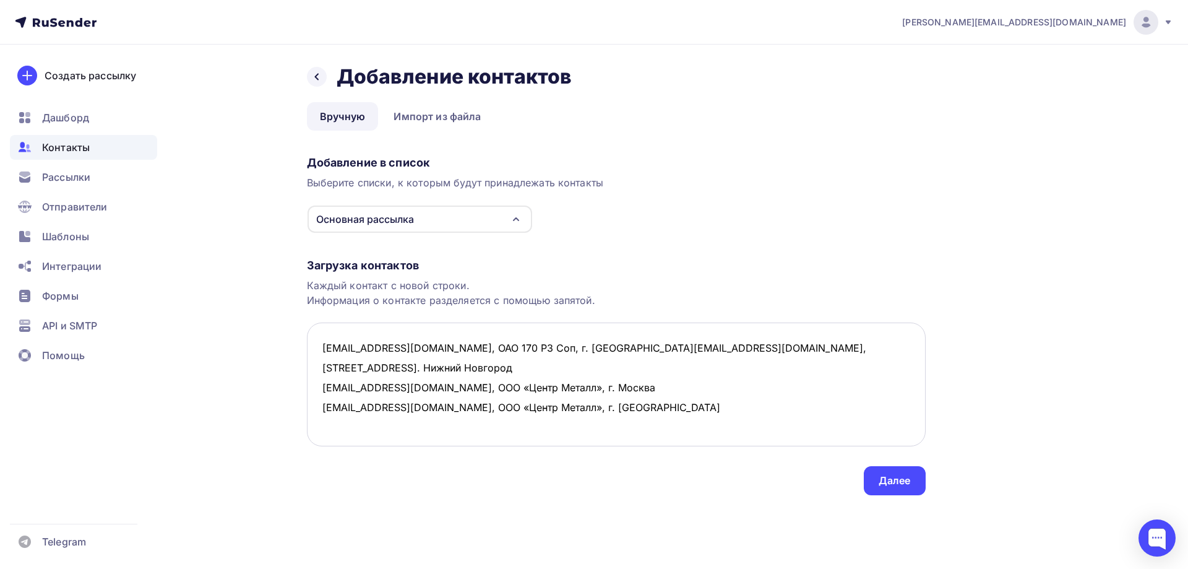
click at [334, 420] on textarea "[EMAIL_ADDRESS][DOMAIN_NAME], ОАО 170 РЗ Соп, г. [GEOGRAPHIC_DATA][EMAIL_ADDRES…" at bounding box center [616, 384] width 619 height 124
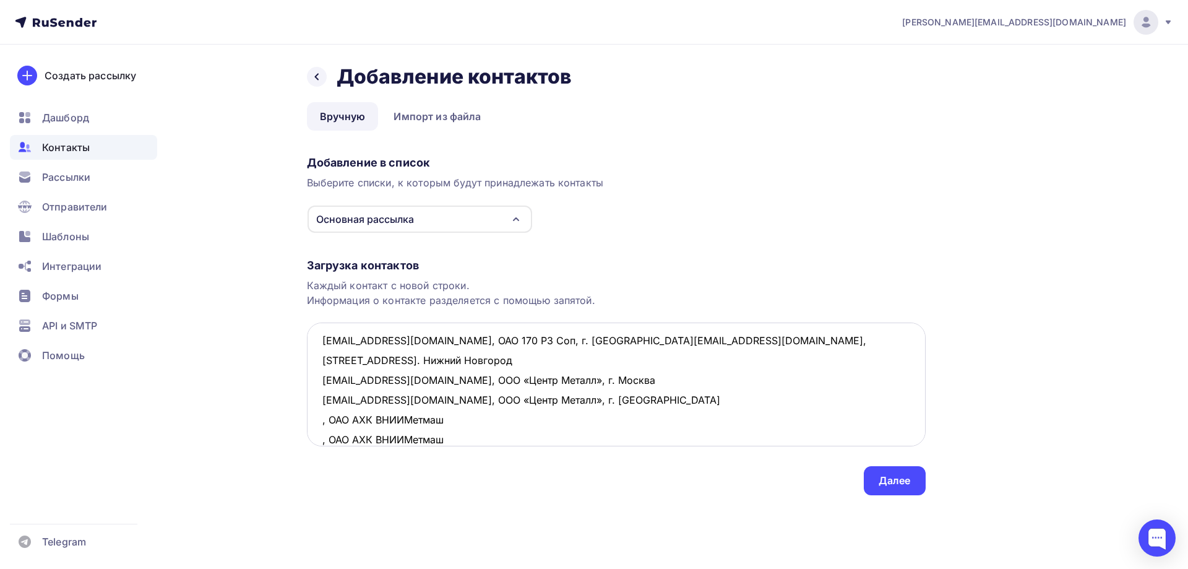
click at [322, 416] on textarea "[EMAIL_ADDRESS][DOMAIN_NAME], ОАО 170 РЗ Соп, г. [GEOGRAPHIC_DATA][EMAIL_ADDRES…" at bounding box center [616, 384] width 619 height 124
click at [323, 438] on textarea "[EMAIL_ADDRESS][DOMAIN_NAME], ОАО 170 РЗ Соп, г. [GEOGRAPHIC_DATA][EMAIL_ADDRES…" at bounding box center [616, 384] width 619 height 124
click at [649, 428] on textarea "[EMAIL_ADDRESS][DOMAIN_NAME], ОАО 170 РЗ Соп, г. [GEOGRAPHIC_DATA][EMAIL_ADDRES…" at bounding box center [616, 384] width 619 height 124
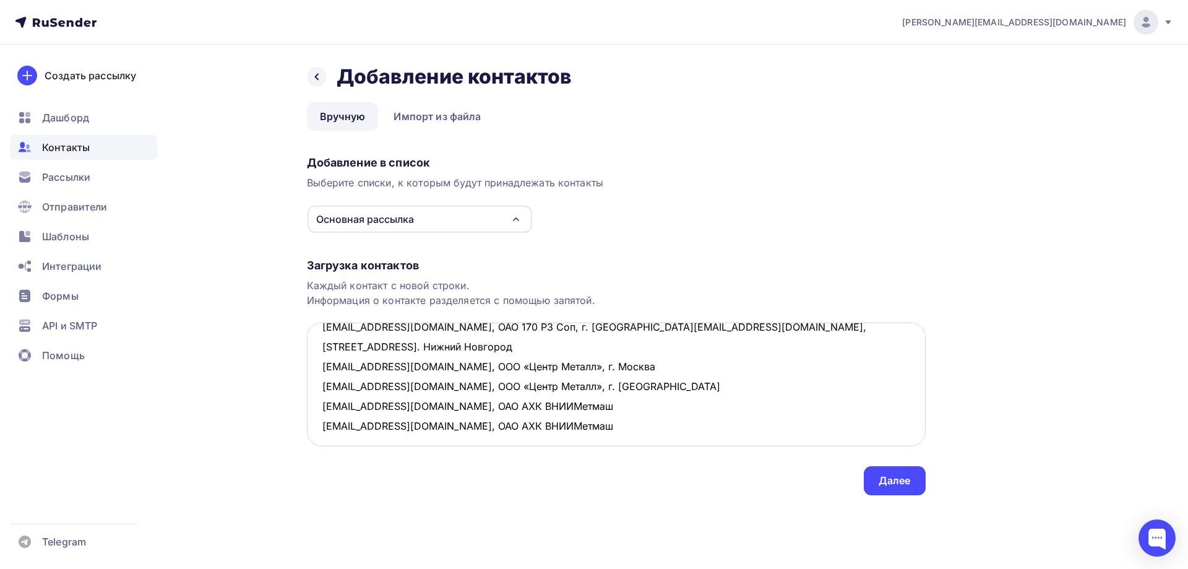
scroll to position [26, 0]
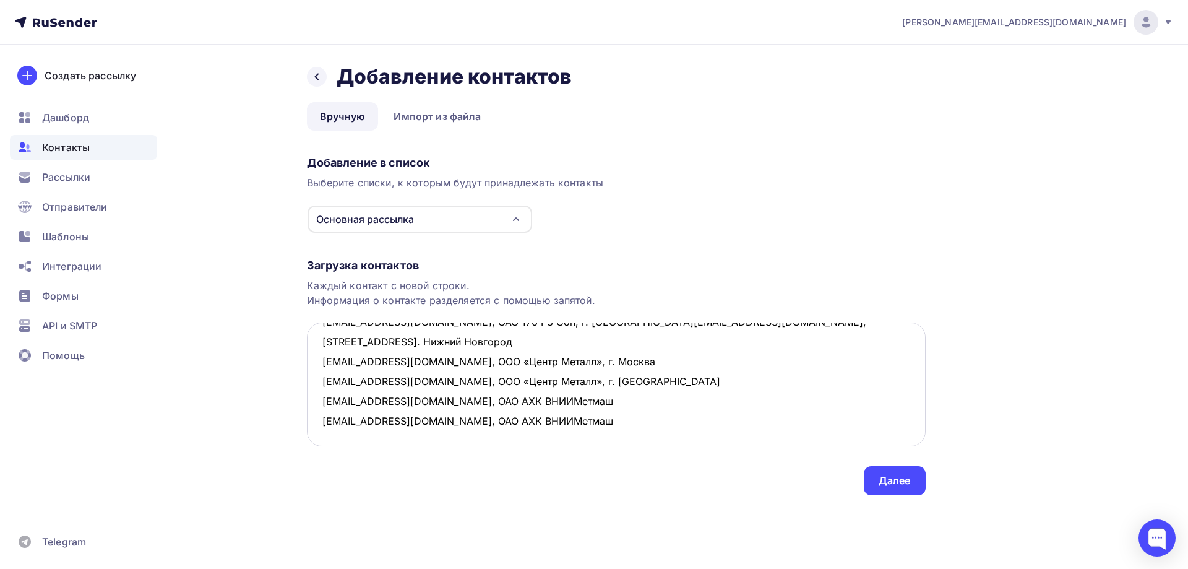
click at [599, 425] on textarea "[EMAIL_ADDRESS][DOMAIN_NAME], ОАО 170 РЗ Соп, г. [GEOGRAPHIC_DATA][EMAIL_ADDRES…" at bounding box center [616, 384] width 619 height 124
click at [342, 381] on textarea "[EMAIL_ADDRESS][DOMAIN_NAME], ОАО 170 РЗ Соп, г. [GEOGRAPHIC_DATA][EMAIL_ADDRES…" at bounding box center [616, 384] width 619 height 124
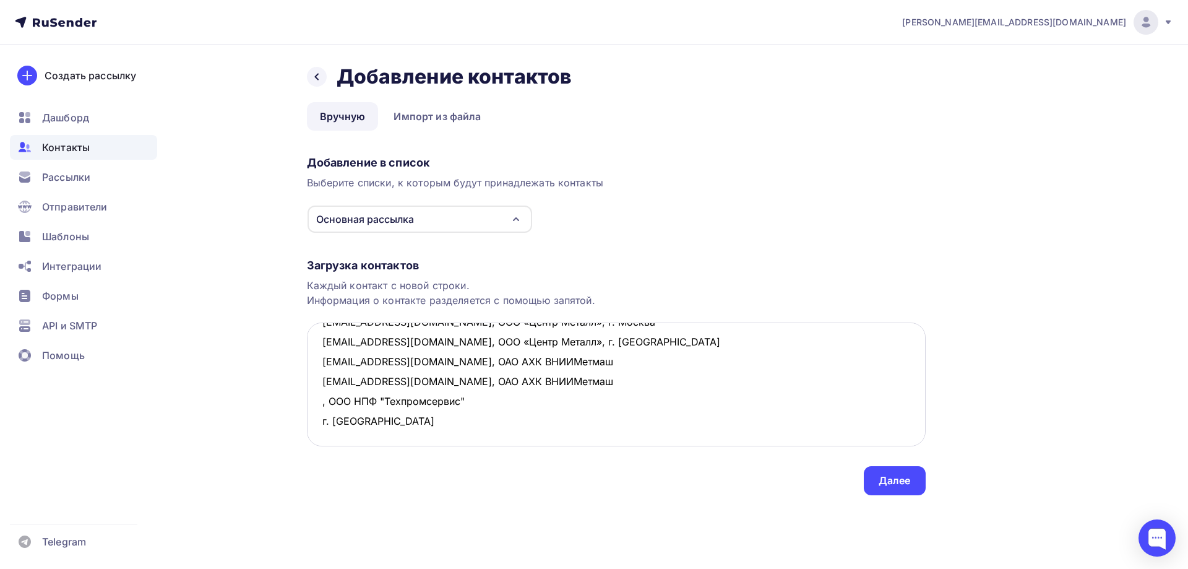
click at [470, 379] on textarea "[EMAIL_ADDRESS][DOMAIN_NAME], ОАО 170 РЗ Соп, г. [GEOGRAPHIC_DATA][EMAIL_ADDRES…" at bounding box center [616, 384] width 619 height 124
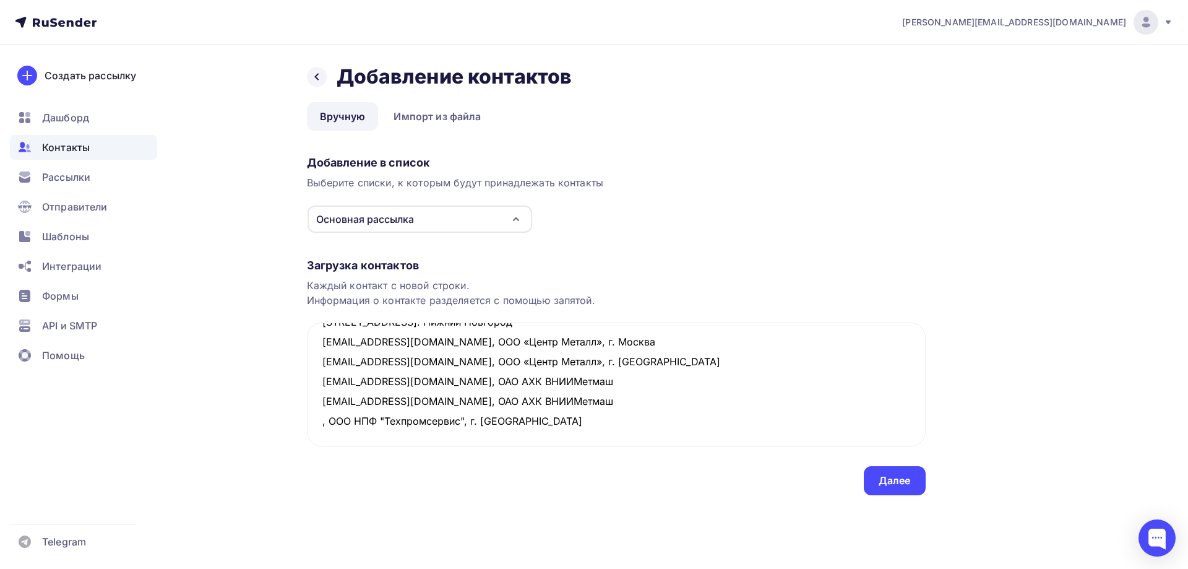
drag, startPoint x: 519, startPoint y: 378, endPoint x: 305, endPoint y: 379, distance: 214.2
click at [305, 379] on div "Назад Добавление контактов Добавление контактов Вручную Импорт из файла Вручную…" at bounding box center [594, 295] width 1014 height 500
click at [423, 402] on textarea "[EMAIL_ADDRESS][DOMAIN_NAME], ОАО 170 РЗ Соп, г. [GEOGRAPHIC_DATA][EMAIL_ADDRES…" at bounding box center [616, 384] width 619 height 124
click at [421, 420] on textarea "[EMAIL_ADDRESS][DOMAIN_NAME], ОАО 170 РЗ Соп, г. [GEOGRAPHIC_DATA][EMAIL_ADDRES…" at bounding box center [616, 384] width 619 height 124
click at [319, 381] on textarea "[EMAIL_ADDRESS][DOMAIN_NAME], ОАО 170 РЗ Соп, г. [GEOGRAPHIC_DATA][EMAIL_ADDRES…" at bounding box center [616, 384] width 619 height 124
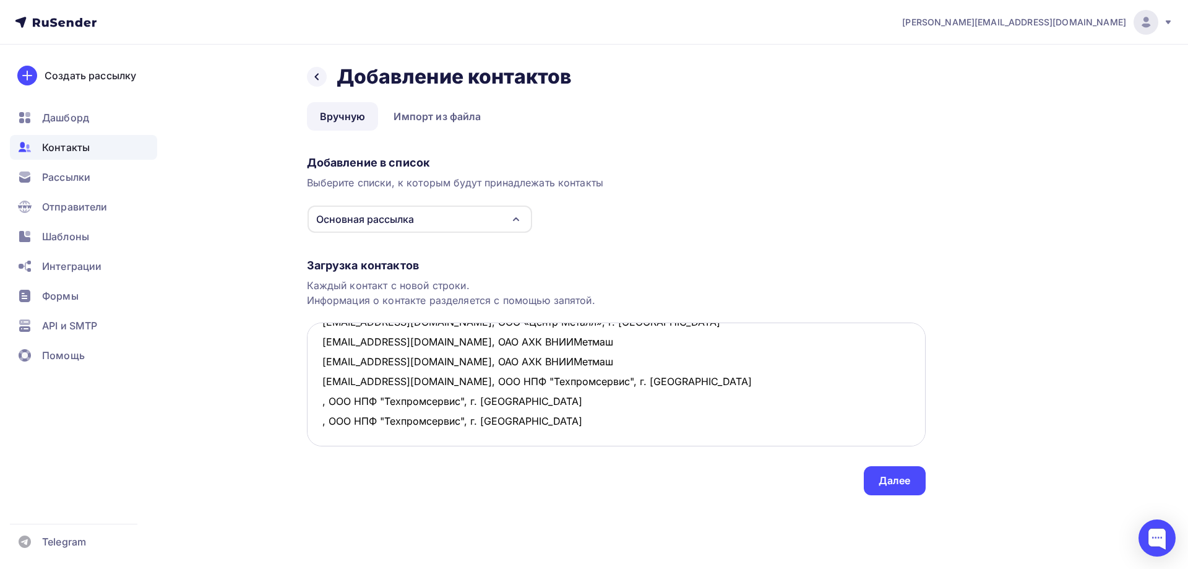
click at [319, 401] on textarea "[EMAIL_ADDRESS][DOMAIN_NAME], ОАО 170 РЗ Соп, г. [GEOGRAPHIC_DATA][EMAIL_ADDRES…" at bounding box center [616, 384] width 619 height 124
click at [321, 425] on textarea "[EMAIL_ADDRESS][DOMAIN_NAME], ОАО 170 РЗ Соп, г. [GEOGRAPHIC_DATA][EMAIL_ADDRES…" at bounding box center [616, 384] width 619 height 124
click at [344, 422] on textarea "[EMAIL_ADDRESS][DOMAIN_NAME], ОАО 170 РЗ Соп, г. [GEOGRAPHIC_DATA][EMAIL_ADDRES…" at bounding box center [616, 384] width 619 height 124
click at [654, 430] on textarea "[EMAIL_ADDRESS][DOMAIN_NAME], ОАО 170 РЗ Соп, г. [GEOGRAPHIC_DATA][EMAIL_ADDRES…" at bounding box center [616, 384] width 619 height 124
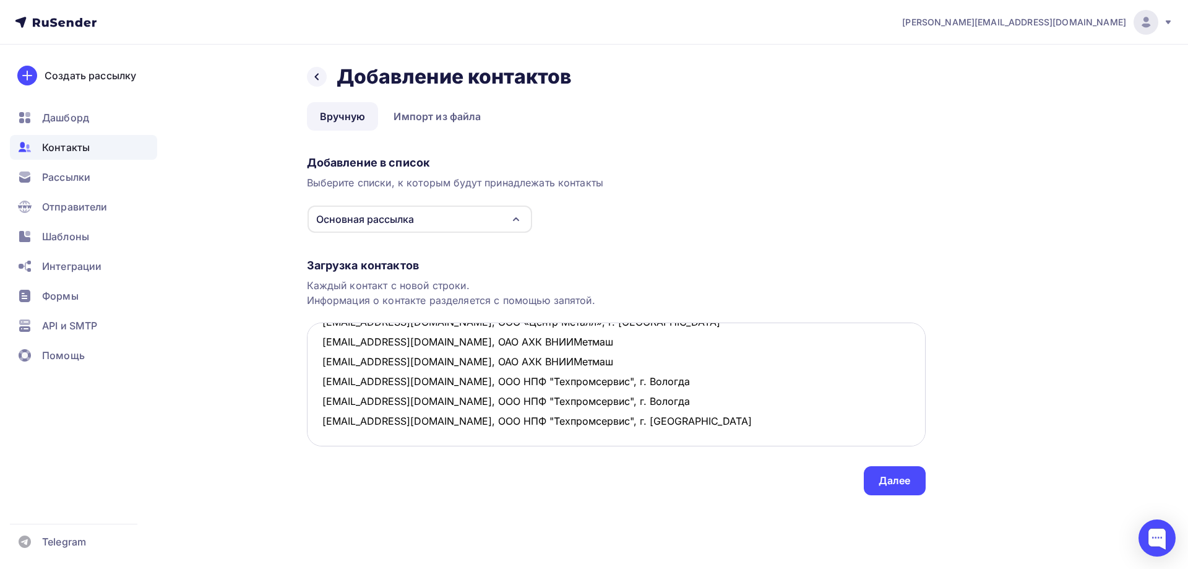
click at [329, 384] on textarea "[EMAIL_ADDRESS][DOMAIN_NAME], ОАО 170 РЗ Соп, г. [GEOGRAPHIC_DATA][EMAIL_ADDRES…" at bounding box center [616, 384] width 619 height 124
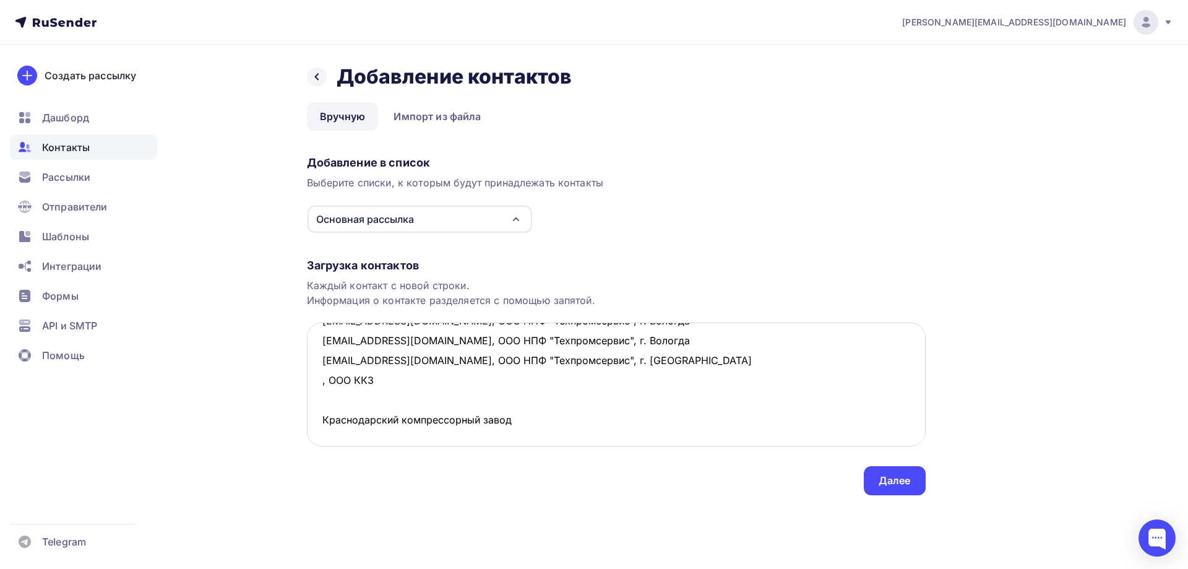
scroll to position [166, 0]
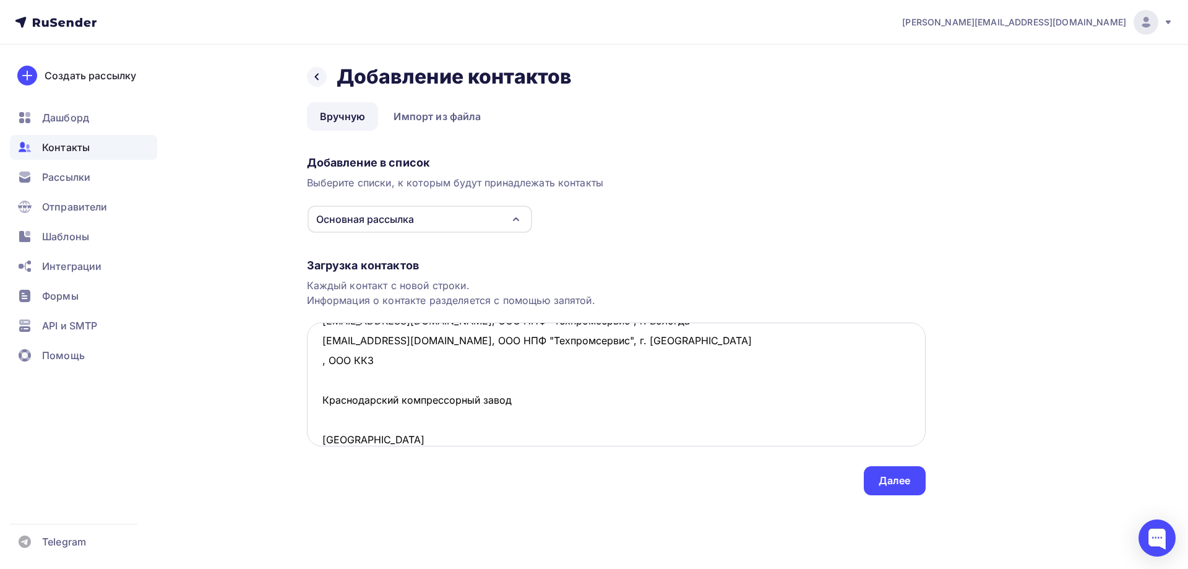
click at [334, 381] on textarea "[EMAIL_ADDRESS][DOMAIN_NAME], ОАО 170 РЗ Соп, г. [GEOGRAPHIC_DATA][EMAIL_ADDRES…" at bounding box center [616, 384] width 619 height 124
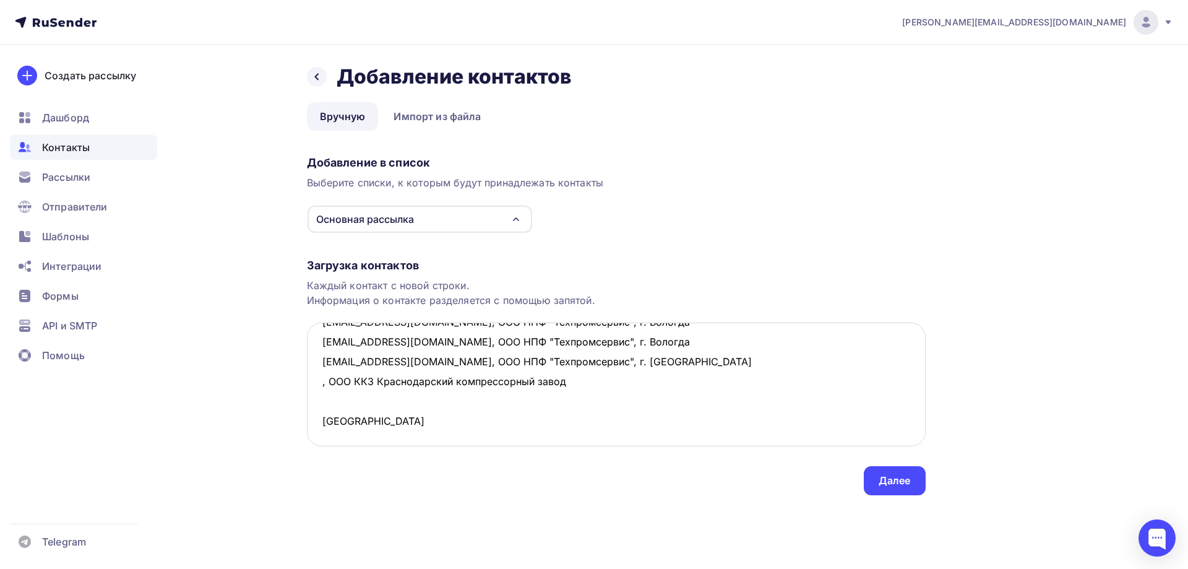
click at [584, 361] on textarea "[EMAIL_ADDRESS][DOMAIN_NAME], ОАО 170 РЗ Соп, г. [GEOGRAPHIC_DATA][EMAIL_ADDRES…" at bounding box center [616, 384] width 619 height 124
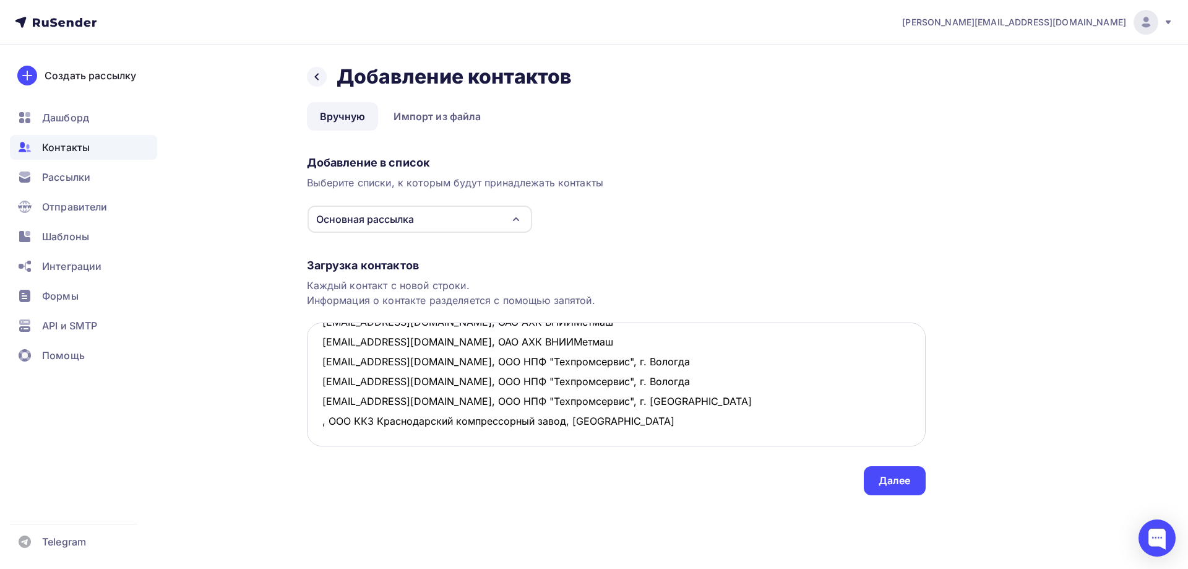
scroll to position [165, 0]
click at [315, 363] on textarea "[EMAIL_ADDRESS][DOMAIN_NAME], ОАО 170 РЗ Соп, г. [GEOGRAPHIC_DATA][EMAIL_ADDRES…" at bounding box center [616, 384] width 619 height 124
drag, startPoint x: 390, startPoint y: 361, endPoint x: 612, endPoint y: 384, distance: 222.8
click at [612, 384] on textarea "[EMAIL_ADDRESS][DOMAIN_NAME], ОАО 170 РЗ Соп, г. [GEOGRAPHIC_DATA][EMAIL_ADDRES…" at bounding box center [616, 384] width 619 height 124
click at [404, 387] on textarea "[EMAIL_ADDRESS][DOMAIN_NAME], ОАО 170 РЗ Соп, г. [GEOGRAPHIC_DATA][EMAIL_ADDRES…" at bounding box center [616, 384] width 619 height 124
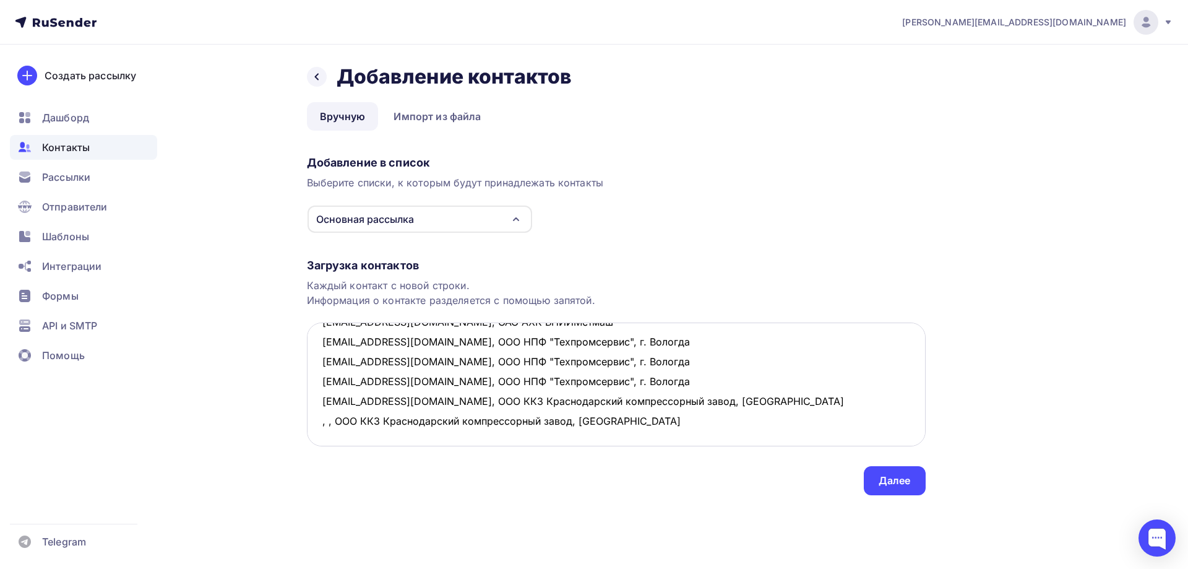
scroll to position [166, 0]
click at [328, 381] on textarea "[EMAIL_ADDRESS][DOMAIN_NAME], ОАО 170 РЗ Соп, г. [GEOGRAPHIC_DATA][EMAIL_ADDRES…" at bounding box center [616, 384] width 619 height 124
click at [322, 378] on textarea "[EMAIL_ADDRESS][DOMAIN_NAME], ОАО 170 РЗ Соп, г. [GEOGRAPHIC_DATA][EMAIL_ADDRES…" at bounding box center [616, 384] width 619 height 124
click at [803, 411] on textarea "[EMAIL_ADDRESS][DOMAIN_NAME], ОАО 170 РЗ Соп, г. [GEOGRAPHIC_DATA][EMAIL_ADDRES…" at bounding box center [616, 384] width 619 height 124
click at [357, 399] on textarea "[EMAIL_ADDRESS][DOMAIN_NAME], ОАО 170 РЗ Соп, г. [GEOGRAPHIC_DATA][EMAIL_ADDRES…" at bounding box center [616, 384] width 619 height 124
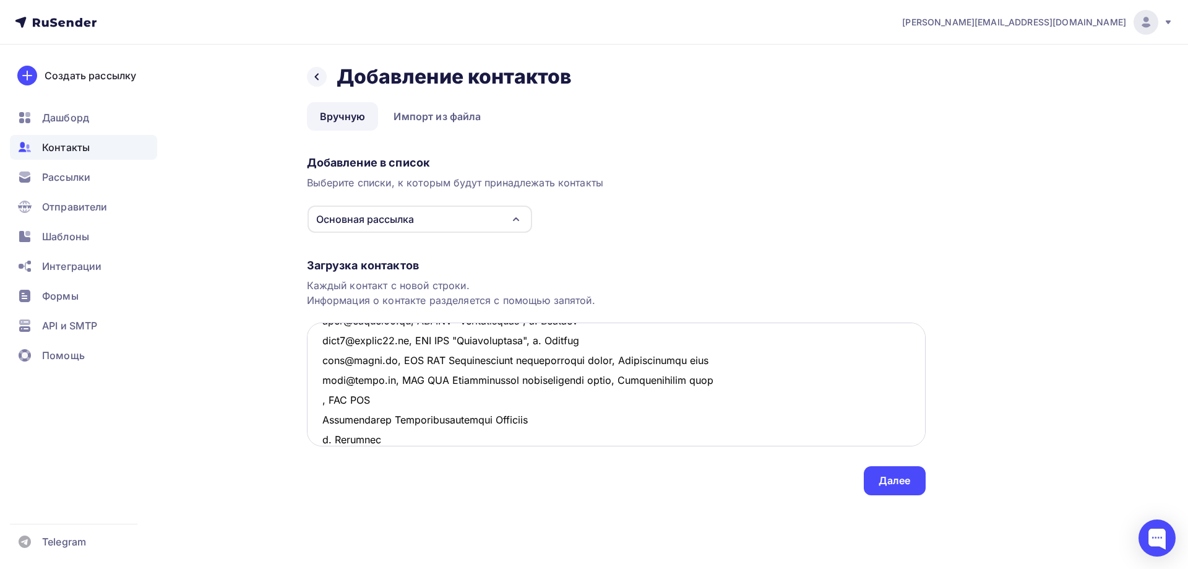
click at [391, 399] on textarea at bounding box center [616, 384] width 619 height 124
click at [609, 404] on textarea at bounding box center [616, 384] width 619 height 124
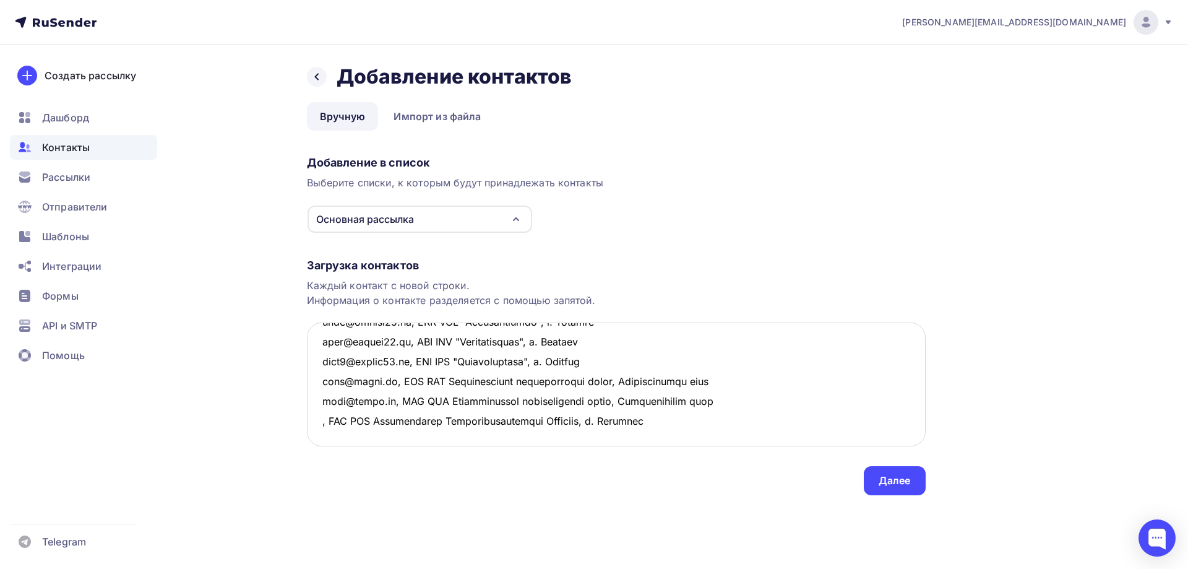
drag, startPoint x: 599, startPoint y: 401, endPoint x: 319, endPoint y: 399, distance: 279.8
click at [319, 399] on textarea at bounding box center [616, 384] width 619 height 124
click at [334, 418] on textarea at bounding box center [616, 384] width 619 height 124
click at [316, 402] on textarea at bounding box center [616, 384] width 619 height 124
click at [320, 421] on textarea at bounding box center [616, 384] width 619 height 124
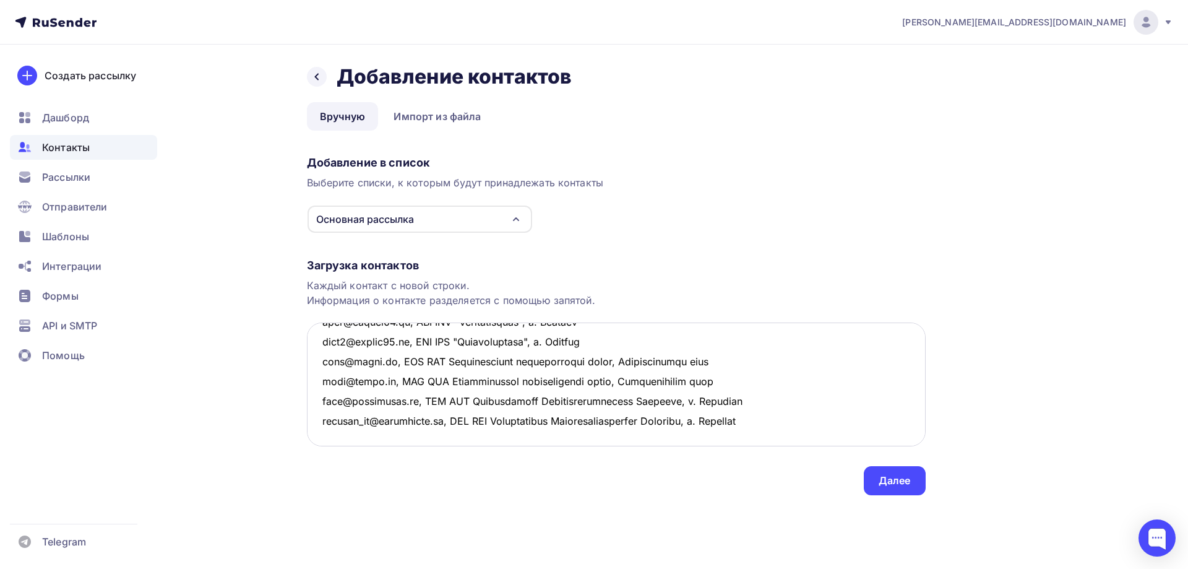
click at [824, 419] on textarea at bounding box center [616, 384] width 619 height 124
click at [339, 428] on textarea at bounding box center [616, 384] width 619 height 124
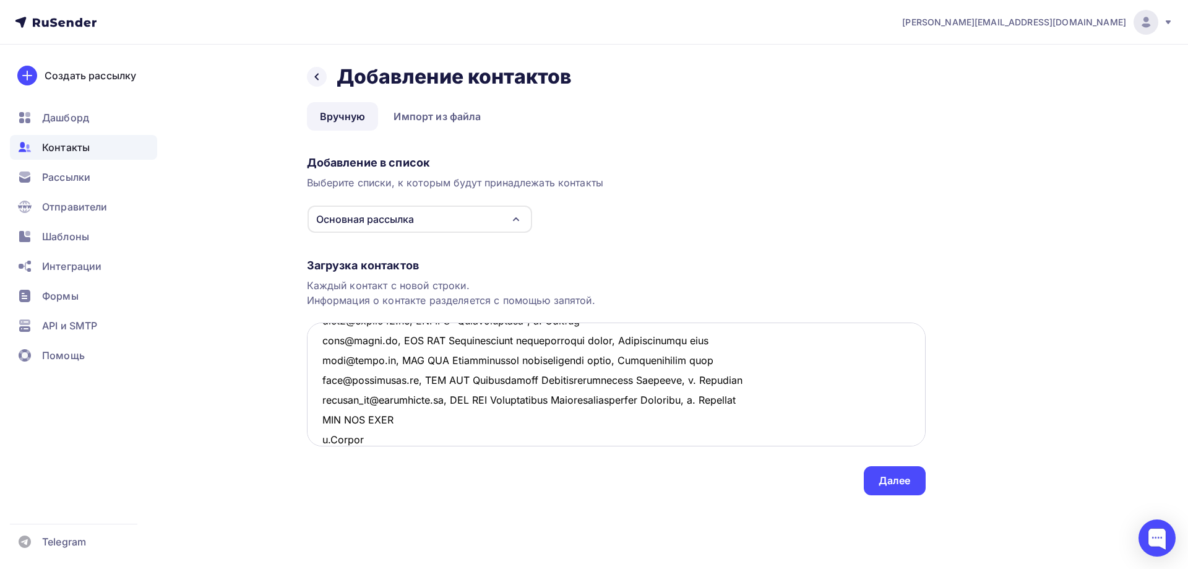
click at [318, 419] on textarea at bounding box center [616, 384] width 619 height 124
click at [425, 421] on textarea at bounding box center [616, 384] width 619 height 124
drag, startPoint x: 464, startPoint y: 422, endPoint x: 251, endPoint y: 418, distance: 212.3
click at [251, 418] on div "Назад Добавление контактов Добавление контактов Вручную Импорт из файла Вручную…" at bounding box center [594, 295] width 1014 height 500
click at [427, 434] on textarea at bounding box center [616, 384] width 619 height 124
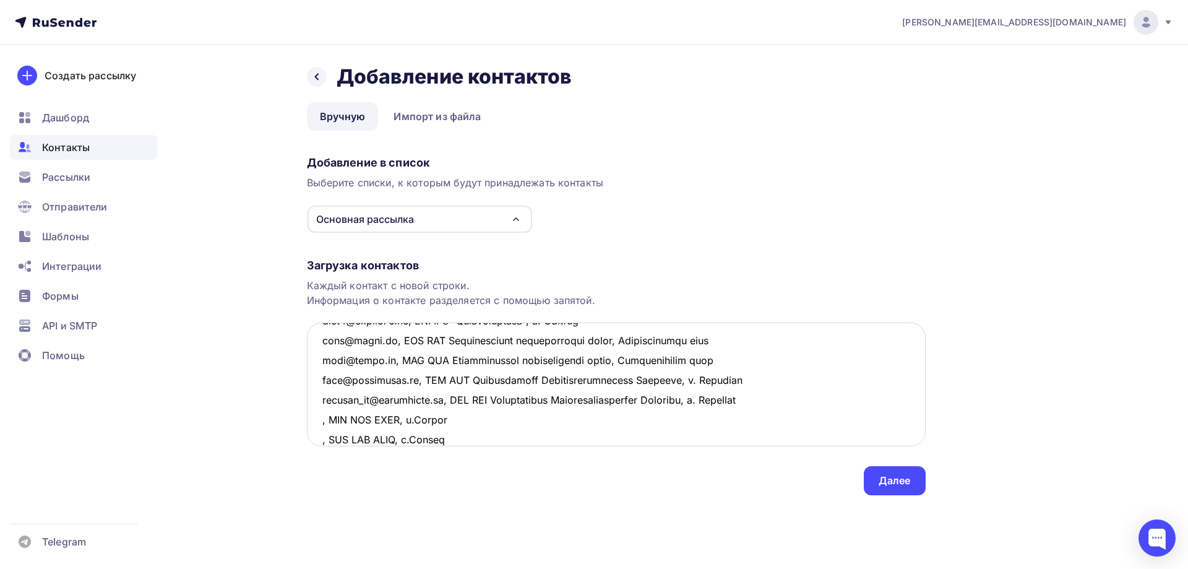
click at [317, 418] on textarea at bounding box center [616, 384] width 619 height 124
click at [324, 441] on textarea at bounding box center [616, 384] width 619 height 124
click at [322, 441] on textarea at bounding box center [616, 384] width 619 height 124
click at [542, 443] on textarea at bounding box center [616, 384] width 619 height 124
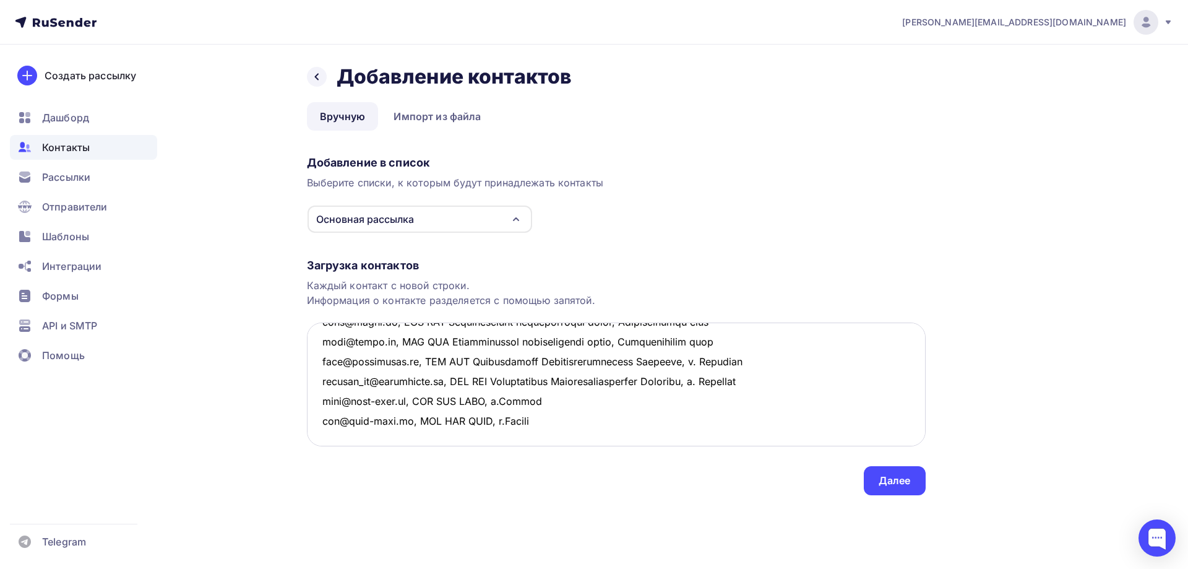
scroll to position [285, 0]
click at [365, 358] on textarea at bounding box center [616, 384] width 619 height 124
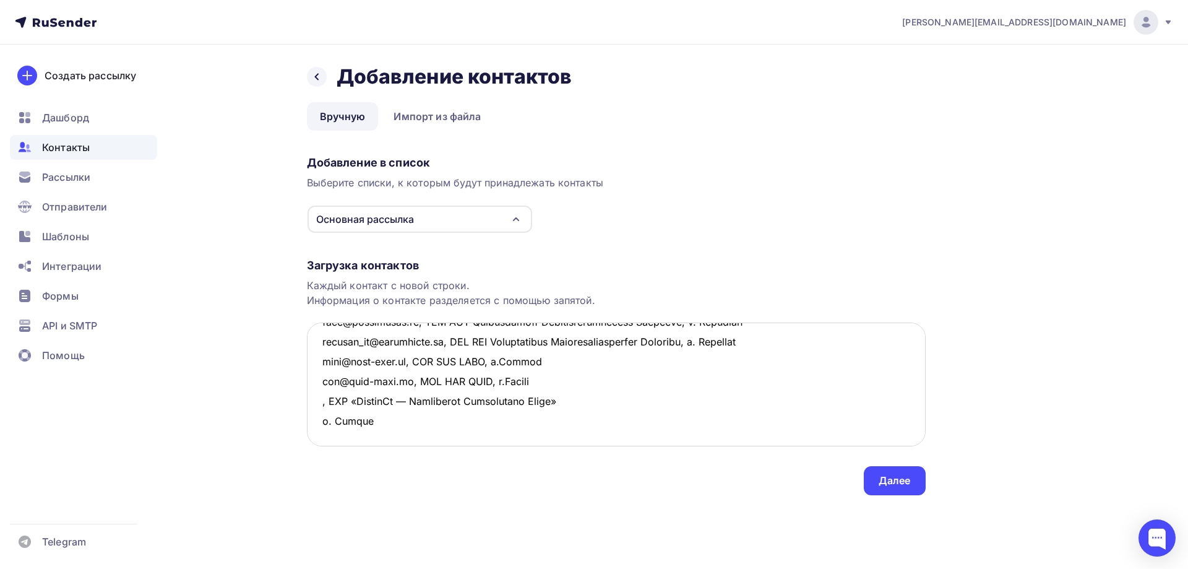
click at [613, 361] on textarea at bounding box center [616, 384] width 619 height 124
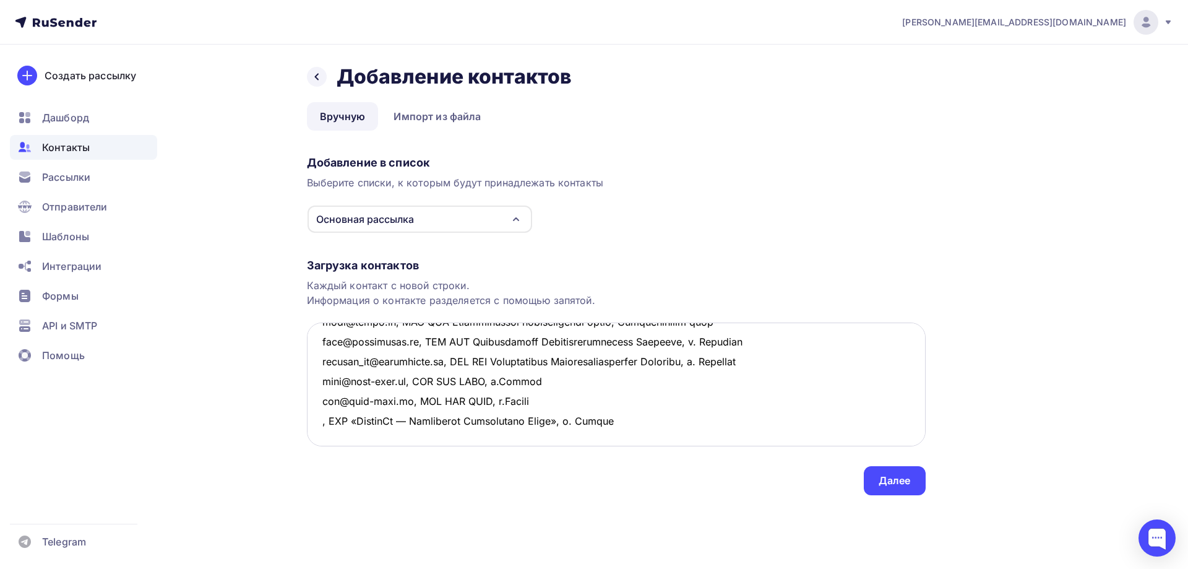
click at [321, 360] on textarea at bounding box center [616, 384] width 619 height 124
drag, startPoint x: 411, startPoint y: 360, endPoint x: 720, endPoint y: 381, distance: 310.2
click at [720, 381] on textarea at bounding box center [616, 384] width 619 height 124
click at [344, 375] on textarea at bounding box center [616, 384] width 619 height 124
click at [318, 381] on textarea at bounding box center [616, 384] width 619 height 124
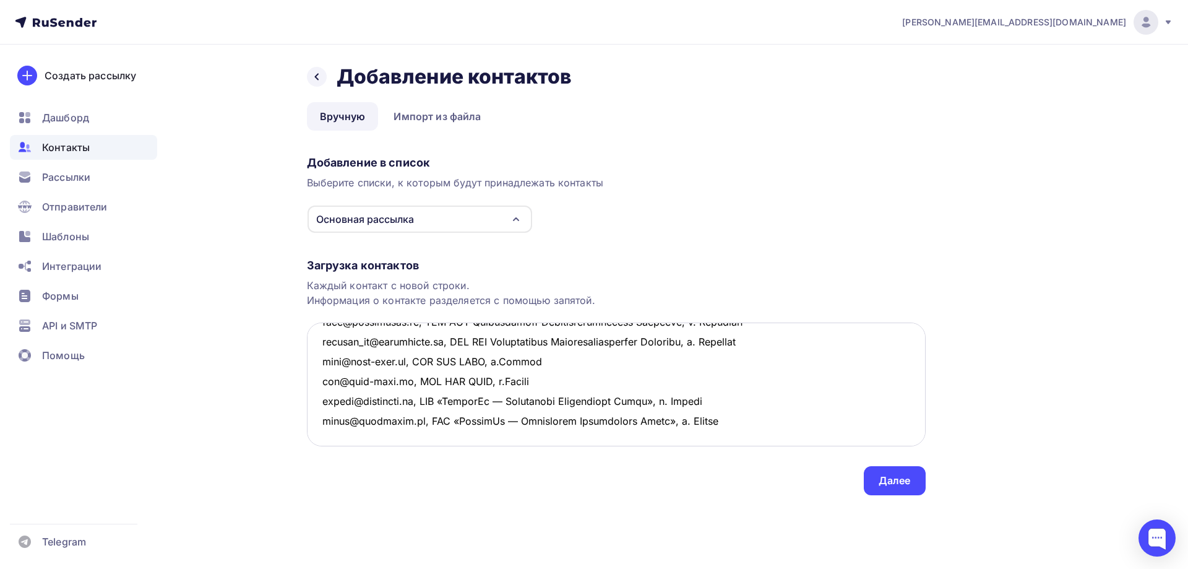
click at [608, 400] on textarea at bounding box center [616, 384] width 619 height 124
click at [349, 400] on textarea at bounding box center [616, 384] width 619 height 124
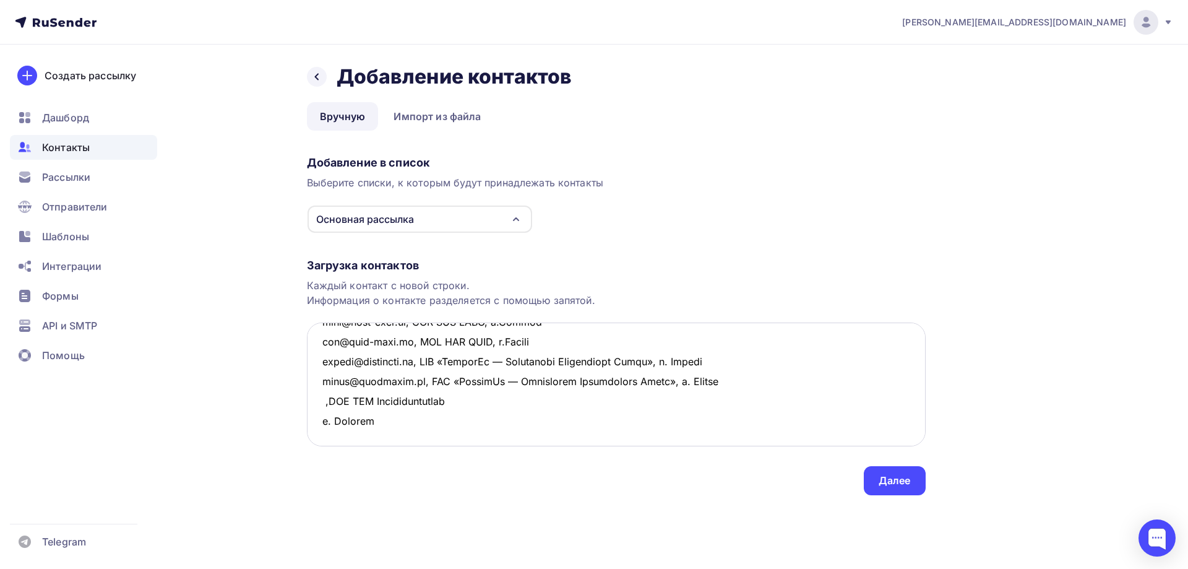
click at [321, 400] on textarea at bounding box center [616, 384] width 619 height 124
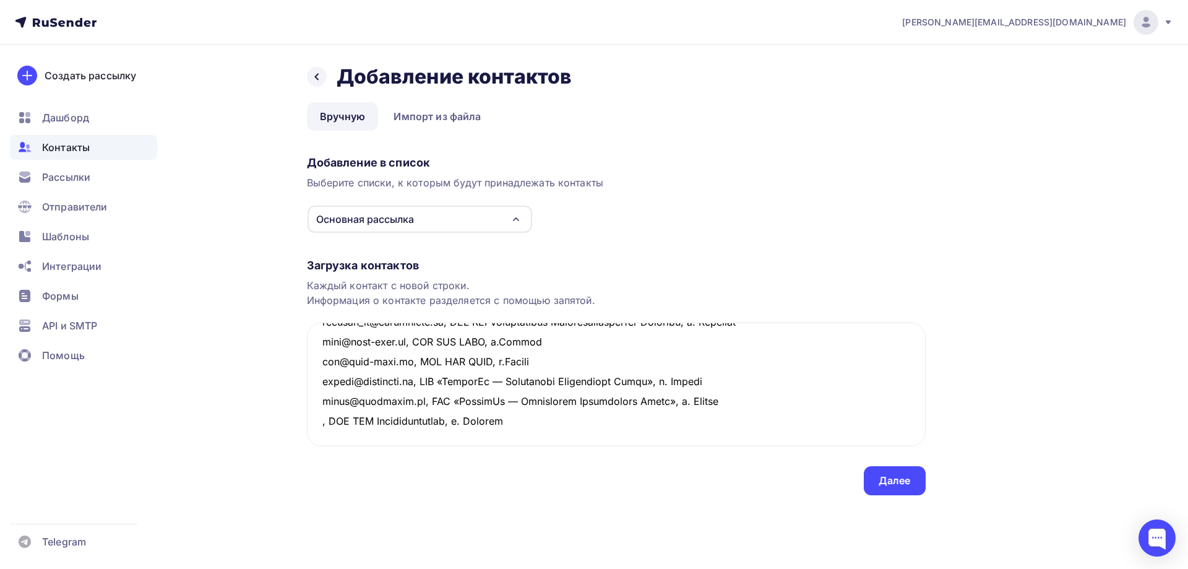
drag, startPoint x: 522, startPoint y: 406, endPoint x: 268, endPoint y: 406, distance: 253.8
click at [268, 406] on div "Назад Добавление контактов Добавление контактов Вручную Импорт из файла Вручную…" at bounding box center [594, 295] width 1014 height 500
click at [323, 423] on textarea at bounding box center [616, 384] width 619 height 124
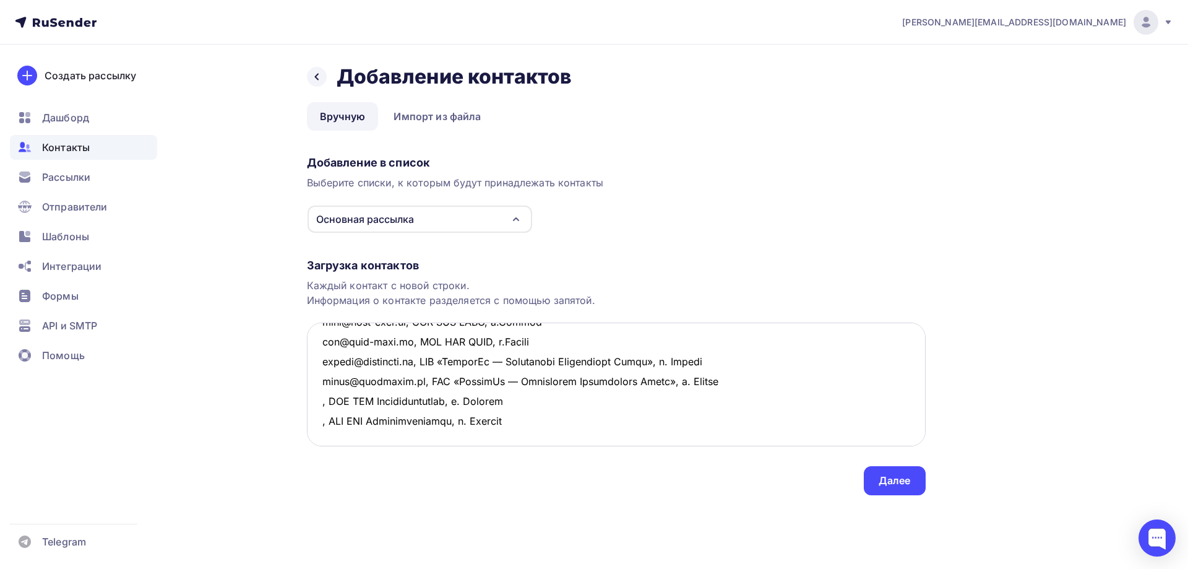
click at [321, 403] on textarea at bounding box center [616, 384] width 619 height 124
click at [322, 421] on textarea at bounding box center [616, 384] width 619 height 124
click at [703, 425] on textarea at bounding box center [616, 384] width 619 height 124
click at [347, 379] on textarea at bounding box center [616, 384] width 619 height 124
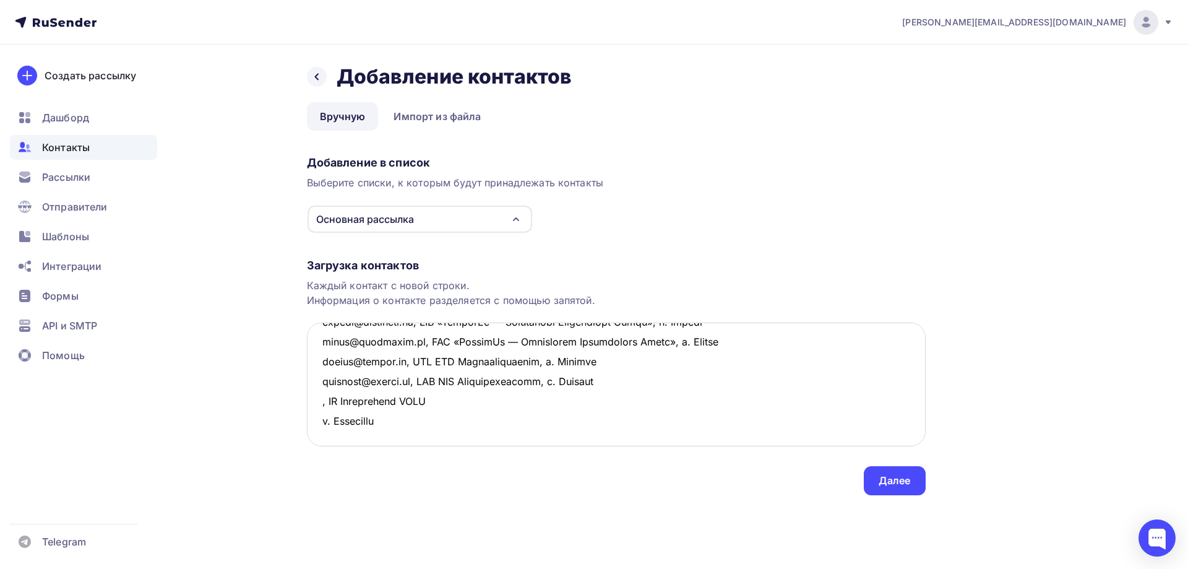
click at [439, 383] on textarea at bounding box center [616, 384] width 619 height 124
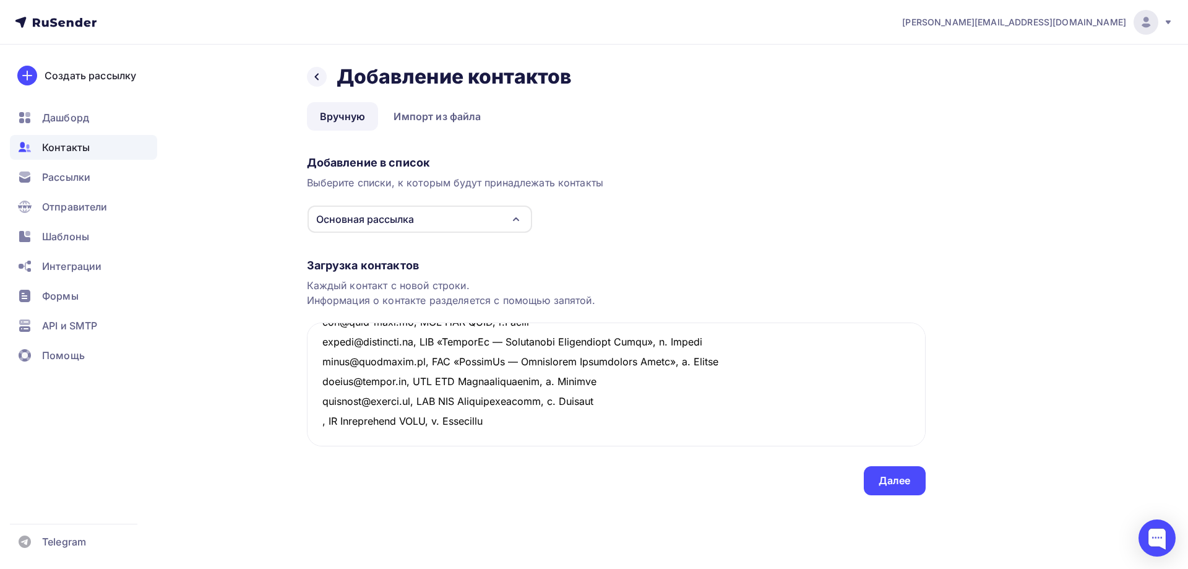
drag, startPoint x: 520, startPoint y: 381, endPoint x: 305, endPoint y: 386, distance: 215.4
click at [305, 386] on div "Назад Добавление контактов Добавление контактов Вручную Импорт из файла Вручную…" at bounding box center [594, 295] width 1014 height 500
click at [390, 411] on textarea at bounding box center [616, 384] width 619 height 124
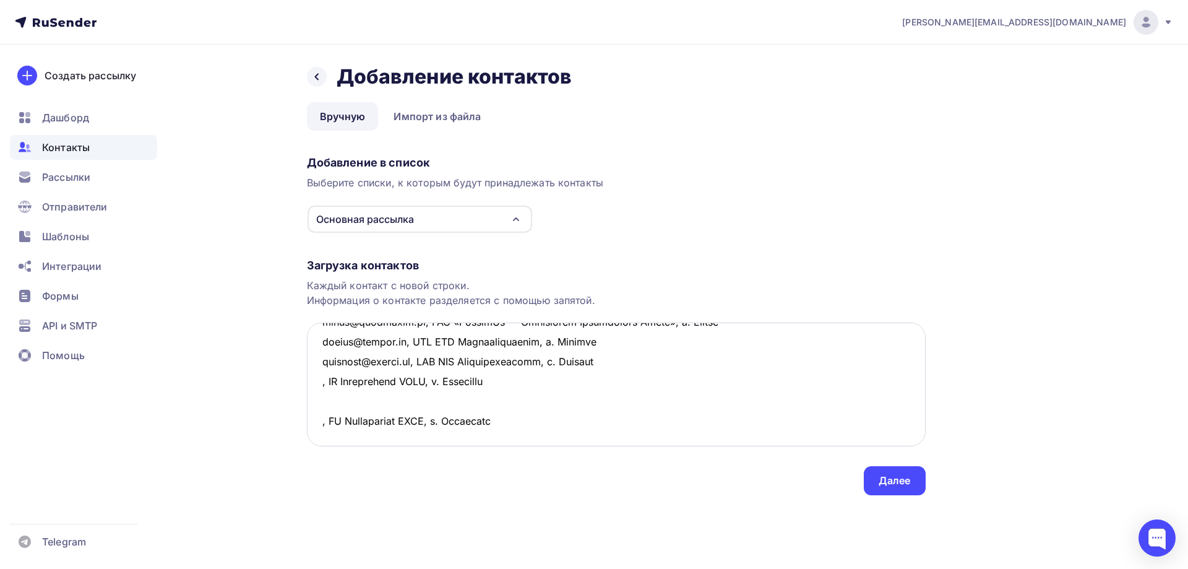
click at [339, 397] on textarea at bounding box center [616, 384] width 619 height 124
click at [316, 379] on textarea at bounding box center [616, 384] width 619 height 124
click at [321, 401] on textarea at bounding box center [616, 384] width 619 height 124
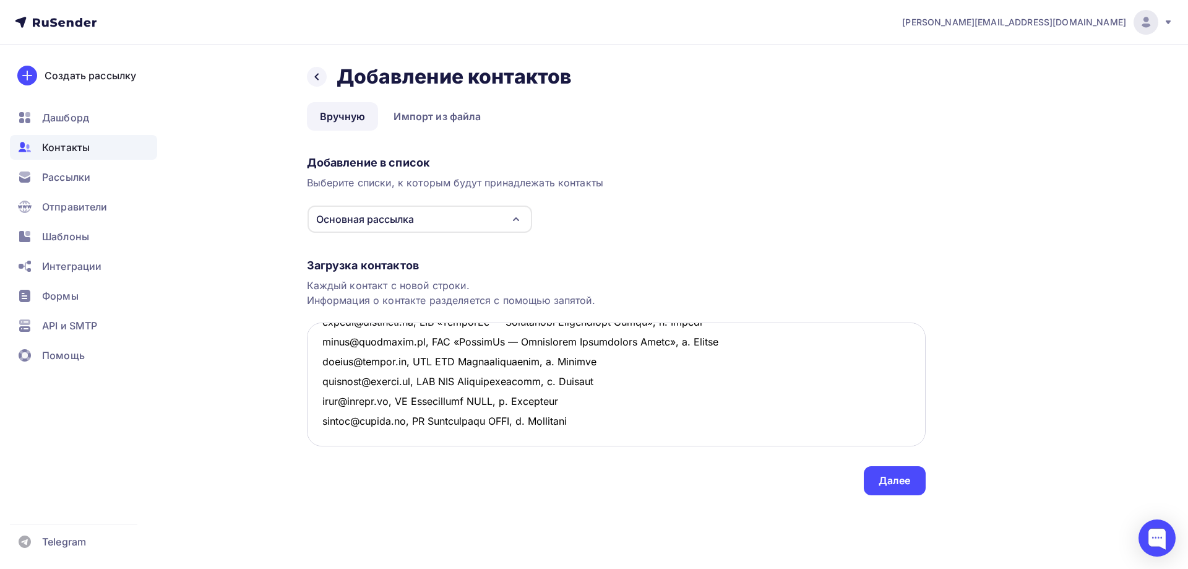
click at [337, 417] on textarea at bounding box center [616, 384] width 619 height 124
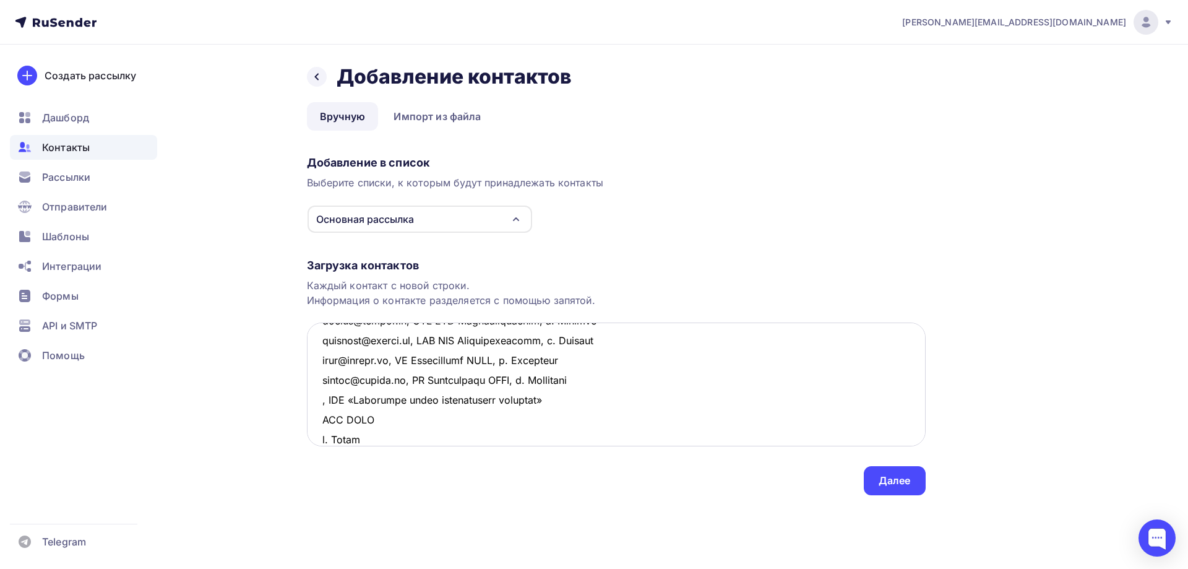
click at [596, 402] on textarea at bounding box center [616, 384] width 619 height 124
click at [626, 399] on textarea at bounding box center [616, 384] width 619 height 124
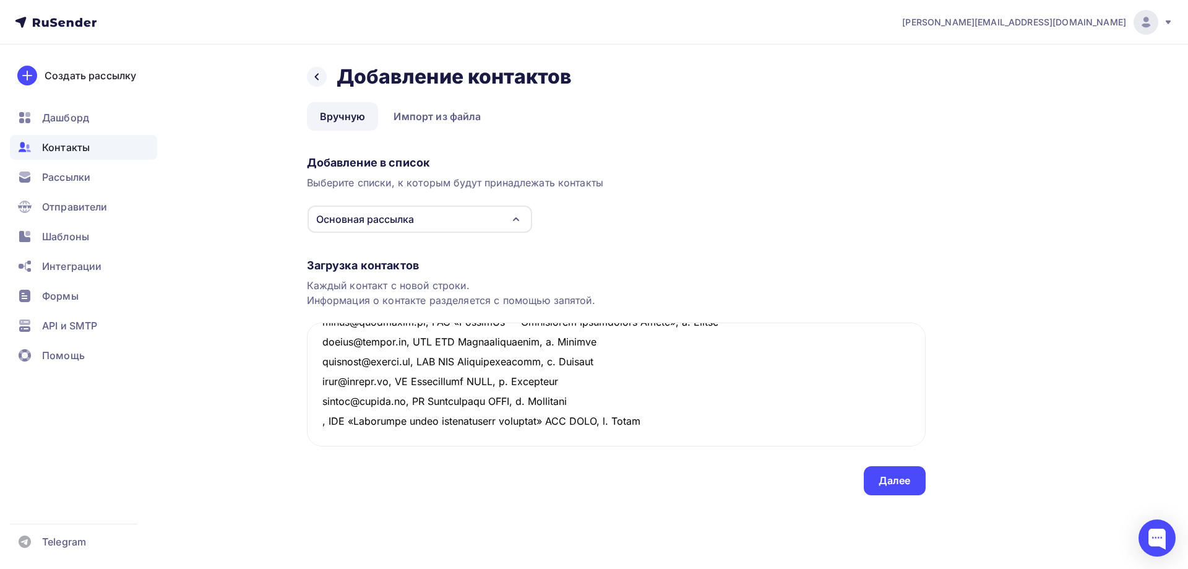
drag, startPoint x: 676, startPoint y: 405, endPoint x: 300, endPoint y: 403, distance: 376.9
click at [300, 403] on div "Назад Добавление контактов Добавление контактов Вручную Импорт из файла Вручную…" at bounding box center [594, 295] width 1014 height 500
click at [343, 425] on textarea at bounding box center [616, 384] width 619 height 124
click at [318, 400] on textarea at bounding box center [616, 384] width 619 height 124
click at [314, 418] on textarea at bounding box center [616, 384] width 619 height 124
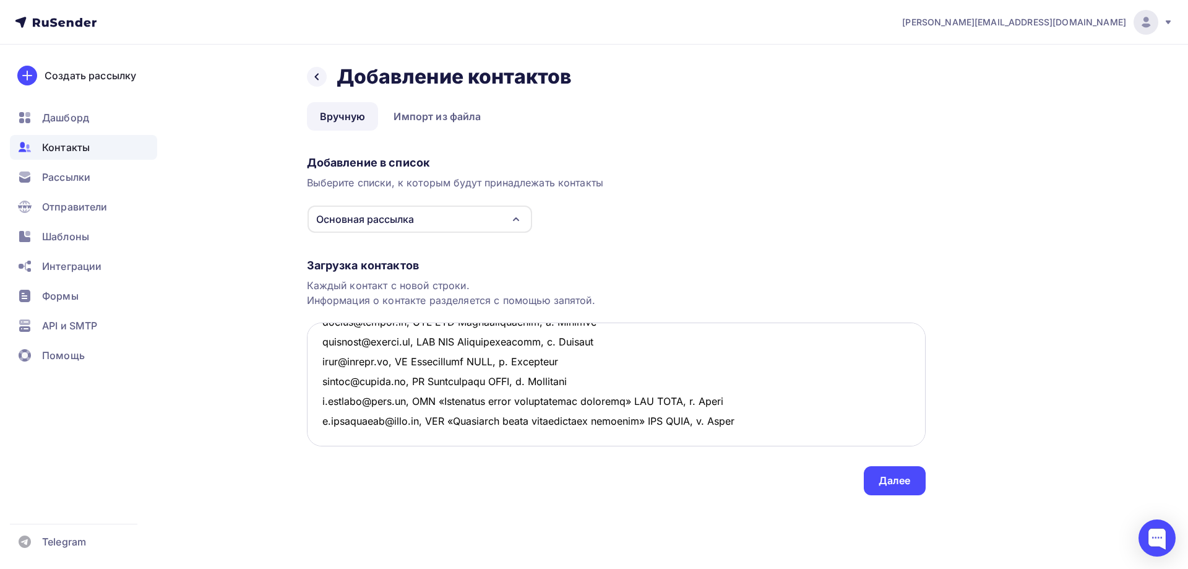
scroll to position [402, 0]
drag, startPoint x: 429, startPoint y: 418, endPoint x: 813, endPoint y: 437, distance: 384.2
click at [813, 437] on textarea at bounding box center [616, 384] width 619 height 124
click at [322, 401] on textarea at bounding box center [616, 384] width 619 height 124
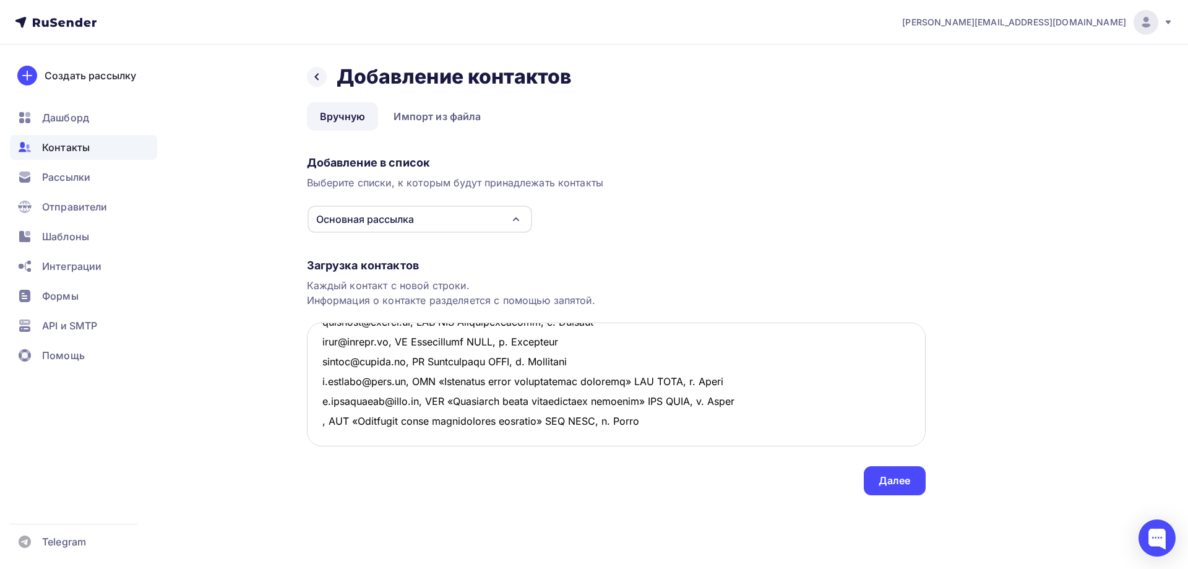
click at [338, 417] on textarea at bounding box center [616, 384] width 619 height 124
click at [334, 418] on textarea at bounding box center [616, 384] width 619 height 124
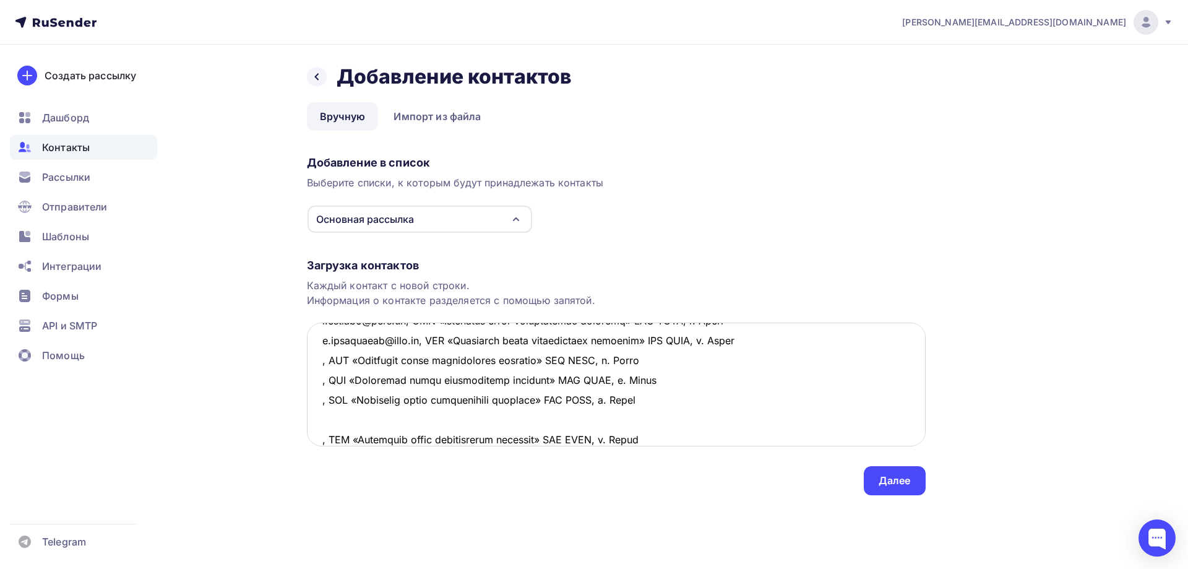
scroll to position [483, 0]
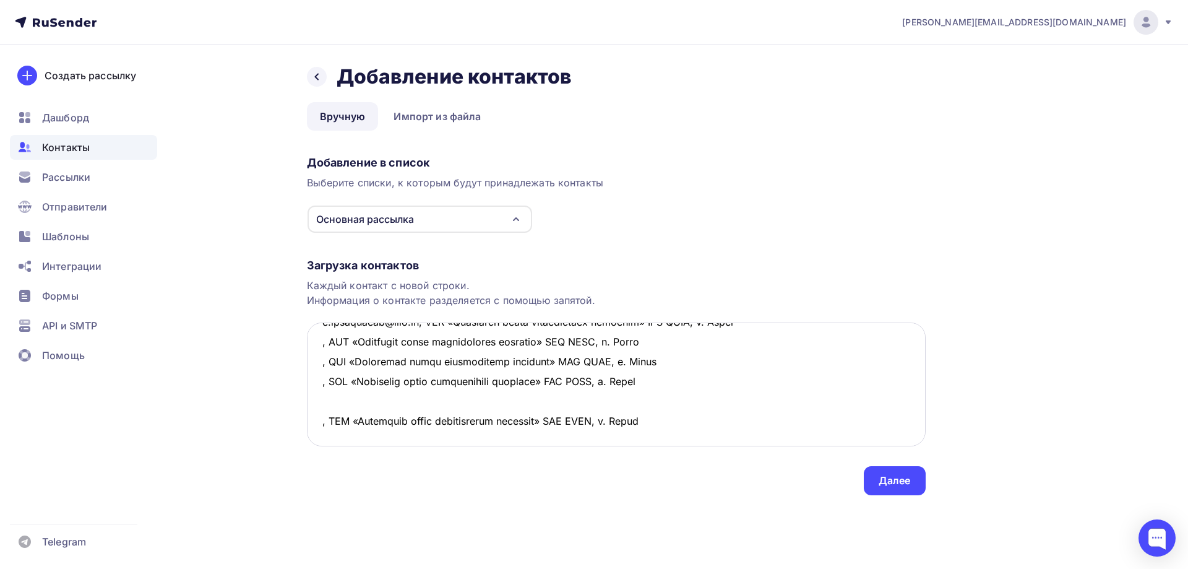
click at [328, 376] on textarea at bounding box center [616, 384] width 619 height 124
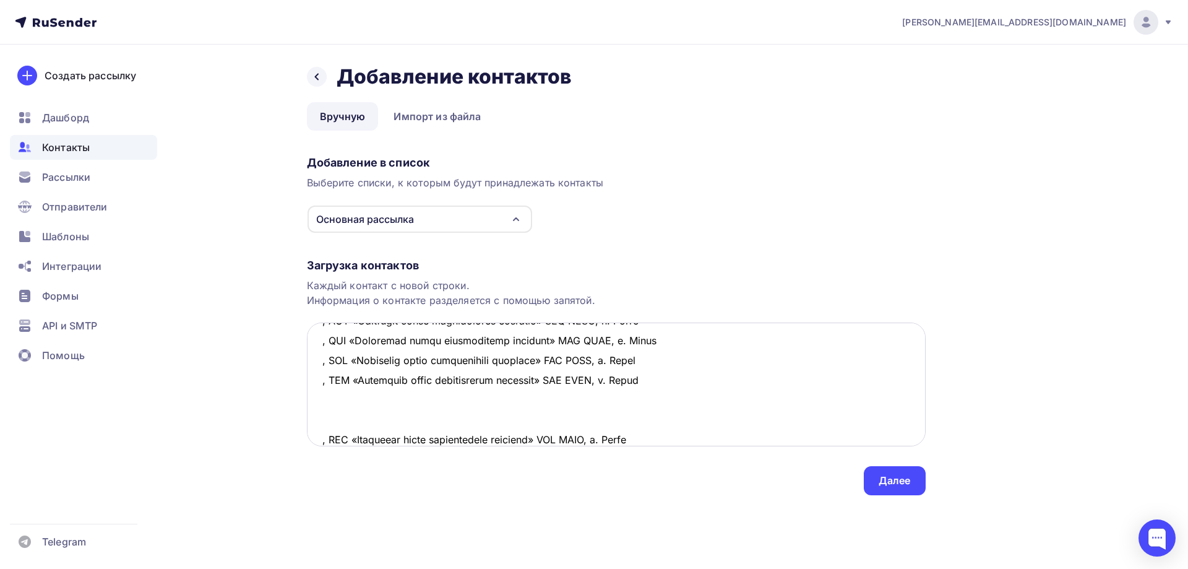
click at [337, 404] on textarea at bounding box center [616, 384] width 619 height 124
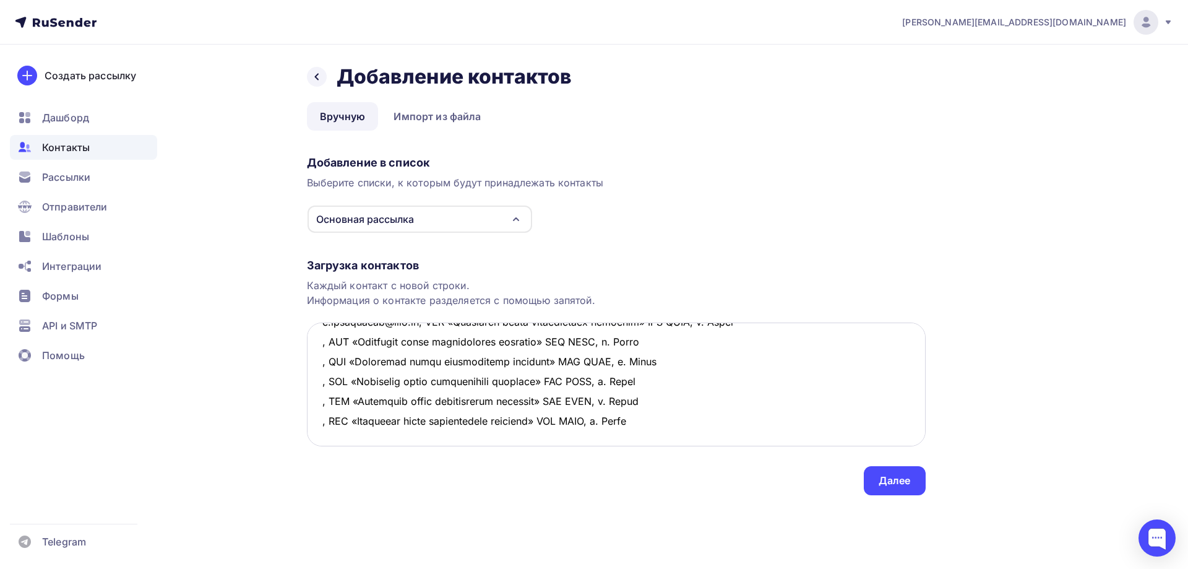
scroll to position [421, 0]
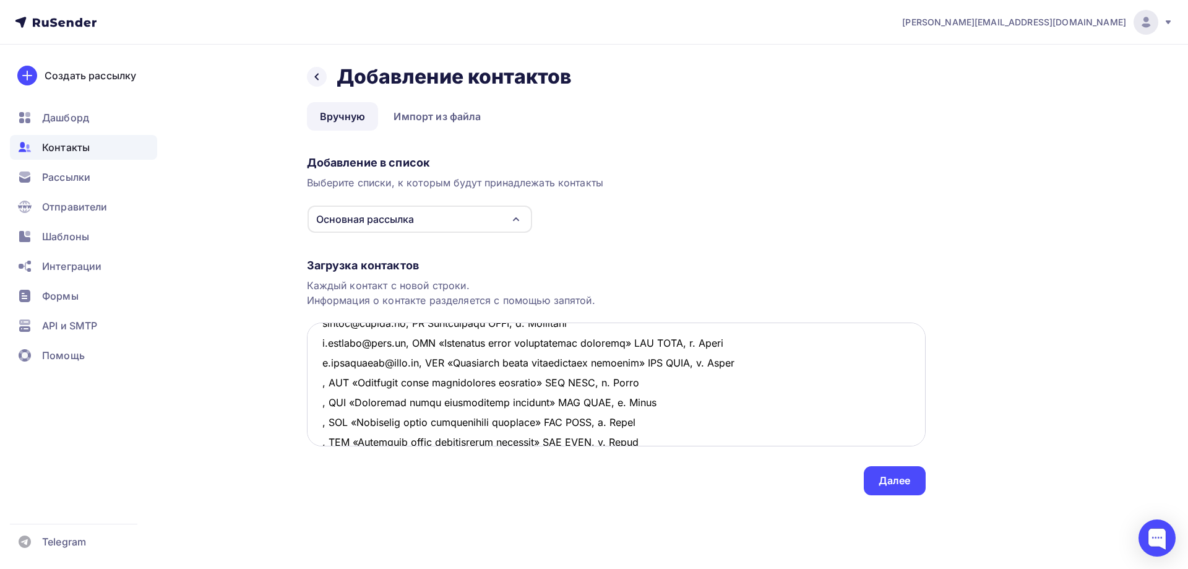
click at [319, 383] on textarea at bounding box center [616, 384] width 619 height 124
click at [321, 400] on textarea at bounding box center [616, 384] width 619 height 124
click at [321, 423] on textarea at bounding box center [616, 384] width 619 height 124
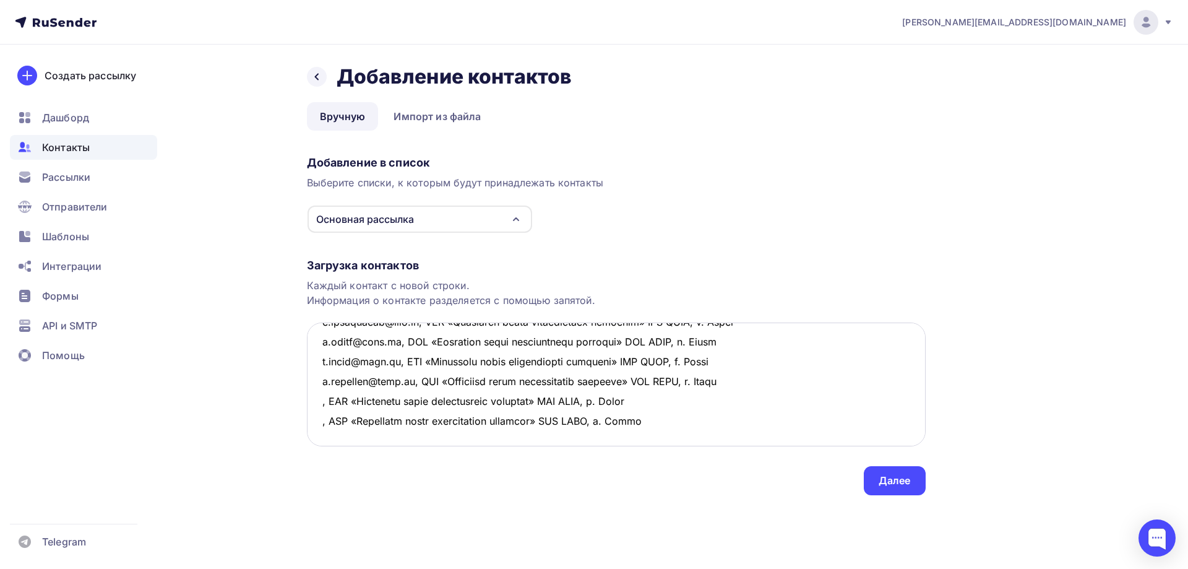
click at [321, 380] on textarea at bounding box center [616, 384] width 619 height 124
click at [320, 402] on textarea at bounding box center [616, 384] width 619 height 124
click at [361, 433] on textarea at bounding box center [616, 384] width 619 height 124
click at [344, 413] on textarea at bounding box center [616, 384] width 619 height 124
click at [335, 420] on textarea at bounding box center [616, 384] width 619 height 124
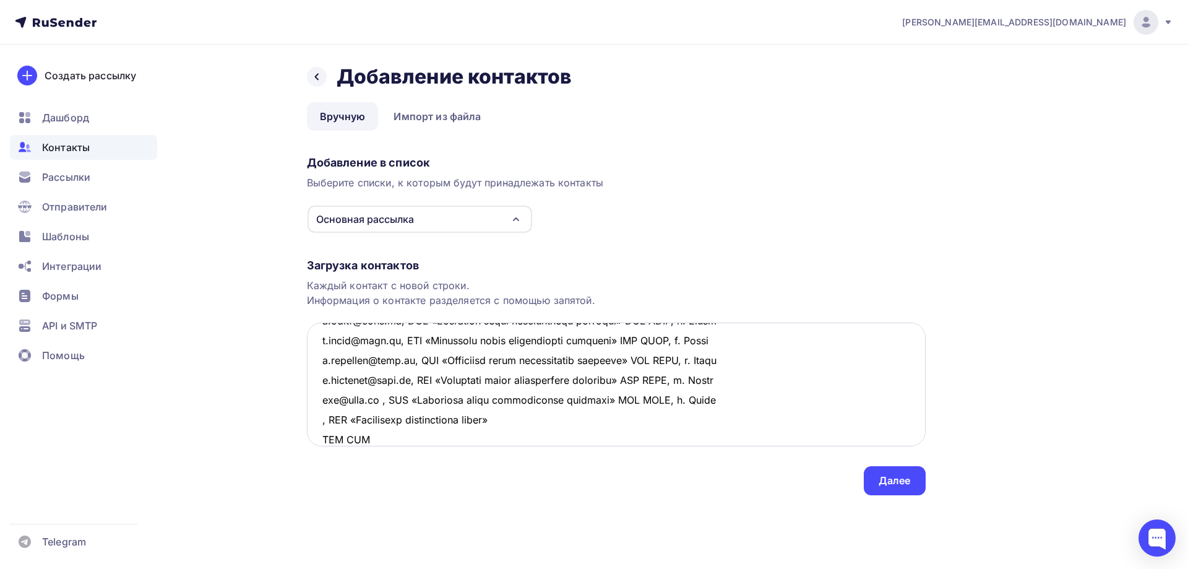
scroll to position [503, 0]
click at [537, 395] on textarea at bounding box center [616, 384] width 619 height 124
click at [581, 401] on textarea at bounding box center [616, 384] width 619 height 124
drag, startPoint x: 639, startPoint y: 401, endPoint x: 309, endPoint y: 402, distance: 329.9
click at [309, 402] on textarea at bounding box center [616, 384] width 619 height 124
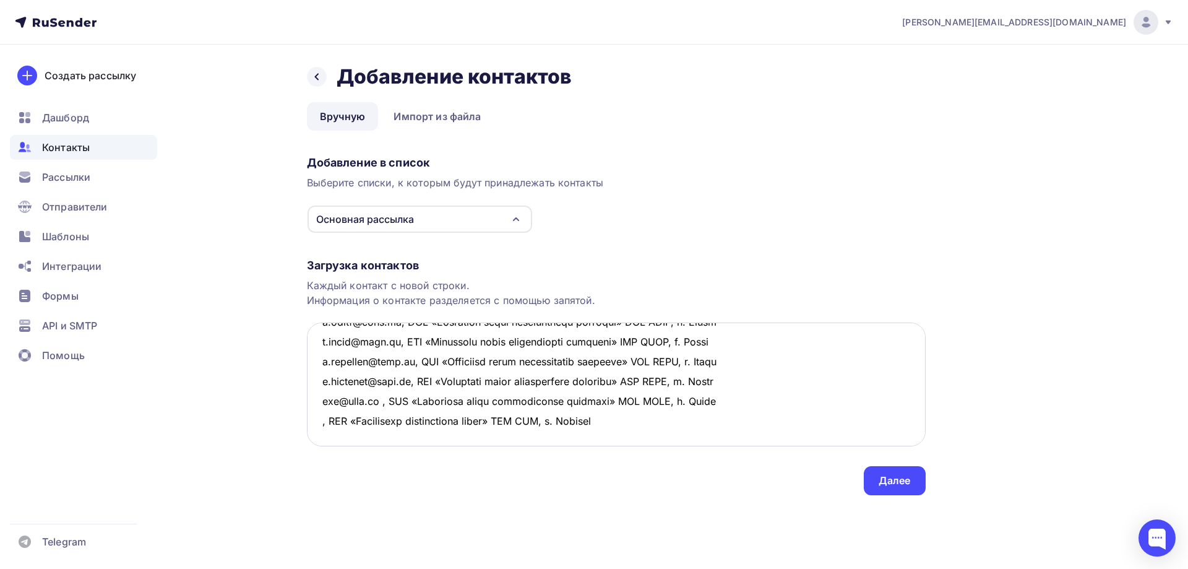
click at [370, 425] on textarea at bounding box center [616, 384] width 619 height 124
click at [319, 402] on textarea at bounding box center [616, 384] width 619 height 124
click at [316, 417] on textarea at bounding box center [616, 384] width 619 height 124
click at [773, 424] on textarea at bounding box center [616, 384] width 619 height 124
click at [372, 433] on textarea at bounding box center [616, 384] width 619 height 124
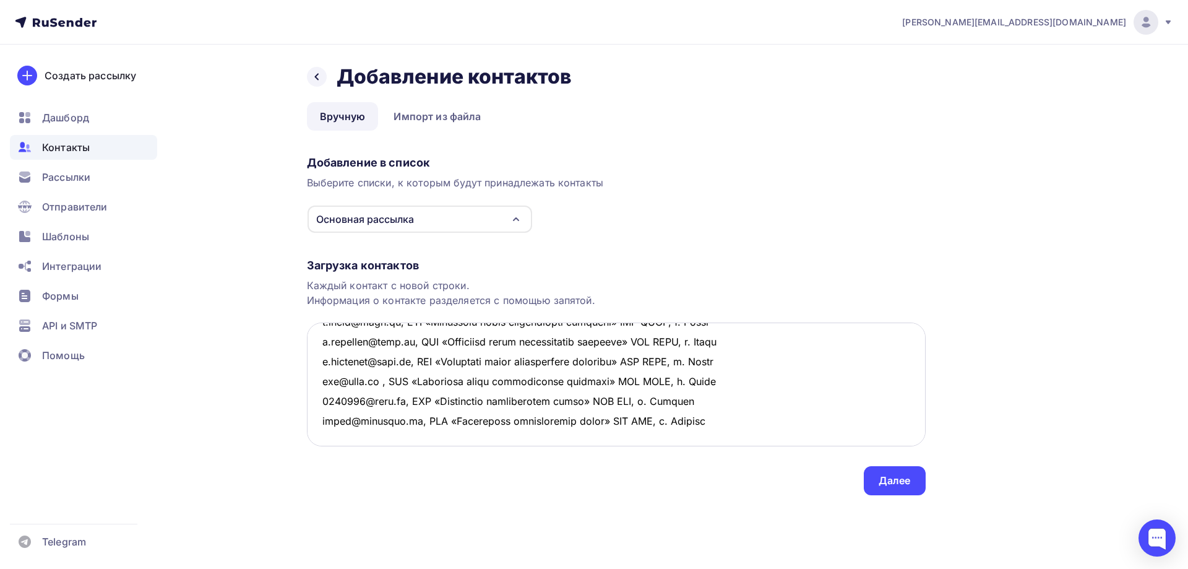
scroll to position [581, 0]
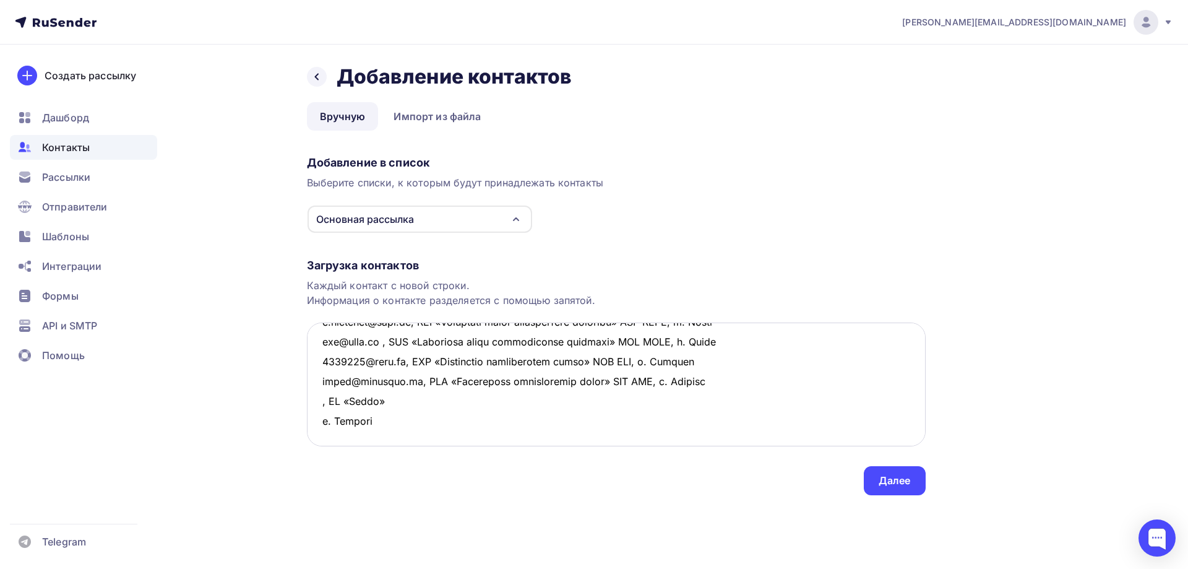
click at [387, 361] on textarea at bounding box center [616, 384] width 619 height 124
drag, startPoint x: 464, startPoint y: 364, endPoint x: 315, endPoint y: 361, distance: 148.6
click at [315, 361] on textarea at bounding box center [616, 384] width 619 height 124
click at [338, 384] on textarea at bounding box center [616, 384] width 619 height 124
click at [320, 361] on textarea at bounding box center [616, 384] width 619 height 124
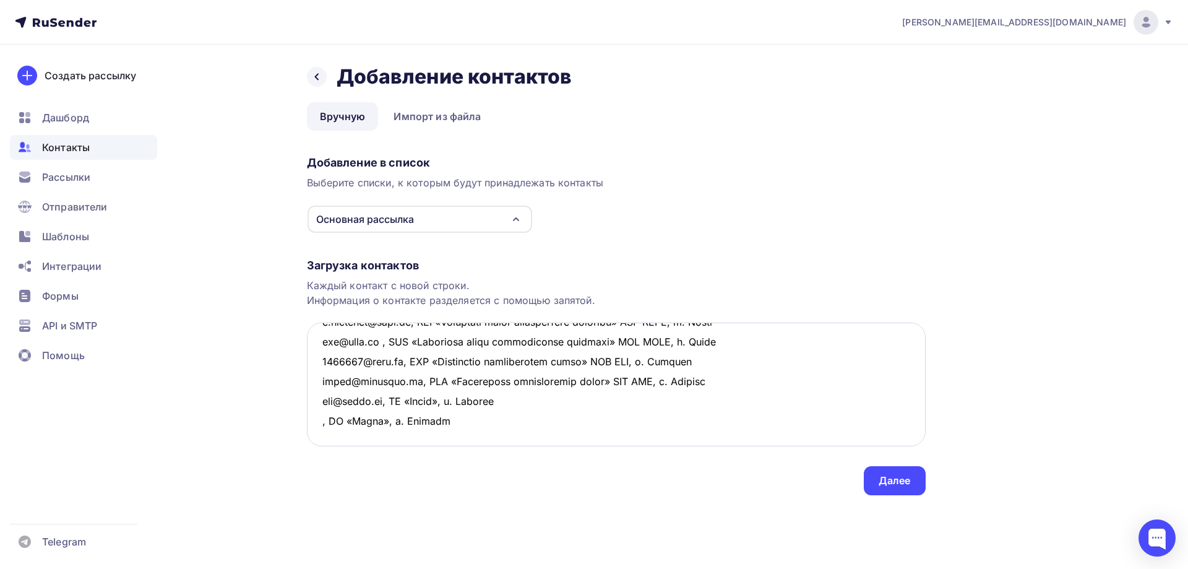
click at [316, 378] on textarea at bounding box center [616, 384] width 619 height 124
click at [326, 401] on textarea at bounding box center [616, 384] width 619 height 124
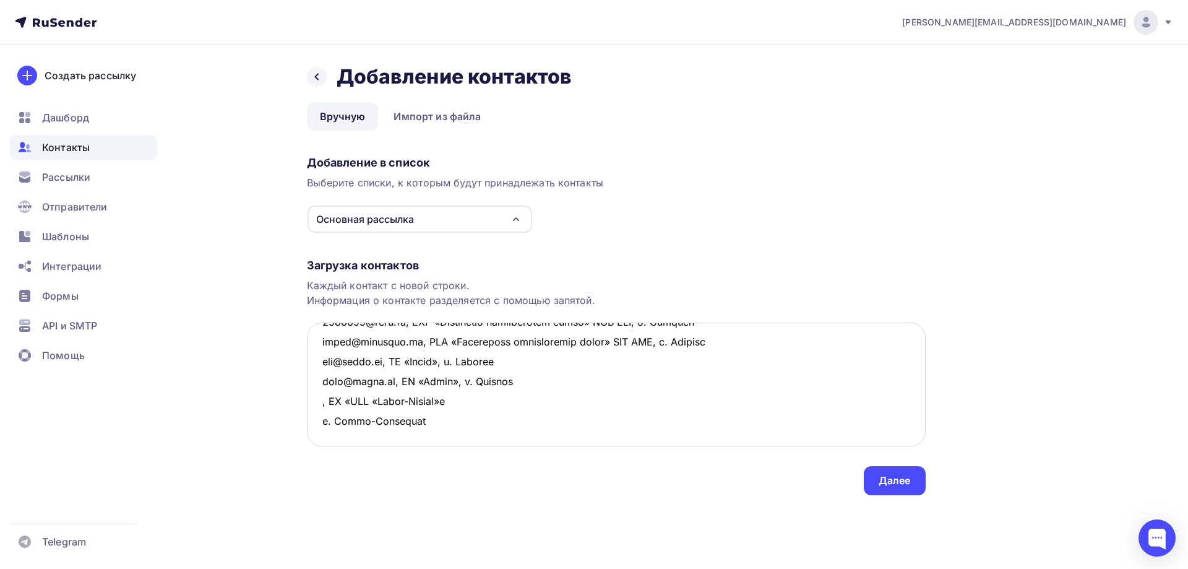
click at [474, 401] on textarea at bounding box center [616, 384] width 619 height 124
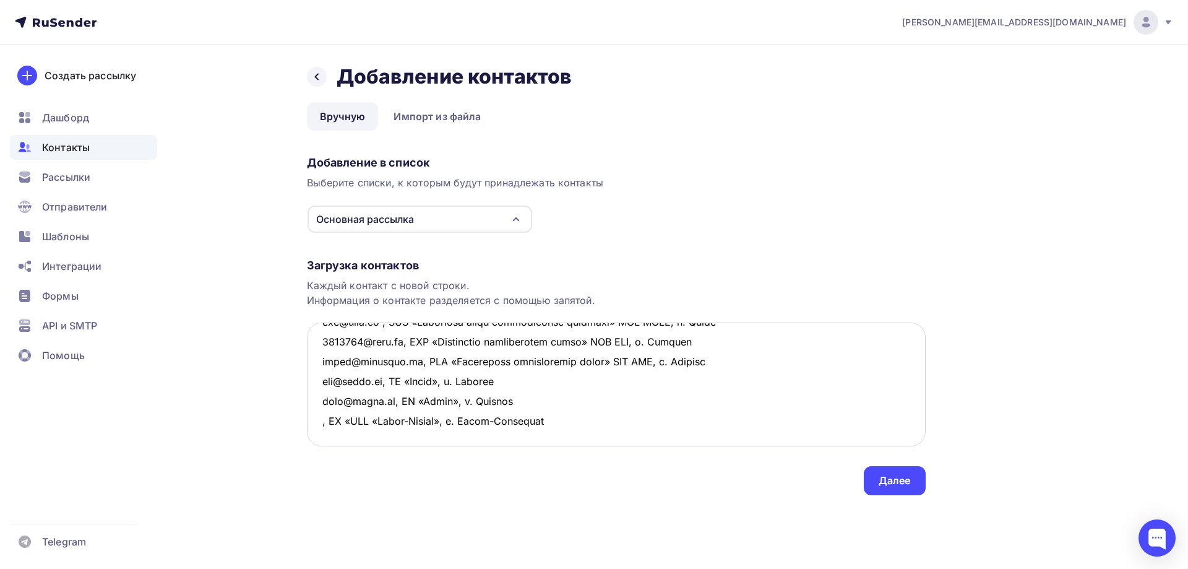
drag, startPoint x: 571, startPoint y: 404, endPoint x: 308, endPoint y: 410, distance: 263.1
click at [308, 410] on textarea at bounding box center [616, 384] width 619 height 124
click at [338, 434] on textarea at bounding box center [616, 384] width 619 height 124
click at [319, 403] on textarea at bounding box center [616, 384] width 619 height 124
click at [319, 420] on textarea at bounding box center [616, 384] width 619 height 124
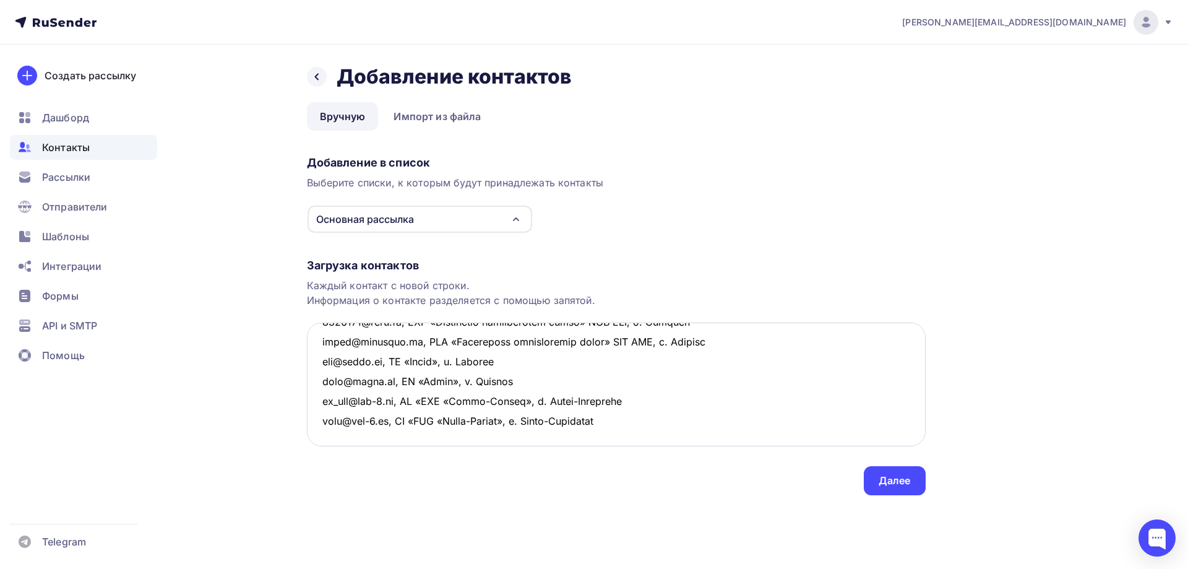
click at [641, 428] on textarea at bounding box center [616, 384] width 619 height 124
click at [684, 417] on textarea at bounding box center [616, 384] width 619 height 124
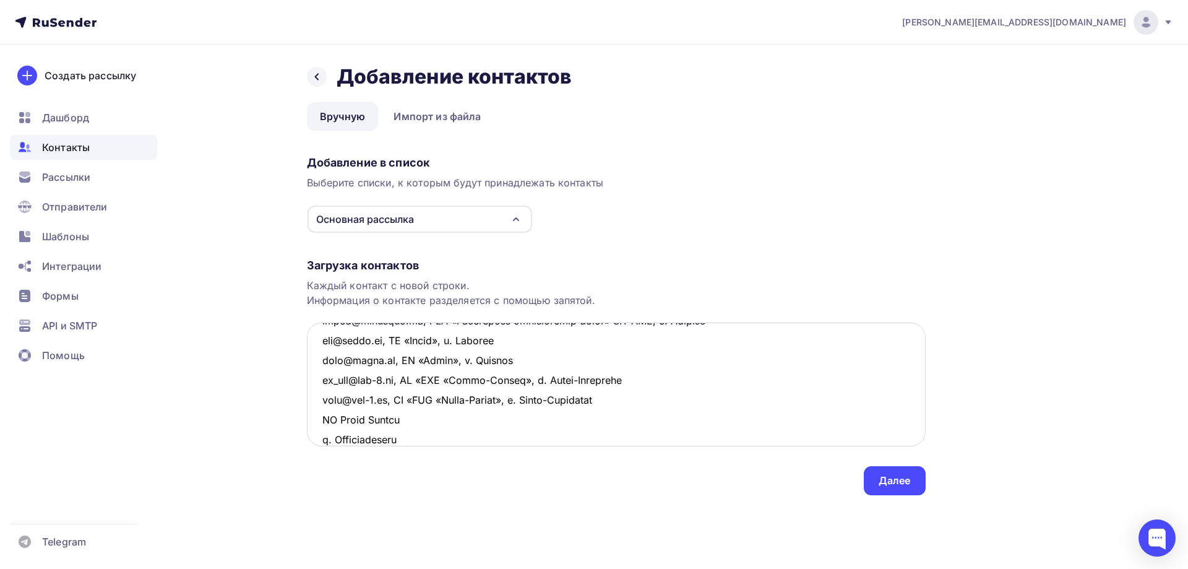
click at [326, 419] on textarea at bounding box center [616, 384] width 619 height 124
click at [313, 417] on textarea at bounding box center [616, 384] width 619 height 124
click at [447, 431] on textarea at bounding box center [616, 384] width 619 height 124
click at [443, 417] on textarea at bounding box center [616, 384] width 619 height 124
drag, startPoint x: 508, startPoint y: 418, endPoint x: 305, endPoint y: 428, distance: 203.3
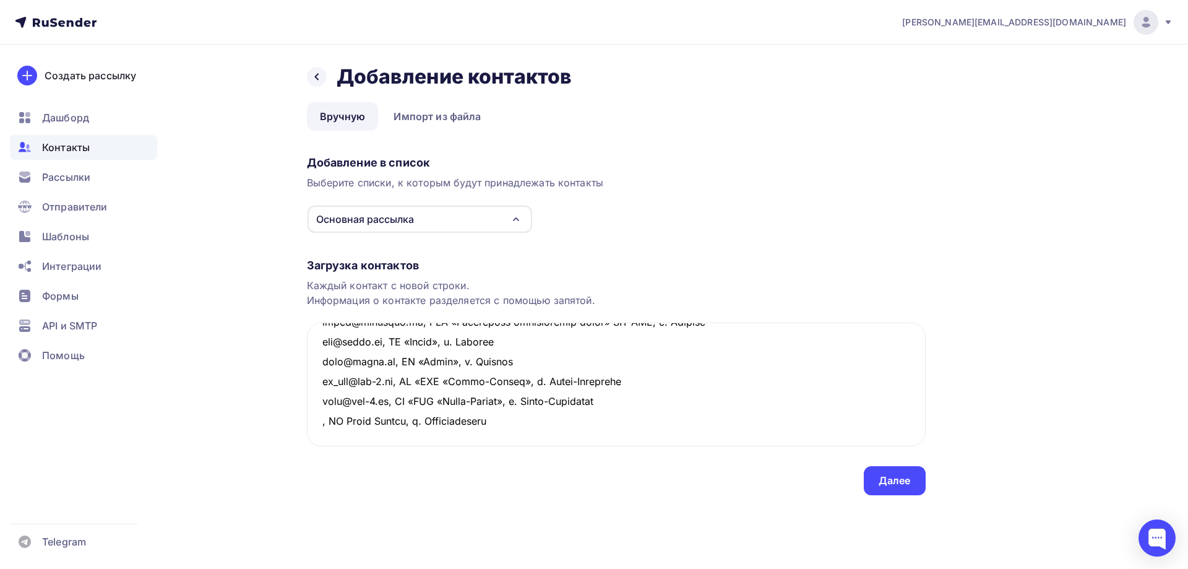
click at [305, 428] on div "Назад Добавление контактов Добавление контактов Вручную Импорт из файла Вручную…" at bounding box center [594, 295] width 1014 height 500
click at [347, 436] on textarea at bounding box center [616, 384] width 619 height 124
click at [316, 424] on textarea at bounding box center [616, 384] width 619 height 124
click at [314, 420] on textarea at bounding box center [616, 384] width 619 height 124
click at [322, 438] on textarea at bounding box center [616, 384] width 619 height 124
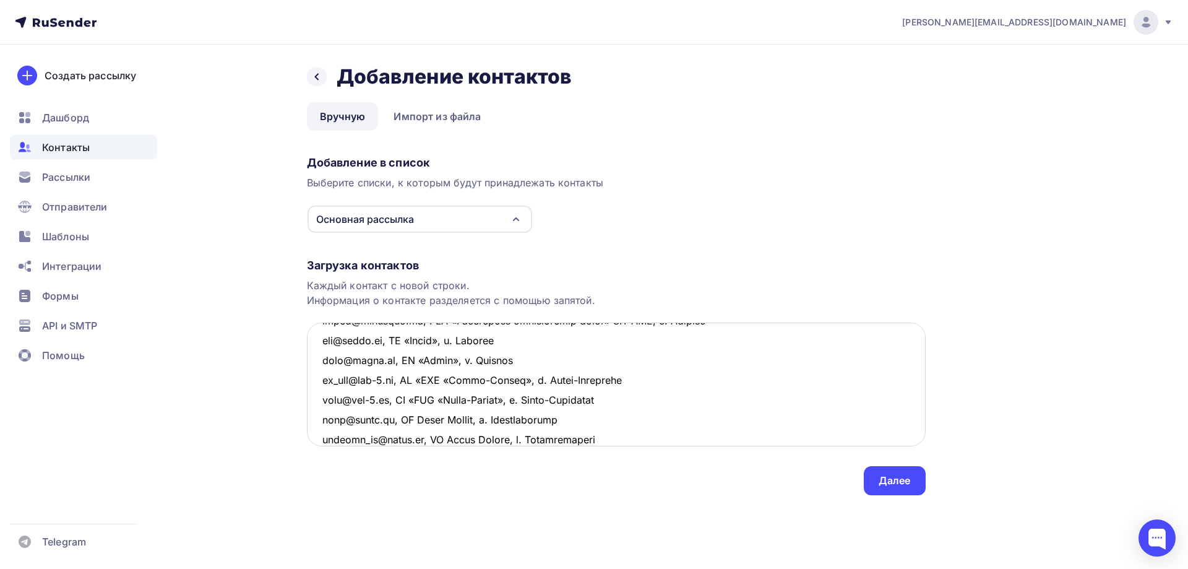
click at [648, 433] on textarea at bounding box center [616, 384] width 619 height 124
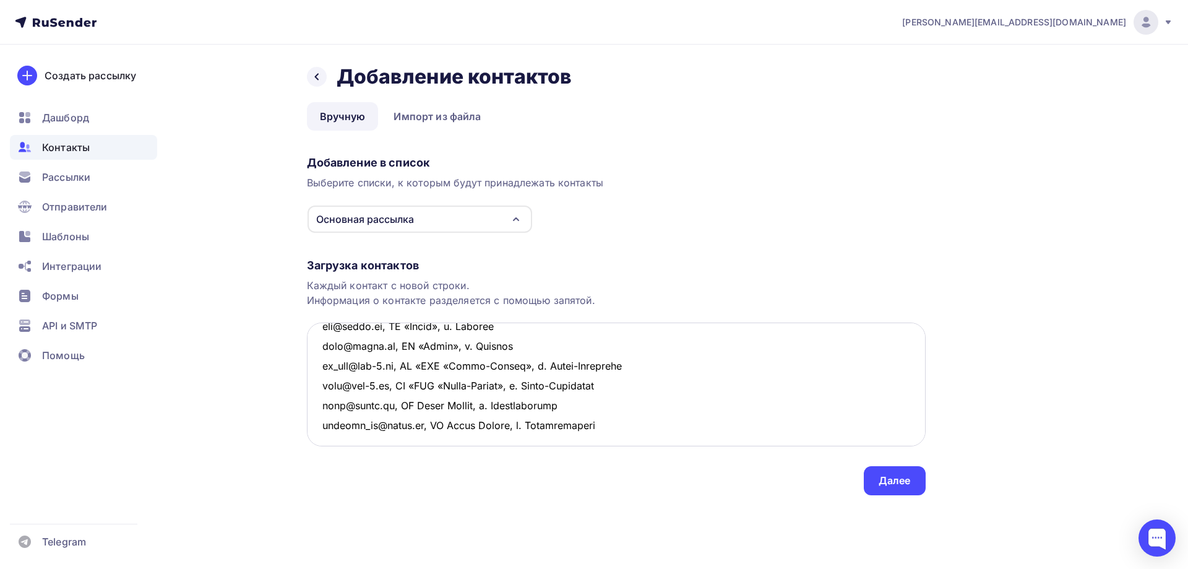
scroll to position [620, 0]
type textarea "lore@455ip.do, SIT 865 AM Con, a. Elitse Doeiusmo tem610incid@utlabo.et, DOL 21…"
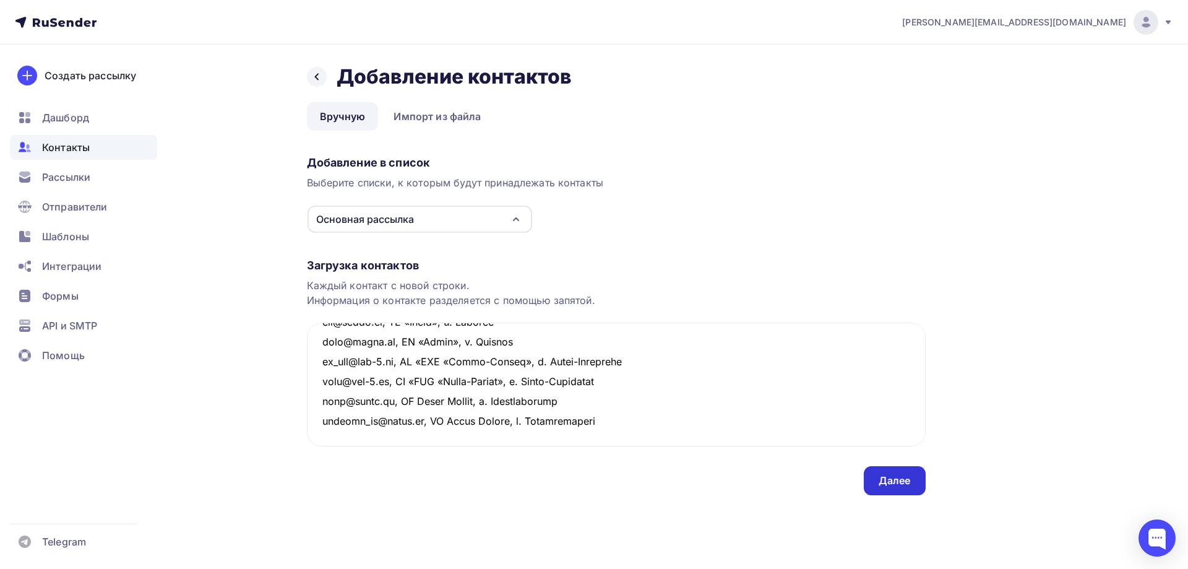
click at [910, 482] on div "Далее" at bounding box center [895, 480] width 32 height 14
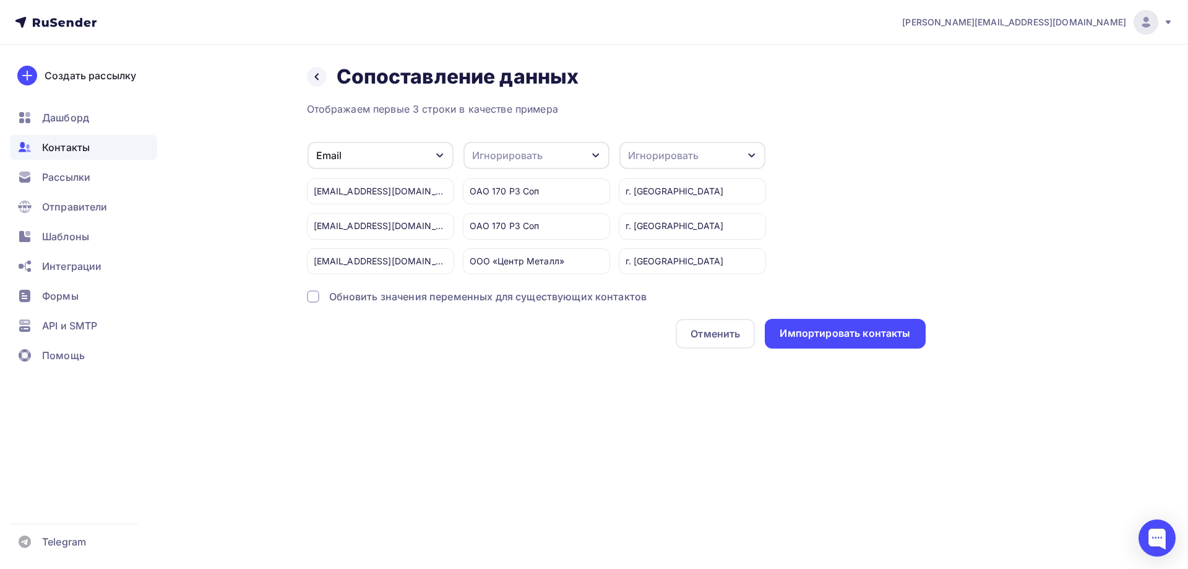
click at [721, 158] on div "Игнорировать" at bounding box center [693, 155] width 146 height 27
click at [682, 241] on div "Город" at bounding box center [670, 245] width 72 height 15
click at [576, 158] on div "Игнорировать" at bounding box center [537, 155] width 146 height 27
click at [507, 211] on div "Имя" at bounding box center [514, 211] width 72 height 15
click at [824, 329] on div "Импортировать контакты" at bounding box center [845, 333] width 131 height 14
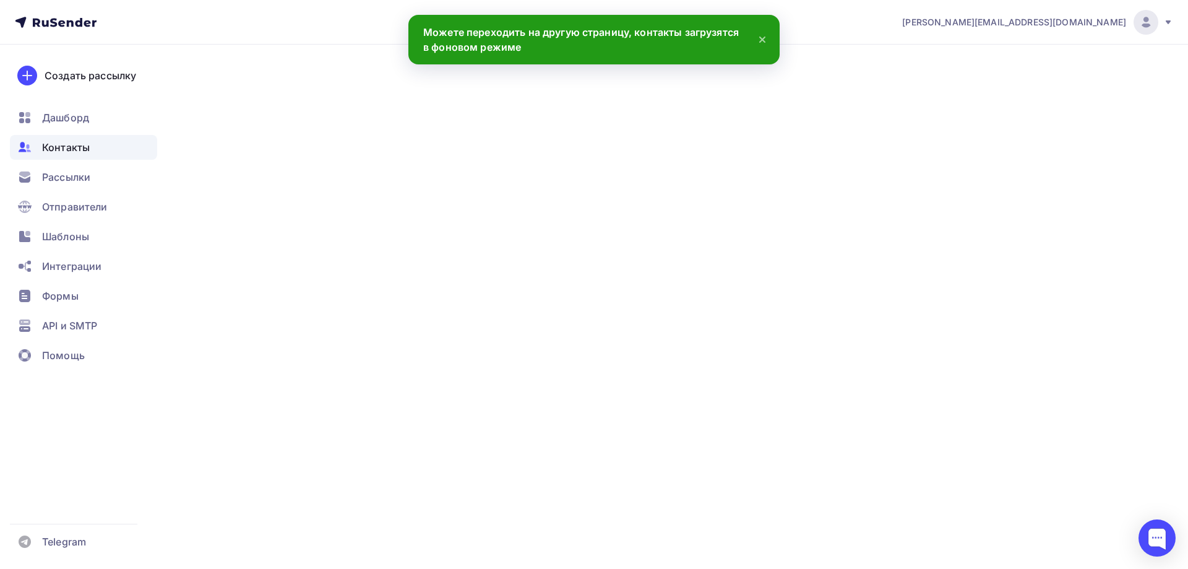
scroll to position [620, 0]
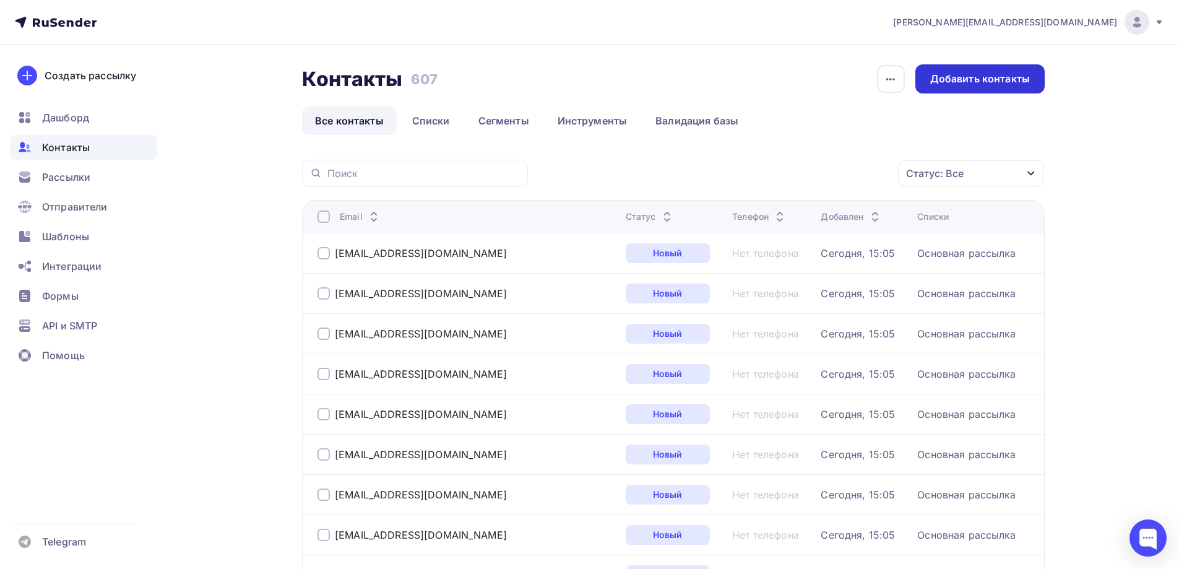
click at [957, 76] on div "Добавить контакты" at bounding box center [980, 79] width 100 height 14
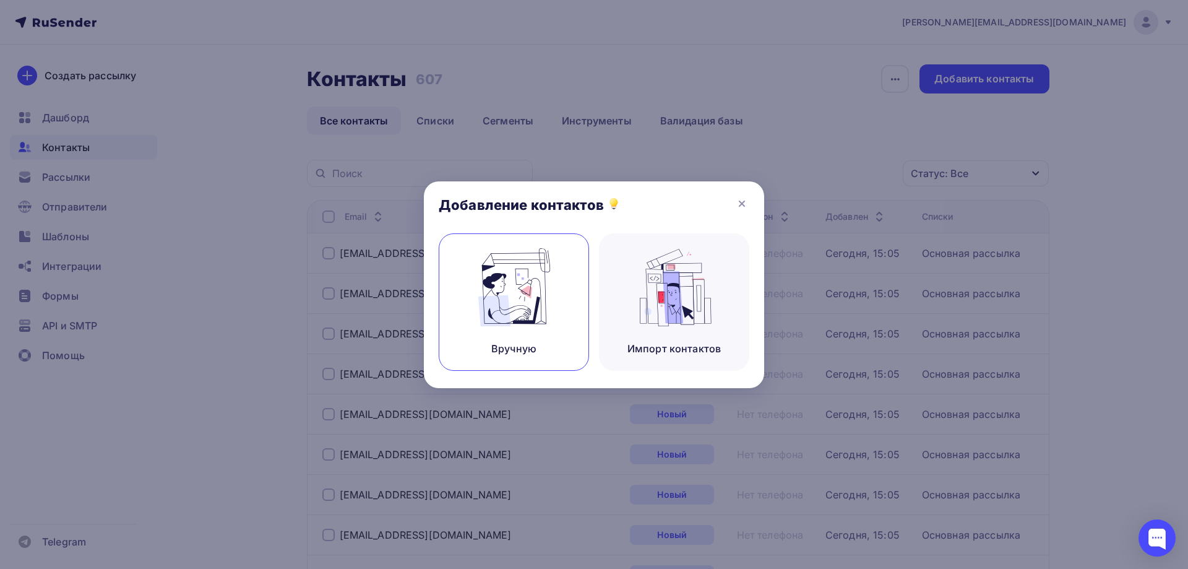
click at [548, 292] on img at bounding box center [514, 287] width 83 height 78
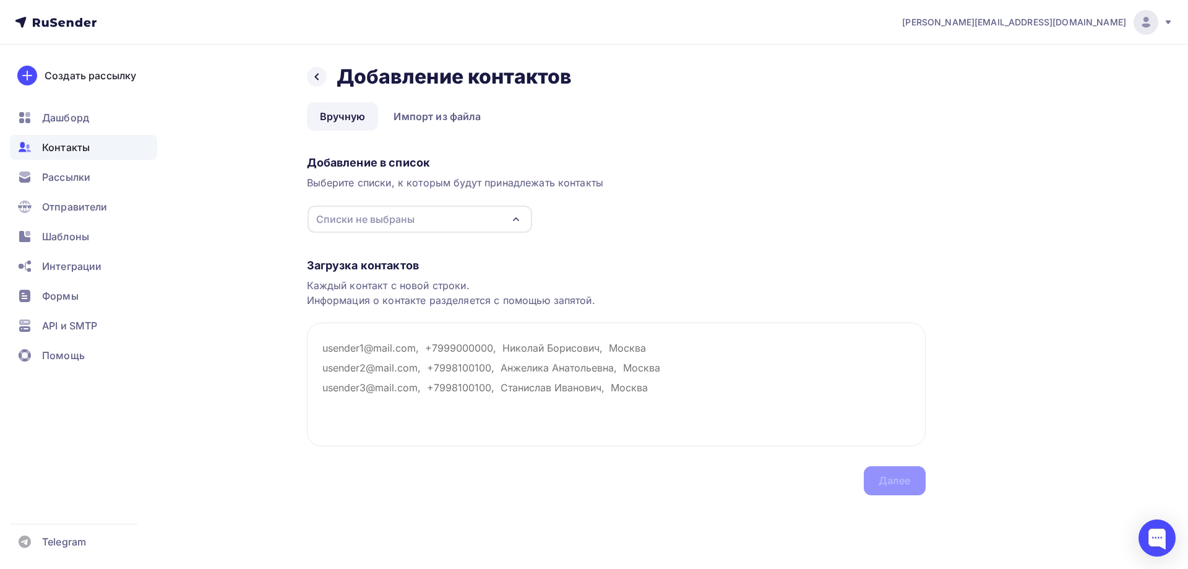
click at [428, 214] on div "Списки не выбраны" at bounding box center [420, 218] width 225 height 27
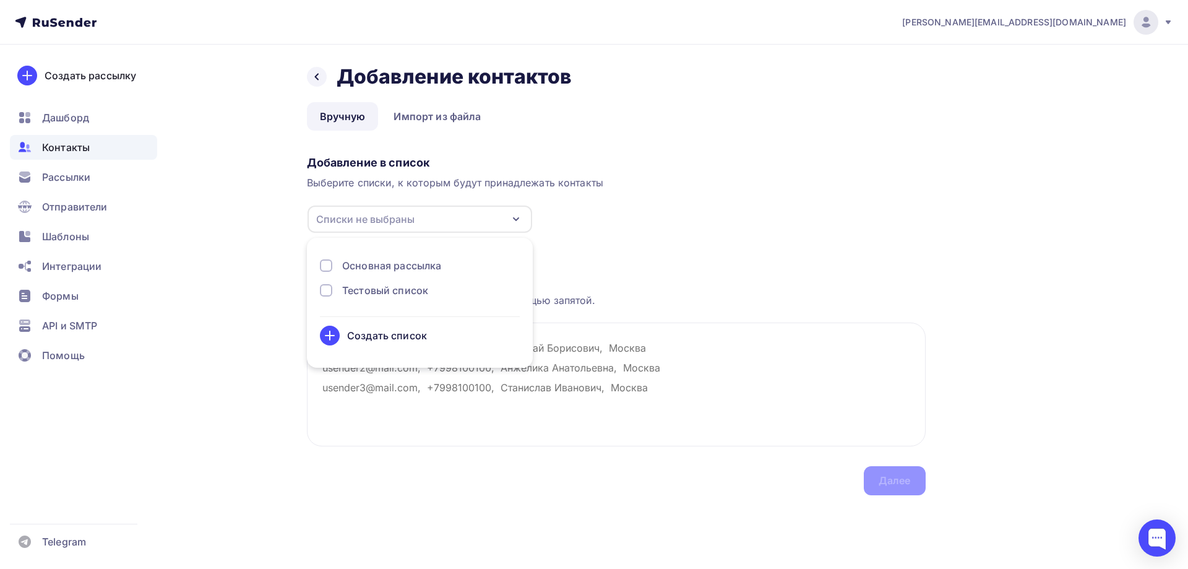
click at [387, 262] on div "Основная рассылка" at bounding box center [391, 265] width 99 height 15
click at [563, 263] on div "Загрузка контактов" at bounding box center [616, 265] width 619 height 15
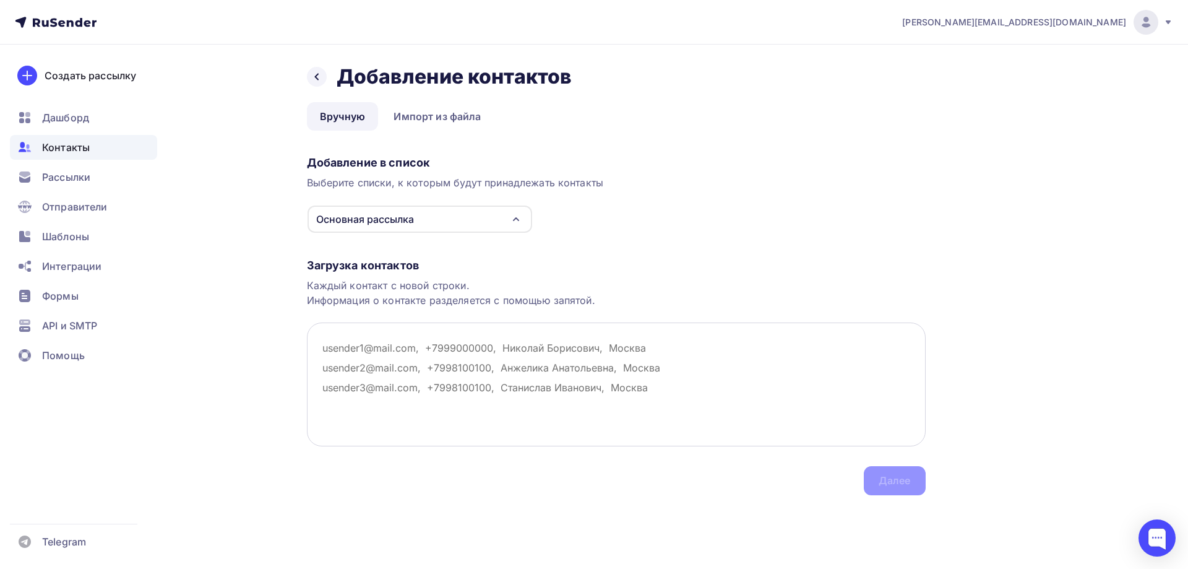
click at [344, 349] on textarea at bounding box center [616, 384] width 619 height 124
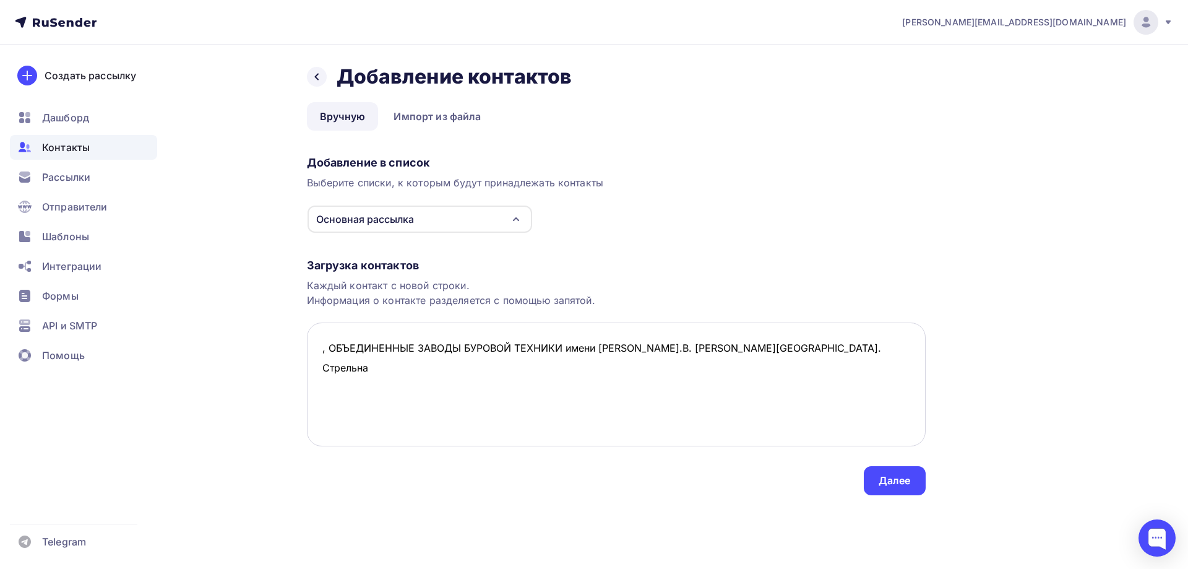
click at [683, 347] on textarea ", ОБЪЕДИНЕННЫЕ ЗАВОДЫ БУРОВОЙ ТЕХНИКИ имени [PERSON_NAME].В. [PERSON_NAME][GEOG…" at bounding box center [616, 384] width 619 height 124
click at [318, 348] on textarea ", ОБЪЕДИНЕННЫЕ ЗАВОДЫ БУРОВОЙ ТЕХНИКИ имени [PERSON_NAME].В. [PERSON_NAME], п. …" at bounding box center [616, 384] width 619 height 124
drag, startPoint x: 749, startPoint y: 353, endPoint x: 287, endPoint y: 347, distance: 461.8
click at [287, 347] on div "Назад Добавление контактов Добавление контактов Вручную Импорт из файла Вручную…" at bounding box center [594, 295] width 1014 height 500
click at [340, 377] on textarea ", ОБЪЕДИНЕННЫЕ ЗАВОДЫ БУРОВОЙ ТЕХНИКИ имени [PERSON_NAME].В. [PERSON_NAME], п. …" at bounding box center [616, 384] width 619 height 124
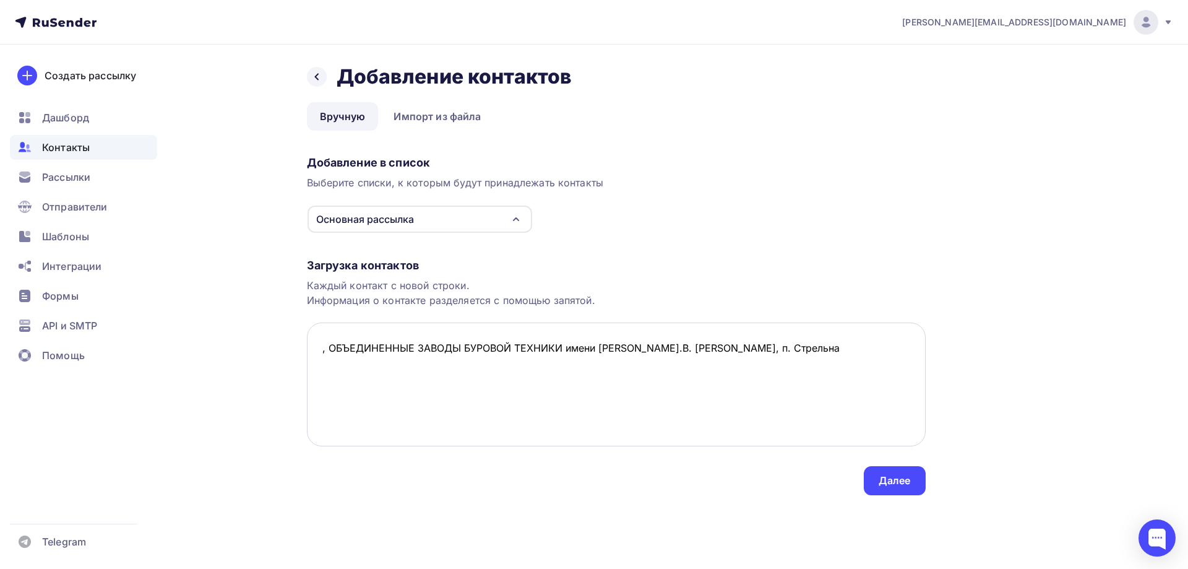
click at [815, 355] on textarea ", ОБЪЕДИНЕННЫЕ ЗАВОДЫ БУРОВОЙ ТЕХНИКИ имени [PERSON_NAME].В. [PERSON_NAME], п. …" at bounding box center [616, 384] width 619 height 124
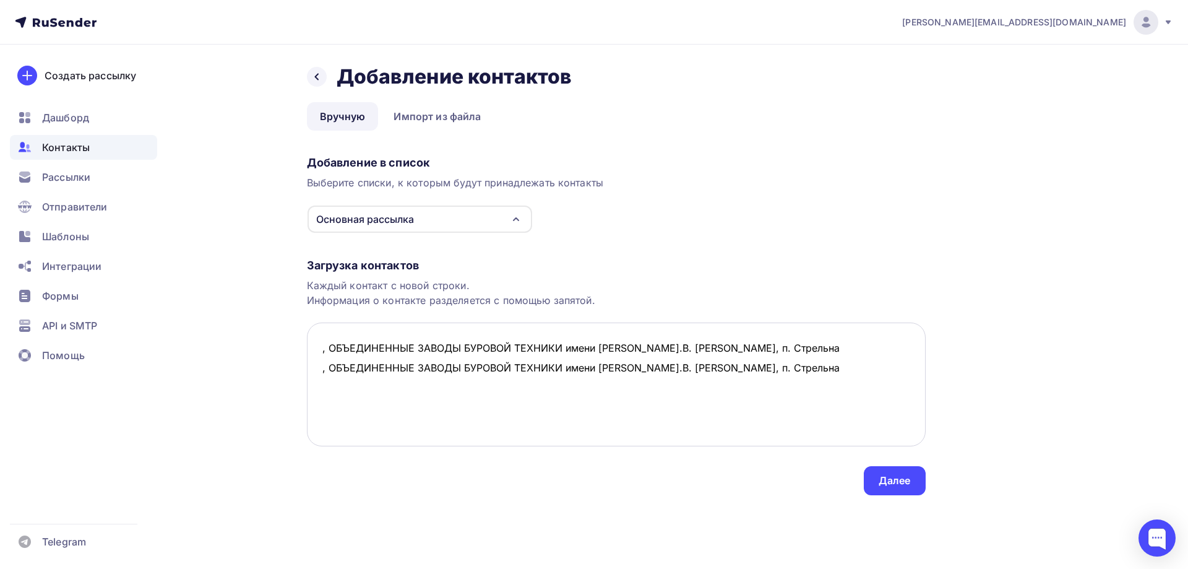
click at [318, 347] on textarea ", ОБЪЕДИНЕННЫЕ ЗАВОДЫ БУРОВОЙ ТЕХНИКИ имени [PERSON_NAME].В. [PERSON_NAME], п. …" at bounding box center [616, 384] width 619 height 124
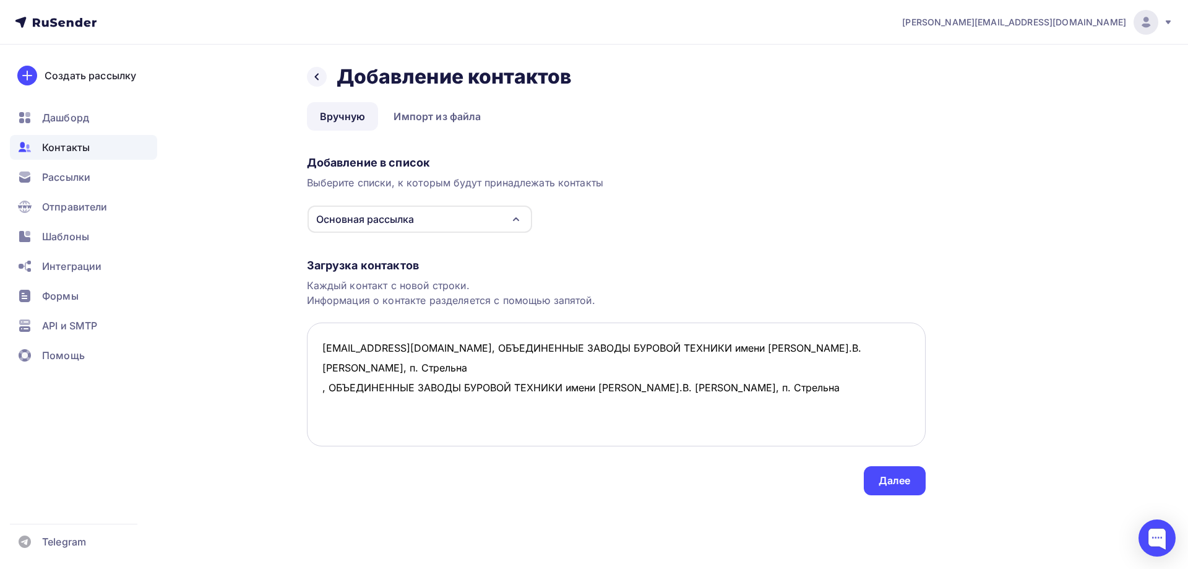
click at [321, 368] on textarea "[EMAIL_ADDRESS][DOMAIN_NAME], ОБЪЕДИНЕННЫЕ ЗАВОДЫ БУРОВОЙ ТЕХНИКИ имени [PERSON…" at bounding box center [616, 384] width 619 height 124
click at [852, 368] on textarea "[EMAIL_ADDRESS][DOMAIN_NAME], ОБЪЕДИНЕННЫЕ ЗАВОДЫ БУРОВОЙ ТЕХНИКИ имени [PERSON…" at bounding box center [616, 384] width 619 height 124
click at [311, 370] on textarea "[EMAIL_ADDRESS][DOMAIN_NAME], ОБЪЕДИНЕННЫЕ ЗАВОДЫ БУРОВОЙ ТЕХНИКИ имени [PERSON…" at bounding box center [616, 384] width 619 height 124
click at [319, 355] on textarea "[EMAIL_ADDRESS][DOMAIN_NAME], ОБЪЕДИНЕННЫЕ ЗАВОДЫ БУРОВОЙ ТЕХНИКИ имени [PERSON…" at bounding box center [616, 384] width 619 height 124
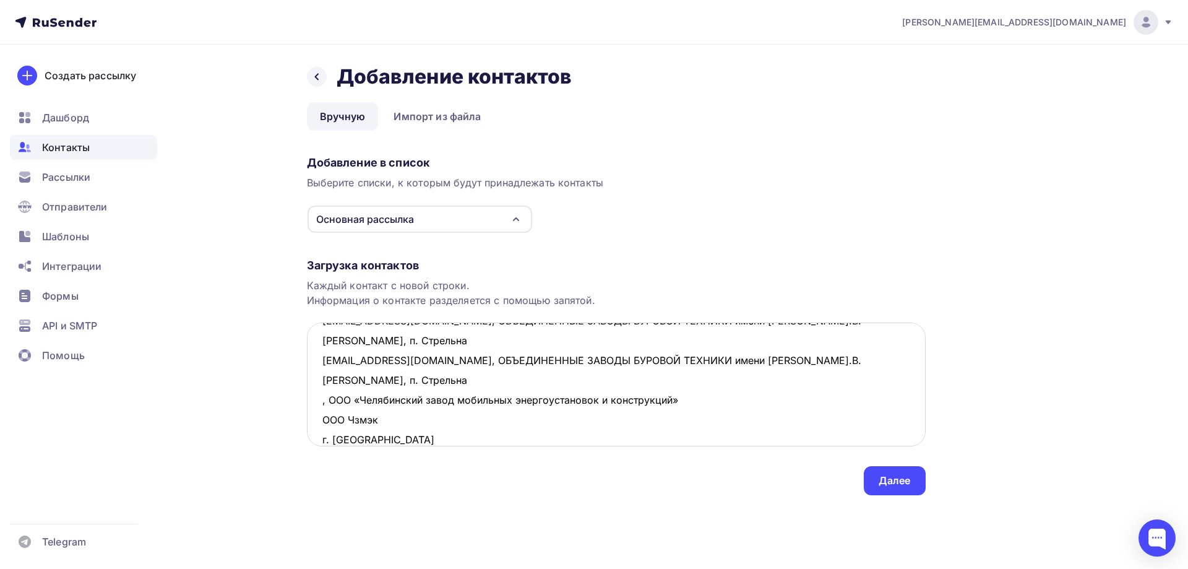
click at [697, 364] on textarea "[EMAIL_ADDRESS][DOMAIN_NAME], ОБЪЕДИНЕННЫЕ ЗАВОДЫ БУРОВОЙ ТЕХНИКИ имени [PERSON…" at bounding box center [616, 384] width 619 height 124
click at [738, 367] on textarea "[EMAIL_ADDRESS][DOMAIN_NAME], ОБЪЕДИНЕННЫЕ ЗАВОДЫ БУРОВОЙ ТЕХНИКИ имени [PERSON…" at bounding box center [616, 384] width 619 height 124
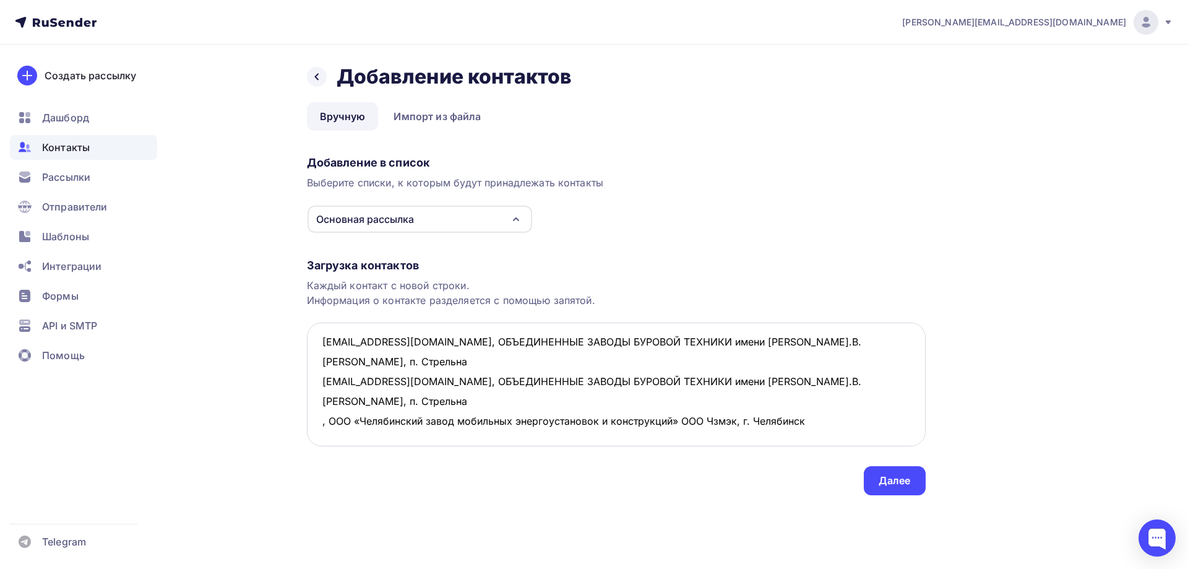
drag, startPoint x: 810, startPoint y: 363, endPoint x: 318, endPoint y: 366, distance: 492.7
click at [318, 366] on textarea "[EMAIL_ADDRESS][DOMAIN_NAME], ОБЪЕДИНЕННЫЕ ЗАВОДЫ БУРОВОЙ ТЕХНИКИ имени [PERSON…" at bounding box center [616, 384] width 619 height 124
click at [321, 394] on textarea "[EMAIL_ADDRESS][DOMAIN_NAME], ОБЪЕДИНЕННЫЕ ЗАВОДЫ БУРОВОЙ ТЕХНИКИ имени [PERSON…" at bounding box center [616, 384] width 619 height 124
click at [322, 373] on textarea "[EMAIL_ADDRESS][DOMAIN_NAME], ОБЪЕДИНЕННЫЕ ЗАВОДЫ БУРОВОЙ ТЕХНИКИ имени [PERSON…" at bounding box center [616, 384] width 619 height 124
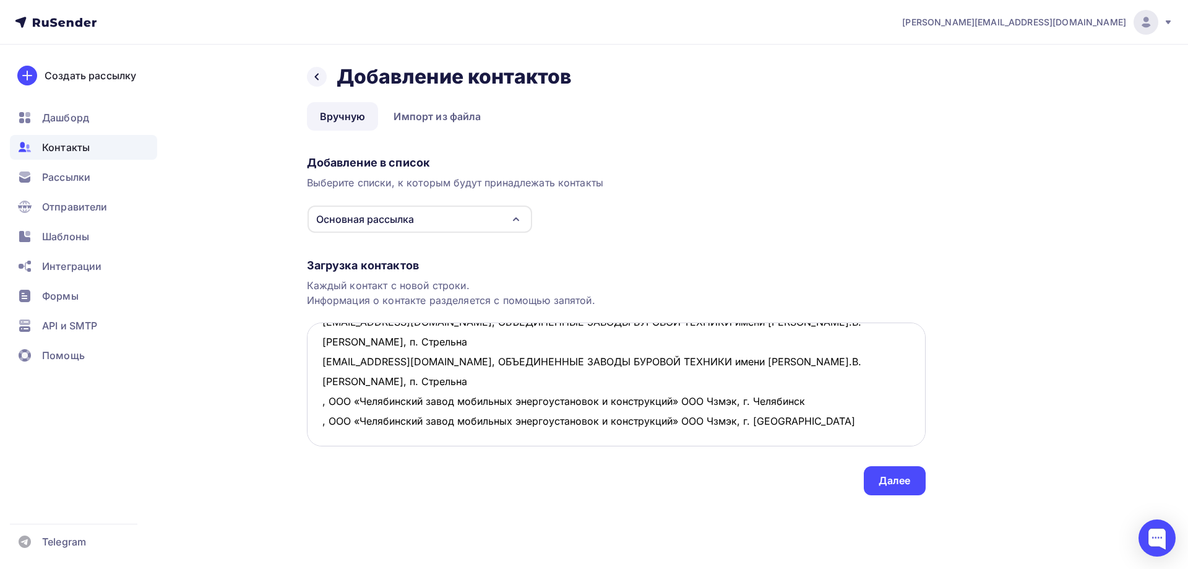
click at [315, 358] on textarea "[EMAIL_ADDRESS][DOMAIN_NAME], ОБЪЕДИНЕННЫЕ ЗАВОДЫ БУРОВОЙ ТЕХНИКИ имени [PERSON…" at bounding box center [616, 384] width 619 height 124
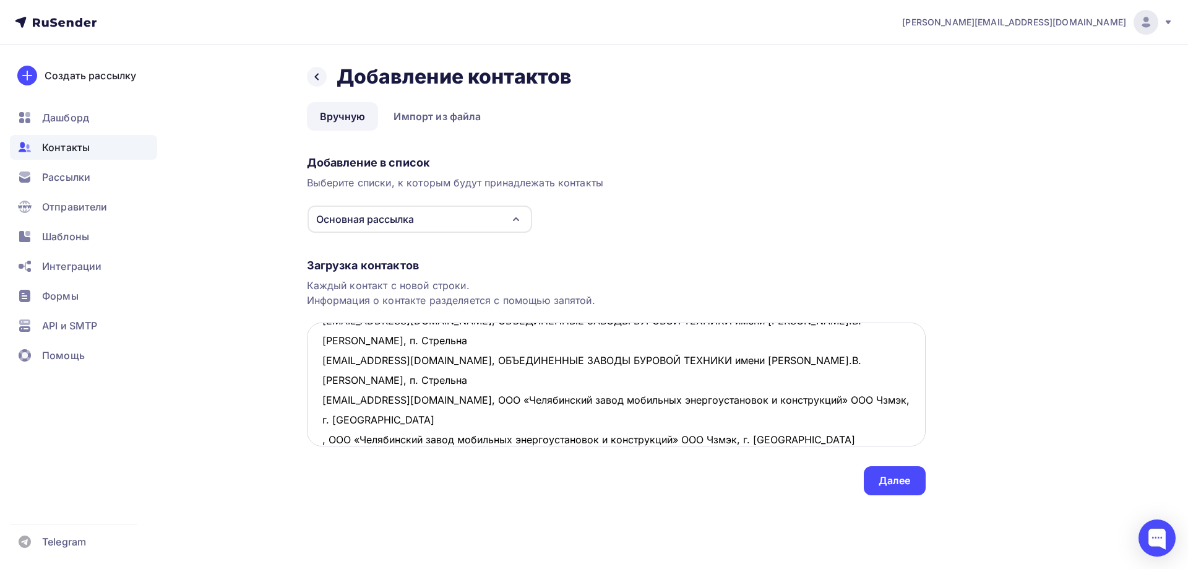
click at [318, 381] on textarea "[EMAIL_ADDRESS][DOMAIN_NAME], ОБЪЕДИНЕННЫЕ ЗАВОДЫ БУРОВОЙ ТЕХНИКИ имени [PERSON…" at bounding box center [616, 384] width 619 height 124
click at [617, 409] on textarea "[EMAIL_ADDRESS][DOMAIN_NAME], ОБЪЕДИНЕННЫЕ ЗАВОДЫ БУРОВОЙ ТЕХНИКИ имени [PERSON…" at bounding box center [616, 384] width 619 height 124
click at [337, 394] on textarea "[EMAIL_ADDRESS][DOMAIN_NAME], ОБЪЕДИНЕННЫЕ ЗАВОДЫ БУРОВОЙ ТЕХНИКИ имени [PERSON…" at bounding box center [616, 384] width 619 height 124
click at [404, 400] on textarea "[EMAIL_ADDRESS][DOMAIN_NAME], ОБЪЕДИНЕННЫЕ ЗАВОДЫ БУРОВОЙ ТЕХНИКИ имени [PERSON…" at bounding box center [616, 384] width 619 height 124
drag, startPoint x: 514, startPoint y: 405, endPoint x: 305, endPoint y: 408, distance: 209.2
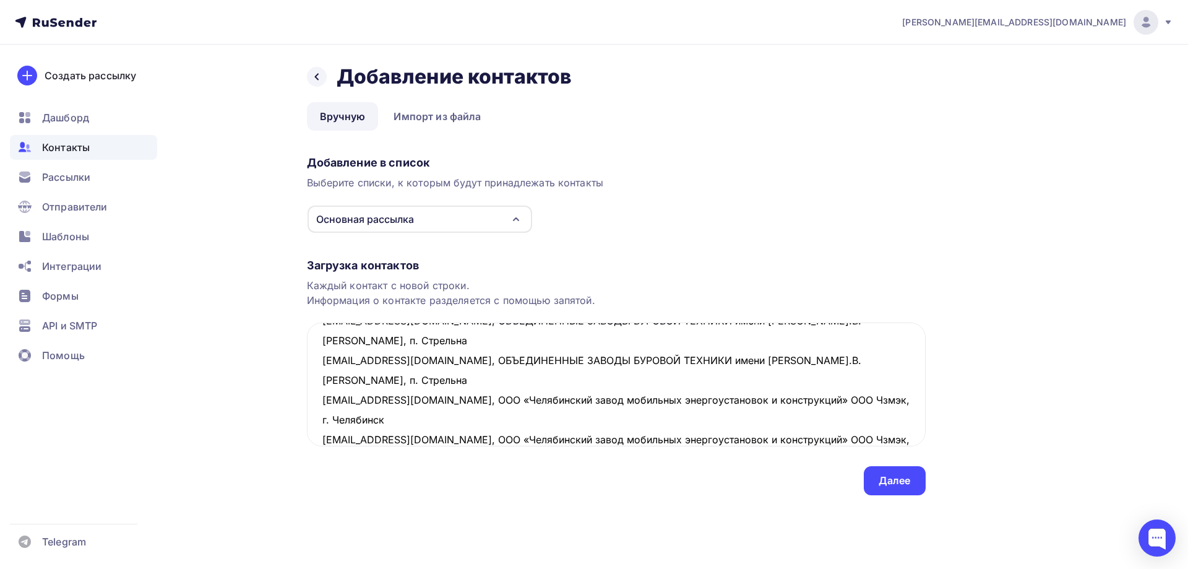
click at [305, 408] on div "Назад Добавление контактов Добавление контактов Вручную Импорт из файла Вручную…" at bounding box center [594, 295] width 1014 height 500
click at [340, 420] on textarea "[EMAIL_ADDRESS][DOMAIN_NAME], ОБЪЕДИНЕННЫЕ ЗАВОДЫ БУРОВОЙ ТЕХНИКИ имени [PERSON…" at bounding box center [616, 384] width 619 height 124
click at [322, 400] on textarea "[EMAIL_ADDRESS][DOMAIN_NAME], ОБЪЕДИНЕННЫЕ ЗАВОДЫ БУРОВОЙ ТЕХНИКИ имени [PERSON…" at bounding box center [616, 384] width 619 height 124
click at [319, 424] on textarea "[EMAIL_ADDRESS][DOMAIN_NAME], ОБЪЕДИНЕННЫЕ ЗАВОДЫ БУРОВОЙ ТЕХНИКИ имени [PERSON…" at bounding box center [616, 384] width 619 height 124
click at [670, 421] on textarea "[EMAIL_ADDRESS][DOMAIN_NAME], ОБЪЕДИНЕННЫЕ ЗАВОДЫ БУРОВОЙ ТЕХНИКИ имени [PERSON…" at bounding box center [616, 384] width 619 height 124
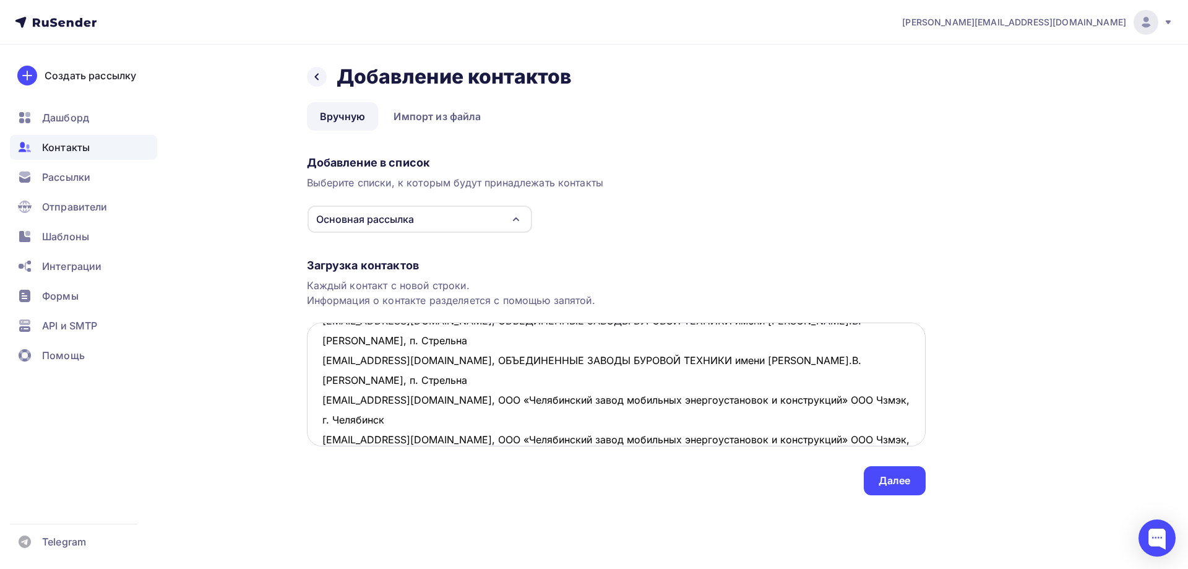
scroll to position [67, 0]
click at [535, 404] on textarea "[EMAIL_ADDRESS][DOMAIN_NAME], ОБЪЕДИНЕННЫЕ ЗАВОДЫ БУРОВОЙ ТЕХНИКИ имени [PERSON…" at bounding box center [616, 384] width 619 height 124
click at [584, 401] on textarea "[EMAIL_ADDRESS][DOMAIN_NAME], ОБЪЕДИНЕННЫЕ ЗАВОДЫ БУРОВОЙ ТЕХНИКИ имени [PERSON…" at bounding box center [616, 384] width 619 height 124
click at [324, 406] on textarea "[EMAIL_ADDRESS][DOMAIN_NAME], ОБЪЕДИНЕННЫЕ ЗАВОДЫ БУРОВОЙ ТЕХНИКИ имени [PERSON…" at bounding box center [616, 384] width 619 height 124
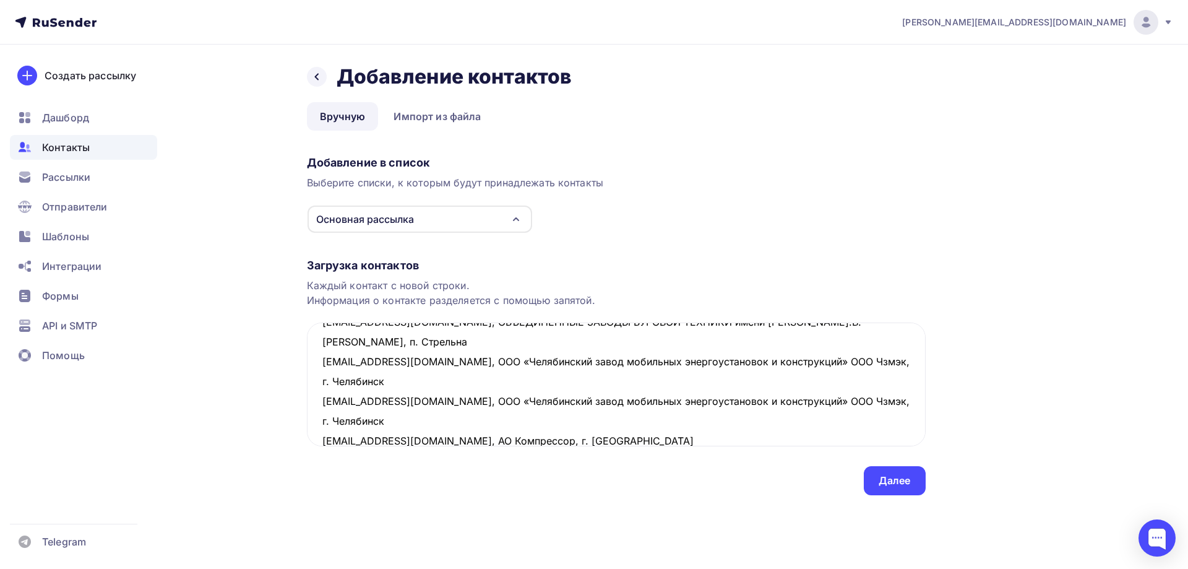
drag, startPoint x: 665, startPoint y: 402, endPoint x: 205, endPoint y: 395, distance: 460.5
click at [205, 395] on div "Назад Добавление контактов Добавление контактов Вручную Импорт из файла Вручную…" at bounding box center [594, 295] width 1014 height 500
click at [381, 428] on textarea "[EMAIL_ADDRESS][DOMAIN_NAME], ОБЪЕДИНЕННЫЕ ЗАВОДЫ БУРОВОЙ ТЕХНИКИ имени [PERSON…" at bounding box center [616, 384] width 619 height 124
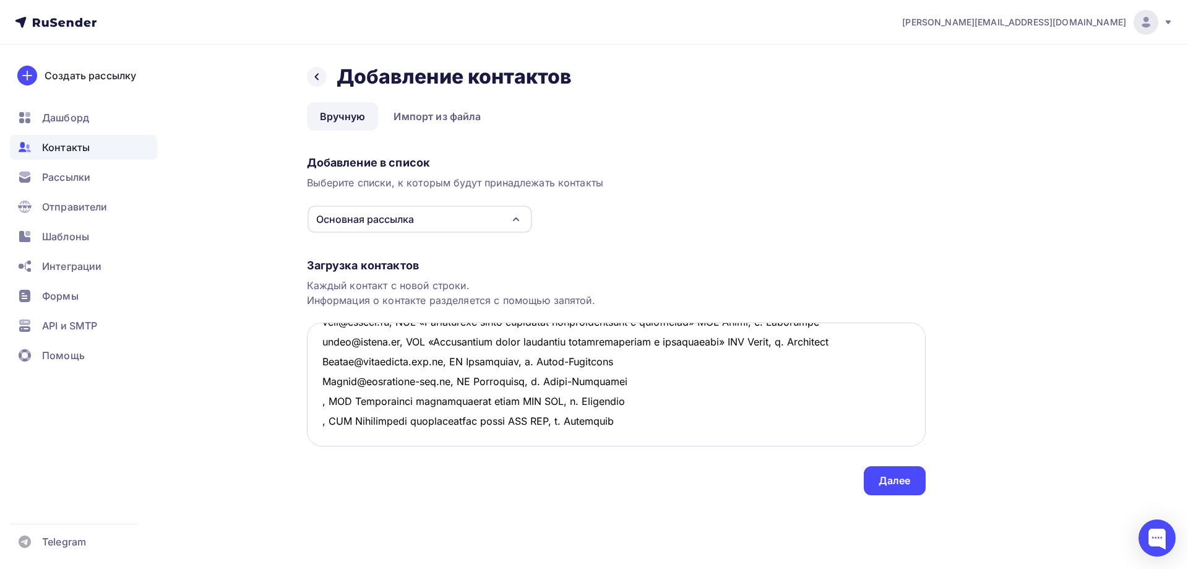
click at [352, 441] on textarea at bounding box center [616, 384] width 619 height 124
click at [704, 423] on textarea at bounding box center [616, 384] width 619 height 124
click at [316, 397] on textarea at bounding box center [616, 384] width 619 height 124
click at [324, 419] on textarea at bounding box center [616, 384] width 619 height 124
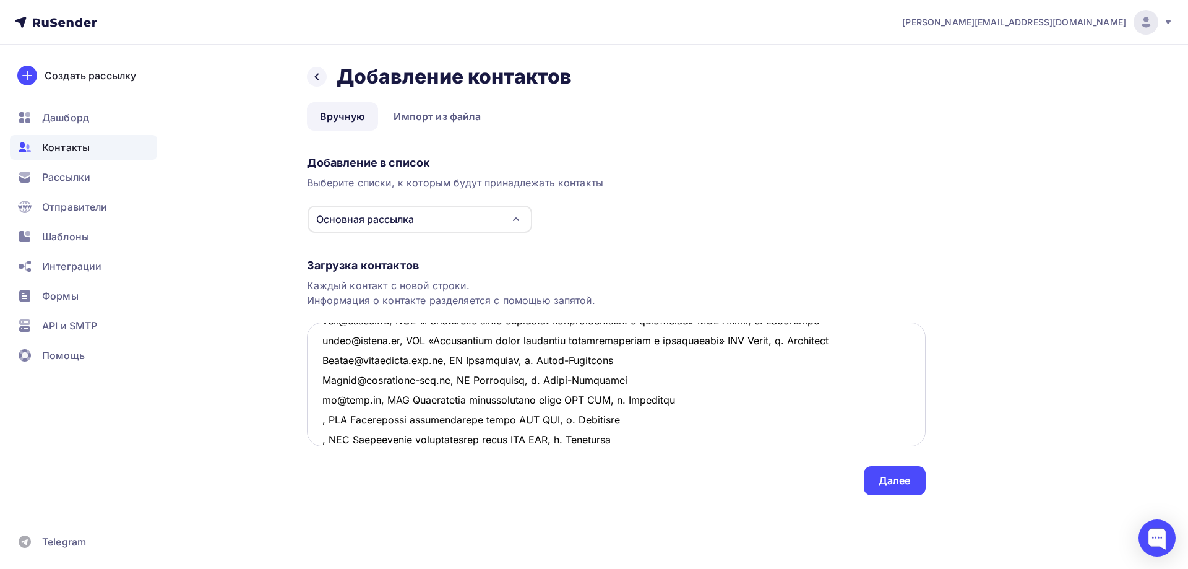
click at [315, 421] on textarea at bounding box center [616, 384] width 619 height 124
click at [320, 436] on textarea at bounding box center [616, 384] width 619 height 124
click at [706, 397] on textarea at bounding box center [616, 384] width 619 height 124
click at [642, 379] on textarea at bounding box center [616, 384] width 619 height 124
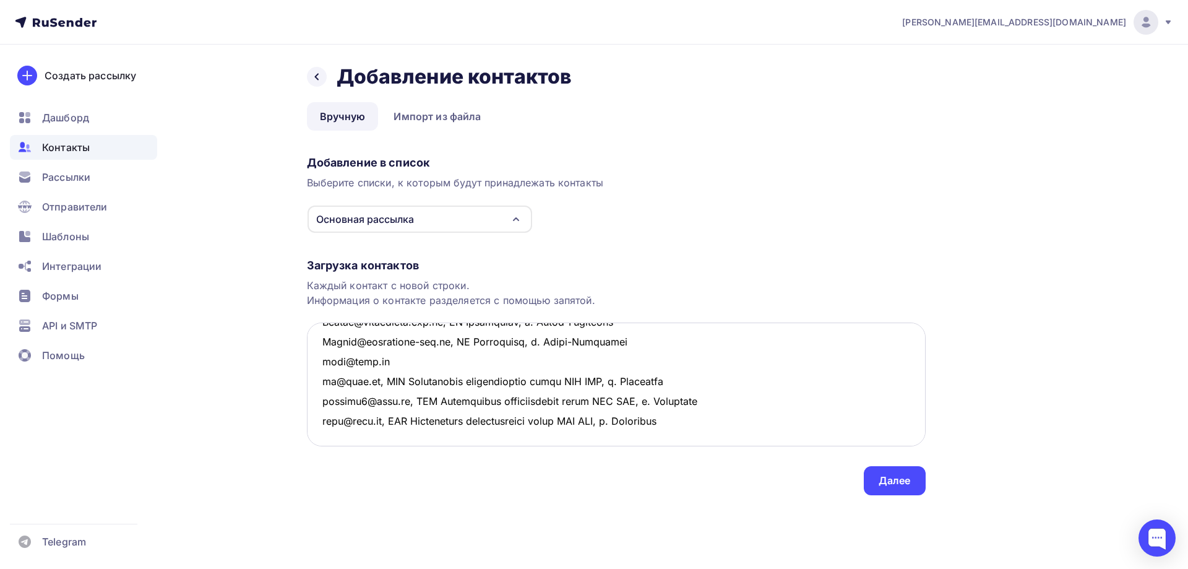
drag, startPoint x: 378, startPoint y: 420, endPoint x: 720, endPoint y: 374, distance: 345.4
click at [720, 374] on textarea at bounding box center [616, 384] width 619 height 124
click at [413, 357] on textarea at bounding box center [616, 384] width 619 height 124
click at [779, 412] on textarea at bounding box center [616, 384] width 619 height 124
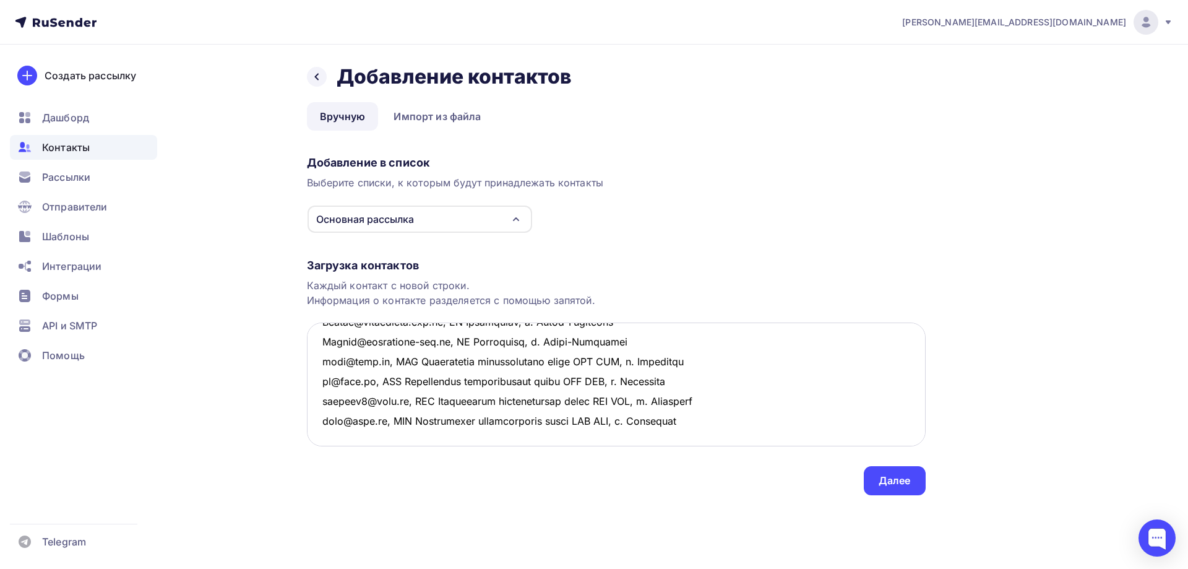
click at [337, 368] on textarea at bounding box center [616, 384] width 619 height 124
click at [318, 373] on textarea at bounding box center [616, 384] width 619 height 124
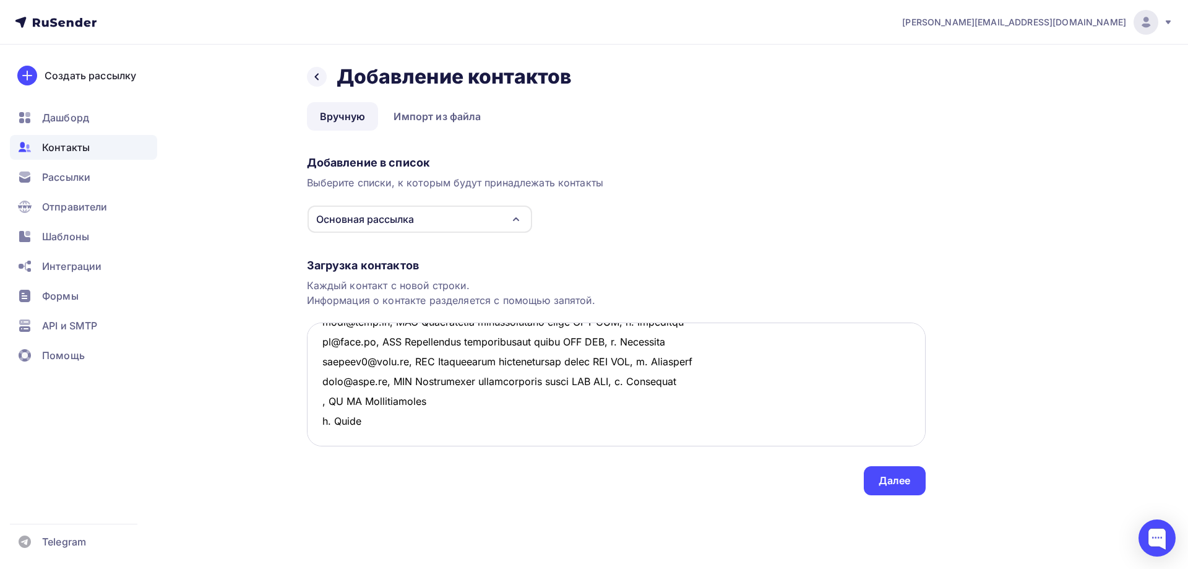
click at [449, 380] on textarea at bounding box center [616, 384] width 619 height 124
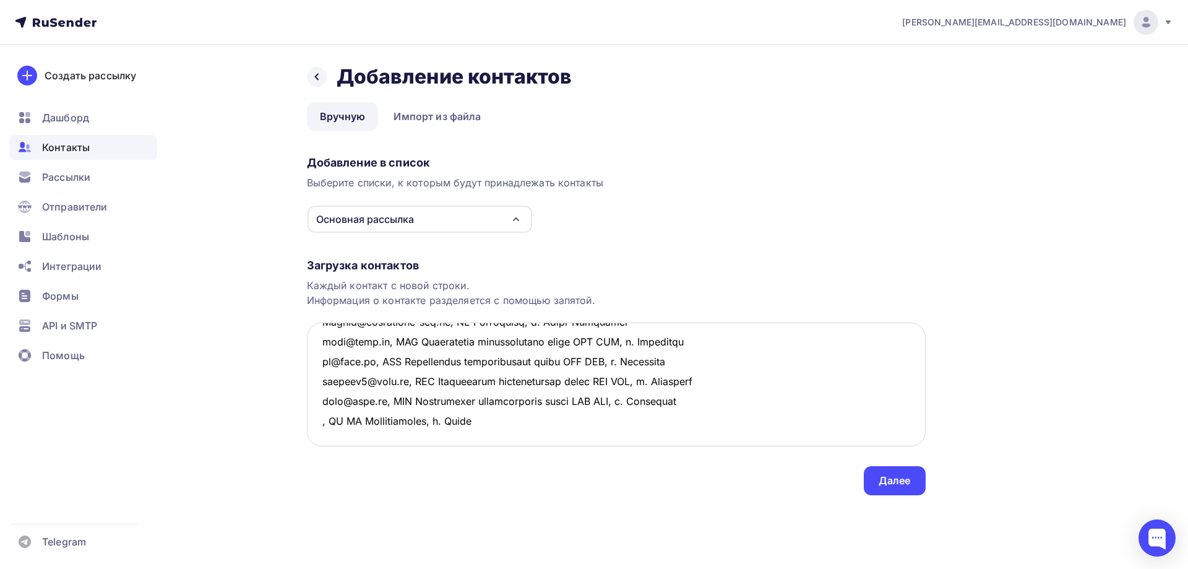
click at [318, 381] on textarea at bounding box center [616, 384] width 619 height 124
click at [431, 405] on textarea at bounding box center [616, 384] width 619 height 124
click at [342, 394] on textarea at bounding box center [616, 384] width 619 height 124
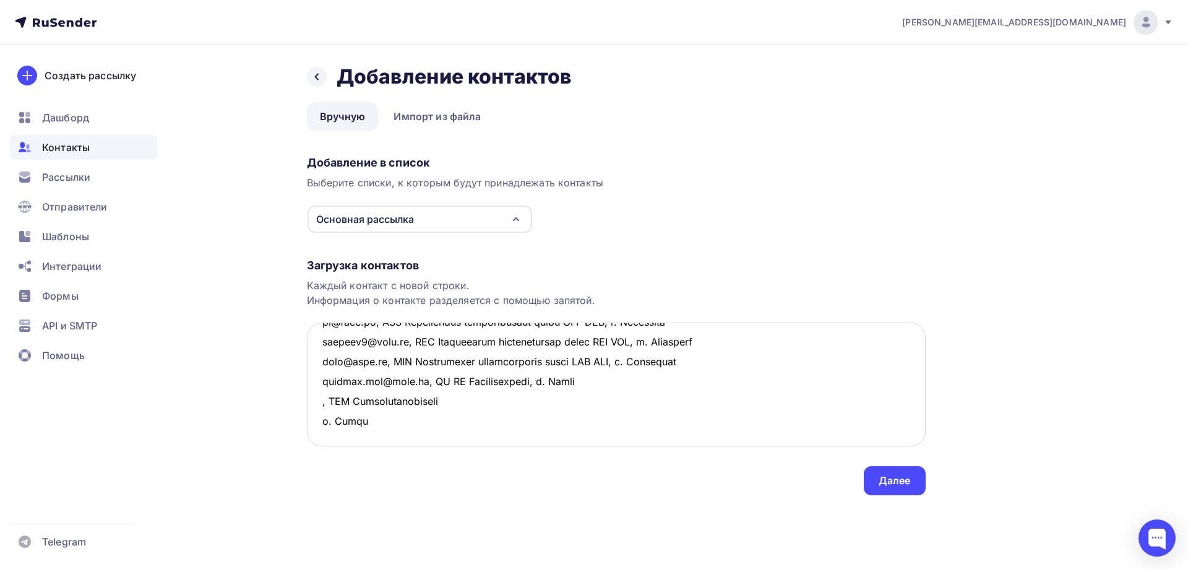
click at [469, 397] on textarea at bounding box center [616, 384] width 619 height 124
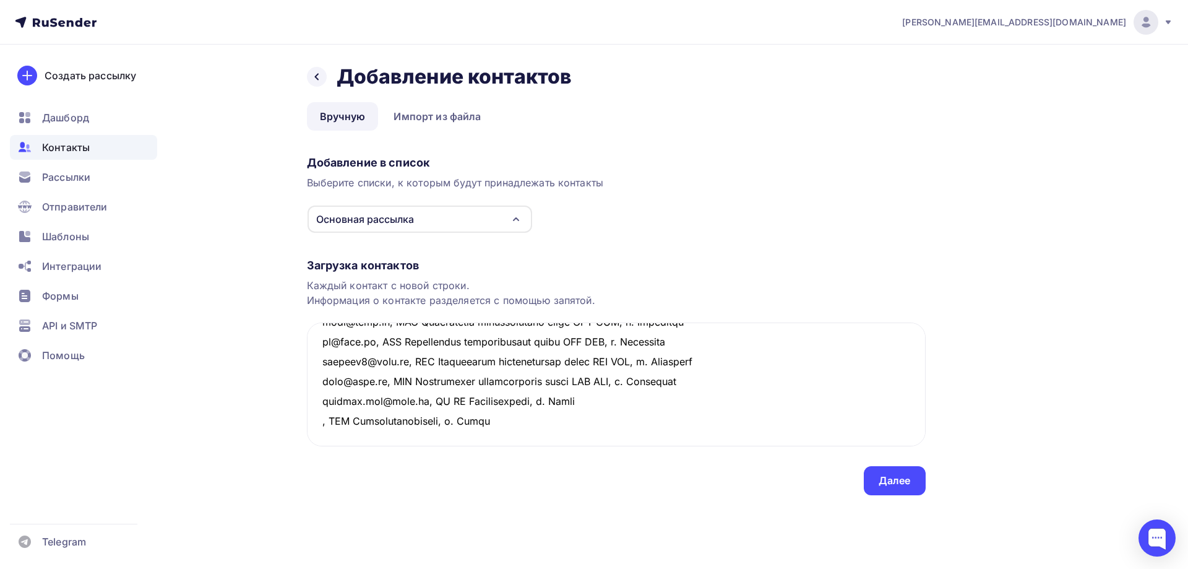
drag, startPoint x: 514, startPoint y: 400, endPoint x: 285, endPoint y: 397, distance: 229.7
click at [285, 397] on div "Назад Добавление контактов Добавление контактов Вручную Импорт из файла Вручную…" at bounding box center [594, 295] width 1014 height 500
click at [336, 422] on textarea at bounding box center [616, 384] width 619 height 124
click at [318, 401] on textarea at bounding box center [616, 384] width 619 height 124
click at [319, 418] on textarea at bounding box center [616, 384] width 619 height 124
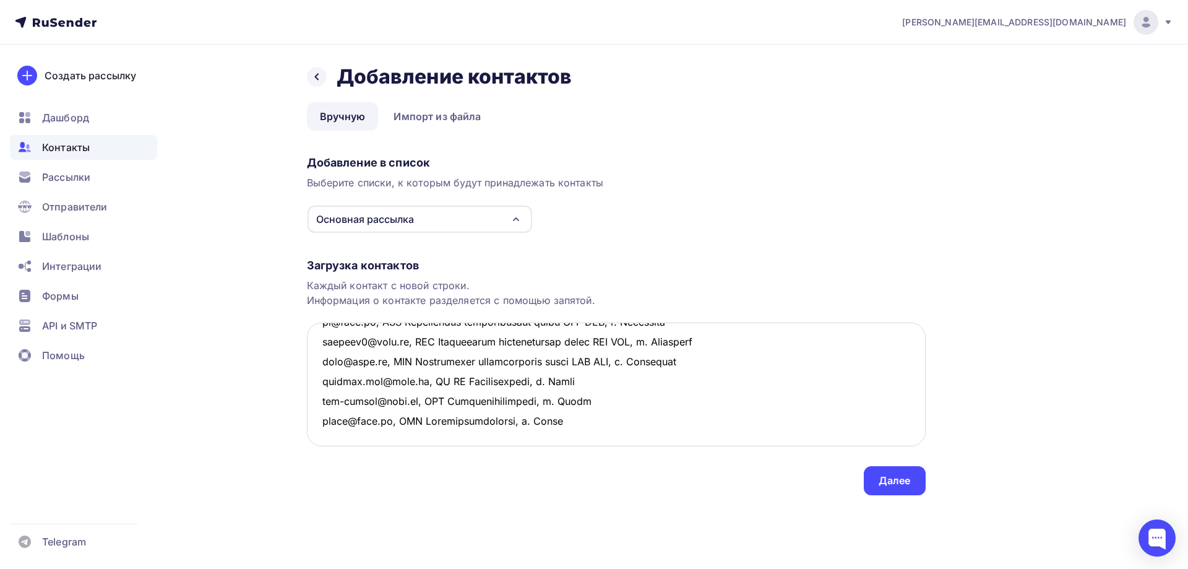
click at [602, 425] on textarea at bounding box center [616, 384] width 619 height 124
click at [354, 385] on textarea at bounding box center [616, 384] width 619 height 124
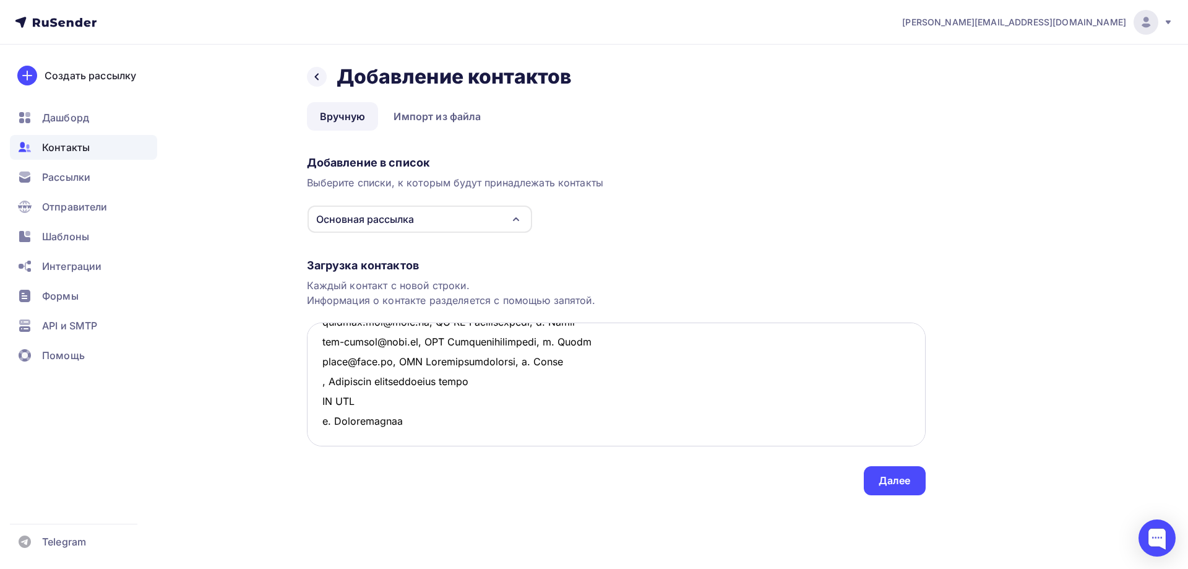
click at [498, 377] on textarea at bounding box center [616, 384] width 619 height 124
click at [537, 379] on textarea at bounding box center [616, 384] width 619 height 124
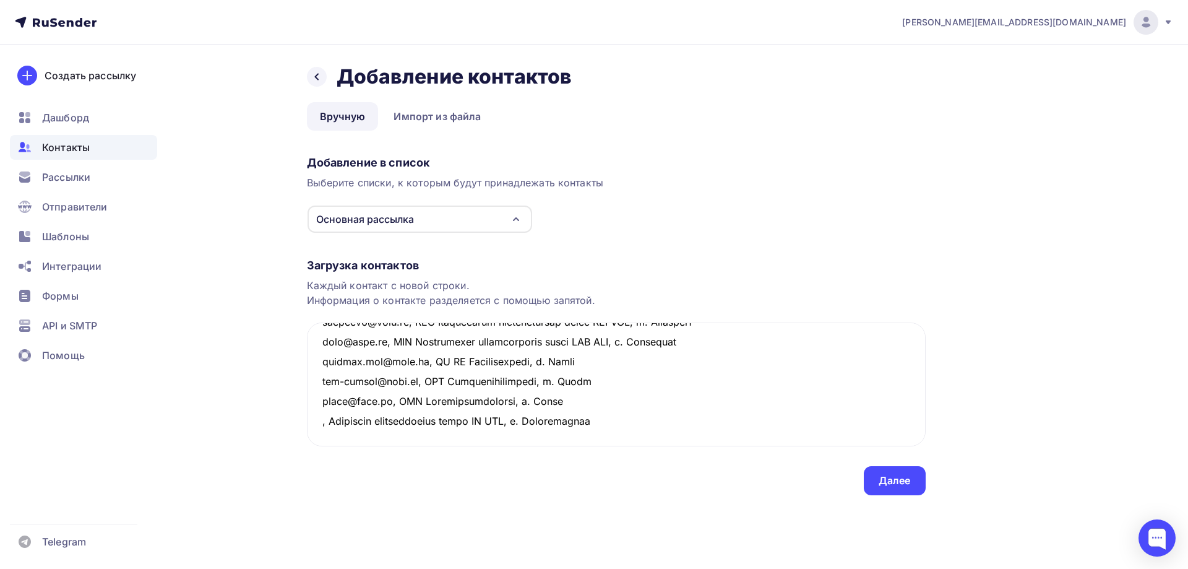
drag, startPoint x: 563, startPoint y: 379, endPoint x: 301, endPoint y: 374, distance: 261.8
click at [301, 374] on div "Назад Добавление контактов Добавление контактов Вручную Импорт из файла Вручную…" at bounding box center [594, 295] width 1014 height 500
click at [340, 395] on textarea at bounding box center [616, 384] width 619 height 124
click at [318, 378] on textarea at bounding box center [616, 384] width 619 height 124
click at [321, 401] on textarea at bounding box center [616, 384] width 619 height 124
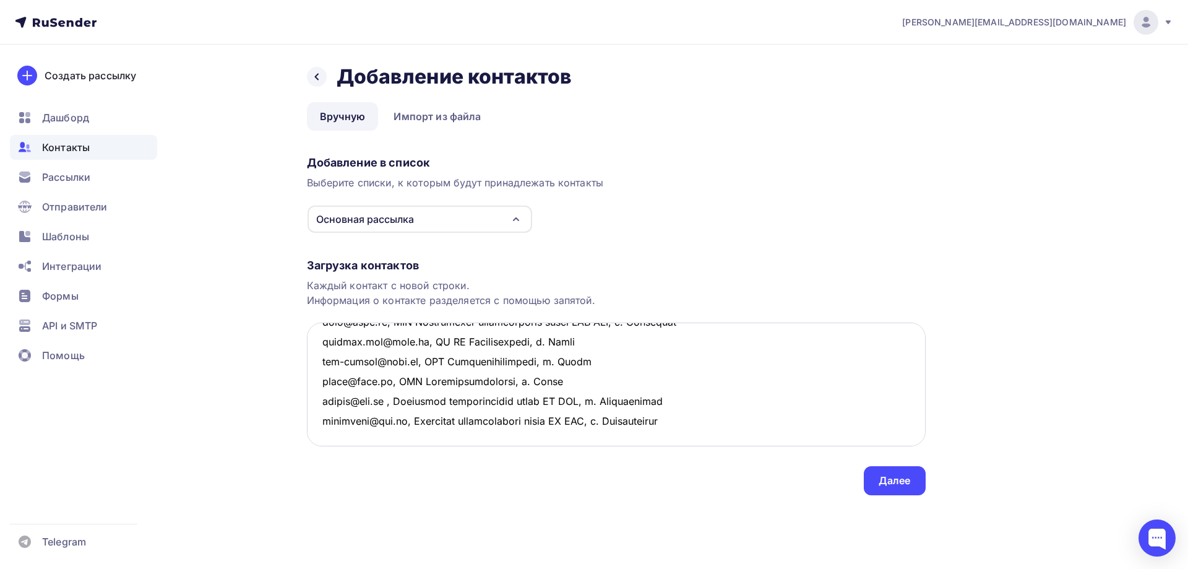
click at [377, 421] on textarea at bounding box center [616, 384] width 619 height 124
click at [339, 417] on textarea at bounding box center [616, 384] width 619 height 124
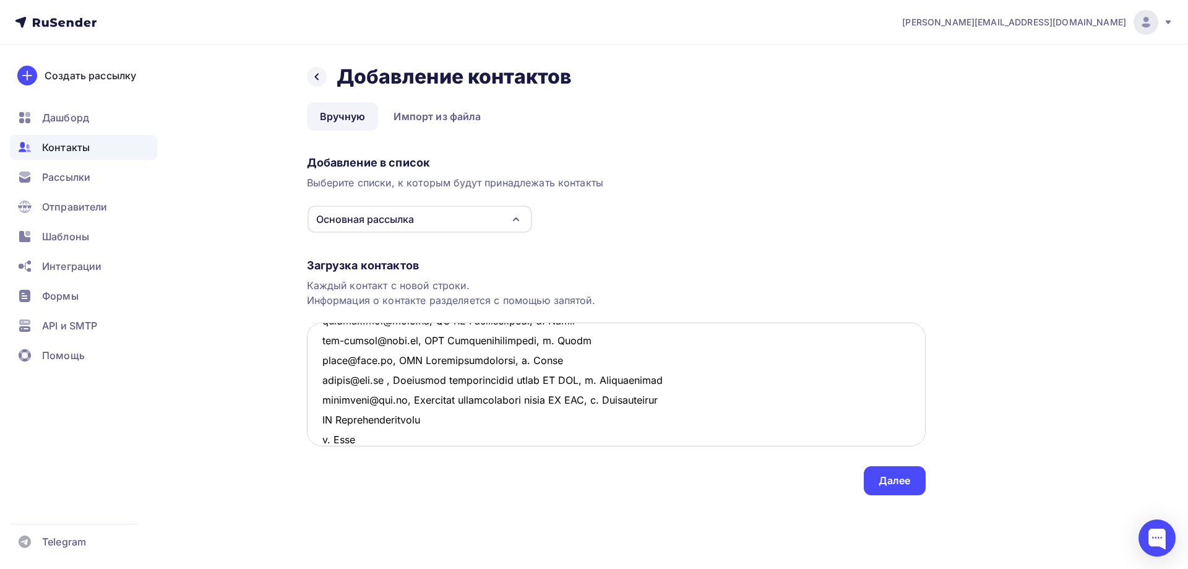
click at [322, 419] on textarea at bounding box center [616, 384] width 619 height 124
click at [455, 423] on textarea at bounding box center [616, 384] width 619 height 124
drag, startPoint x: 492, startPoint y: 421, endPoint x: 317, endPoint y: 422, distance: 175.2
click at [317, 422] on textarea at bounding box center [616, 384] width 619 height 124
click at [338, 440] on textarea at bounding box center [616, 384] width 619 height 124
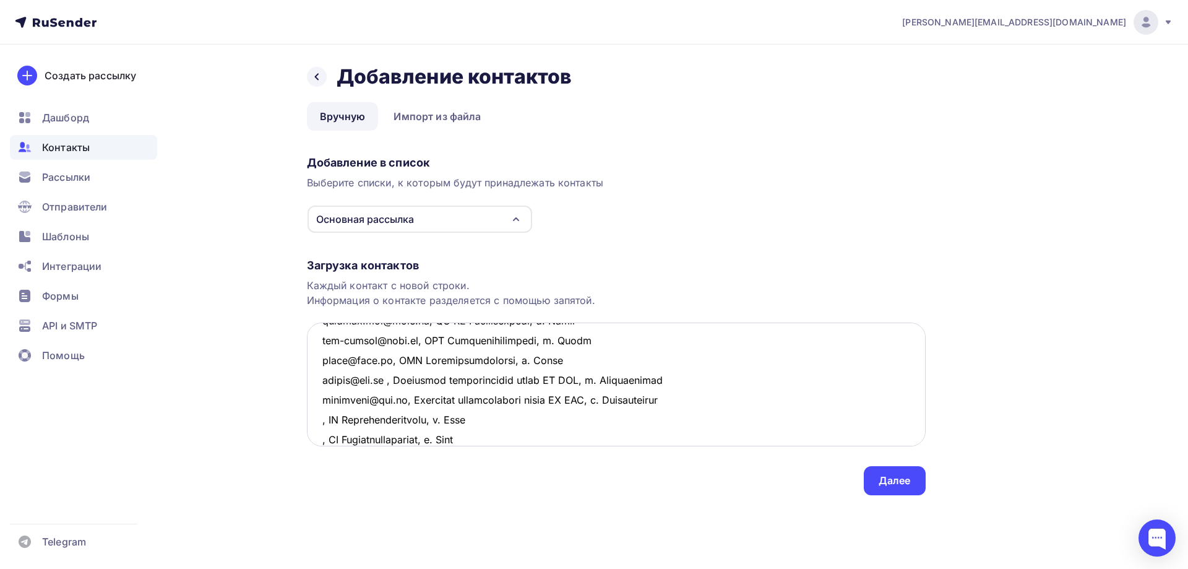
click at [503, 440] on textarea at bounding box center [616, 384] width 619 height 124
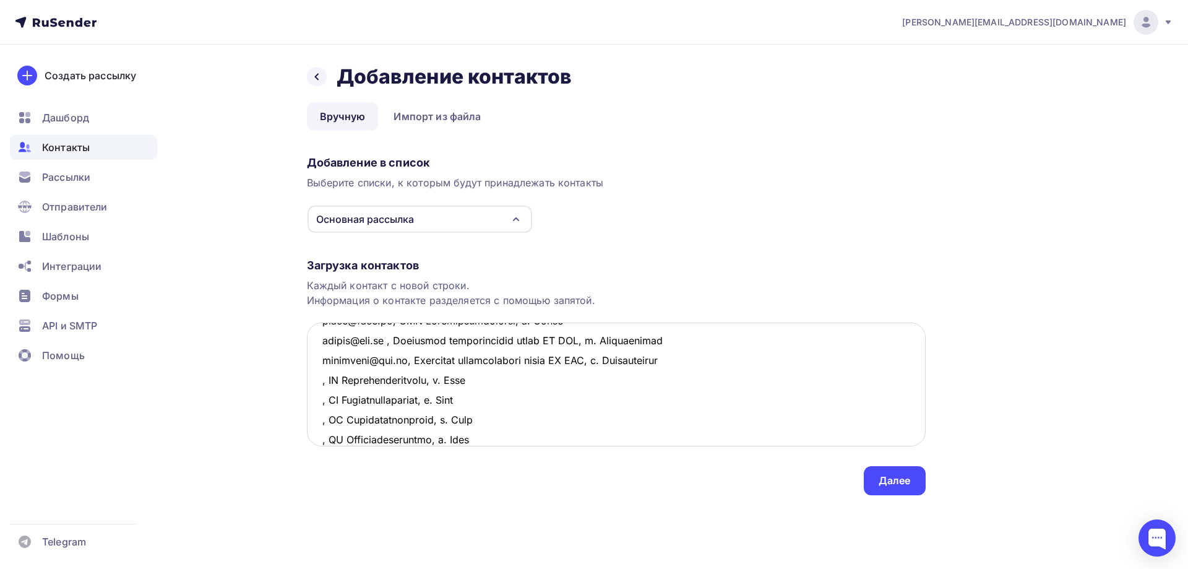
click at [321, 381] on textarea at bounding box center [616, 384] width 619 height 124
click at [318, 400] on textarea at bounding box center [616, 384] width 619 height 124
click at [321, 421] on textarea at bounding box center [616, 384] width 619 height 124
click at [317, 439] on textarea at bounding box center [616, 384] width 619 height 124
click at [606, 436] on textarea at bounding box center [616, 384] width 619 height 124
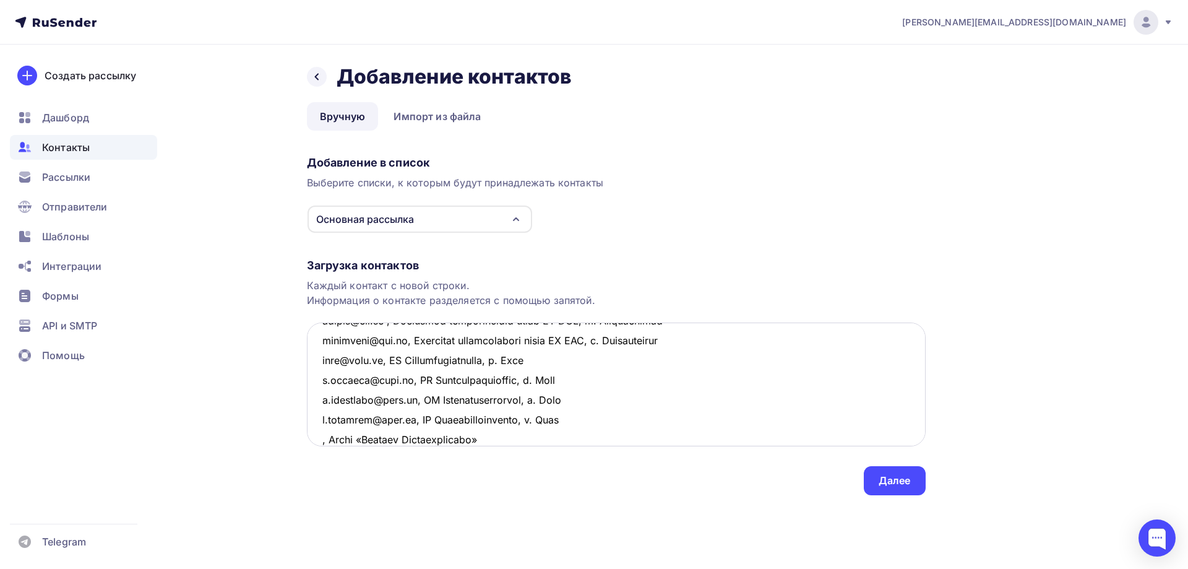
scroll to position [324, 0]
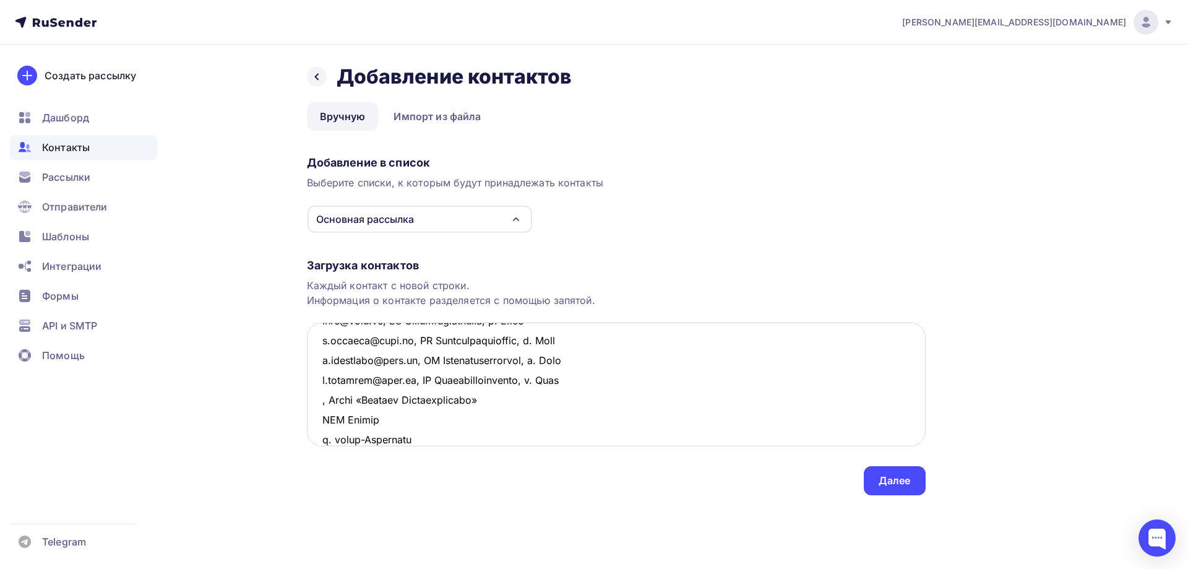
click at [513, 404] on textarea at bounding box center [616, 384] width 619 height 124
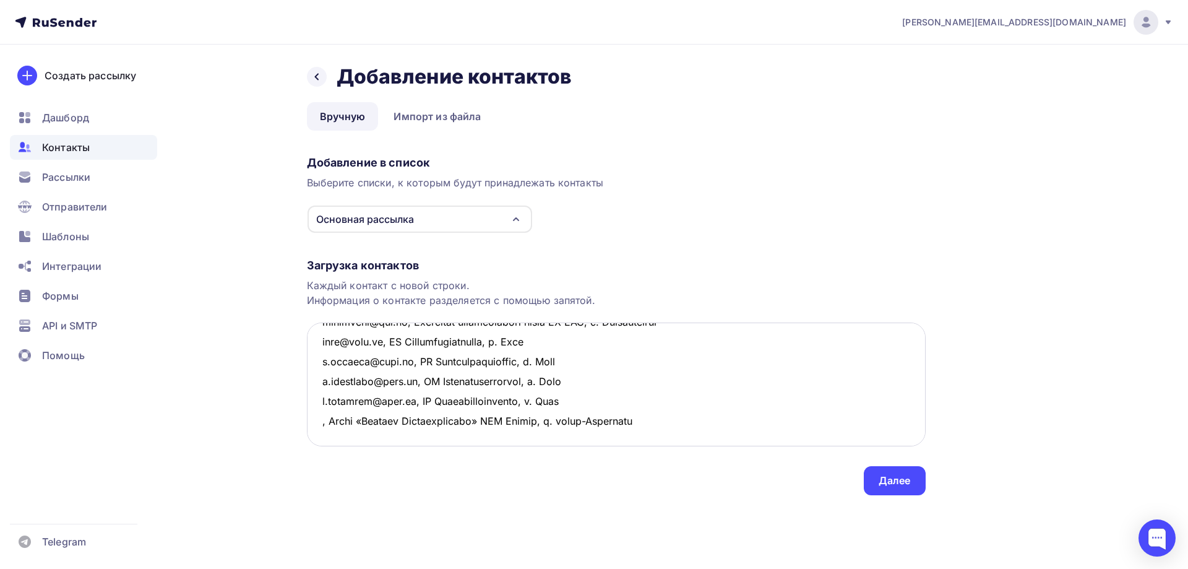
scroll to position [323, 0]
drag, startPoint x: 319, startPoint y: 405, endPoint x: 695, endPoint y: 402, distance: 376.3
click at [695, 402] on textarea at bounding box center [616, 384] width 619 height 124
click at [457, 434] on textarea at bounding box center [616, 384] width 619 height 124
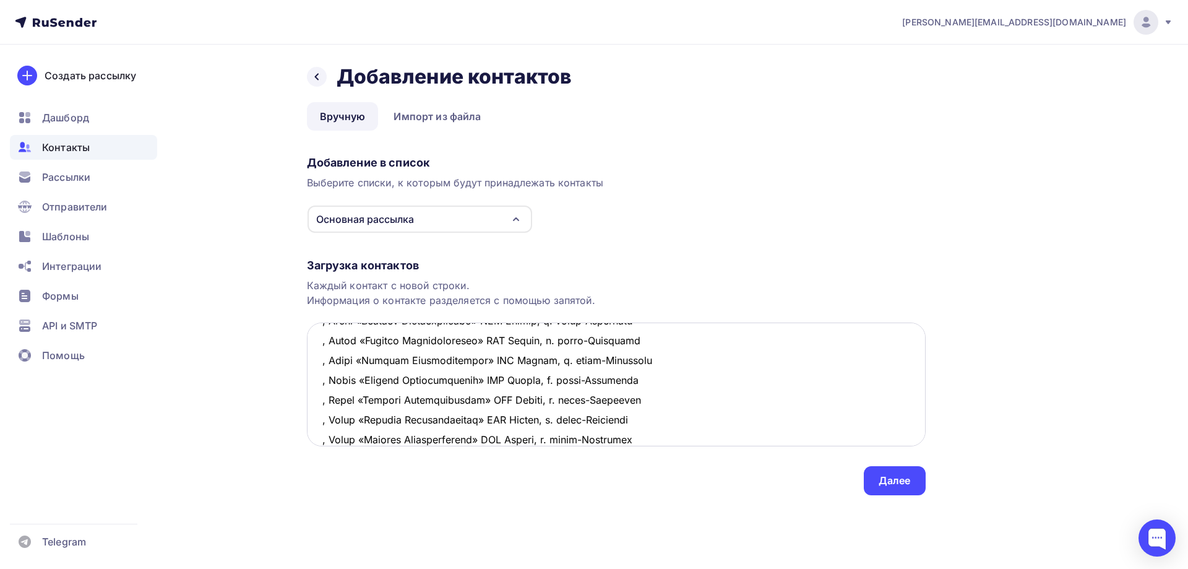
scroll to position [423, 0]
click at [390, 398] on textarea at bounding box center [616, 384] width 619 height 124
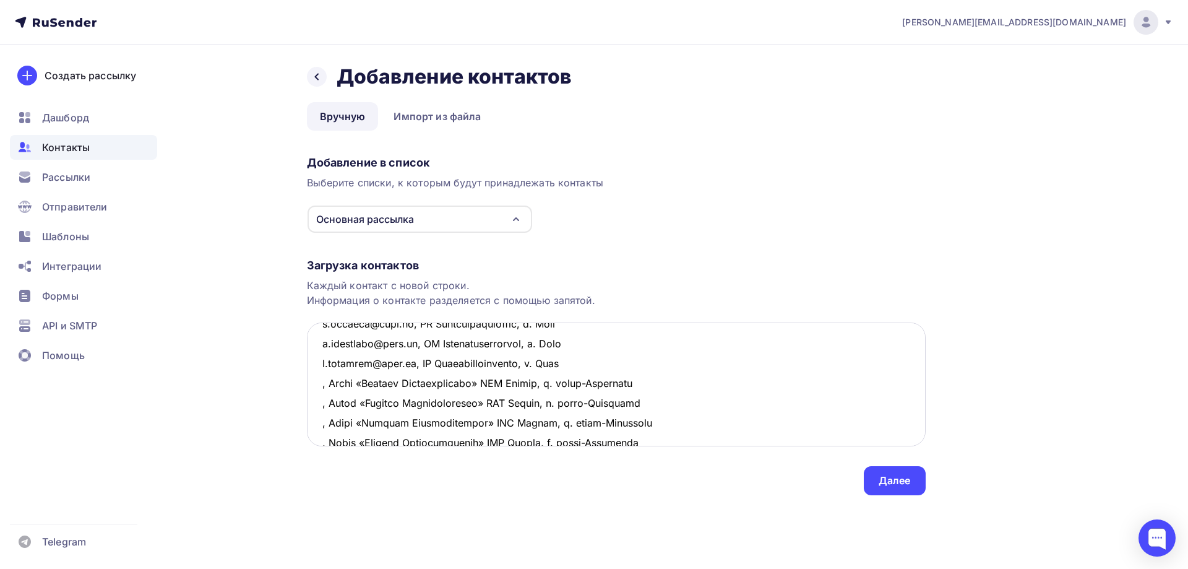
scroll to position [361, 0]
click at [319, 361] on textarea at bounding box center [616, 384] width 619 height 124
click at [320, 383] on textarea at bounding box center [616, 384] width 619 height 124
click at [321, 401] on textarea at bounding box center [616, 384] width 619 height 124
click at [320, 423] on textarea at bounding box center [616, 384] width 619 height 124
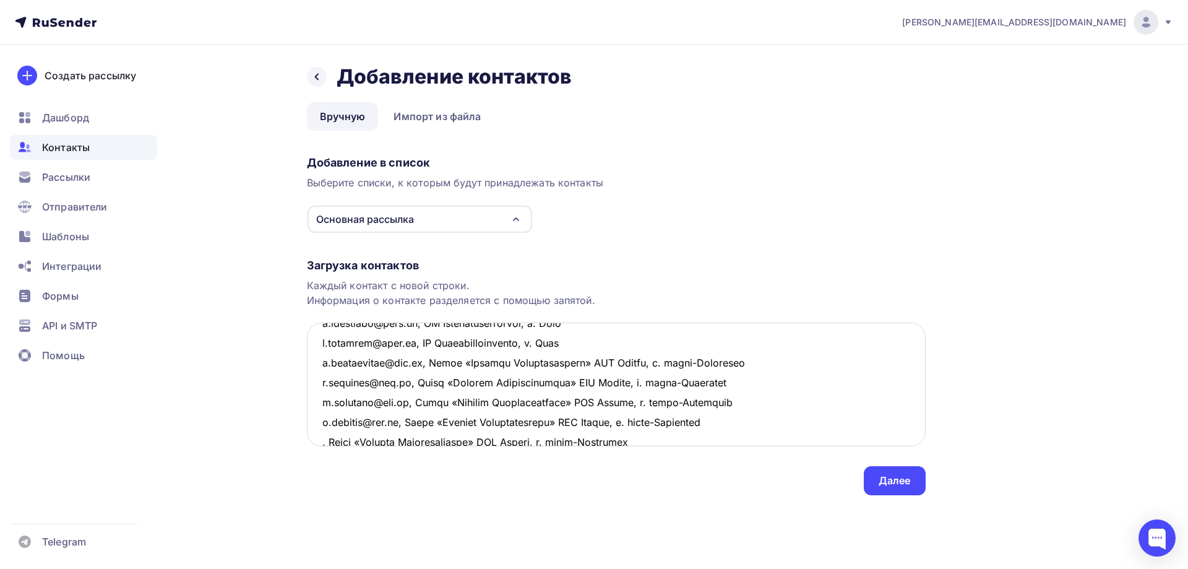
click at [322, 441] on textarea at bounding box center [616, 384] width 619 height 124
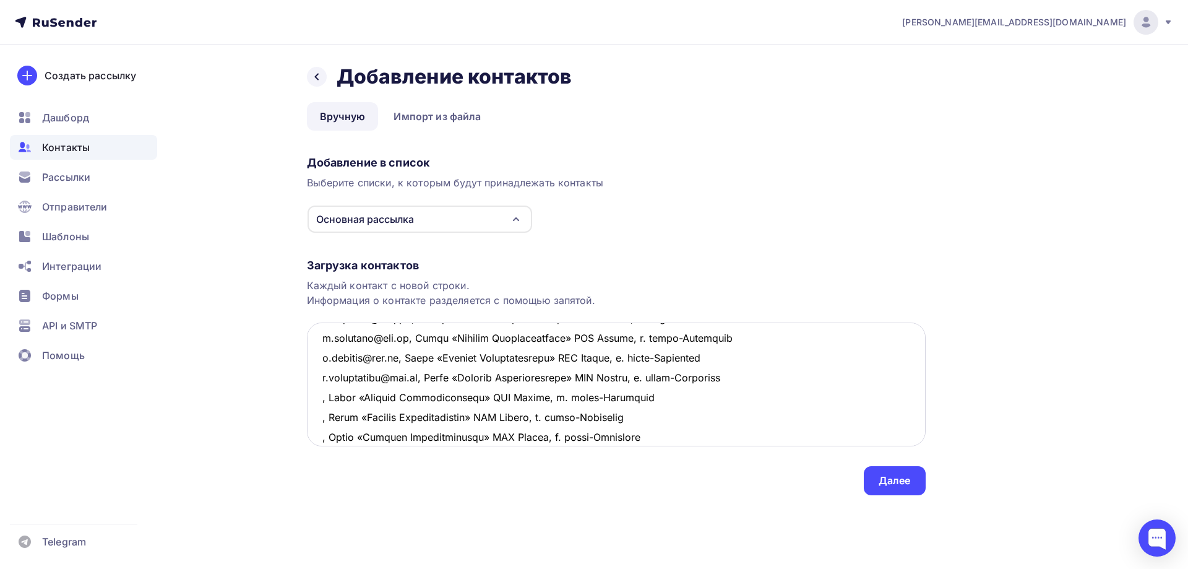
scroll to position [442, 0]
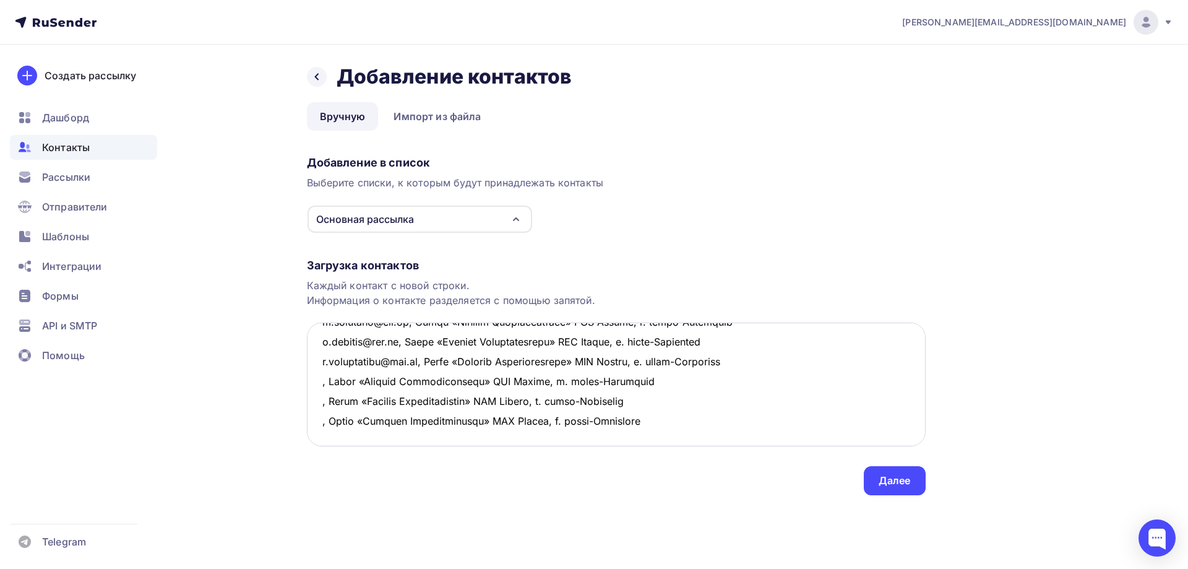
click at [319, 386] on textarea at bounding box center [616, 384] width 619 height 124
click at [313, 402] on textarea at bounding box center [616, 384] width 619 height 124
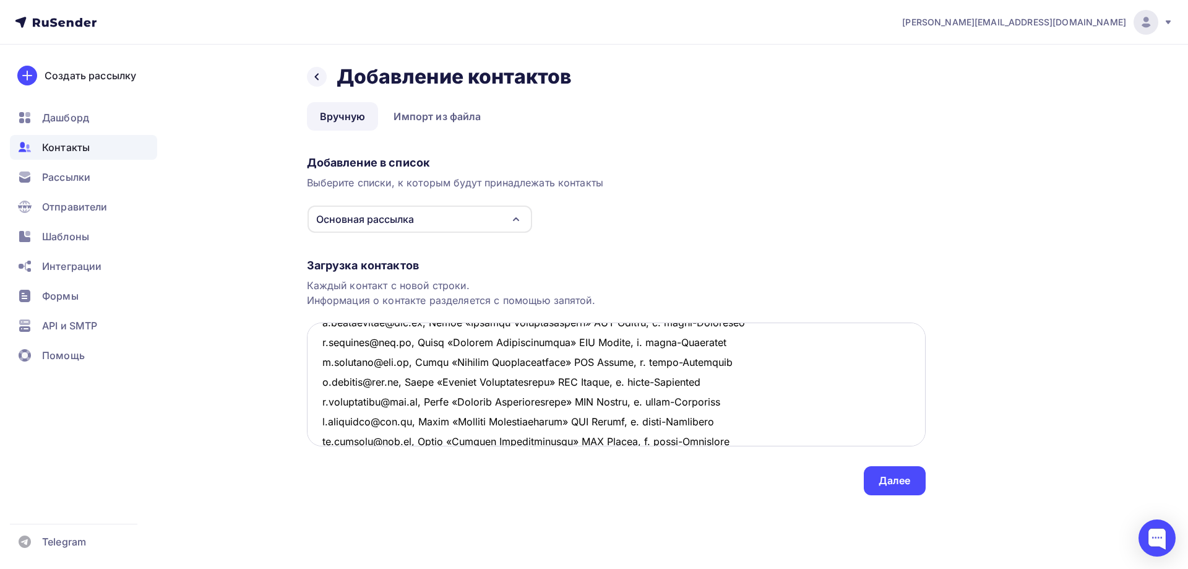
scroll to position [380, 0]
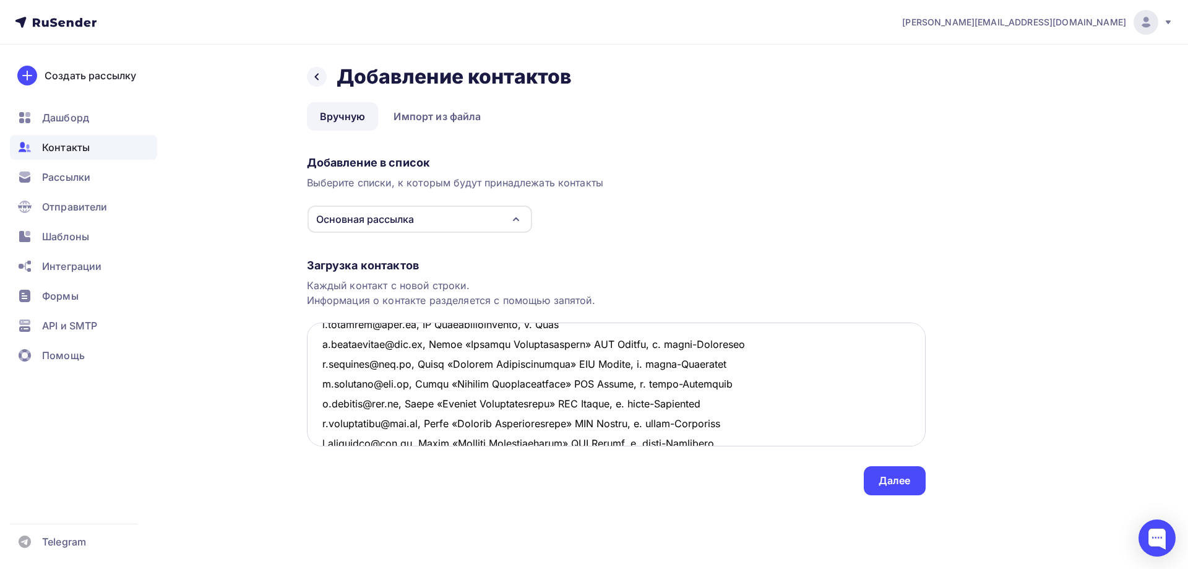
click at [378, 381] on textarea at bounding box center [616, 384] width 619 height 124
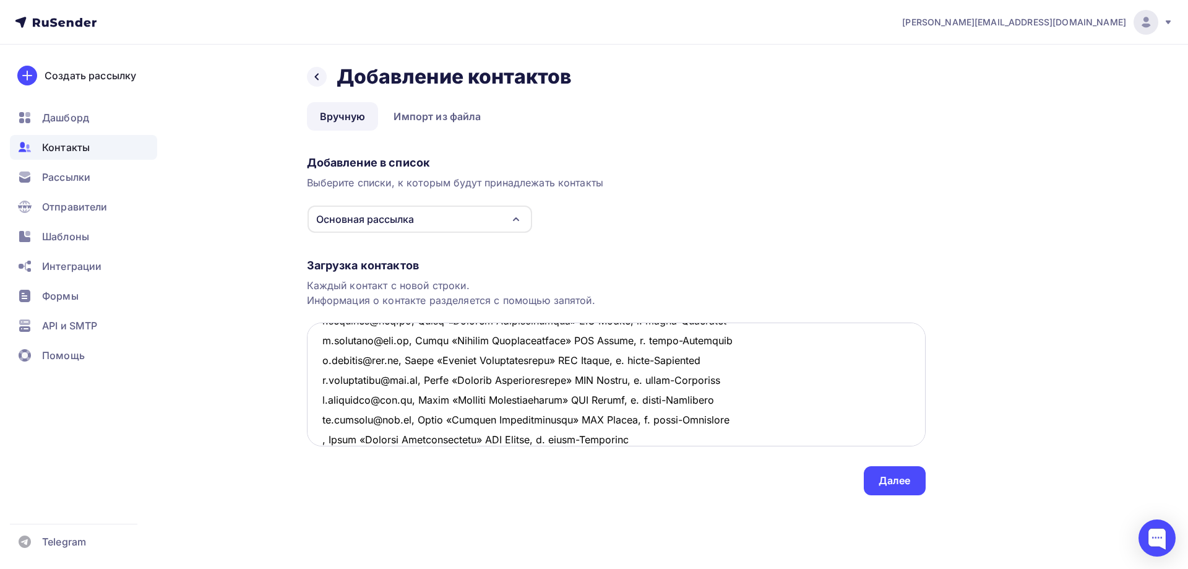
scroll to position [442, 0]
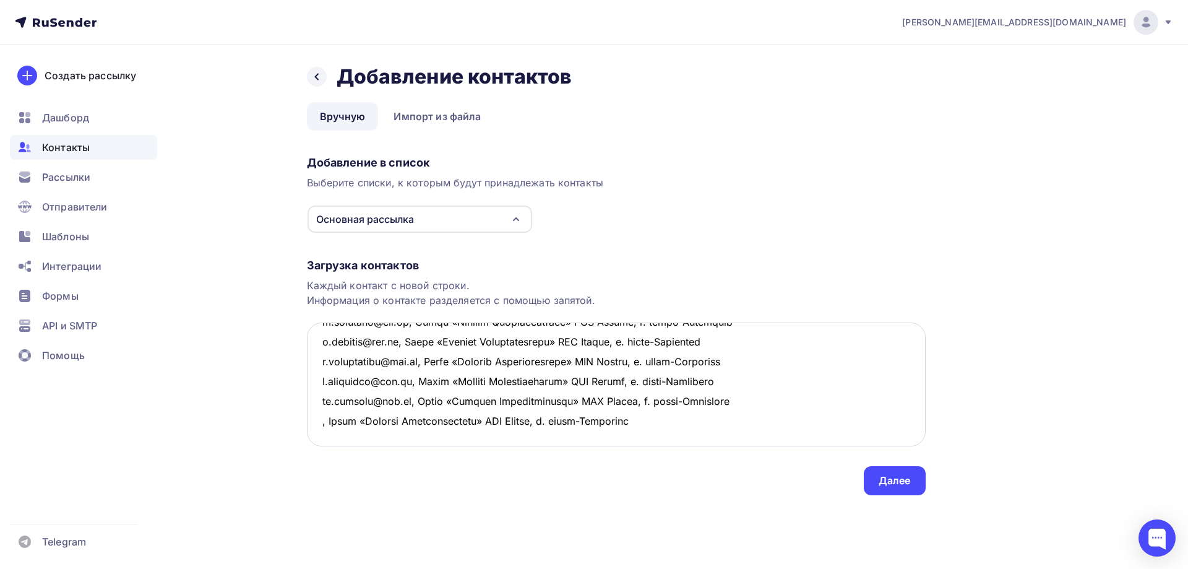
click at [321, 428] on textarea at bounding box center [616, 384] width 619 height 124
click at [729, 422] on textarea at bounding box center [616, 384] width 619 height 124
click at [342, 395] on textarea at bounding box center [616, 384] width 619 height 124
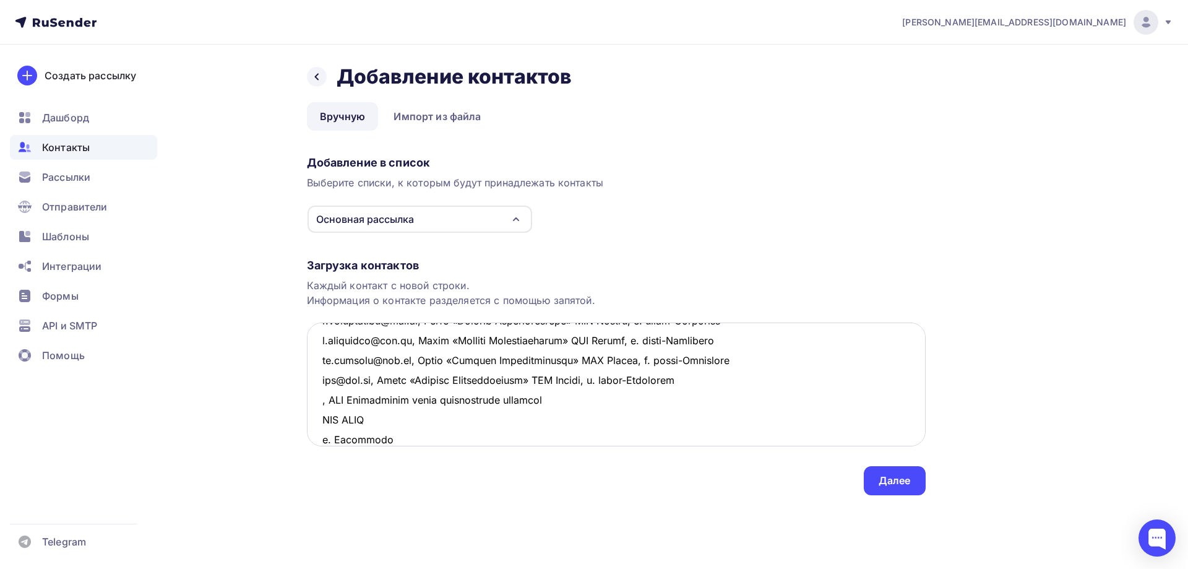
click at [583, 403] on textarea at bounding box center [616, 384] width 619 height 124
click at [641, 404] on textarea at bounding box center [616, 384] width 619 height 124
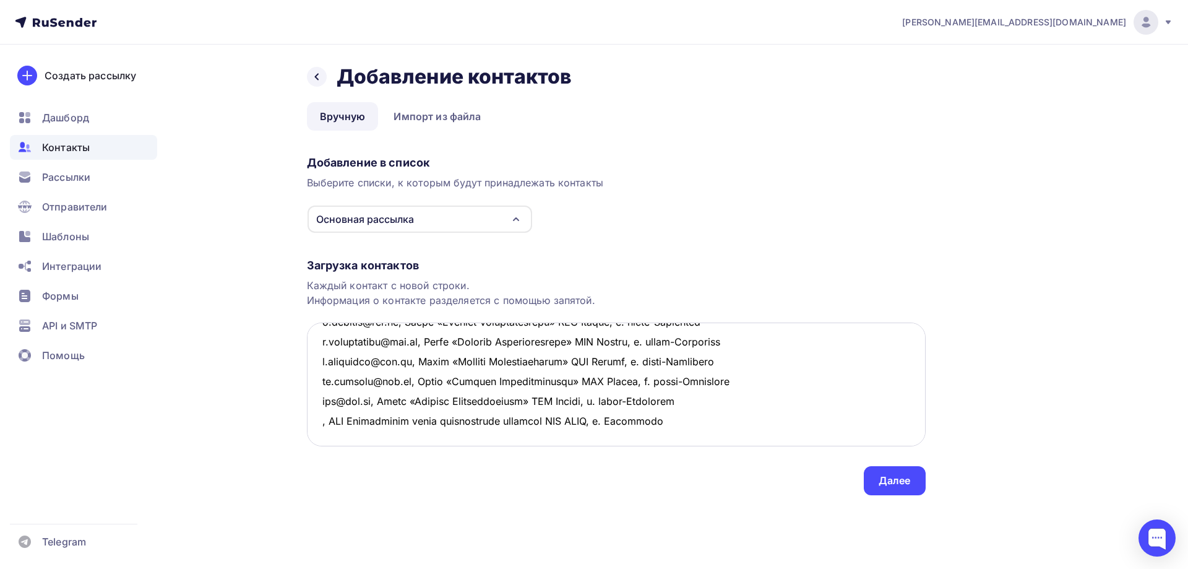
drag, startPoint x: 709, startPoint y: 403, endPoint x: 307, endPoint y: 399, distance: 402.3
click at [307, 399] on textarea at bounding box center [616, 384] width 619 height 124
click at [371, 421] on textarea at bounding box center [616, 384] width 619 height 124
click at [318, 399] on textarea at bounding box center [616, 384] width 619 height 124
click at [319, 422] on textarea at bounding box center [616, 384] width 619 height 124
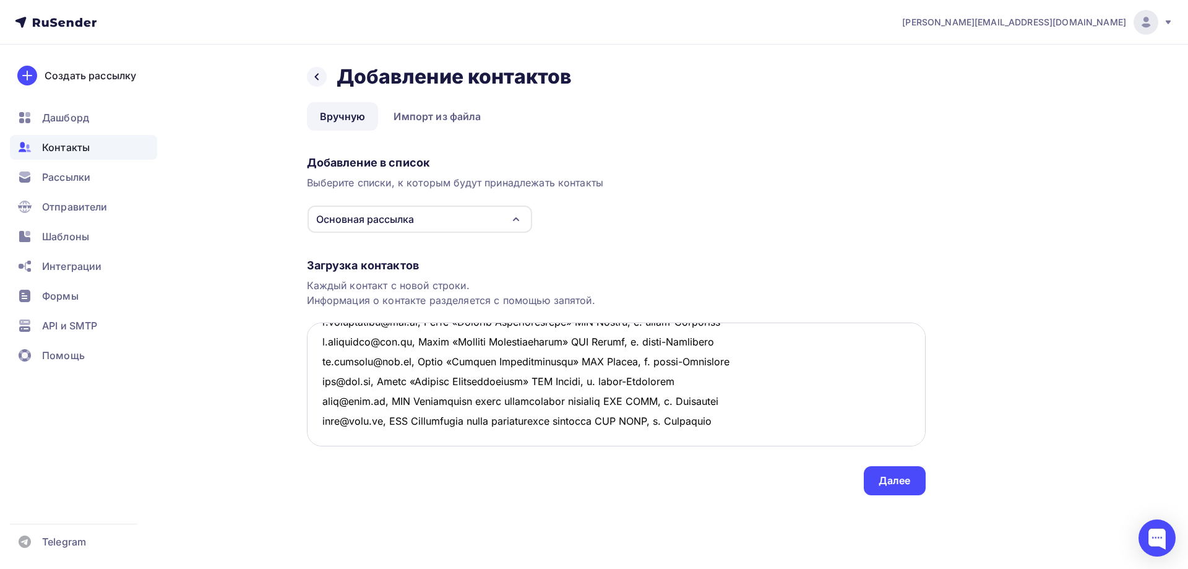
click at [782, 410] on textarea at bounding box center [616, 384] width 619 height 124
click at [771, 423] on textarea at bounding box center [616, 384] width 619 height 124
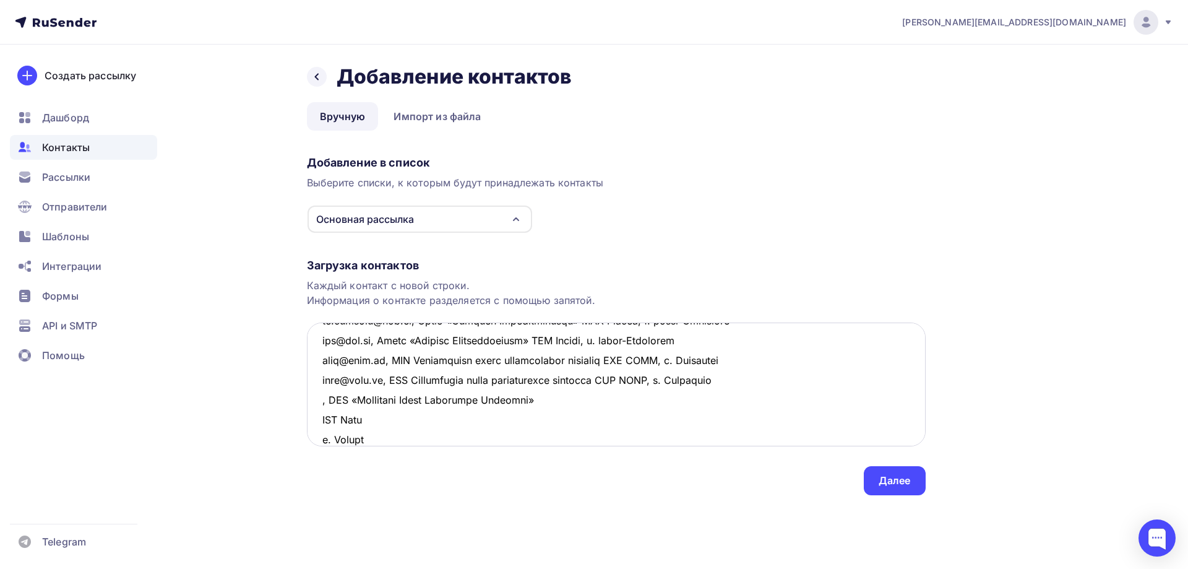
click at [595, 402] on textarea at bounding box center [616, 384] width 619 height 124
click at [612, 397] on textarea at bounding box center [616, 384] width 619 height 124
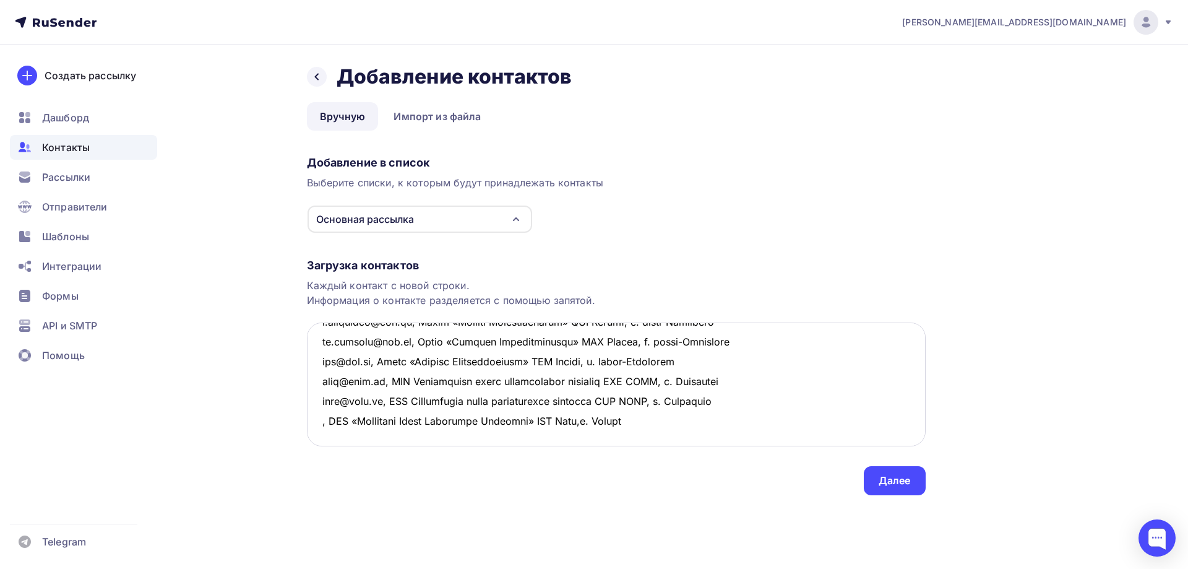
scroll to position [521, 0]
drag, startPoint x: 322, startPoint y: 404, endPoint x: 653, endPoint y: 419, distance: 331.5
click at [653, 419] on textarea at bounding box center [616, 384] width 619 height 124
click at [378, 432] on textarea at bounding box center [616, 384] width 619 height 124
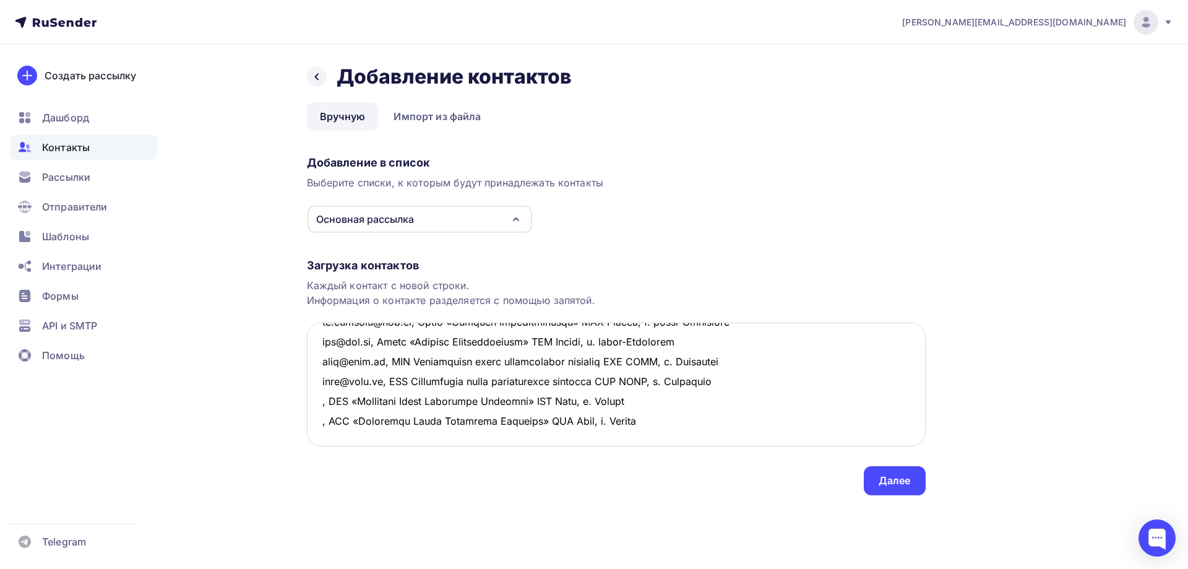
click at [318, 400] on textarea at bounding box center [616, 384] width 619 height 124
click at [320, 420] on textarea at bounding box center [616, 384] width 619 height 124
click at [732, 418] on textarea at bounding box center [616, 384] width 619 height 124
click at [717, 423] on textarea at bounding box center [616, 384] width 619 height 124
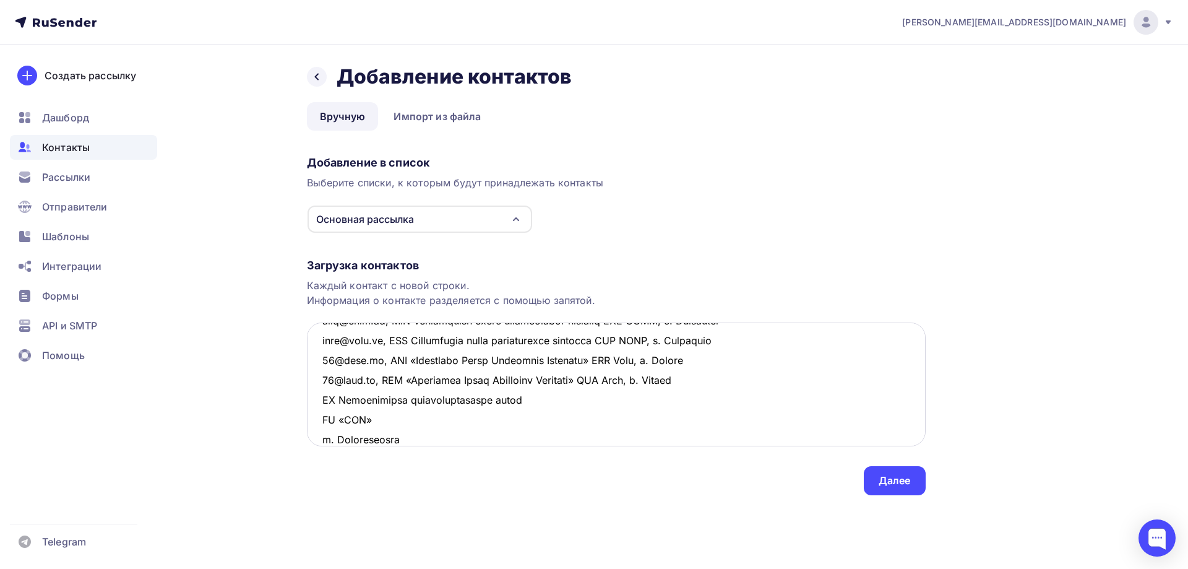
click at [324, 397] on textarea at bounding box center [616, 384] width 619 height 124
click at [545, 400] on textarea at bounding box center [616, 384] width 619 height 124
click at [599, 404] on textarea at bounding box center [616, 384] width 619 height 124
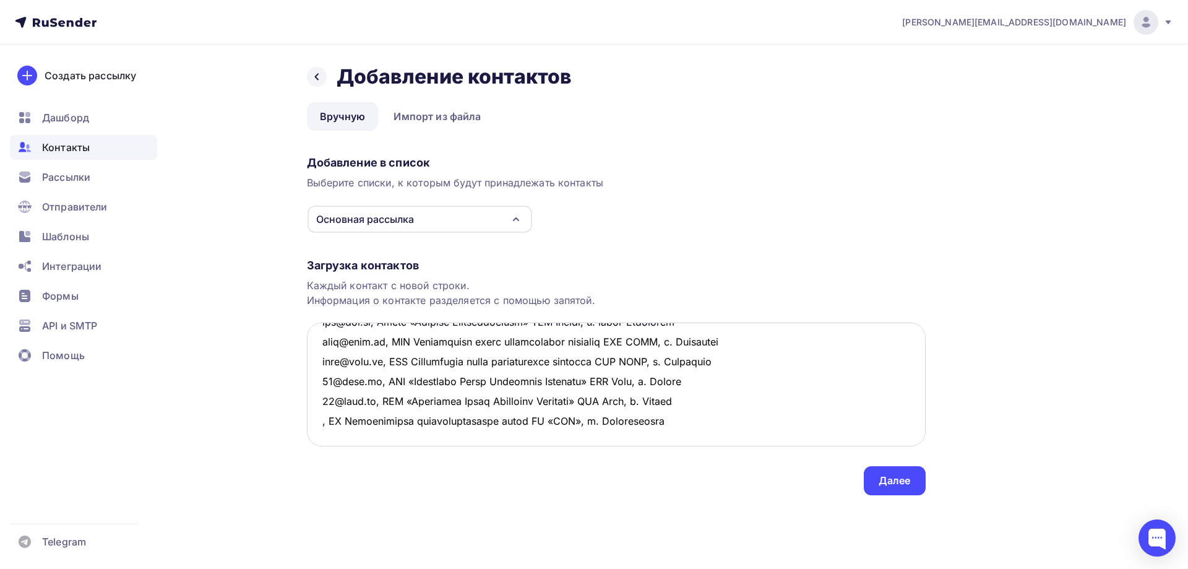
drag, startPoint x: 681, startPoint y: 403, endPoint x: 314, endPoint y: 395, distance: 367.1
click at [314, 395] on textarea at bounding box center [616, 384] width 619 height 124
click at [339, 417] on textarea at bounding box center [616, 384] width 619 height 124
click at [318, 398] on textarea at bounding box center [616, 384] width 619 height 124
click at [316, 421] on textarea at bounding box center [616, 384] width 619 height 124
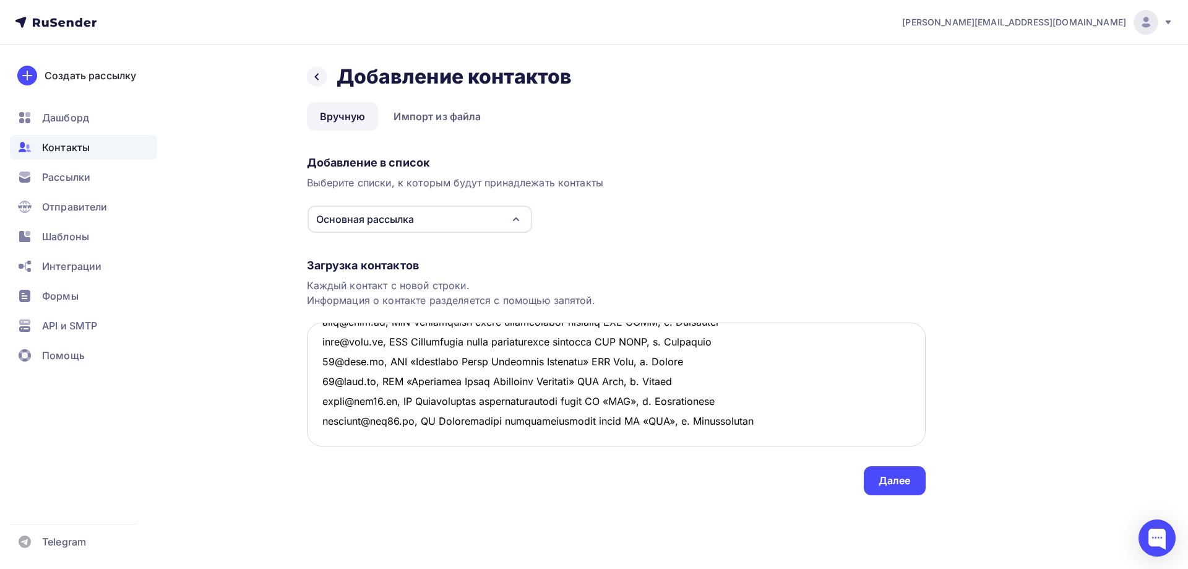
click at [770, 418] on textarea at bounding box center [616, 384] width 619 height 124
type textarea "loremi@dolo.si, AMETCONSECTE ADIPIS ELITSED DOEIUSM tempo I.U. Laboreetdo, m. A…"
